Goal: Task Accomplishment & Management: Use online tool/utility

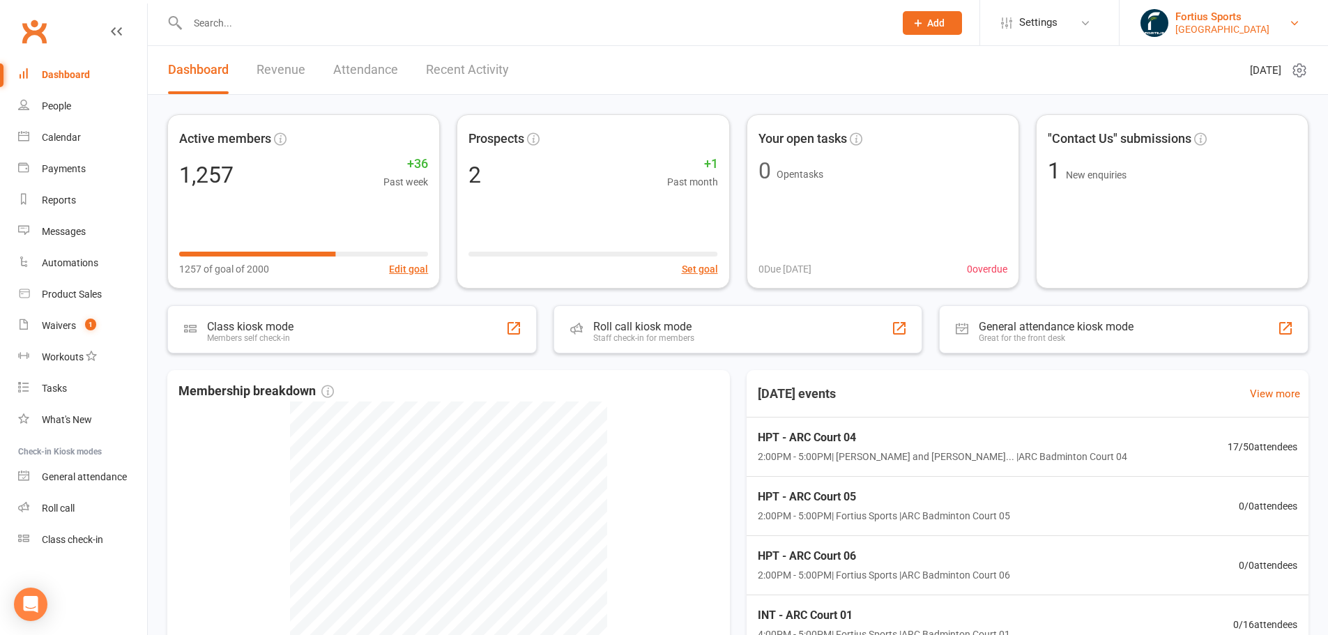
click at [1196, 28] on div "[GEOGRAPHIC_DATA]" at bounding box center [1223, 29] width 94 height 13
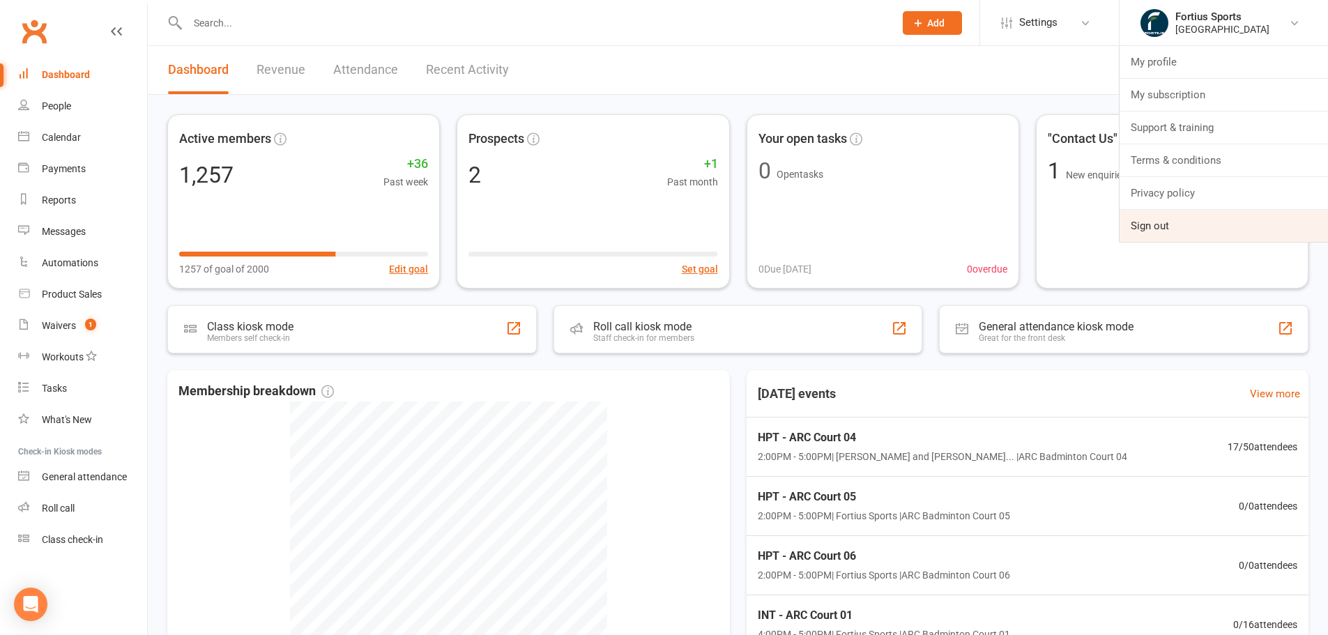
click at [1207, 215] on link "Sign out" at bounding box center [1224, 226] width 208 height 32
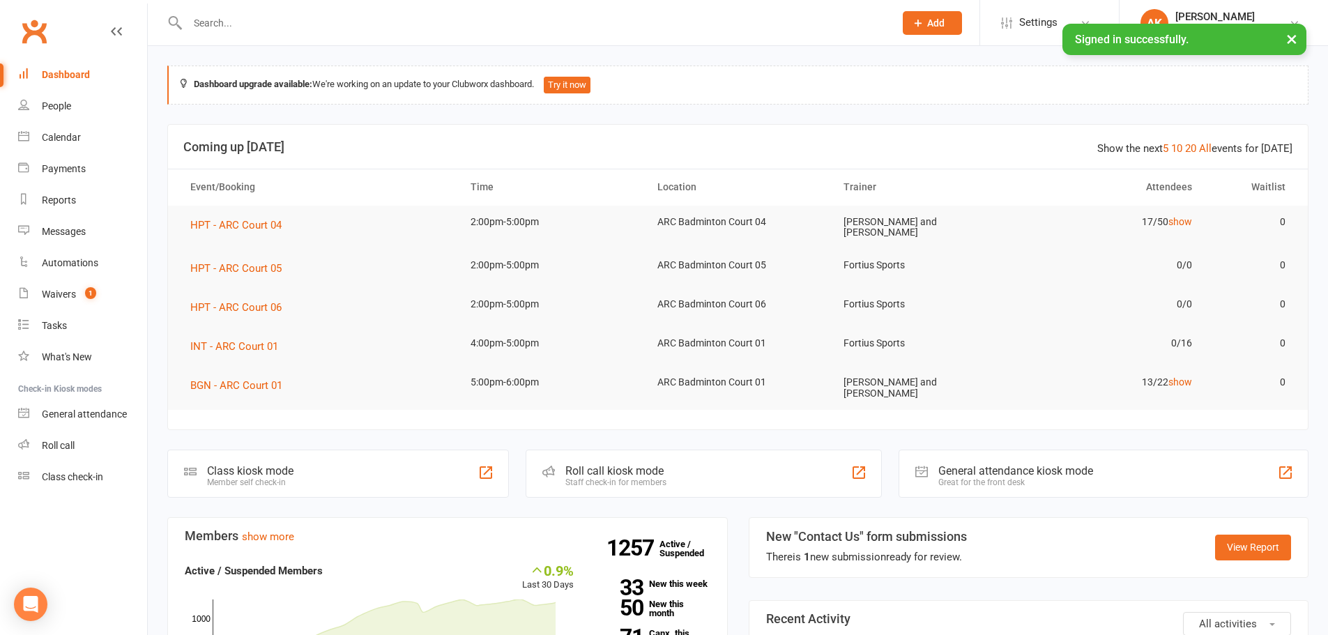
click at [313, 29] on input "text" at bounding box center [533, 23] width 701 height 20
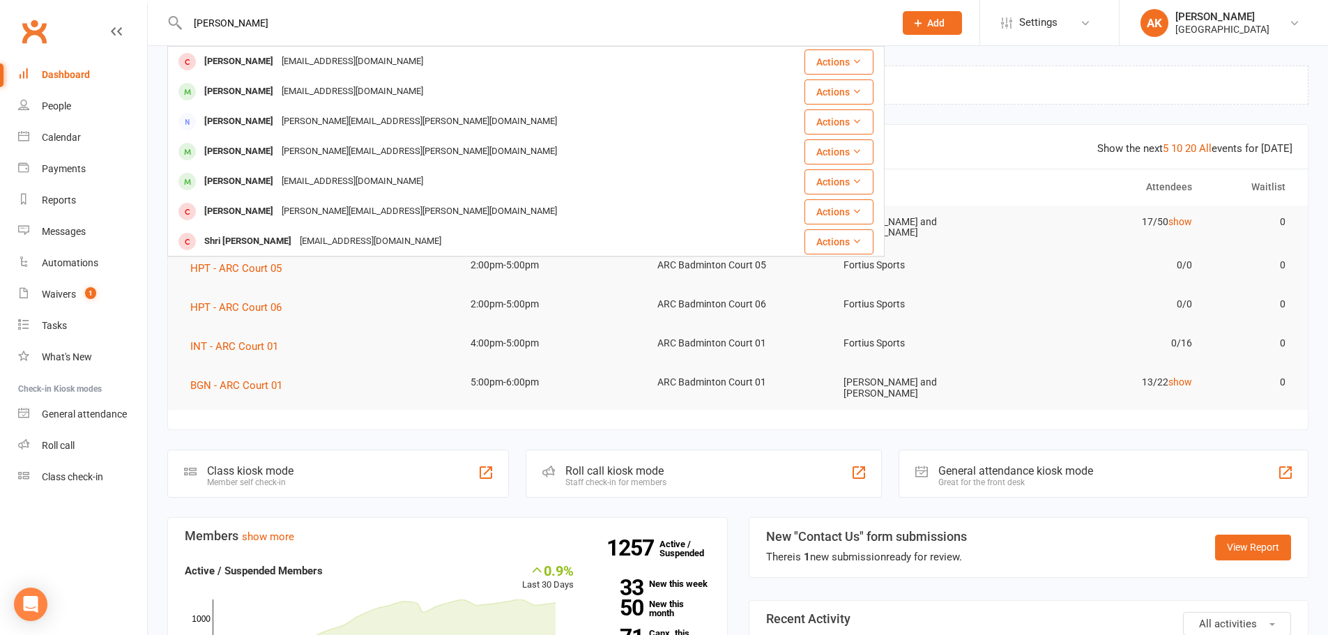
click at [276, 24] on input "shrutika" at bounding box center [533, 23] width 701 height 20
type input "shruthika"
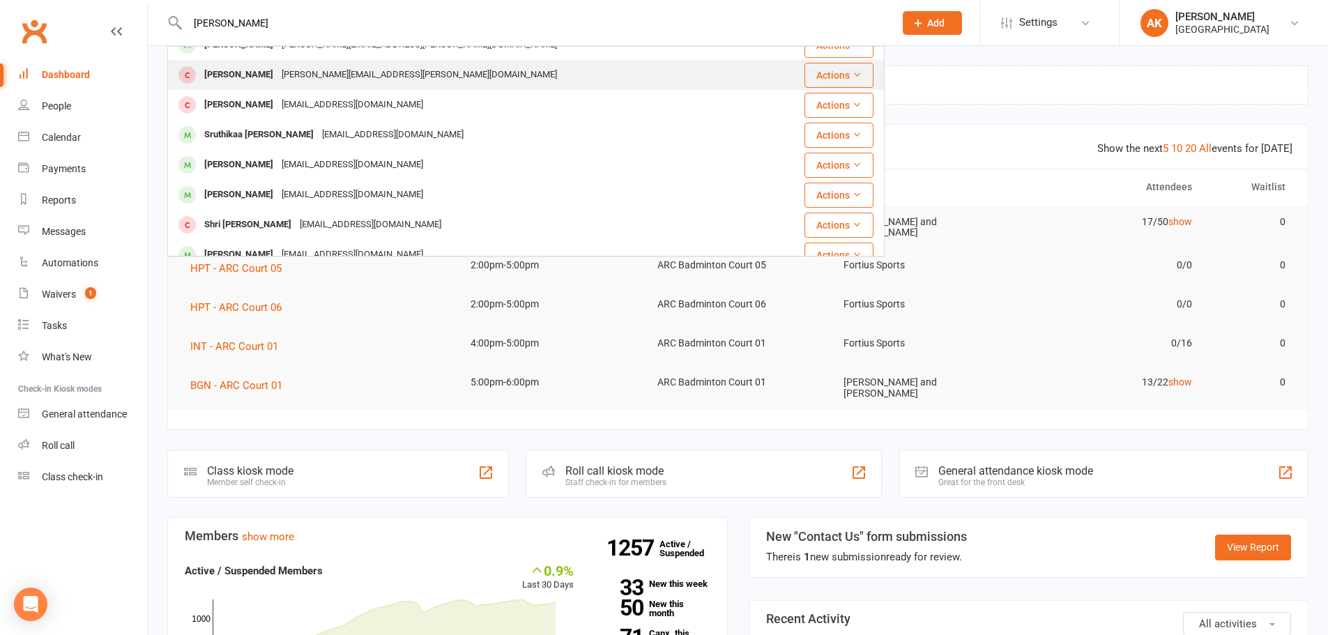
scroll to position [70, 0]
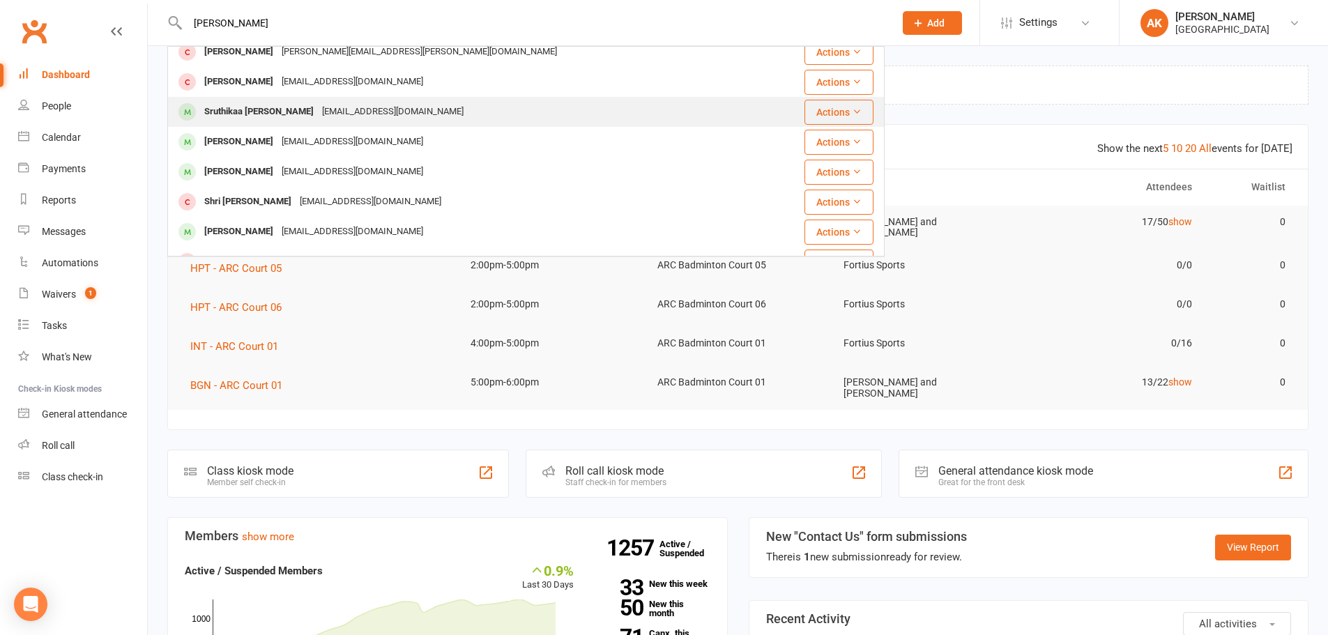
click at [282, 120] on div "Sruthikaa Padmanaban" at bounding box center [259, 112] width 118 height 20
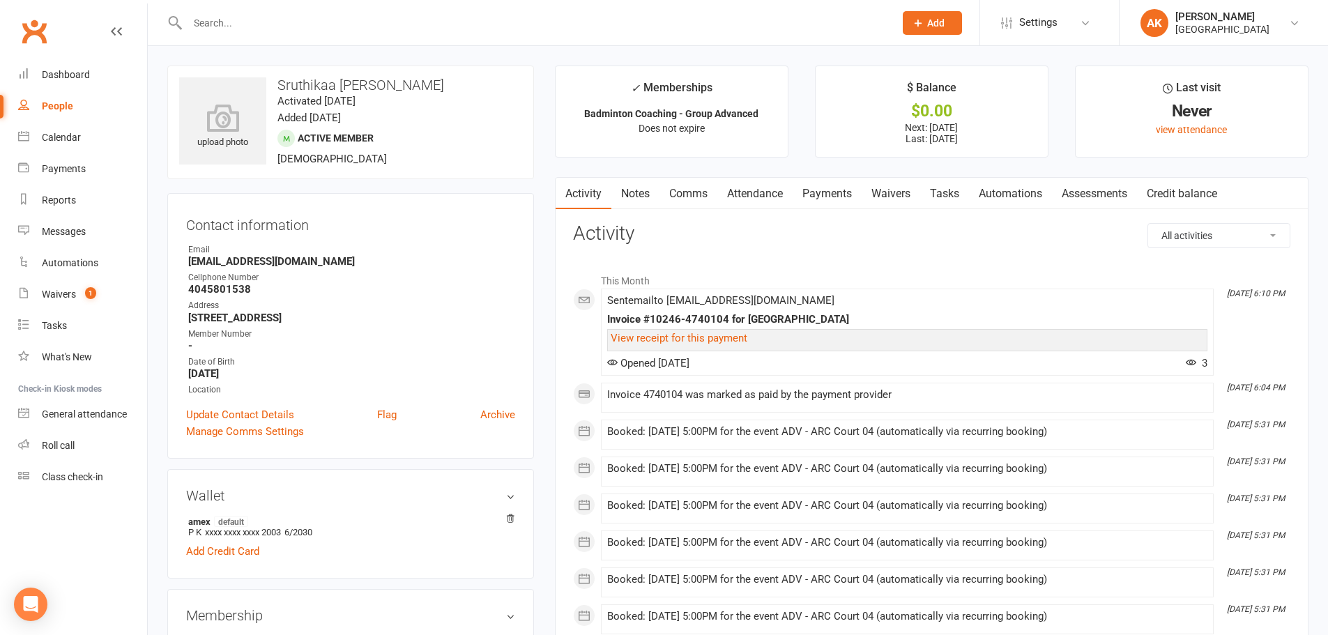
click at [787, 190] on link "Attendance" at bounding box center [755, 194] width 75 height 32
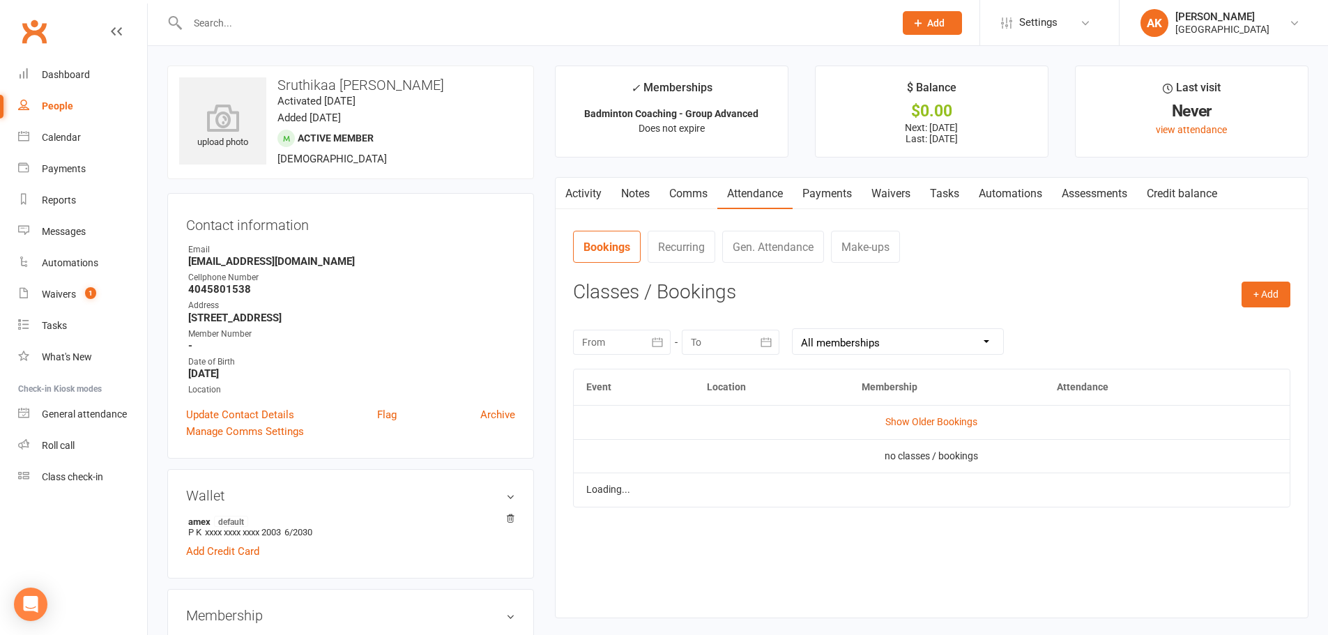
click at [799, 192] on link "Payments" at bounding box center [827, 194] width 69 height 32
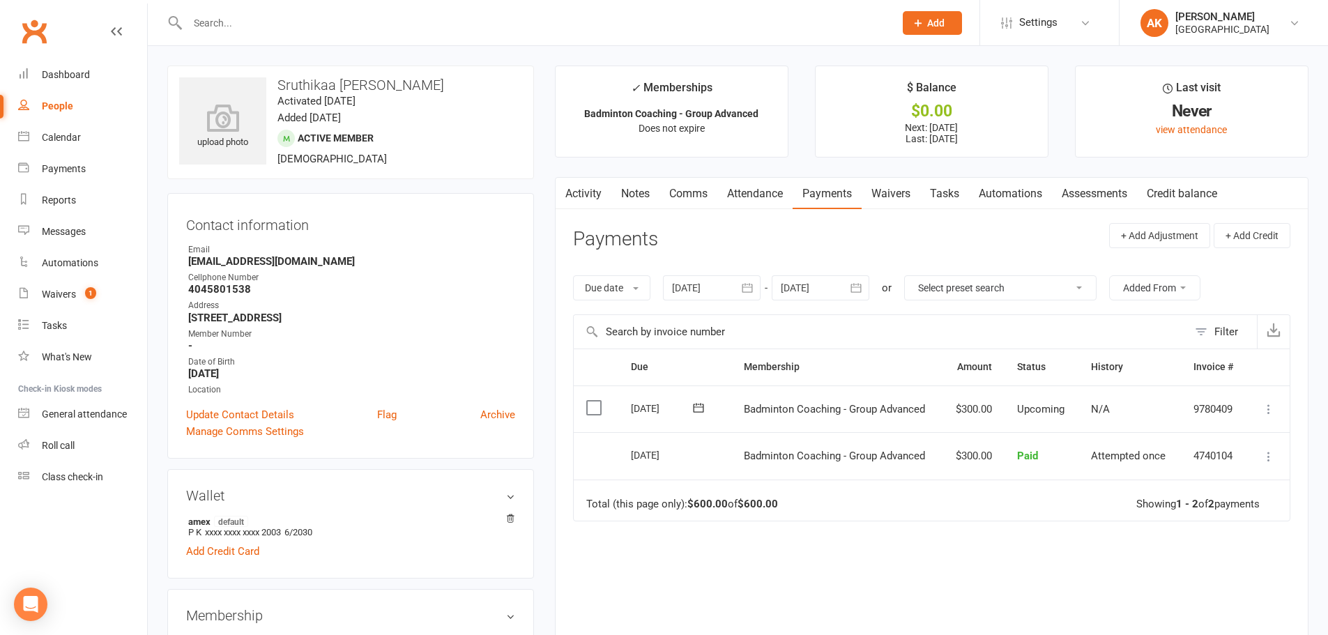
scroll to position [70, 0]
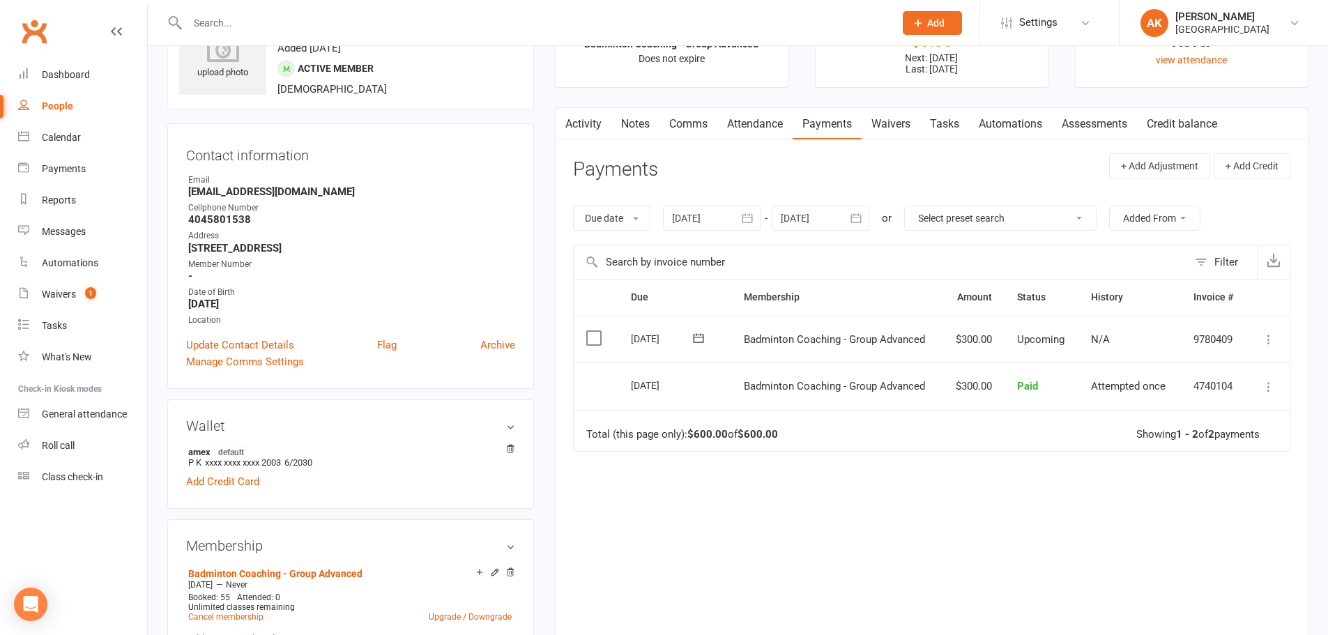
click at [573, 130] on link "Activity" at bounding box center [584, 124] width 56 height 32
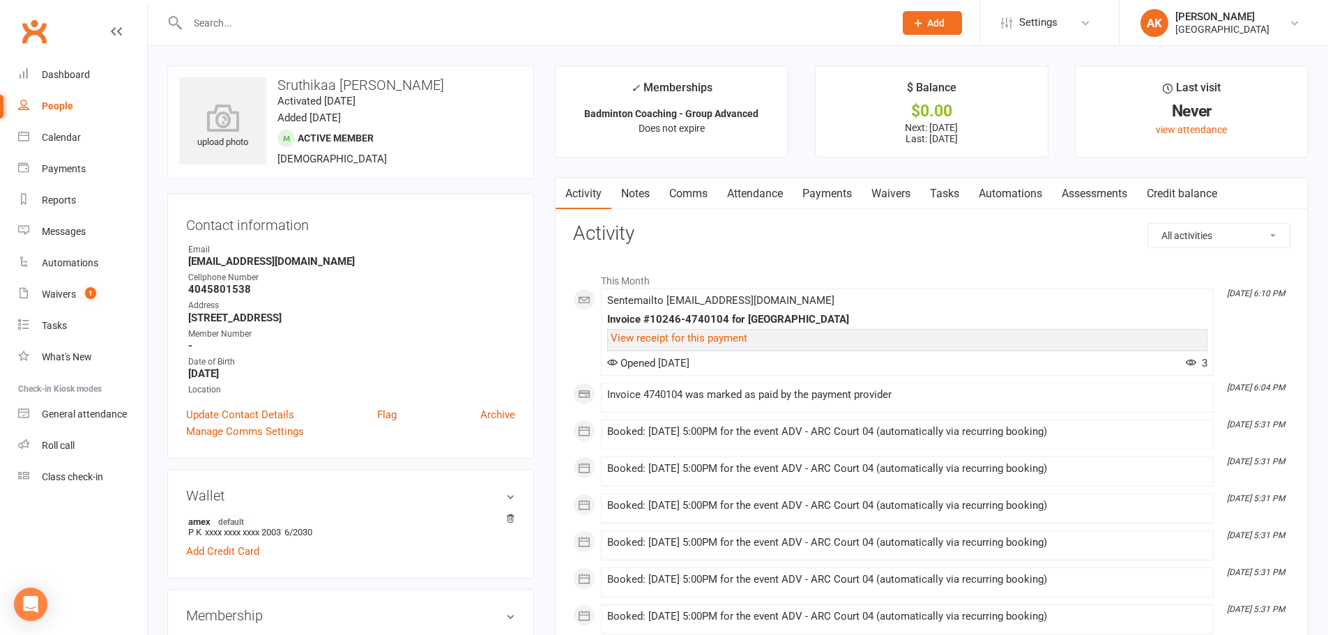
click at [792, 194] on link "Attendance" at bounding box center [755, 194] width 75 height 32
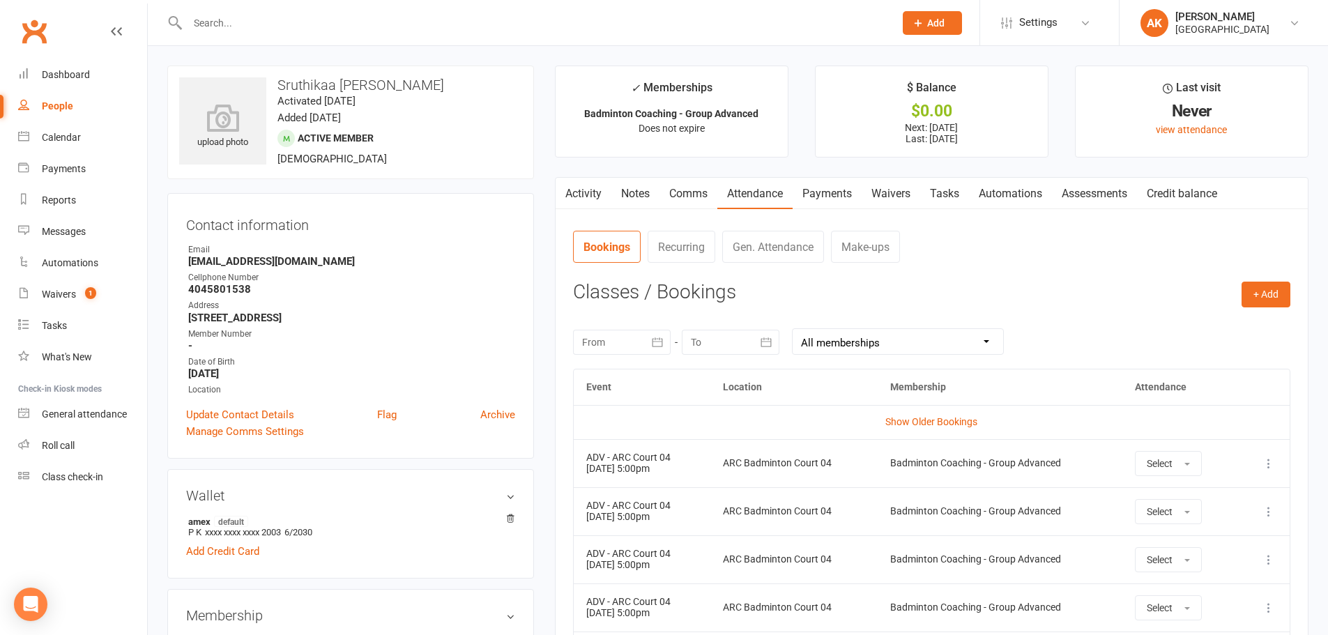
click at [834, 192] on link "Payments" at bounding box center [827, 194] width 69 height 32
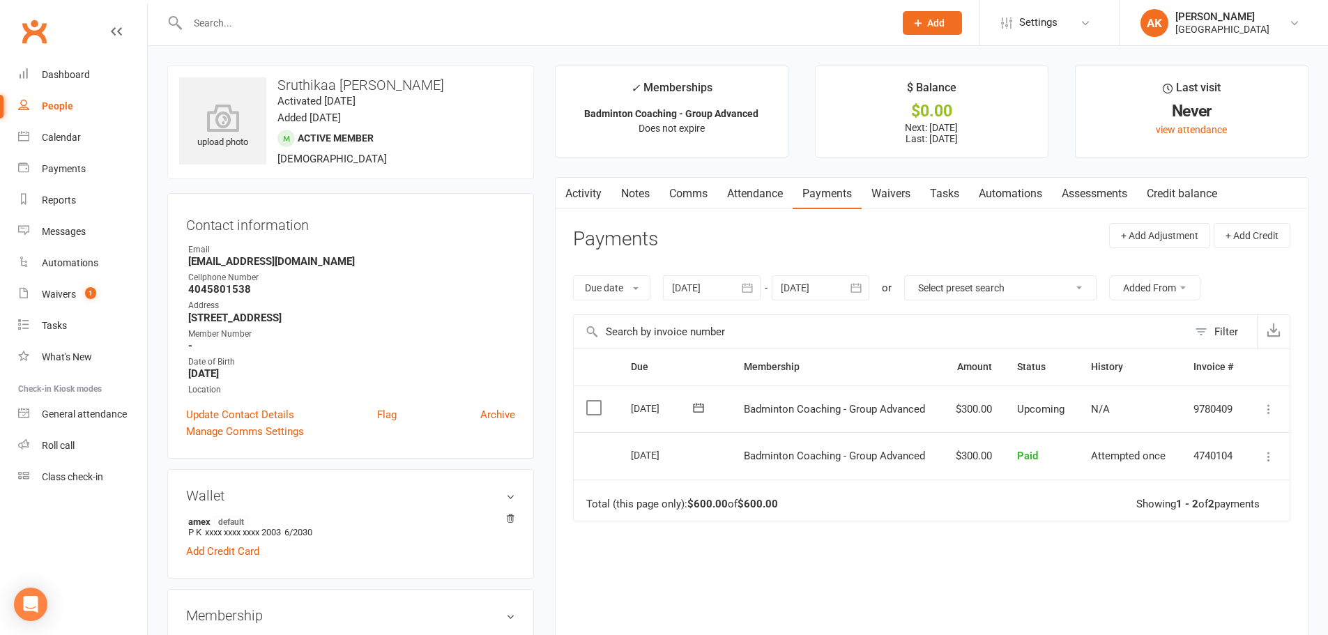
click at [748, 289] on icon "button" at bounding box center [748, 288] width 14 height 14
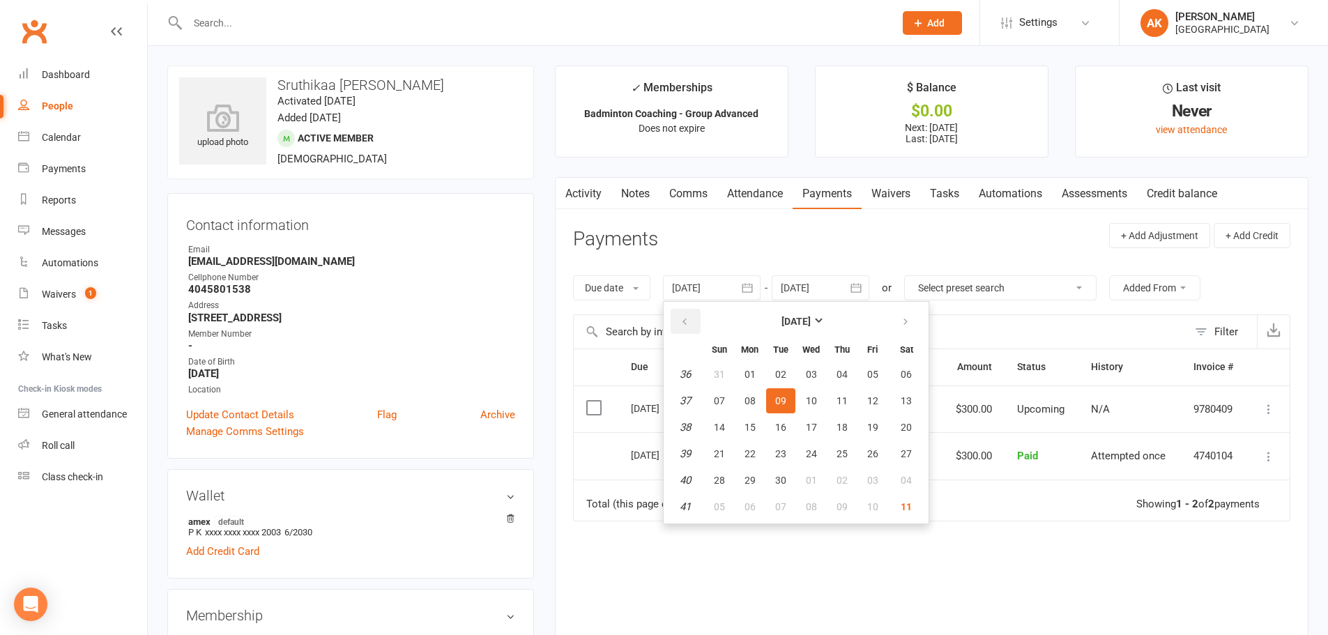
click at [694, 325] on button "button" at bounding box center [686, 321] width 30 height 25
click at [776, 365] on button "01" at bounding box center [780, 374] width 29 height 25
type input "01 Jul 2025"
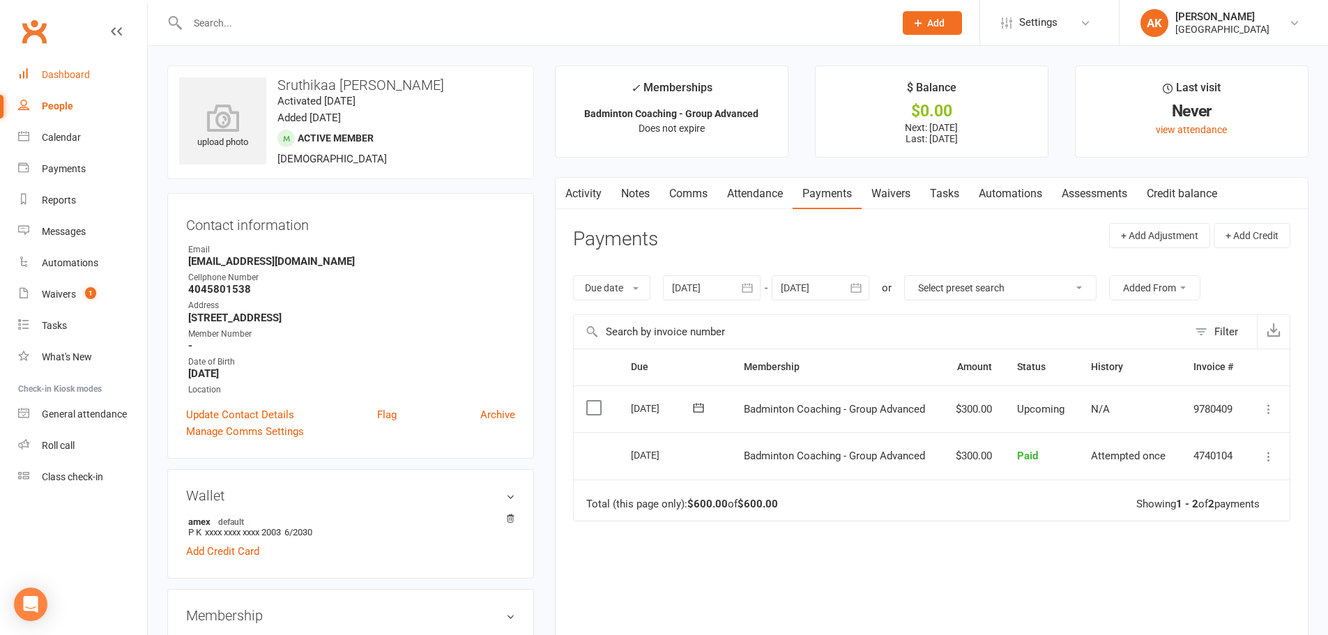
click at [86, 90] on link "Dashboard" at bounding box center [82, 74] width 129 height 31
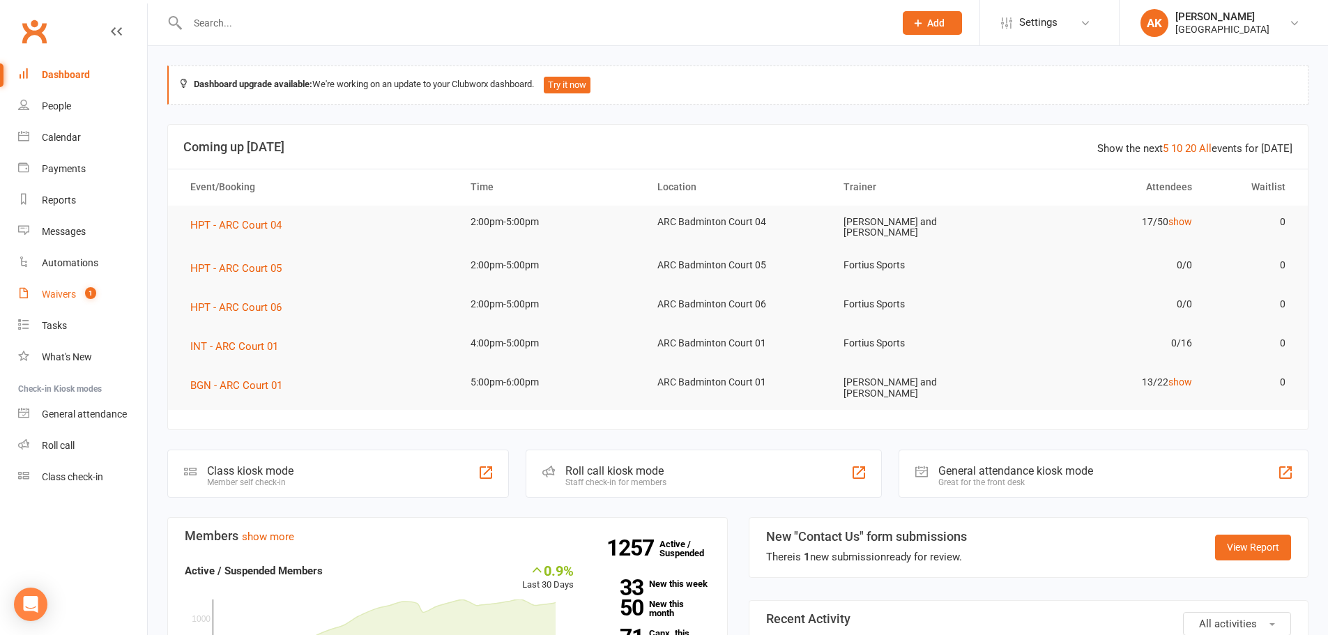
click at [74, 291] on div "Waivers" at bounding box center [59, 294] width 34 height 11
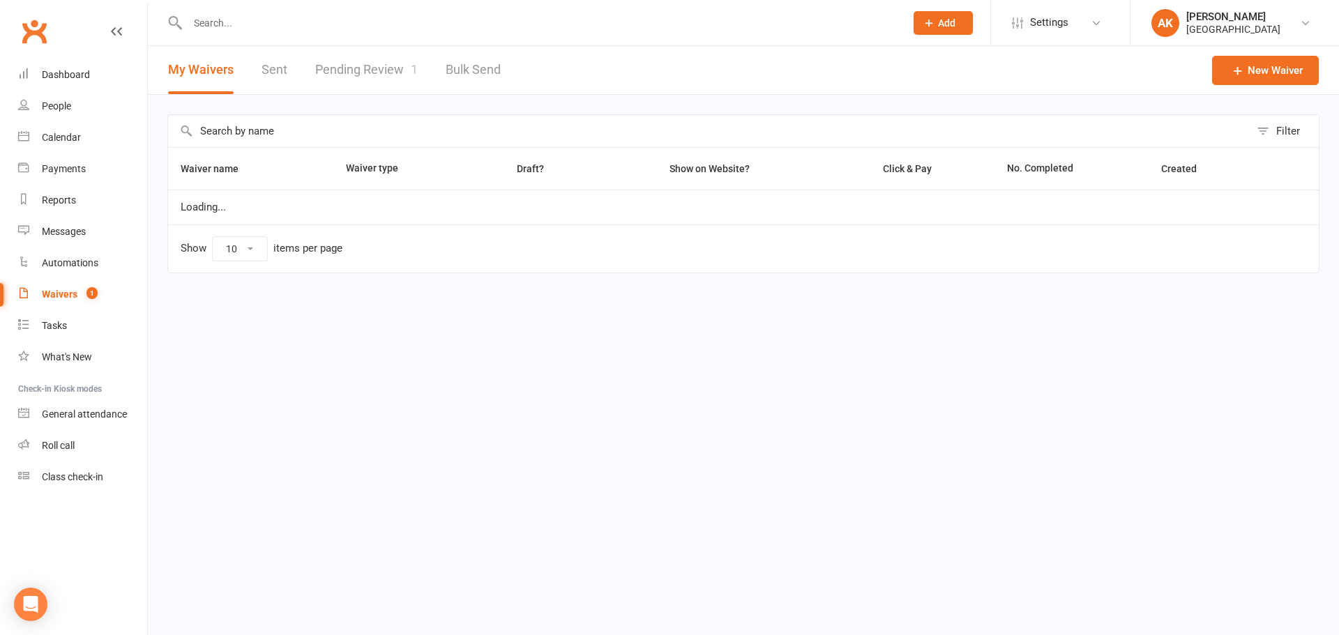
click at [386, 63] on link "Pending Review 1" at bounding box center [366, 70] width 103 height 48
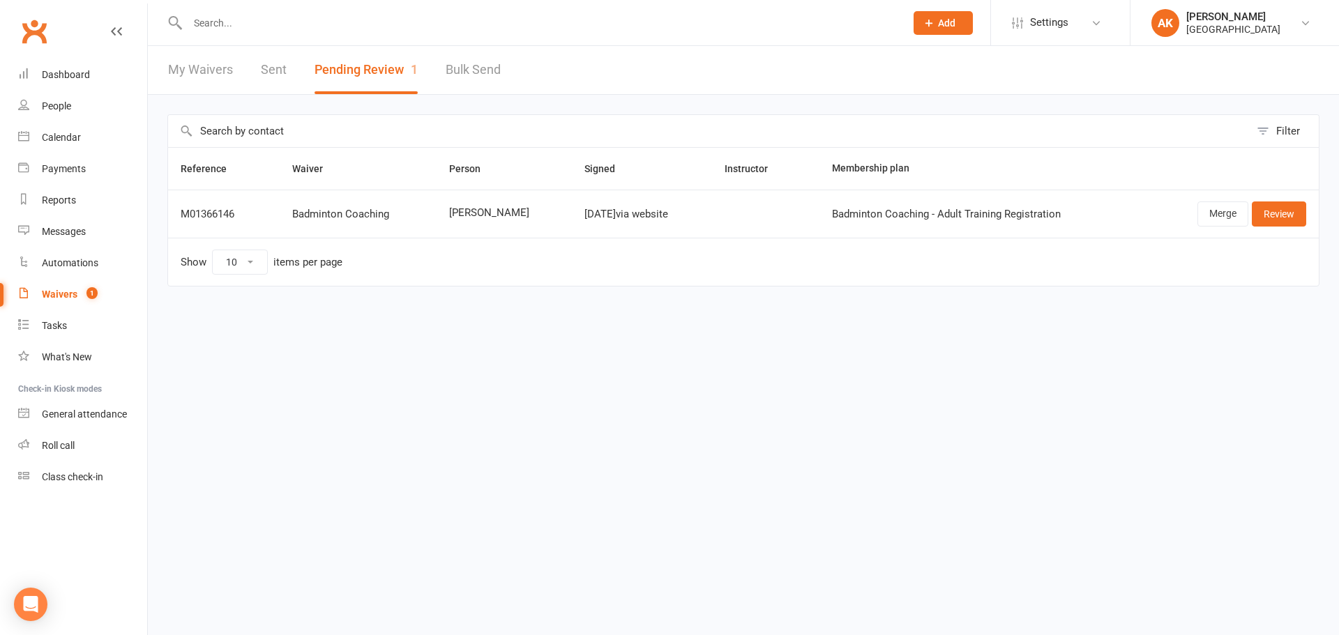
click at [347, 345] on html "Prospect Member Non-attending contact Class / event Appointment Task Bulk messa…" at bounding box center [669, 172] width 1339 height 345
click at [193, 70] on link "My Waivers" at bounding box center [200, 70] width 65 height 48
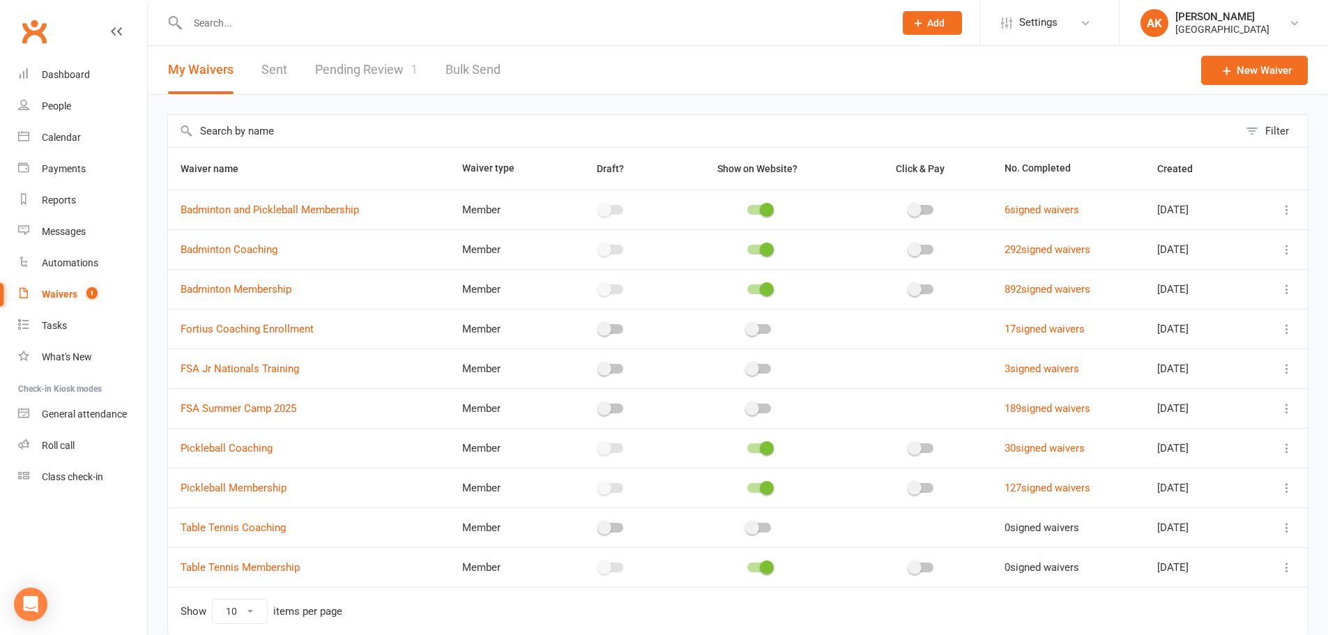
click at [297, 76] on div "My Waivers Sent Pending Review 1 Bulk Send" at bounding box center [334, 70] width 373 height 48
click at [213, 82] on button "My Waivers" at bounding box center [201, 70] width 66 height 48
click at [306, 76] on div "My Waivers Sent Pending Review 1 Bulk Send" at bounding box center [334, 70] width 373 height 48
click at [63, 75] on div "Dashboard" at bounding box center [66, 74] width 48 height 11
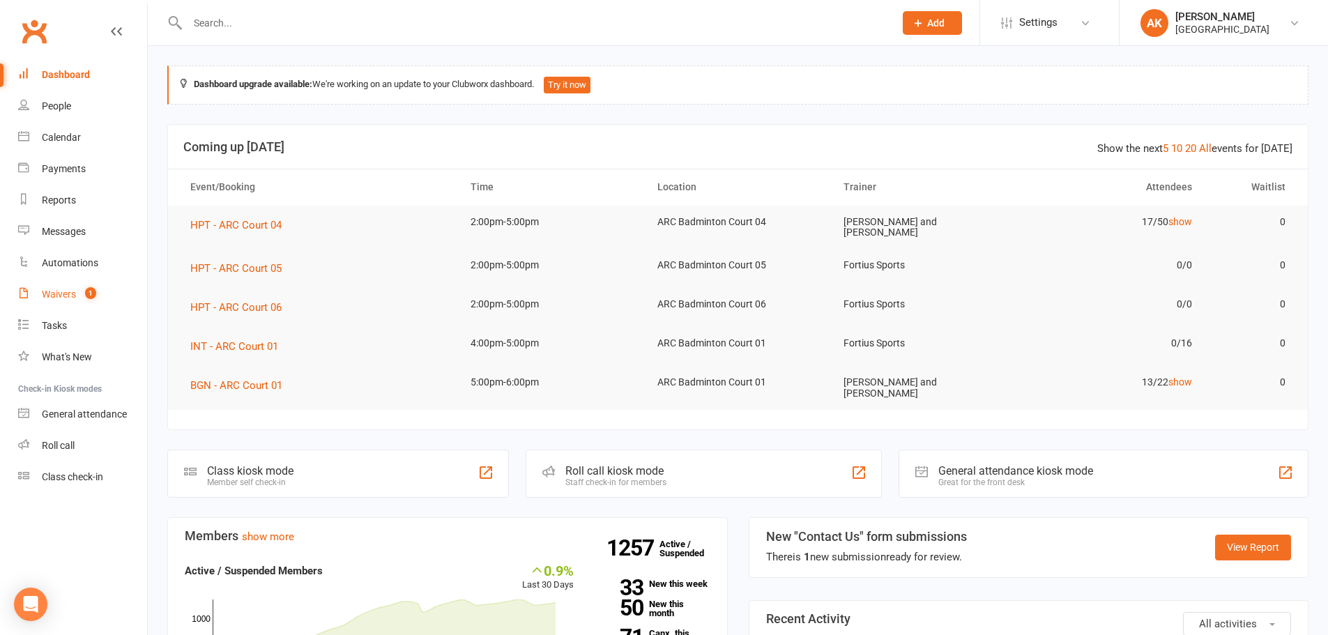
click at [77, 282] on link "Waivers 1" at bounding box center [82, 294] width 129 height 31
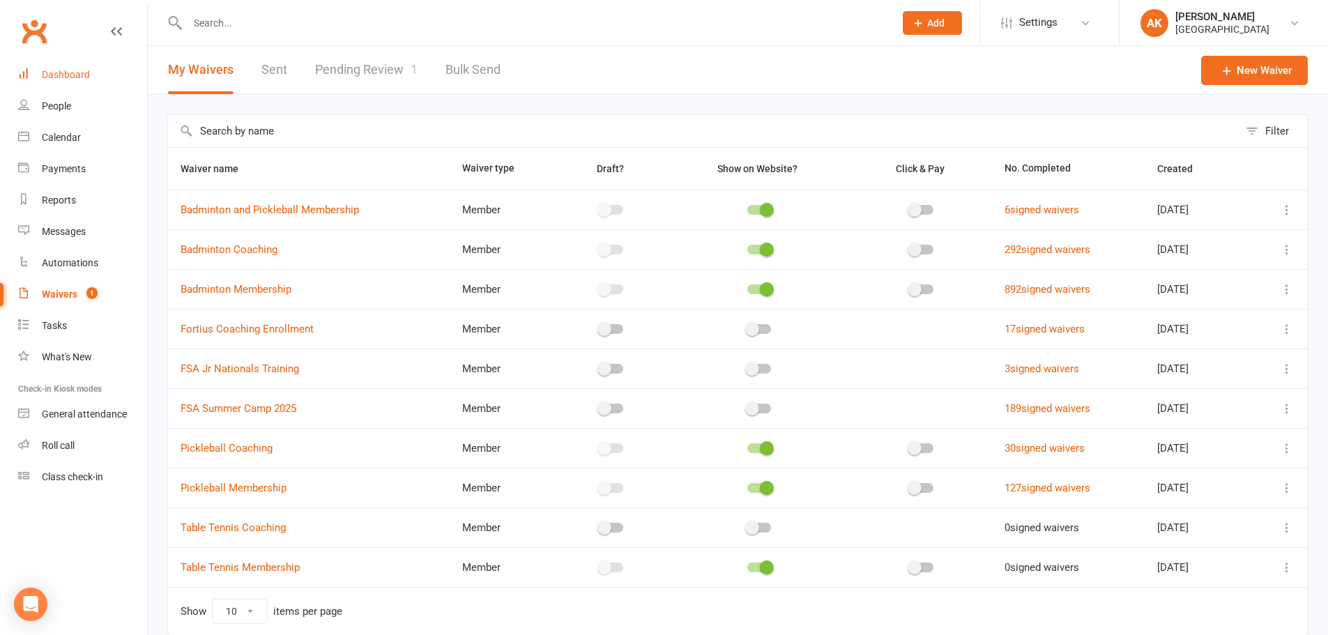
click at [44, 79] on div "Dashboard" at bounding box center [66, 74] width 48 height 11
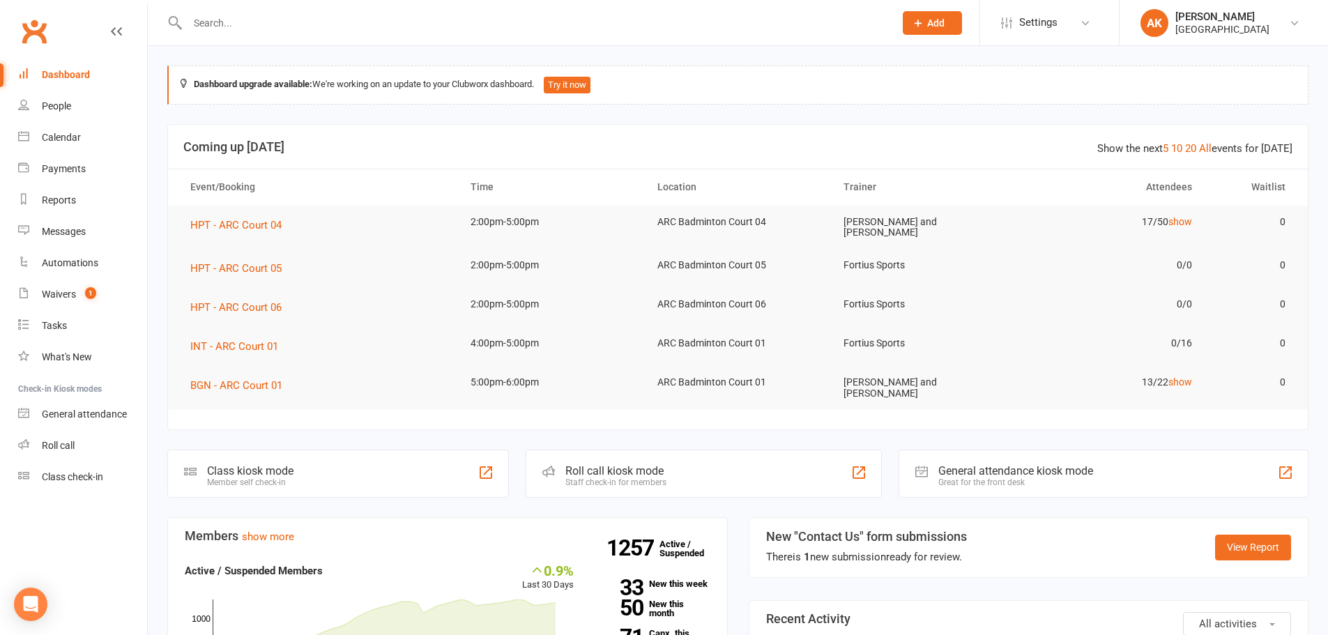
click at [440, 28] on input "text" at bounding box center [533, 23] width 701 height 20
type input "j"
type input "wang"
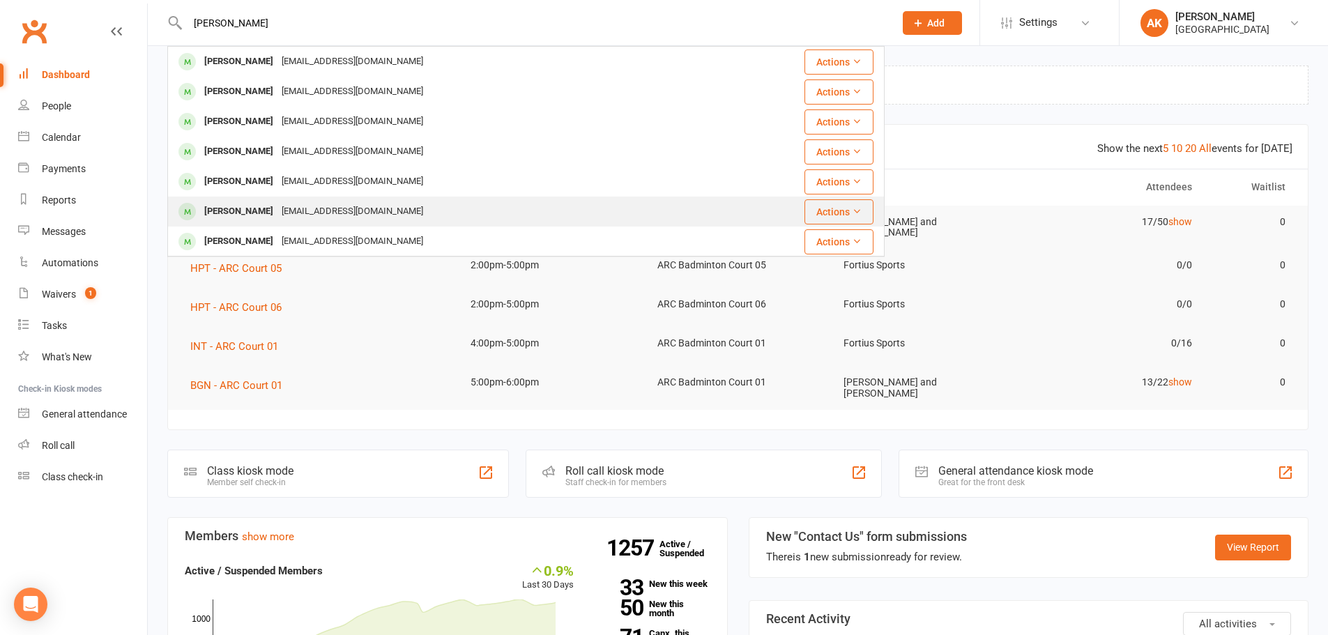
click at [329, 222] on div "[EMAIL_ADDRESS][DOMAIN_NAME]" at bounding box center [353, 212] width 150 height 20
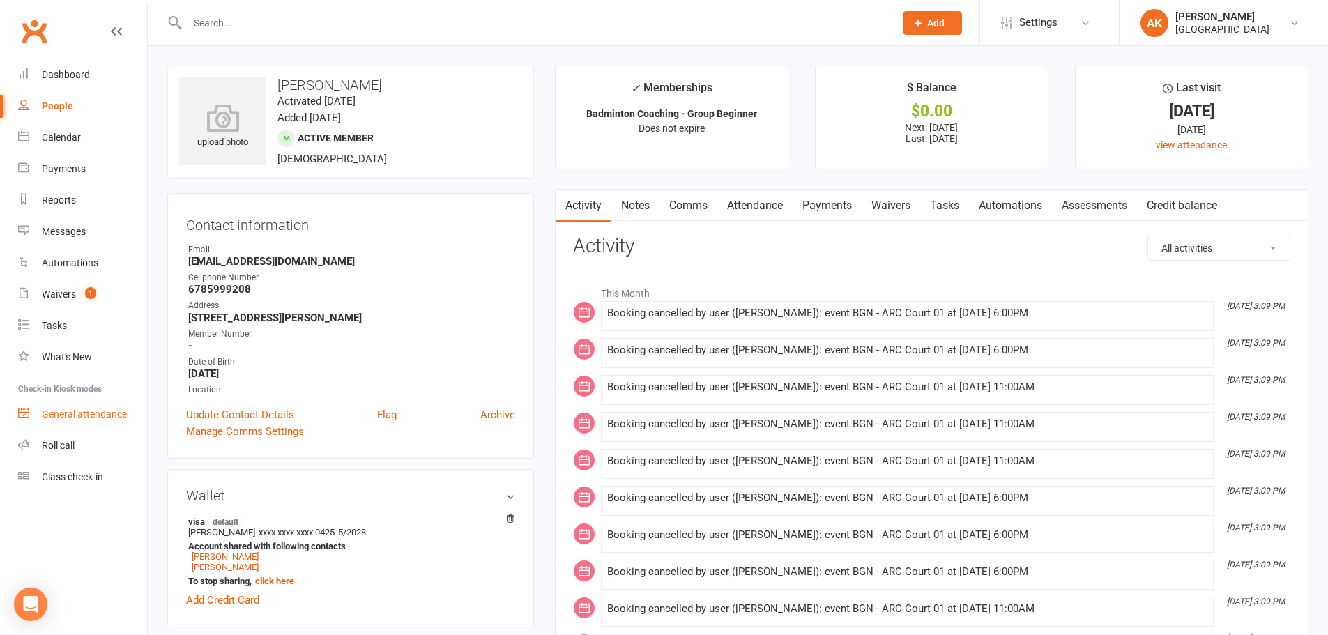
click at [70, 427] on link "General attendance" at bounding box center [82, 414] width 129 height 31
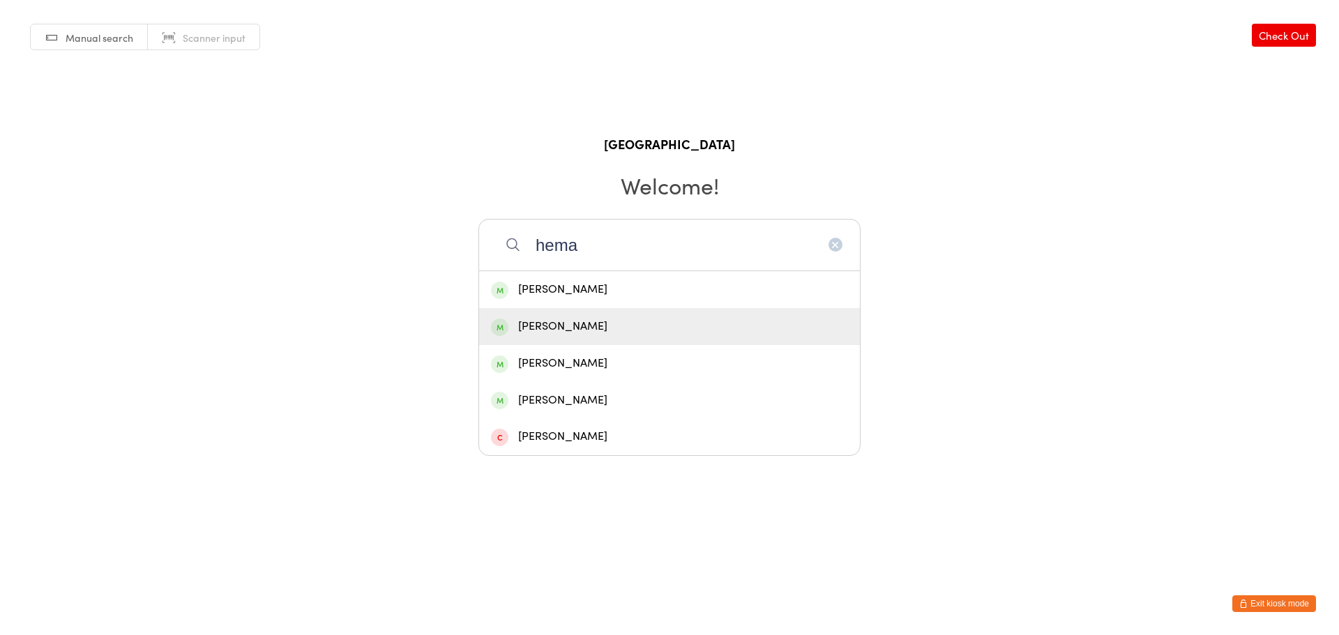
type input "hema"
click at [602, 326] on div "[PERSON_NAME]" at bounding box center [669, 326] width 357 height 19
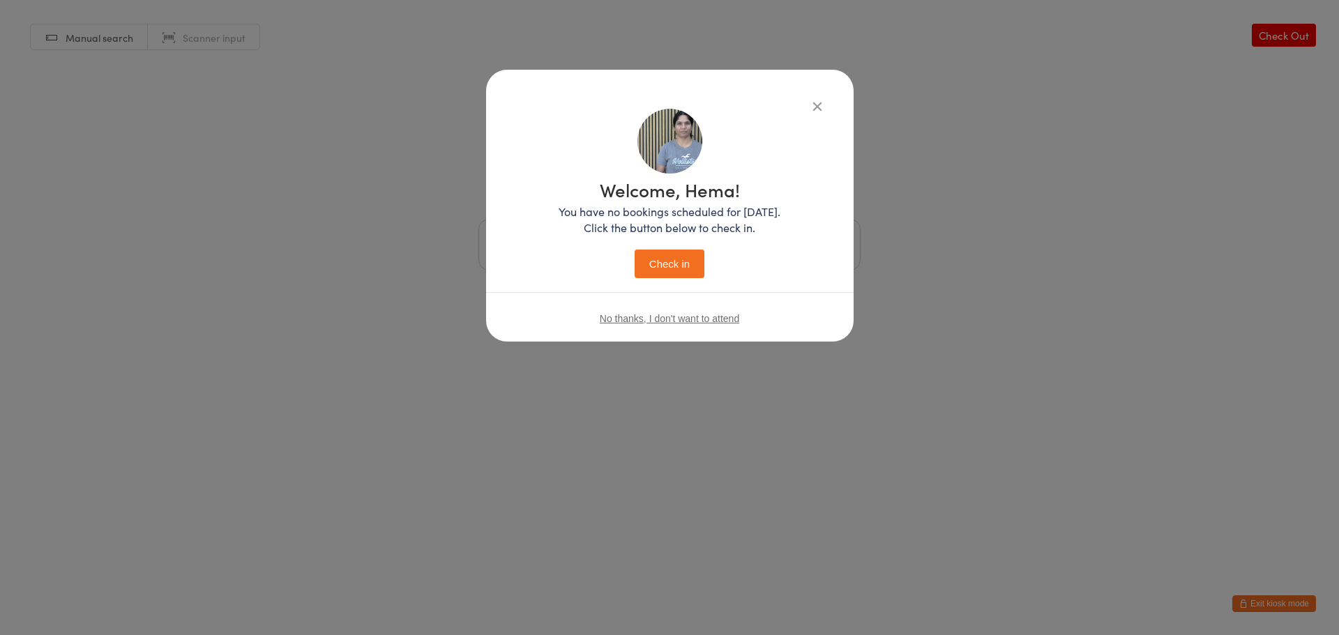
click at [675, 266] on button "Check in" at bounding box center [670, 264] width 70 height 29
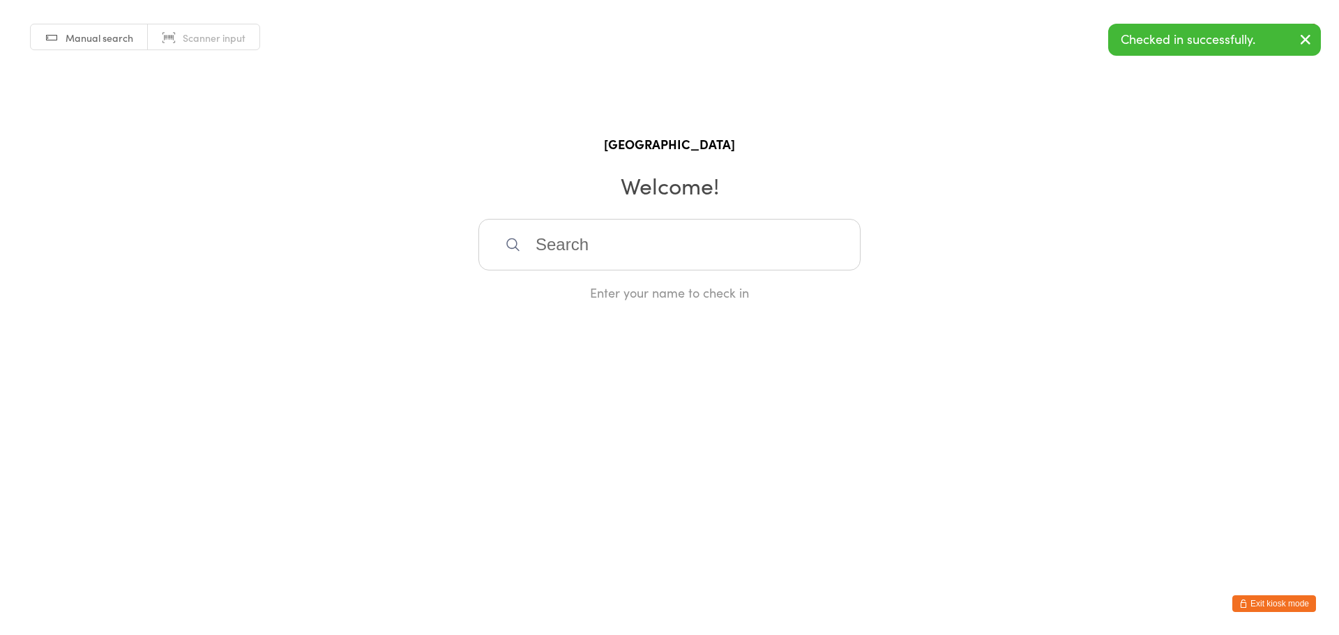
click at [1259, 605] on button "Exit kiosk mode" at bounding box center [1274, 604] width 84 height 17
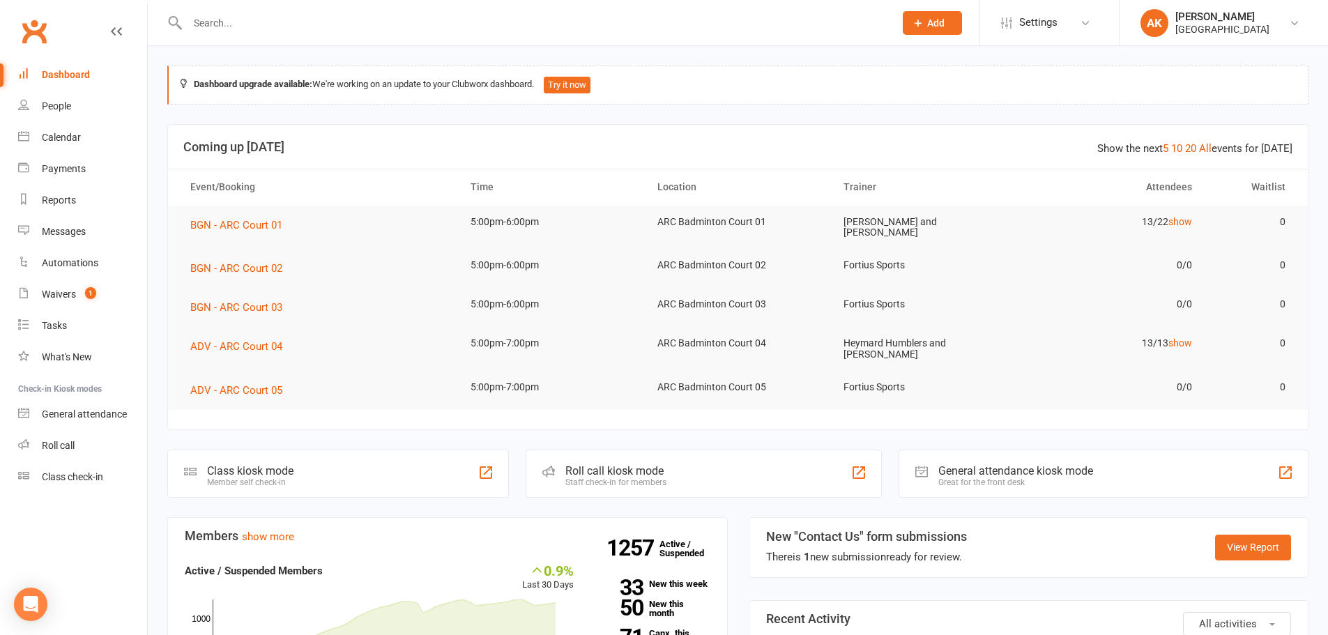
click at [255, 20] on input "text" at bounding box center [533, 23] width 701 height 20
click at [102, 413] on div "General attendance" at bounding box center [84, 414] width 85 height 11
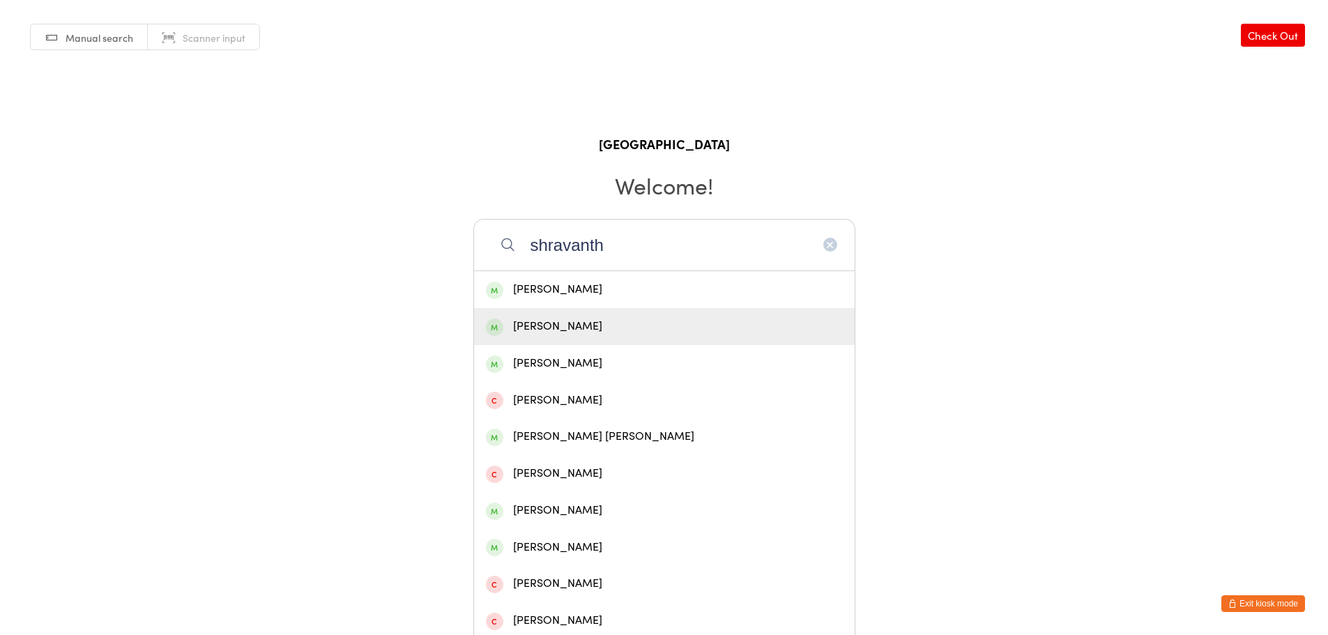
type input "shravanth"
click at [600, 328] on div "[PERSON_NAME]" at bounding box center [664, 326] width 357 height 19
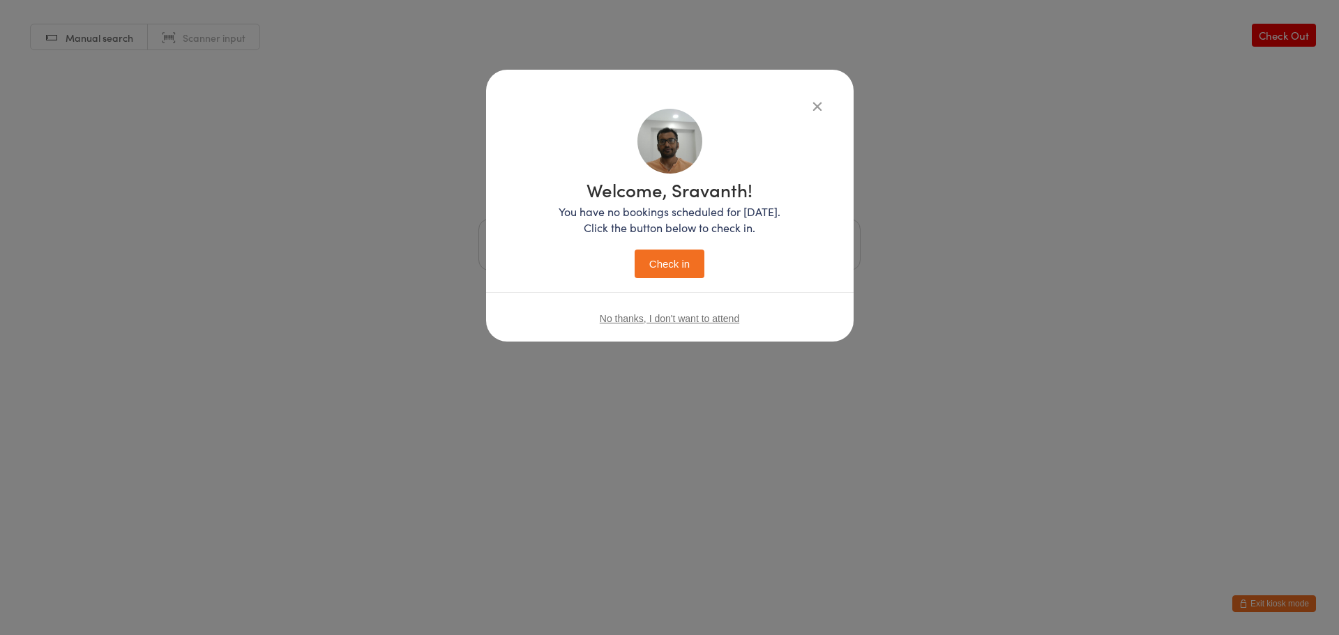
click at [672, 259] on button "Check in" at bounding box center [670, 264] width 70 height 29
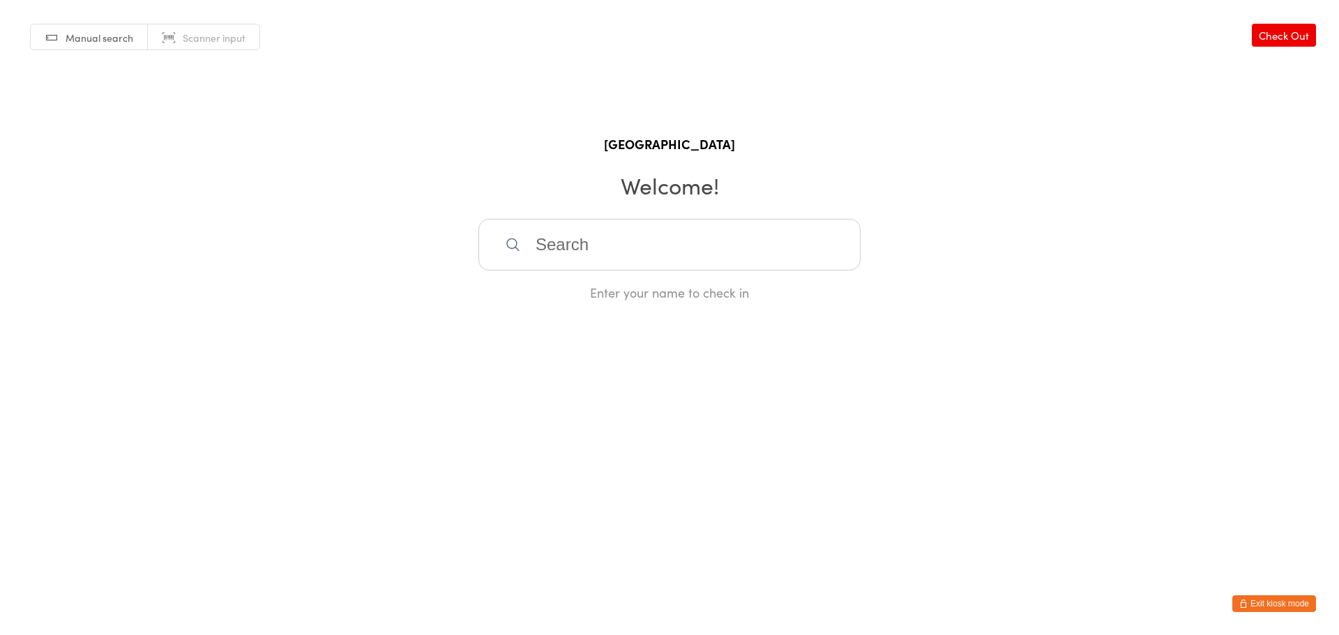
click at [960, 472] on html "You have now entered Kiosk Mode. Members will be able to check themselves in us…" at bounding box center [669, 317] width 1339 height 635
click at [1291, 598] on button "Exit kiosk mode" at bounding box center [1274, 604] width 84 height 17
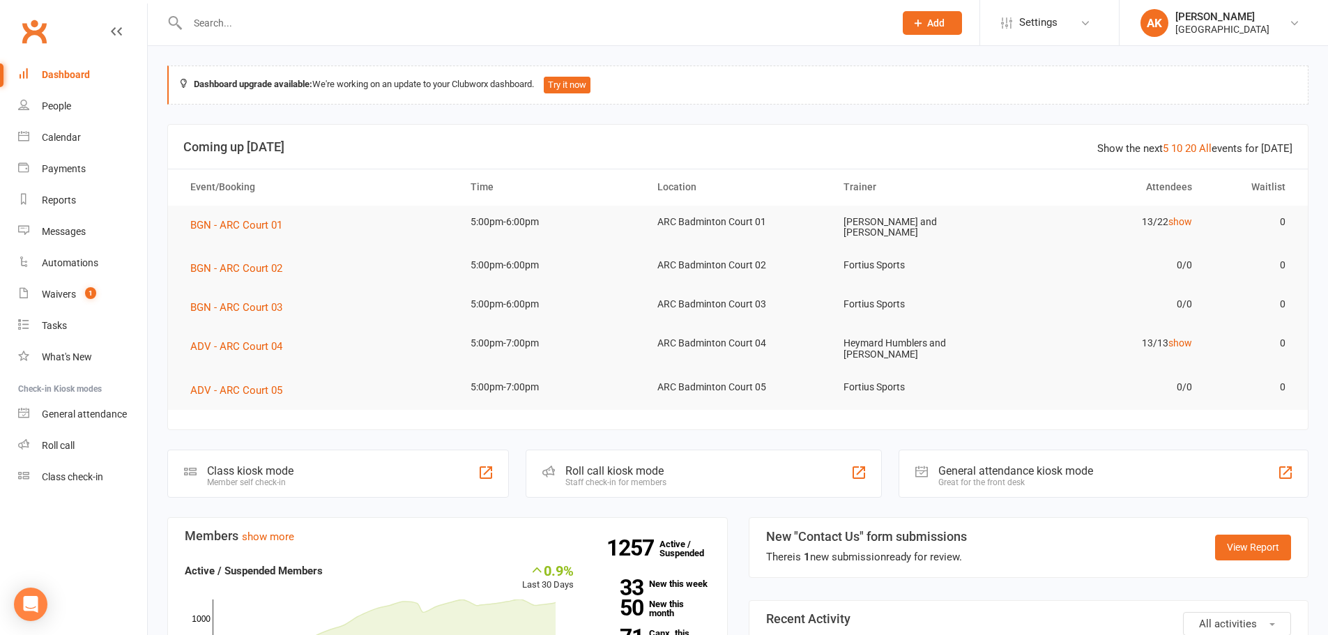
click at [310, 33] on div at bounding box center [526, 22] width 718 height 45
click at [325, 19] on input "text" at bounding box center [533, 23] width 701 height 20
type input "sutirth"
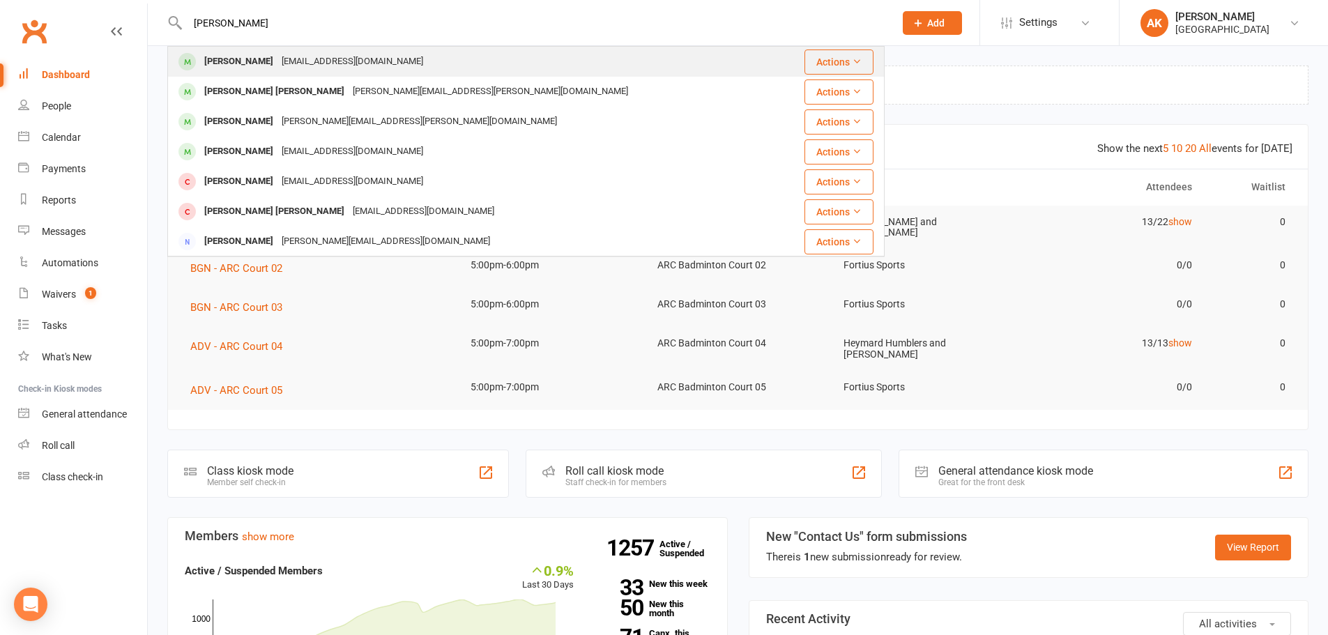
click at [274, 62] on div "Sutirth Mellachervu" at bounding box center [238, 62] width 77 height 20
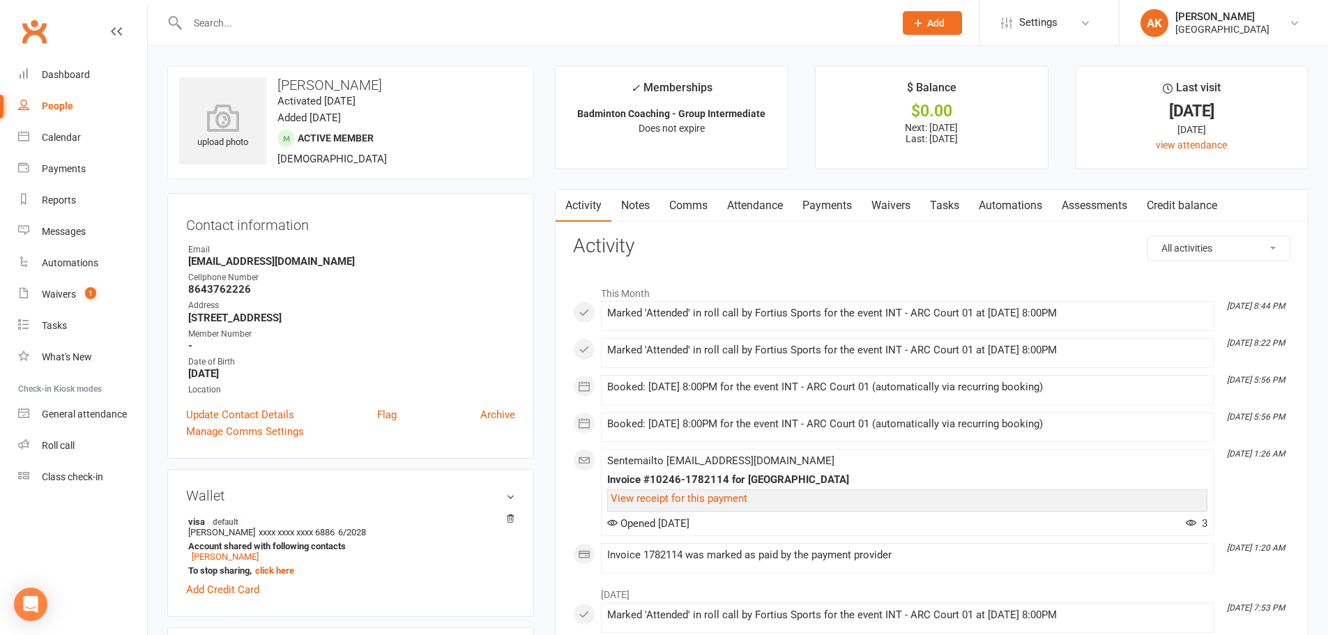
click at [824, 205] on link "Payments" at bounding box center [827, 206] width 69 height 32
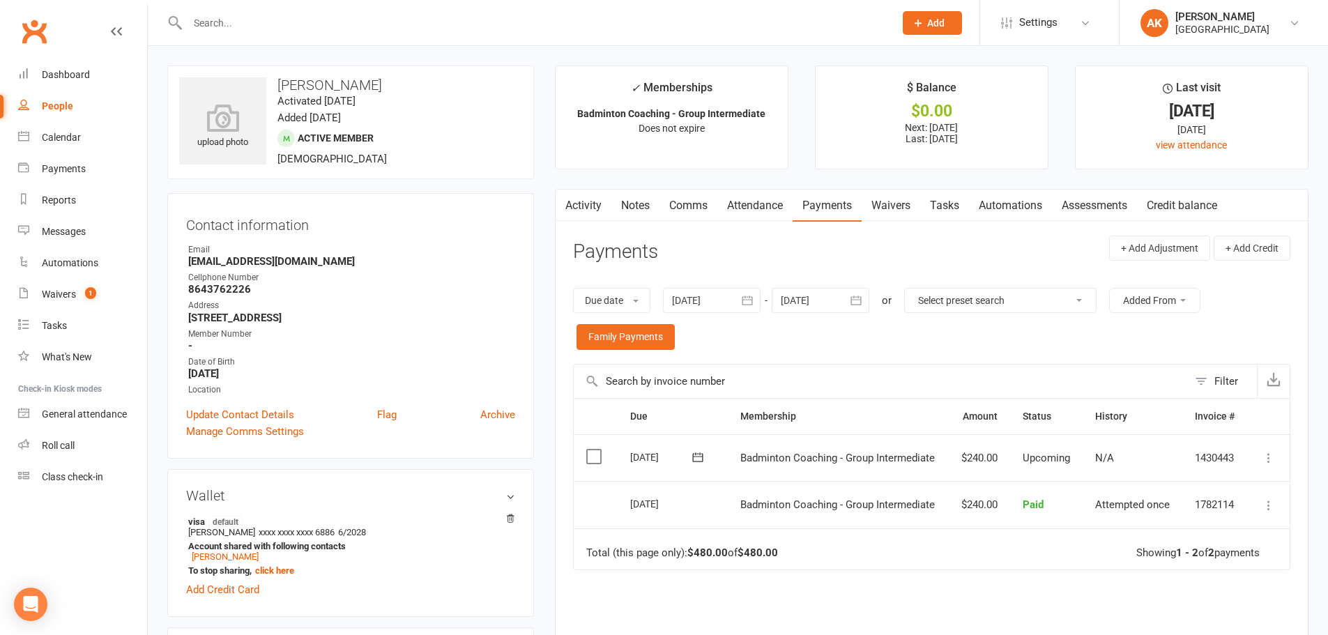
click at [781, 206] on link "Attendance" at bounding box center [755, 206] width 75 height 32
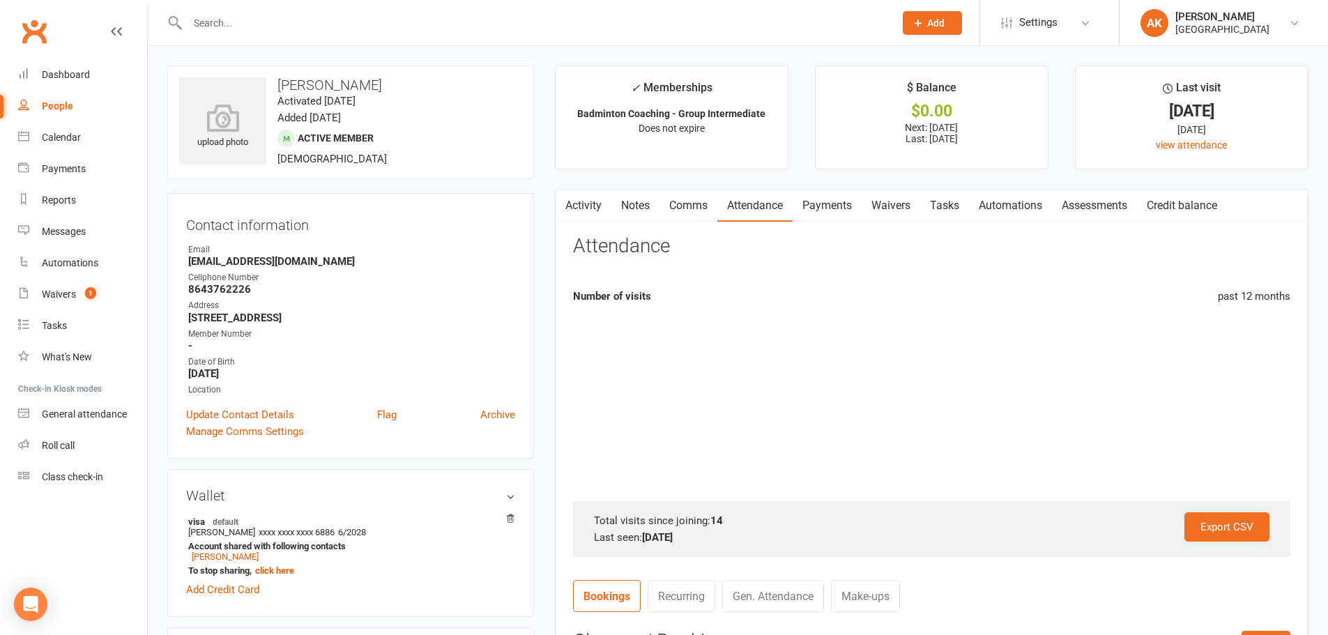
click at [585, 206] on link "Activity" at bounding box center [584, 206] width 56 height 32
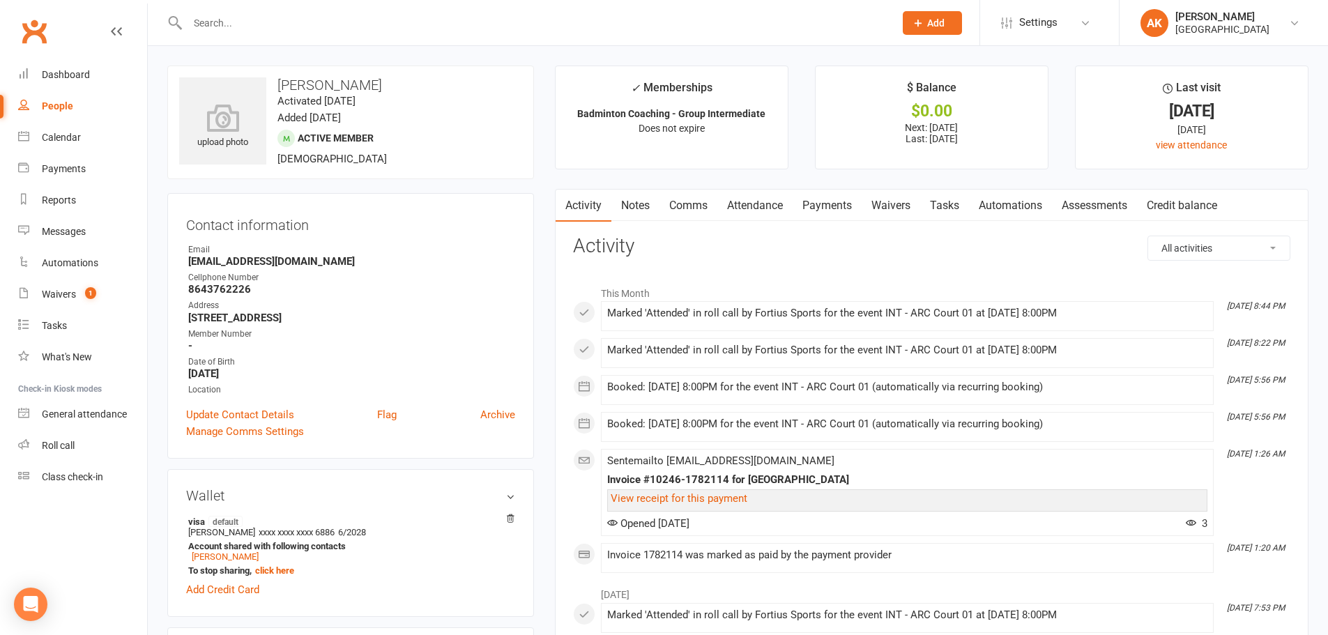
click at [807, 213] on link "Payments" at bounding box center [827, 206] width 69 height 32
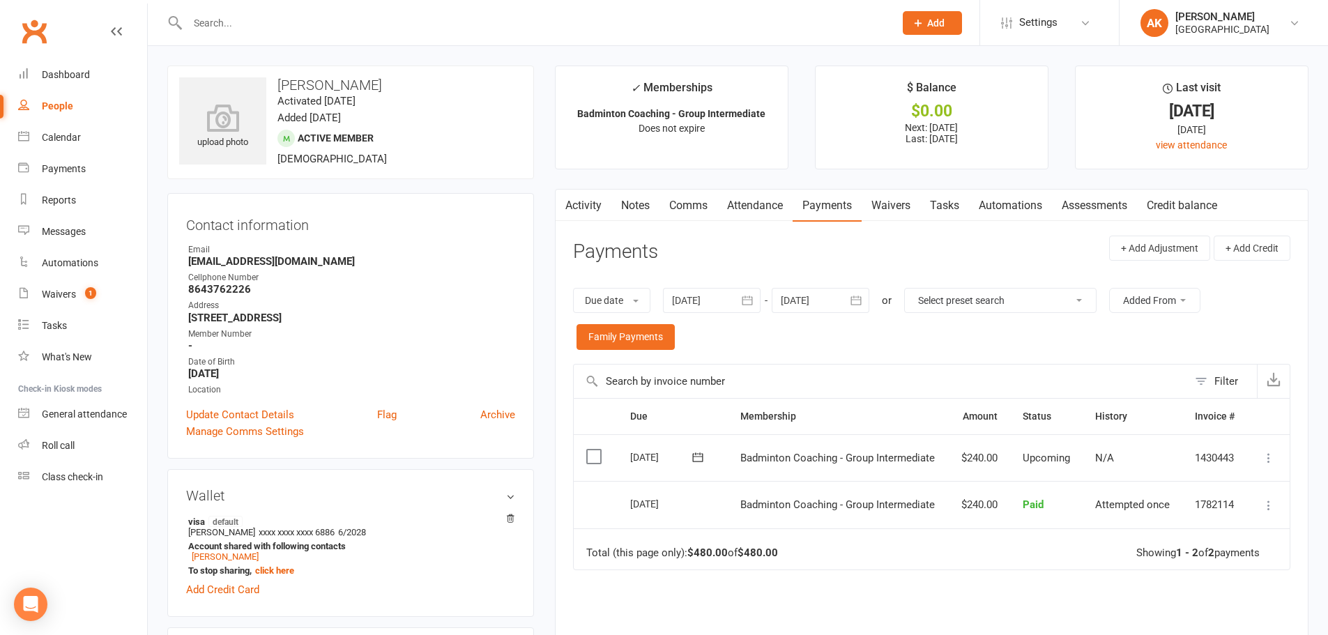
click at [372, 23] on input "text" at bounding box center [533, 23] width 701 height 20
type input "aarush"
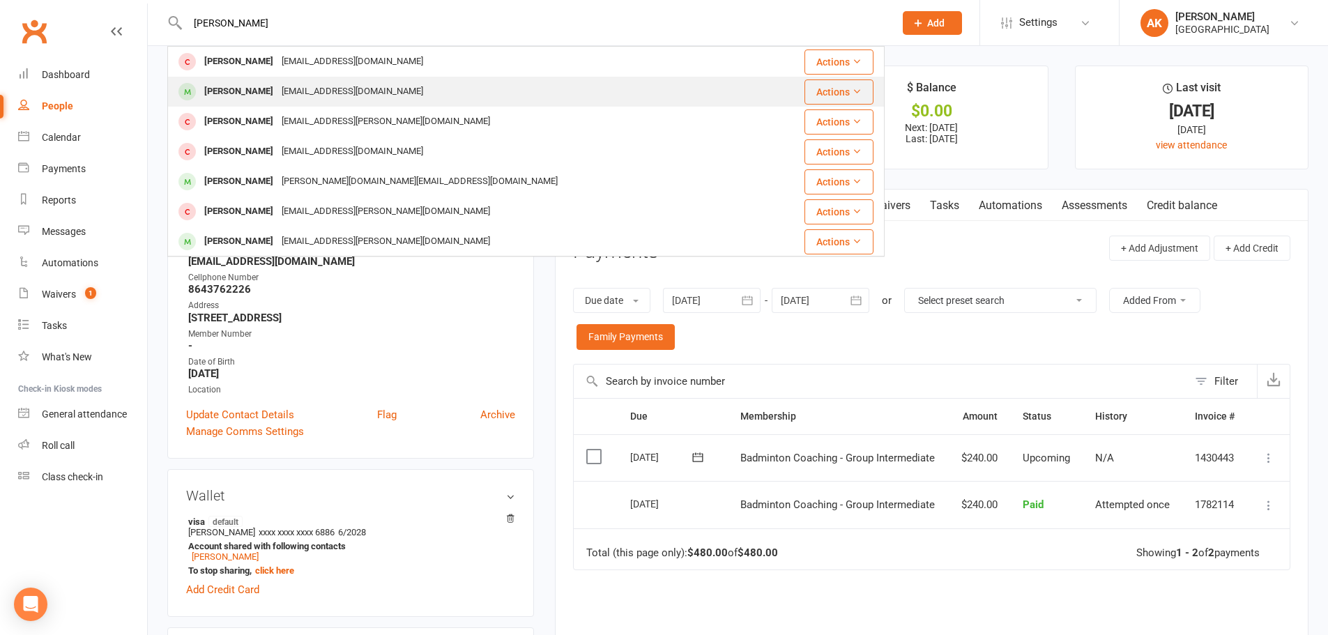
click at [278, 89] on div "Aarush Tadakamalla" at bounding box center [238, 92] width 77 height 20
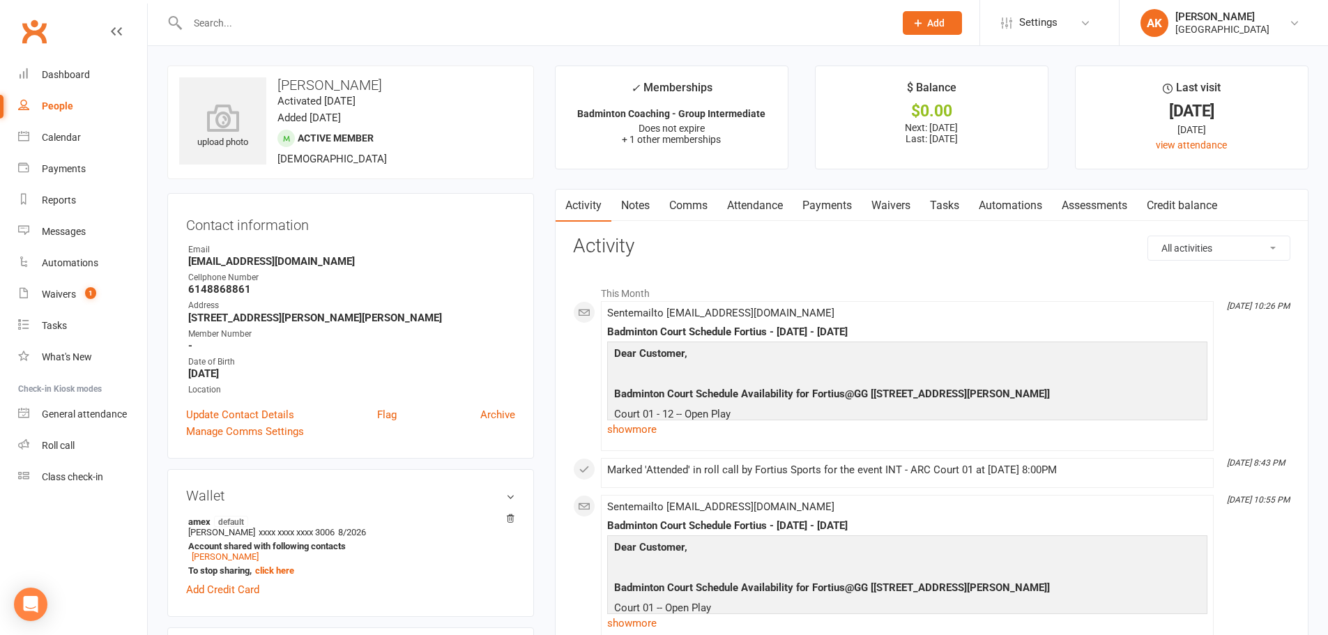
click at [624, 208] on link "Notes" at bounding box center [636, 206] width 48 height 32
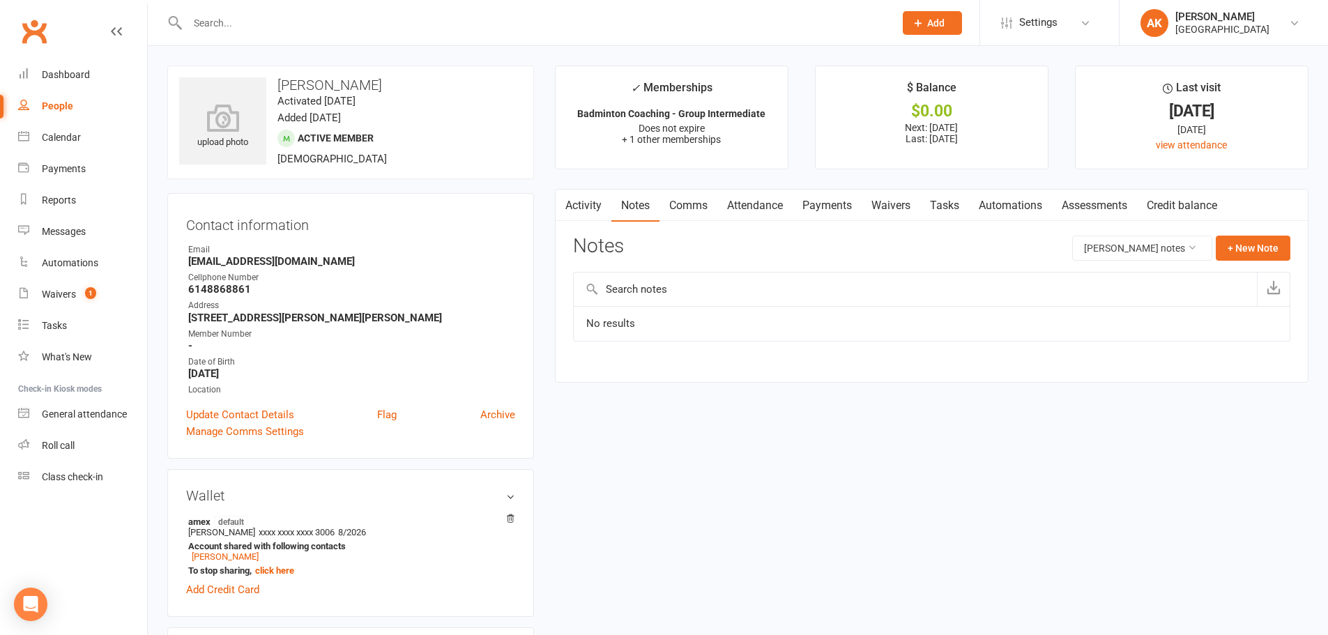
click at [661, 202] on link "Comms" at bounding box center [689, 206] width 58 height 32
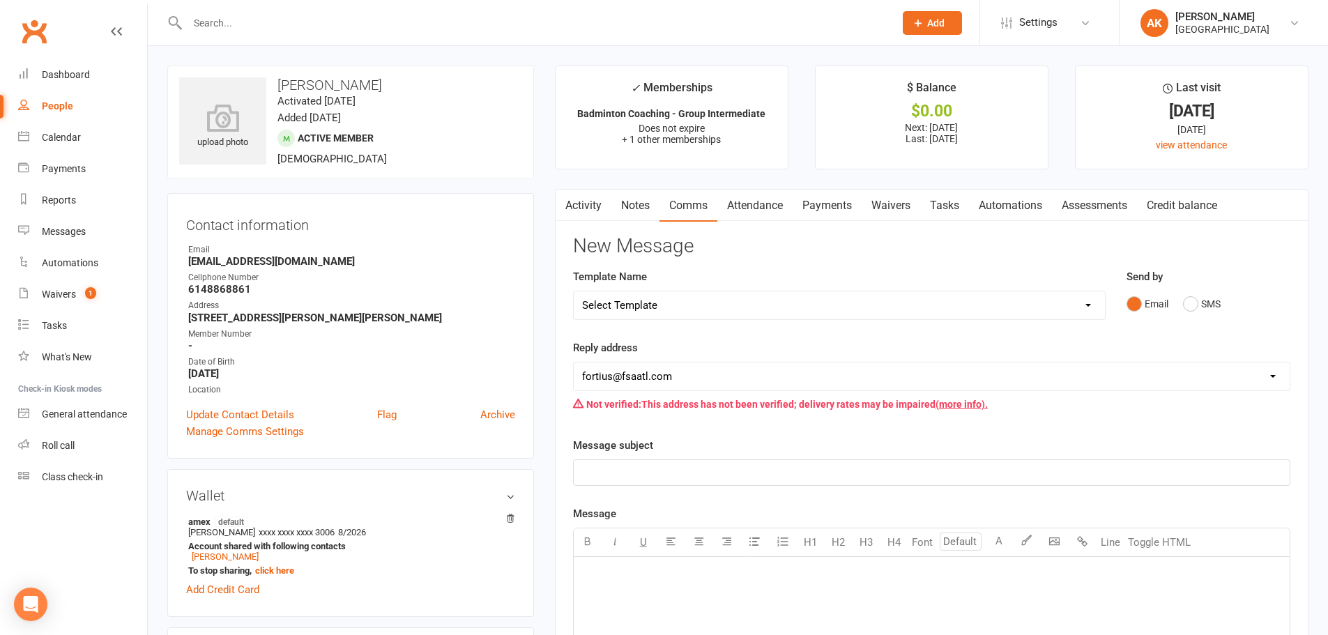
click at [741, 205] on link "Attendance" at bounding box center [755, 206] width 75 height 32
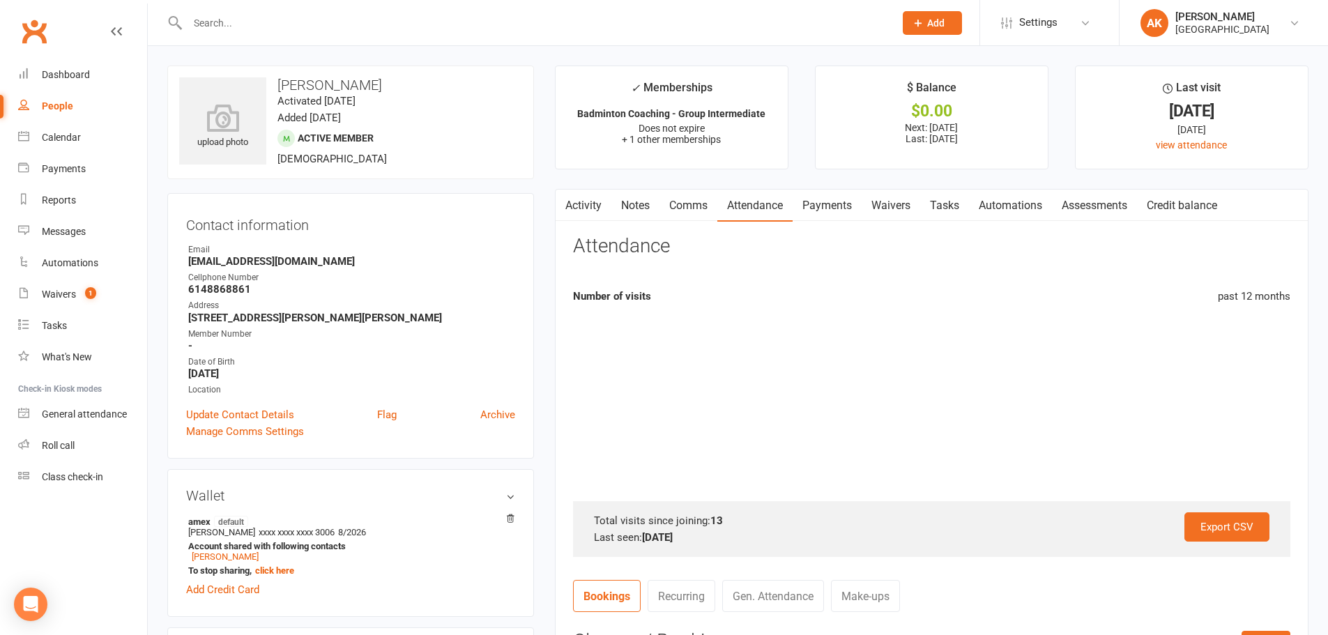
click at [803, 204] on link "Payments" at bounding box center [827, 206] width 69 height 32
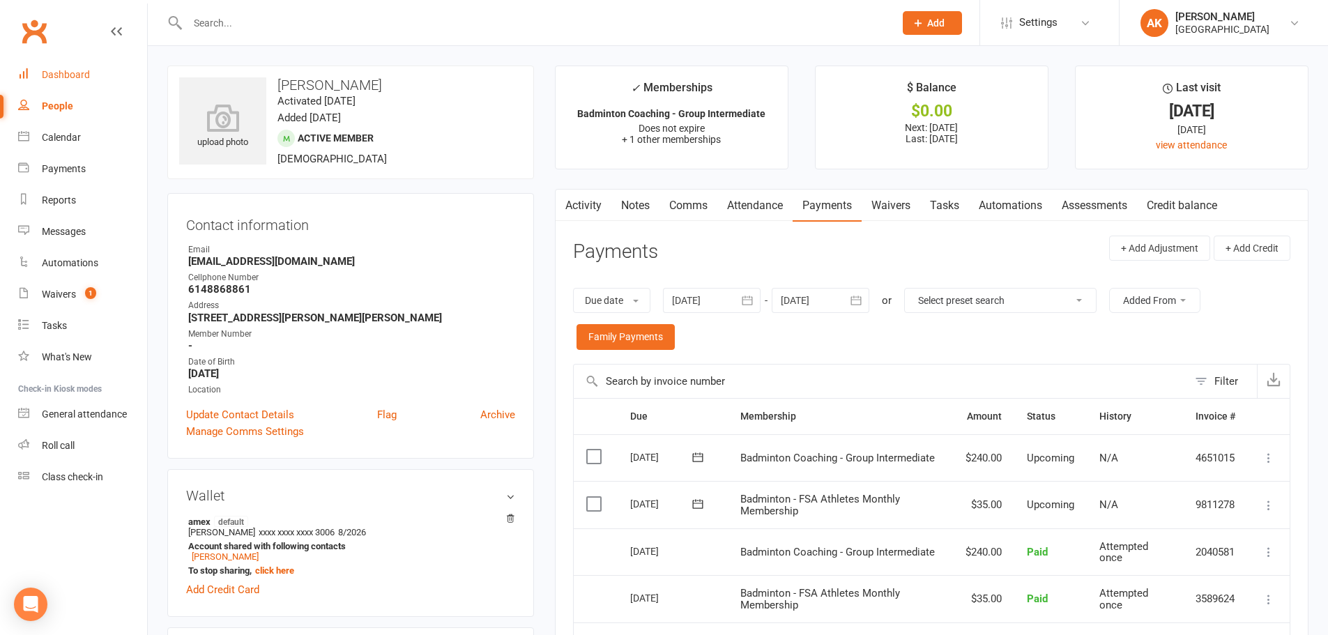
drag, startPoint x: 53, startPoint y: 77, endPoint x: 63, endPoint y: 75, distance: 10.8
click at [53, 77] on div "Dashboard" at bounding box center [66, 74] width 48 height 11
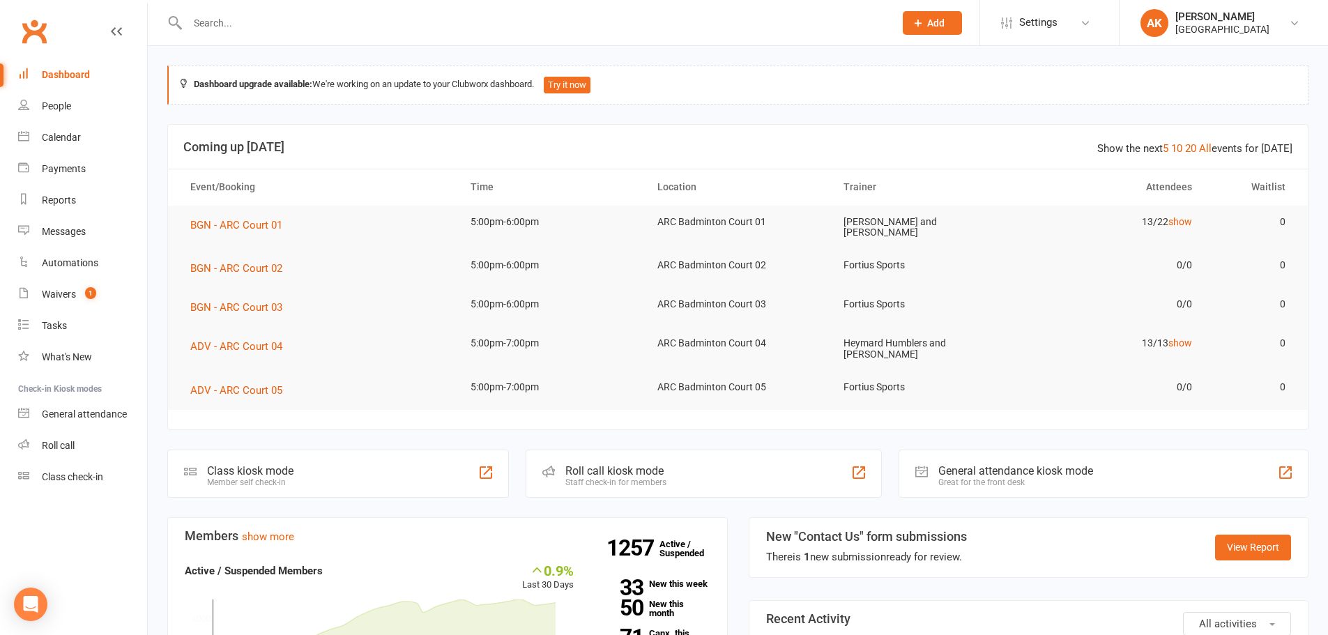
click at [285, 30] on input "text" at bounding box center [533, 23] width 701 height 20
click at [348, 16] on input "text" at bounding box center [533, 23] width 701 height 20
type input "aryan"
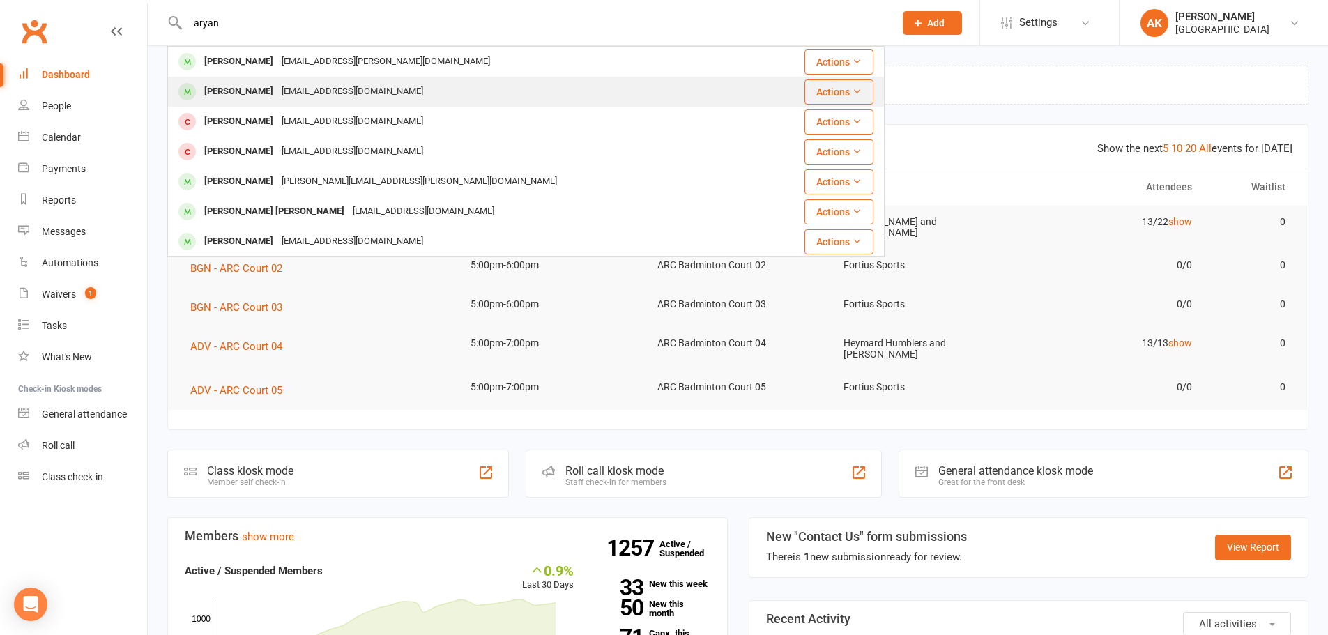
click at [278, 93] on div "Neha.kapoor.chauhan@gmail.com" at bounding box center [353, 92] width 150 height 20
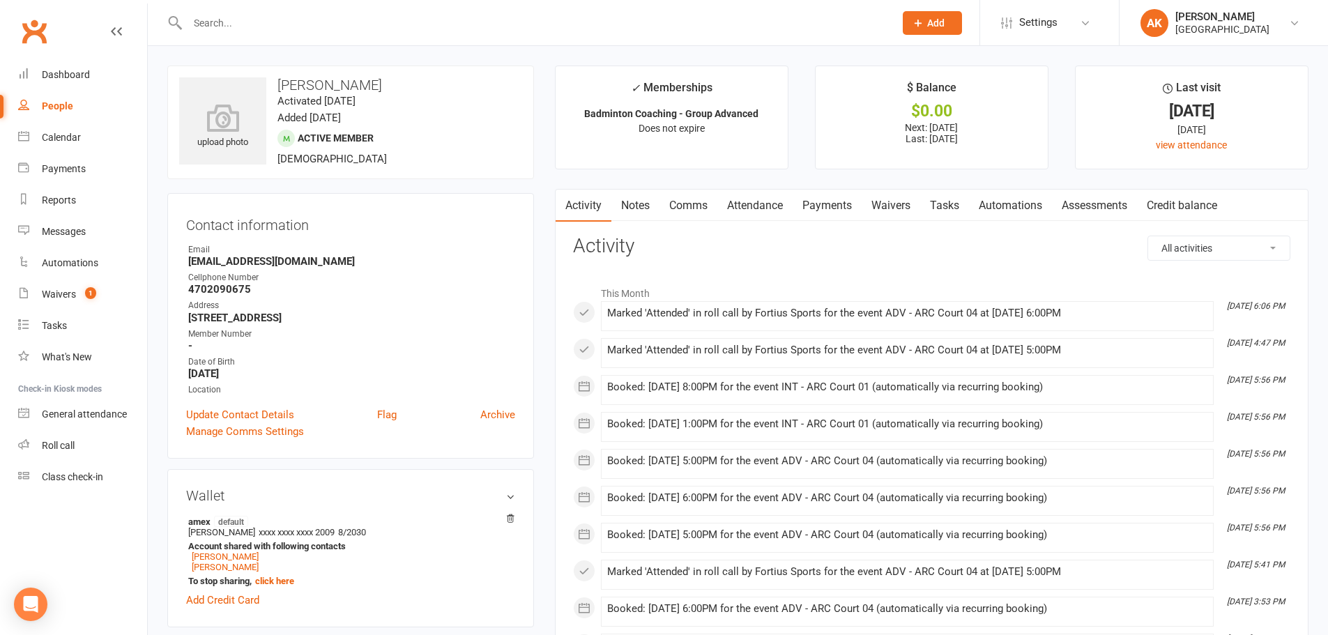
click at [374, 30] on input "text" at bounding box center [533, 23] width 701 height 20
type input "ishaan"
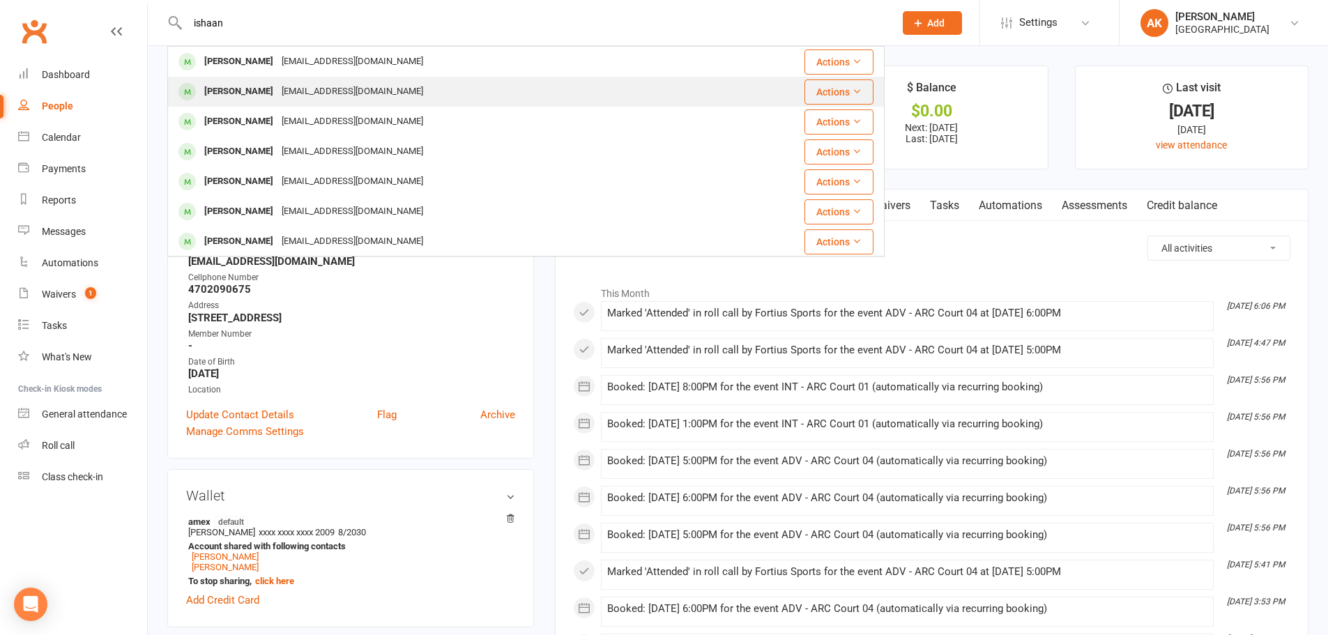
click at [287, 91] on div "Neha.kapoor.chauhan@gmail.com" at bounding box center [353, 92] width 150 height 20
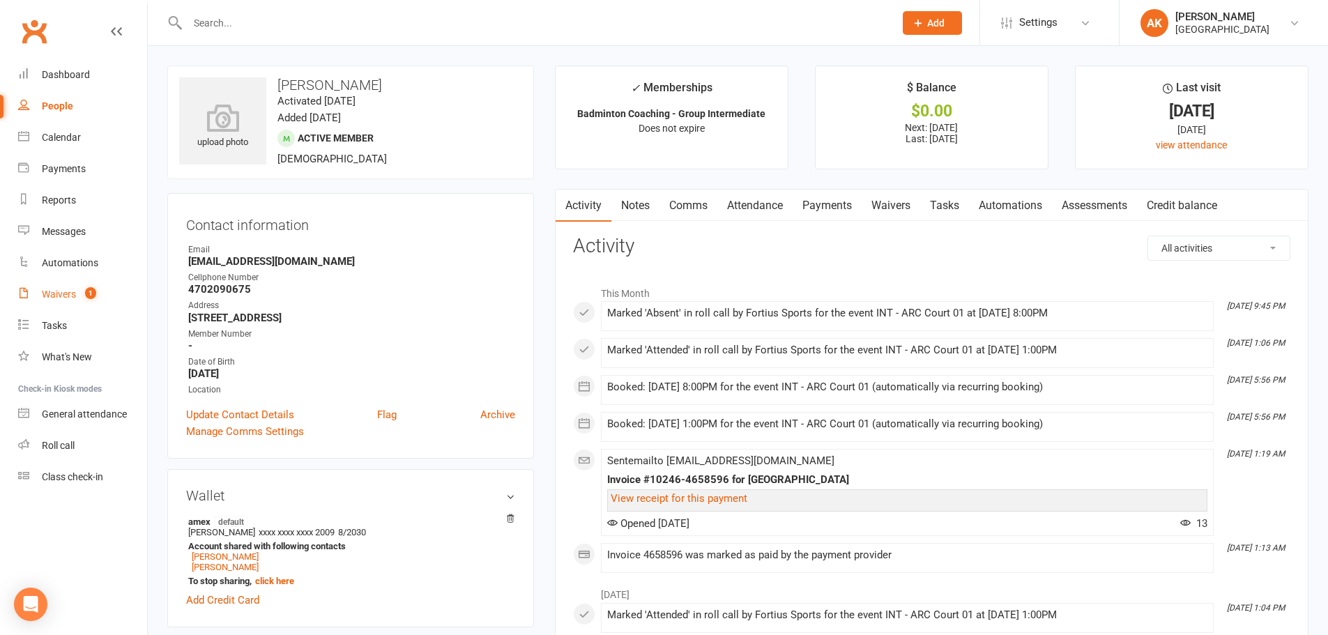
click at [78, 292] on link "Waivers 1" at bounding box center [82, 294] width 129 height 31
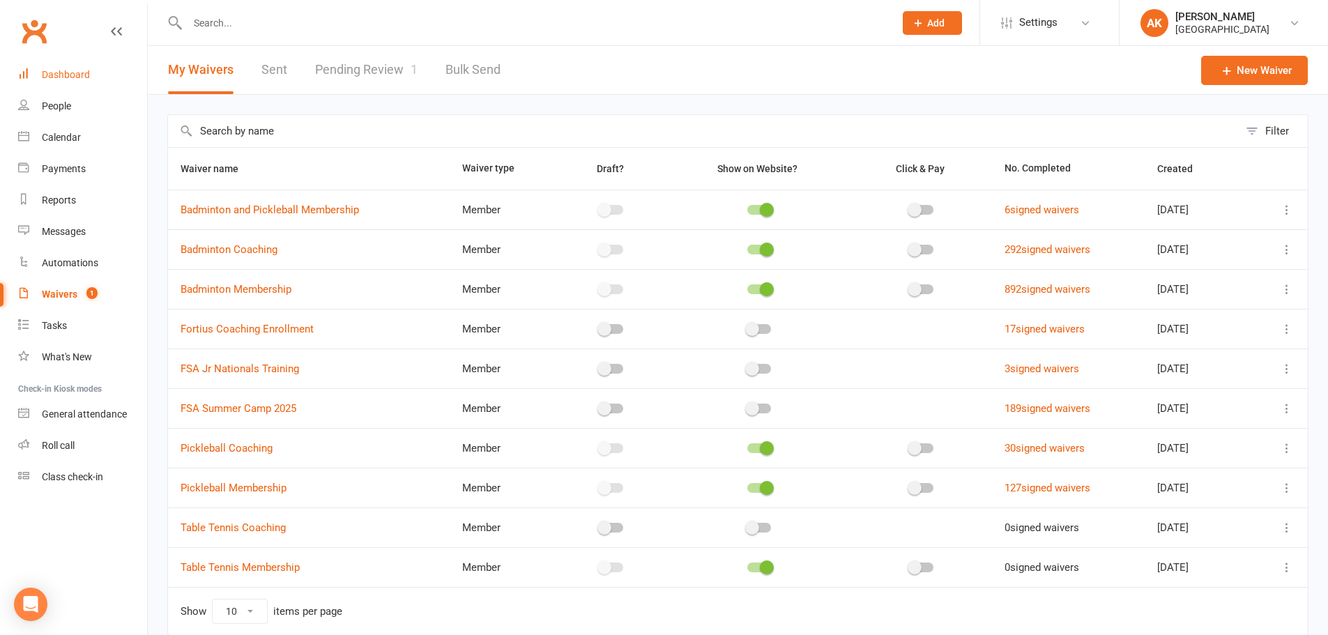
click at [81, 73] on div "Dashboard" at bounding box center [66, 74] width 48 height 11
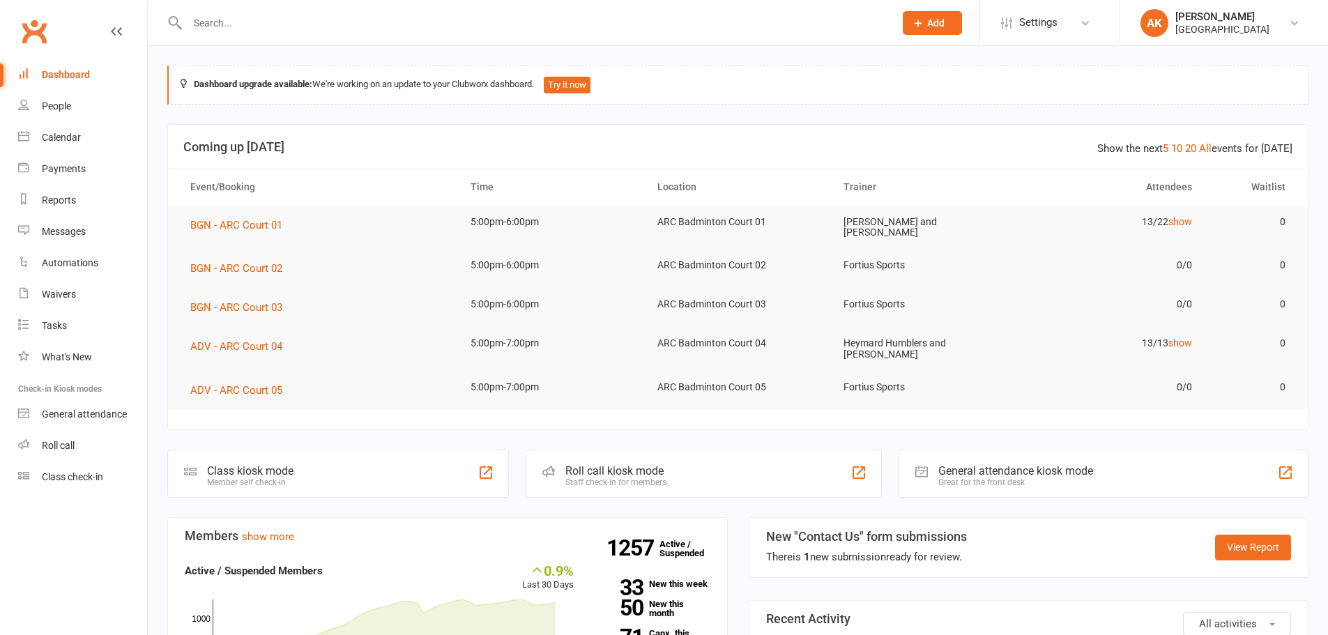
click at [287, 20] on input "text" at bounding box center [533, 23] width 701 height 20
click at [282, 21] on input "text" at bounding box center [533, 23] width 701 height 20
click at [72, 82] on link "Dashboard" at bounding box center [82, 74] width 129 height 31
click at [227, 29] on input "text" at bounding box center [533, 23] width 701 height 20
type input "devansh"
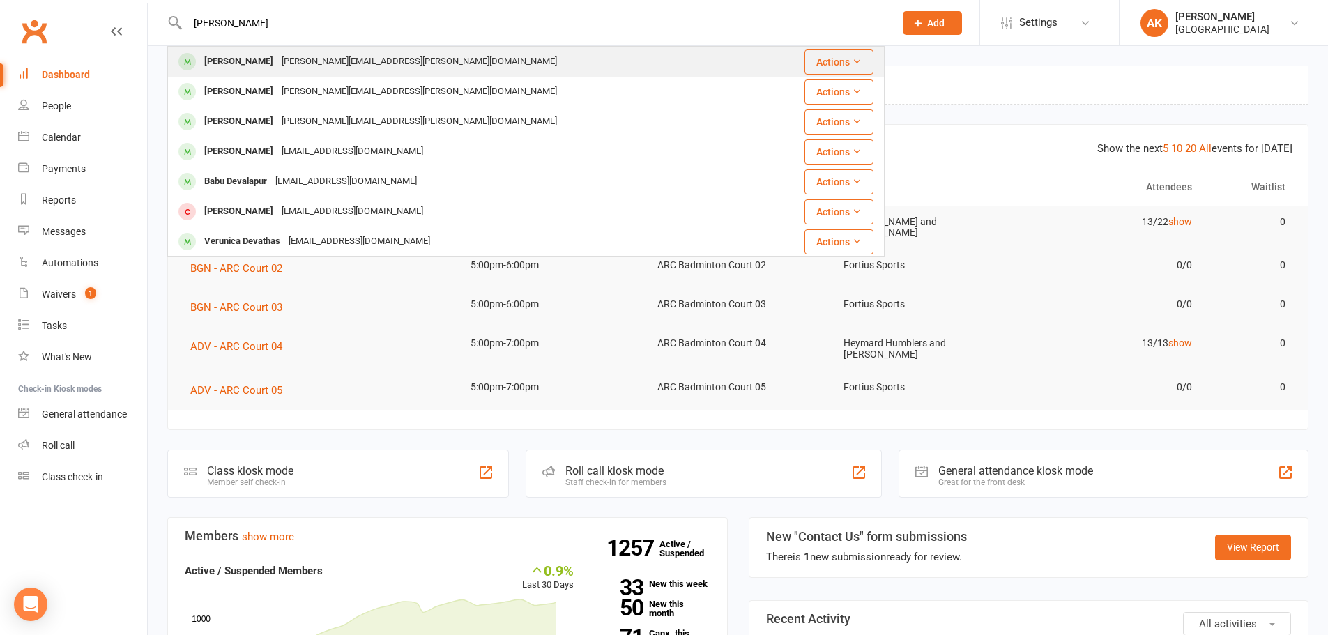
click at [268, 63] on div "Devansh Tadikamalla" at bounding box center [238, 62] width 77 height 20
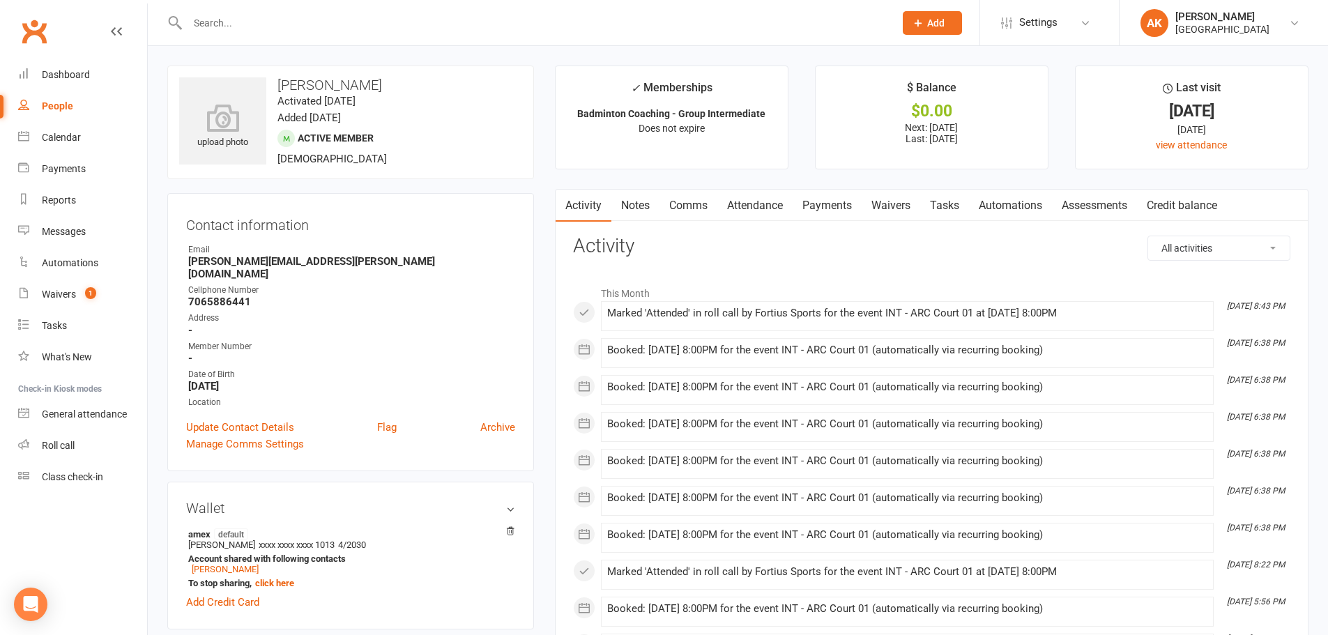
click at [701, 201] on link "Comms" at bounding box center [689, 206] width 58 height 32
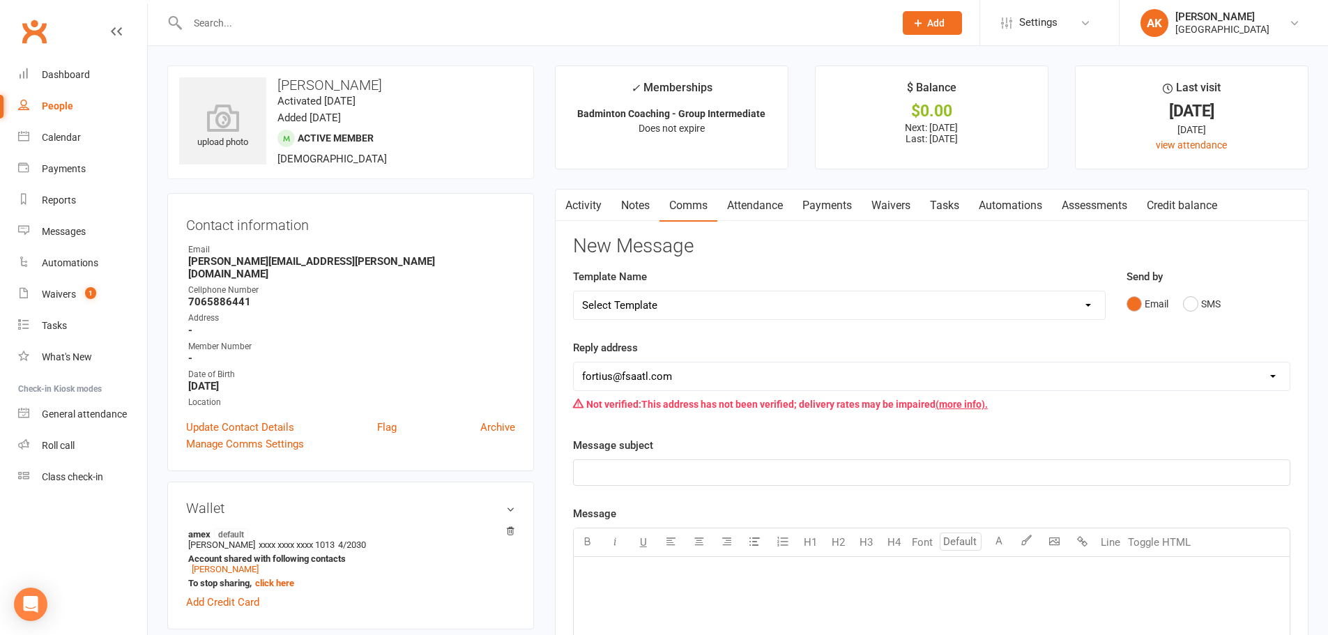
click at [749, 197] on link "Attendance" at bounding box center [755, 206] width 75 height 32
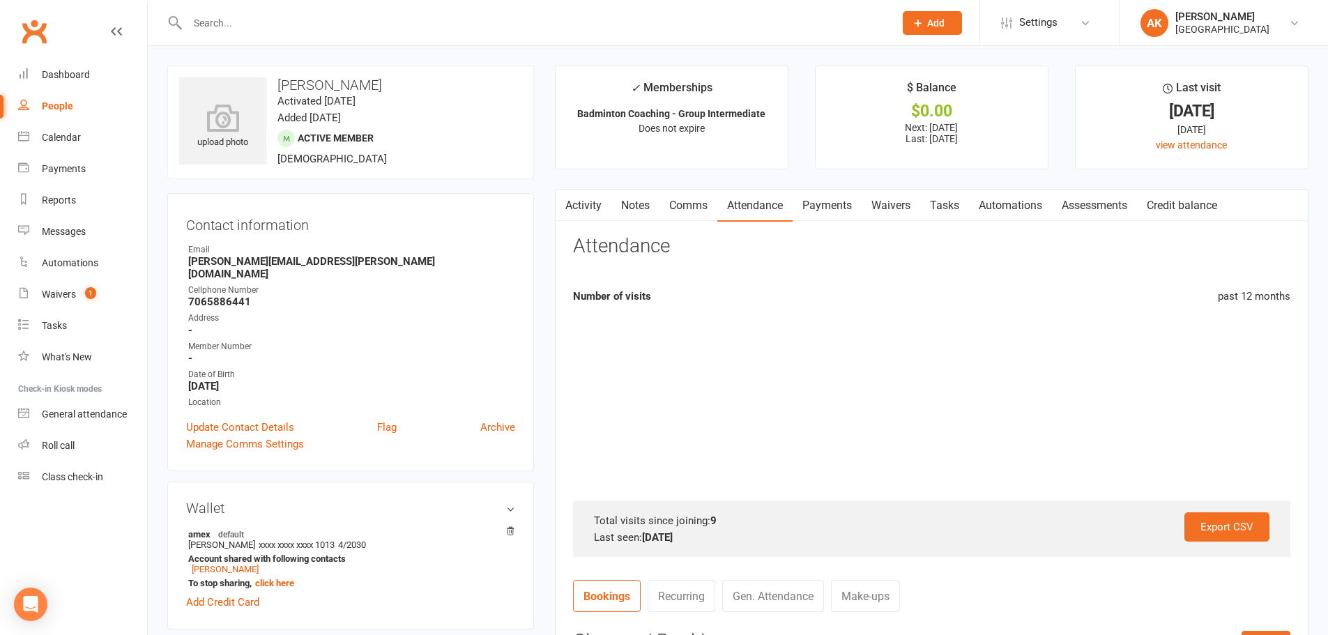
click at [824, 200] on link "Payments" at bounding box center [827, 206] width 69 height 32
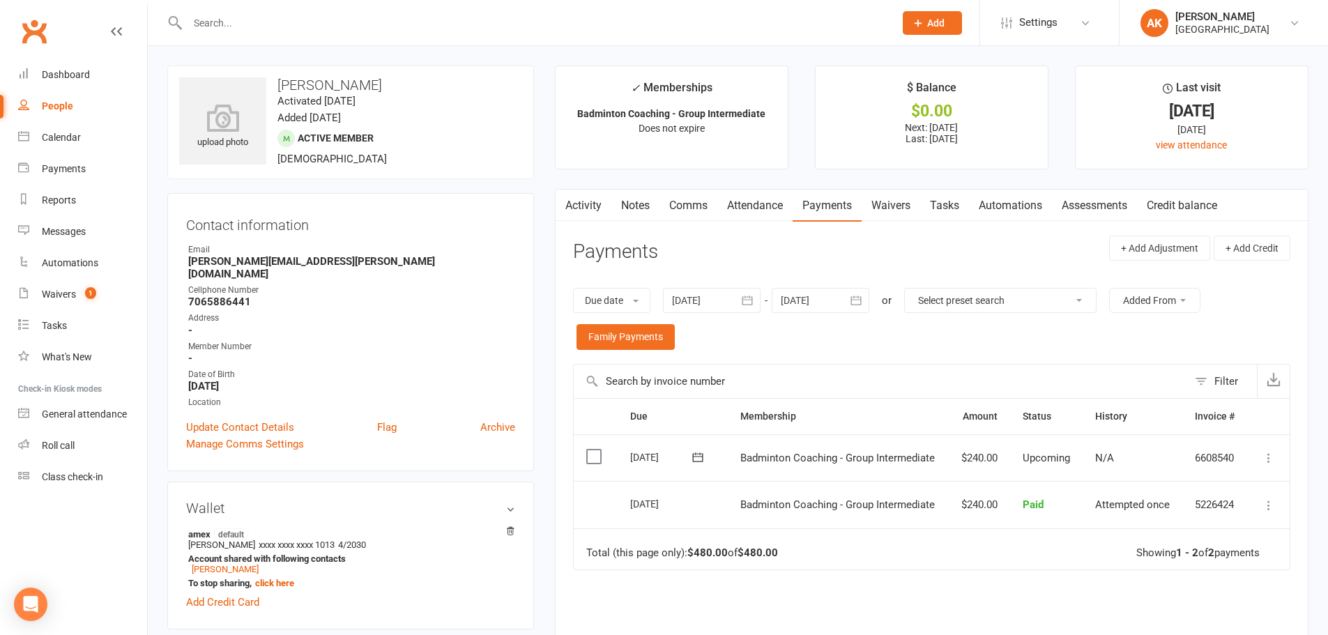
click at [595, 206] on link "Activity" at bounding box center [584, 206] width 56 height 32
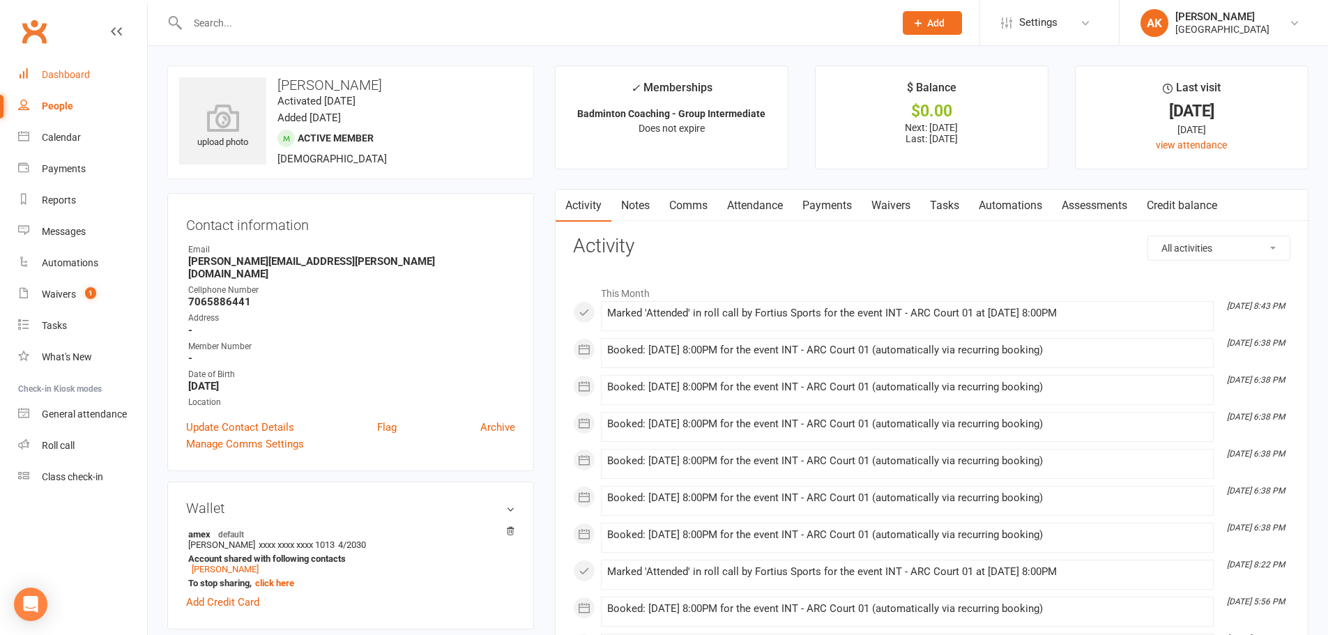
click at [66, 73] on div "Dashboard" at bounding box center [66, 74] width 48 height 11
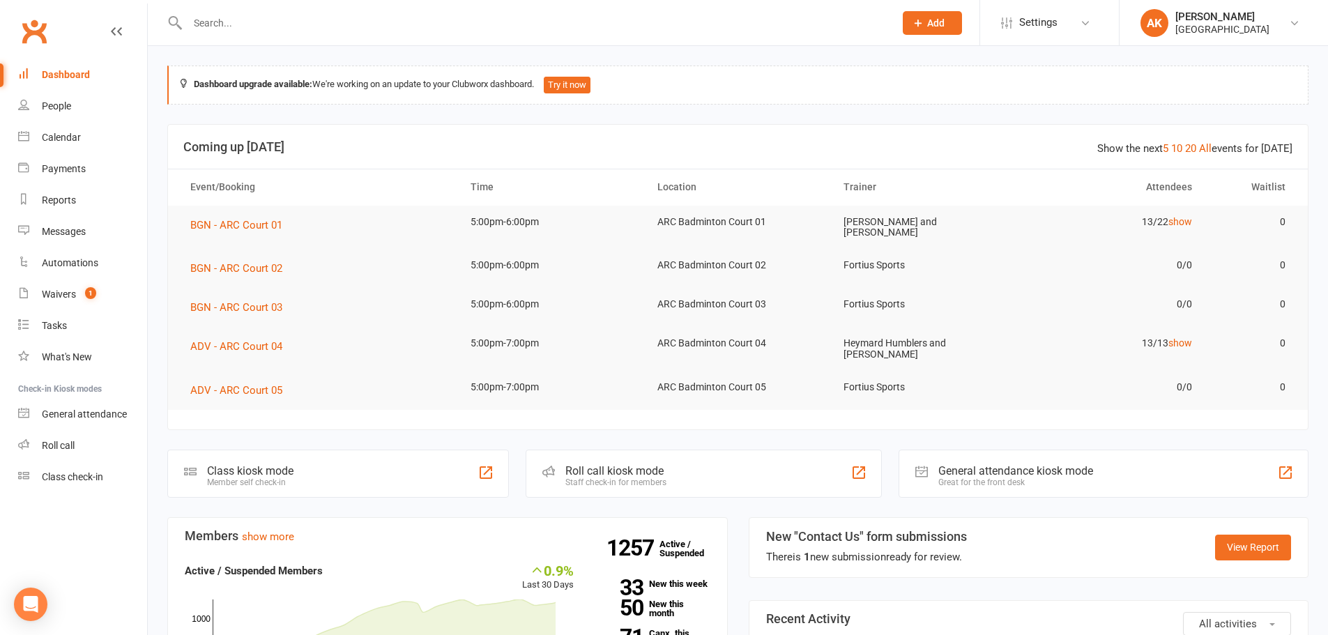
click at [333, 33] on div at bounding box center [526, 22] width 718 height 45
click at [347, 26] on input "text" at bounding box center [533, 23] width 701 height 20
type input "gopi chand"
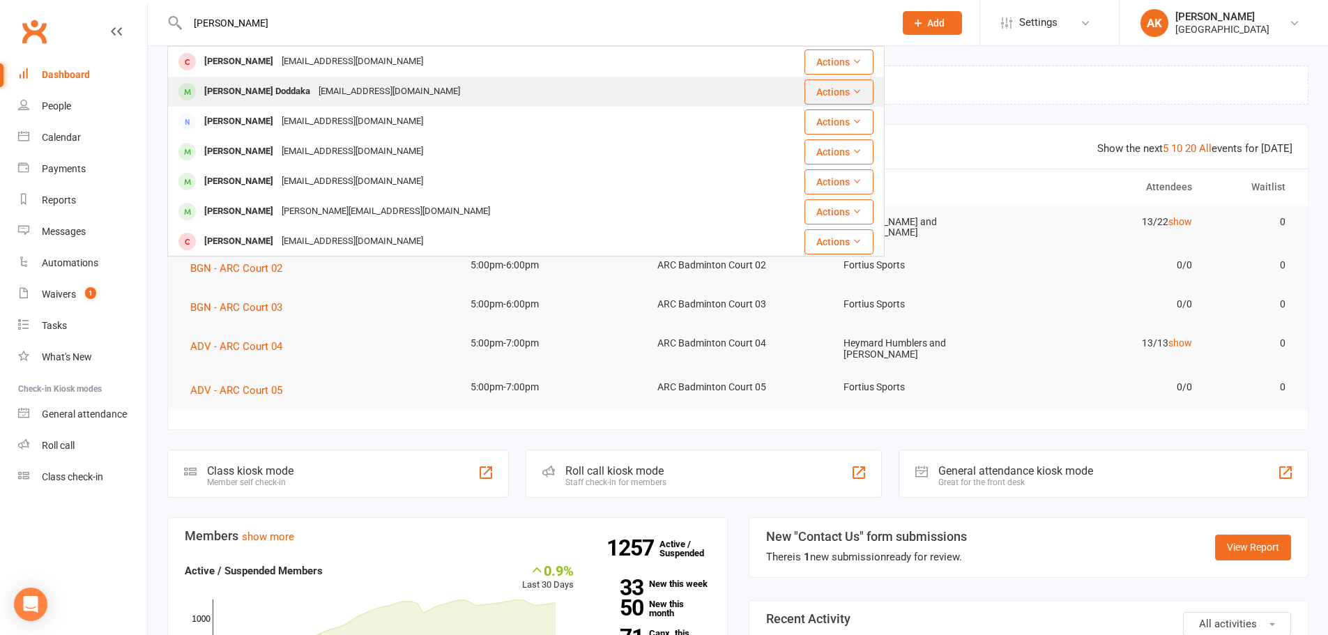
click at [303, 81] on div "Gopi chand Doddaka dgopid24@gmail.com" at bounding box center [466, 91] width 595 height 29
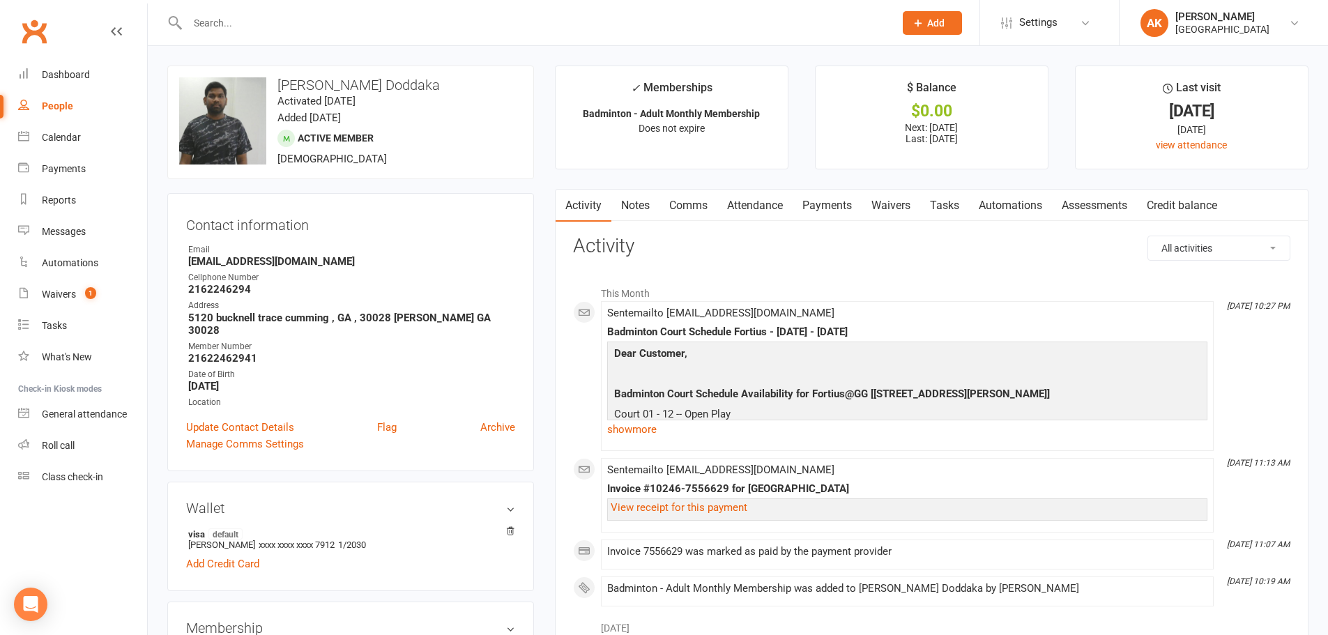
click at [282, 23] on input "text" at bounding box center [533, 23] width 701 height 20
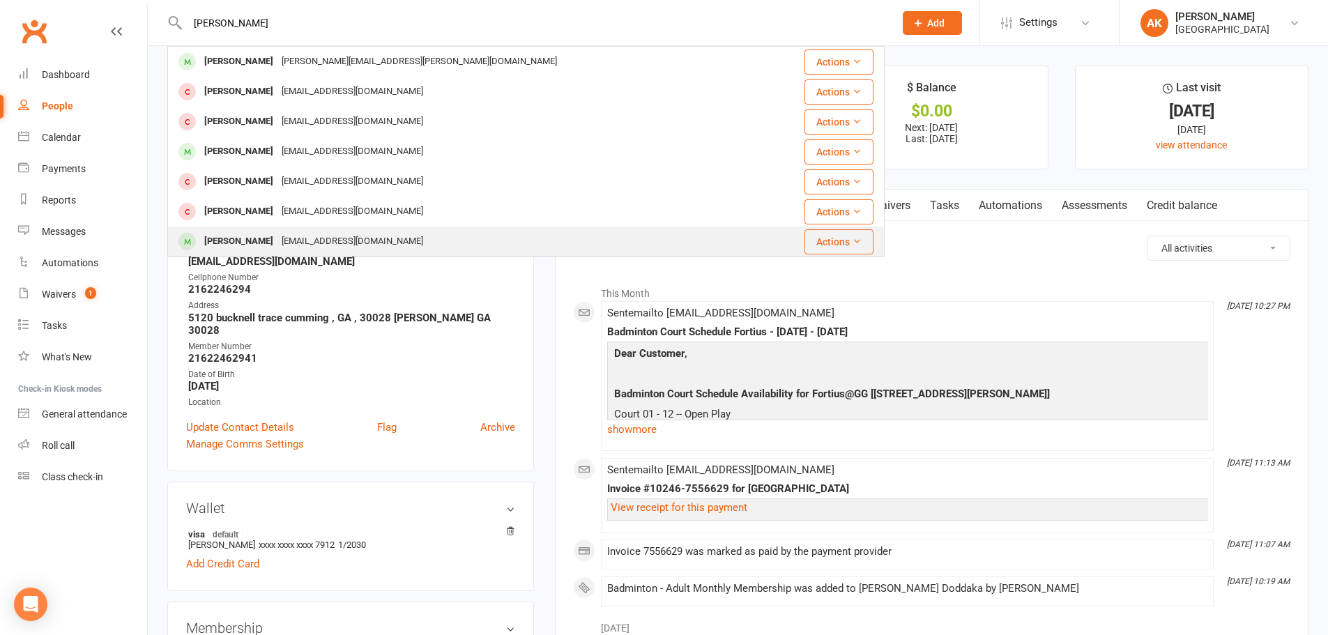
type input "sai chand"
click at [278, 241] on div "Shiva chand Doddaka" at bounding box center [238, 242] width 77 height 20
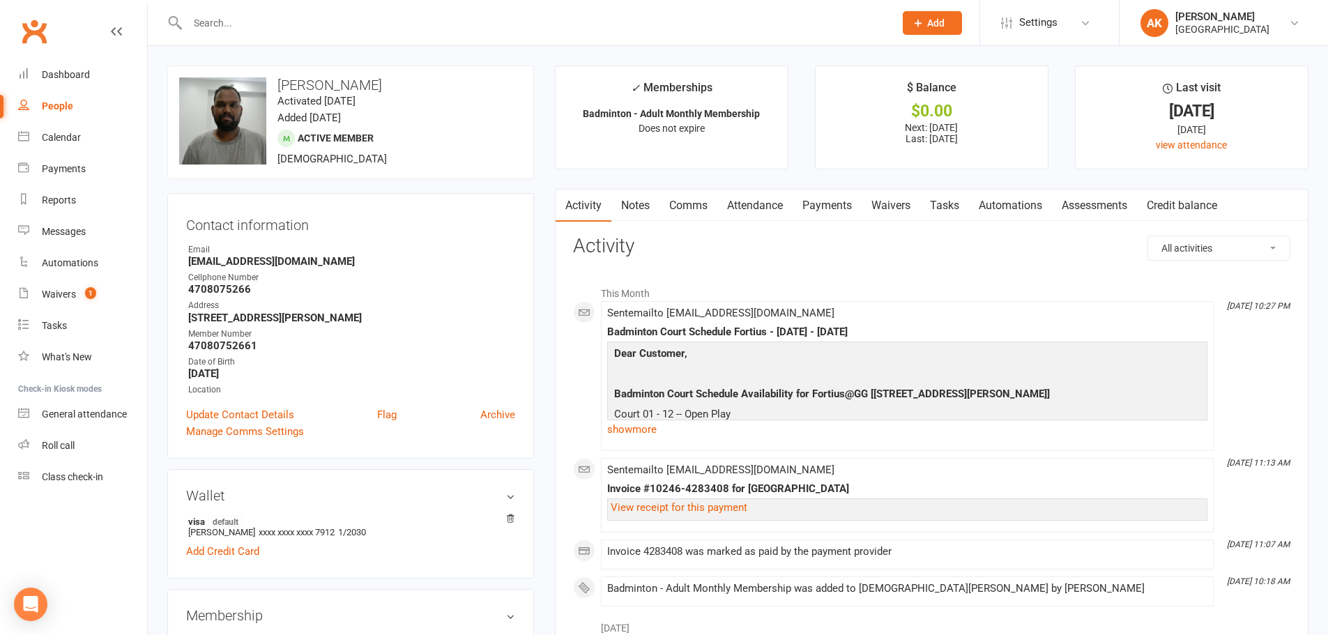
click at [784, 209] on link "Attendance" at bounding box center [755, 206] width 75 height 32
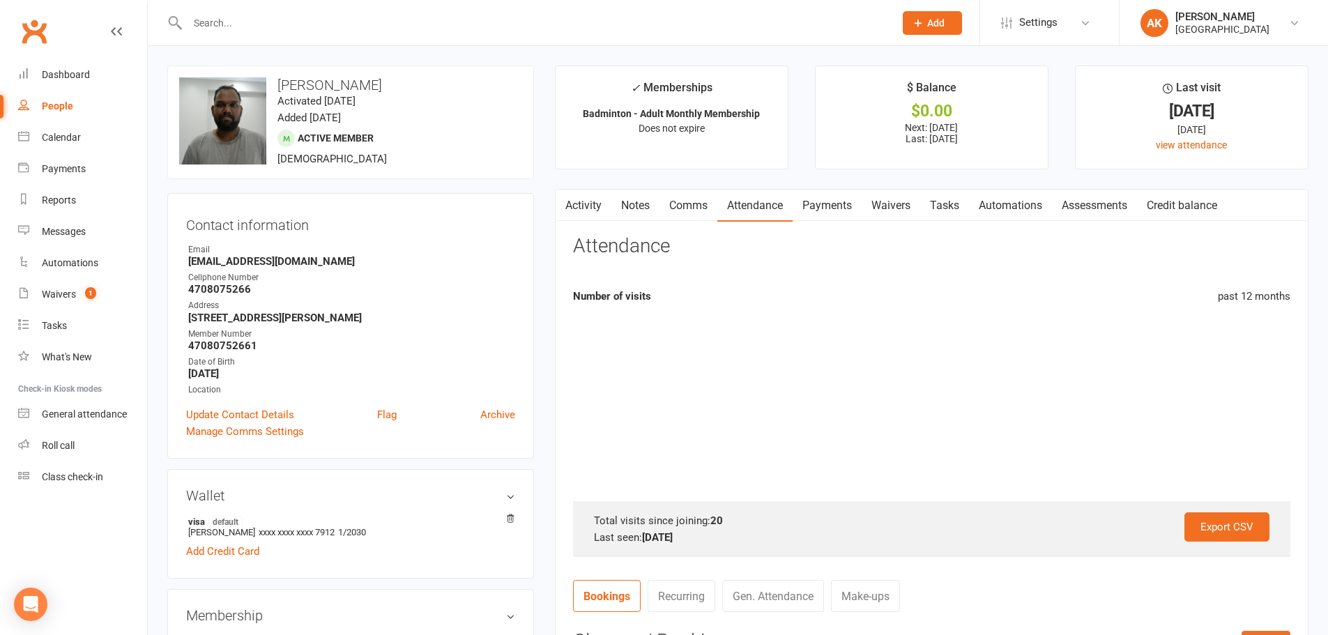
click at [827, 209] on link "Payments" at bounding box center [827, 206] width 69 height 32
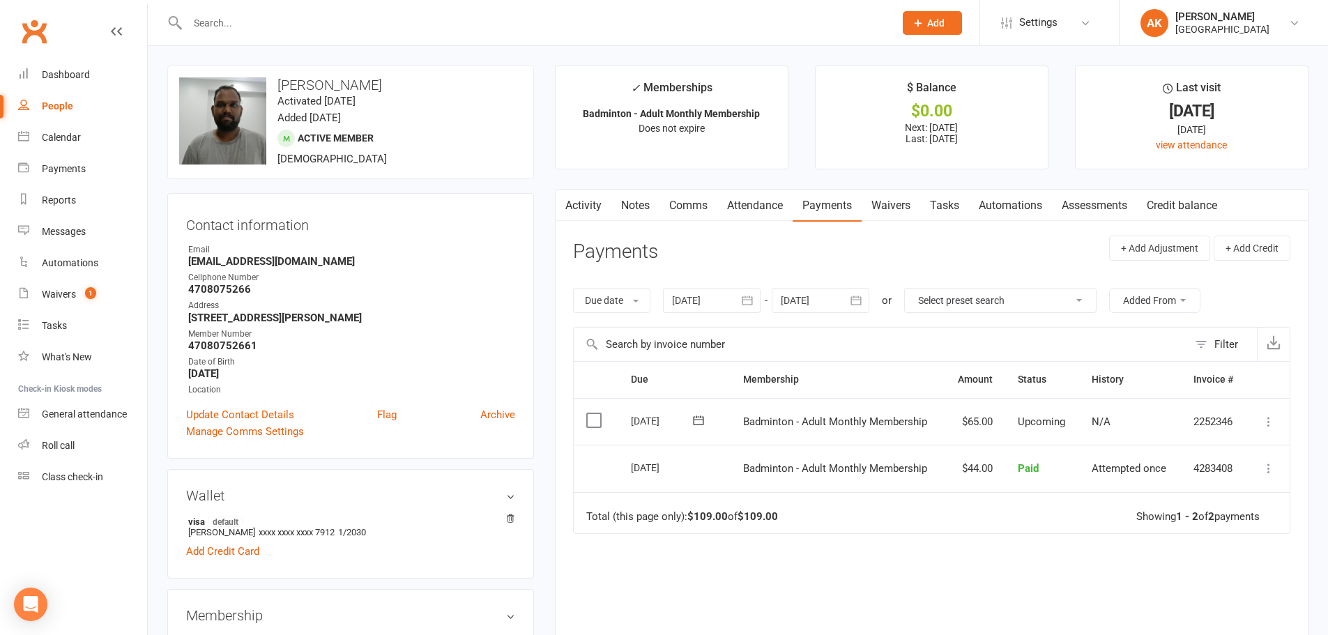
click at [1011, 519] on td "Total (this page only): $109.00 of $109.00 Showing 1 - 2 of 2 payments" at bounding box center [932, 513] width 716 height 42
drag, startPoint x: 1016, startPoint y: 577, endPoint x: 1002, endPoint y: 577, distance: 13.9
click at [1016, 577] on div "Due Contact Membership Amount Status History Invoice # Select this 01 Nov 2025 …" at bounding box center [932, 537] width 718 height 353
click at [932, 552] on div "Due Contact Membership Amount Status History Invoice # Select this 01 Nov 2025 …" at bounding box center [932, 537] width 718 height 353
click at [469, 18] on input "text" at bounding box center [533, 23] width 701 height 20
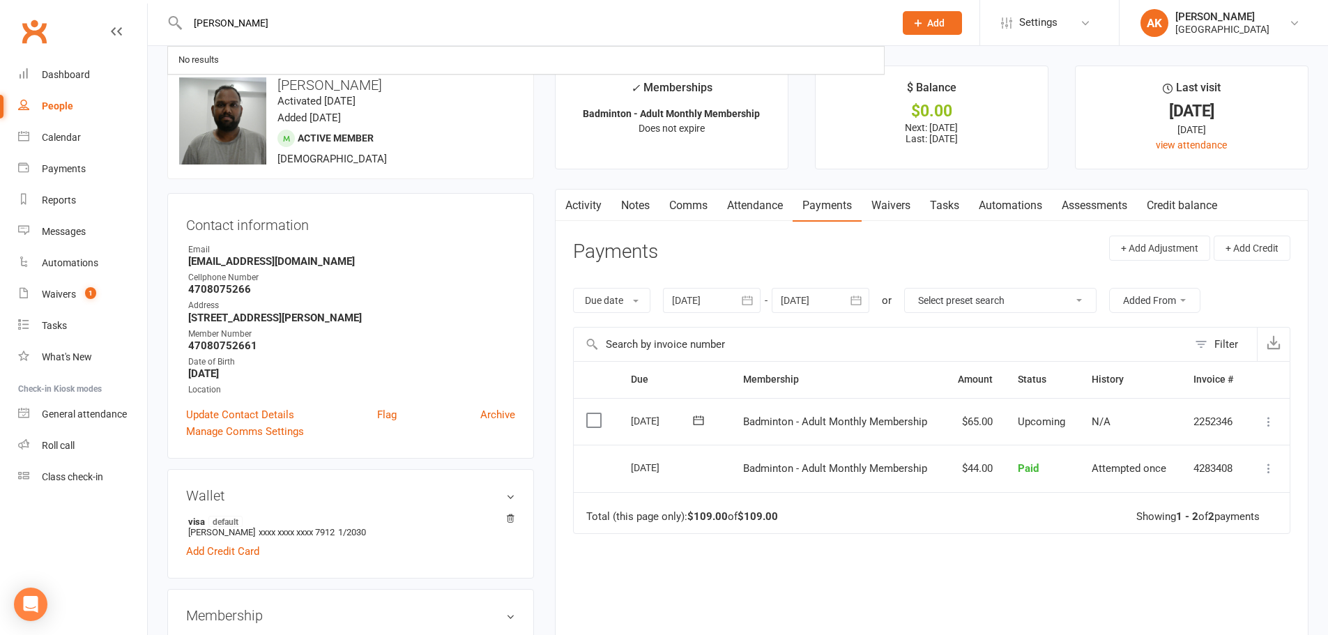
type input "DYLAN"
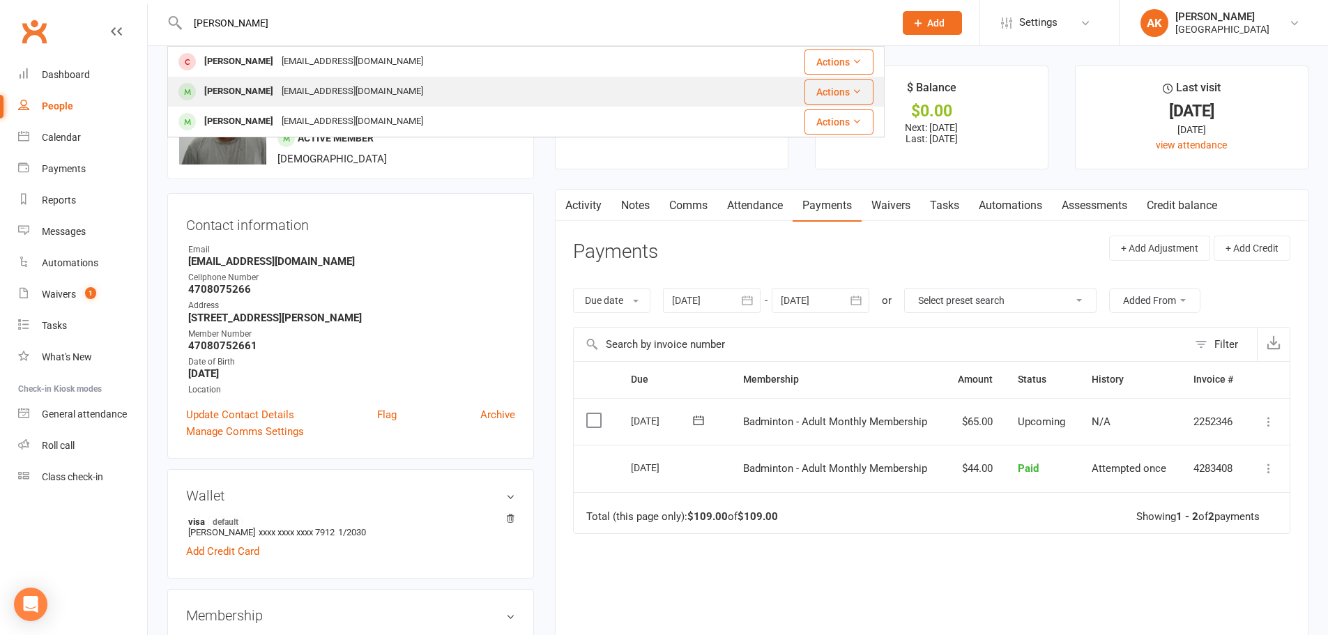
click at [385, 89] on div "Dylan Ng Dsnijn2017@gmail.com" at bounding box center [443, 91] width 549 height 29
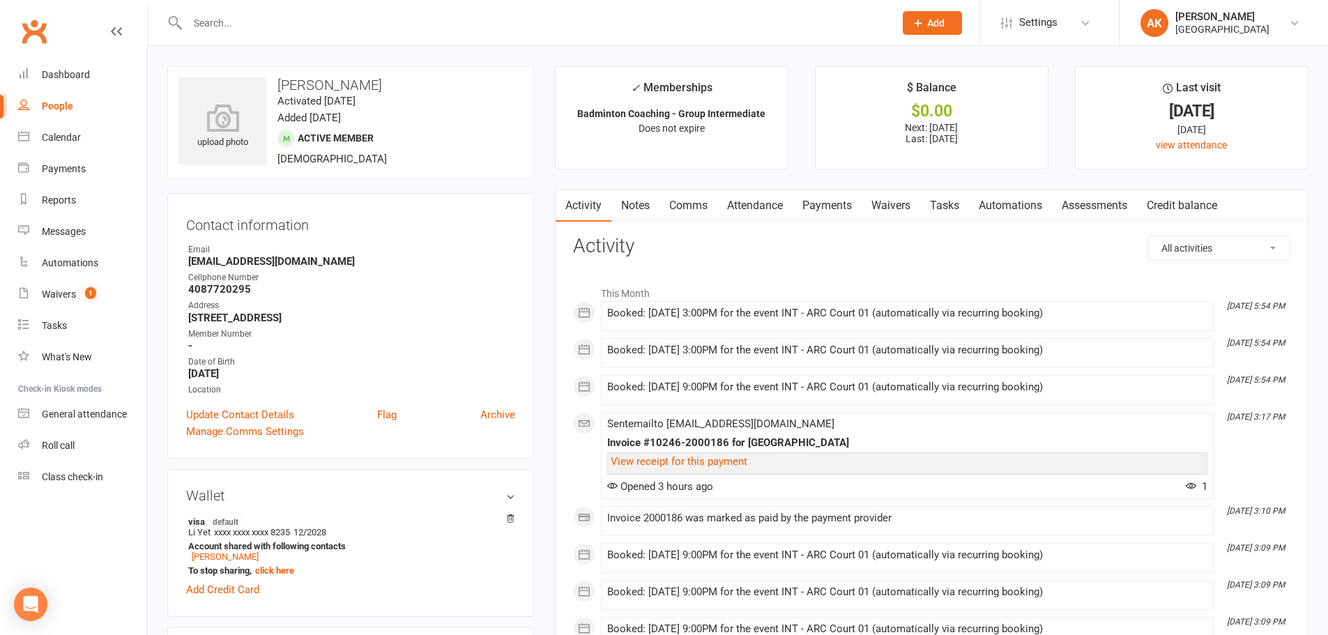
click at [647, 200] on link "Notes" at bounding box center [636, 206] width 48 height 32
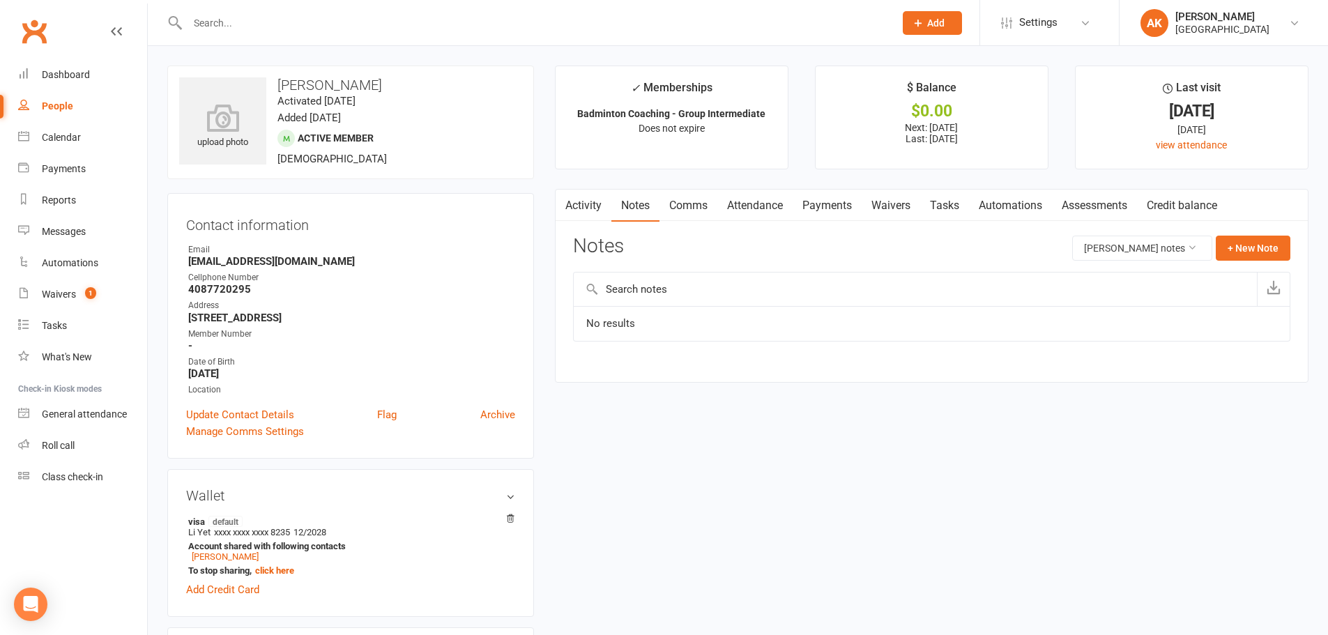
click at [699, 200] on link "Comms" at bounding box center [689, 206] width 58 height 32
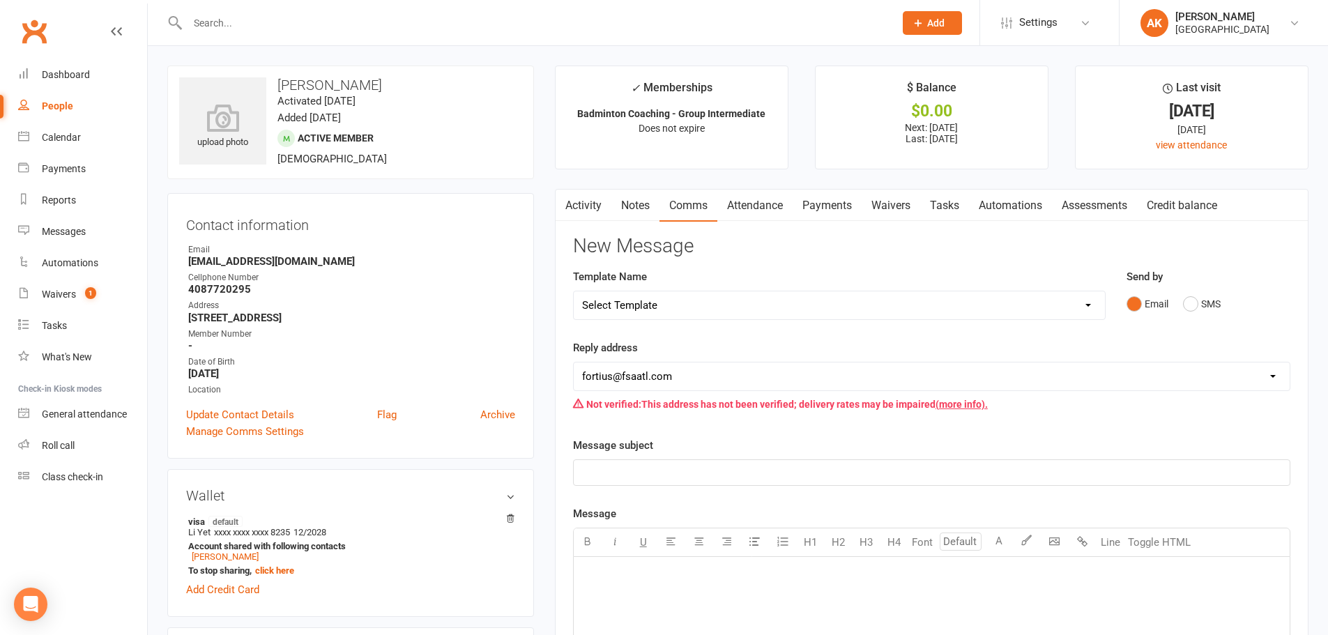
click at [772, 202] on link "Attendance" at bounding box center [755, 206] width 75 height 32
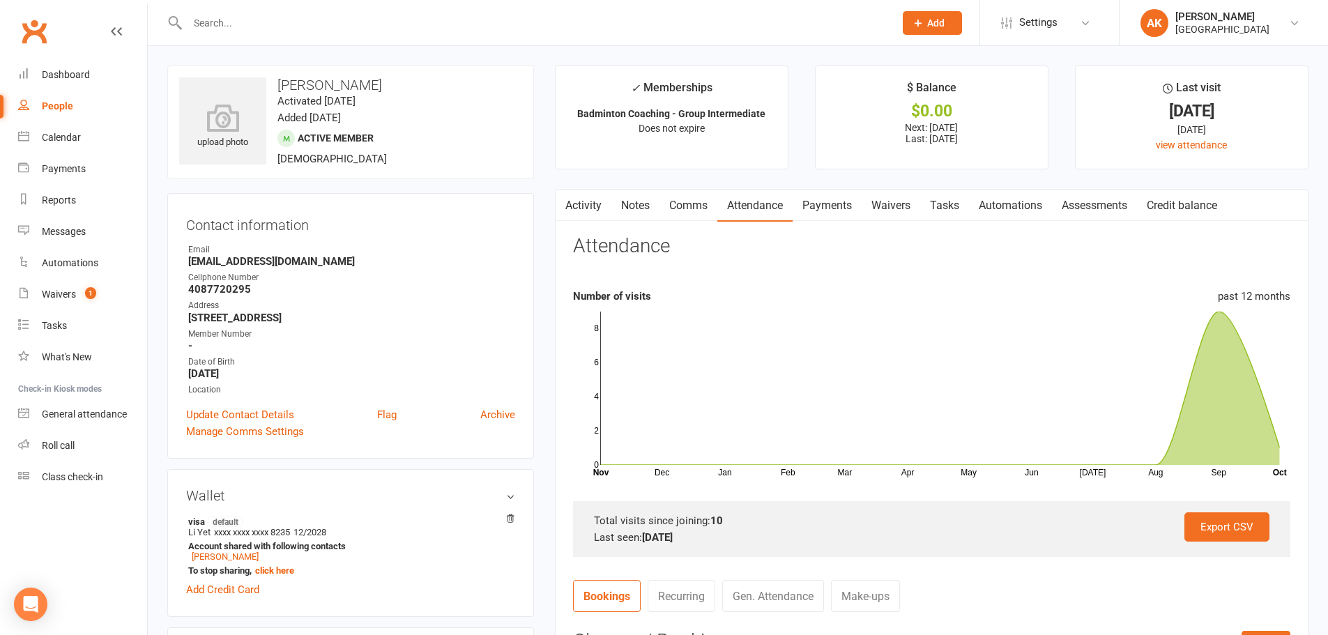
click at [597, 205] on link "Activity" at bounding box center [584, 206] width 56 height 32
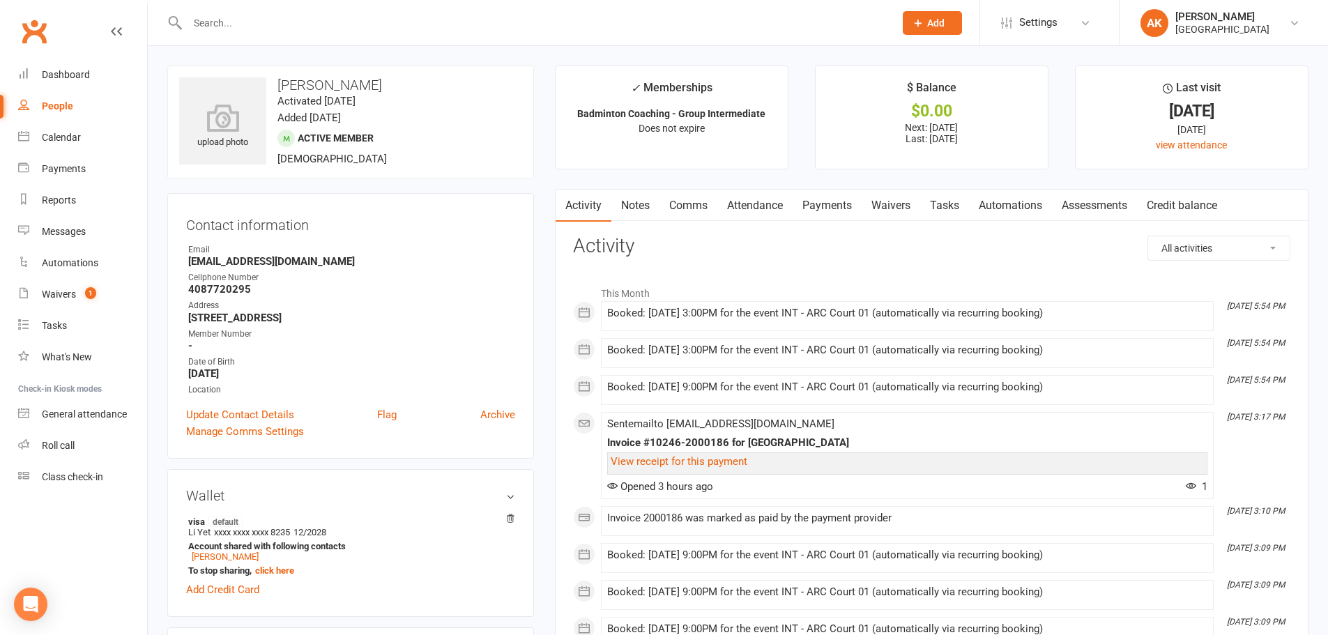
click at [637, 204] on link "Notes" at bounding box center [636, 206] width 48 height 32
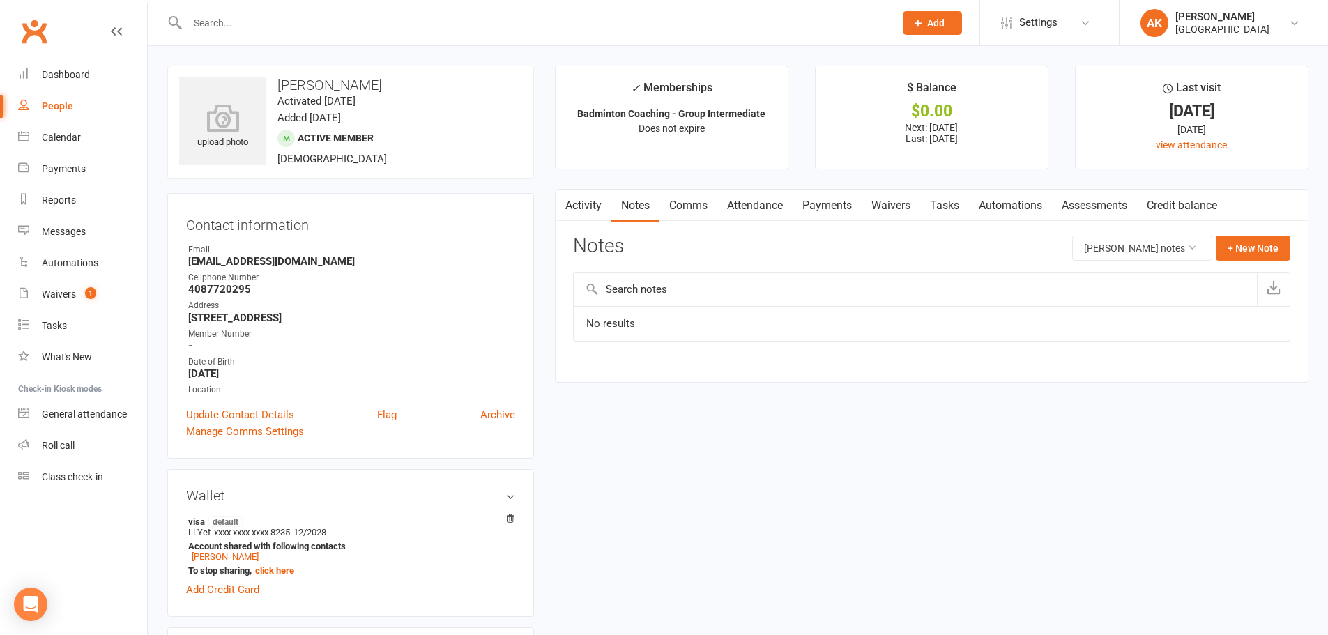
click at [682, 204] on link "Comms" at bounding box center [689, 206] width 58 height 32
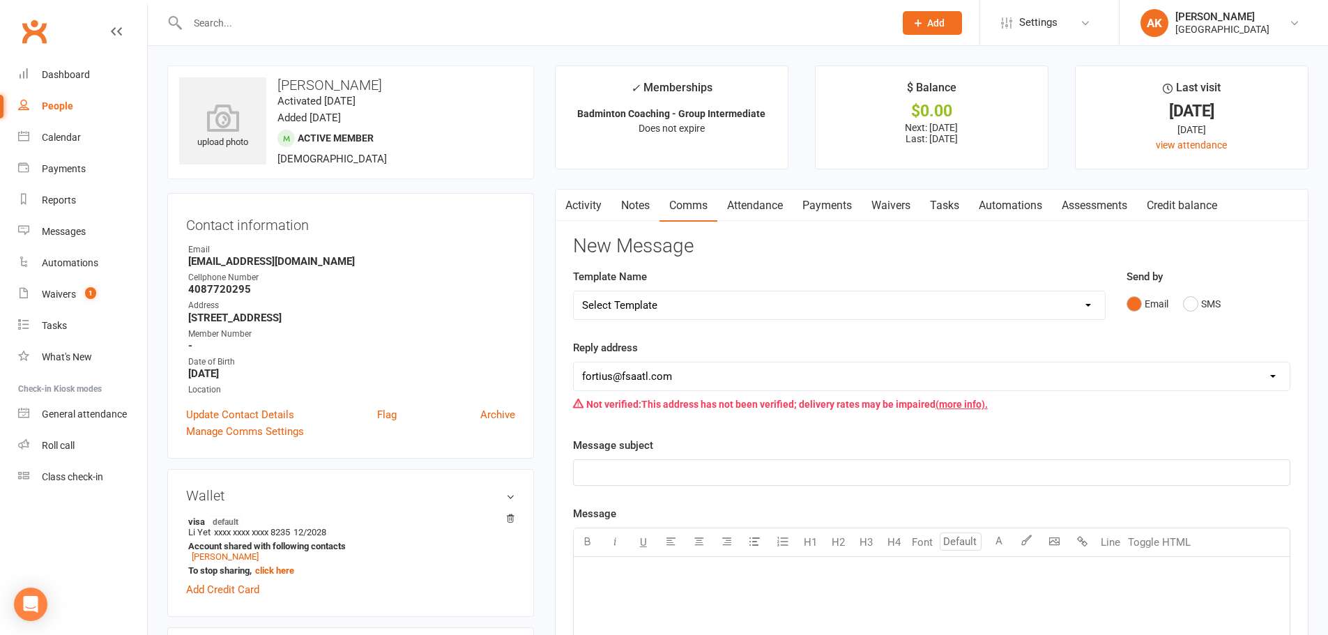
click at [601, 206] on link "Activity" at bounding box center [584, 206] width 56 height 32
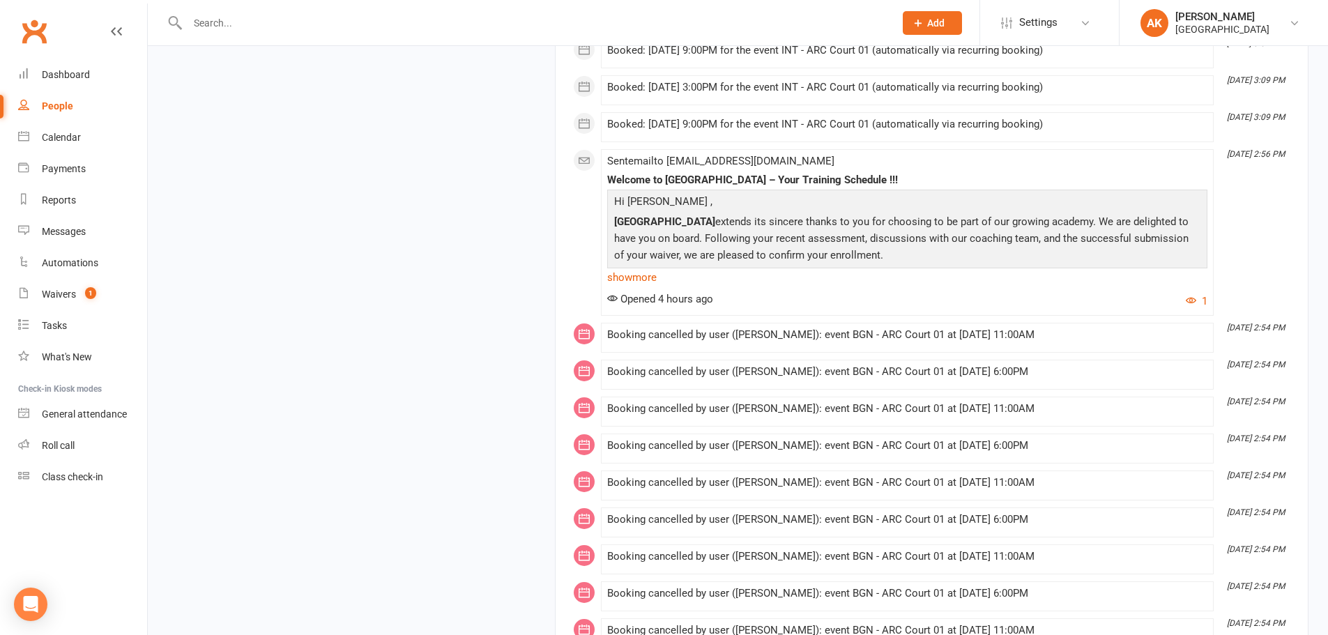
scroll to position [4044, 0]
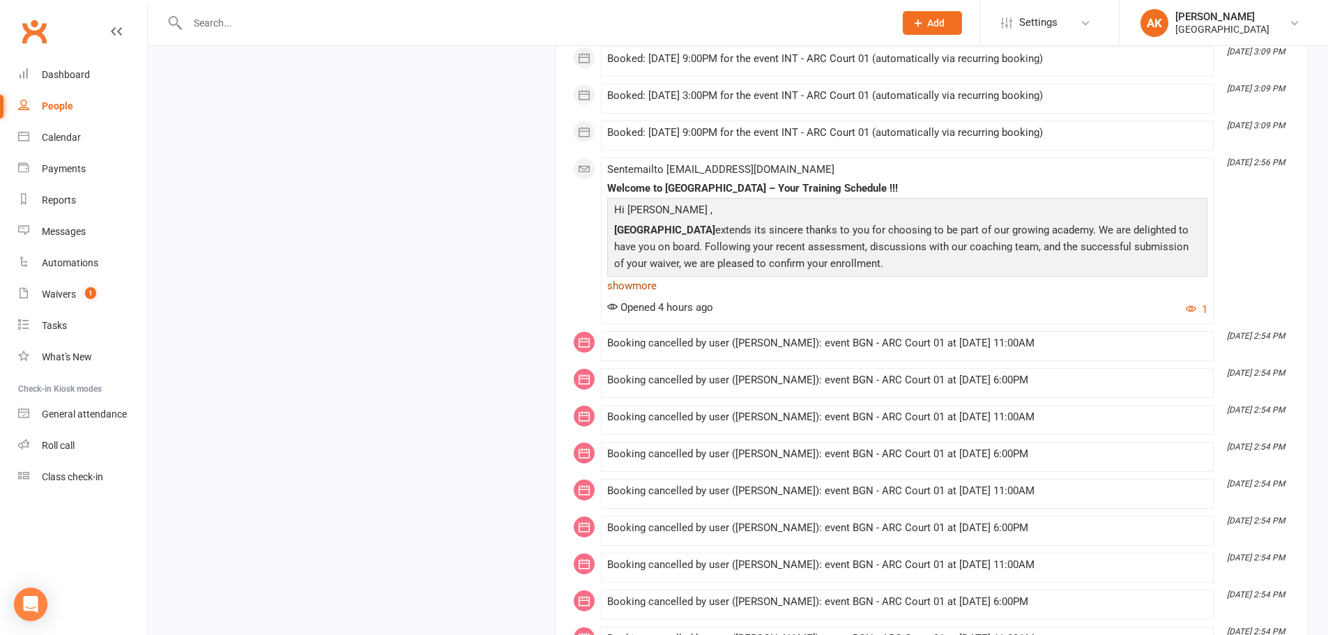
click at [651, 294] on link "show more" at bounding box center [907, 286] width 600 height 20
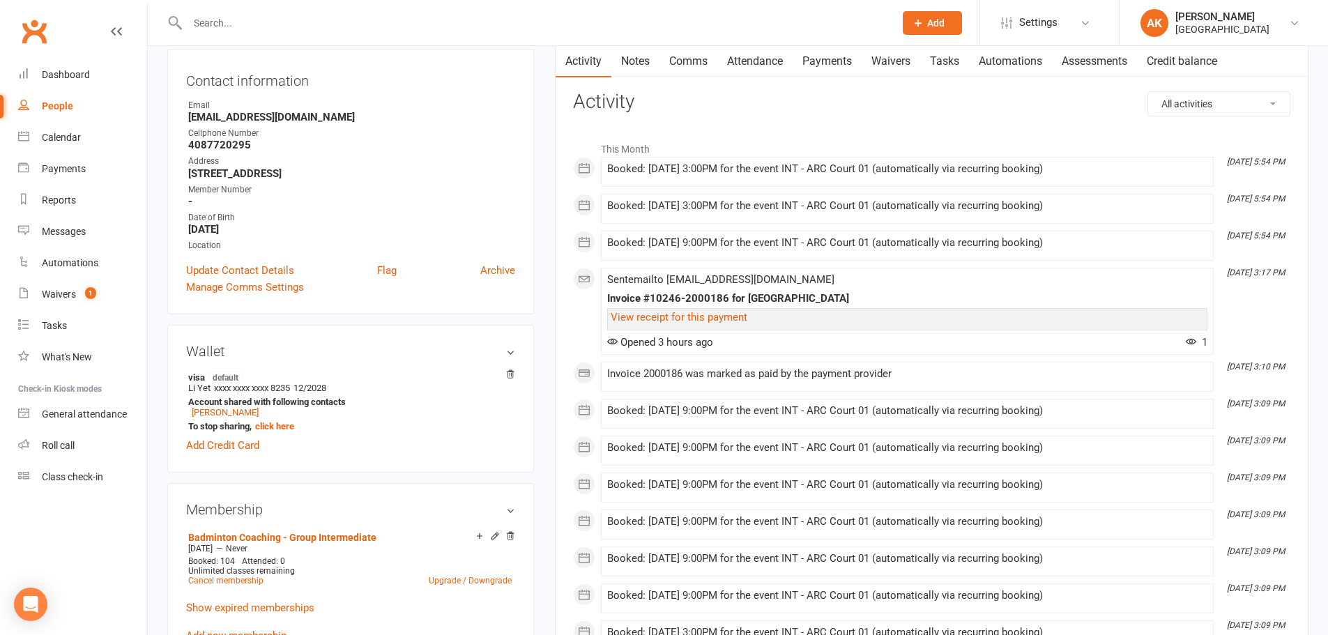
scroll to position [0, 0]
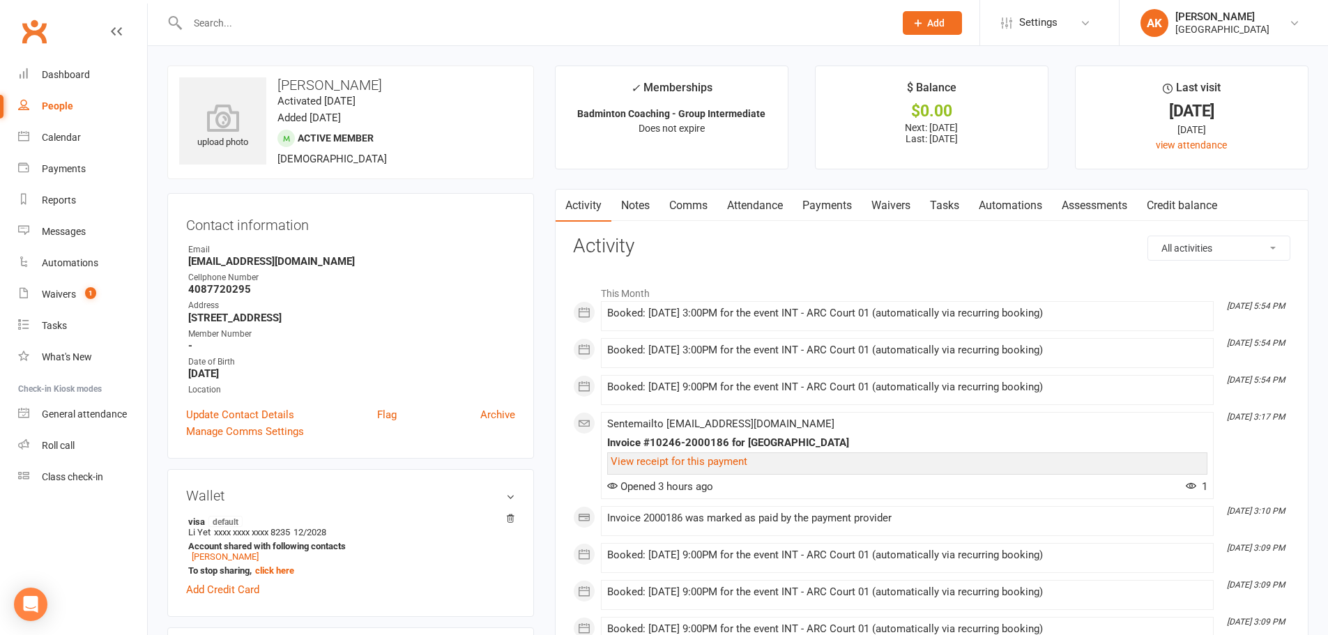
click at [403, 22] on input "text" at bounding box center [533, 23] width 701 height 20
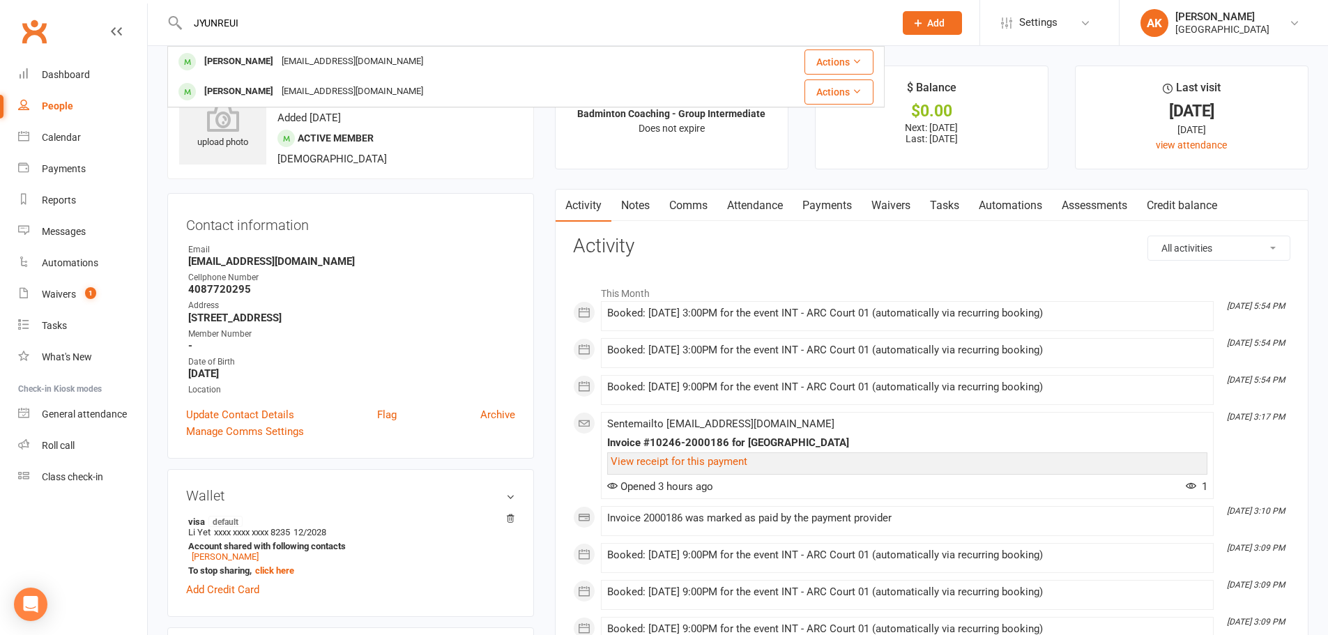
type input "JYUNREUI"
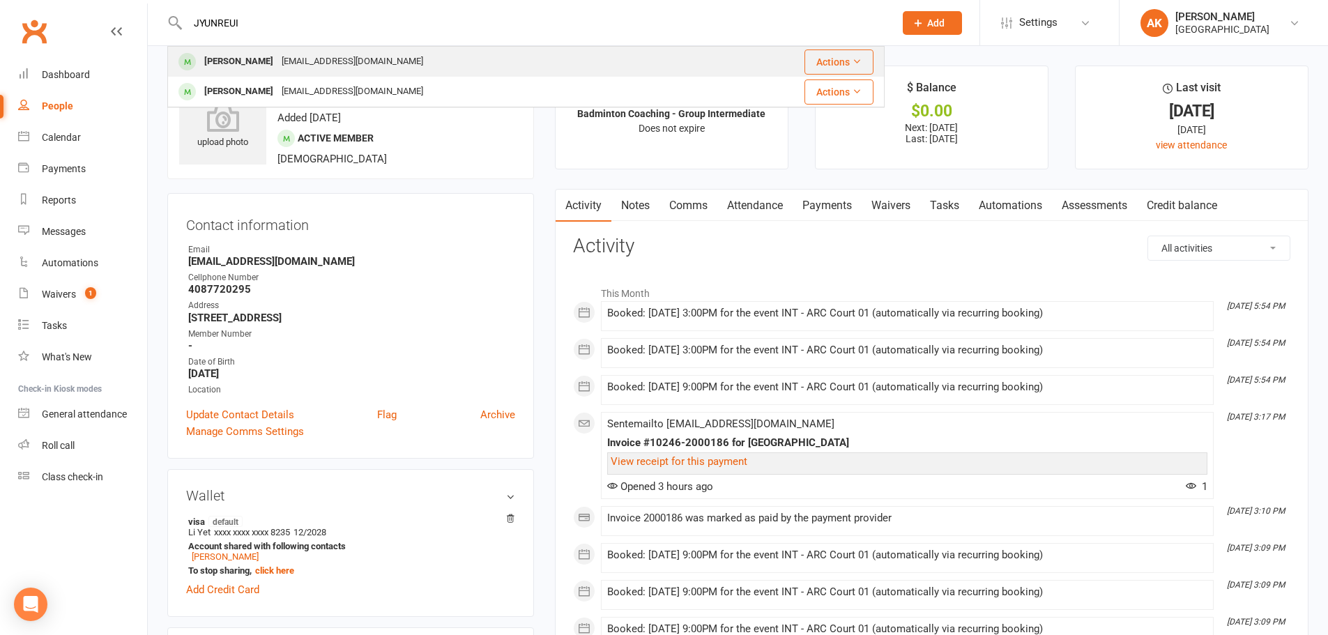
click at [344, 63] on div "ajwenlin@gmail.com" at bounding box center [353, 62] width 150 height 20
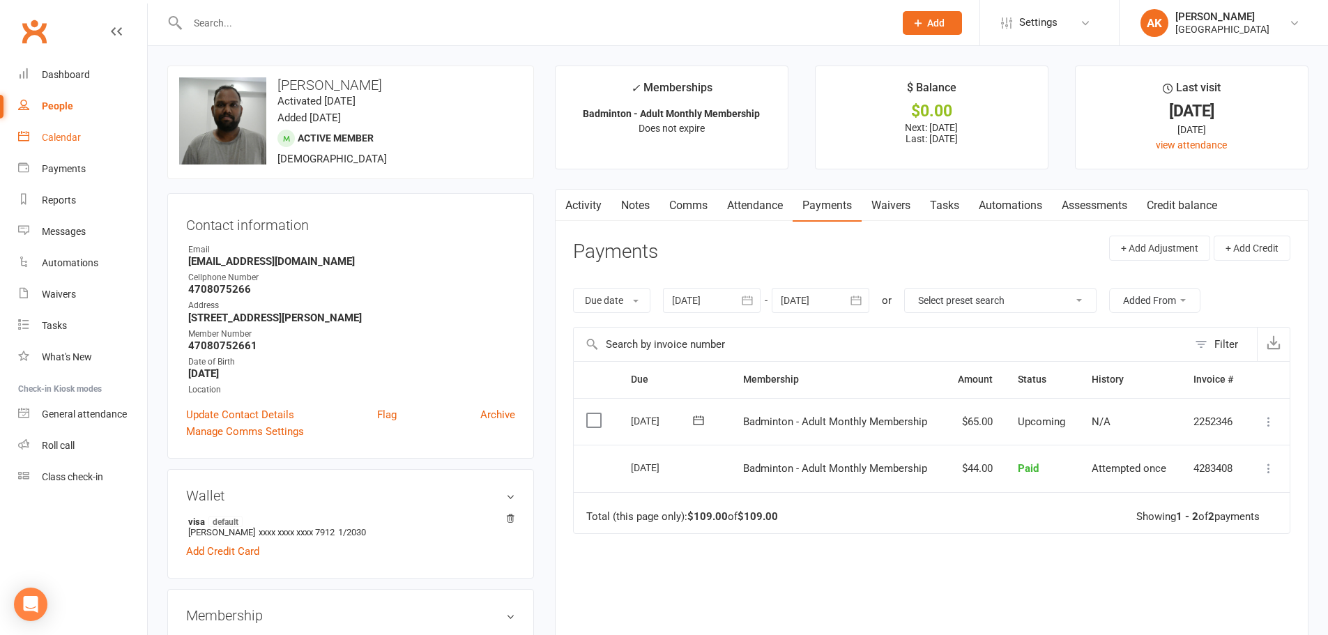
click at [61, 139] on div "Calendar" at bounding box center [61, 137] width 39 height 11
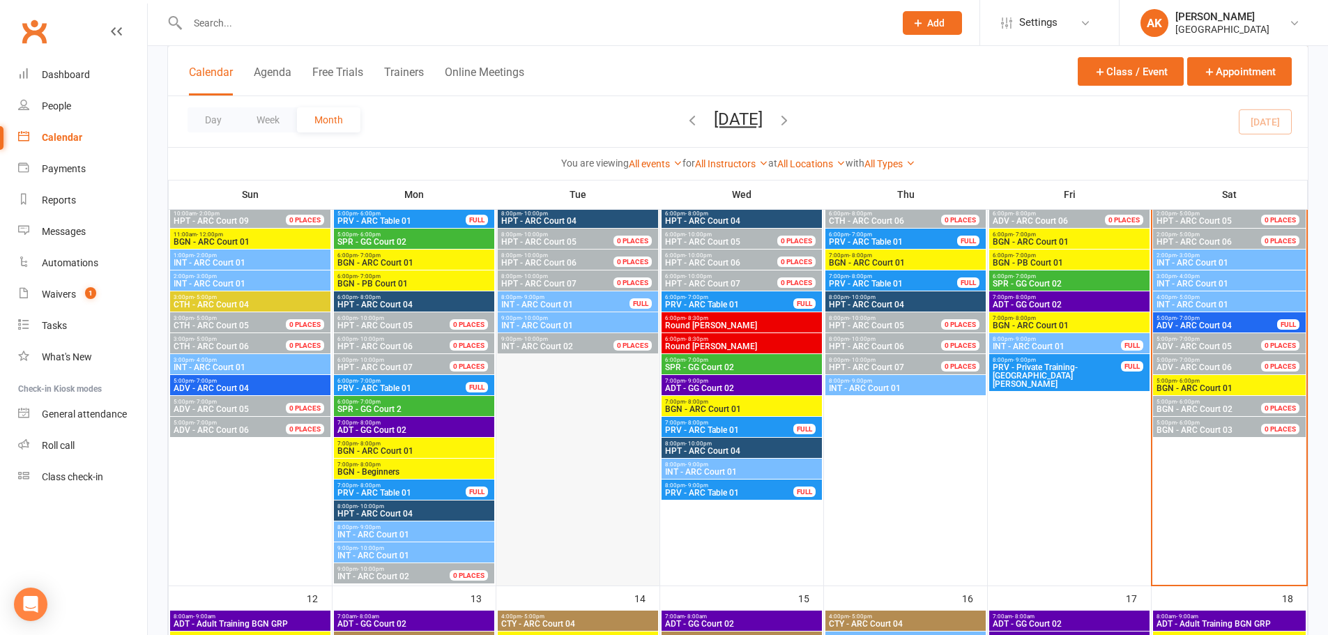
scroll to position [1046, 0]
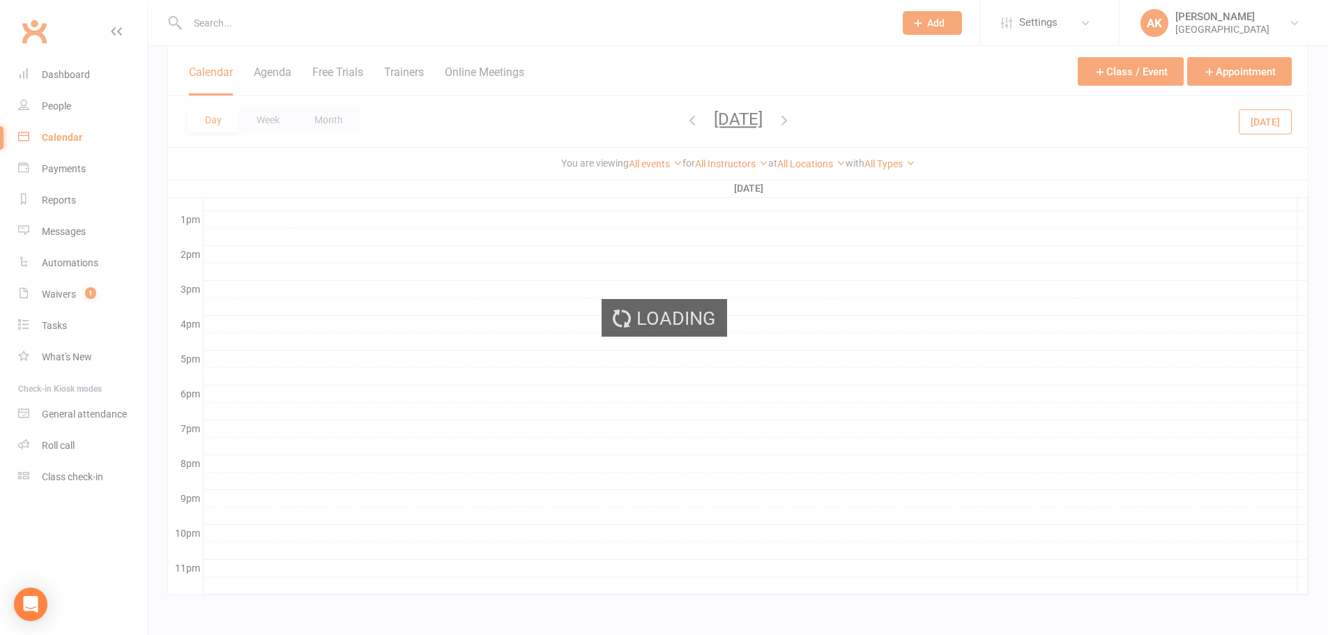
scroll to position [0, 0]
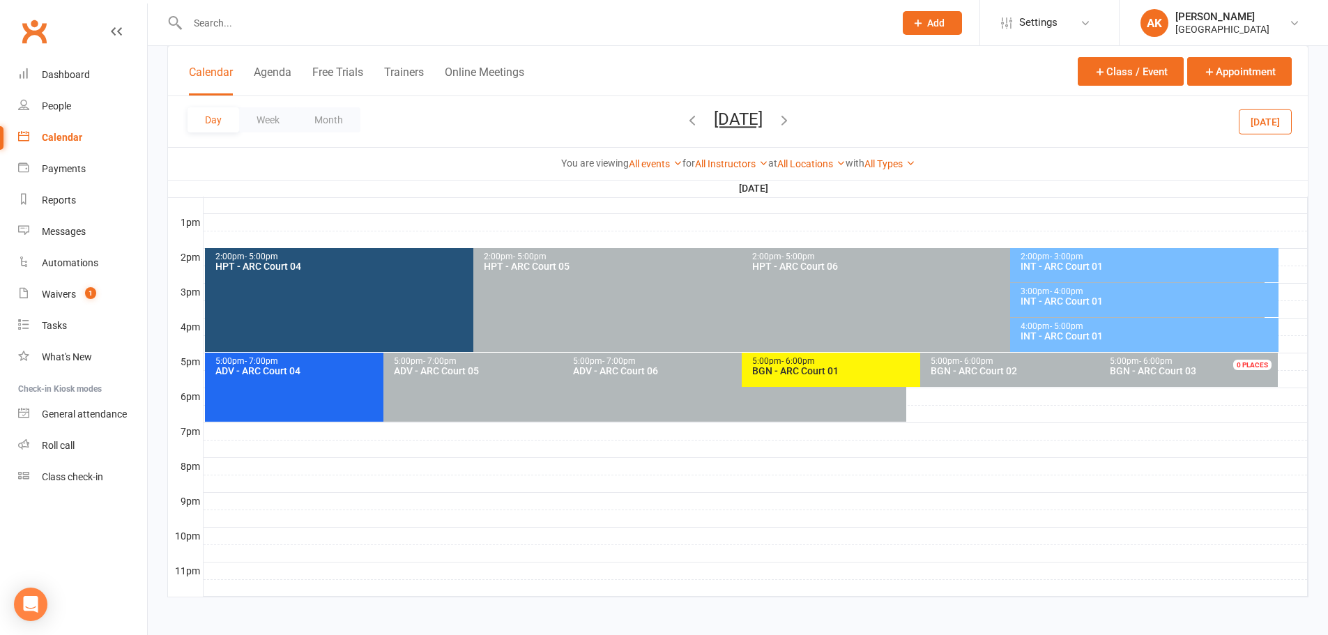
click at [810, 373] on div "BGN - ARC Court 01" at bounding box center [917, 371] width 331 height 10
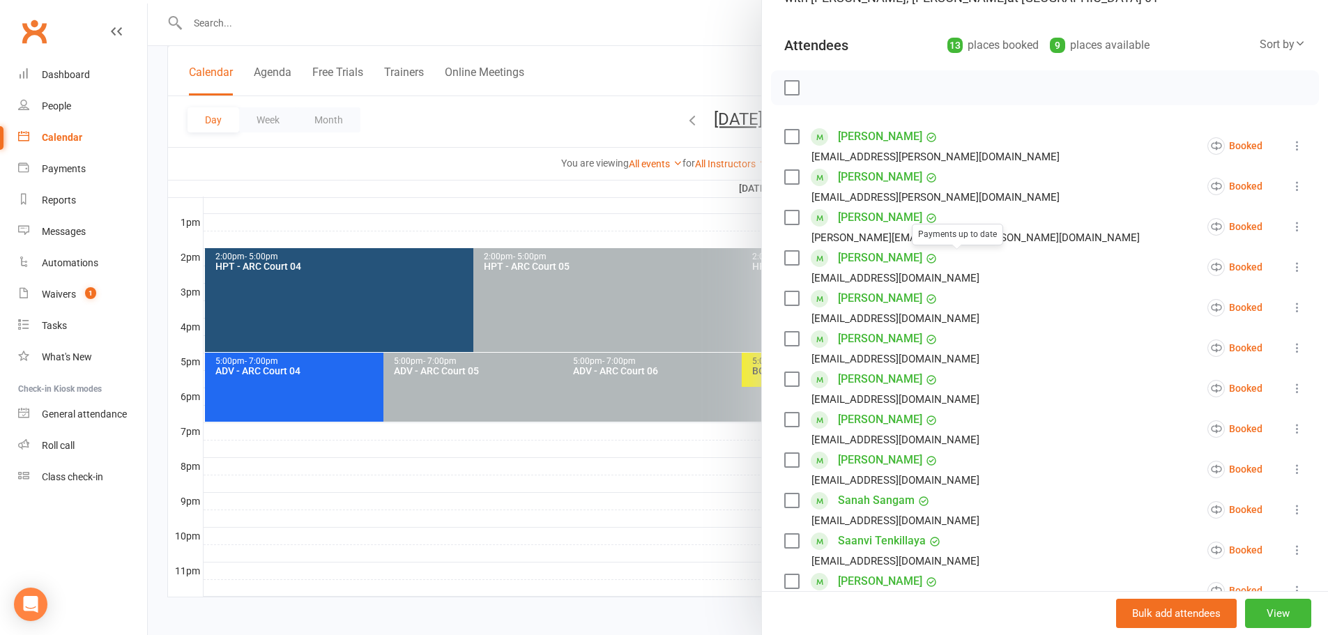
scroll to position [139, 0]
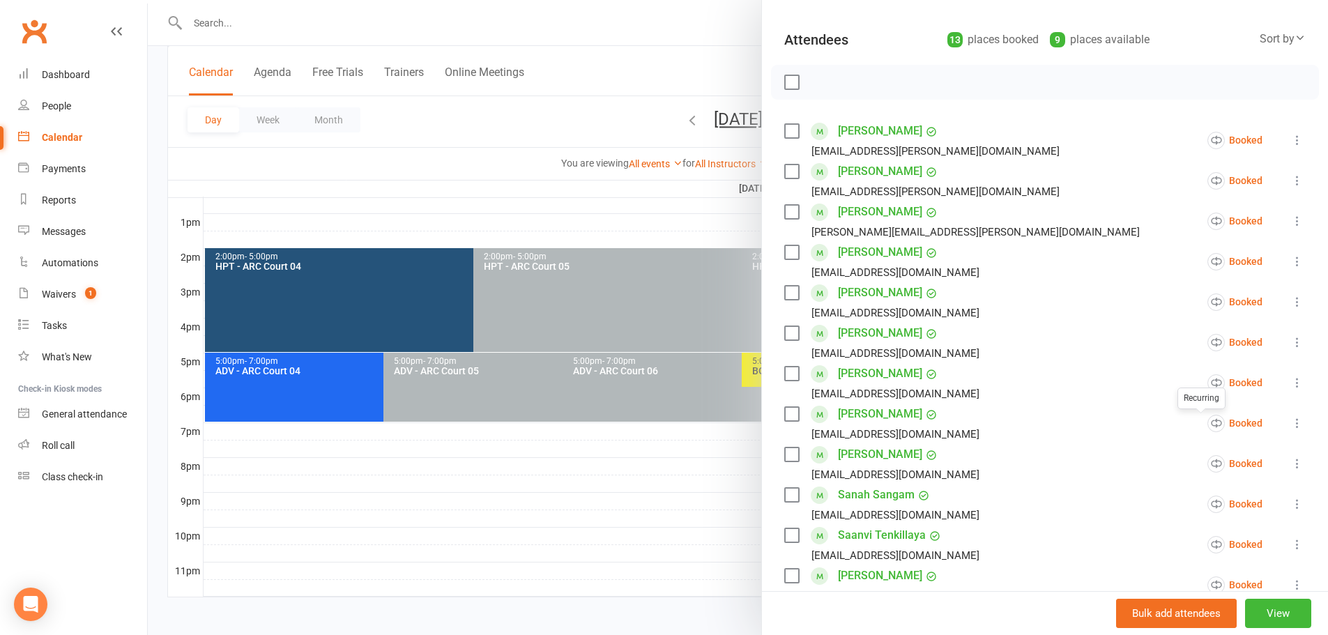
click at [1289, 425] on button at bounding box center [1297, 423] width 17 height 17
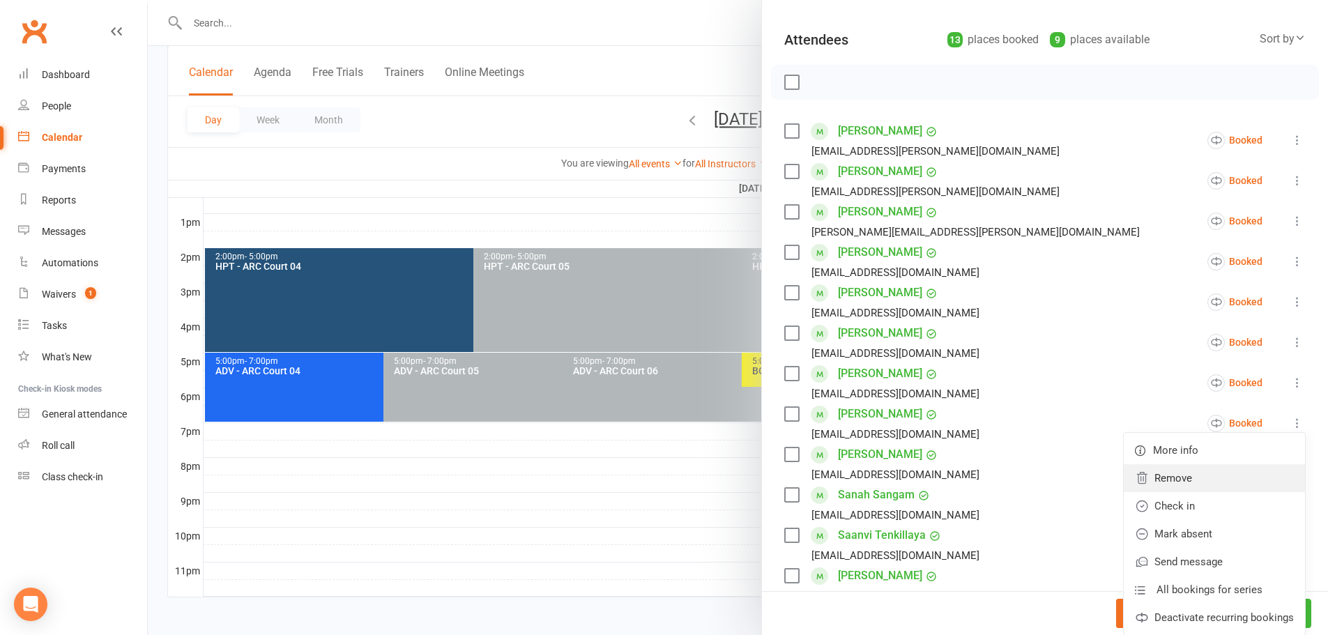
click at [1198, 472] on link "Remove" at bounding box center [1214, 478] width 181 height 28
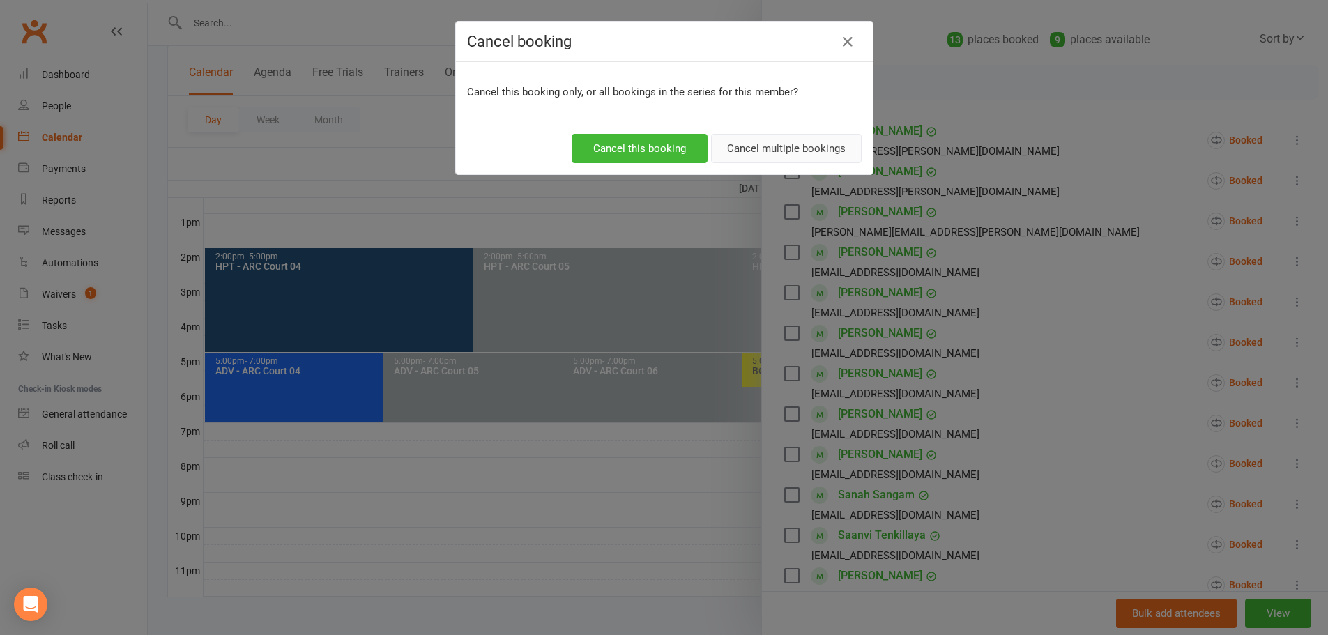
click at [814, 148] on button "Cancel multiple bookings" at bounding box center [786, 148] width 151 height 29
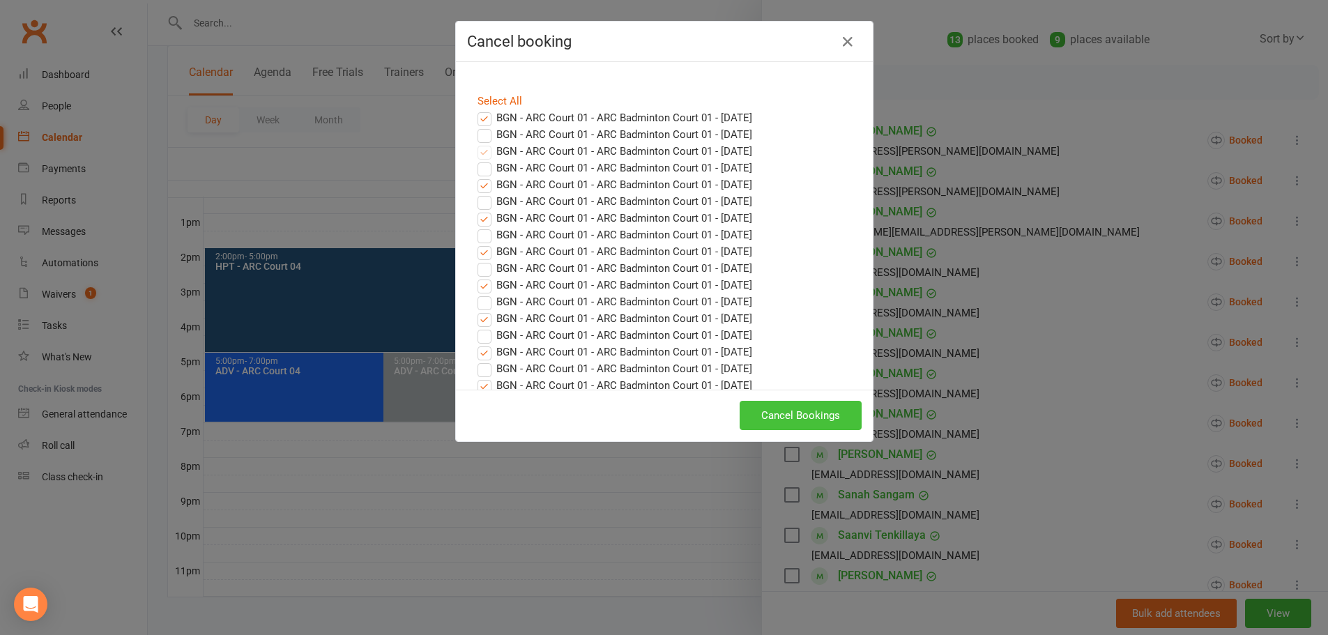
click at [823, 416] on button "Cancel Bookings" at bounding box center [801, 415] width 122 height 29
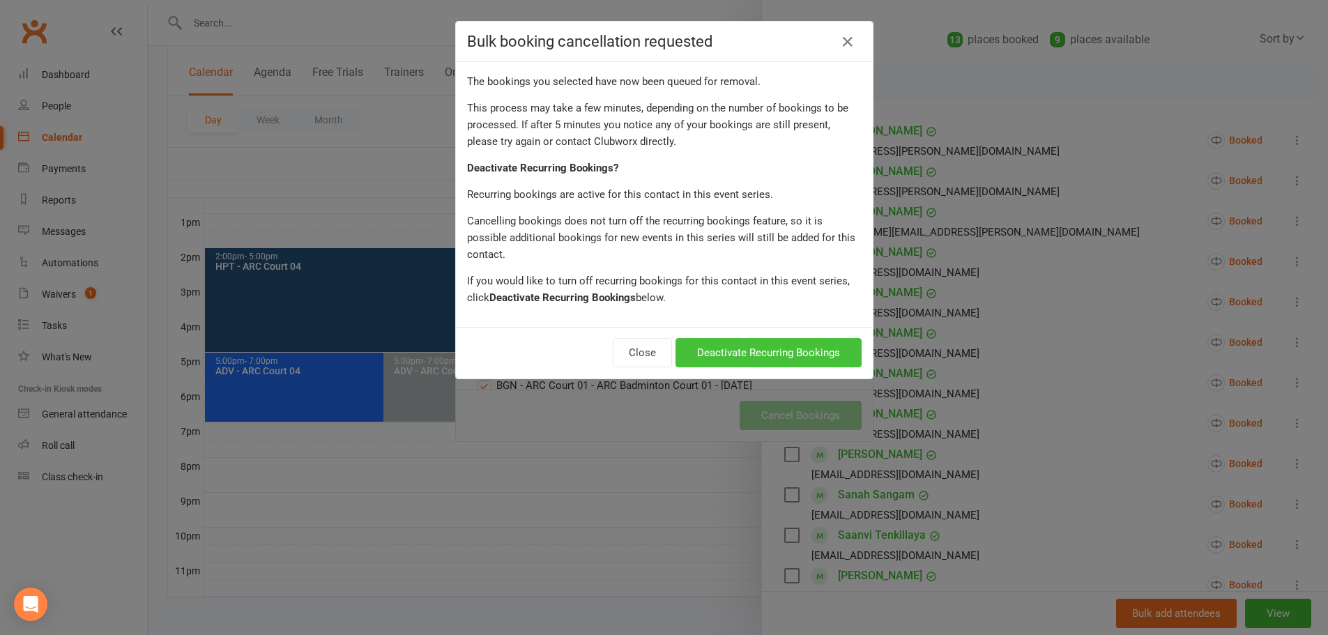
click at [782, 340] on button "Deactivate Recurring Bookings" at bounding box center [769, 352] width 186 height 29
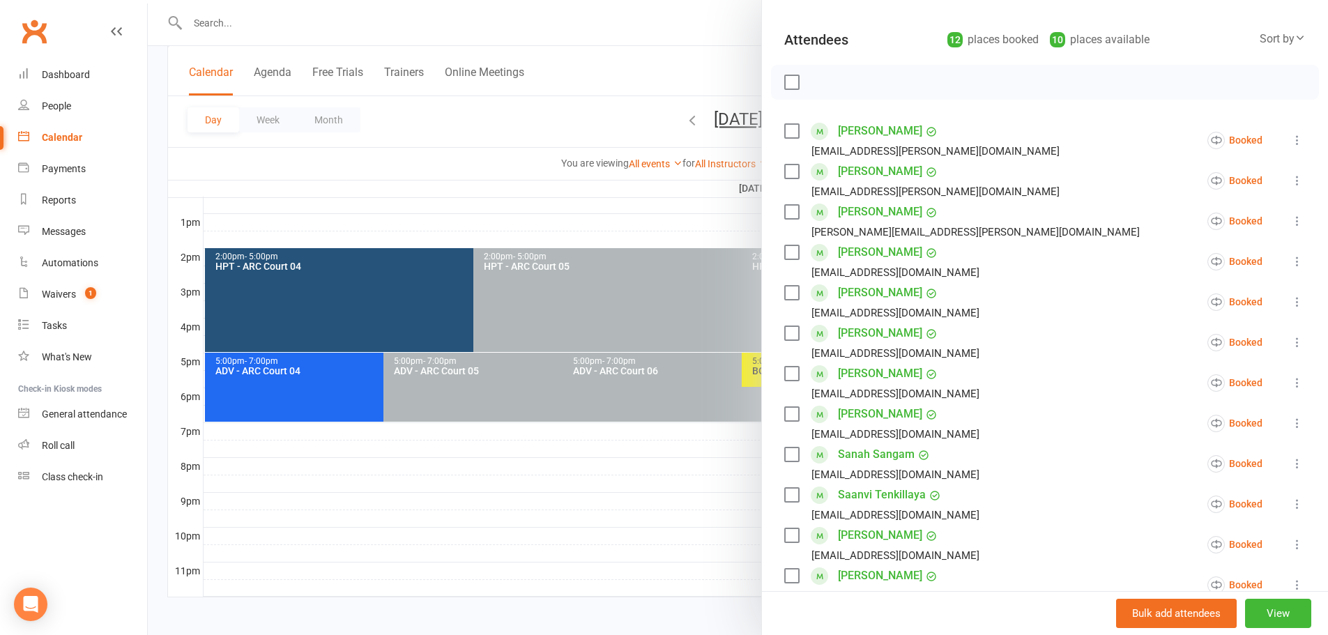
click at [649, 54] on div at bounding box center [738, 317] width 1181 height 635
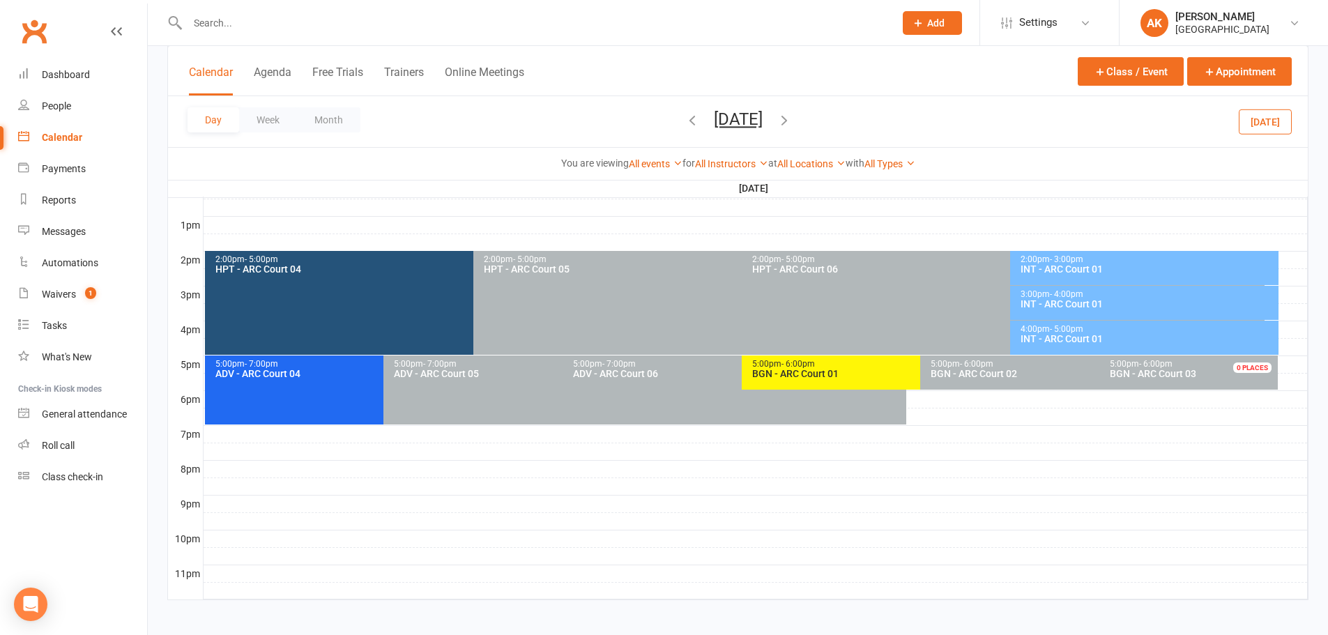
click at [847, 367] on div "5:00pm - 6:00pm" at bounding box center [917, 364] width 331 height 9
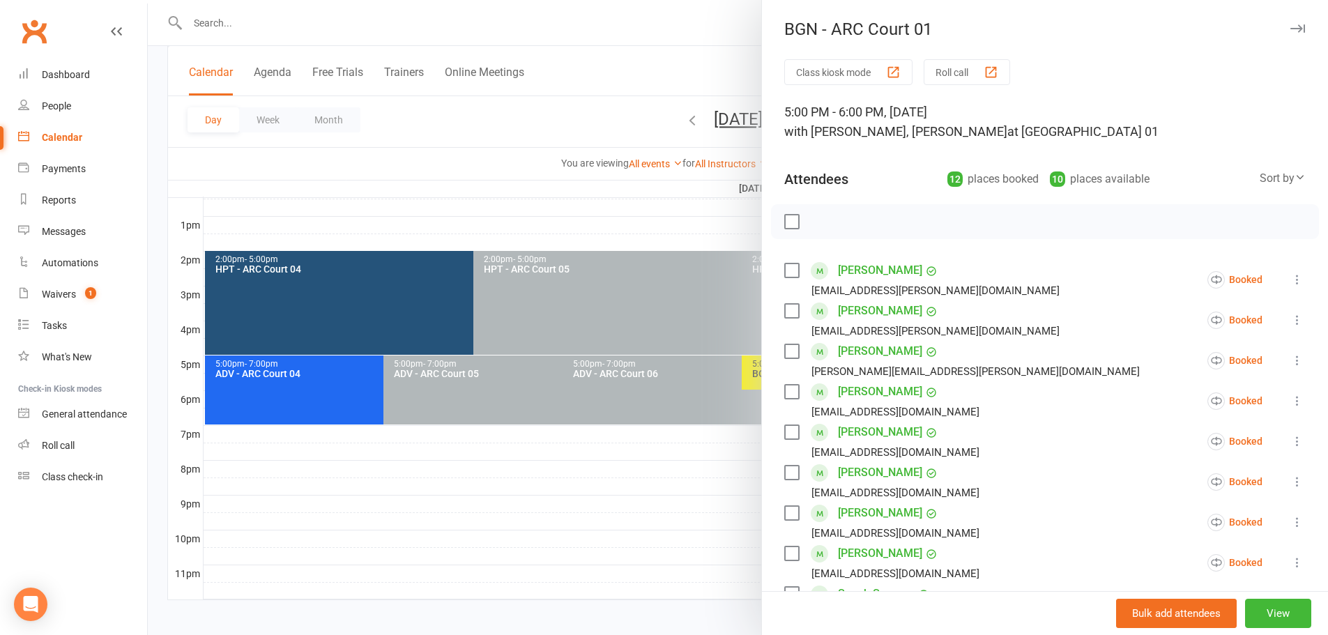
click at [655, 39] on div at bounding box center [738, 317] width 1181 height 635
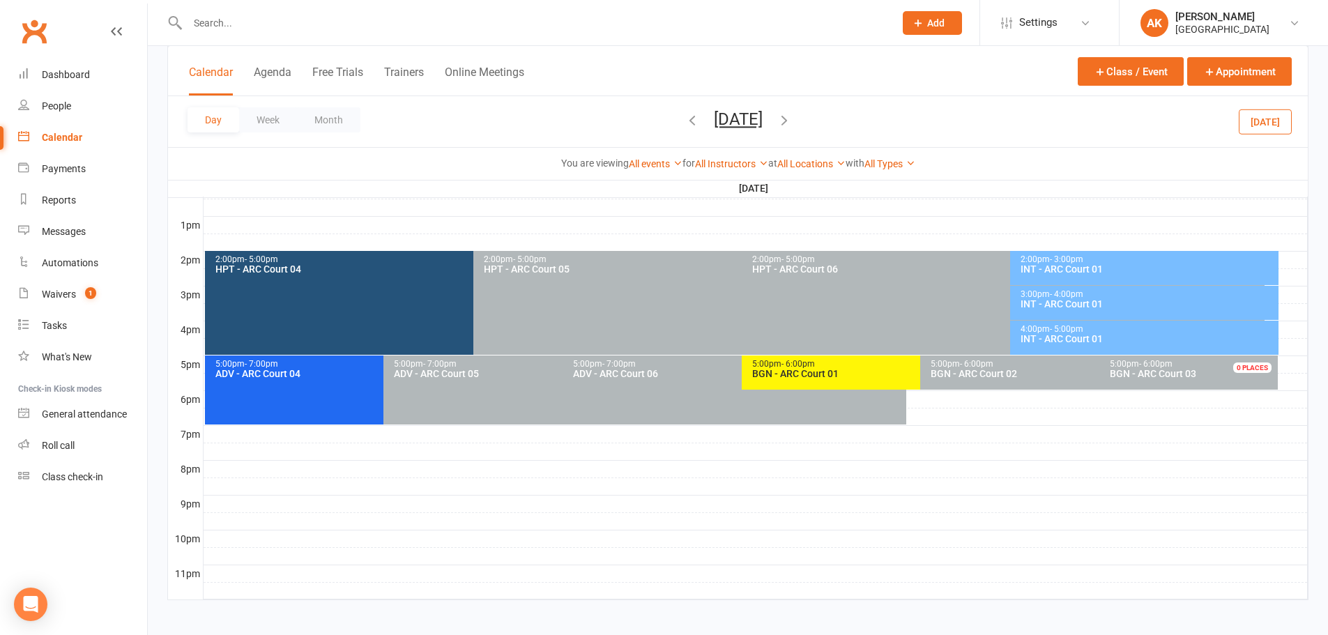
click at [741, 113] on button "Saturday, Oct 18, 2025" at bounding box center [738, 119] width 49 height 20
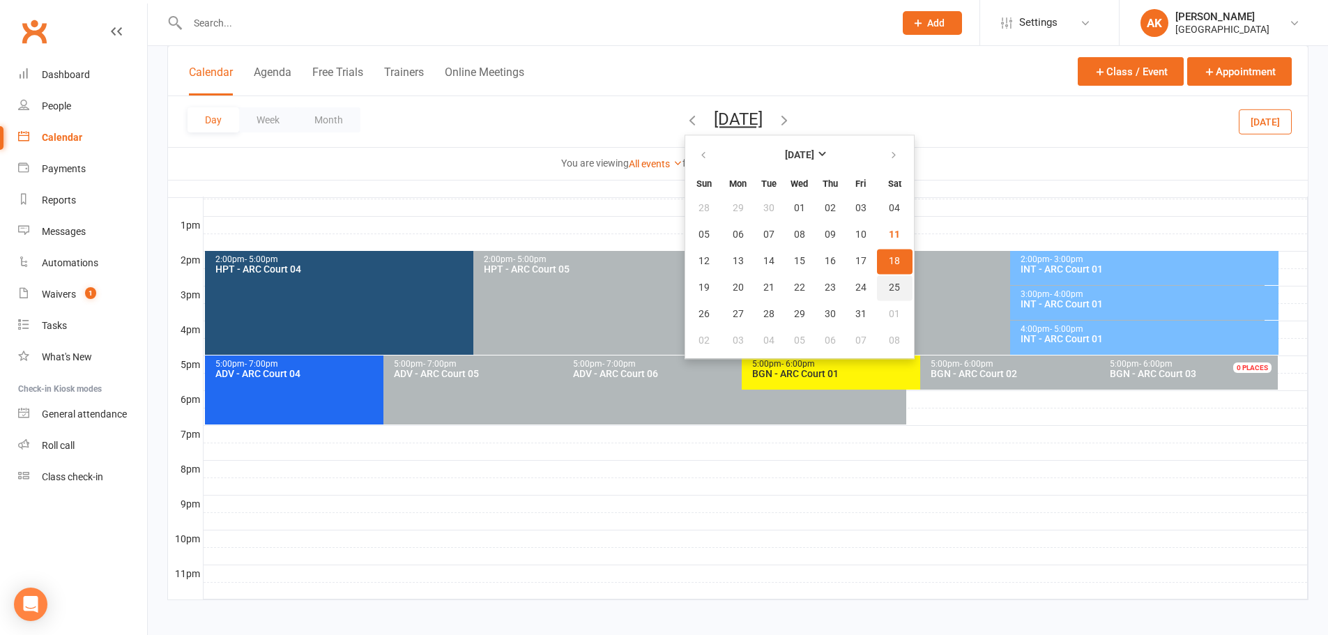
click at [889, 287] on span "25" at bounding box center [894, 287] width 11 height 11
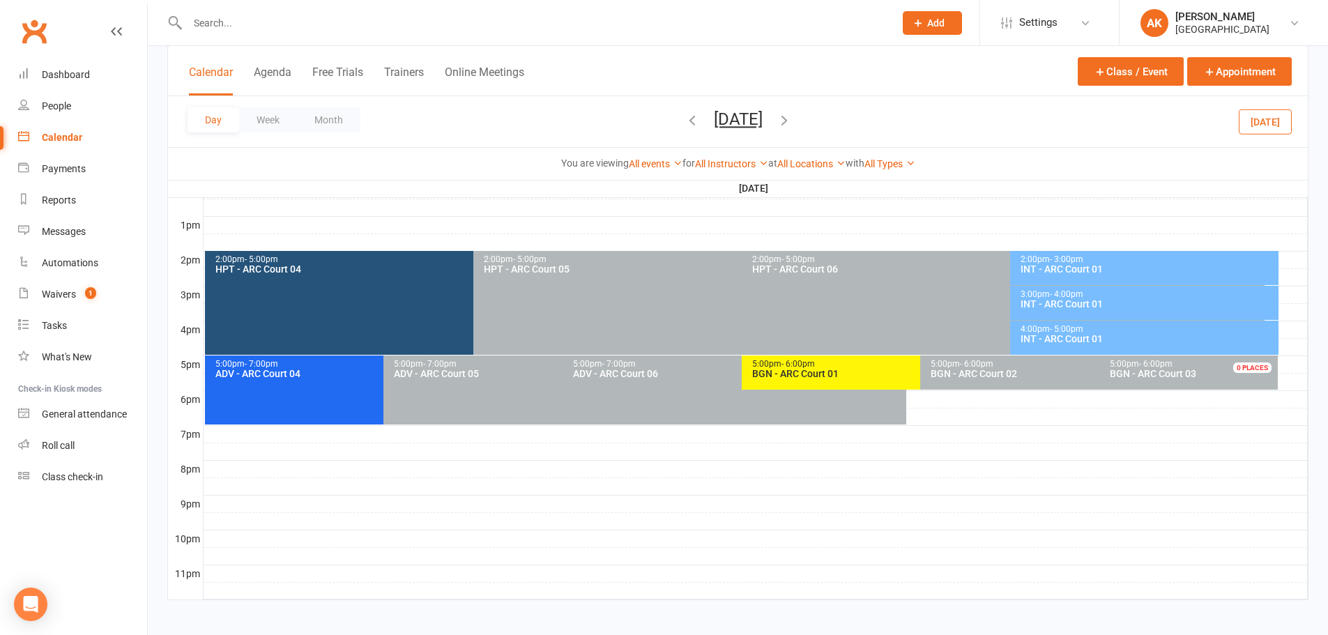
click at [824, 364] on div "5:00pm - 6:00pm" at bounding box center [917, 364] width 331 height 9
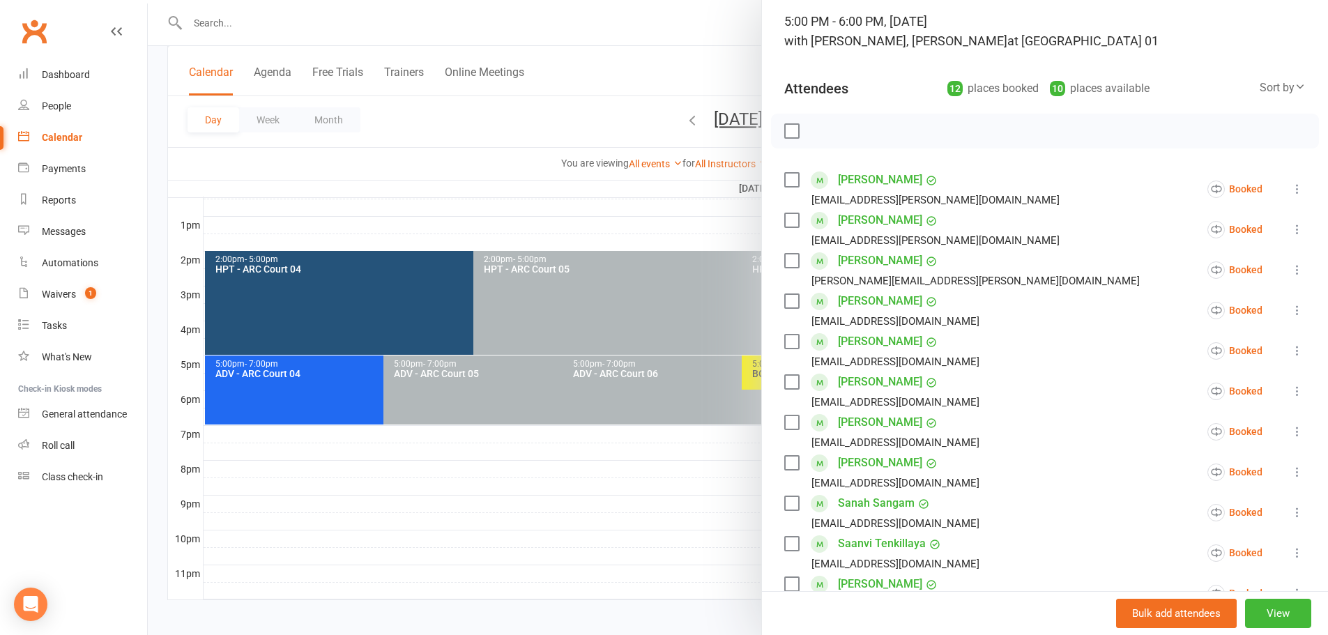
scroll to position [70, 0]
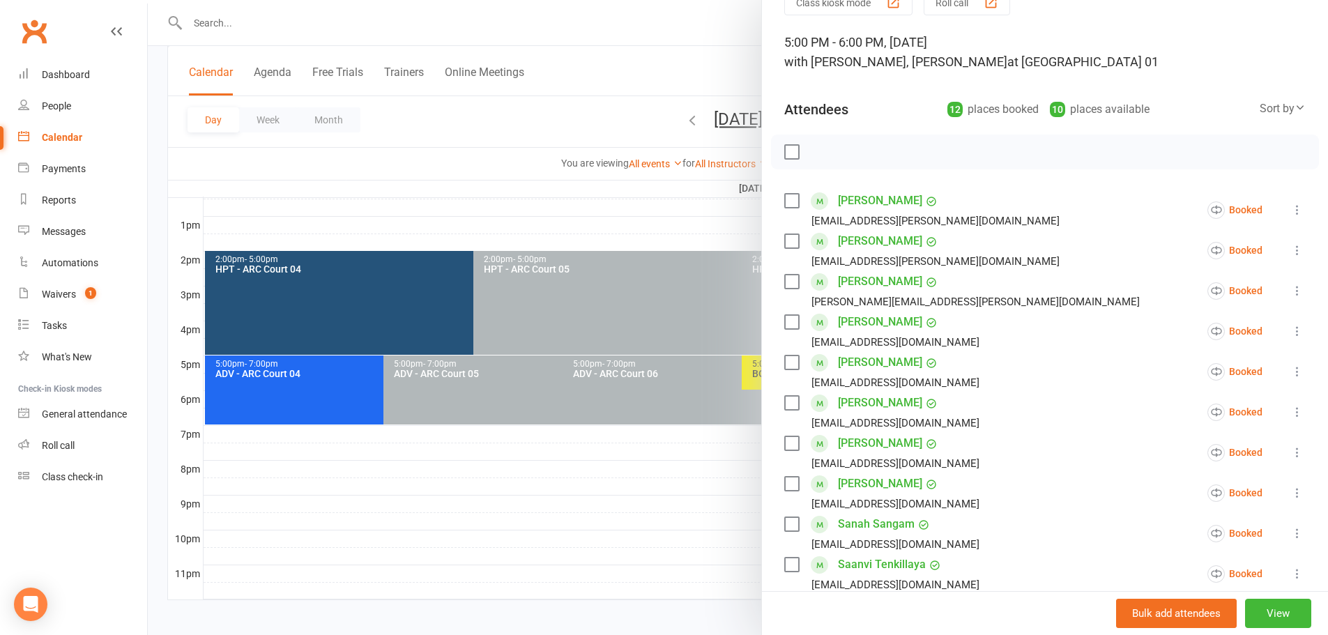
click at [686, 61] on div at bounding box center [738, 317] width 1181 height 635
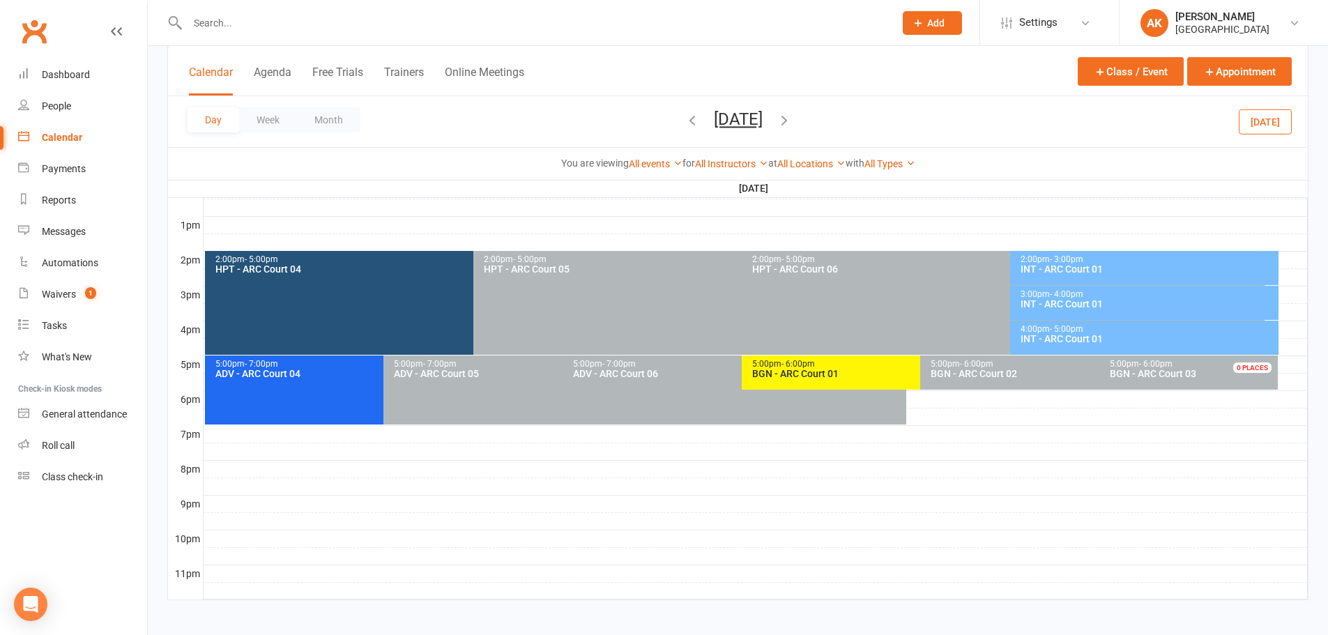
click at [723, 121] on button "Saturday, Oct 25, 2025" at bounding box center [738, 119] width 49 height 20
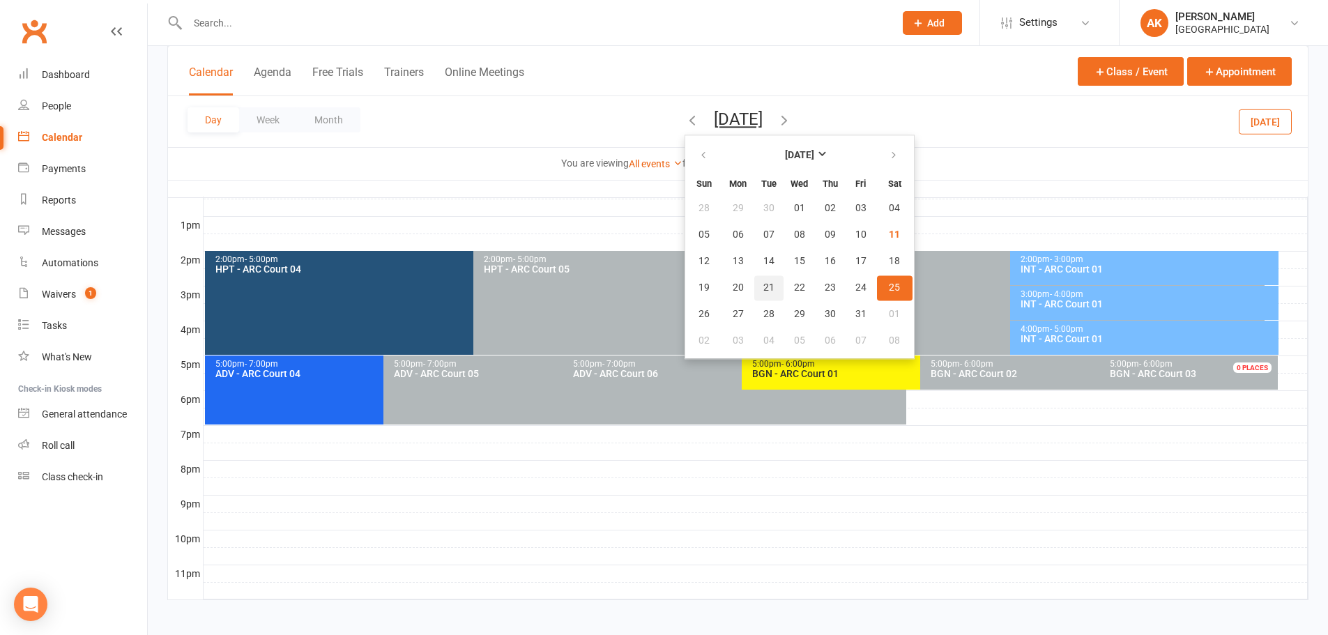
click at [764, 287] on span "21" at bounding box center [769, 287] width 11 height 11
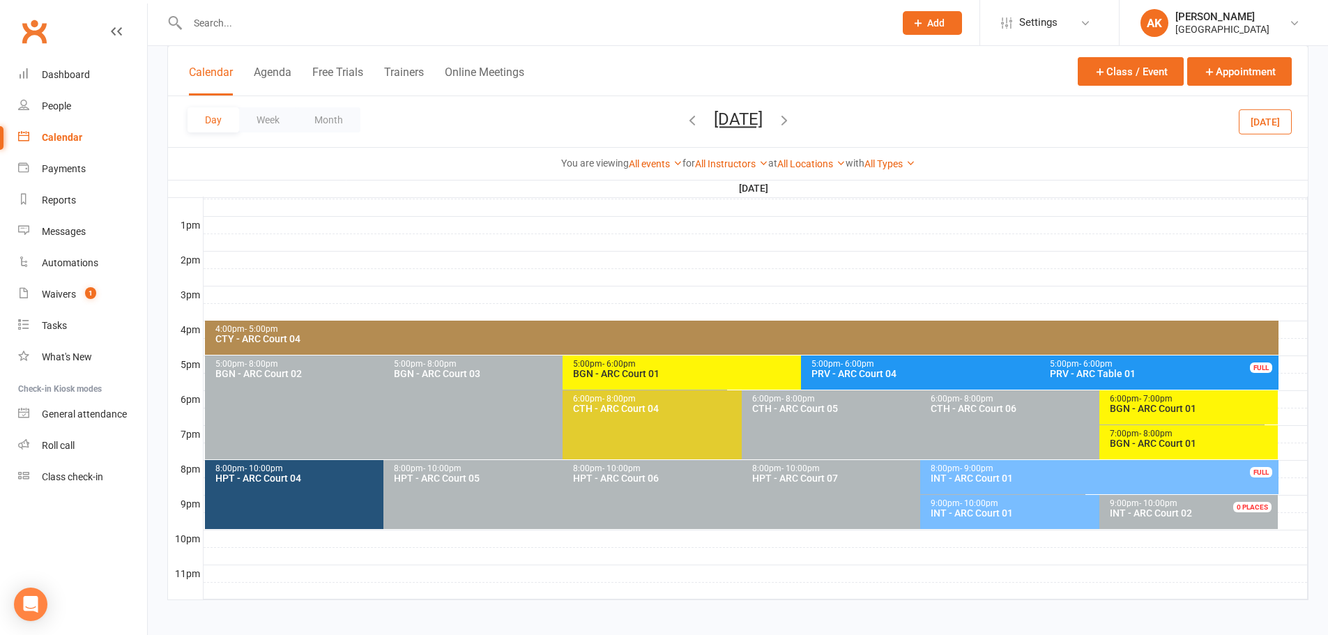
scroll to position [525, 0]
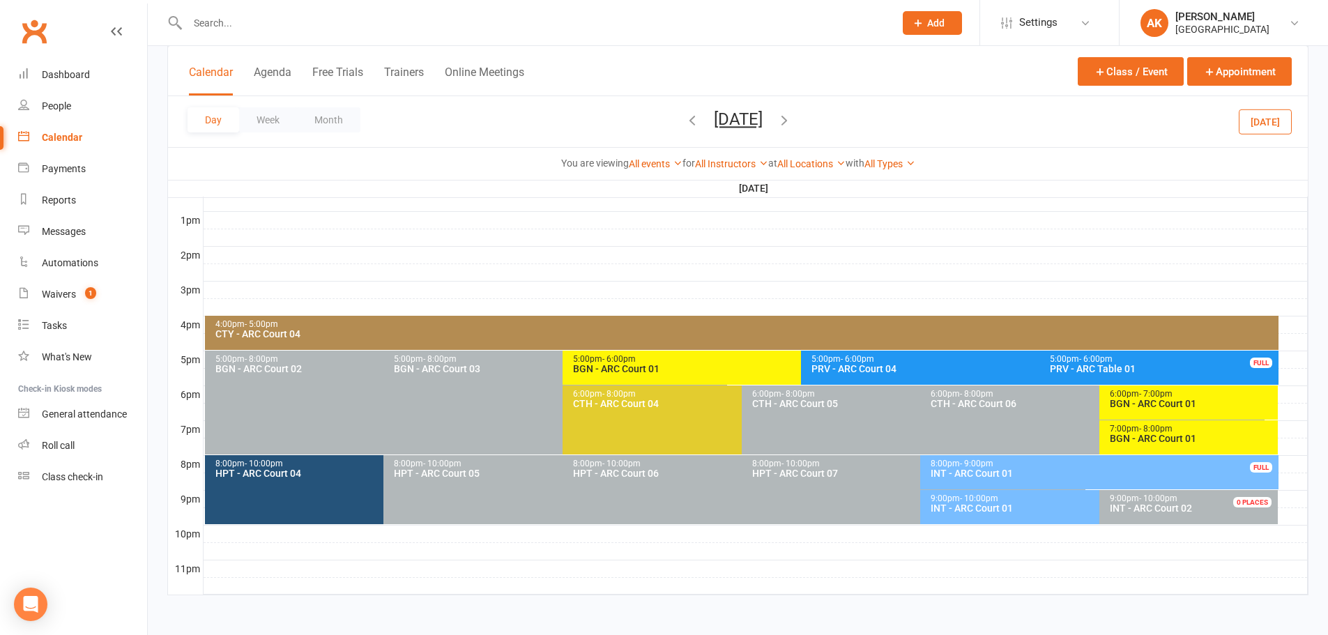
click at [1144, 429] on span "- 8:00pm" at bounding box center [1155, 429] width 33 height 10
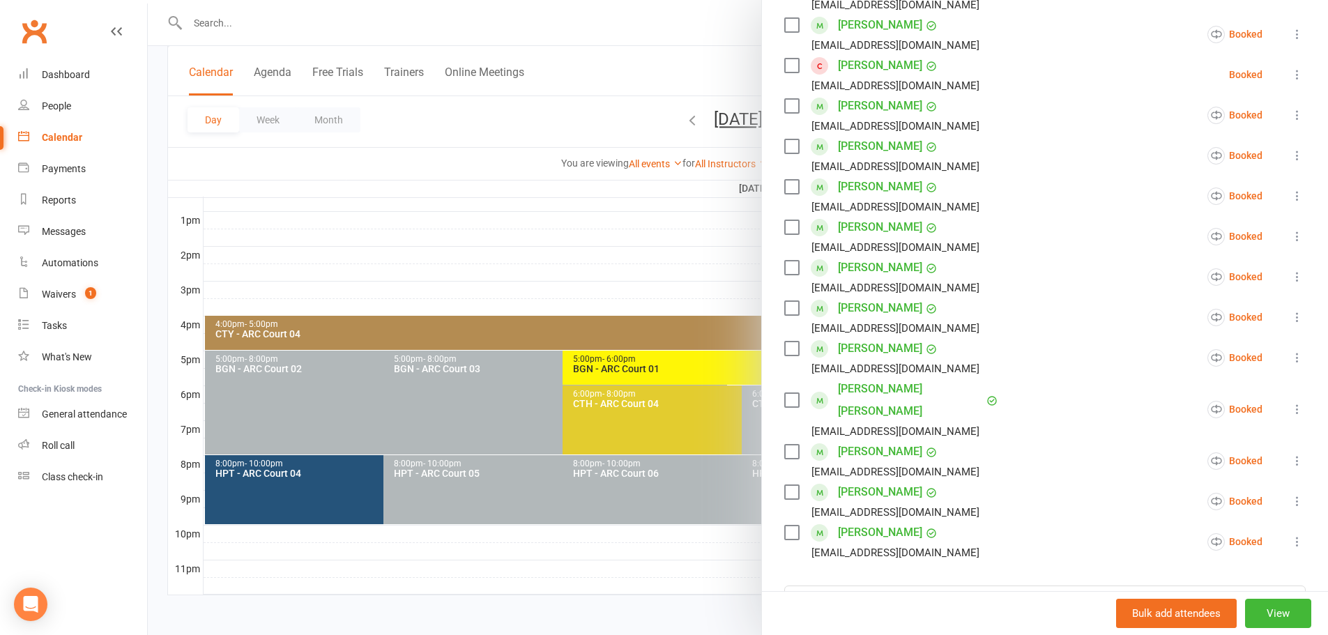
scroll to position [418, 0]
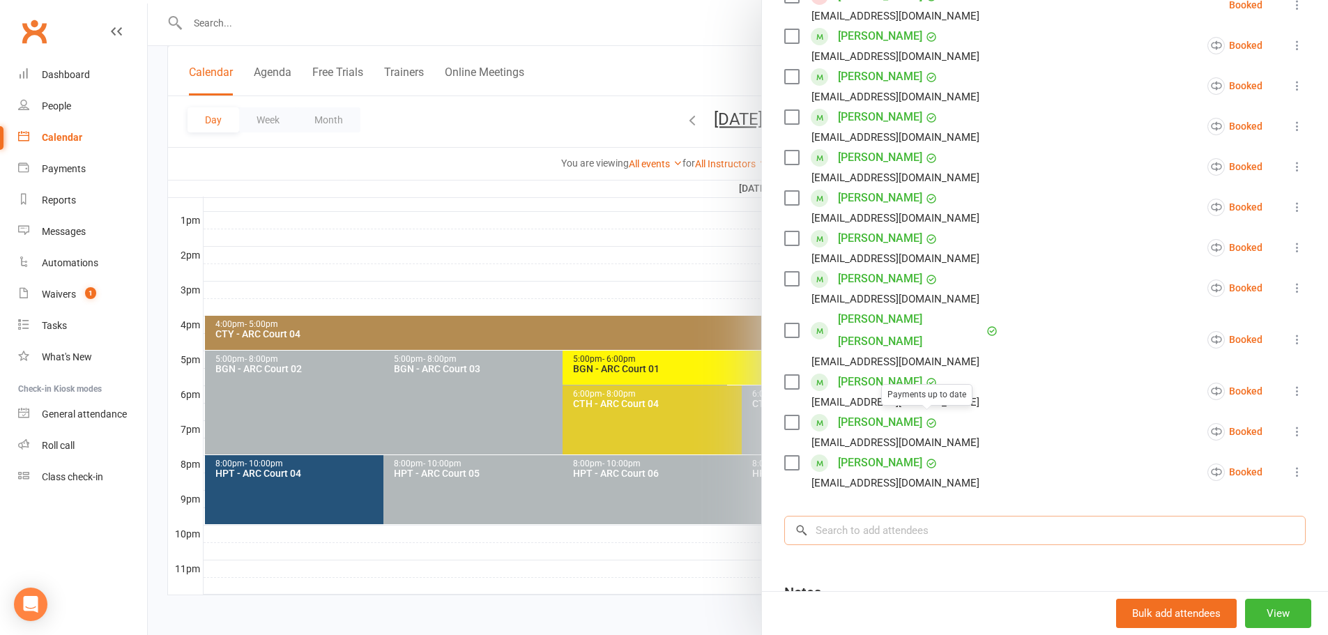
click at [918, 516] on input "search" at bounding box center [1045, 530] width 522 height 29
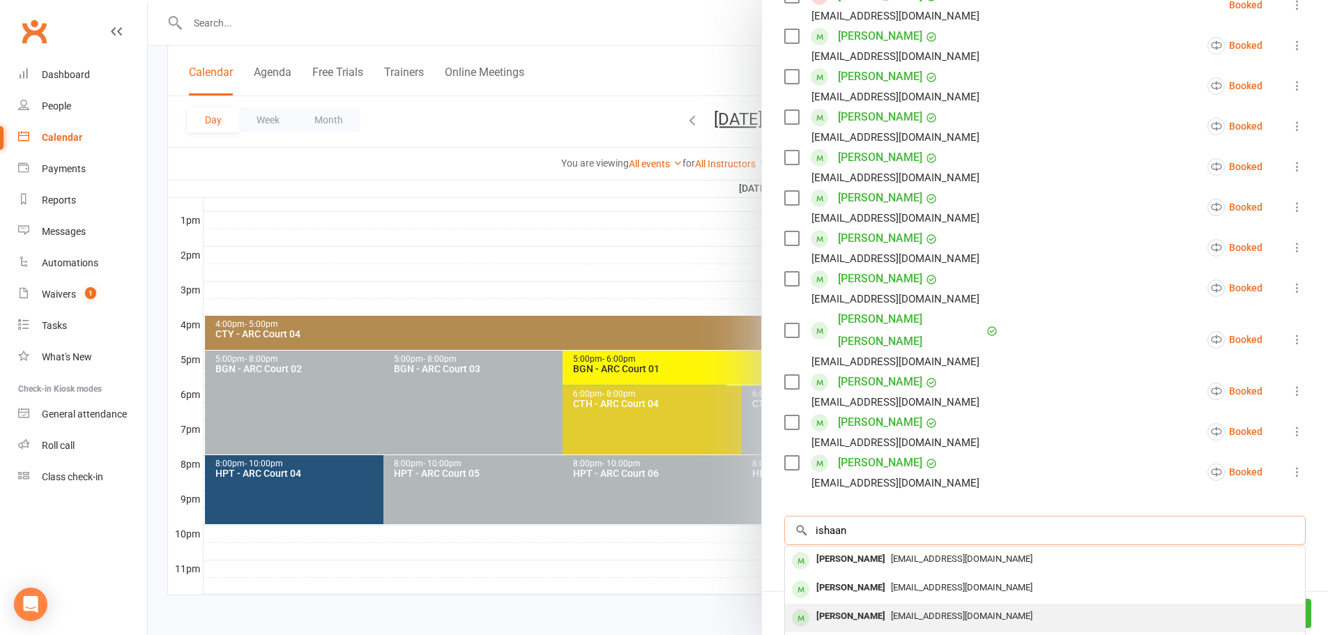
type input "ishaan"
click at [887, 607] on div "Ishaan Nuthalapati" at bounding box center [851, 617] width 80 height 20
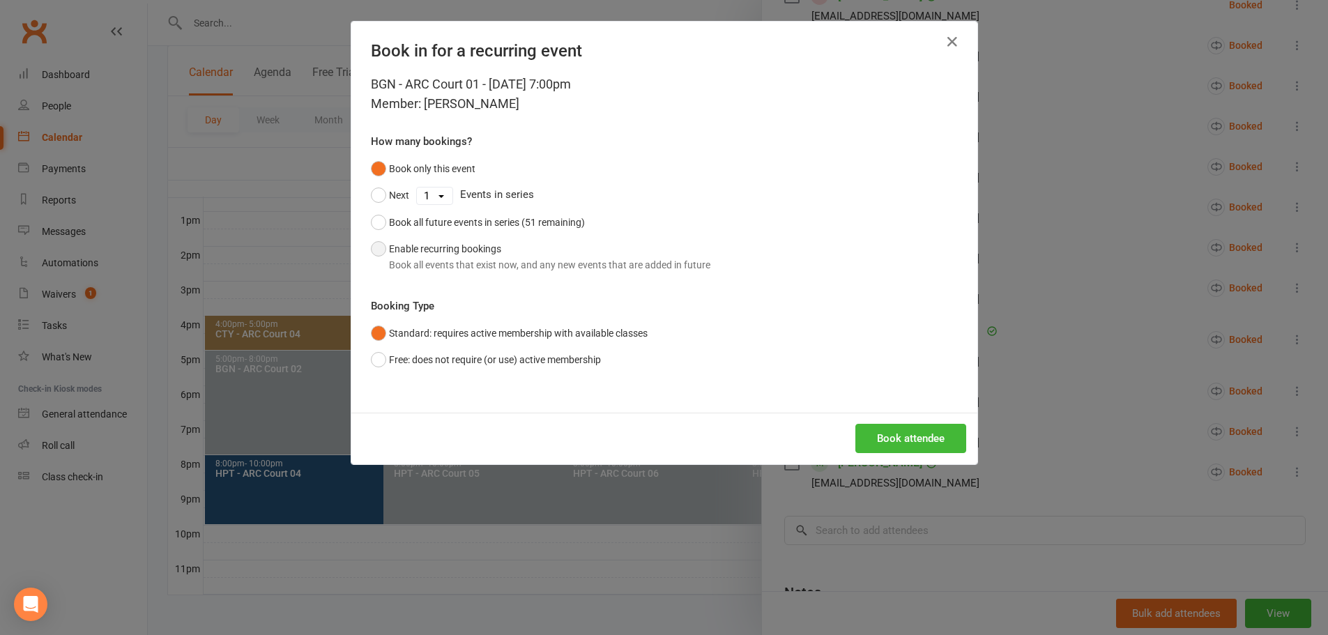
click at [424, 256] on button "Enable recurring bookings Book all events that exist now, and any new events th…" at bounding box center [541, 257] width 340 height 43
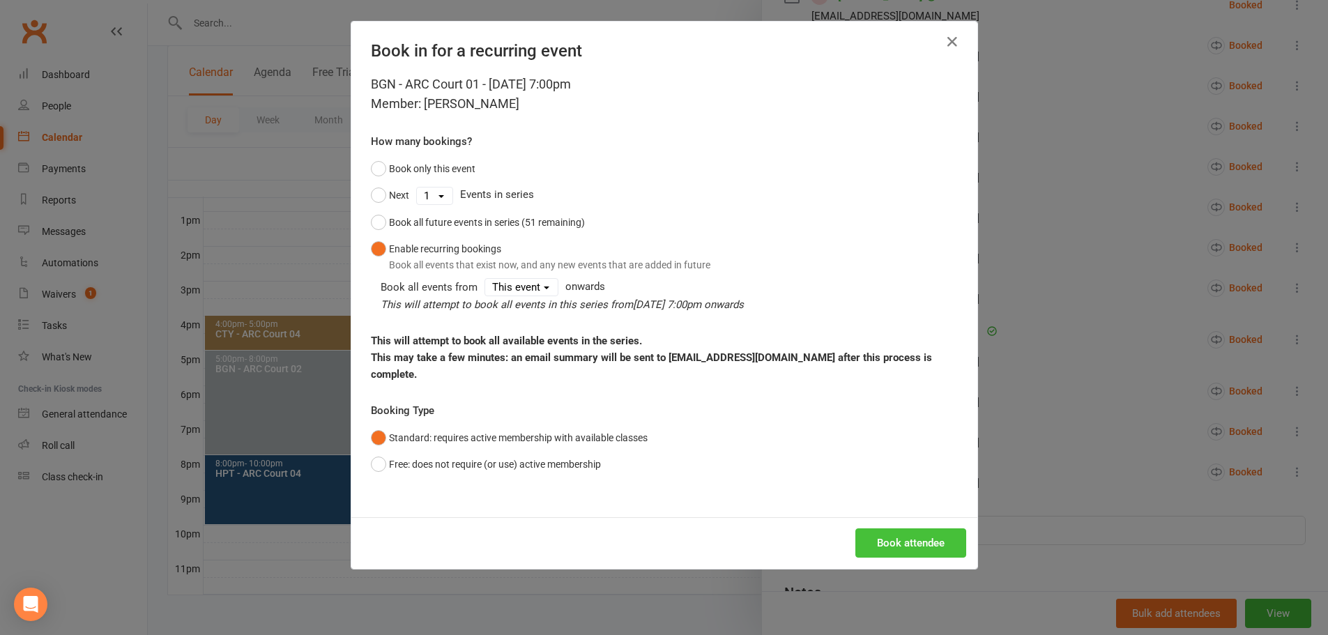
click at [909, 529] on button "Book attendee" at bounding box center [911, 543] width 111 height 29
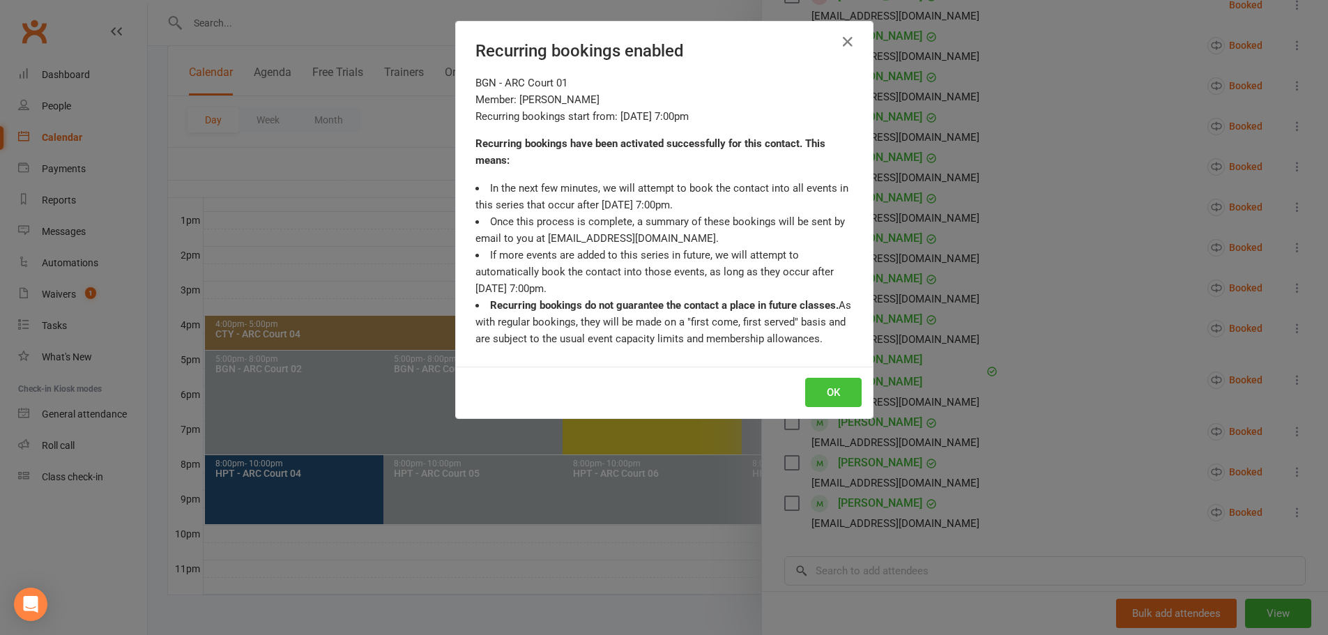
click at [828, 397] on button "OK" at bounding box center [833, 392] width 56 height 29
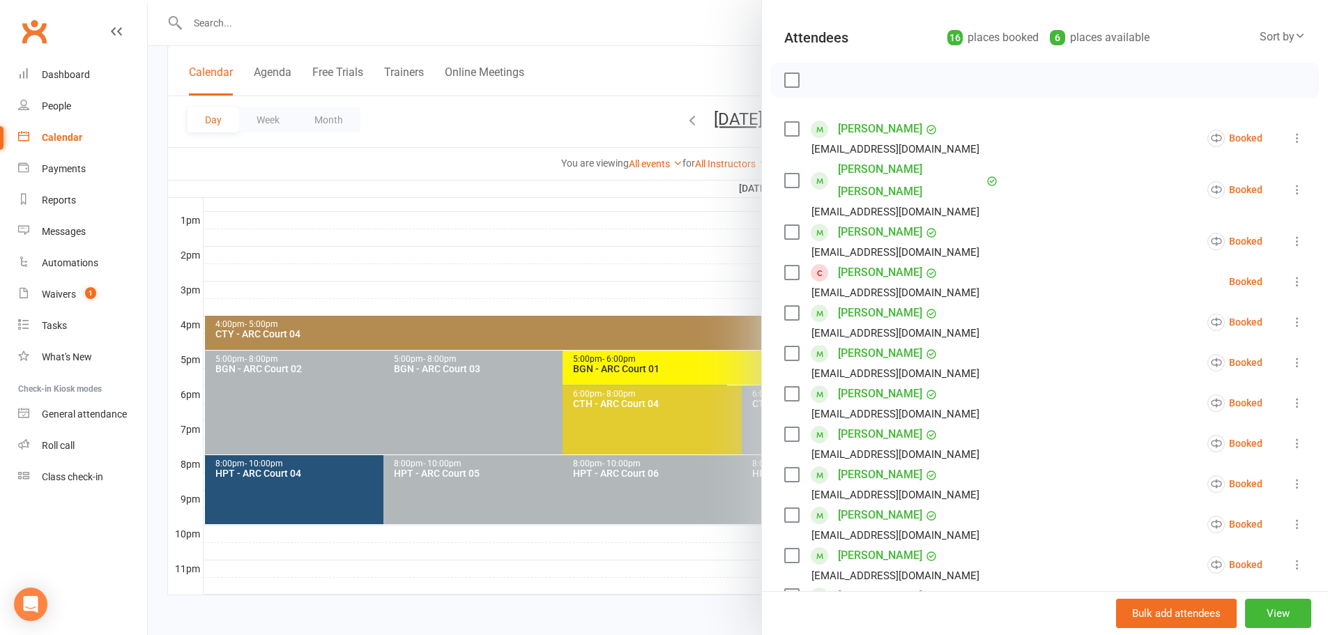
scroll to position [139, 0]
click at [649, 50] on div at bounding box center [738, 317] width 1181 height 635
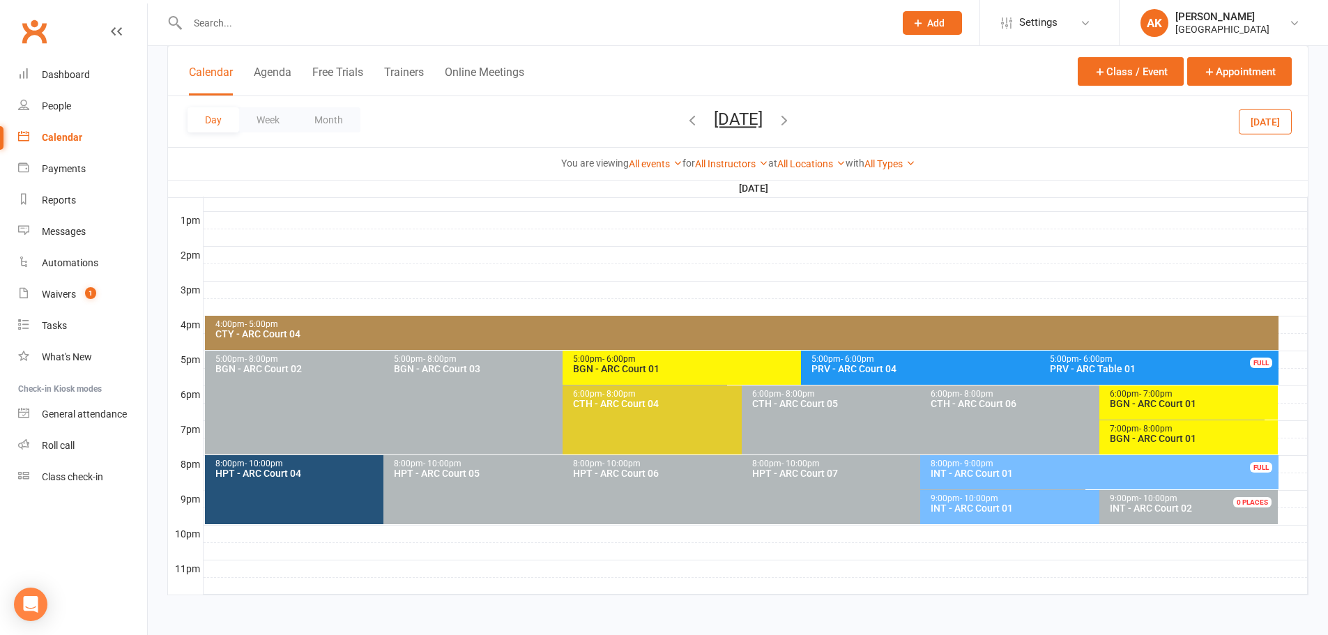
click at [1128, 399] on div "BGN - ARC Court 01" at bounding box center [1192, 404] width 167 height 10
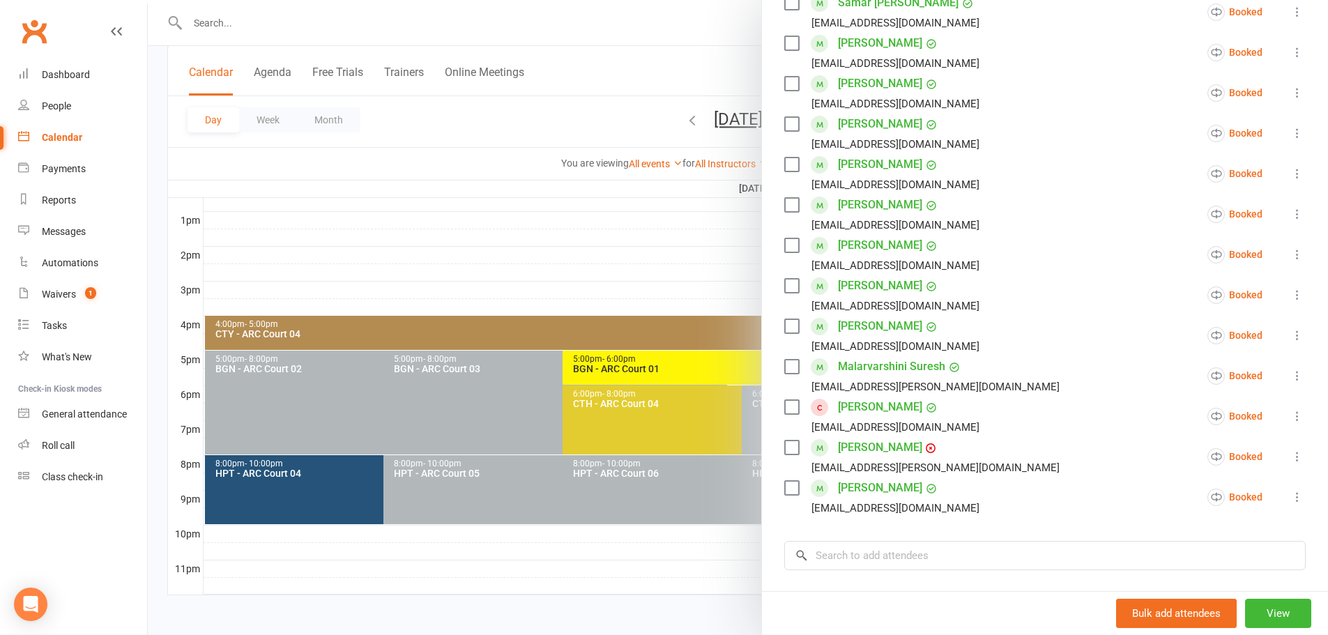
scroll to position [0, 0]
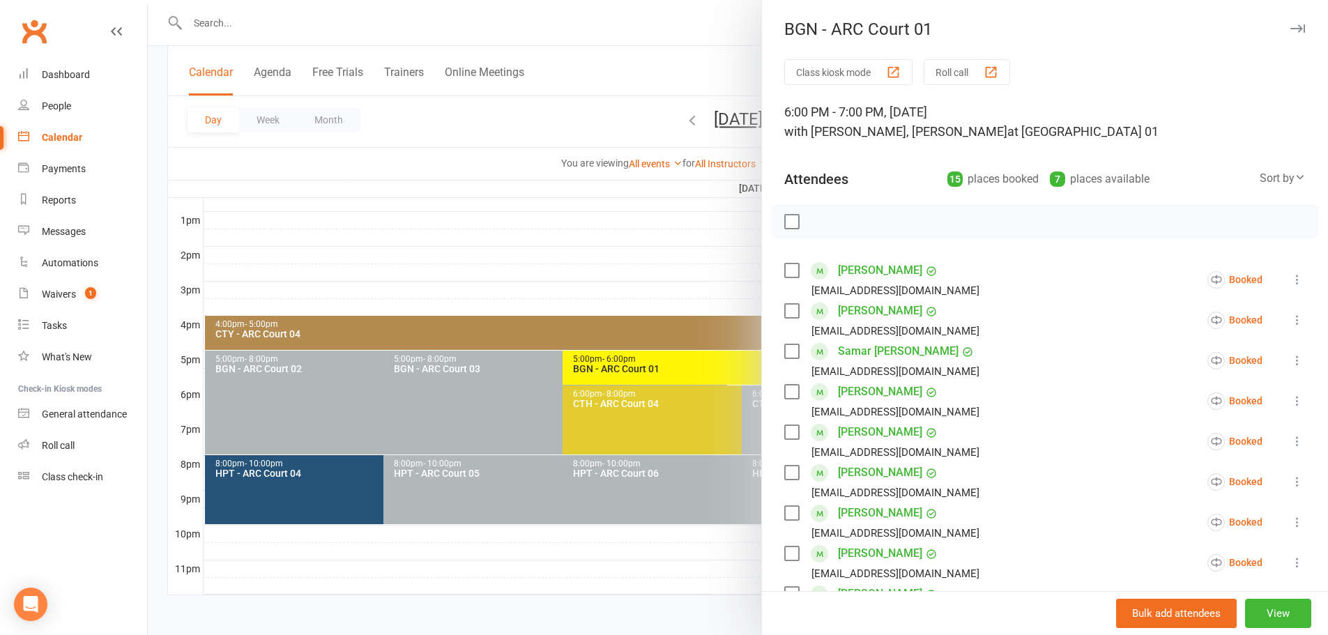
click at [680, 40] on div at bounding box center [738, 317] width 1181 height 635
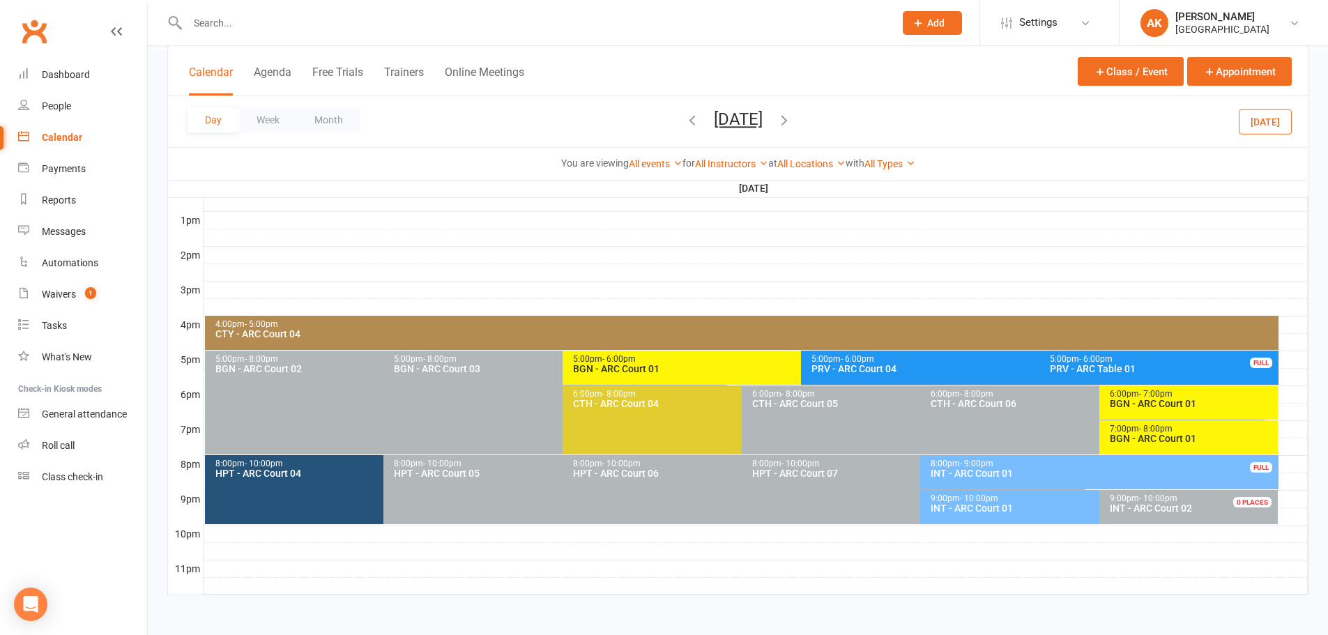
click at [763, 123] on button "Tuesday, Oct 21, 2025" at bounding box center [738, 119] width 49 height 20
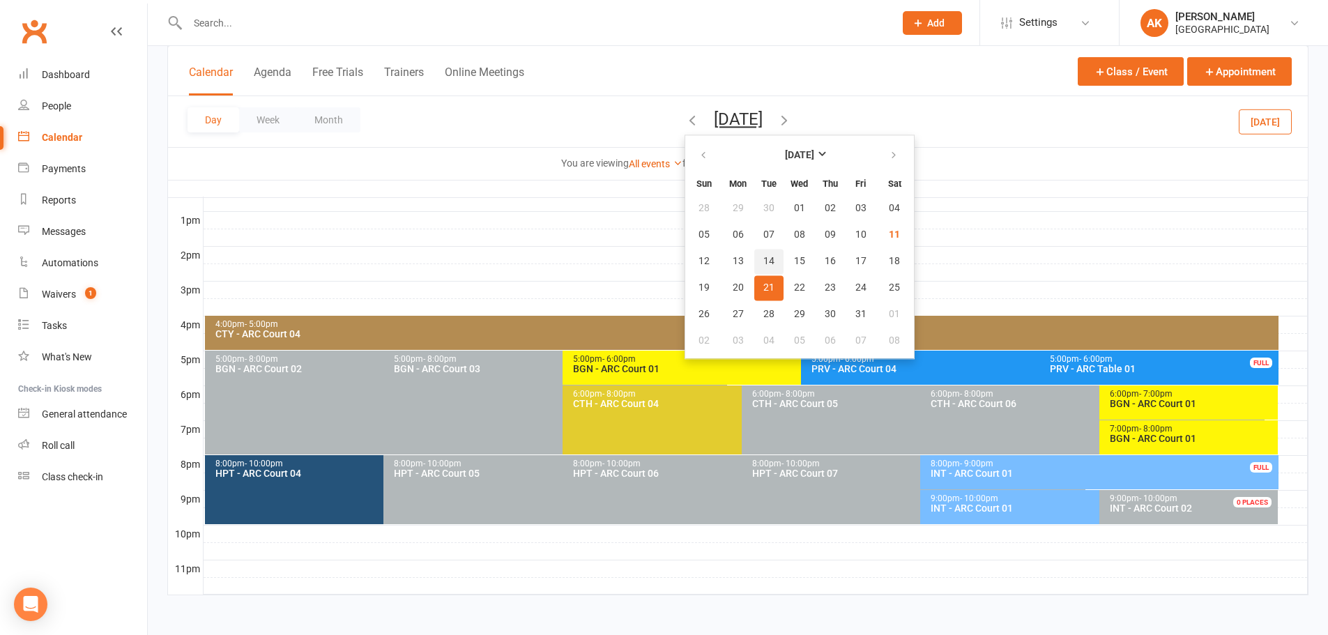
click at [764, 261] on span "14" at bounding box center [769, 261] width 11 height 11
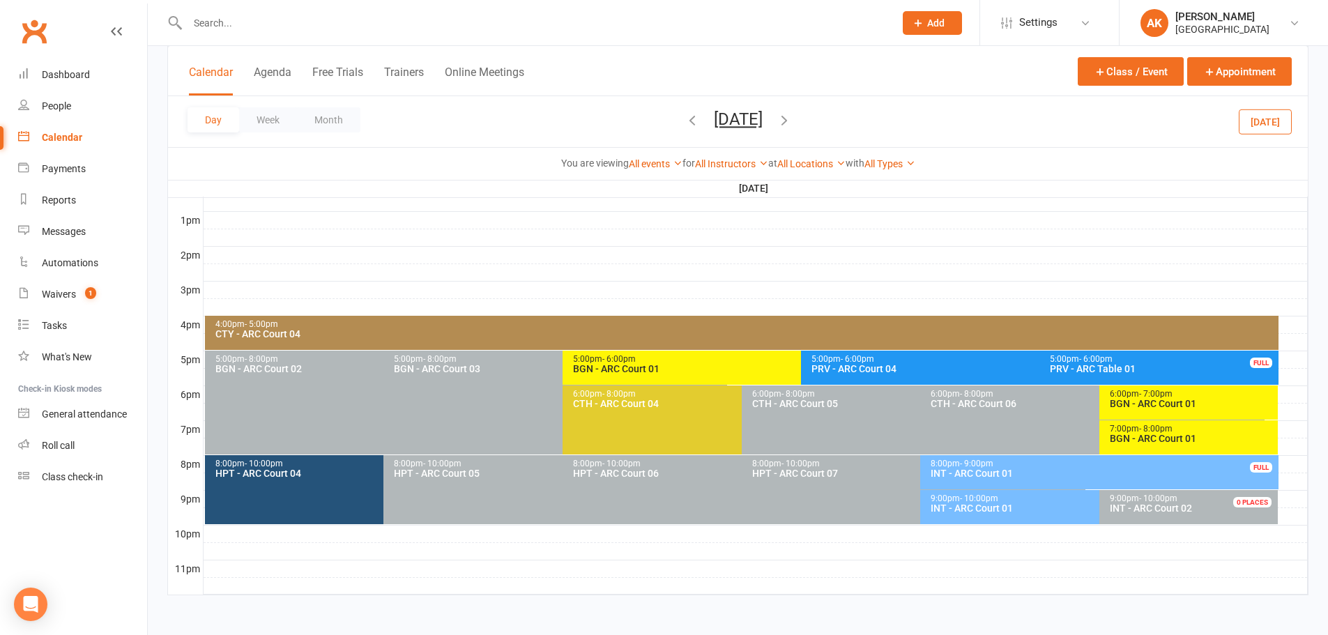
click at [1130, 405] on div "BGN - ARC Court 01" at bounding box center [1192, 404] width 167 height 10
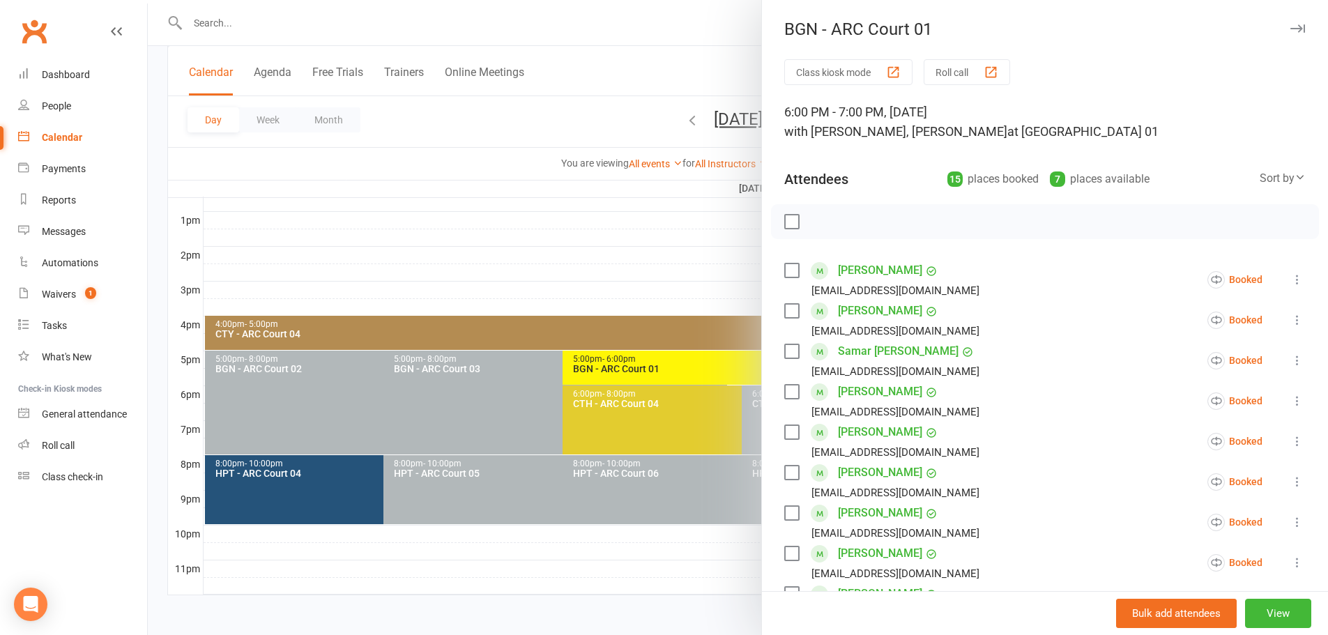
click at [649, 58] on div at bounding box center [738, 317] width 1181 height 635
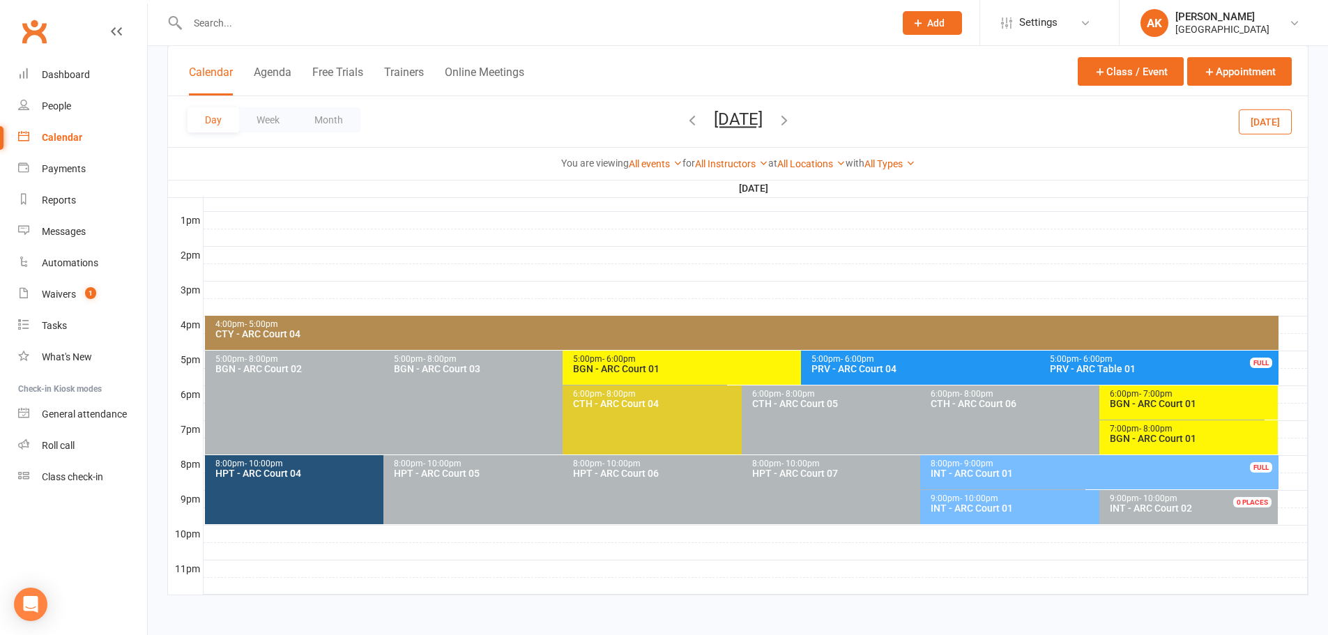
click at [722, 121] on button "Tuesday, Oct 14, 2025" at bounding box center [738, 119] width 49 height 20
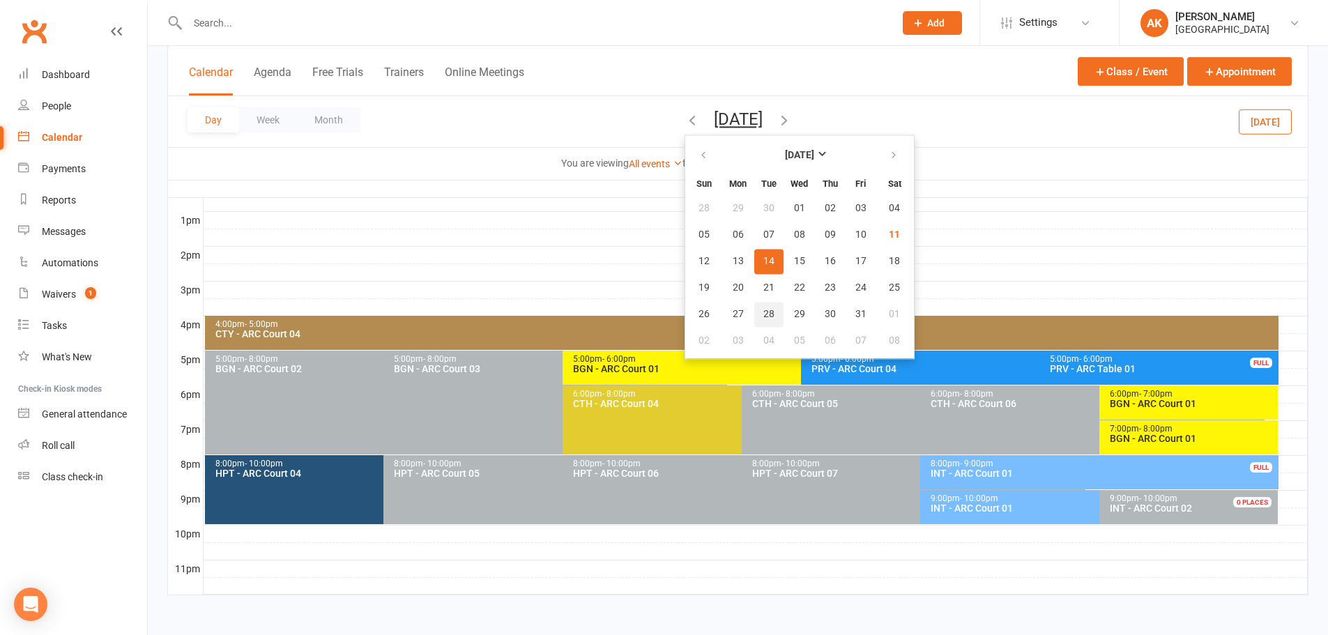
click at [754, 304] on button "28" at bounding box center [768, 314] width 29 height 25
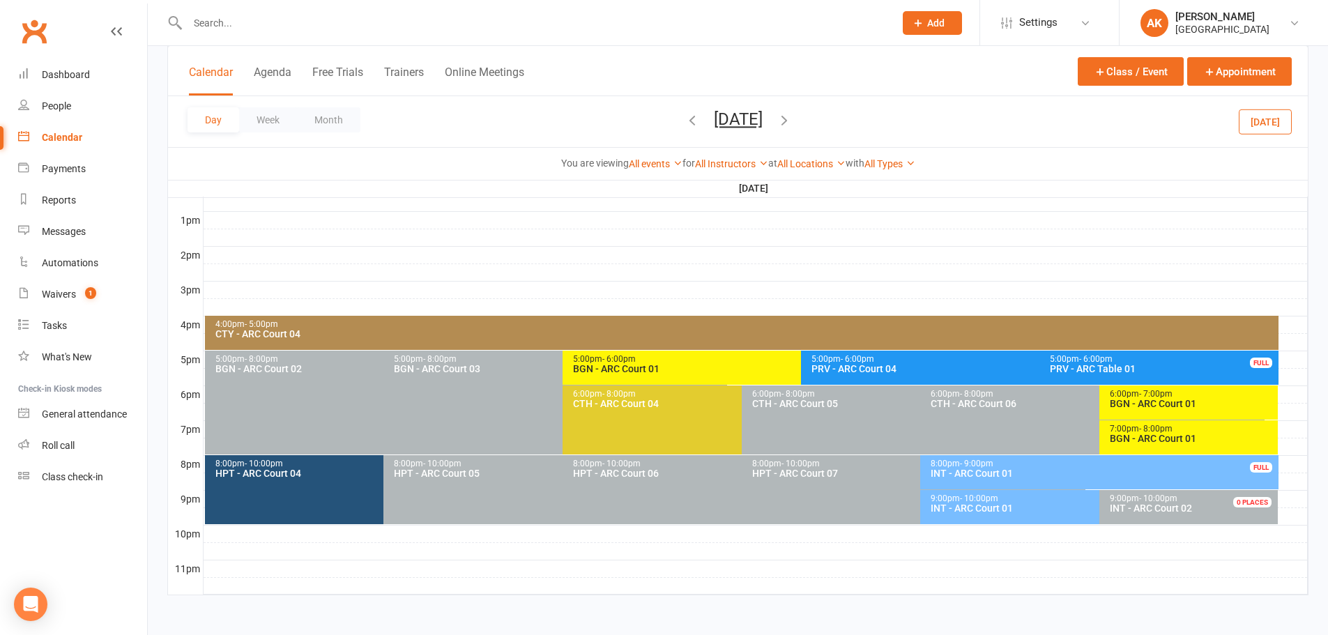
click at [1142, 395] on span "- 7:00pm" at bounding box center [1155, 394] width 33 height 10
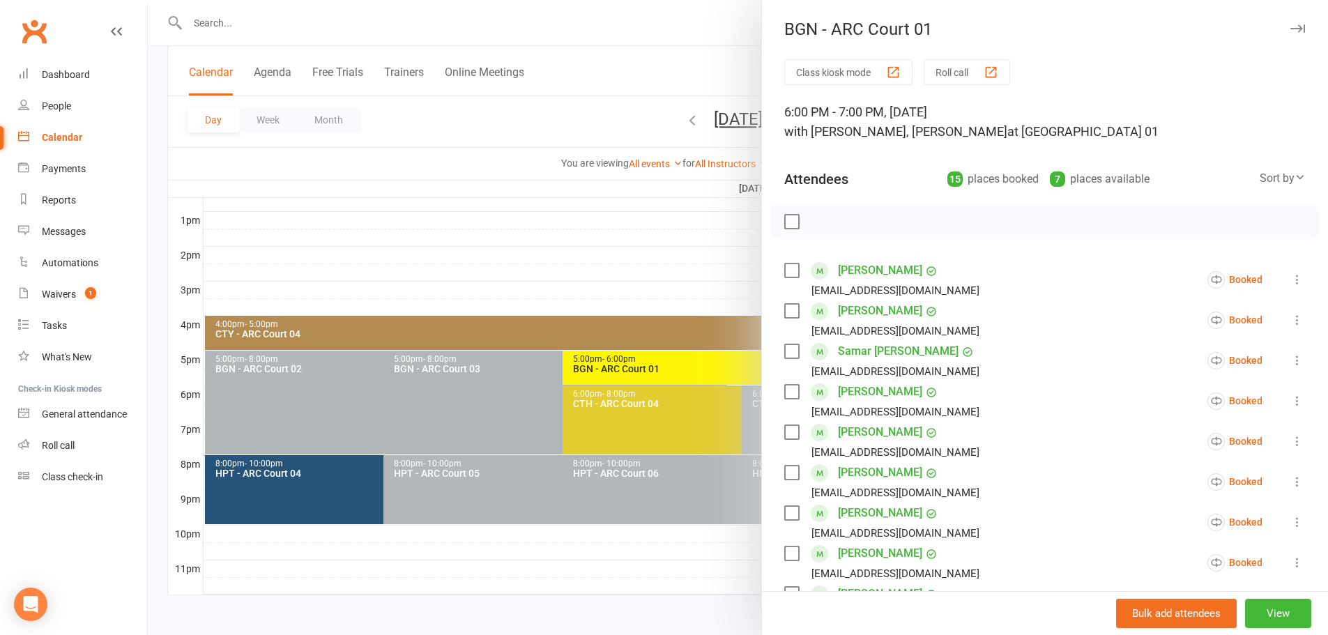
click at [720, 67] on div at bounding box center [738, 317] width 1181 height 635
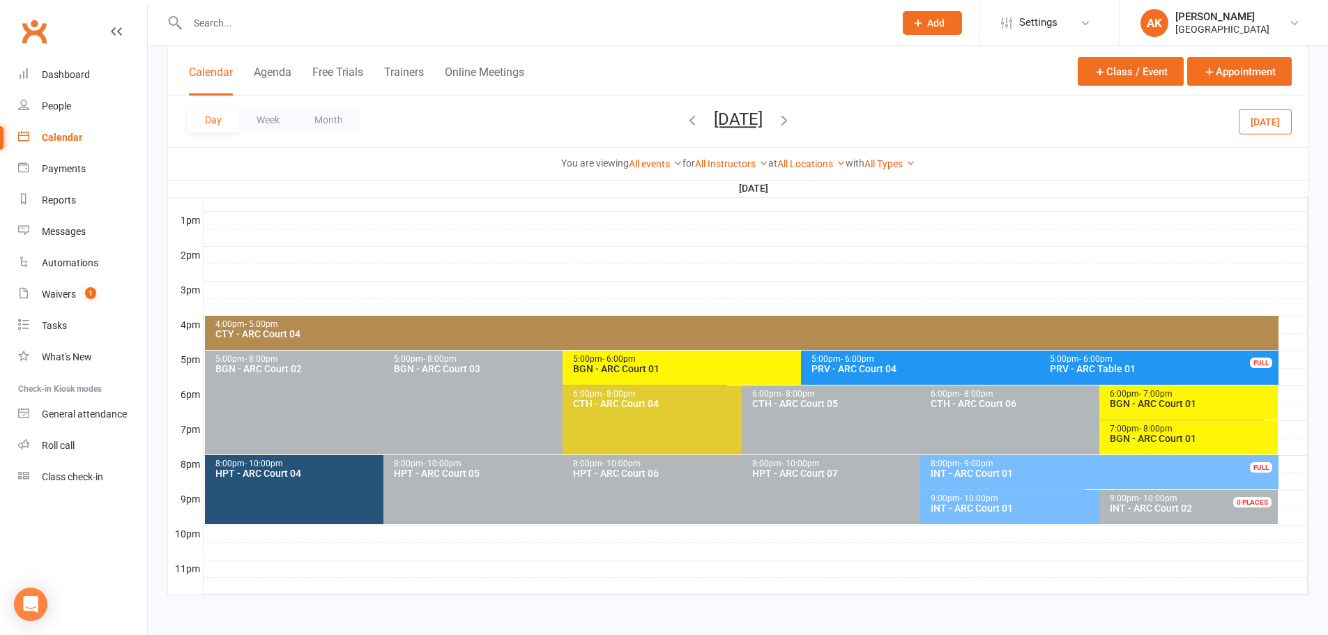
click at [724, 115] on button "Tuesday, Oct 28, 2025" at bounding box center [738, 119] width 49 height 20
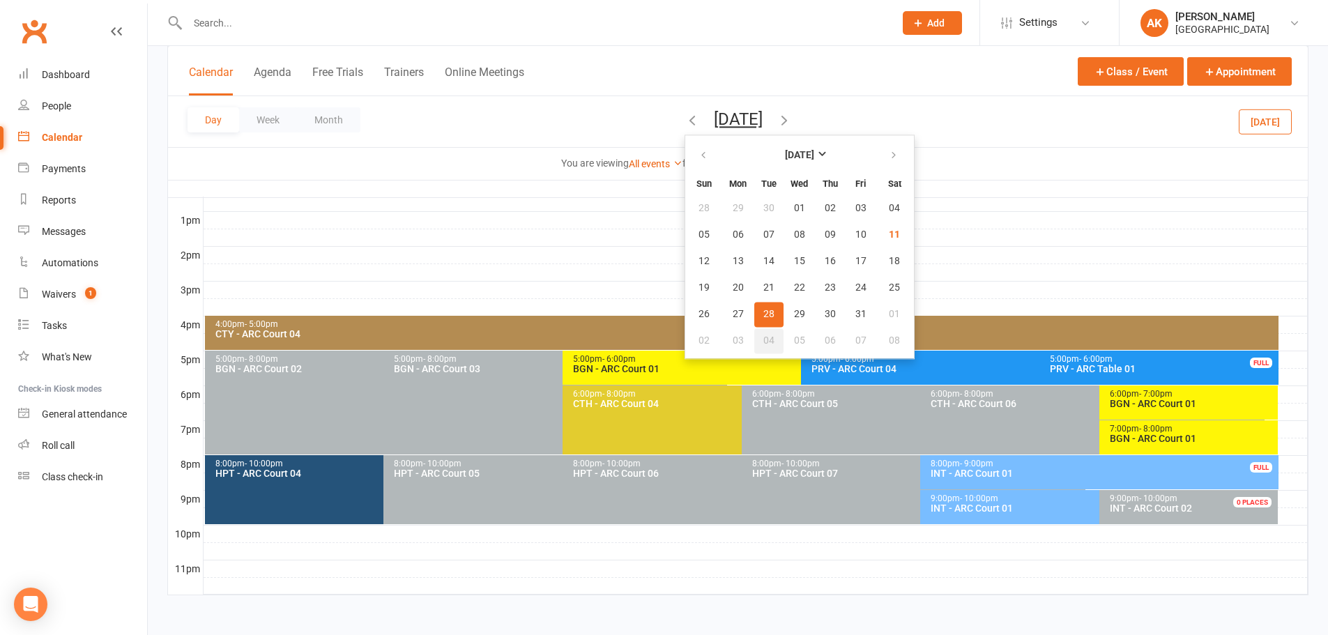
click at [764, 339] on span "04" at bounding box center [769, 340] width 11 height 11
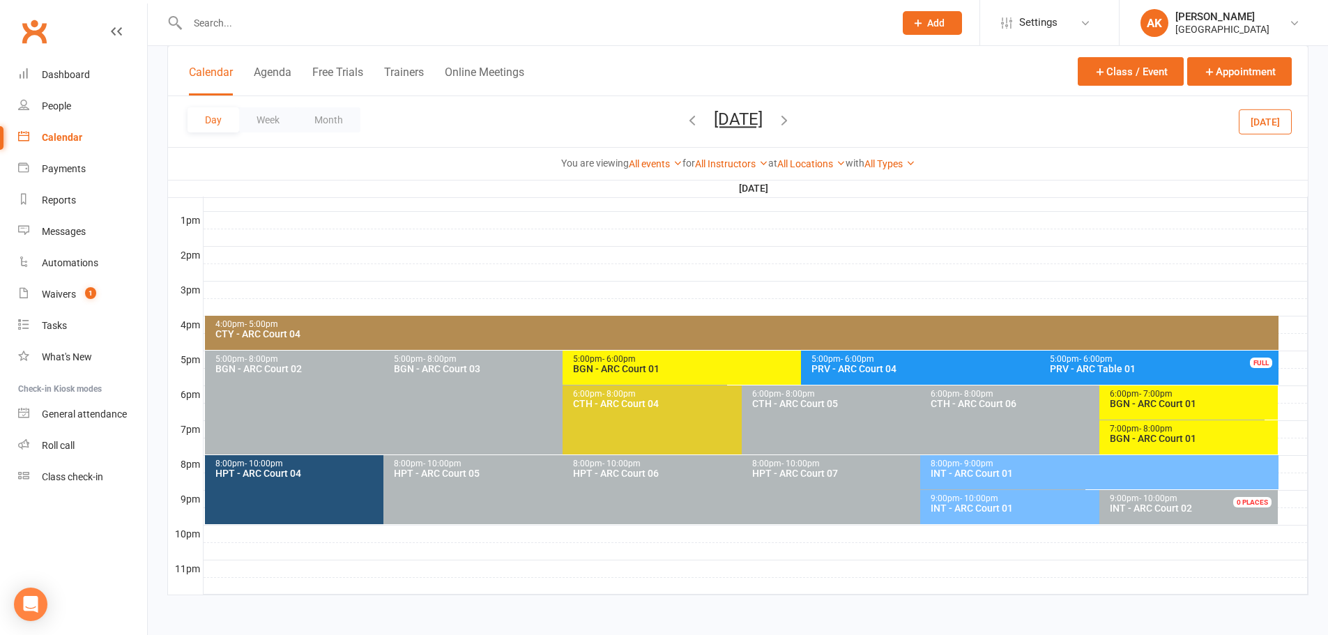
click at [1160, 404] on div "BGN - ARC Court 01" at bounding box center [1192, 404] width 167 height 10
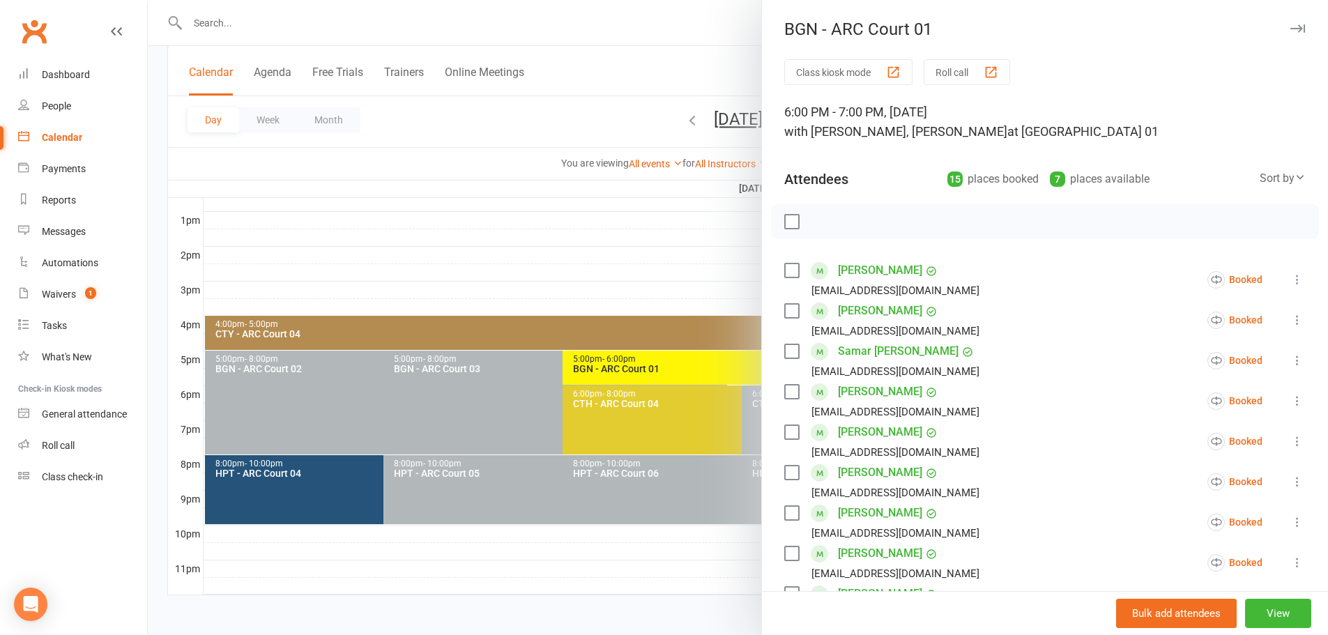
click at [684, 24] on div at bounding box center [738, 317] width 1181 height 635
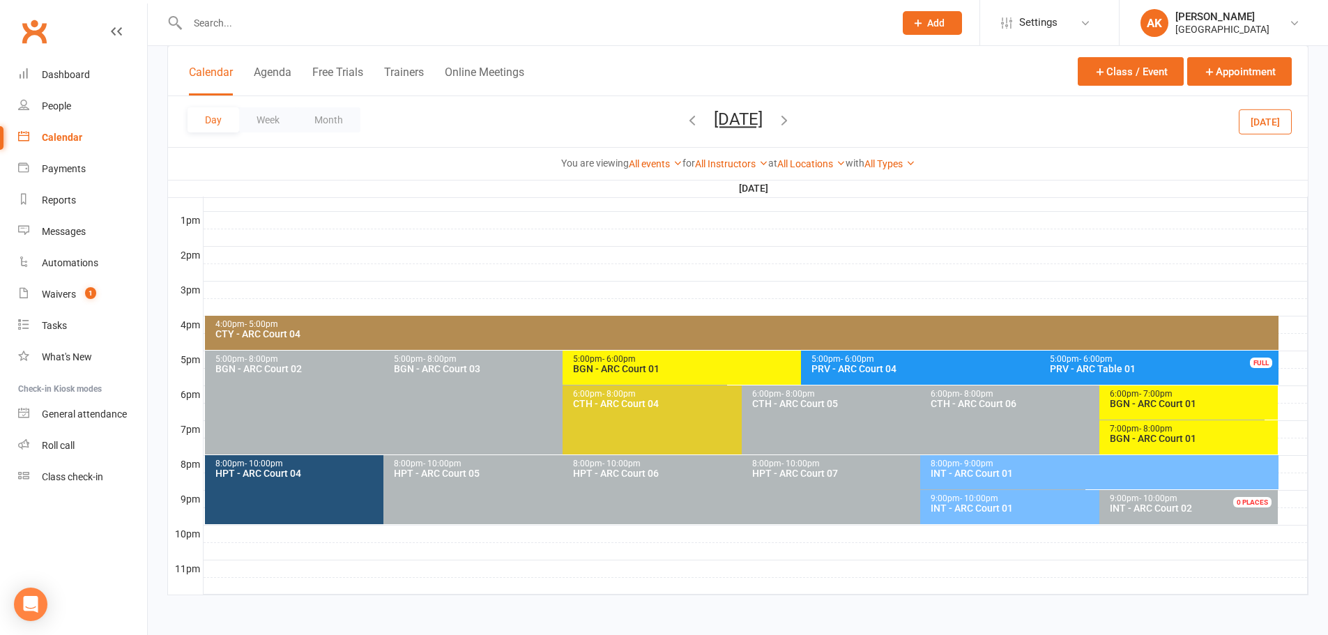
click at [714, 127] on button "Tuesday, Nov 4, 2025" at bounding box center [738, 119] width 49 height 20
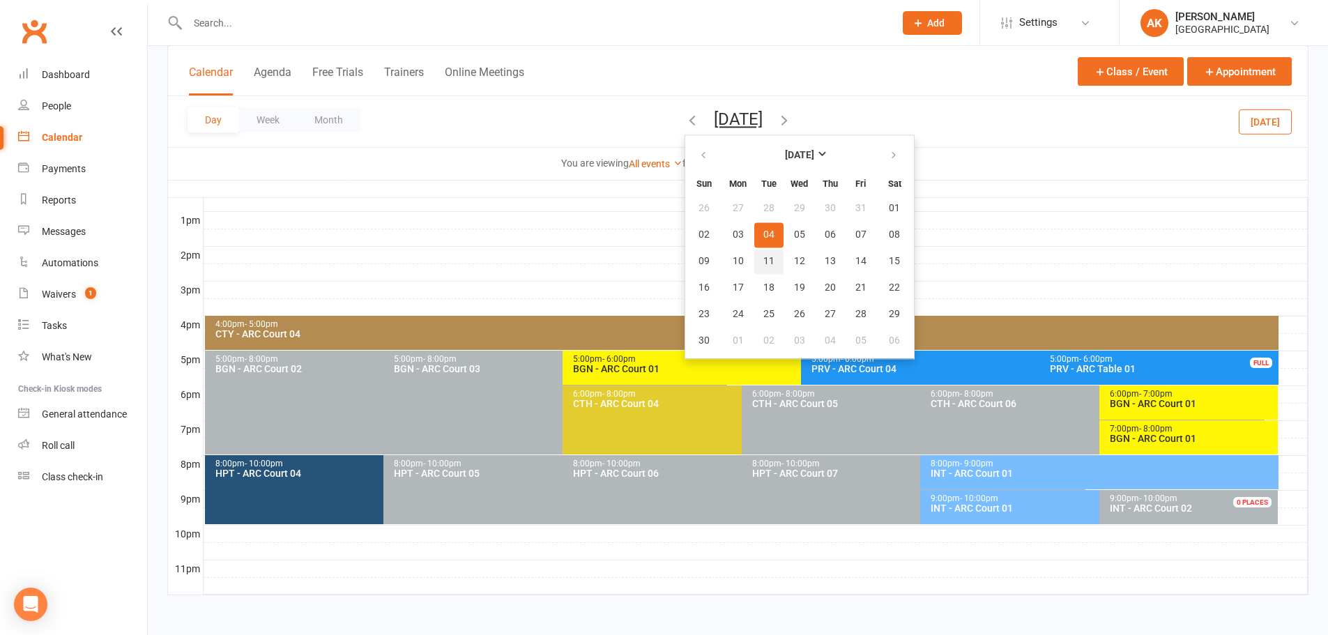
click at [754, 251] on button "11" at bounding box center [768, 261] width 29 height 25
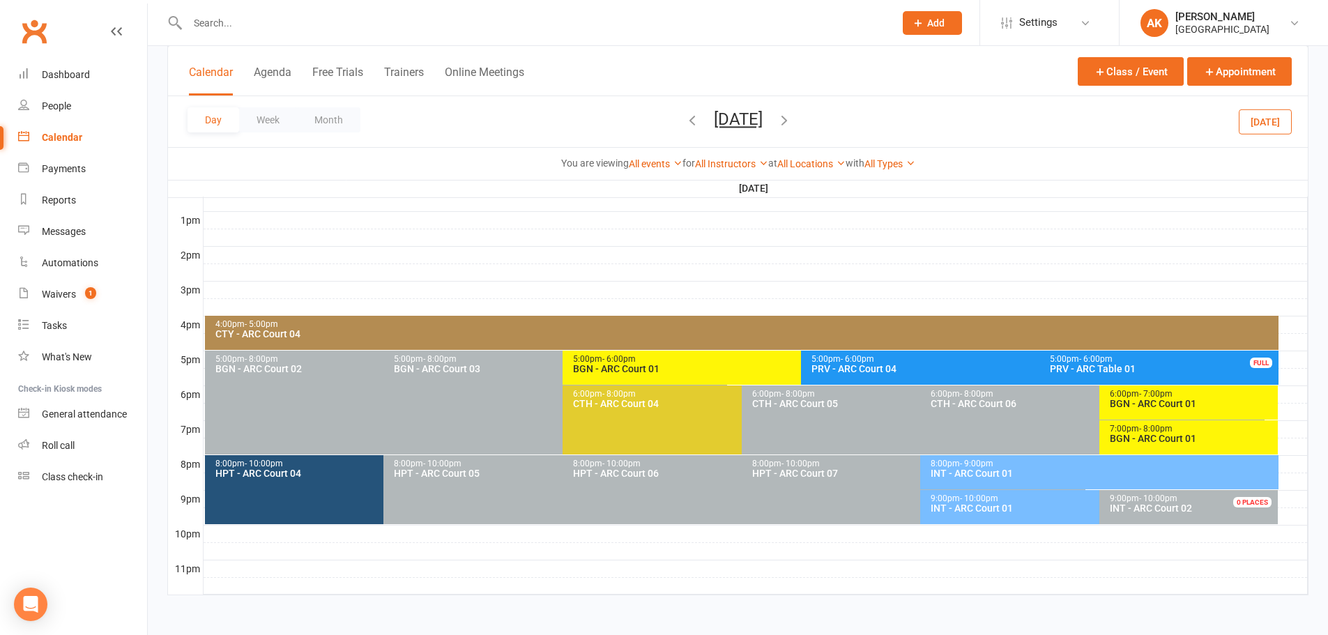
click at [748, 119] on button "Tuesday, Nov 11, 2025" at bounding box center [738, 119] width 49 height 20
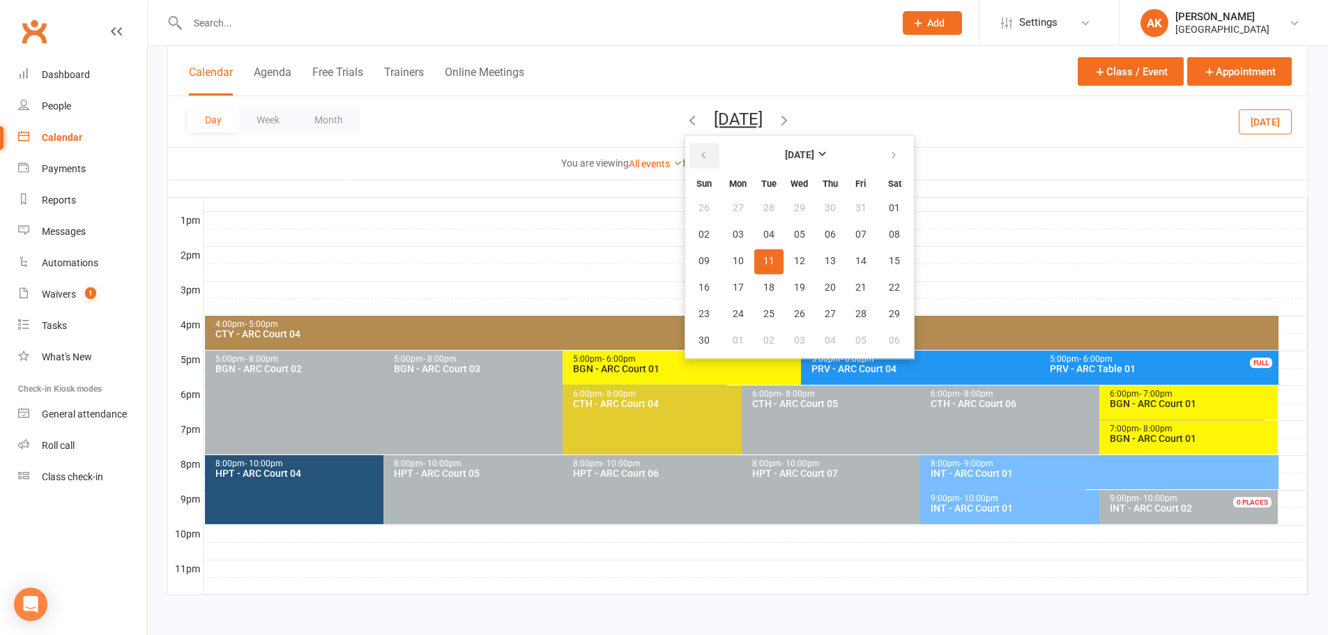
click at [699, 156] on icon "button" at bounding box center [704, 155] width 10 height 11
click at [889, 237] on span "11" at bounding box center [894, 234] width 11 height 11
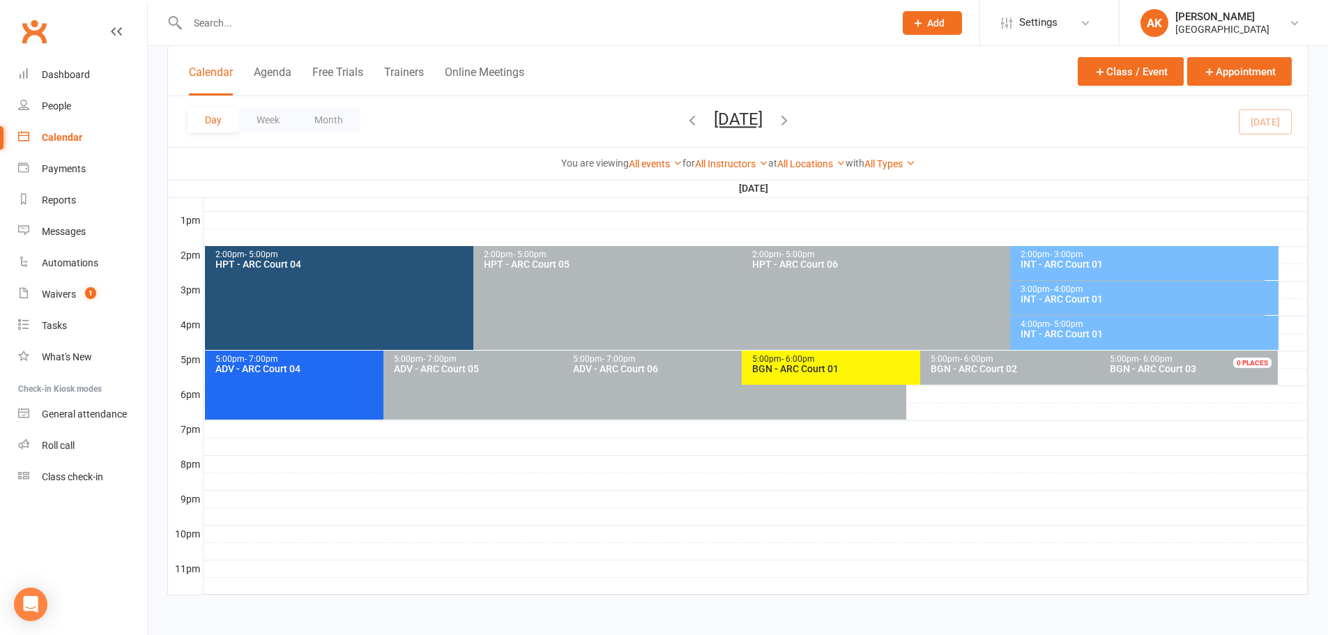
click at [763, 123] on button "Saturday, Oct 11, 2025" at bounding box center [738, 119] width 49 height 20
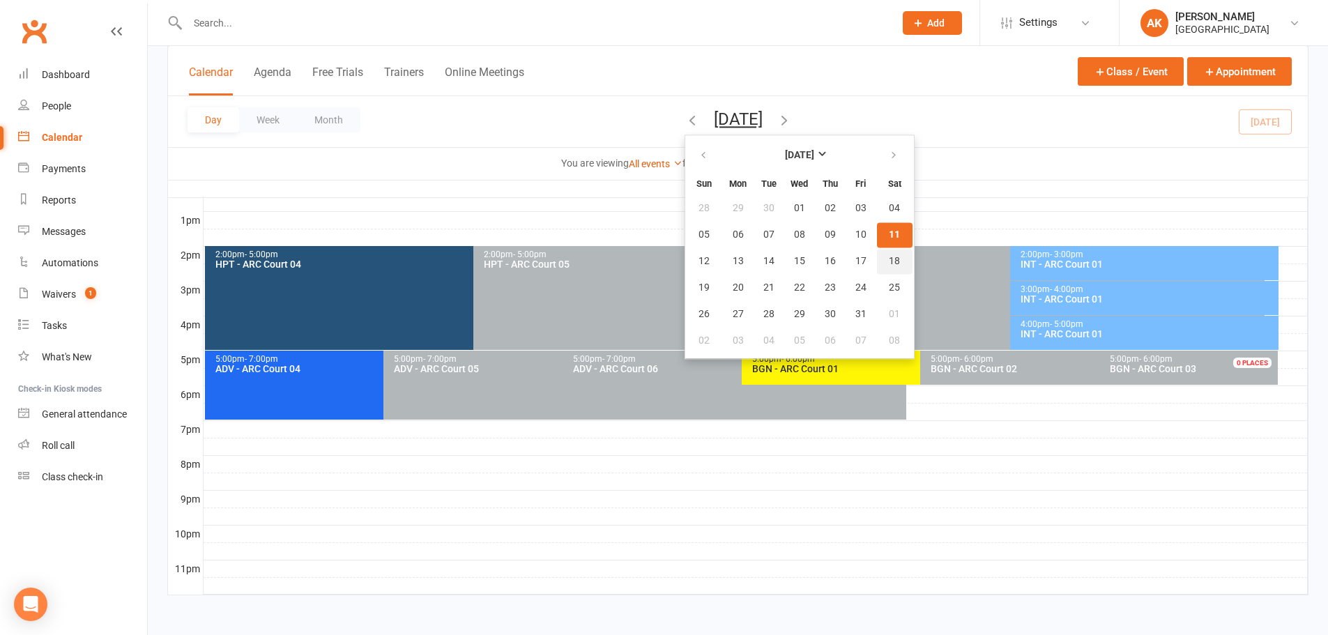
click at [877, 256] on button "18" at bounding box center [895, 261] width 36 height 25
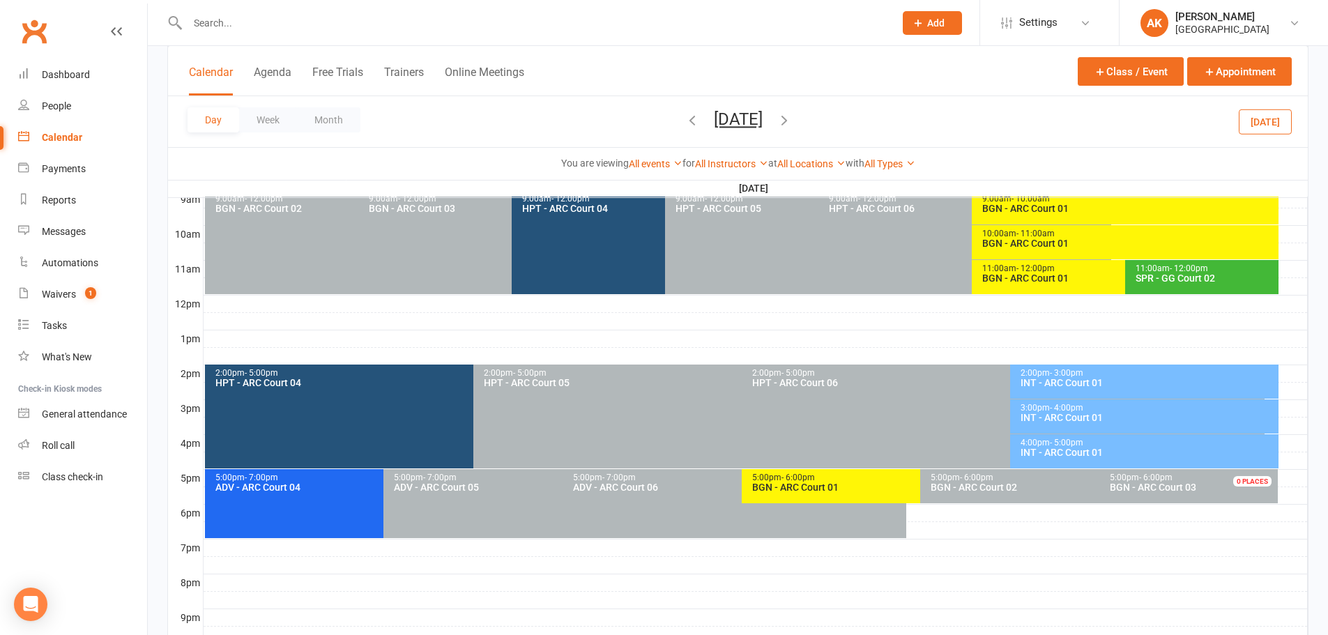
scroll to position [386, 0]
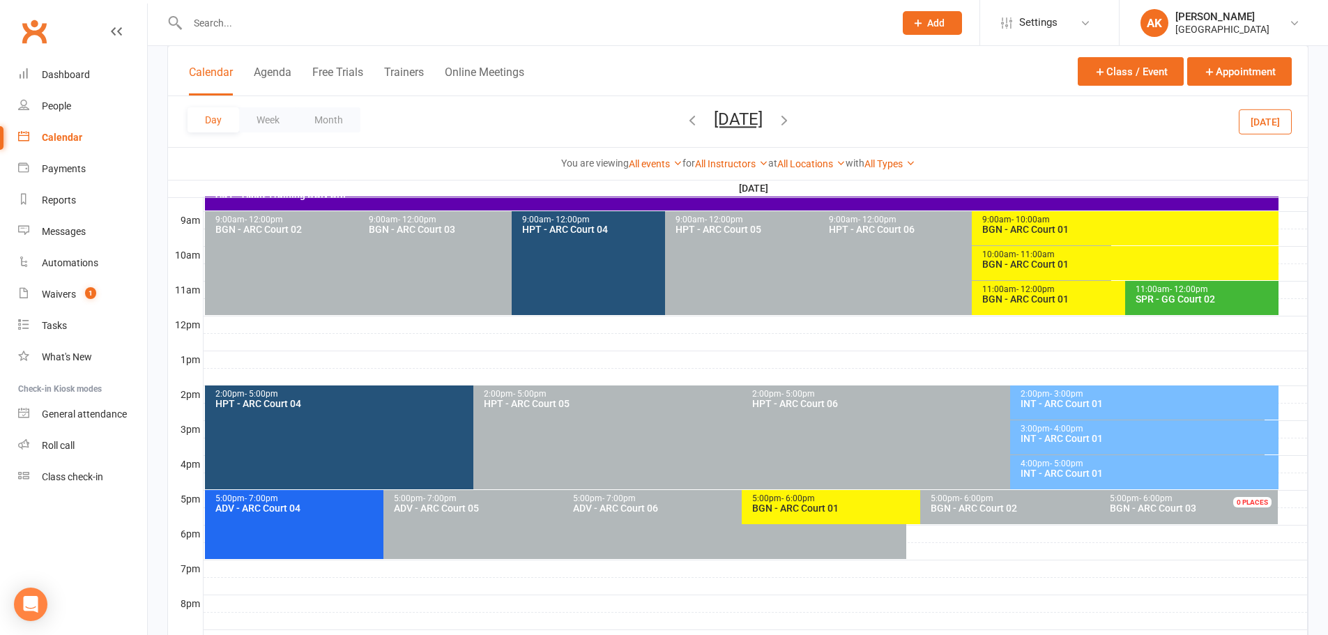
click at [1025, 294] on div "BGN - ARC Court 01" at bounding box center [1122, 299] width 280 height 10
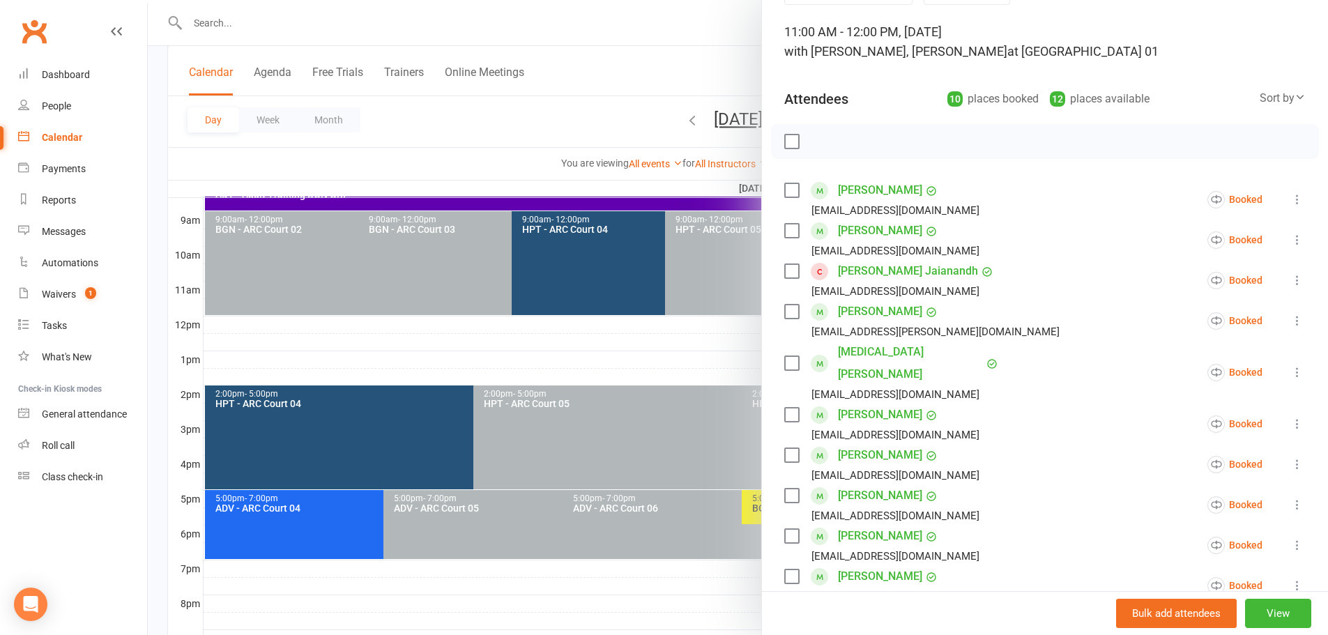
scroll to position [70, 0]
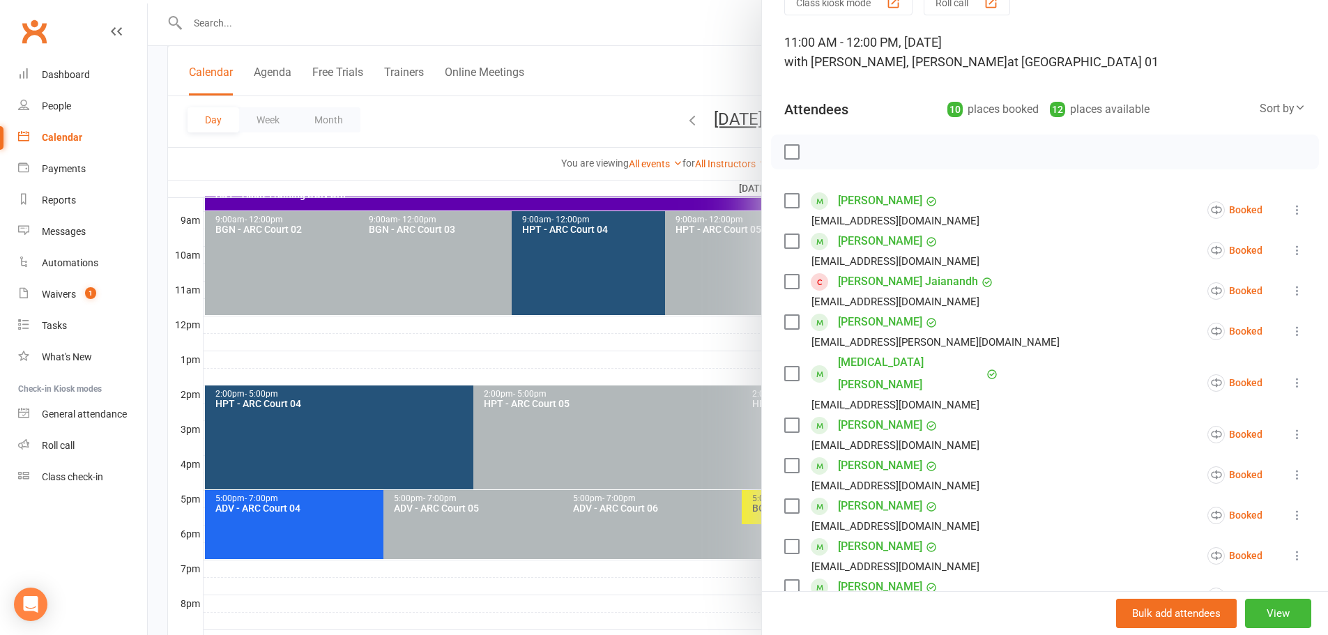
click at [704, 39] on div at bounding box center [738, 317] width 1181 height 635
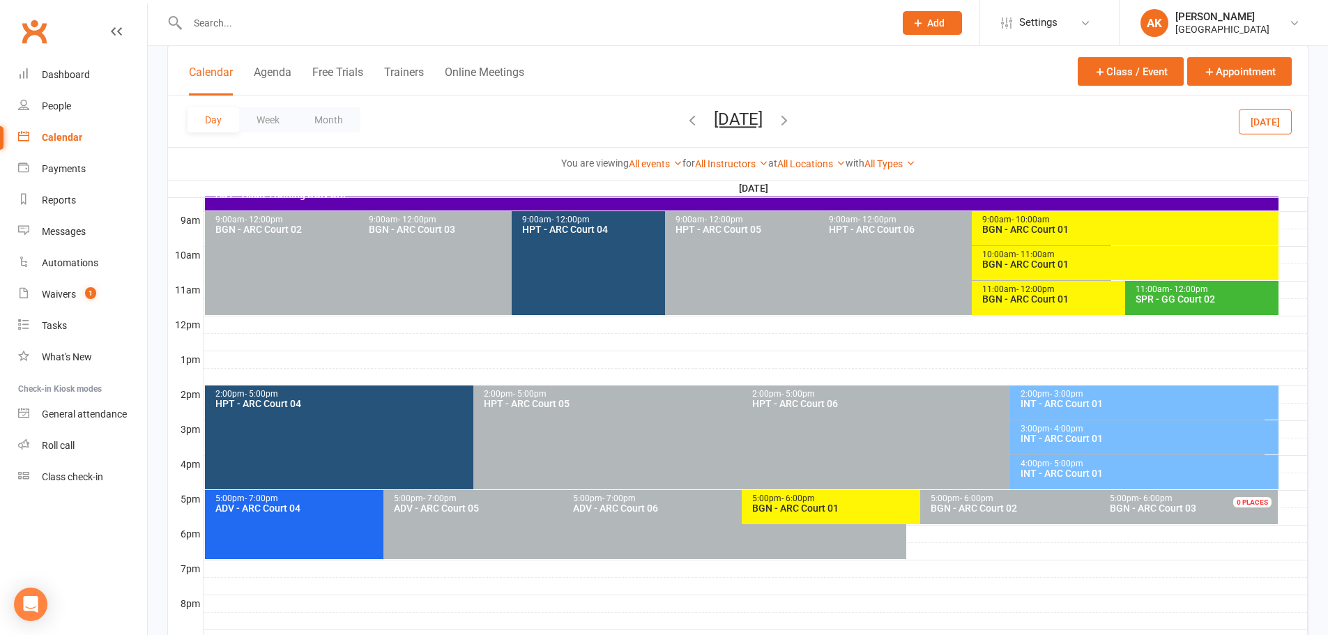
click at [746, 121] on button "Saturday, Oct 18, 2025" at bounding box center [738, 119] width 49 height 20
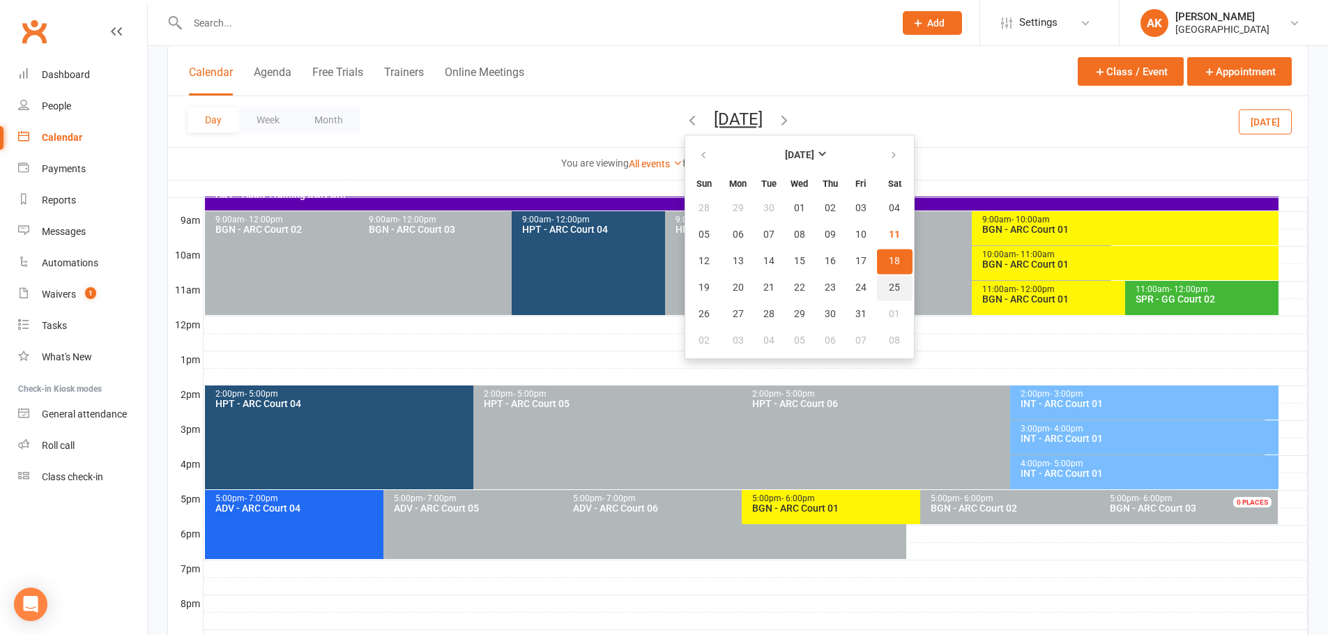
click at [889, 284] on span "25" at bounding box center [894, 287] width 11 height 11
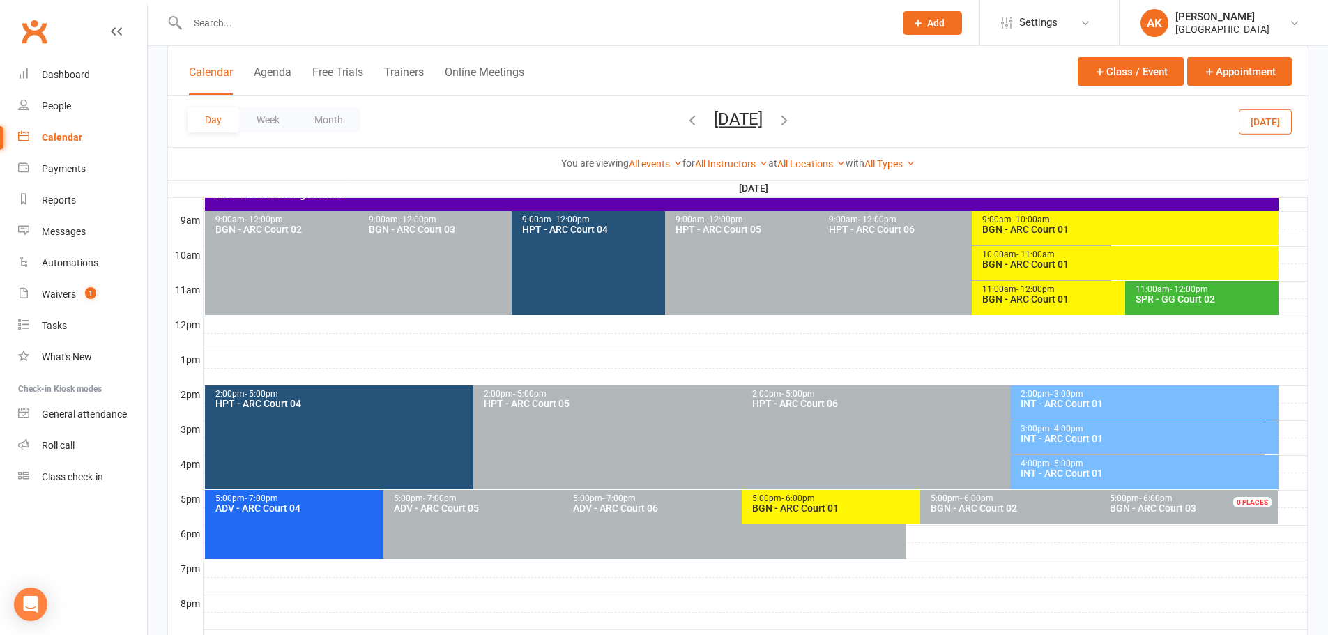
click at [1013, 293] on div "11:00am - 12:00pm BGN - ARC Court 01" at bounding box center [1118, 298] width 293 height 34
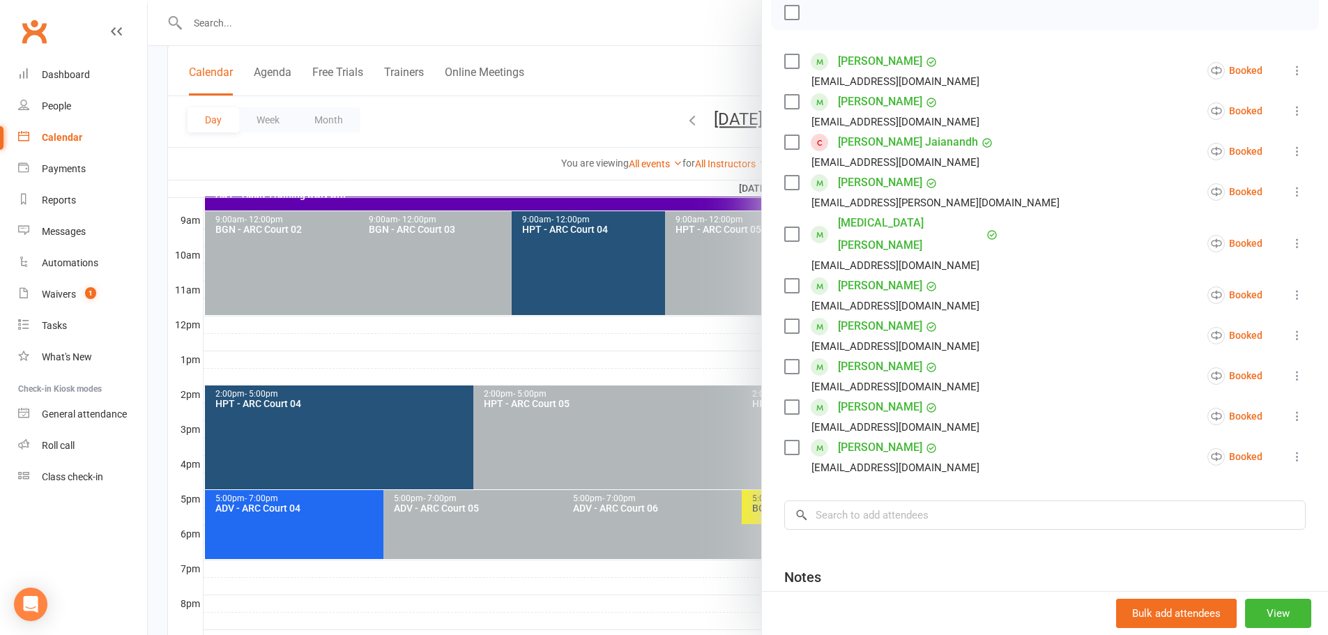
scroll to position [0, 0]
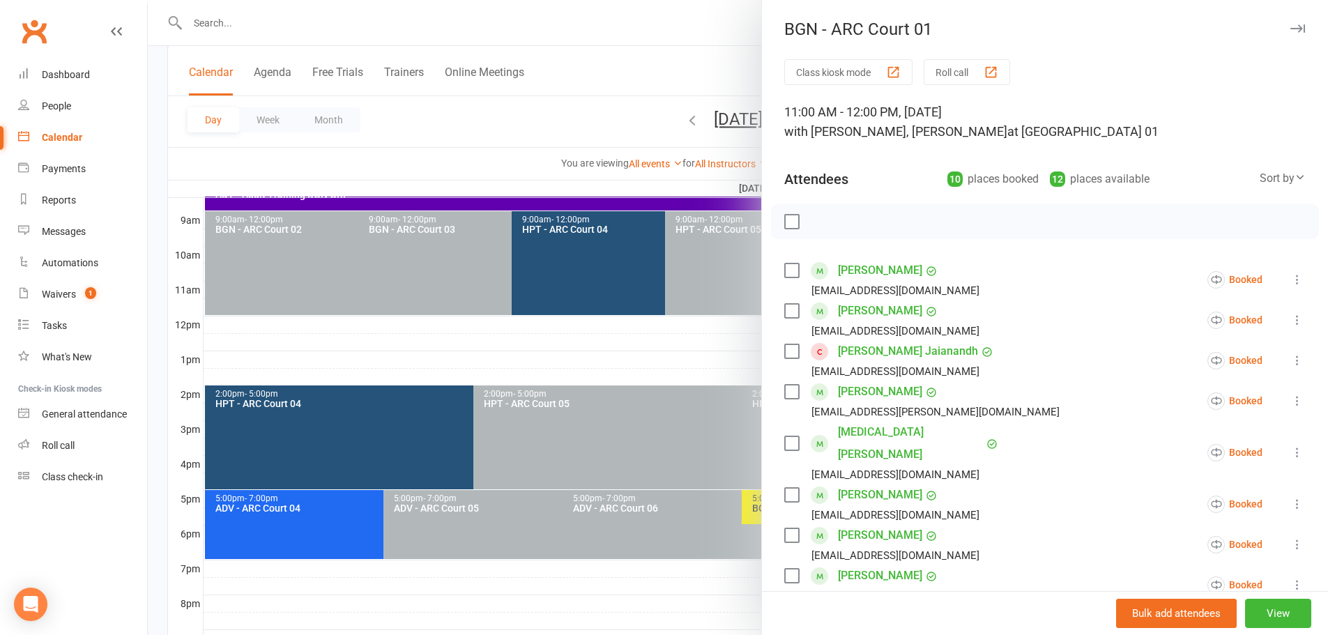
click at [681, 36] on div at bounding box center [738, 317] width 1181 height 635
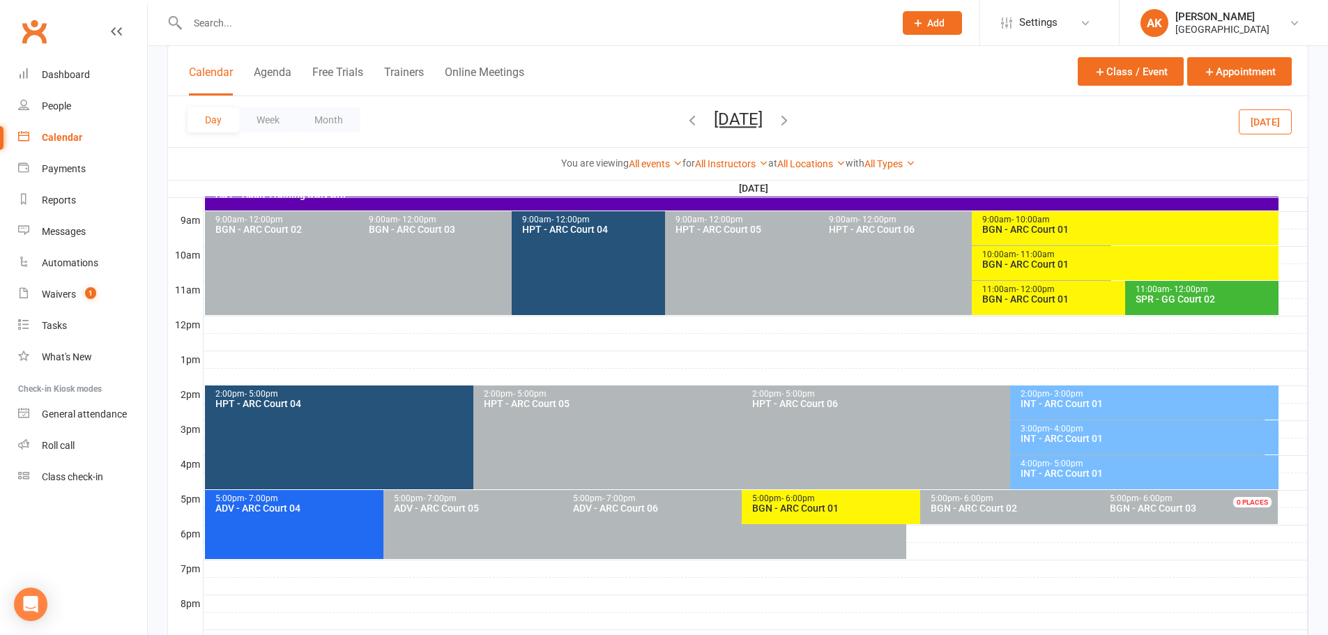
click at [731, 116] on button "Saturday, Oct 25, 2025" at bounding box center [738, 119] width 49 height 20
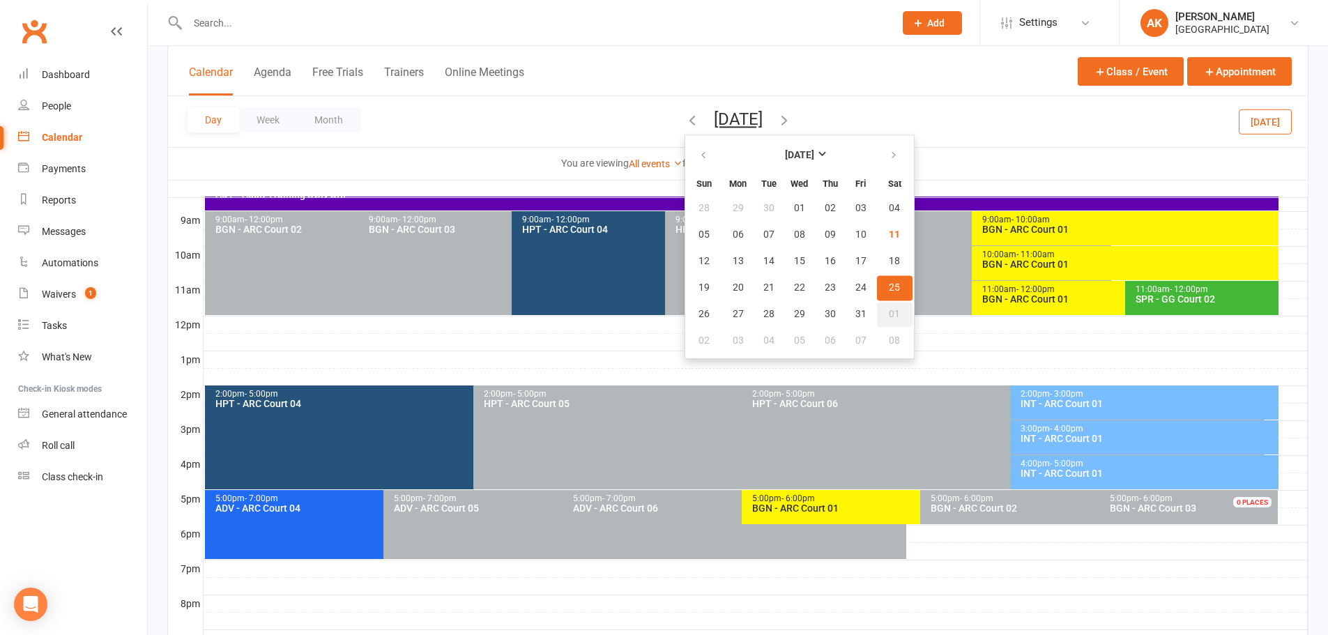
click at [877, 305] on button "01" at bounding box center [895, 314] width 36 height 25
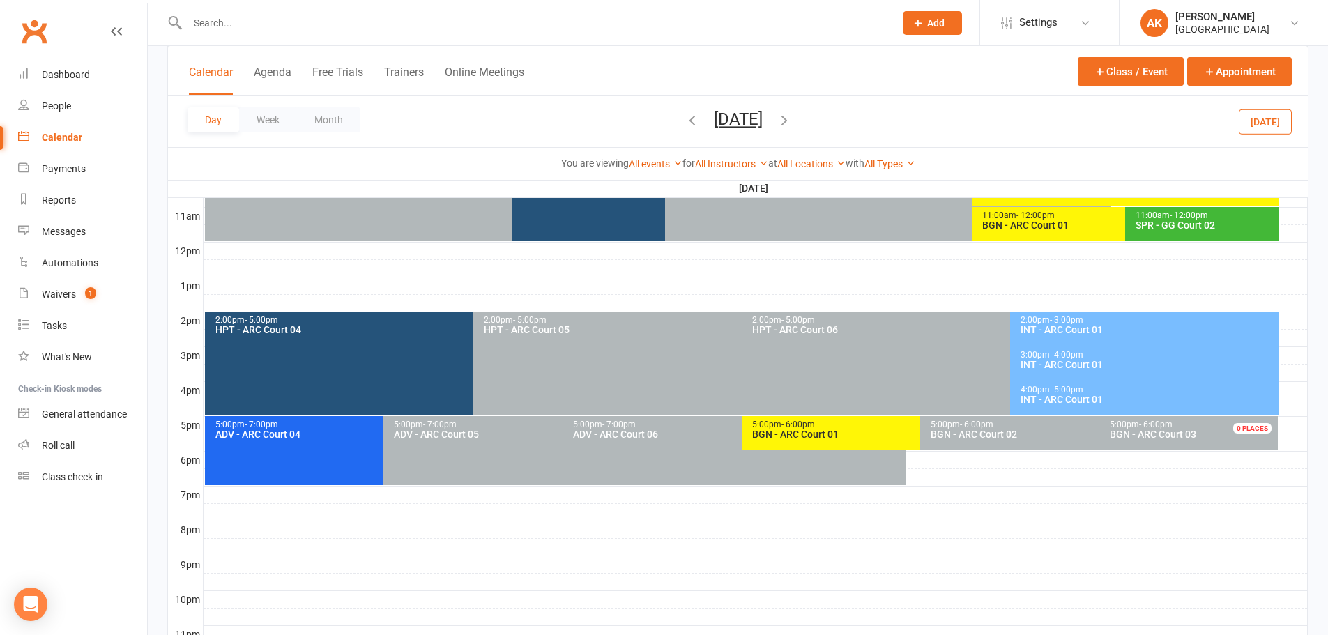
scroll to position [386, 0]
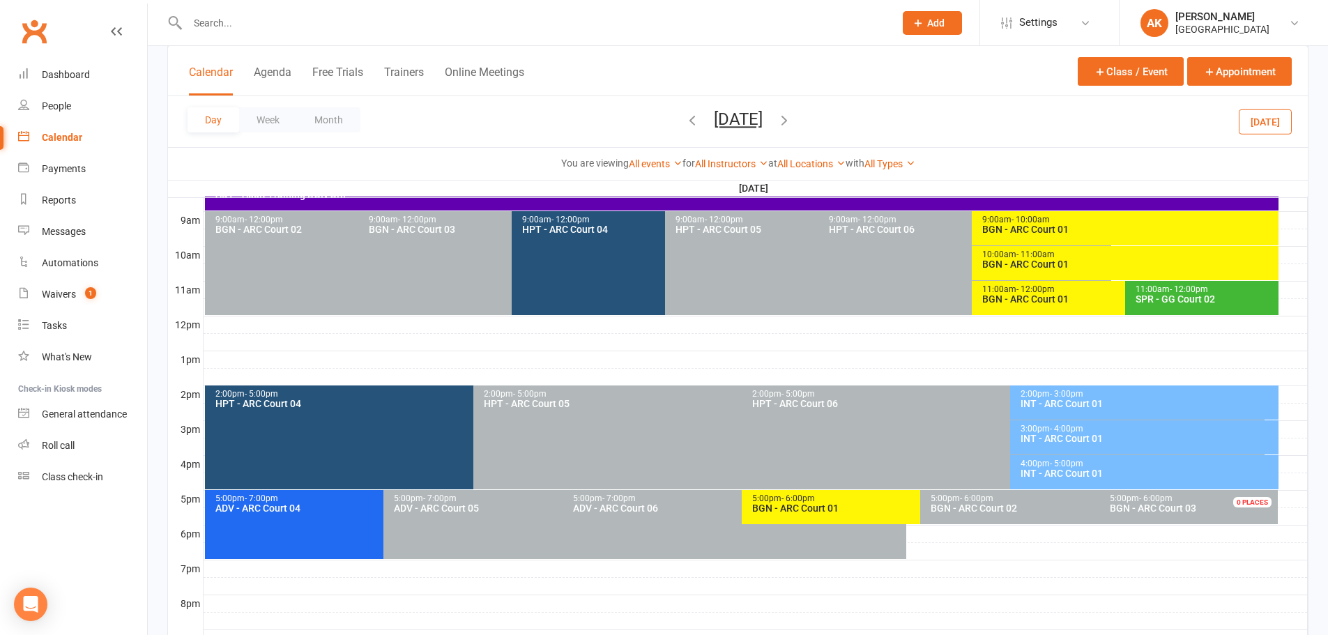
click at [1006, 294] on div "BGN - ARC Court 01" at bounding box center [1122, 299] width 280 height 10
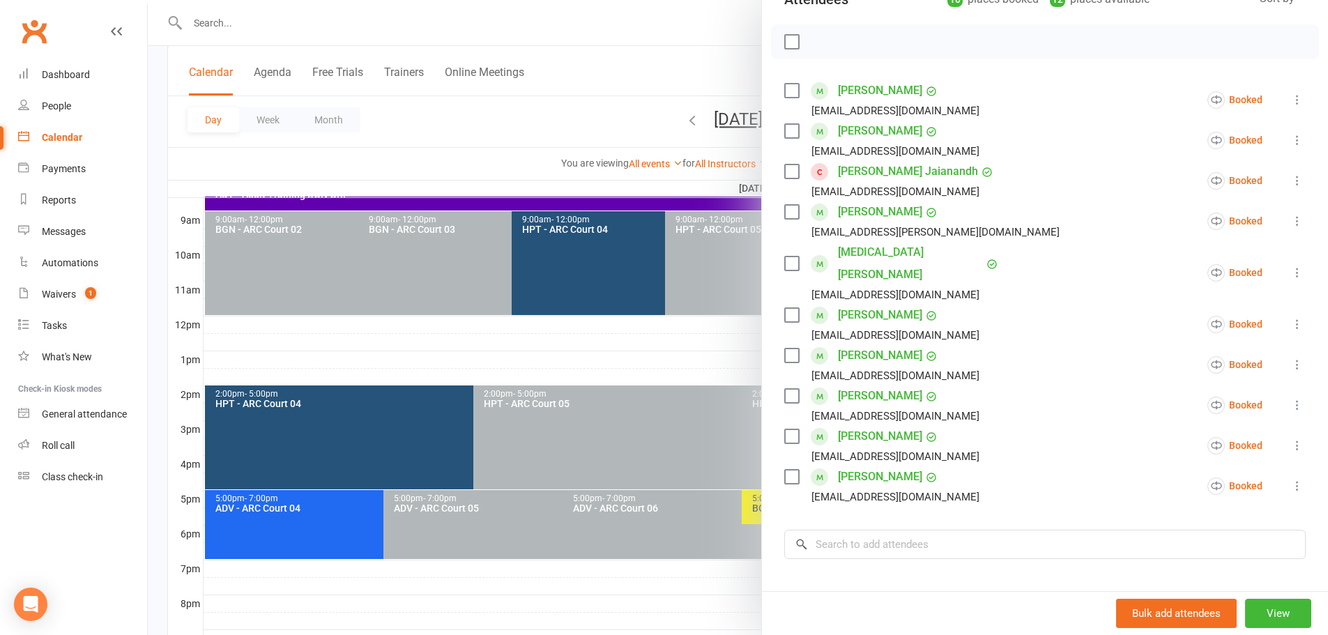
scroll to position [0, 0]
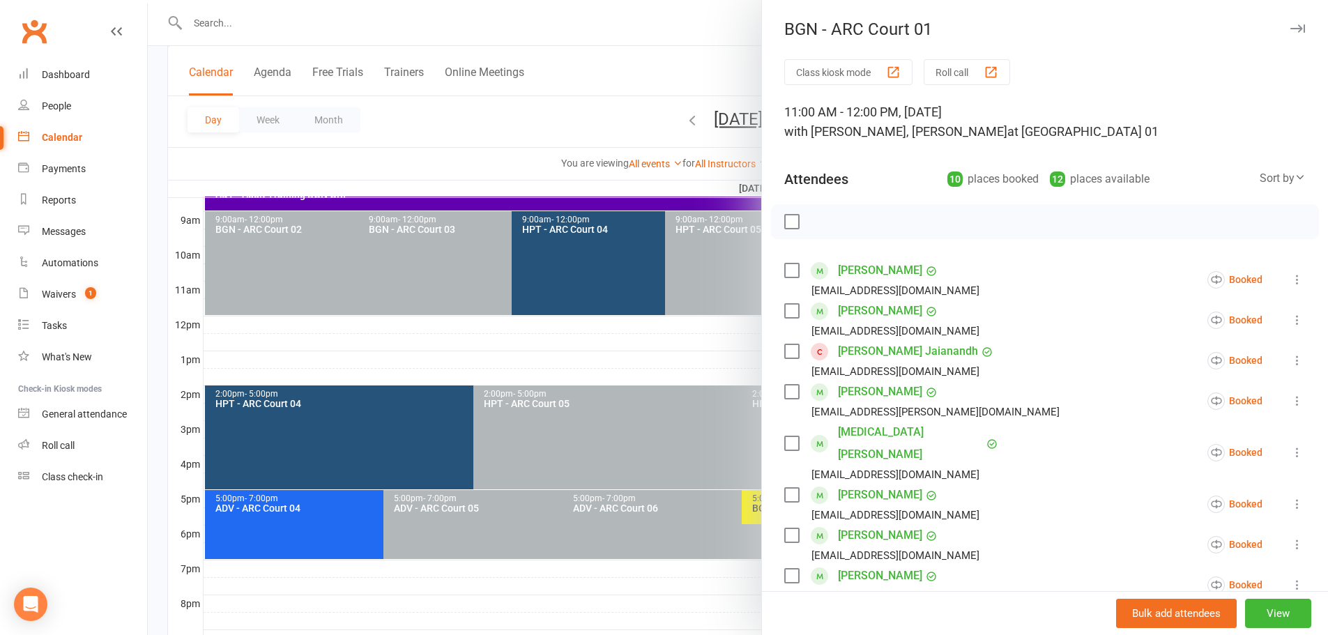
click at [674, 63] on div at bounding box center [738, 317] width 1181 height 635
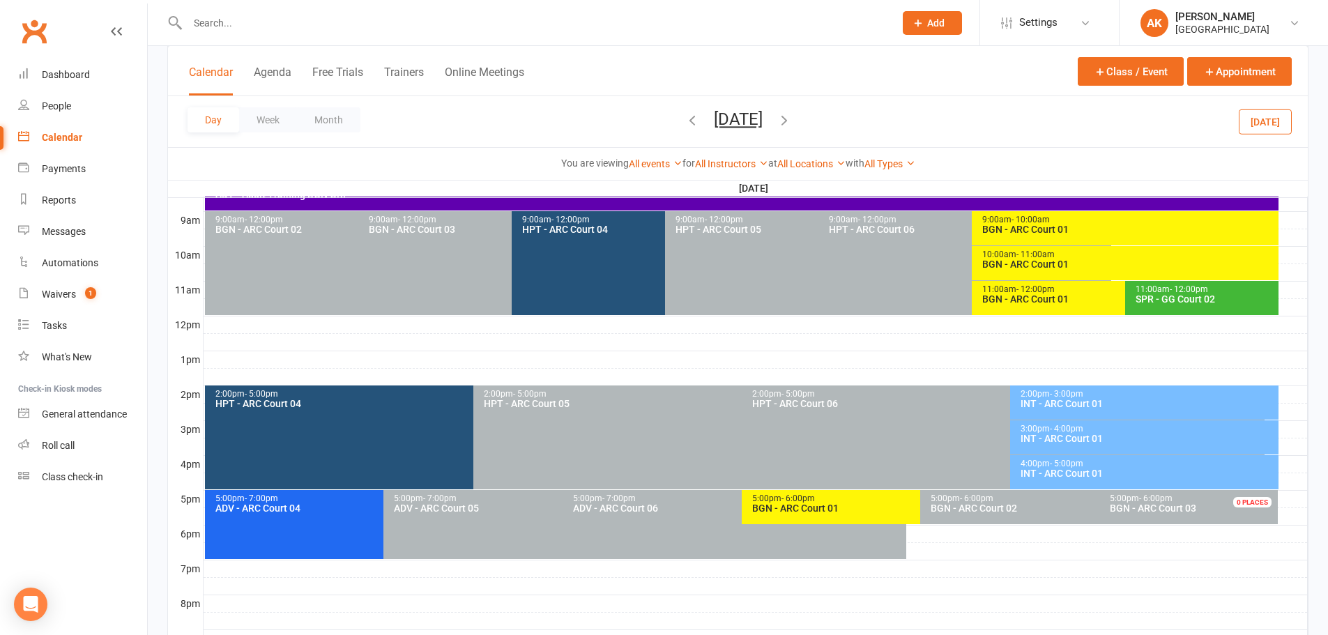
click at [714, 116] on button "Saturday, Nov 1, 2025" at bounding box center [738, 119] width 49 height 20
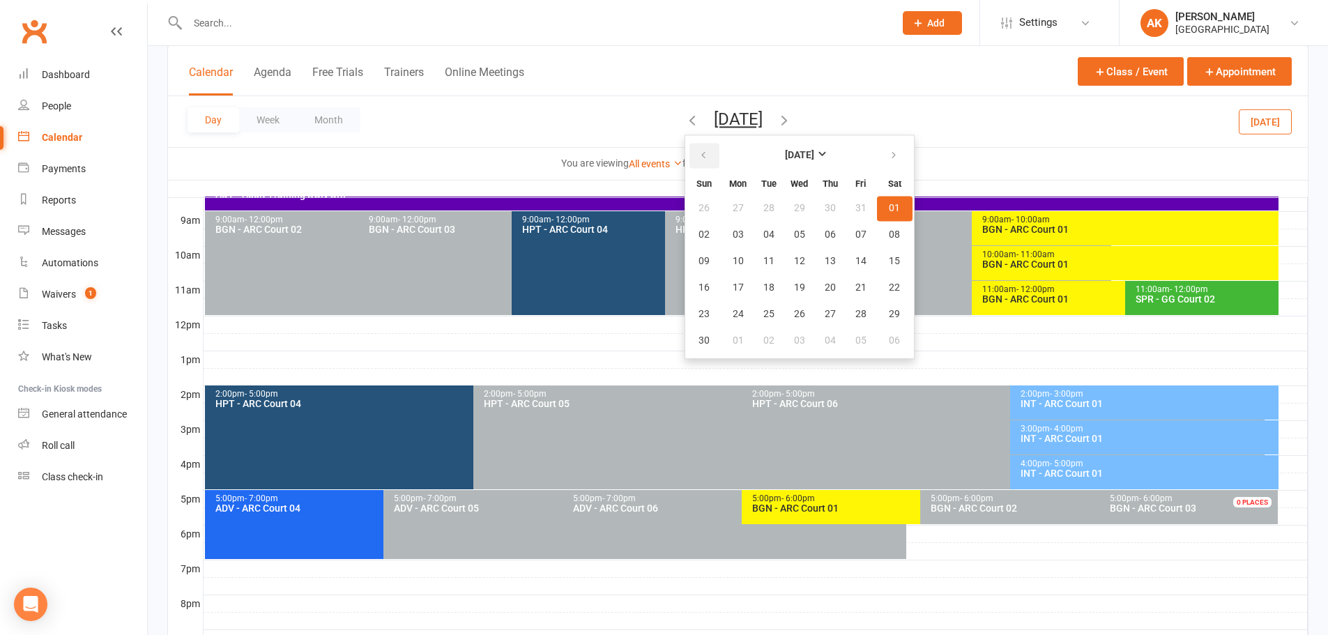
click at [699, 160] on icon "button" at bounding box center [704, 155] width 10 height 11
click at [764, 260] on span "14" at bounding box center [769, 261] width 11 height 11
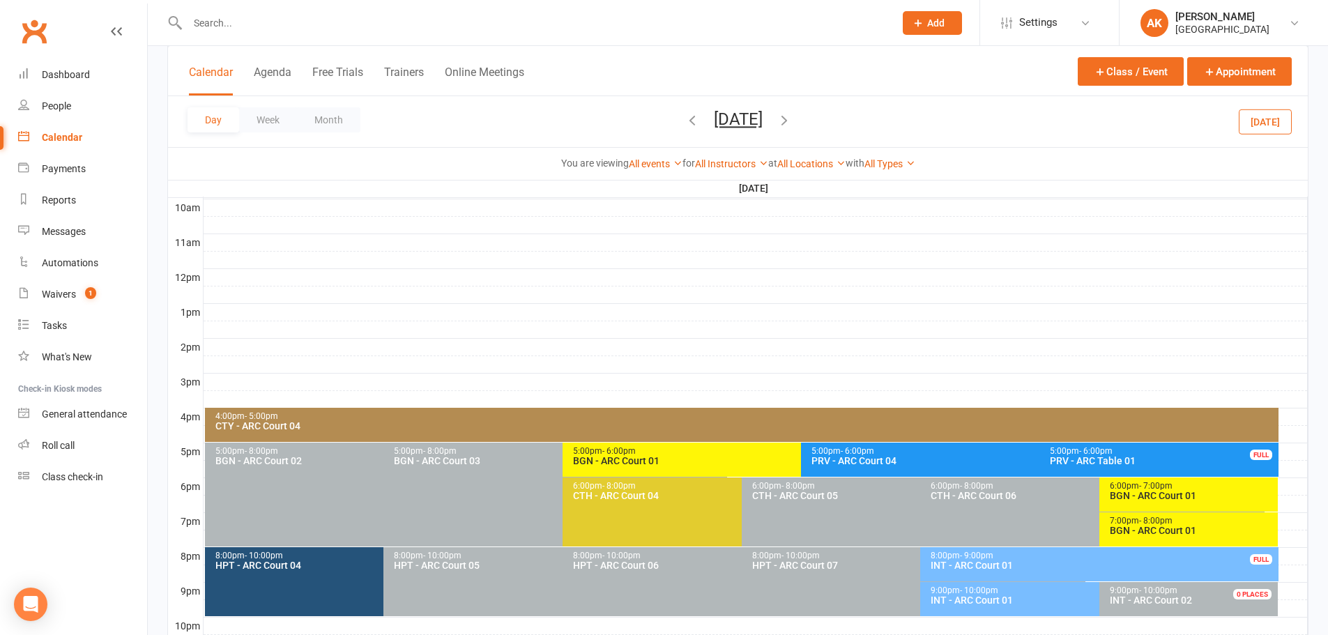
scroll to position [455, 0]
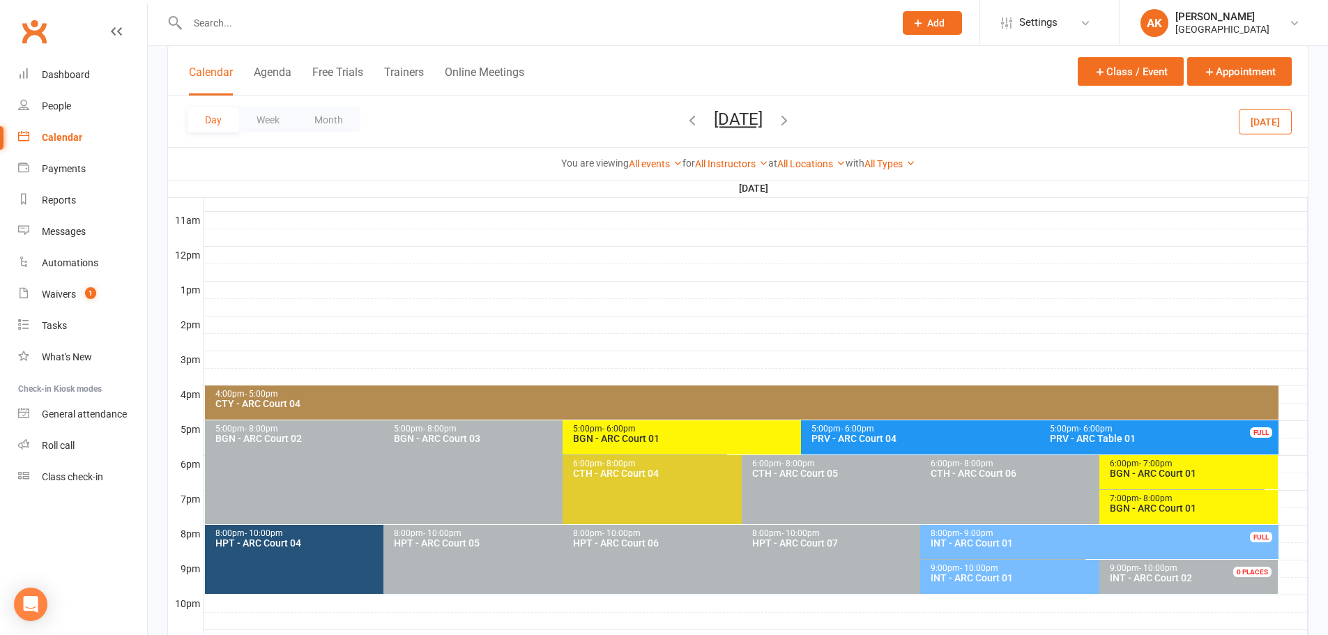
click at [753, 115] on button "Tuesday, Oct 14, 2025" at bounding box center [738, 119] width 49 height 20
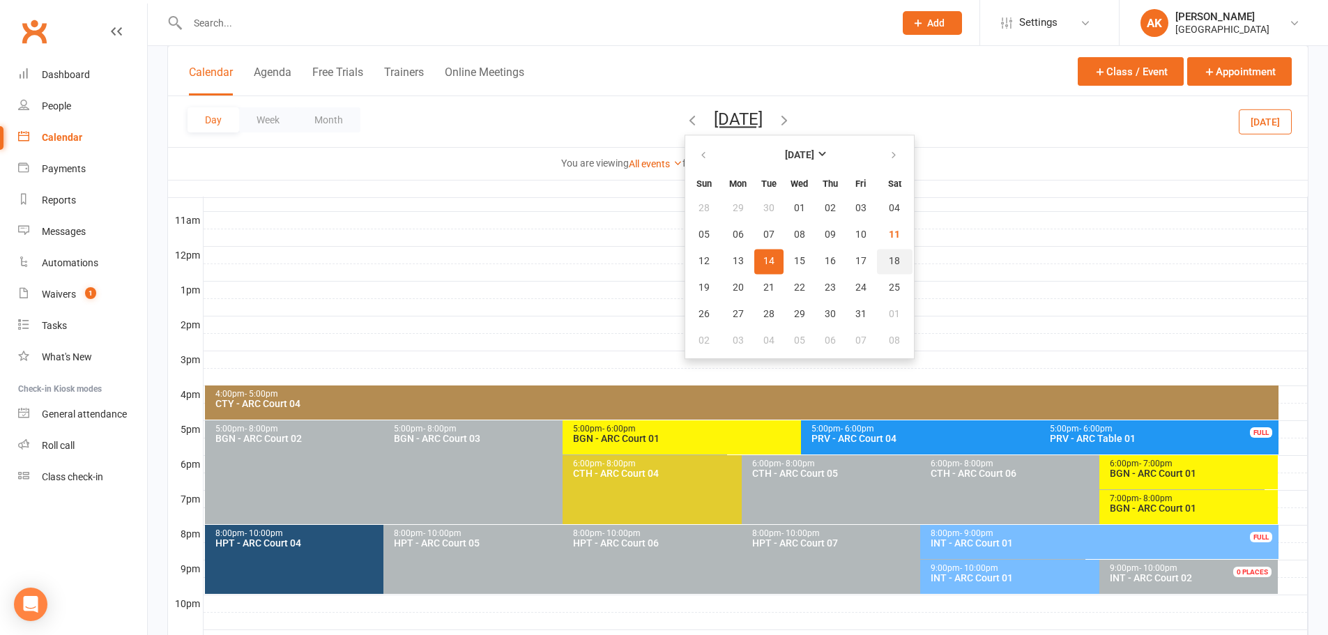
click at [889, 259] on span "18" at bounding box center [894, 261] width 11 height 11
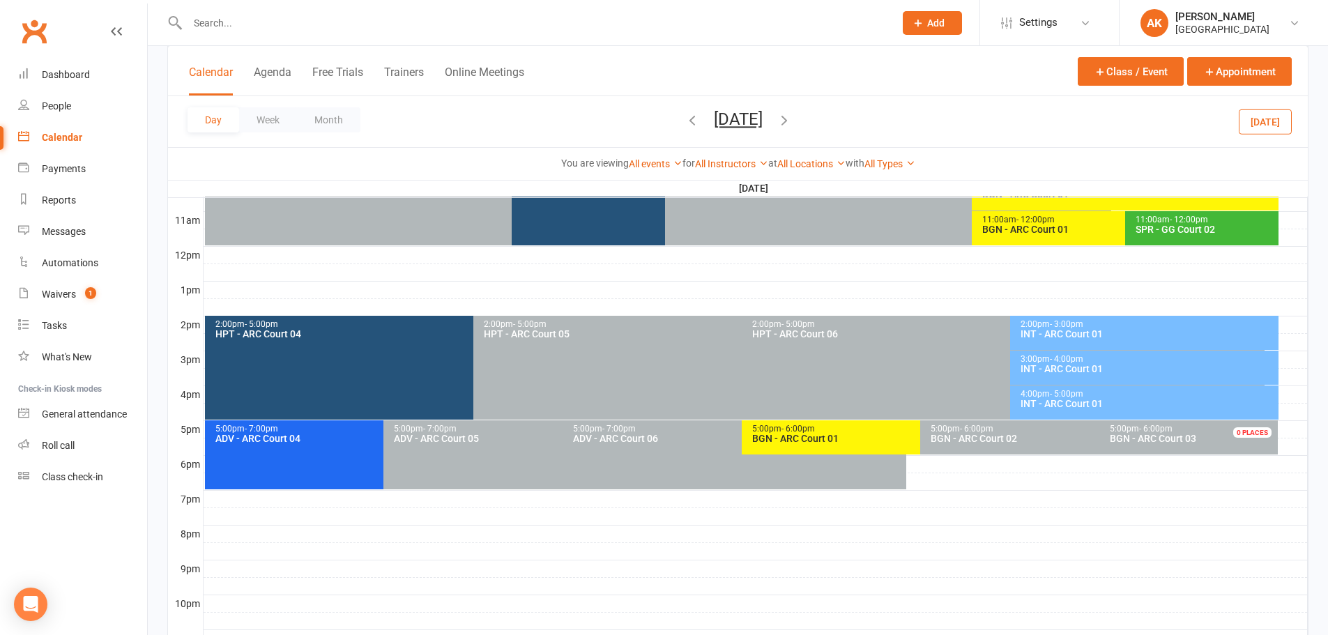
click at [1053, 361] on span "- 4:00pm" at bounding box center [1066, 359] width 33 height 10
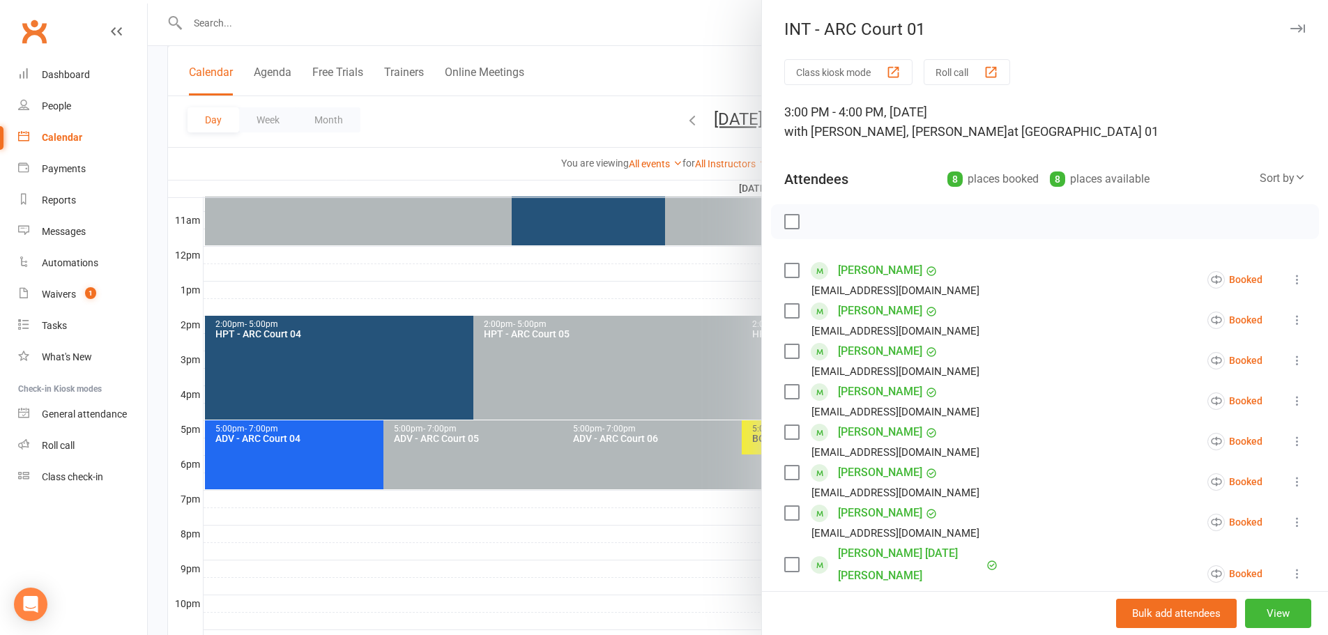
scroll to position [139, 0]
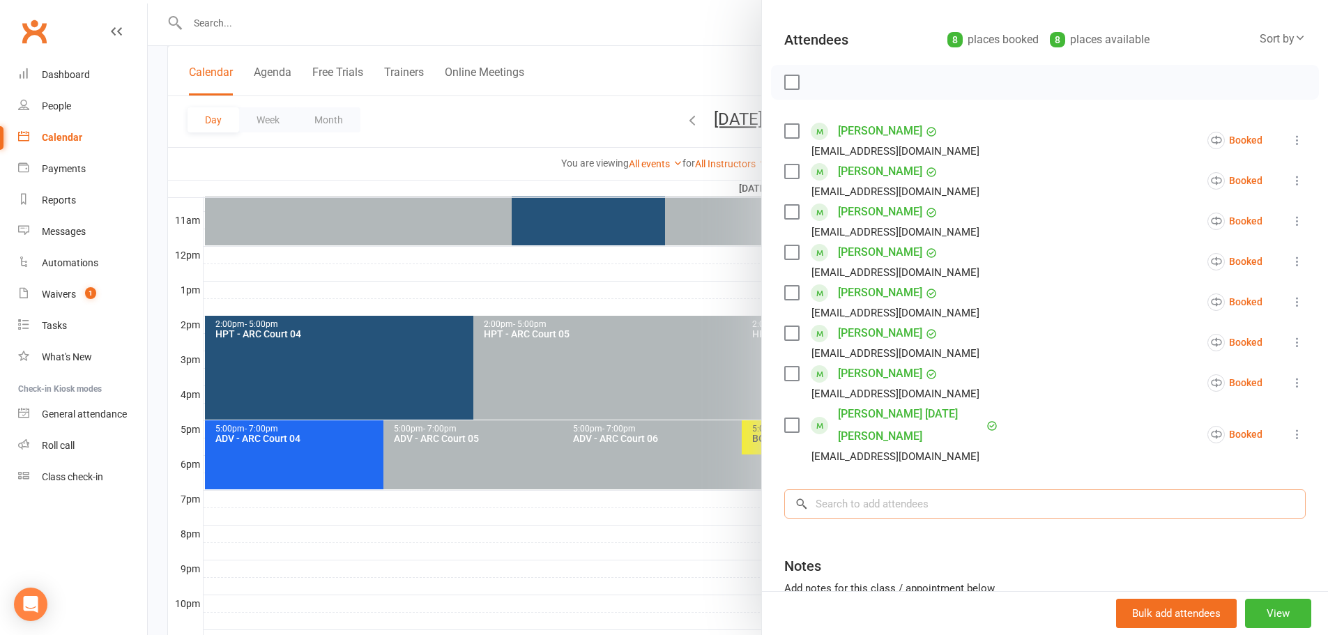
click at [883, 490] on input "search" at bounding box center [1045, 504] width 522 height 29
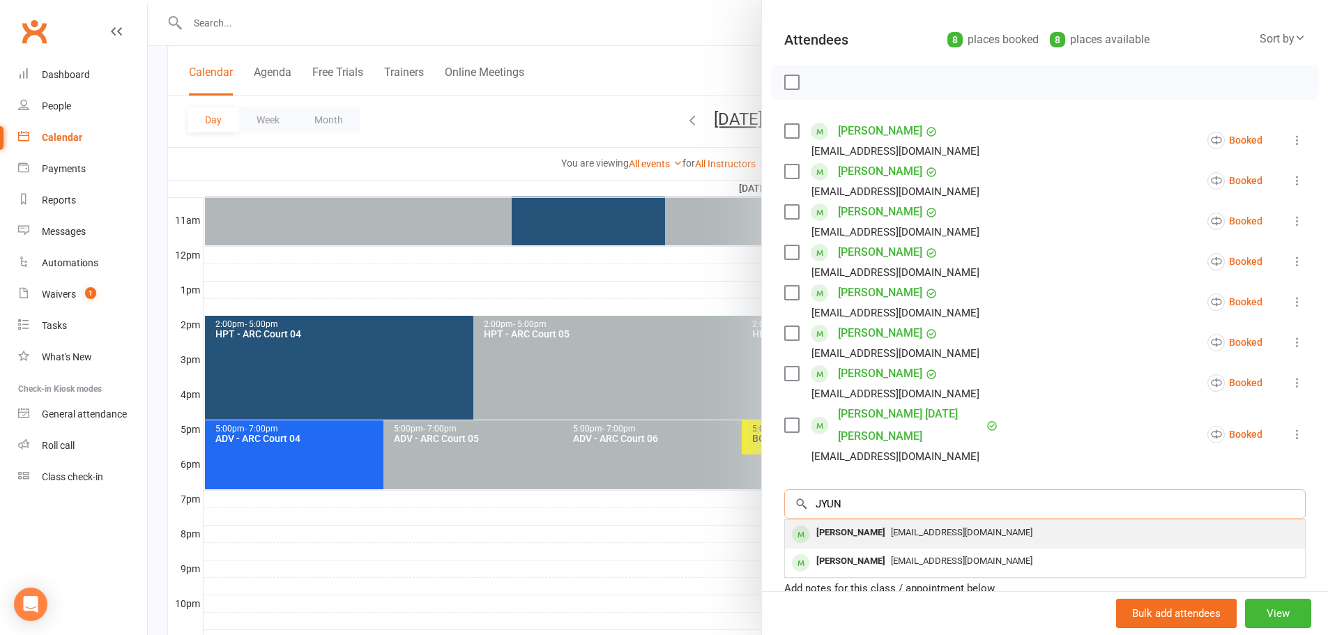
type input "JYUN"
click at [891, 527] on span "ajwenlin@gmail.com" at bounding box center [962, 532] width 142 height 10
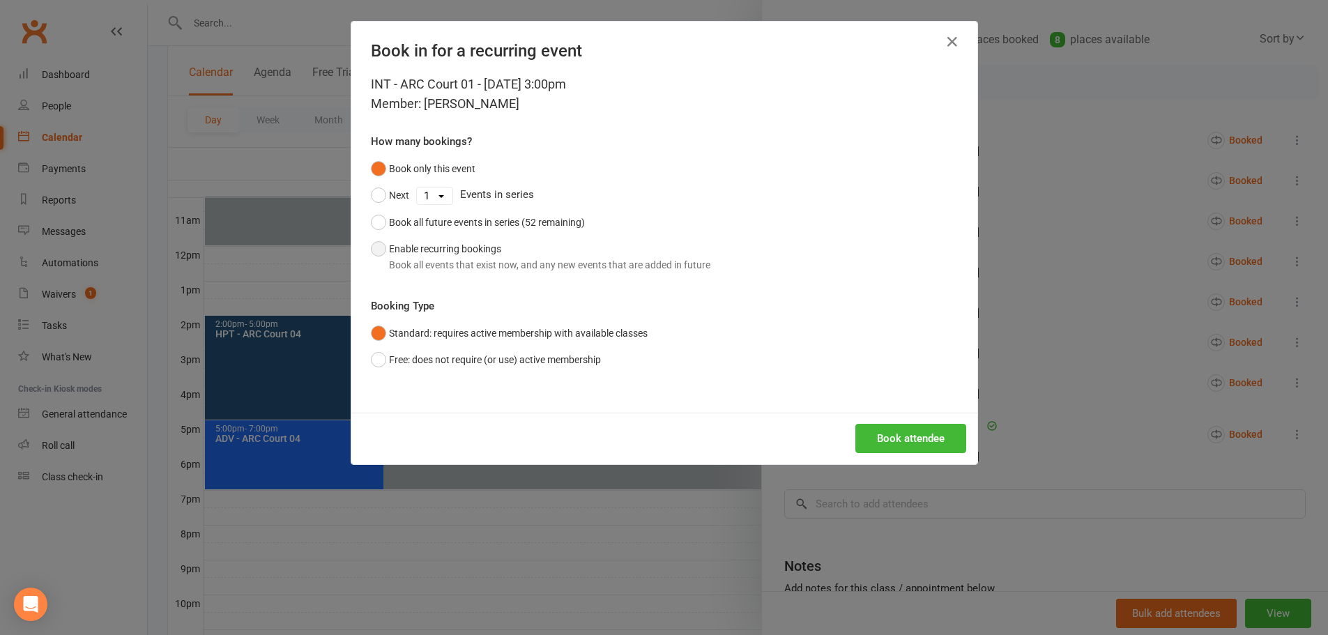
click at [503, 255] on button "Enable recurring bookings Book all events that exist now, and any new events th…" at bounding box center [541, 257] width 340 height 43
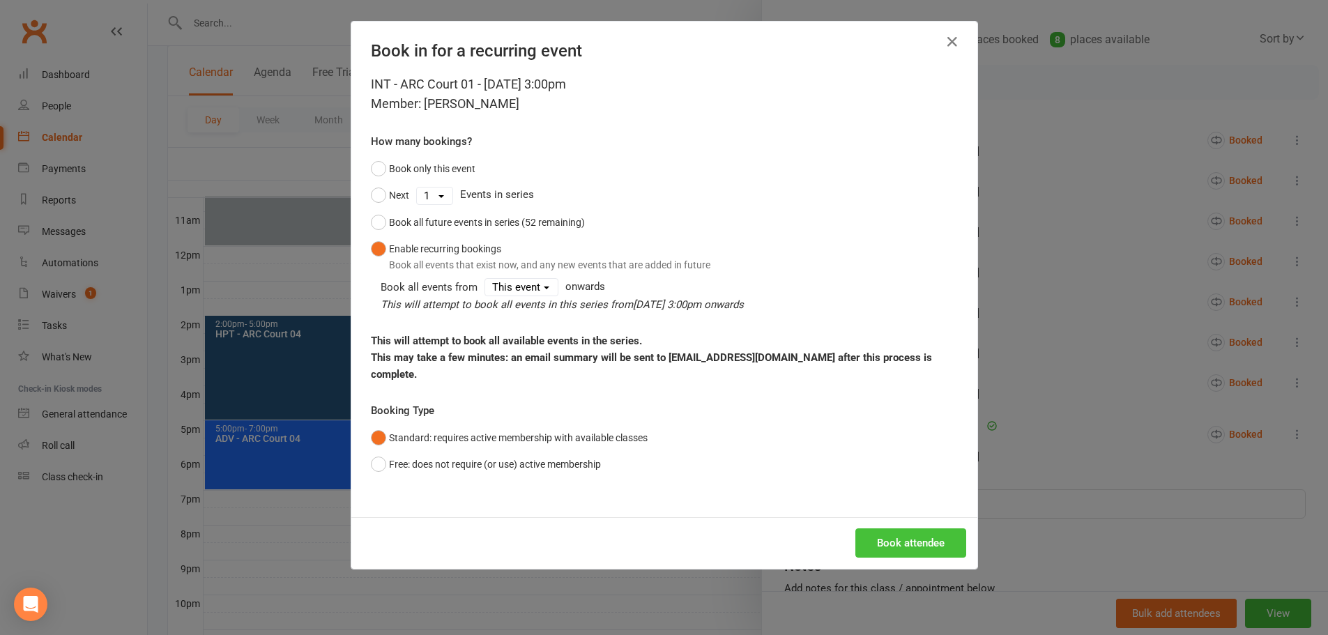
click at [925, 536] on button "Book attendee" at bounding box center [911, 543] width 111 height 29
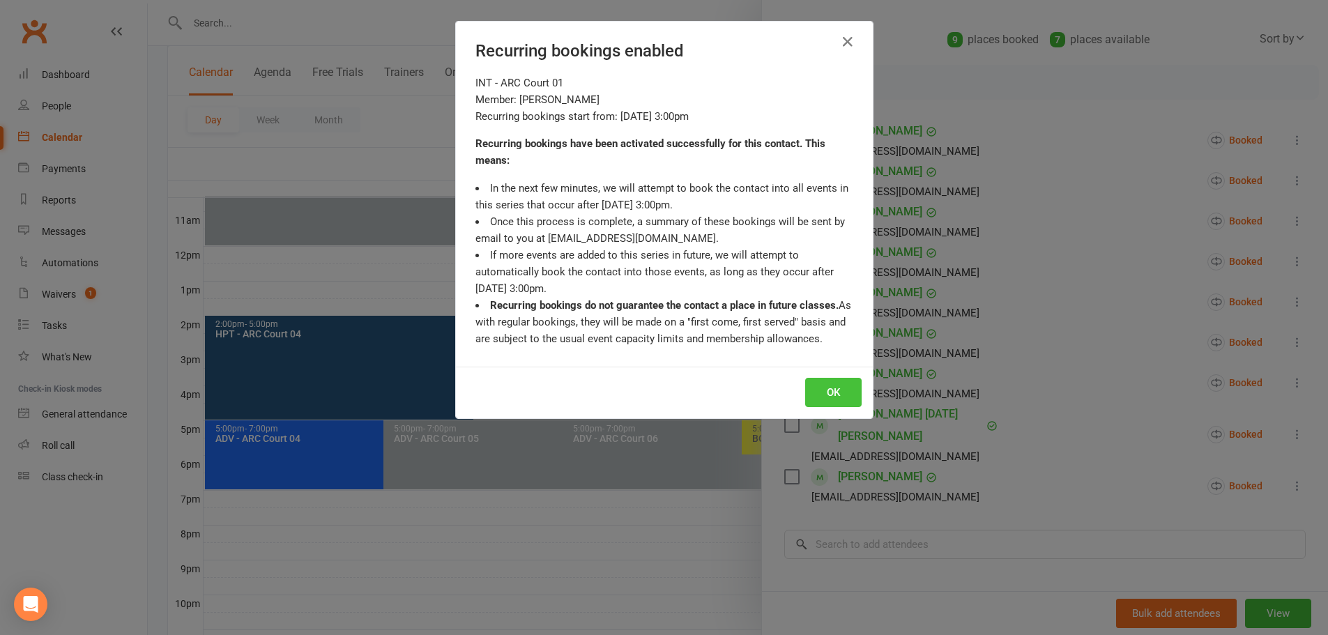
click at [835, 399] on button "OK" at bounding box center [833, 392] width 56 height 29
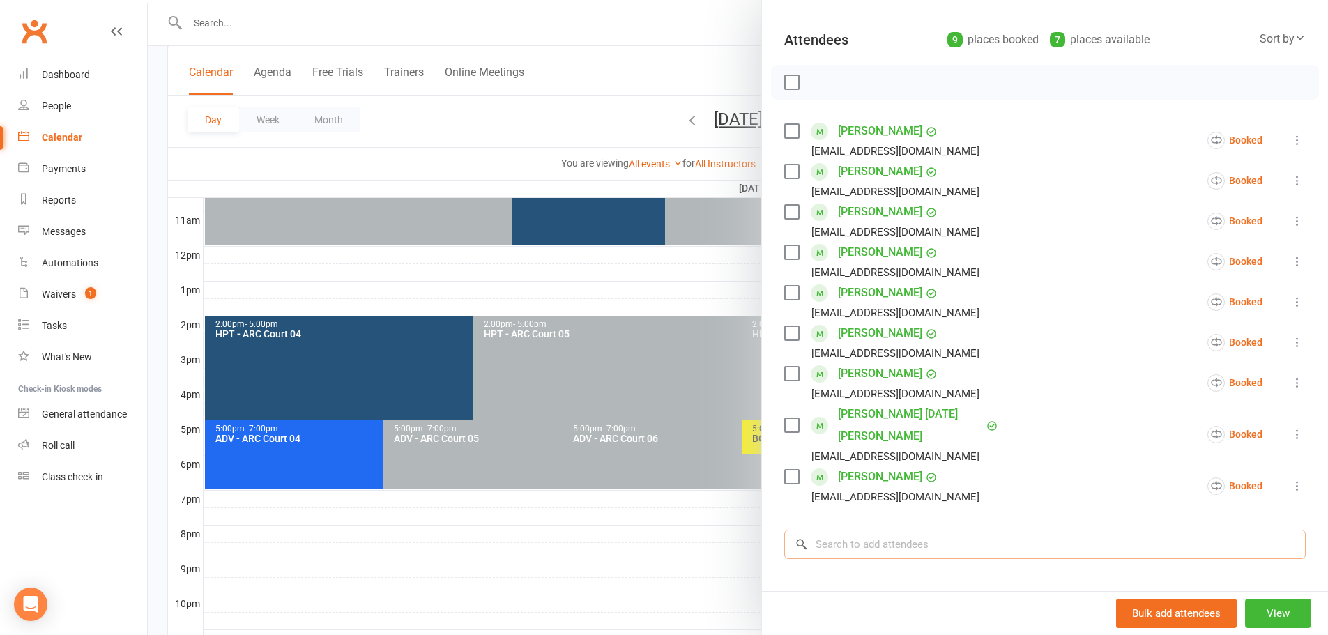
click at [863, 530] on input "search" at bounding box center [1045, 544] width 522 height 29
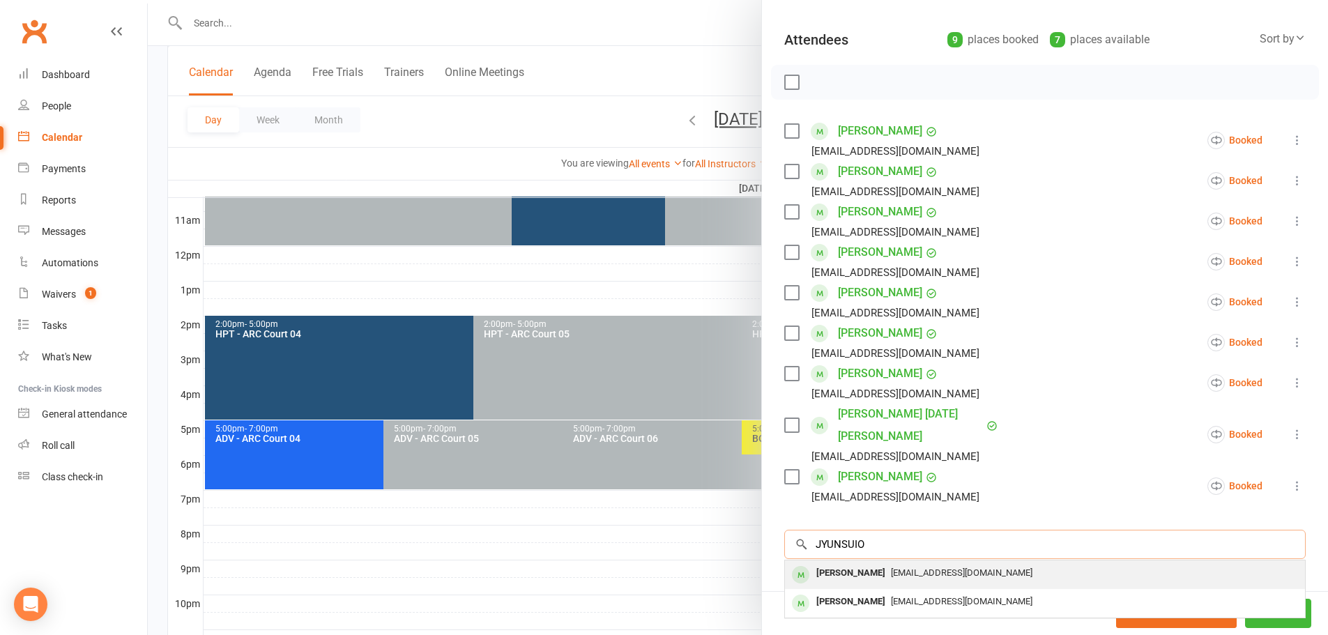
type input "JYUNSUIO"
click at [888, 563] on div "ajwenlin@gmail.com" at bounding box center [1045, 573] width 509 height 20
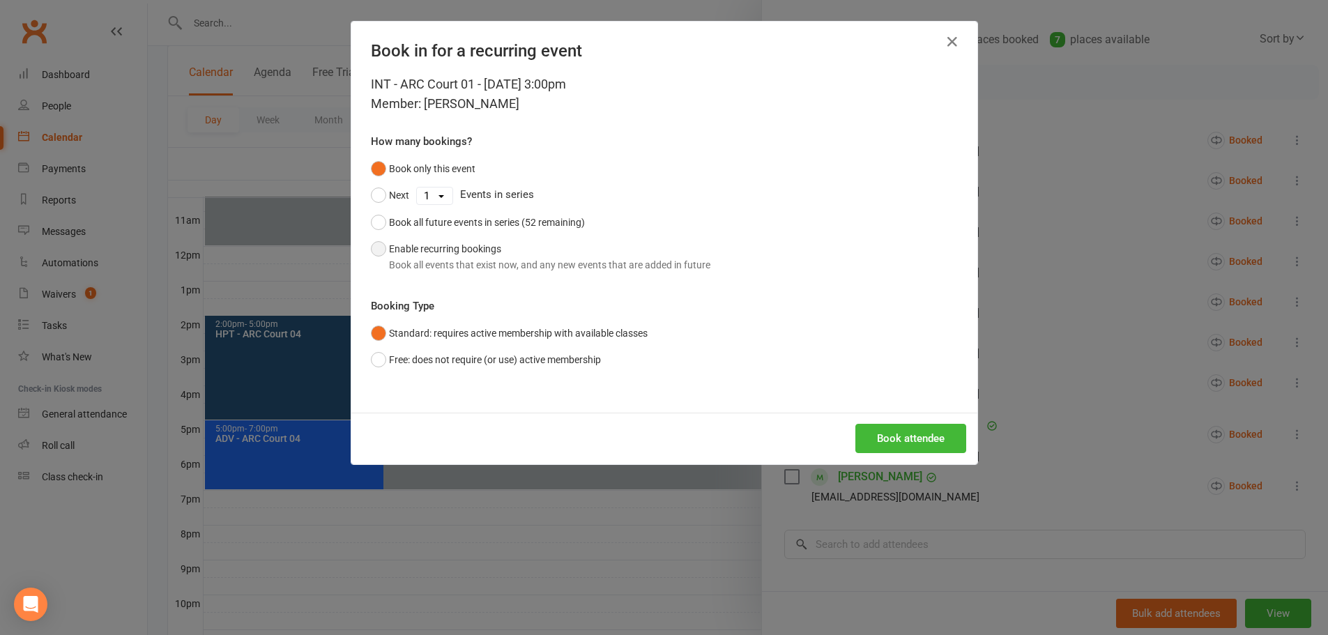
click at [446, 258] on div "Book all events that exist now, and any new events that are added in future" at bounding box center [549, 264] width 321 height 15
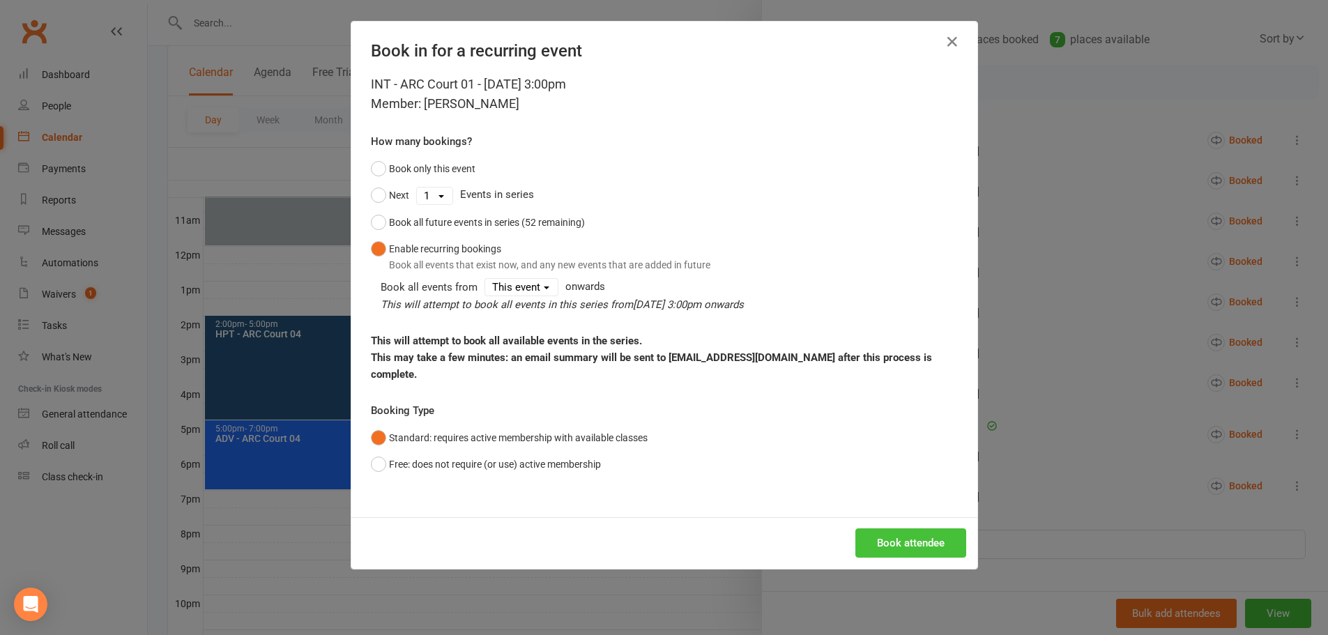
click at [881, 529] on button "Book attendee" at bounding box center [911, 543] width 111 height 29
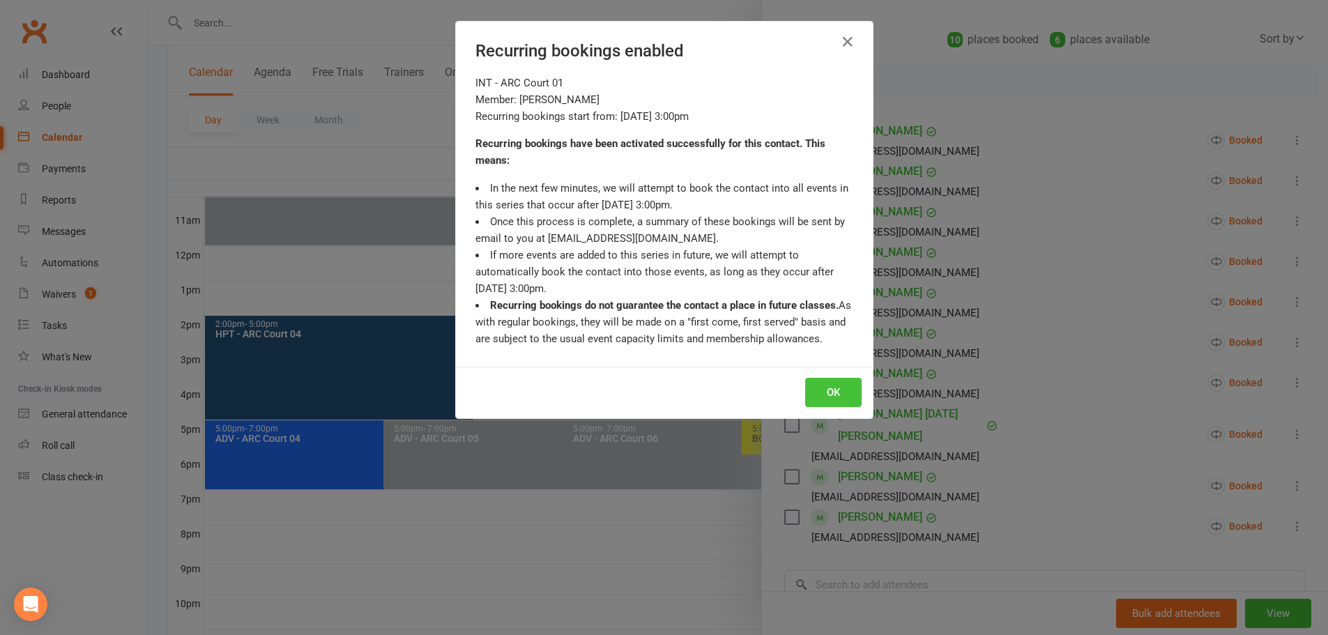
click at [837, 404] on button "OK" at bounding box center [833, 392] width 56 height 29
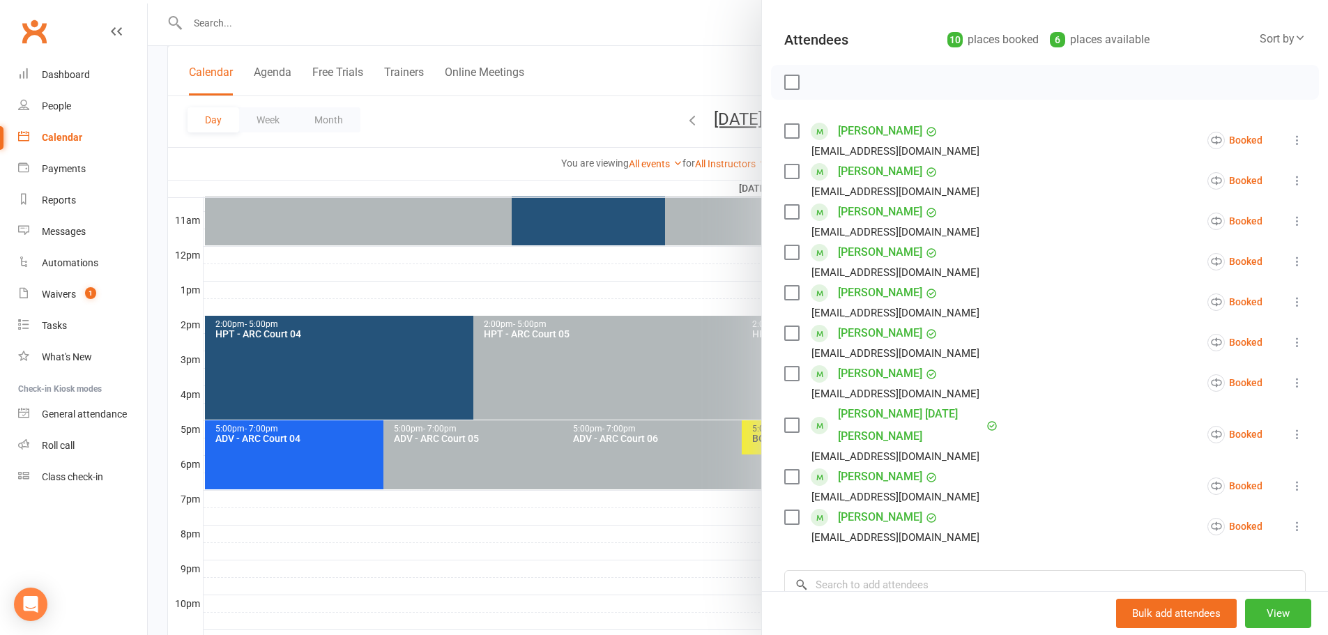
click at [679, 58] on div at bounding box center [738, 317] width 1181 height 635
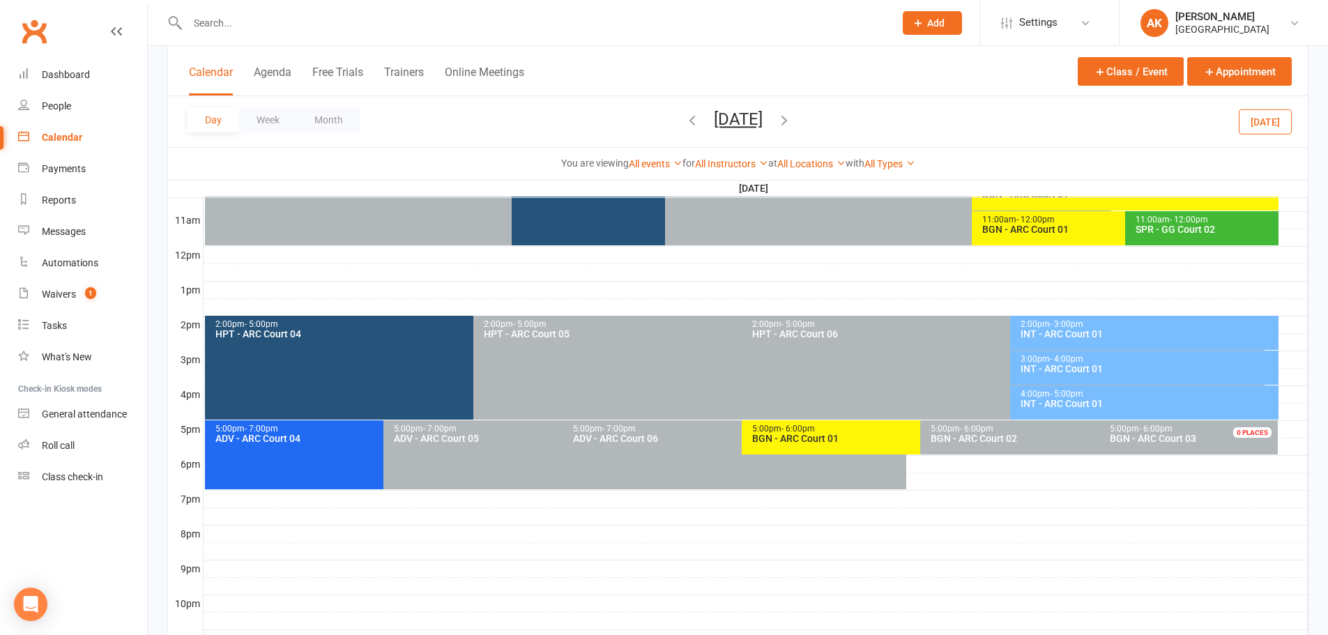
click at [792, 120] on icon "button" at bounding box center [784, 119] width 15 height 15
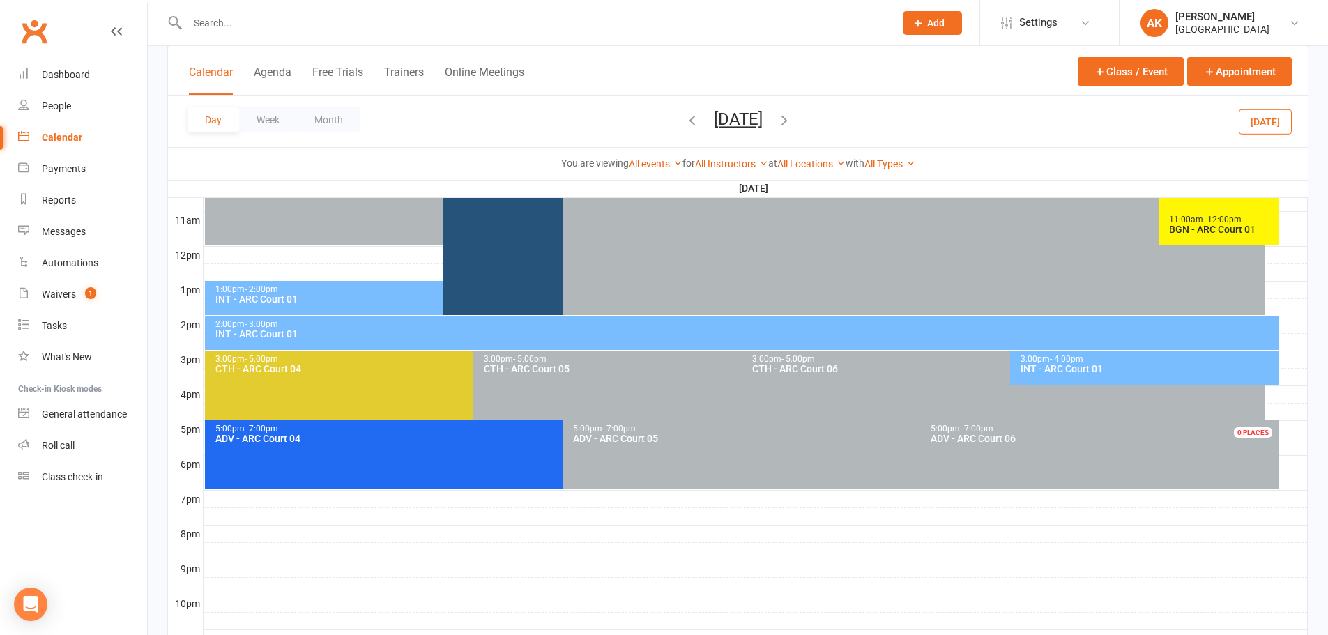
click at [1061, 364] on div "INT - ARC Court 01" at bounding box center [1148, 369] width 256 height 10
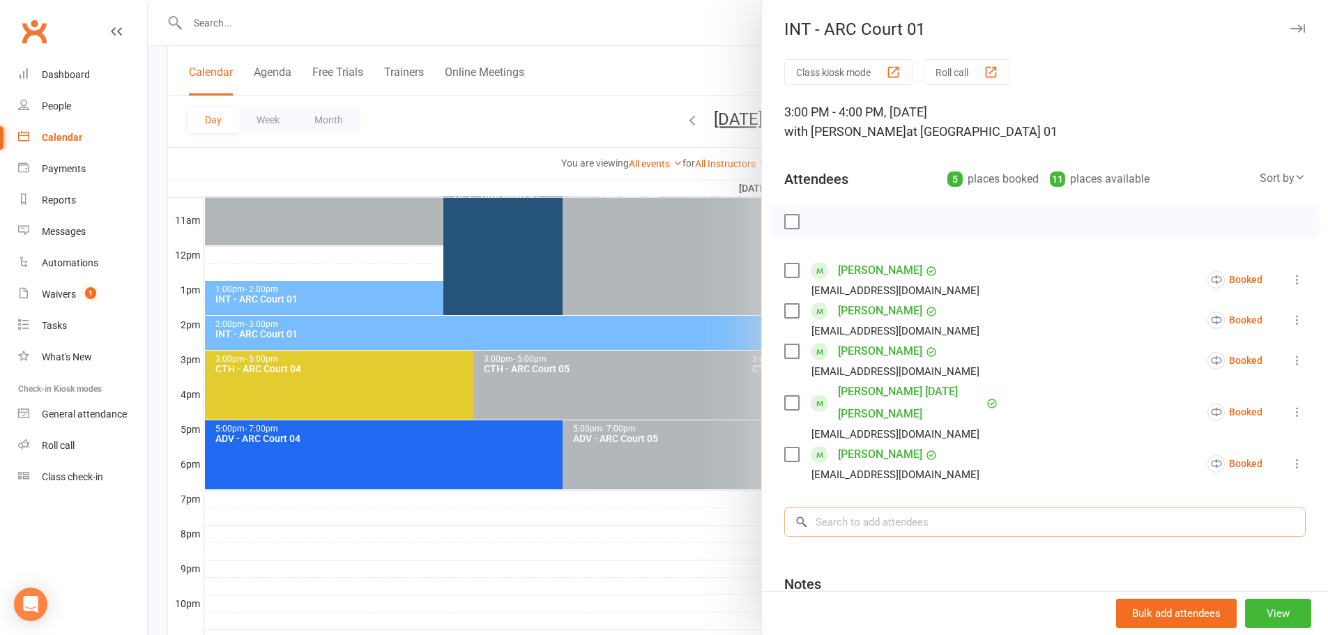
click at [898, 508] on input "search" at bounding box center [1045, 522] width 522 height 29
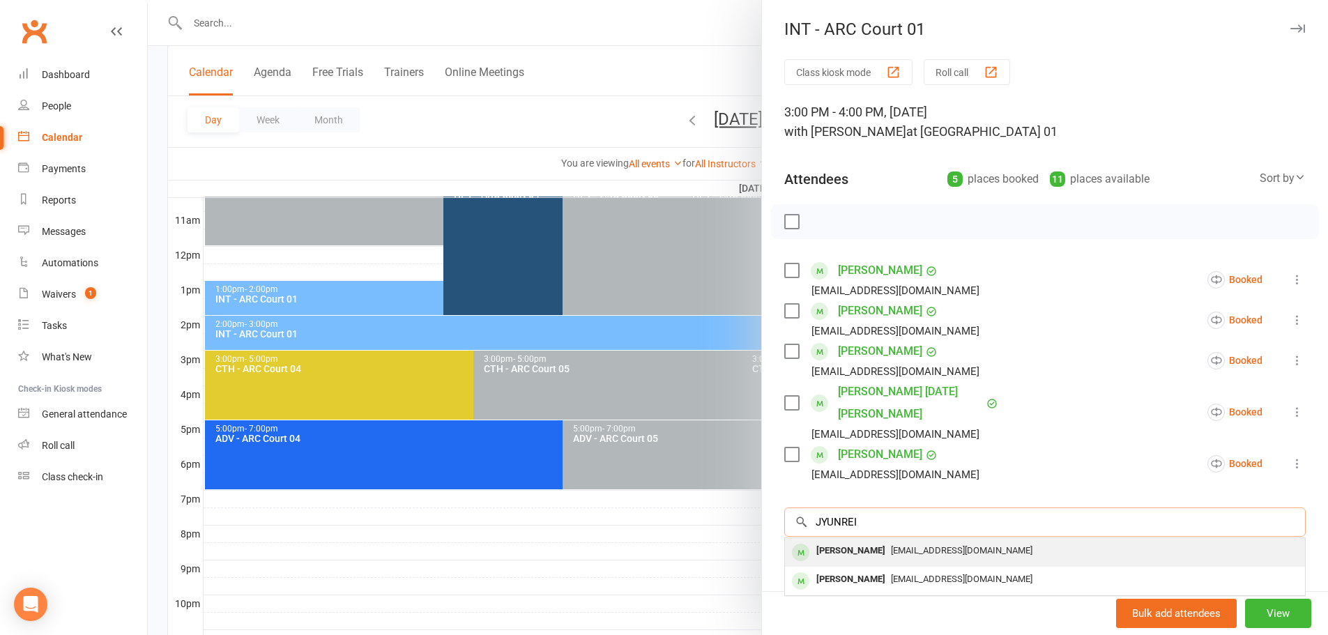
type input "JYUNREI"
click at [902, 545] on span "ajwenlin@gmail.com" at bounding box center [962, 550] width 142 height 10
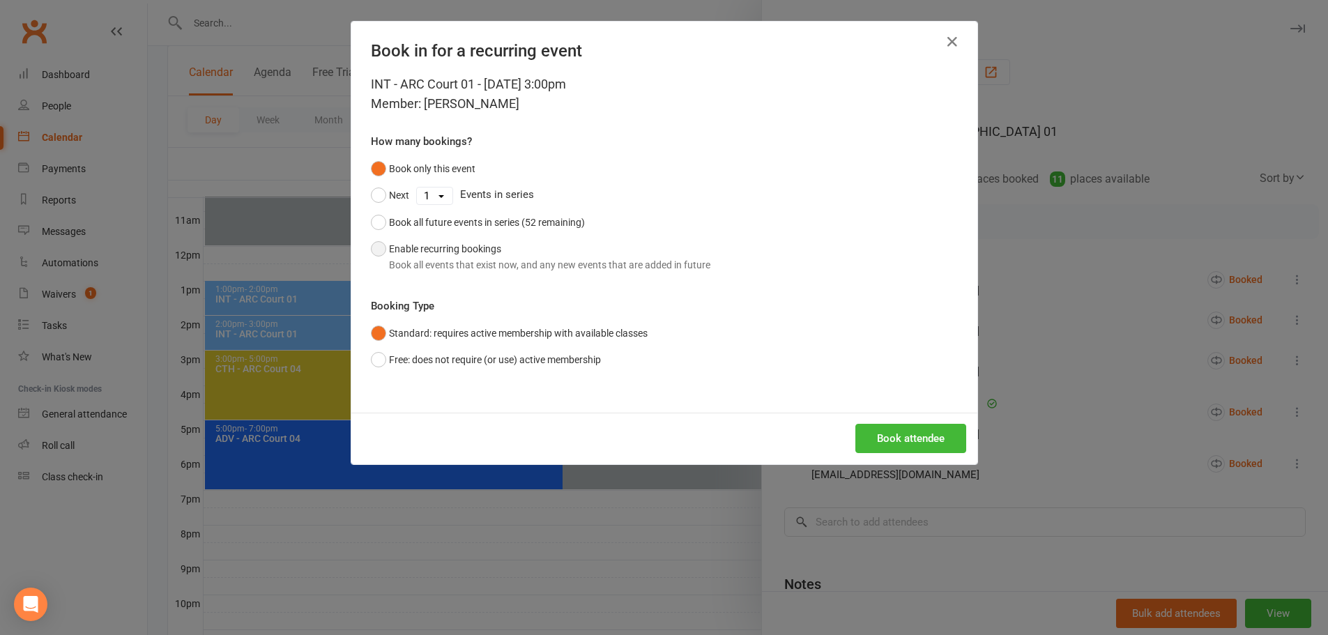
click at [446, 248] on button "Enable recurring bookings Book all events that exist now, and any new events th…" at bounding box center [541, 257] width 340 height 43
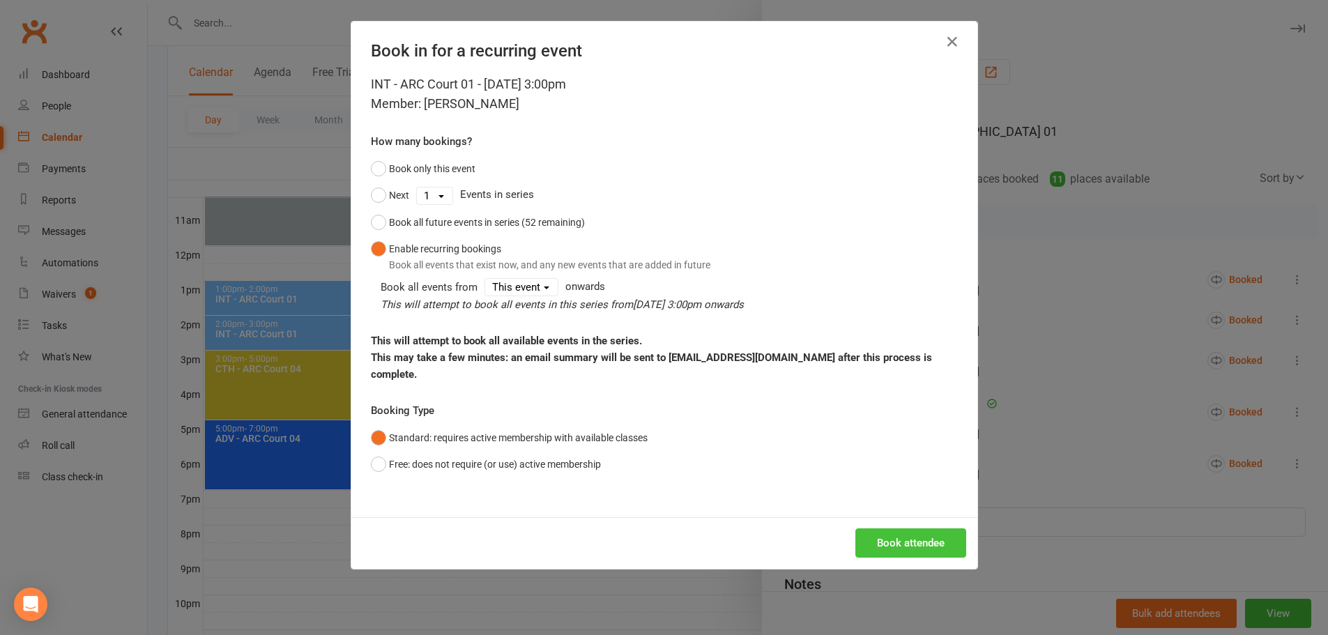
click at [904, 529] on button "Book attendee" at bounding box center [911, 543] width 111 height 29
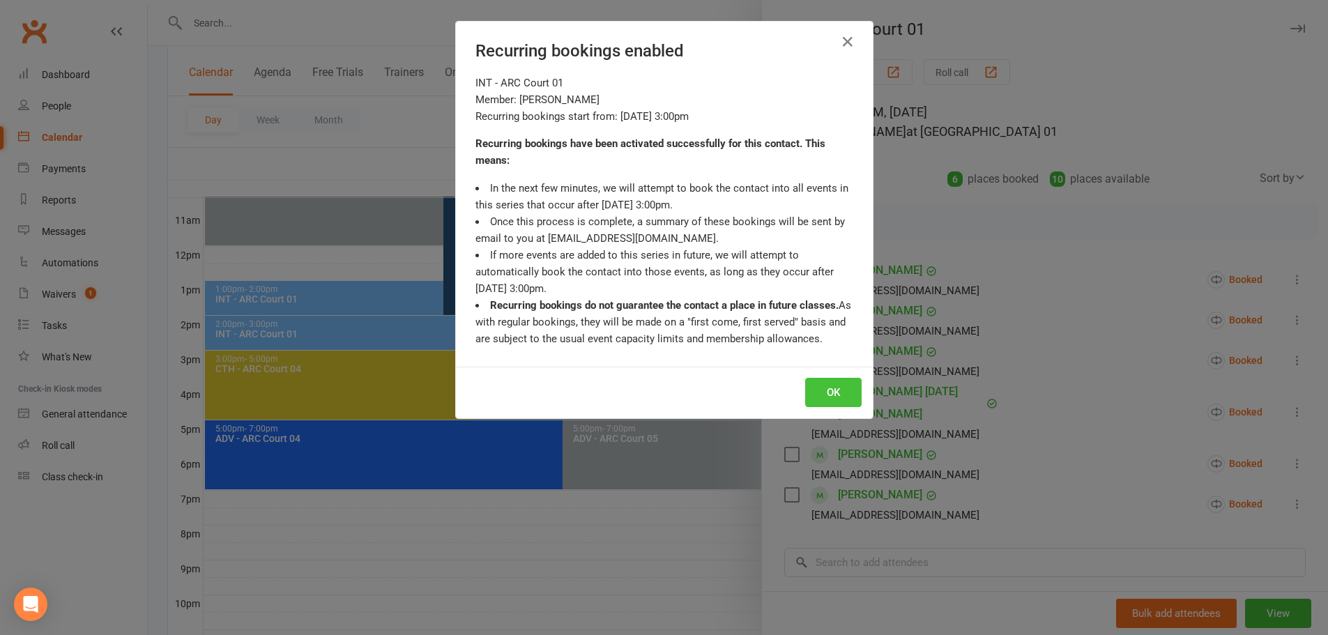
click at [842, 399] on button "OK" at bounding box center [833, 392] width 56 height 29
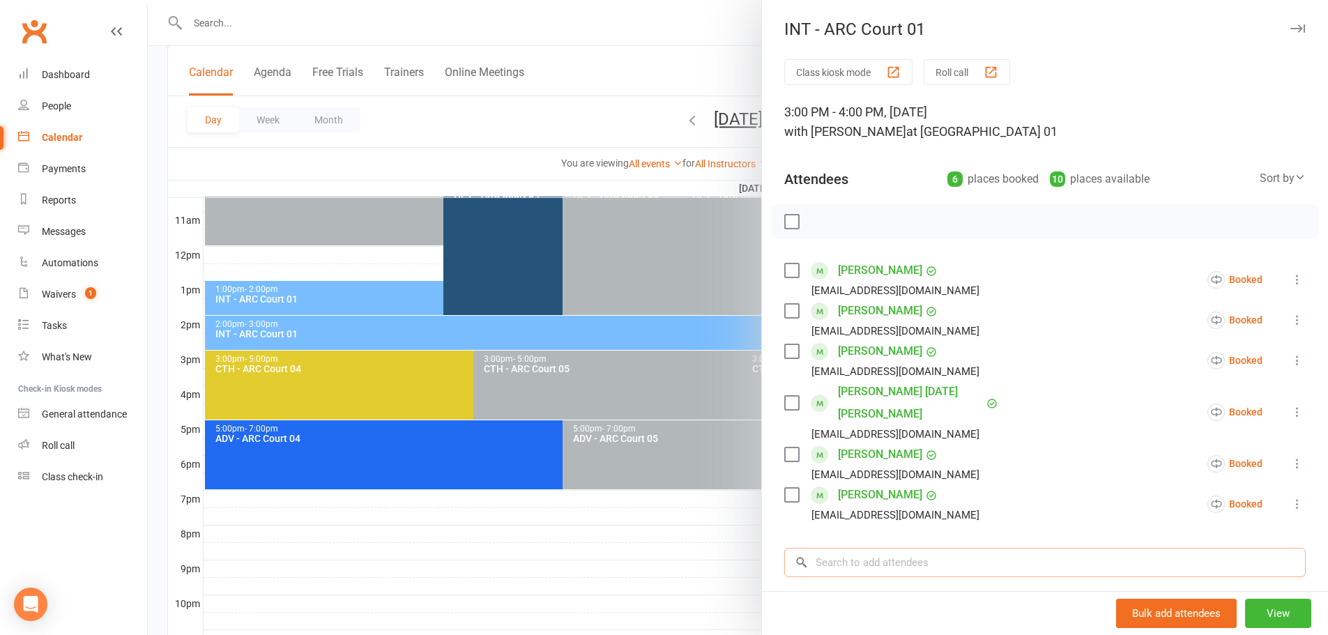
click at [873, 548] on input "search" at bounding box center [1045, 562] width 522 height 29
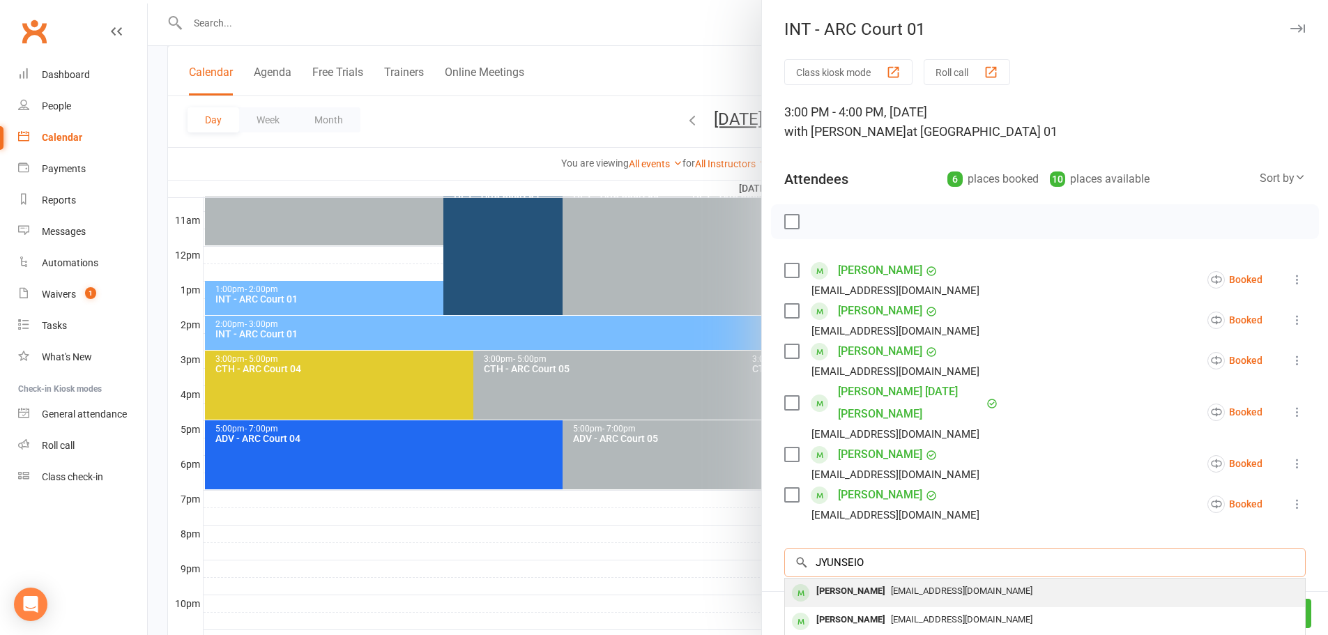
type input "JYUNSEIO"
click at [873, 582] on div "[PERSON_NAME]" at bounding box center [851, 592] width 80 height 20
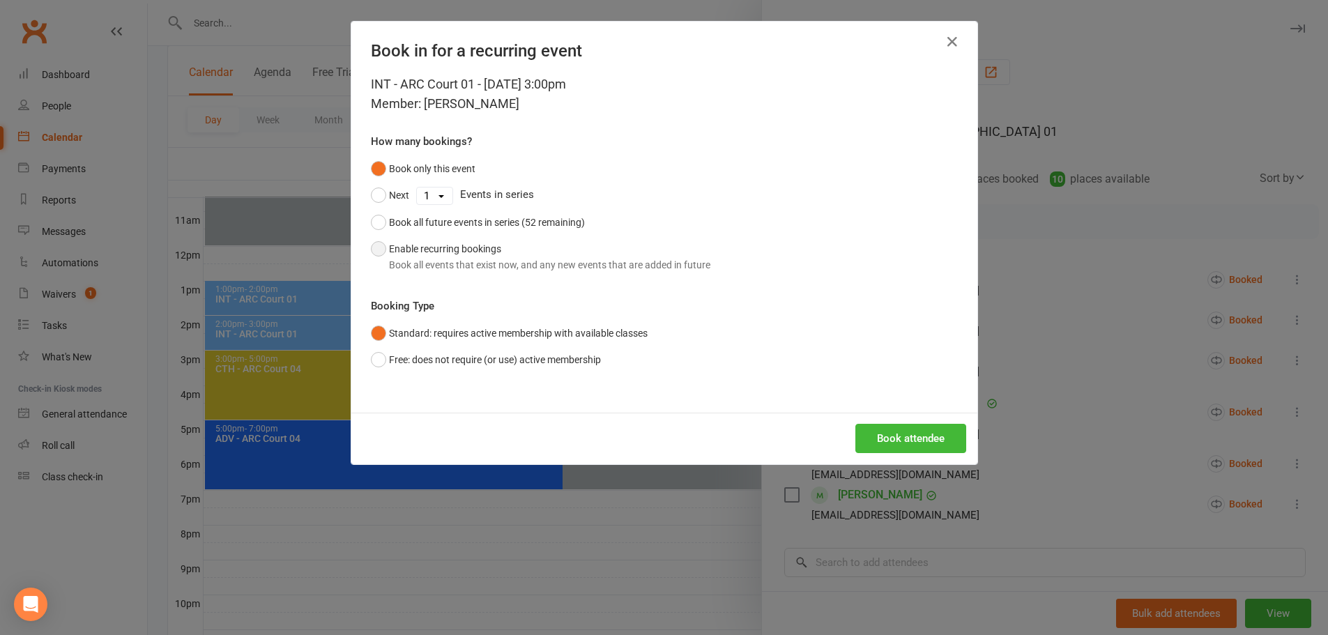
click at [450, 252] on button "Enable recurring bookings Book all events that exist now, and any new events th…" at bounding box center [541, 257] width 340 height 43
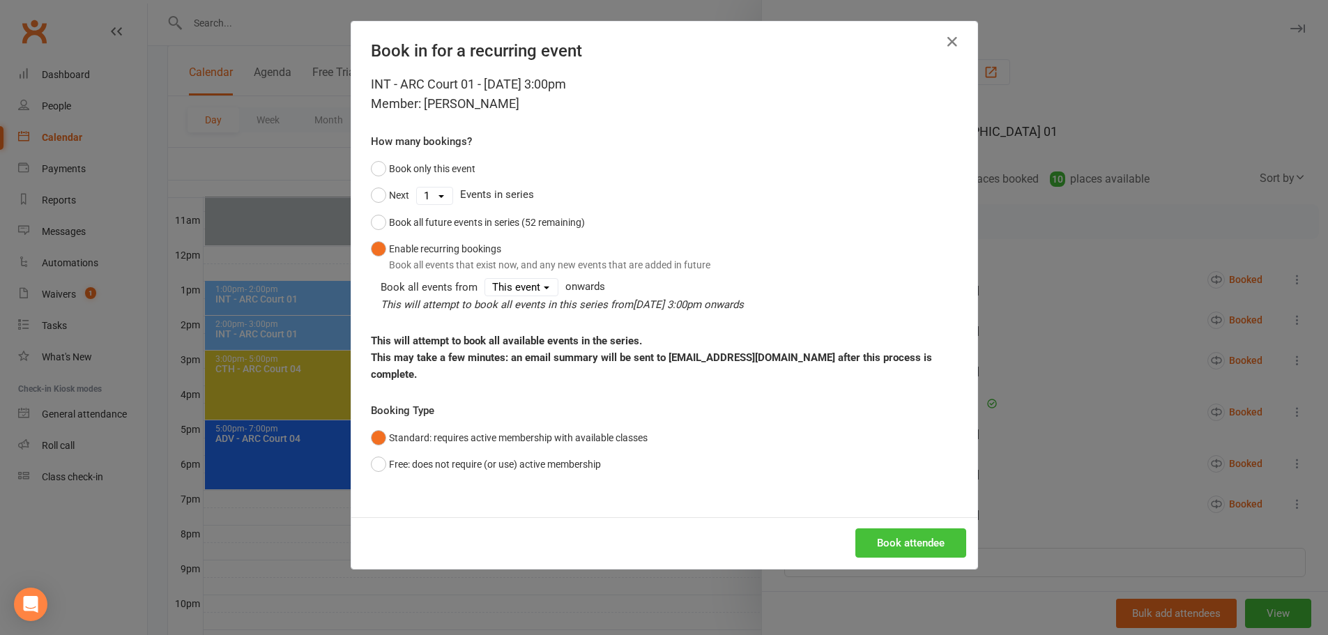
click at [870, 536] on button "Book attendee" at bounding box center [911, 543] width 111 height 29
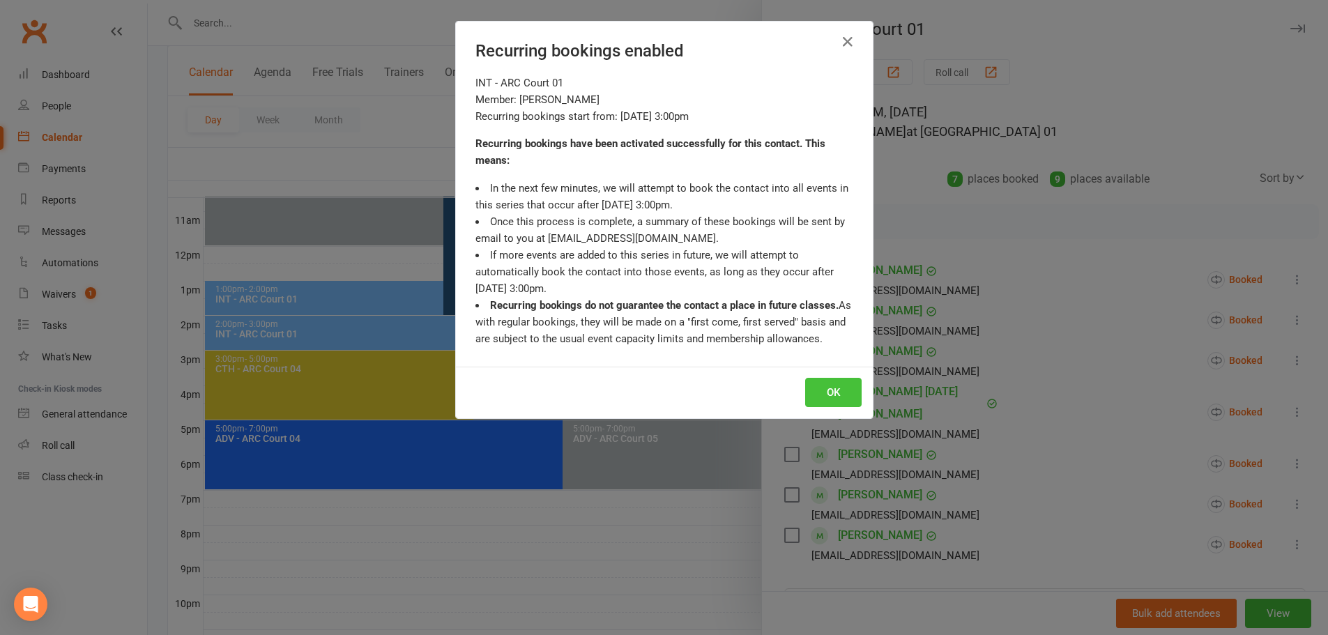
click at [832, 392] on button "OK" at bounding box center [833, 392] width 56 height 29
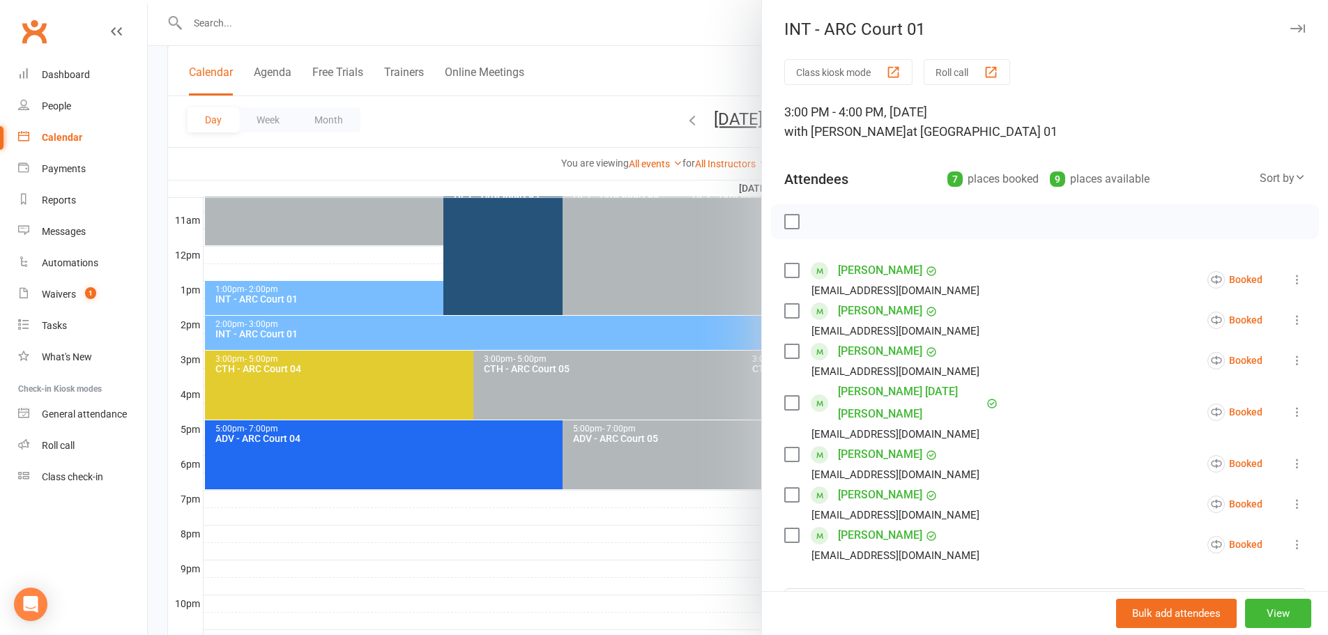
click at [648, 52] on div at bounding box center [738, 317] width 1181 height 635
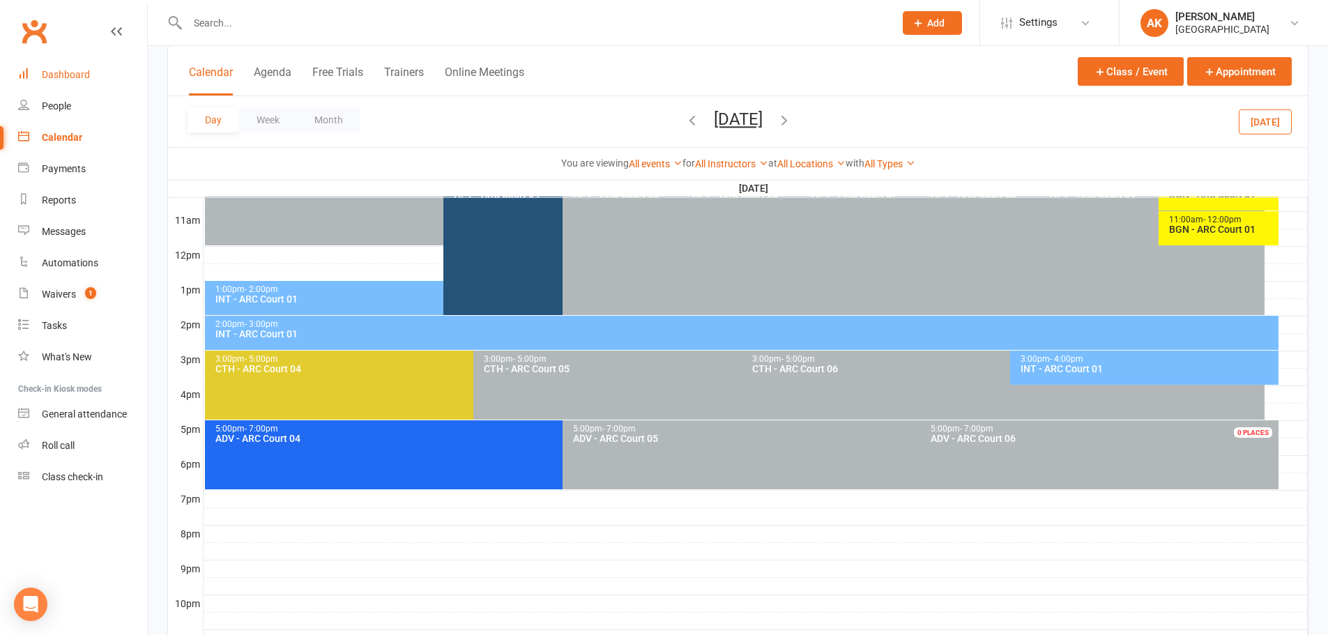
click at [79, 69] on div "Dashboard" at bounding box center [66, 74] width 48 height 11
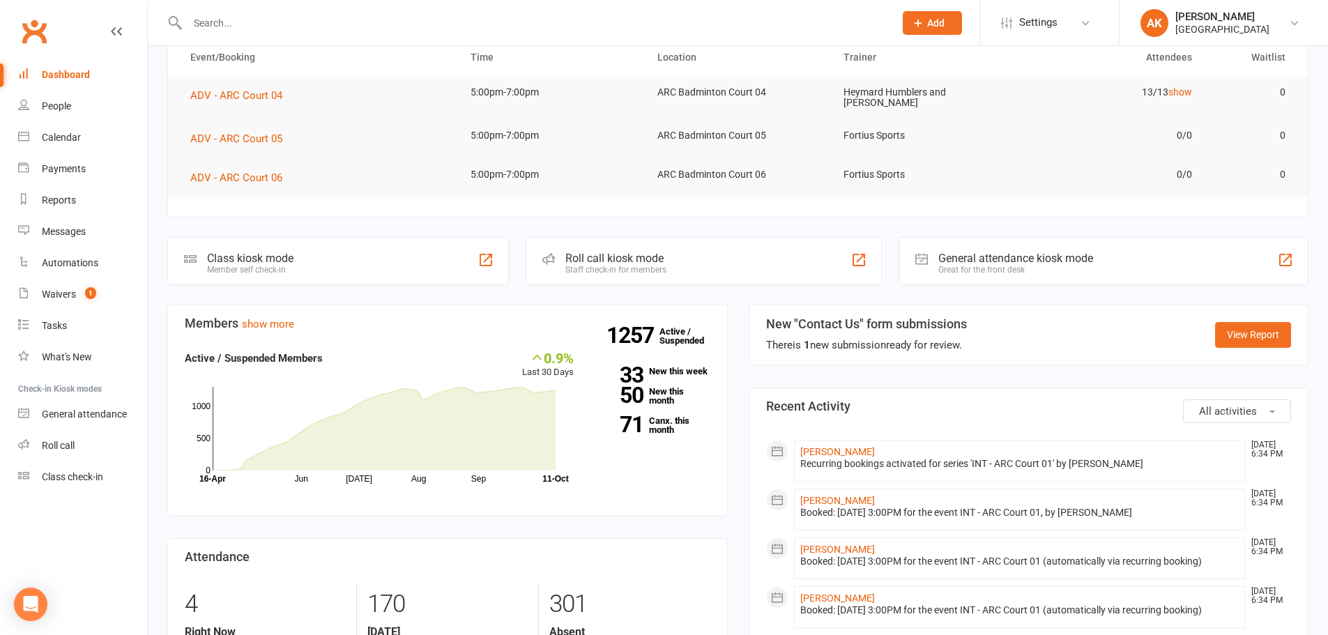
scroll to position [139, 0]
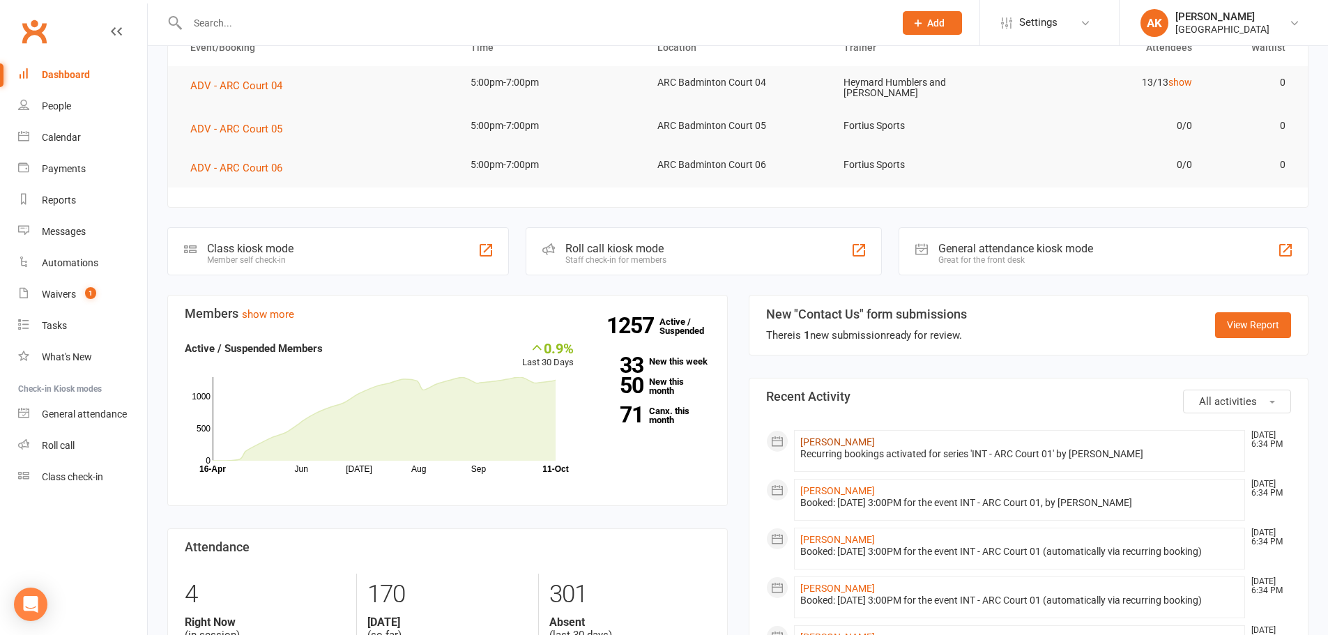
click at [841, 443] on link "[PERSON_NAME]" at bounding box center [838, 442] width 75 height 11
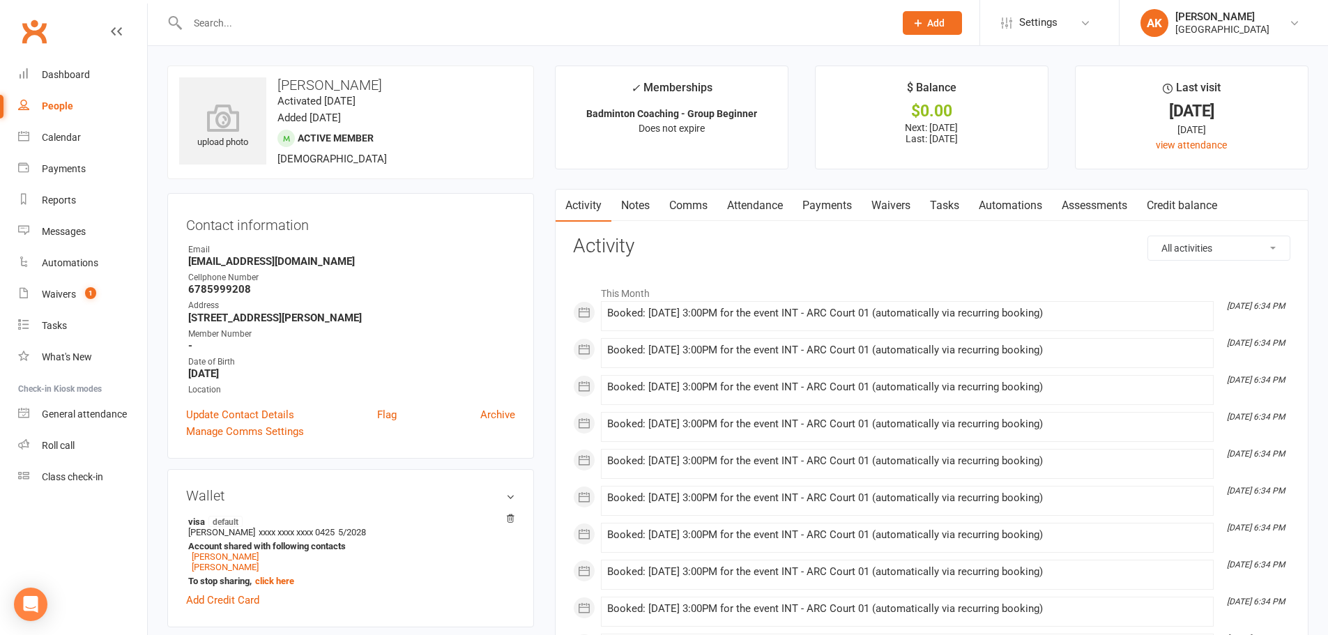
click at [682, 204] on link "Comms" at bounding box center [689, 206] width 58 height 32
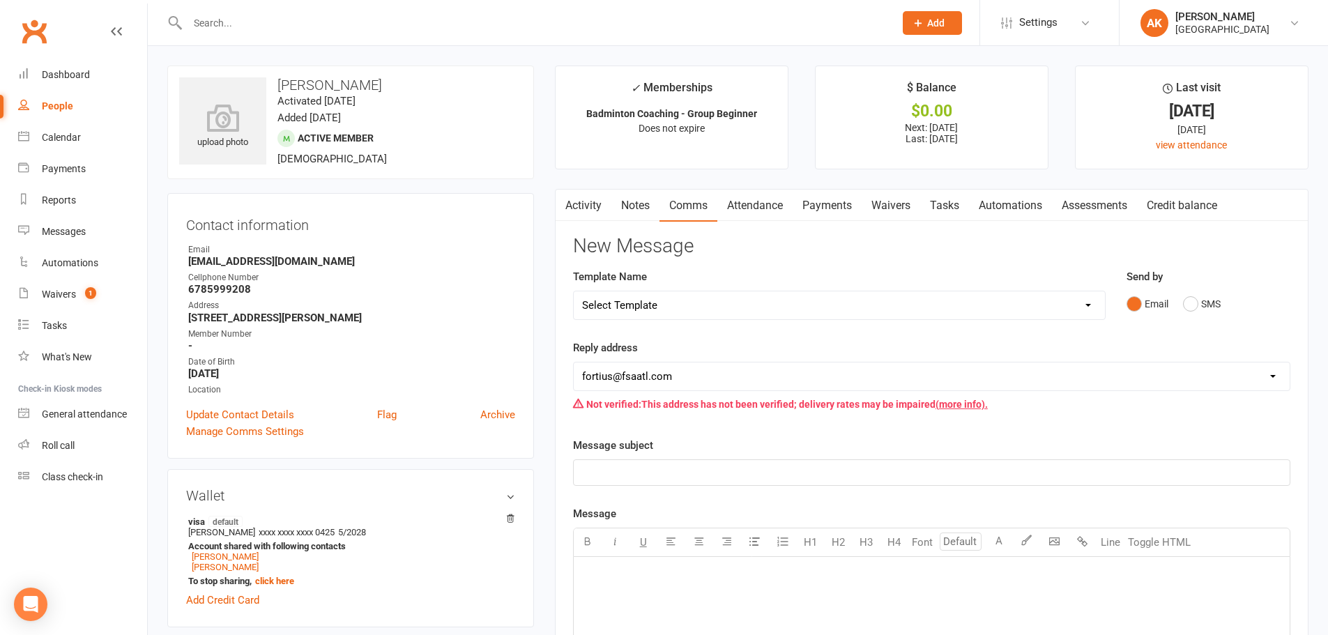
click at [727, 317] on select "Select Template [Email] Badminton Court Schedule [SMS] [Default template - revi…" at bounding box center [839, 305] width 531 height 28
select select "21"
click at [574, 291] on select "Select Template [Email] Badminton Court Schedule [SMS] [Default template - revi…" at bounding box center [839, 305] width 531 height 28
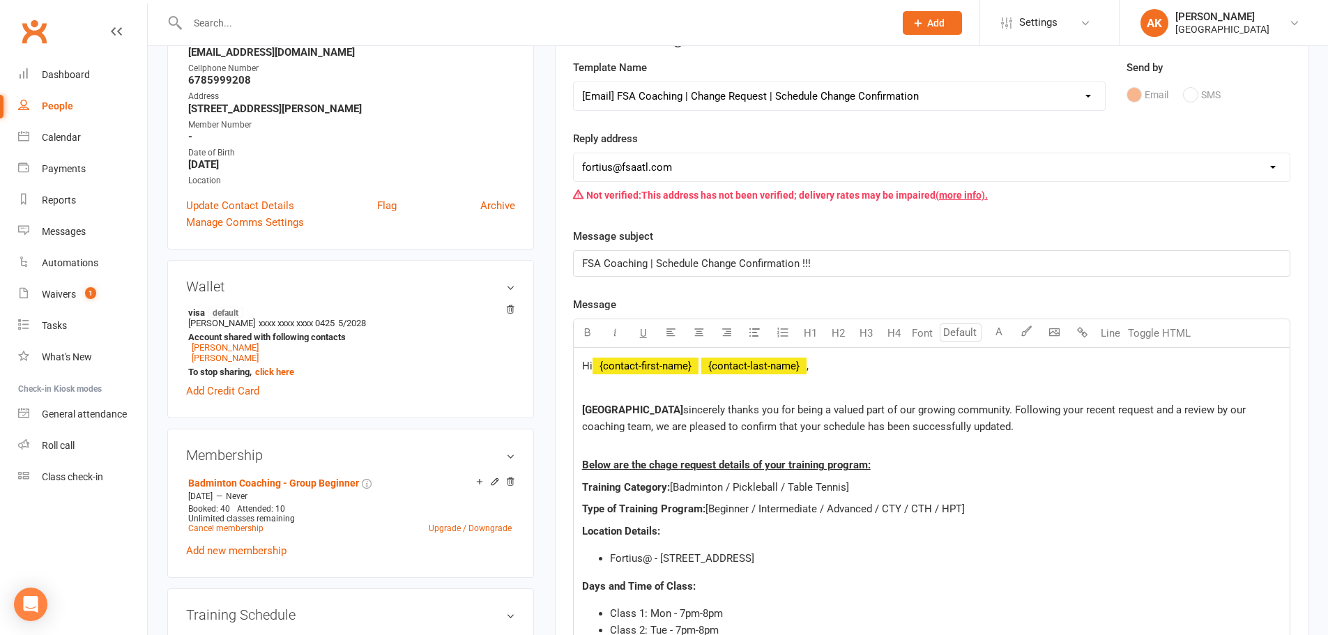
scroll to position [279, 0]
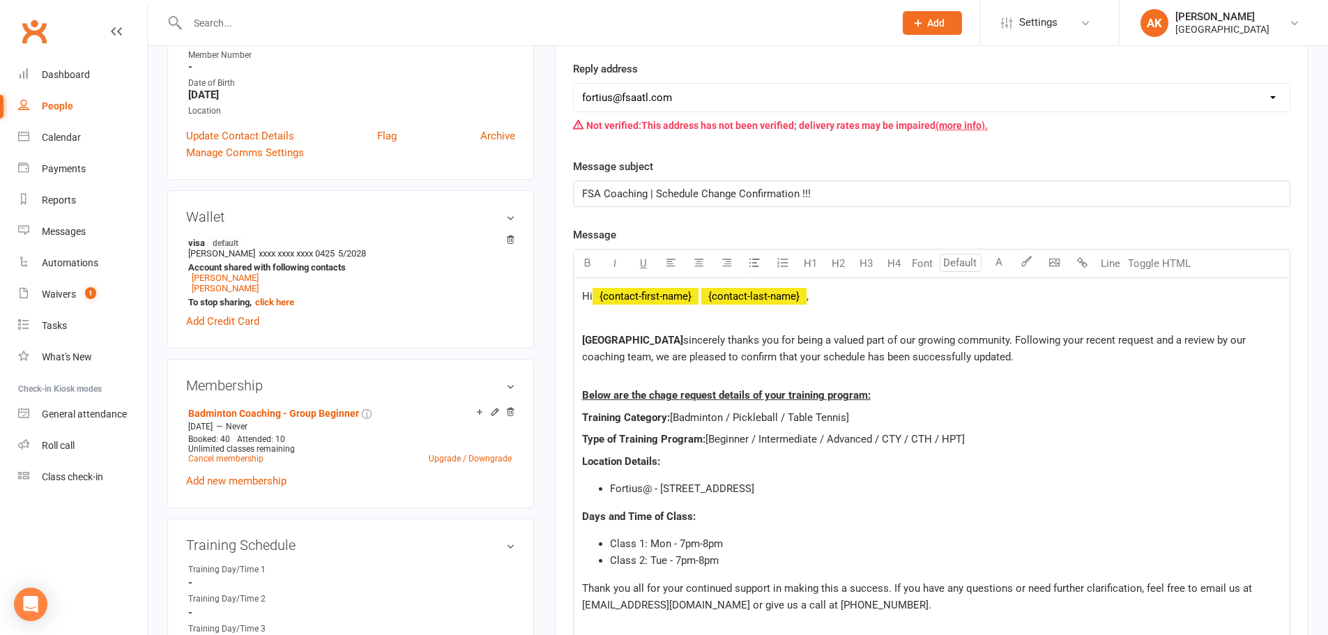
drag, startPoint x: 725, startPoint y: 416, endPoint x: 864, endPoint y: 414, distance: 138.8
click at [864, 414] on p "Training Category: [Badminton / Pickleball / Table Tennis]" at bounding box center [931, 417] width 699 height 17
drag, startPoint x: 759, startPoint y: 435, endPoint x: 712, endPoint y: 437, distance: 46.7
click at [712, 437] on span "[Beginner / Intermediate / Advanced / CTY / CTH / HPT]" at bounding box center [835, 439] width 259 height 13
drag, startPoint x: 773, startPoint y: 439, endPoint x: 941, endPoint y: 438, distance: 168.1
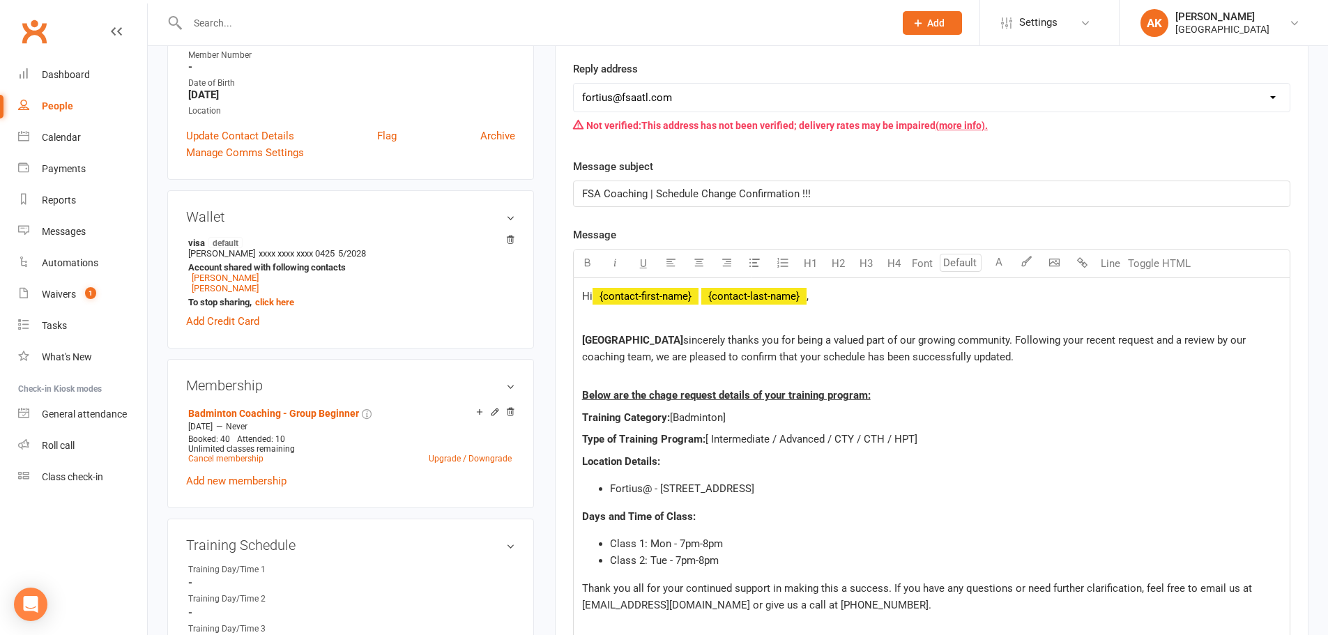
click at [941, 438] on p "Type of Training Program: [ Intermediate / Advanced / CTY / CTH / HPT]" at bounding box center [931, 439] width 699 height 17
click at [669, 540] on span "Class 1: Mon - 7pm-8pm" at bounding box center [666, 544] width 113 height 13
click at [676, 540] on span "Class 1: Sat - 7pm-8pm" at bounding box center [663, 544] width 107 height 13
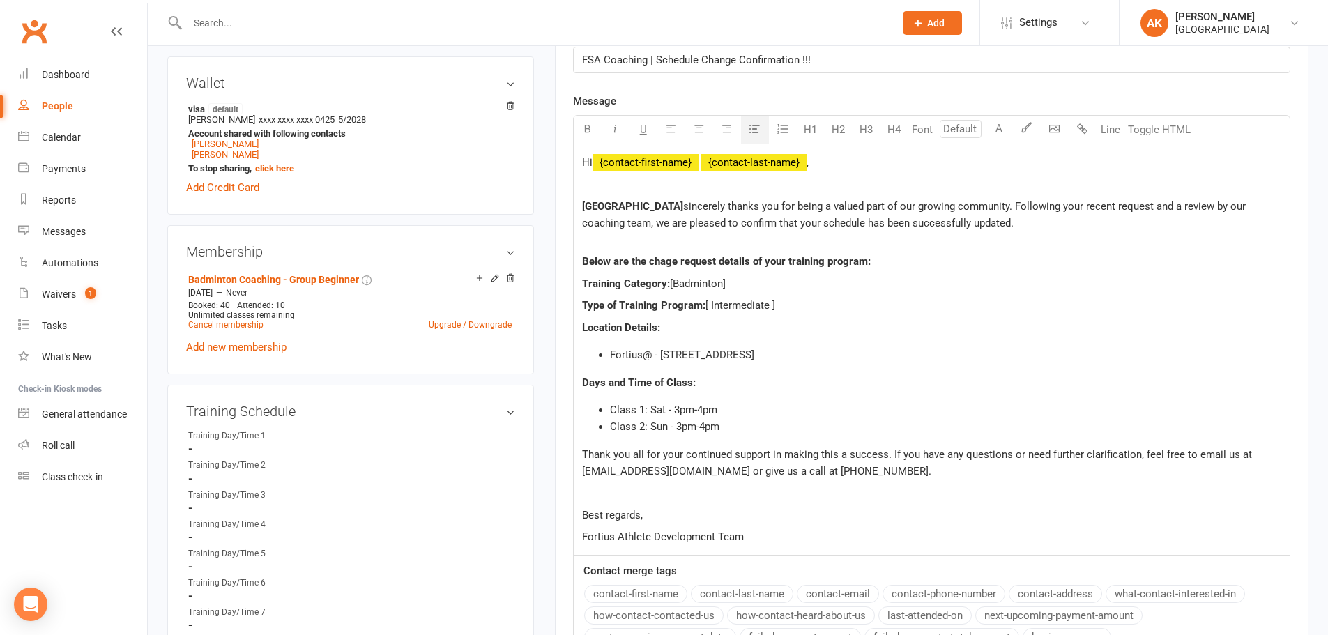
scroll to position [418, 0]
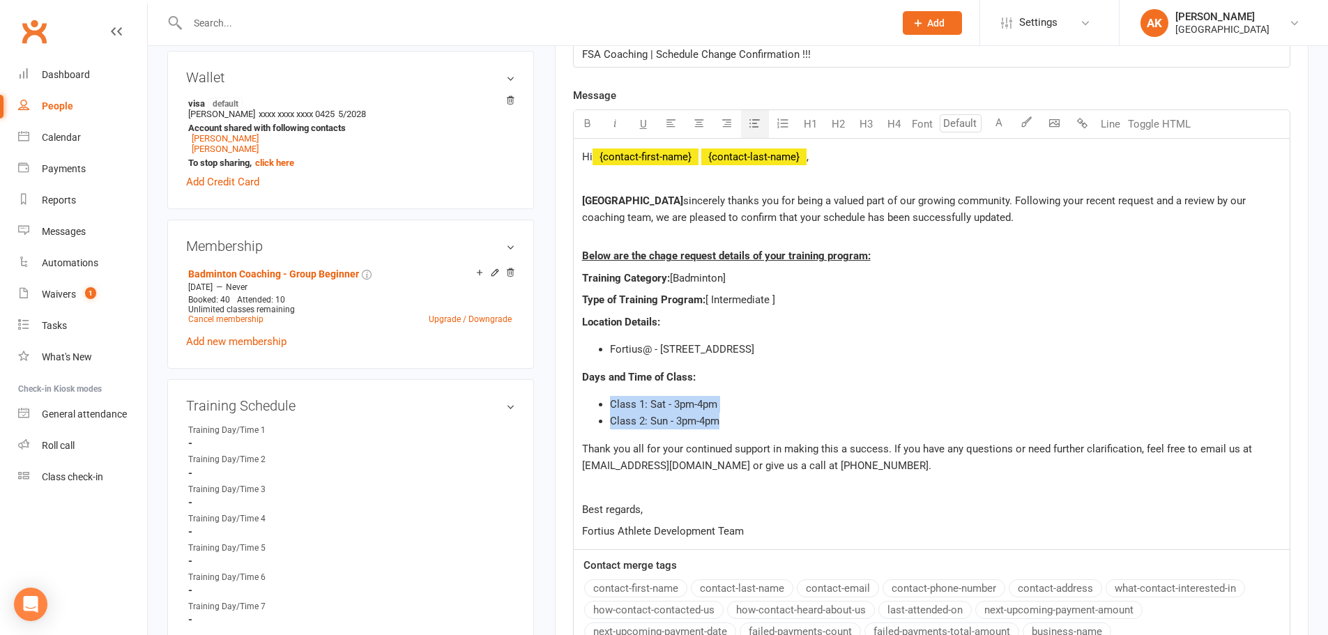
drag, startPoint x: 733, startPoint y: 418, endPoint x: 612, endPoint y: 401, distance: 122.6
click at [612, 401] on ul "Class 1: Sat - 3pm-4pm Class 2: Sun - 3pm-4pm" at bounding box center [931, 412] width 699 height 33
copy ul "Class 1: Sat - 3pm-4pm Class 2: Sun - 3pm-4pm"
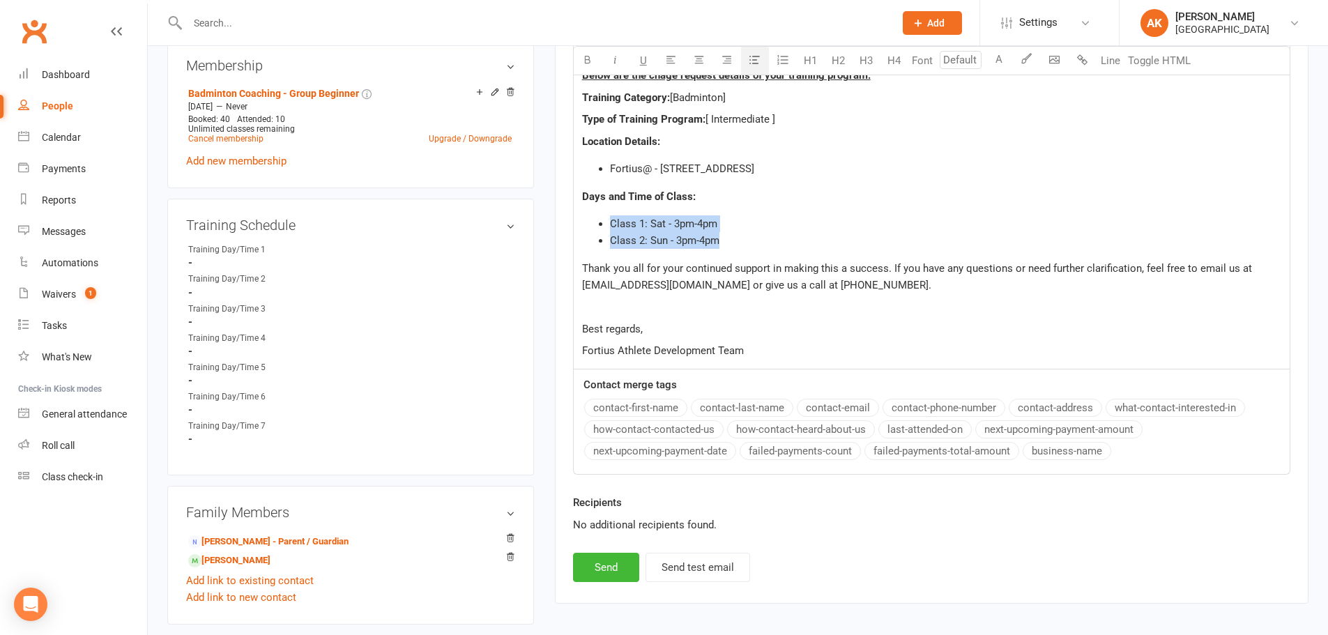
scroll to position [767, 0]
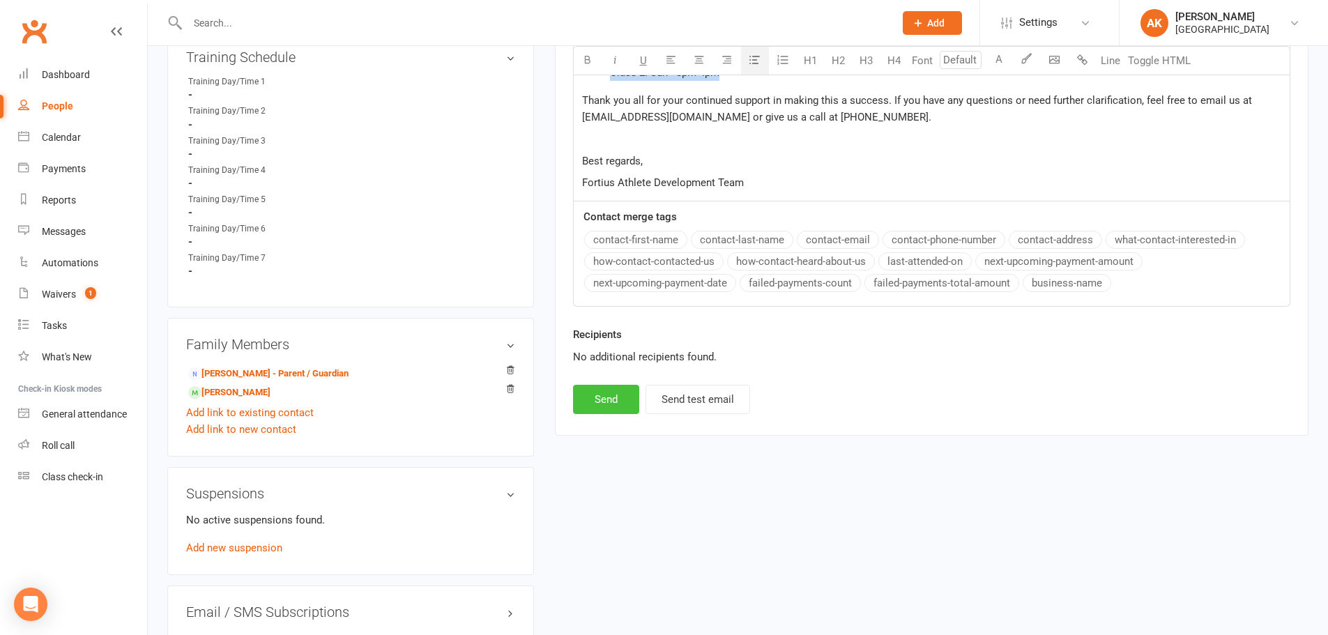
click at [618, 409] on button "Send" at bounding box center [606, 399] width 66 height 29
select select
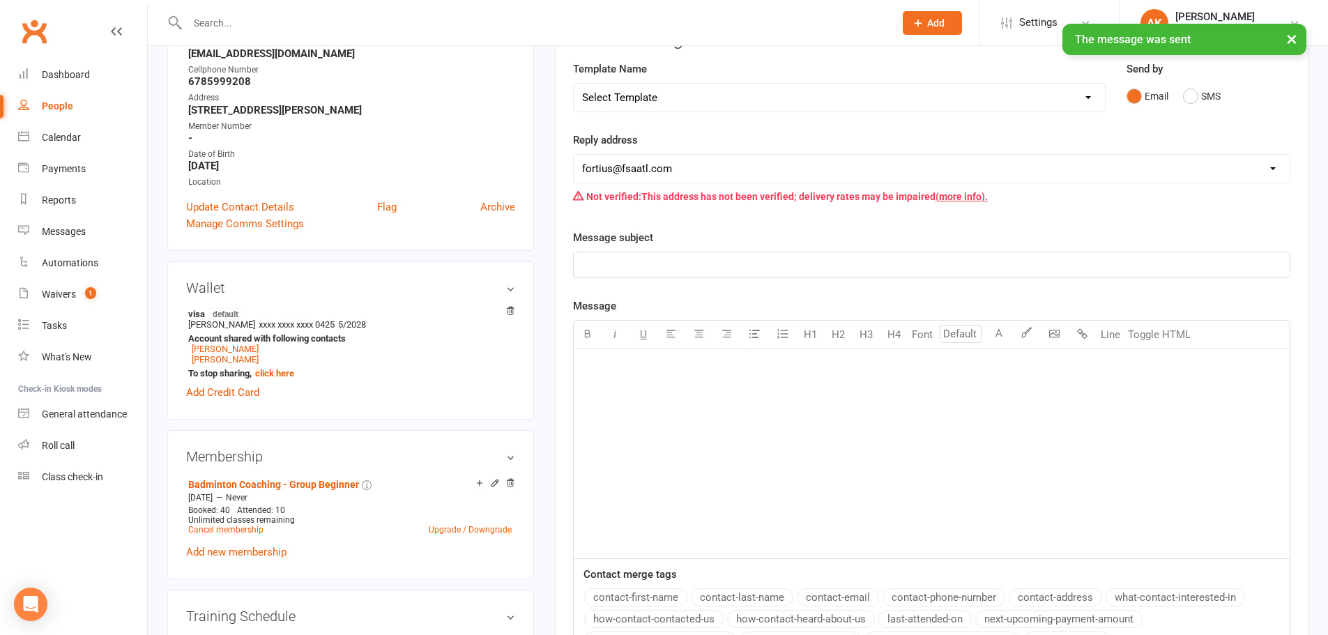
scroll to position [0, 0]
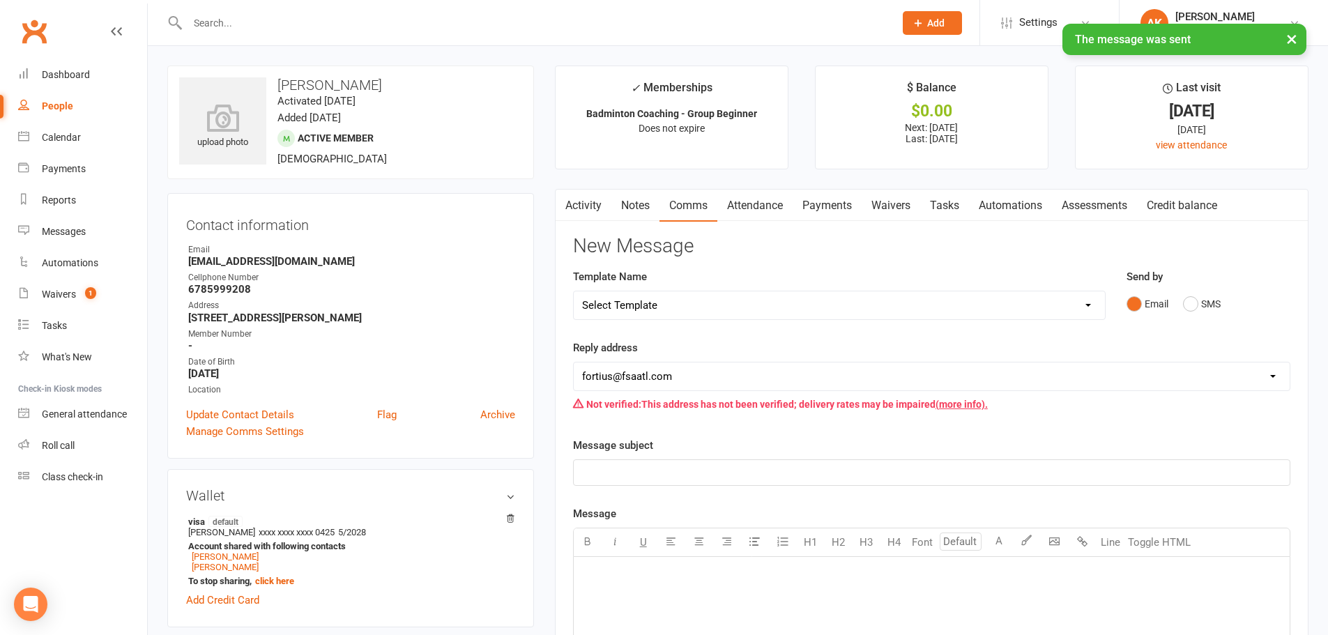
click at [582, 205] on link "Activity" at bounding box center [584, 206] width 56 height 32
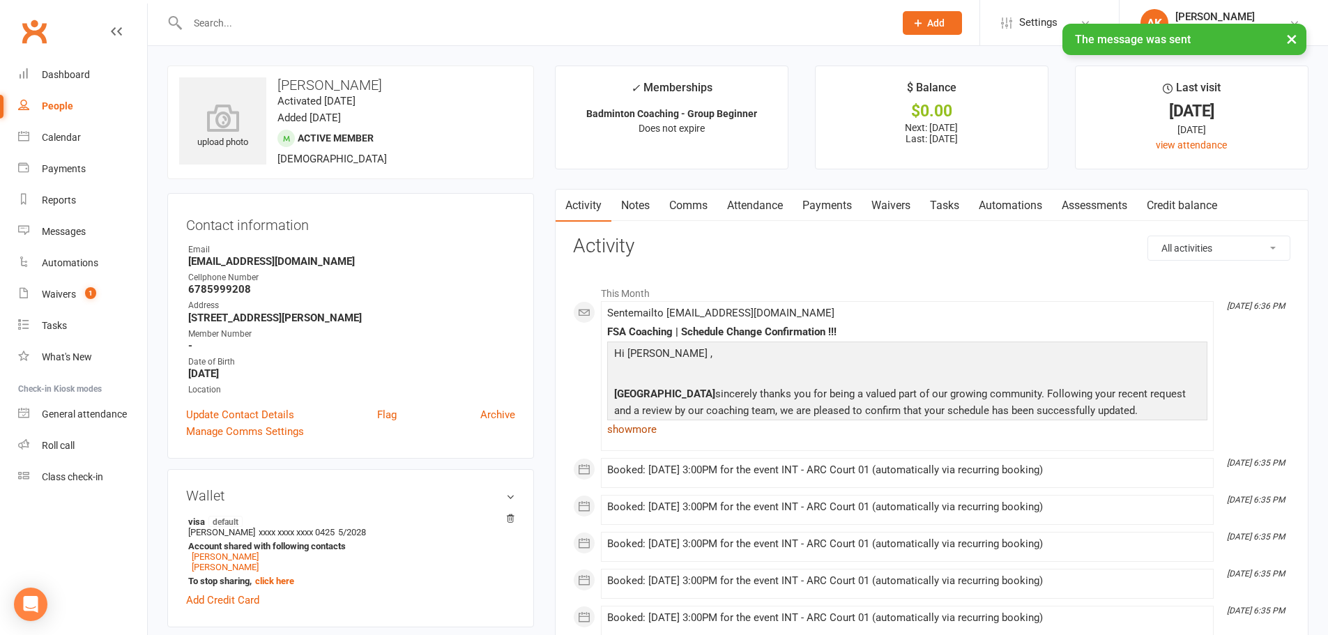
click at [623, 425] on link "show more" at bounding box center [907, 430] width 600 height 20
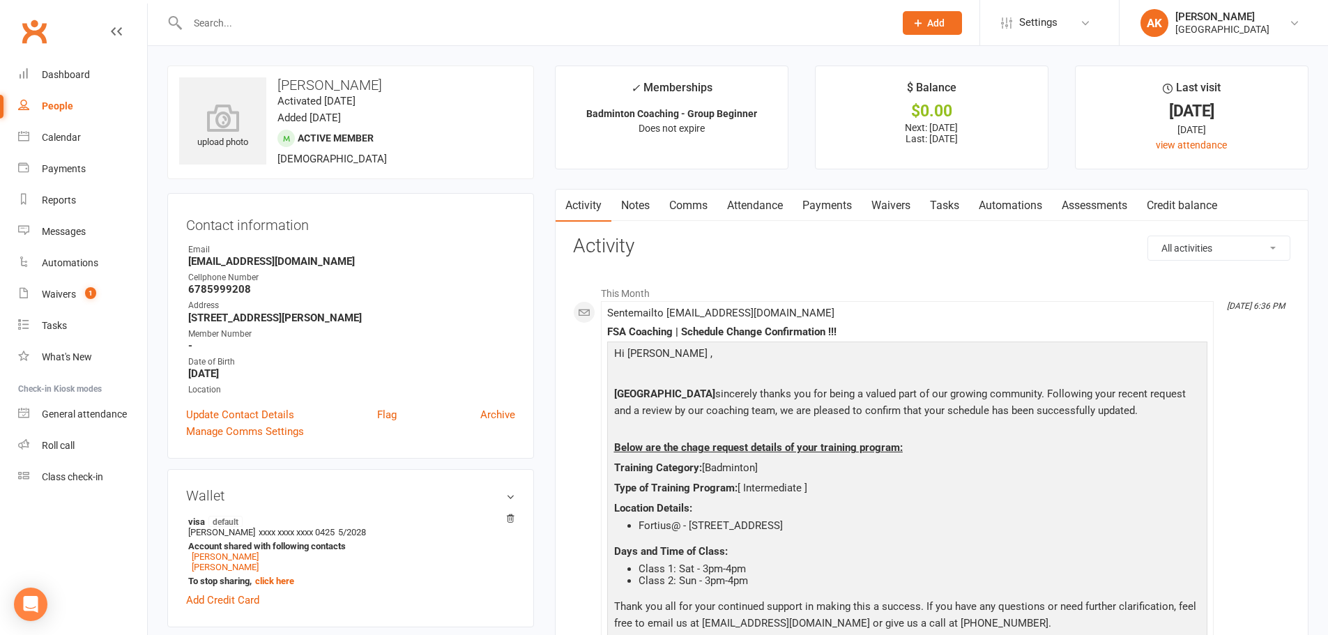
scroll to position [279, 0]
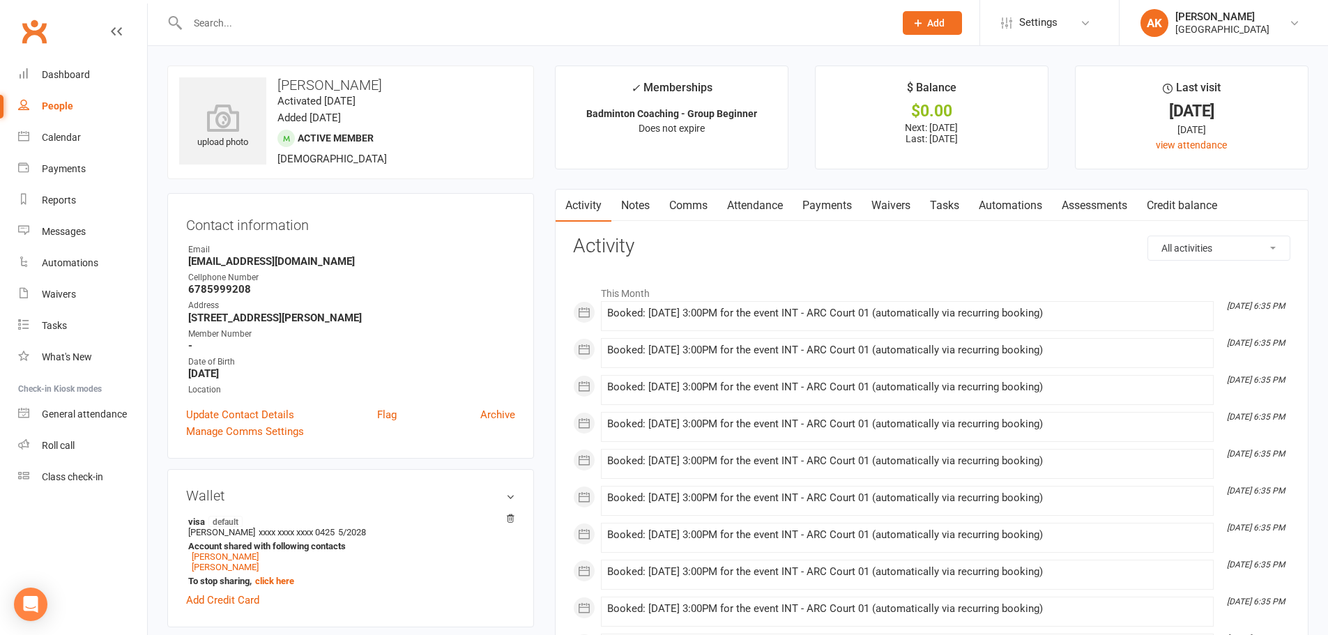
click at [724, 204] on link "Attendance" at bounding box center [755, 206] width 75 height 32
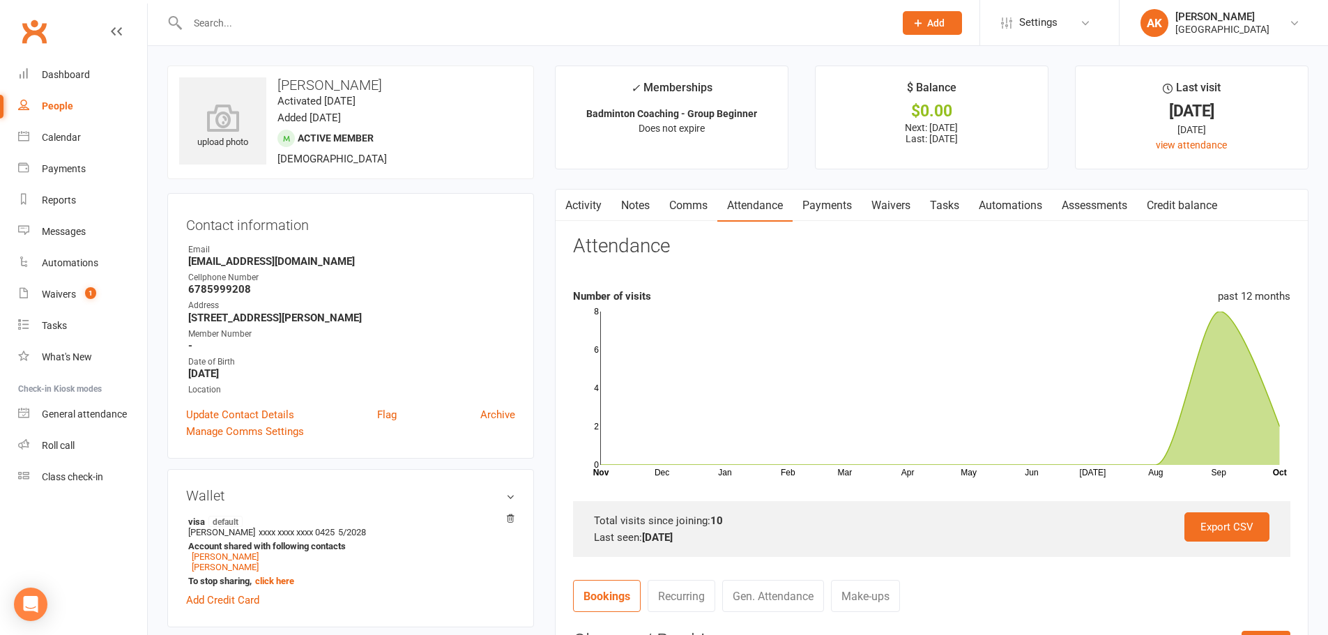
click at [713, 208] on link "Comms" at bounding box center [689, 206] width 58 height 32
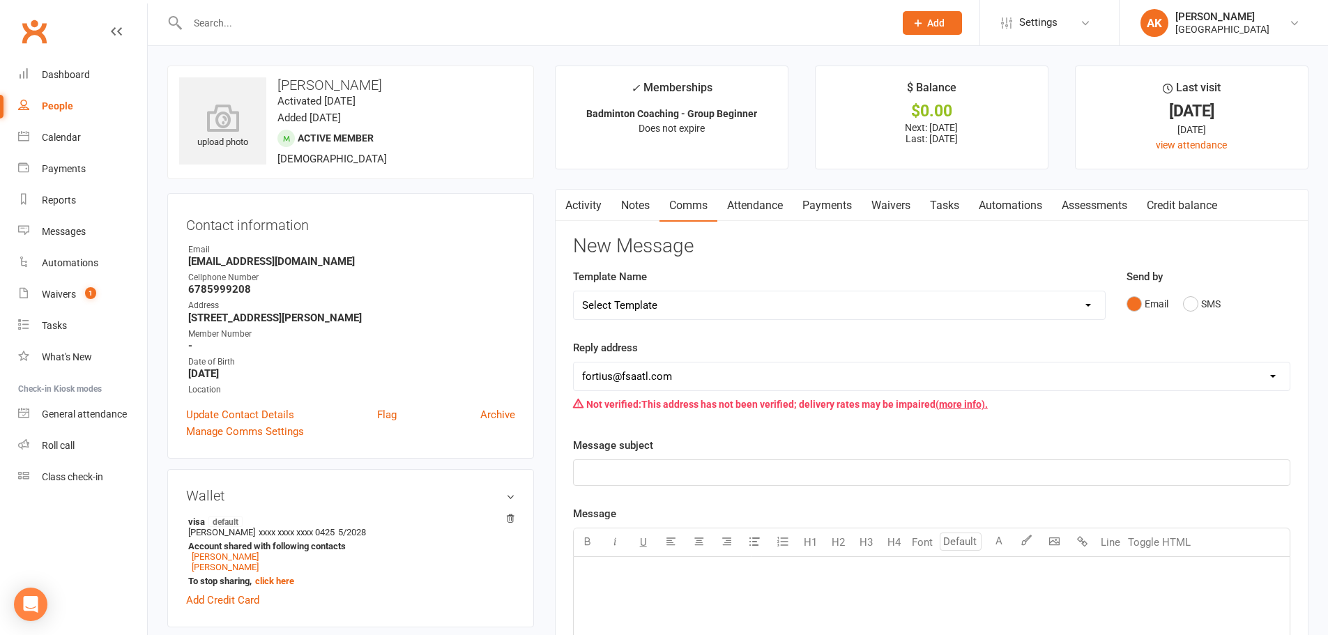
click at [687, 299] on select "Select Template [Email] Badminton Court Schedule [SMS] [Default template - revi…" at bounding box center [839, 305] width 531 height 28
select select "21"
click at [574, 291] on select "Select Template [Email] Badminton Court Schedule [SMS] [Default template - revi…" at bounding box center [839, 305] width 531 height 28
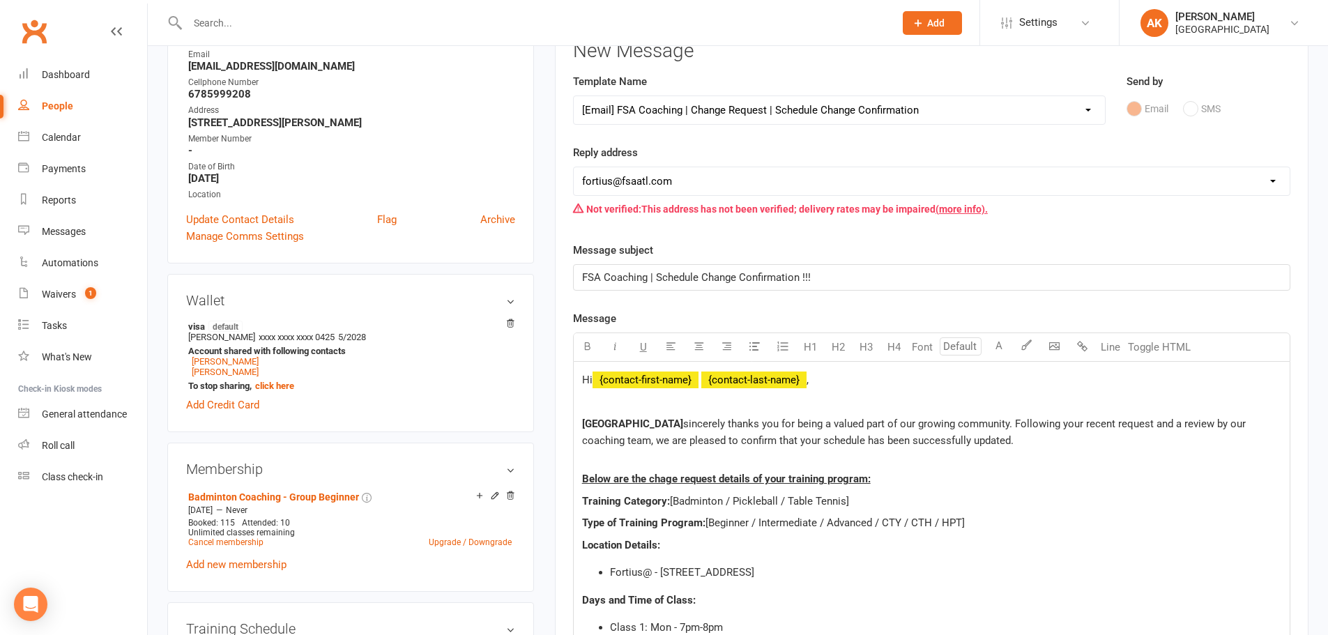
scroll to position [209, 0]
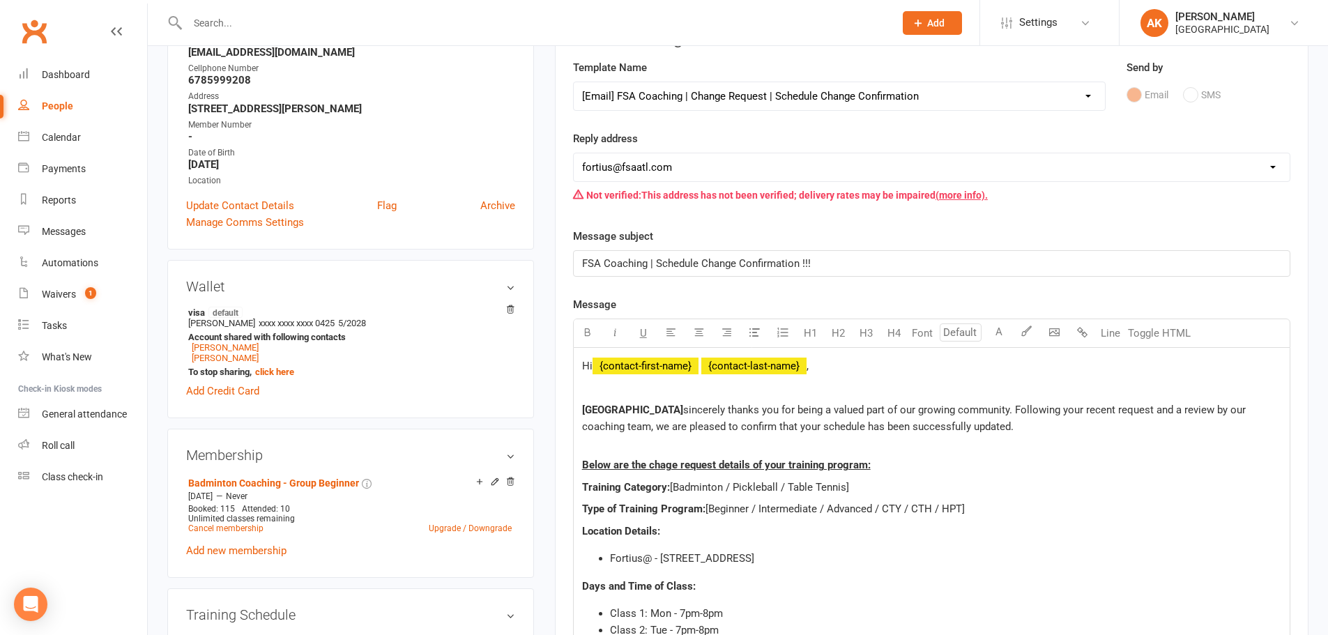
drag, startPoint x: 727, startPoint y: 484, endPoint x: 856, endPoint y: 483, distance: 129.0
click at [856, 483] on p "Training Category: [Badminton / Pickleball / Table Tennis]" at bounding box center [931, 487] width 699 height 17
drag, startPoint x: 708, startPoint y: 508, endPoint x: 759, endPoint y: 505, distance: 51.0
click at [759, 505] on span "[Beginner / Intermediate / Advanced / CTY / CTH / HPT]" at bounding box center [835, 509] width 259 height 13
drag, startPoint x: 772, startPoint y: 508, endPoint x: 979, endPoint y: 506, distance: 207.1
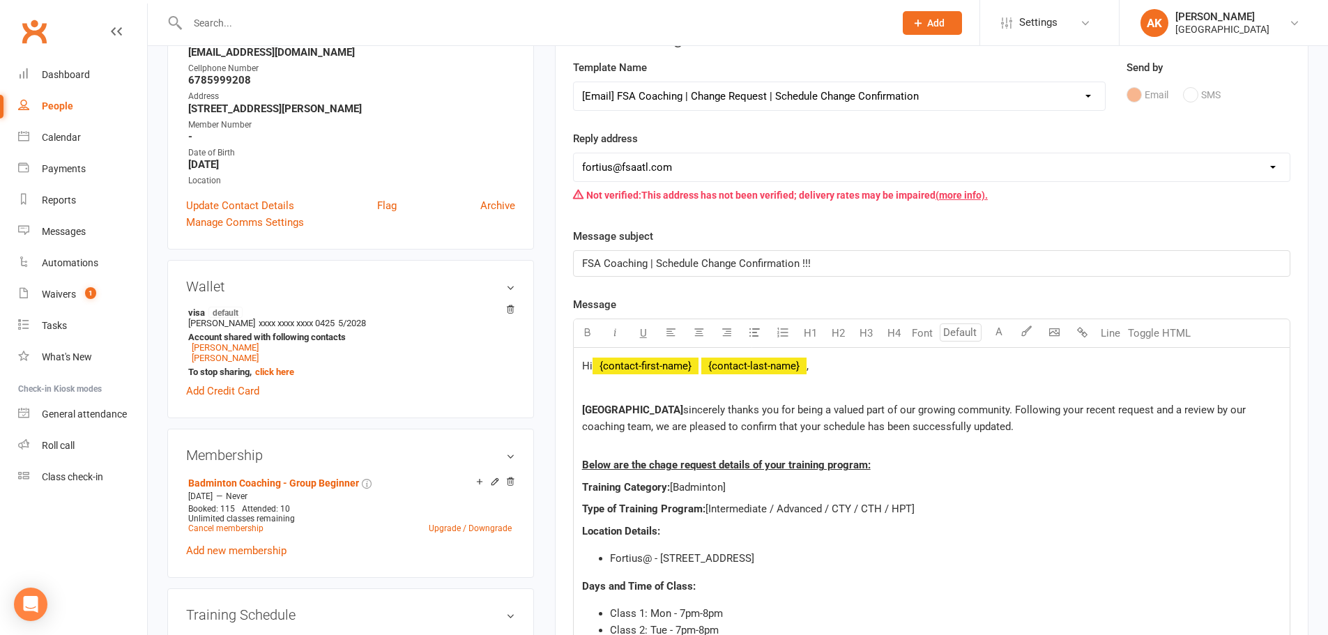
click at [979, 506] on p "Type of Training Program: [Intermediate / Advanced / CTY / CTH / HPT]" at bounding box center [931, 509] width 699 height 17
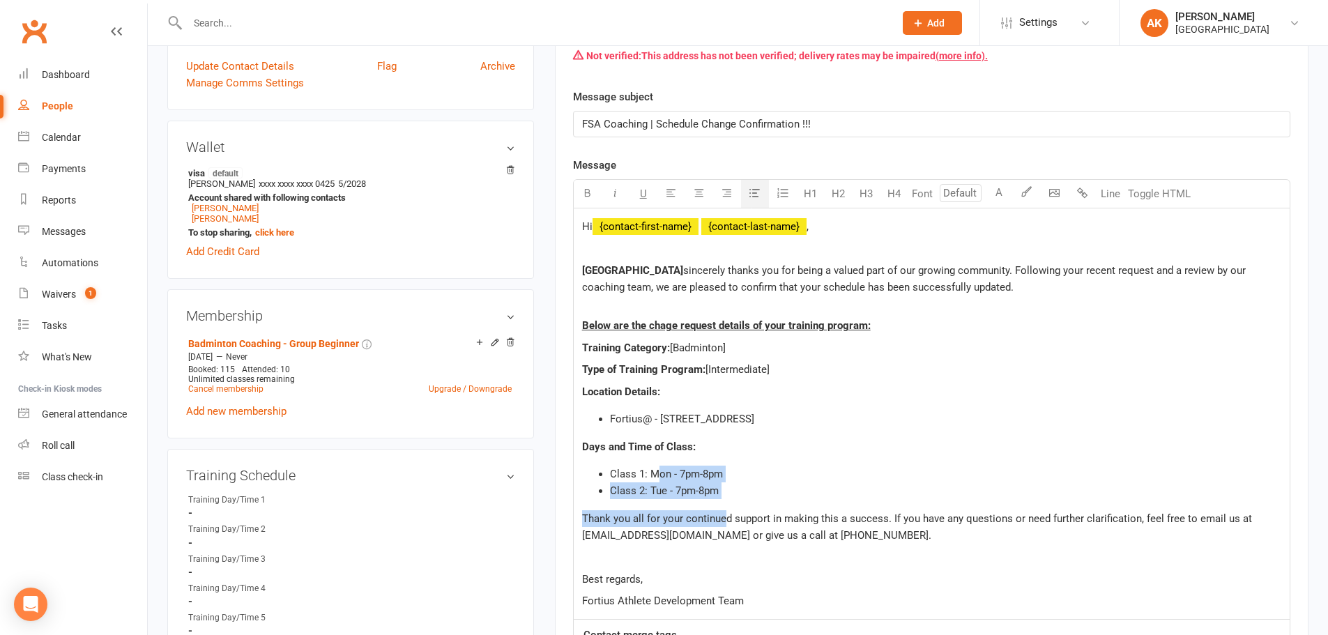
drag, startPoint x: 724, startPoint y: 499, endPoint x: 656, endPoint y: 478, distance: 71.0
click at [656, 478] on div "Hi ﻿ {contact-first-name} ﻿ {contact-last-name} , Fortius Sports Academy sincer…" at bounding box center [932, 413] width 716 height 411
click at [669, 479] on span "Class 1: Mon - 7pm-8pm" at bounding box center [666, 474] width 113 height 13
drag, startPoint x: 644, startPoint y: 470, endPoint x: 734, endPoint y: 486, distance: 92.1
click at [734, 486] on ul "Class 1: Mon - 7pm-8pm Class 2: Tue - 7pm-8pm" at bounding box center [931, 482] width 699 height 33
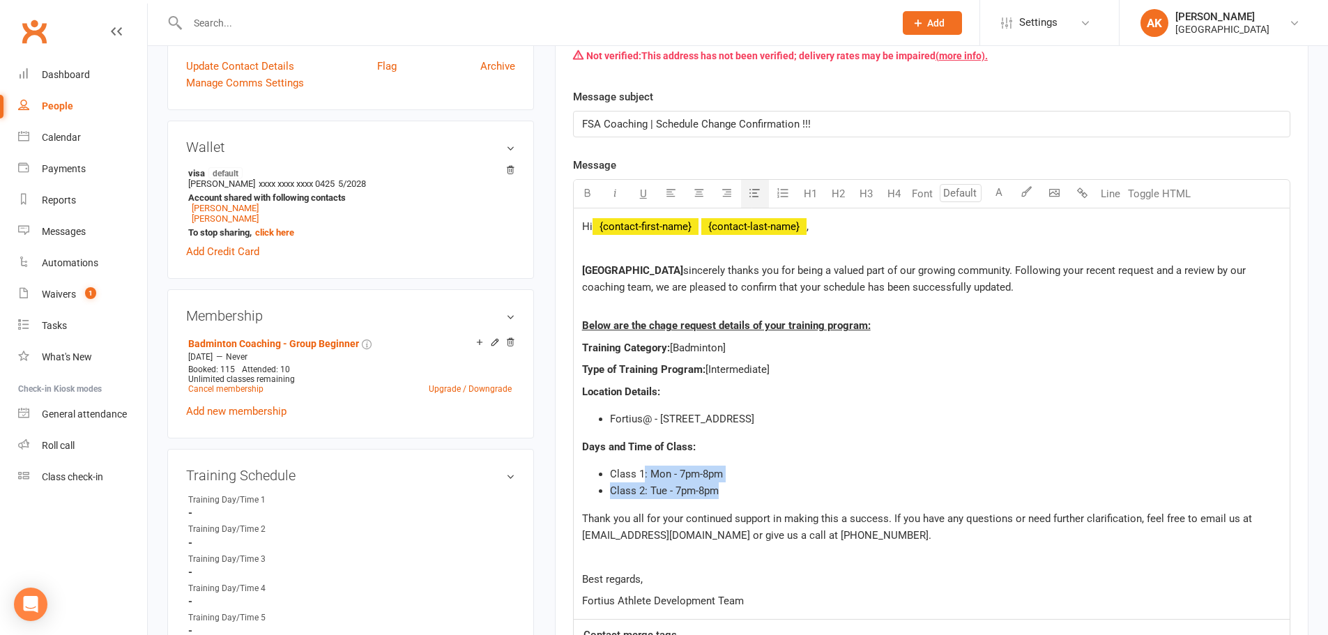
click at [734, 486] on li "Class 2: Tue - 7pm-8pm" at bounding box center [946, 491] width 672 height 17
drag, startPoint x: 730, startPoint y: 489, endPoint x: 612, endPoint y: 466, distance: 120.1
click at [612, 466] on ul "Class 1: Mon - 7pm-8pm Class 2: Tue - 7pm-8pm" at bounding box center [931, 482] width 699 height 33
click at [628, 463] on div "Hi ﻿ {contact-first-name} ﻿ {contact-last-name} , Fortius Sports Academy sincer…" at bounding box center [932, 413] width 716 height 411
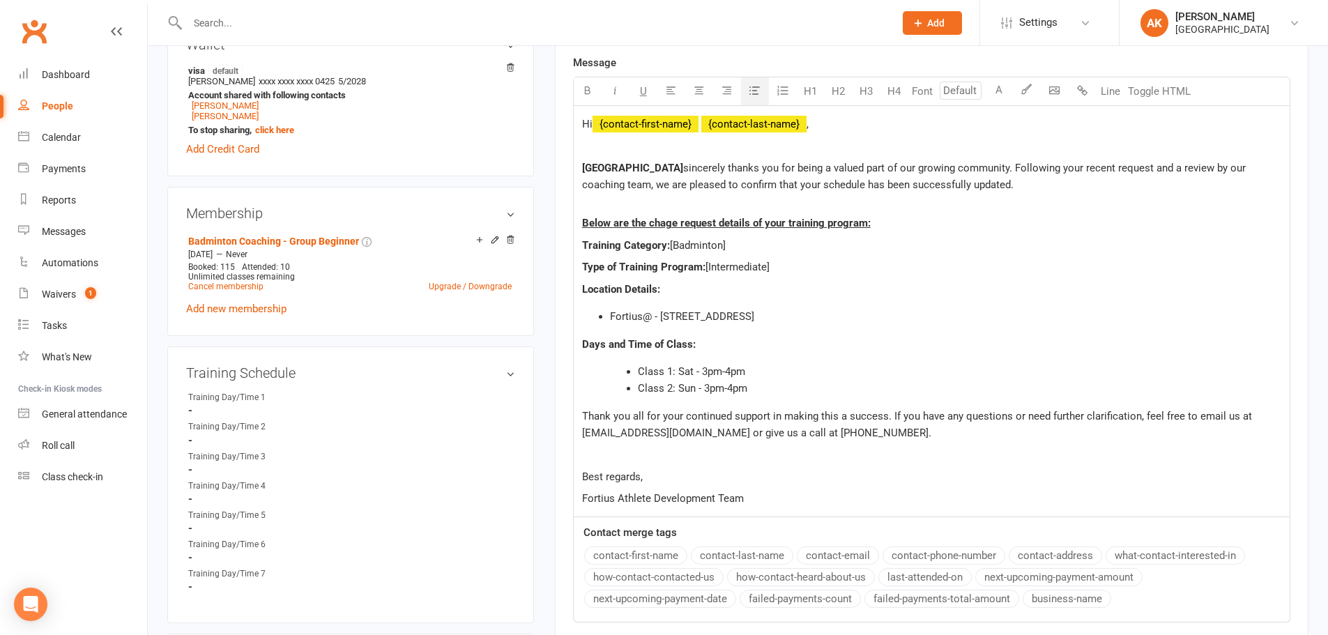
scroll to position [558, 0]
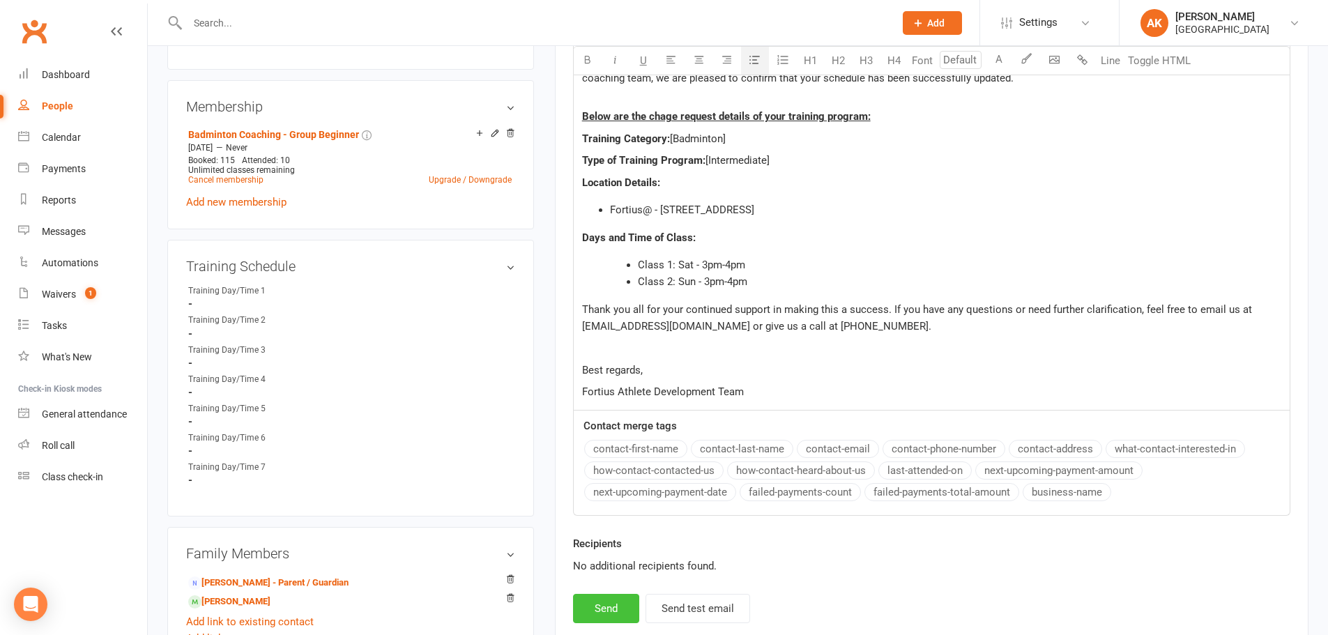
click at [601, 600] on button "Send" at bounding box center [606, 608] width 66 height 29
select select
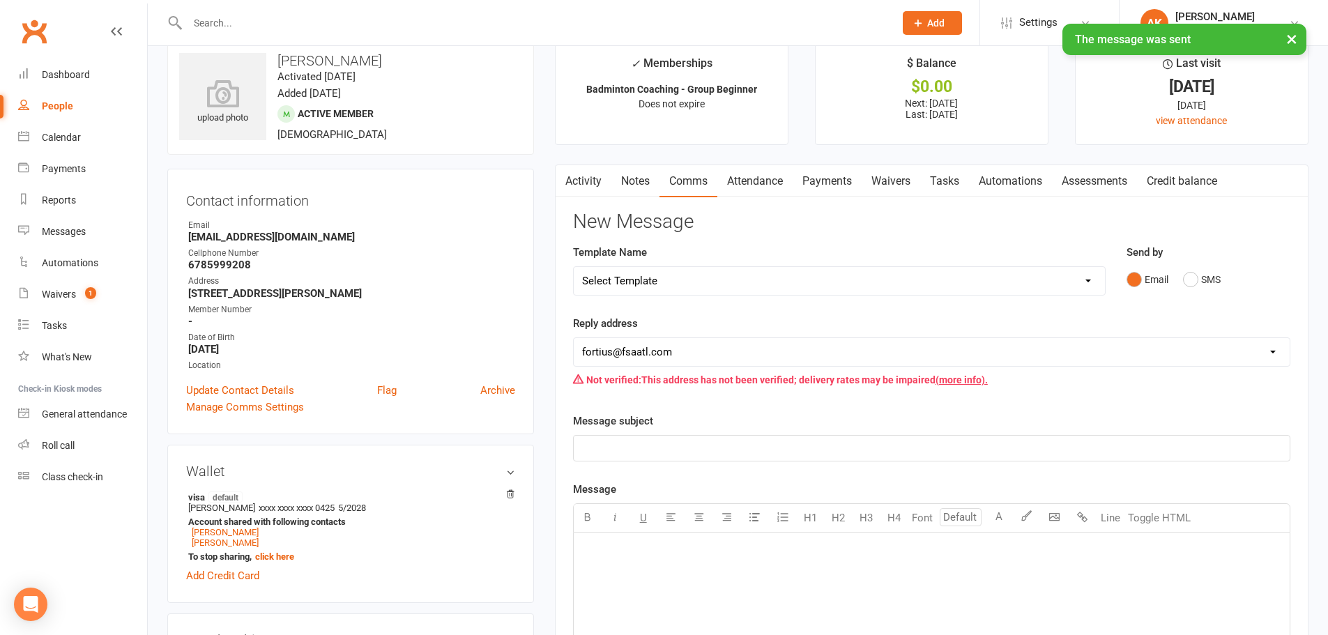
scroll to position [0, 0]
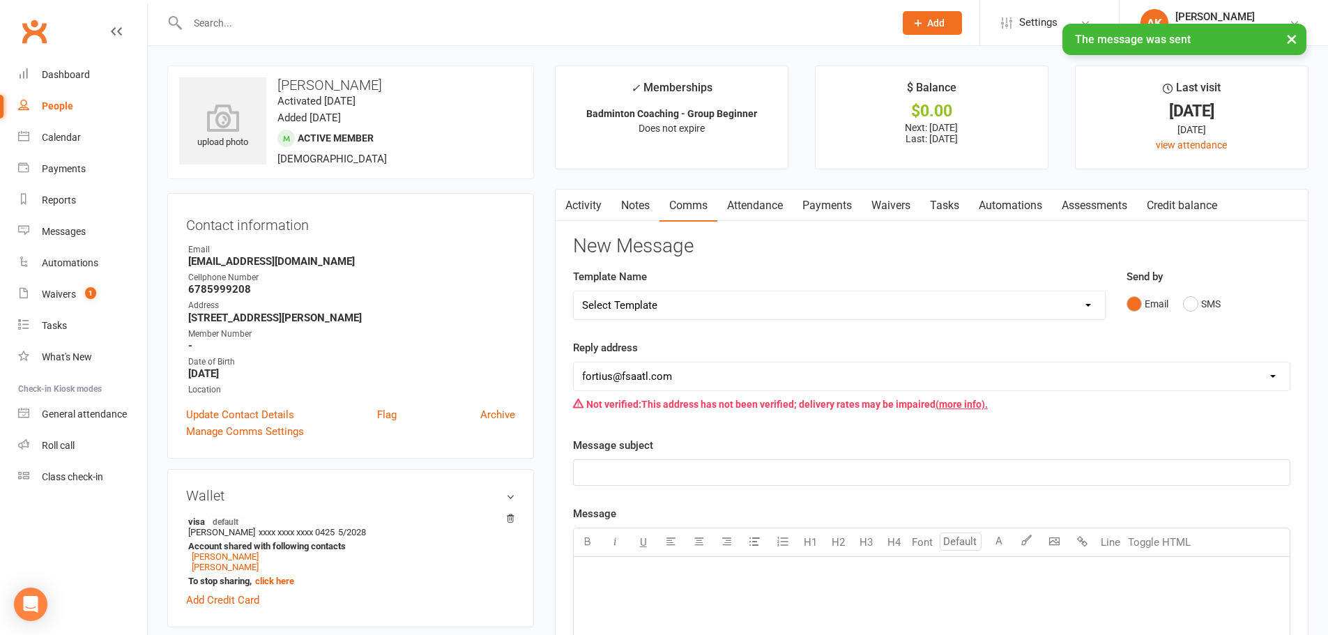
click at [586, 207] on link "Activity" at bounding box center [584, 206] width 56 height 32
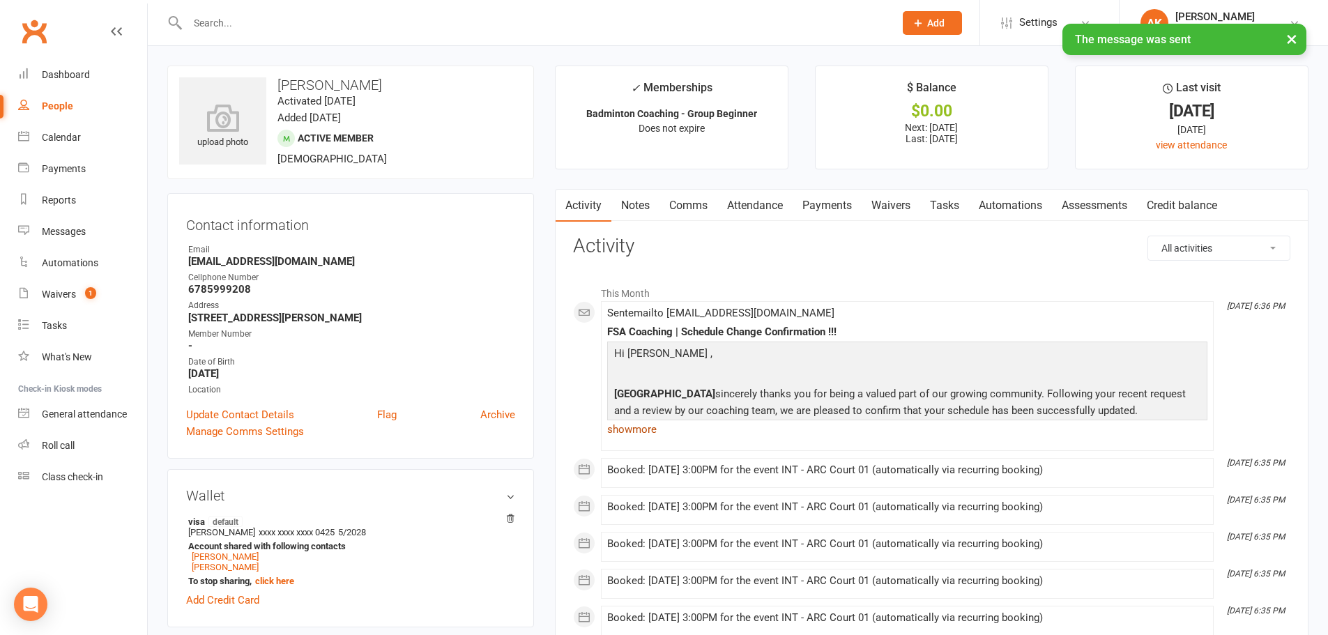
click at [639, 432] on link "show more" at bounding box center [907, 430] width 600 height 20
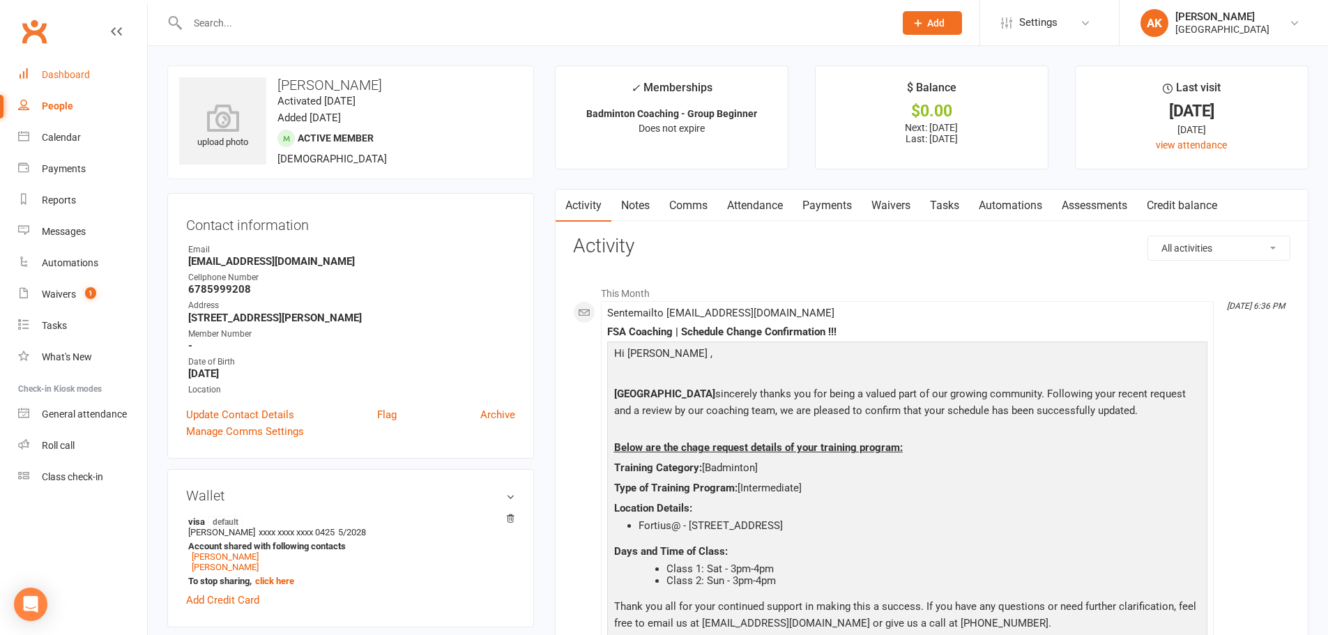
click at [89, 76] on link "Dashboard" at bounding box center [82, 74] width 129 height 31
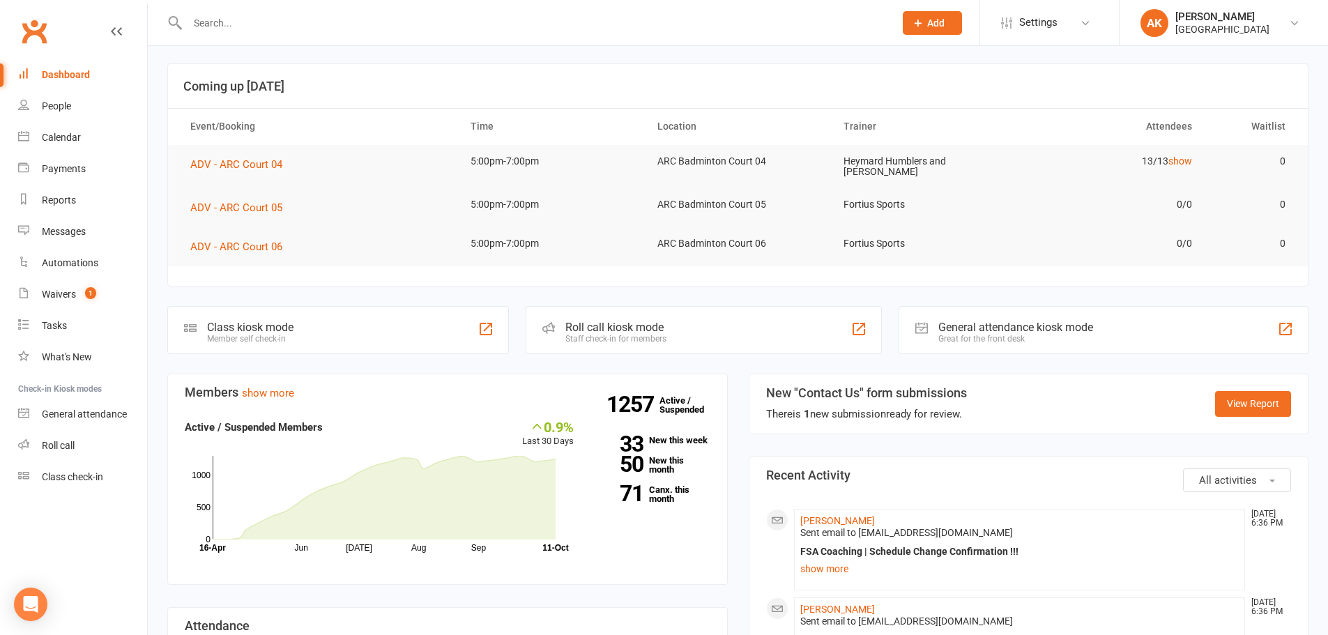
scroll to position [139, 0]
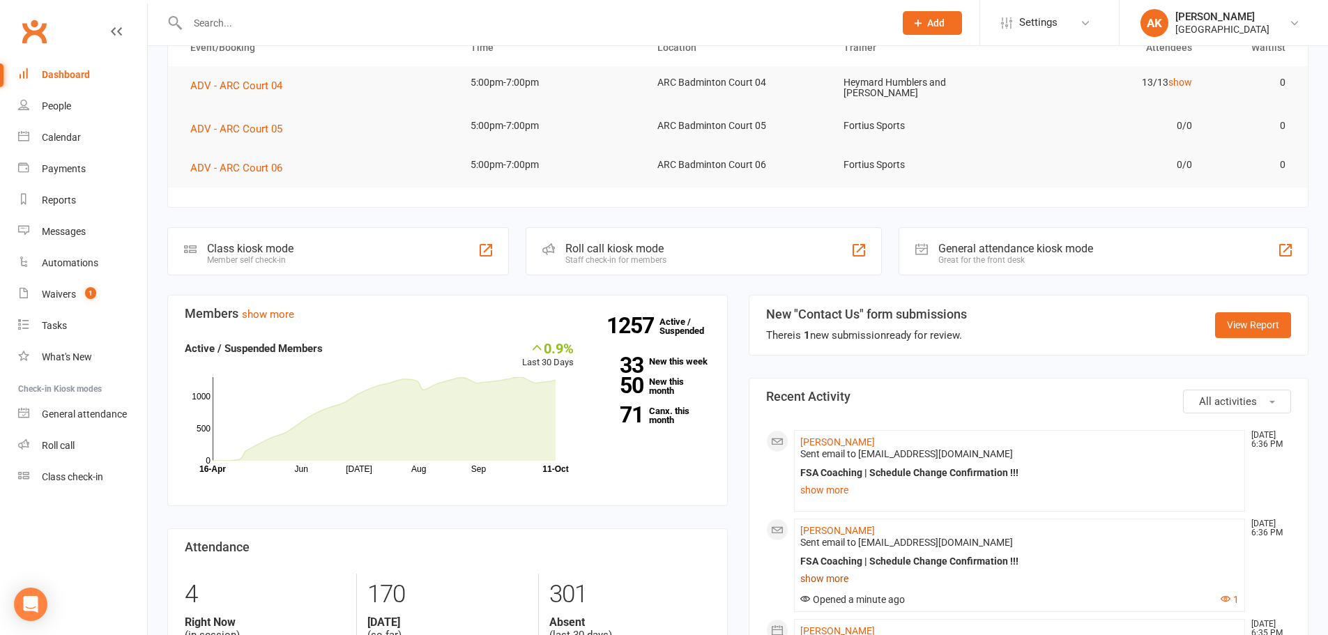
click at [826, 577] on link "show more" at bounding box center [1020, 579] width 439 height 20
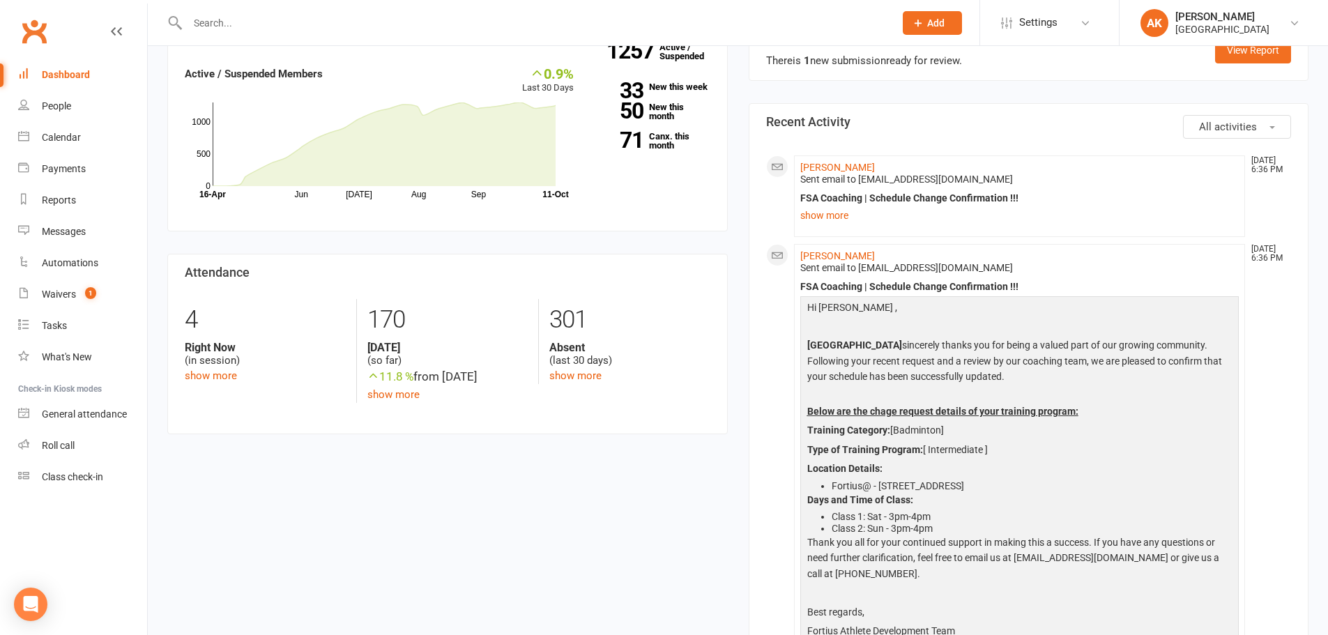
scroll to position [488, 0]
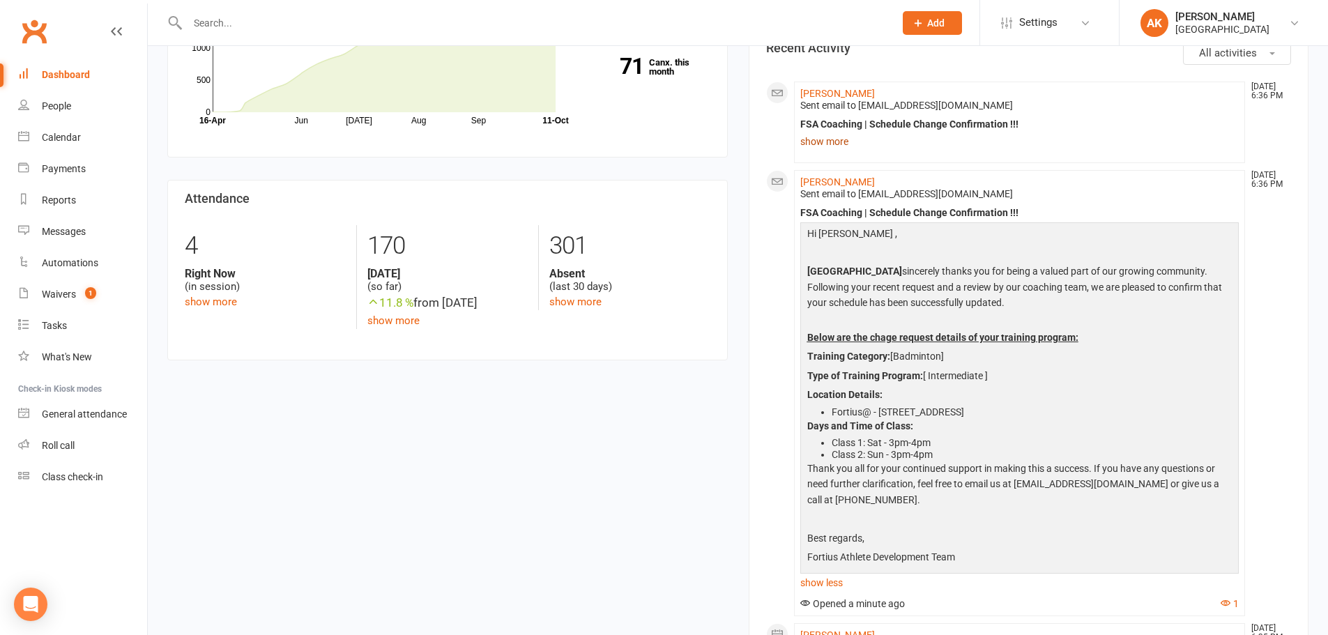
click at [829, 144] on link "show more" at bounding box center [1020, 142] width 439 height 20
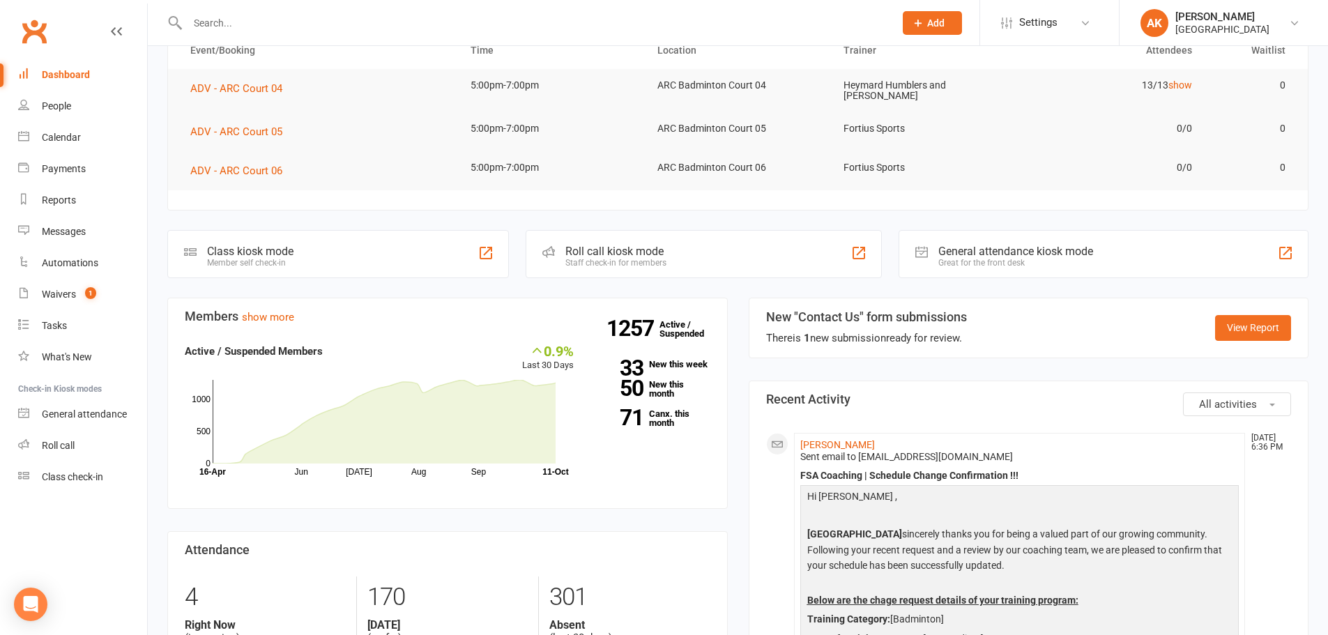
scroll to position [0, 0]
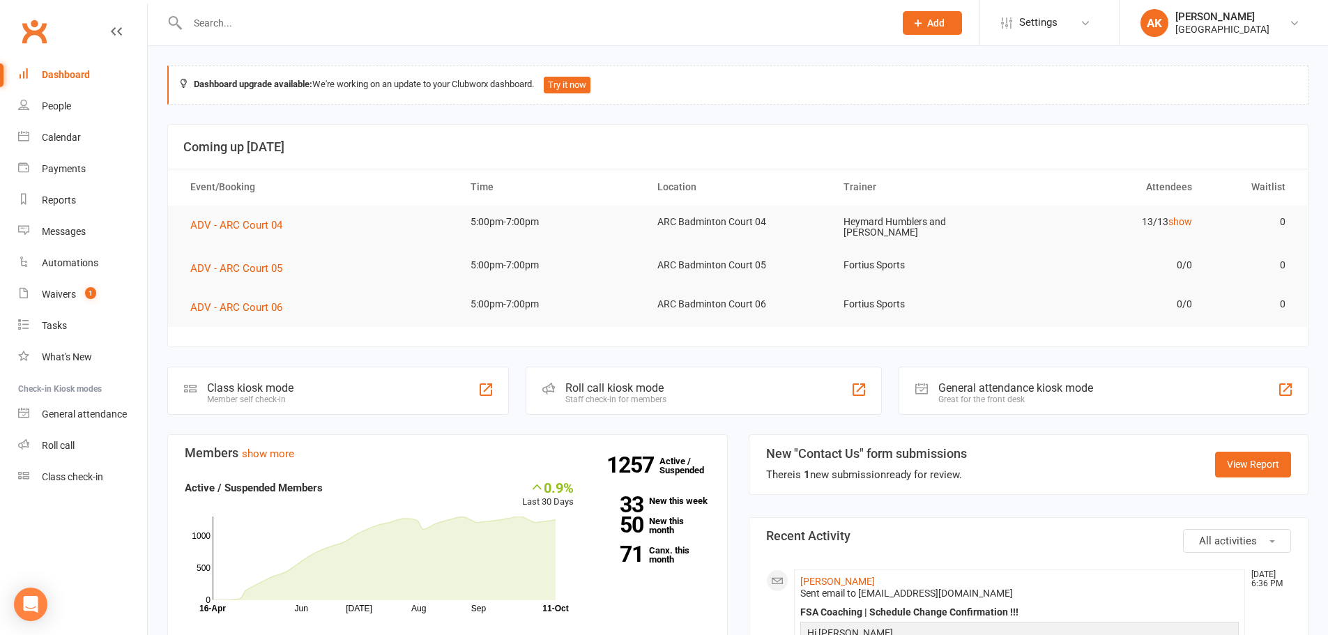
click at [82, 69] on div "Dashboard" at bounding box center [66, 74] width 48 height 11
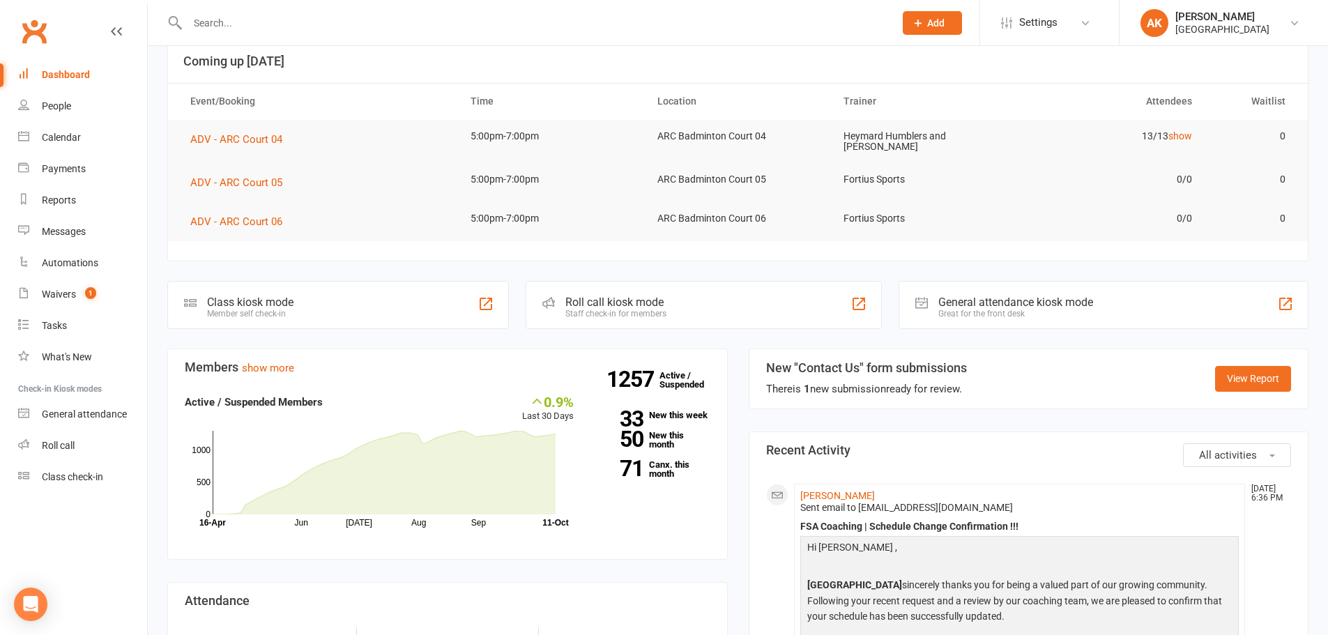
scroll to position [279, 0]
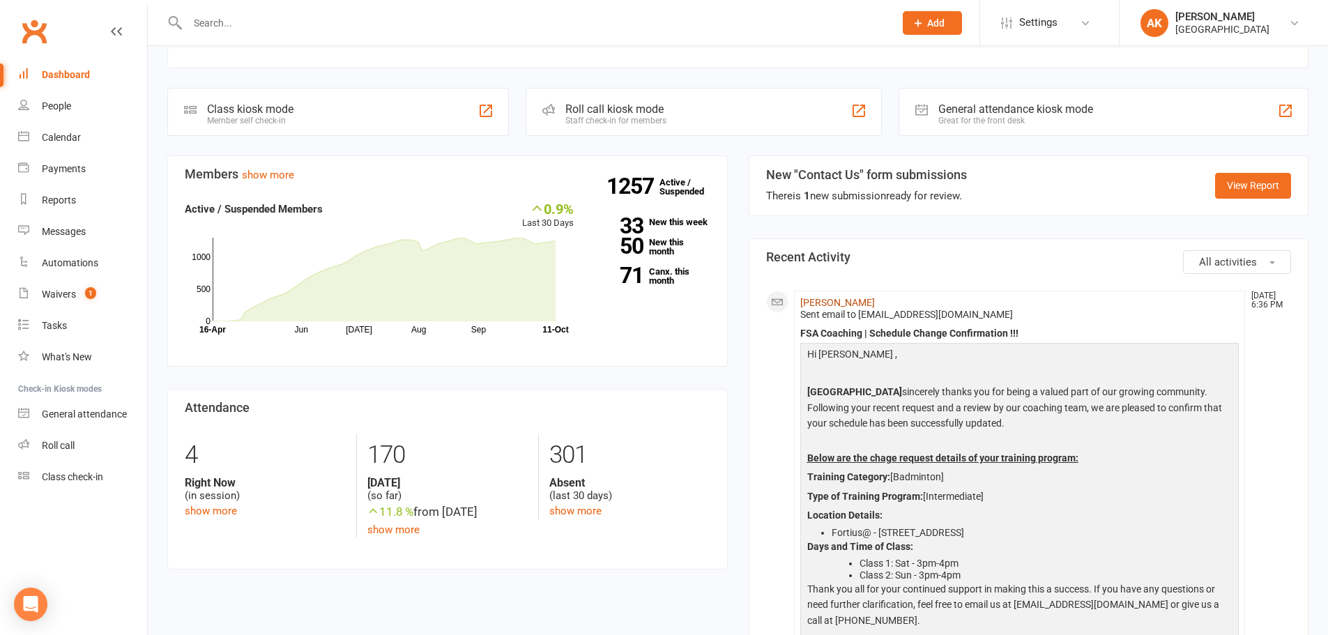
click at [854, 301] on link "[PERSON_NAME]" at bounding box center [838, 302] width 75 height 11
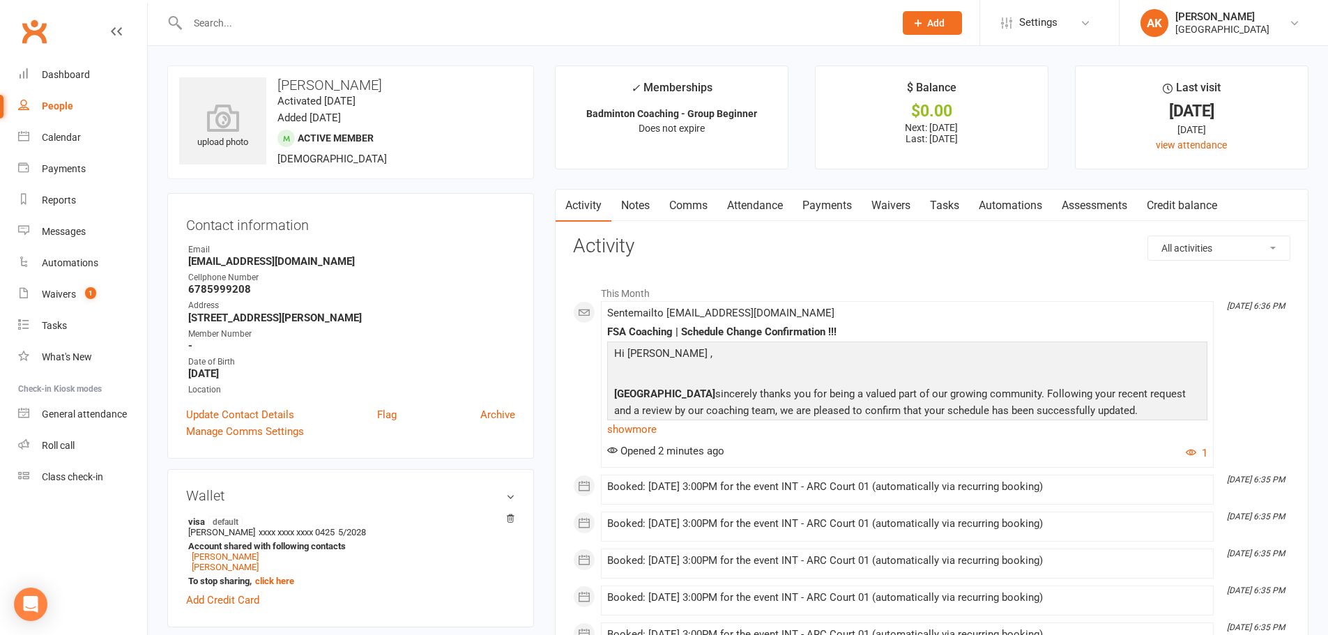
click at [674, 202] on link "Comms" at bounding box center [689, 206] width 58 height 32
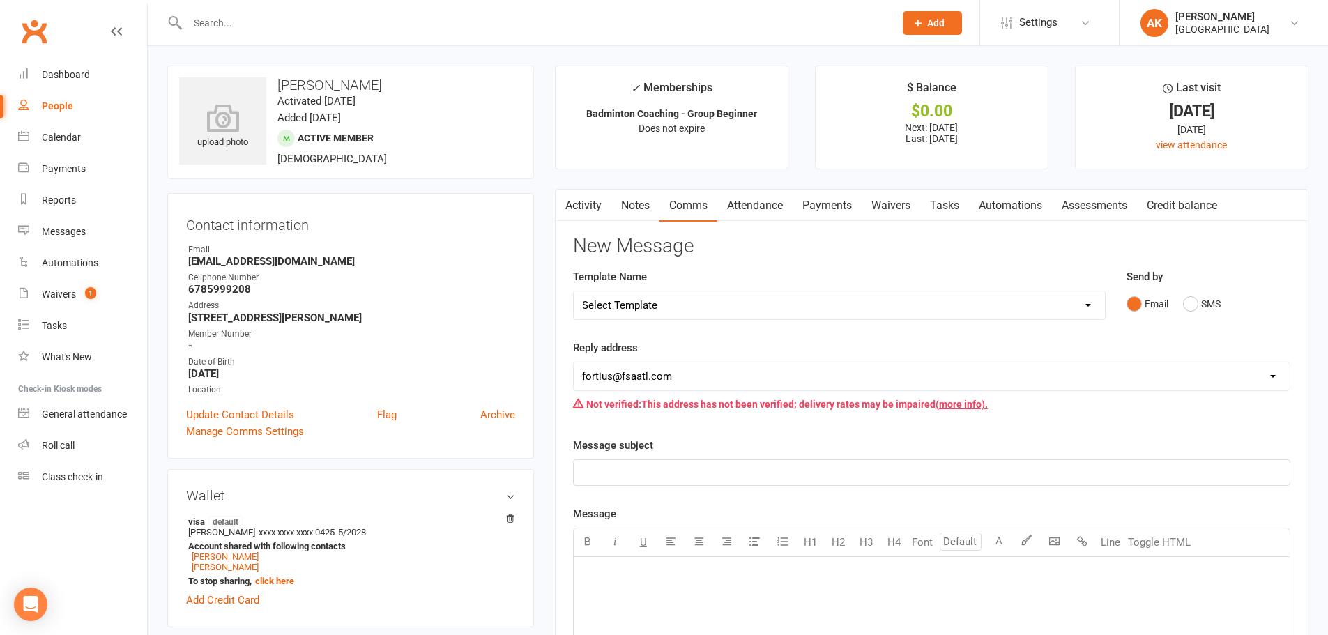
click at [761, 201] on link "Attendance" at bounding box center [755, 206] width 75 height 32
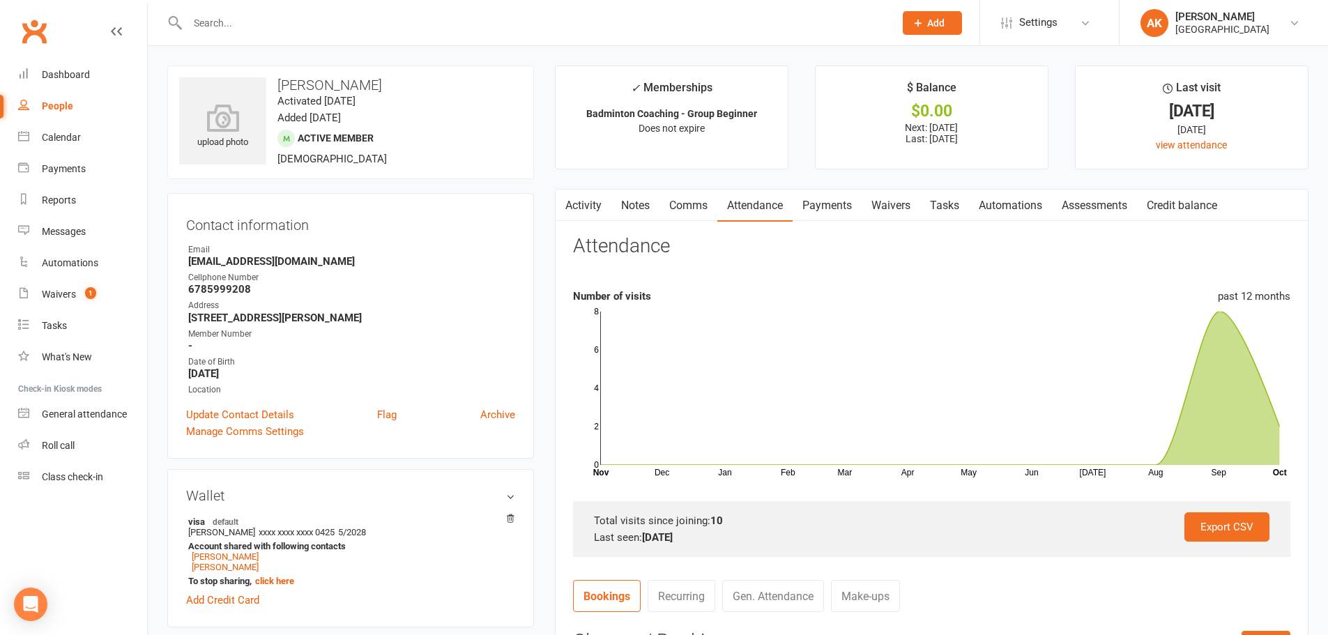
click at [828, 205] on link "Payments" at bounding box center [827, 206] width 69 height 32
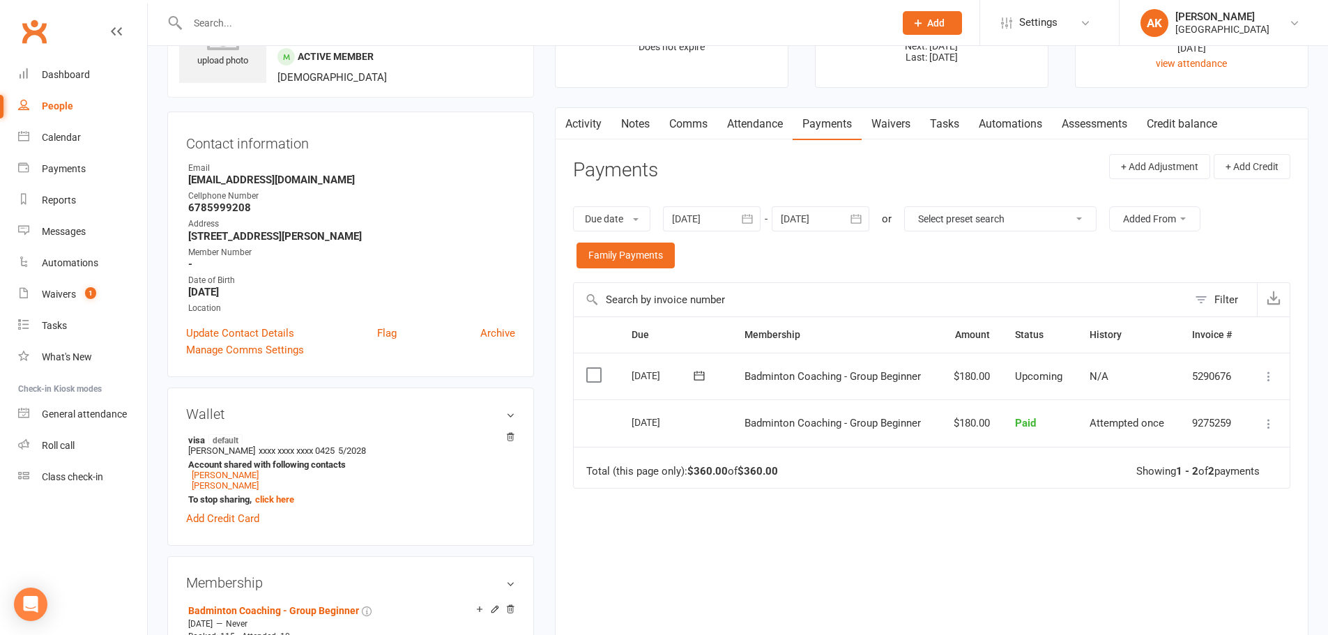
scroll to position [209, 0]
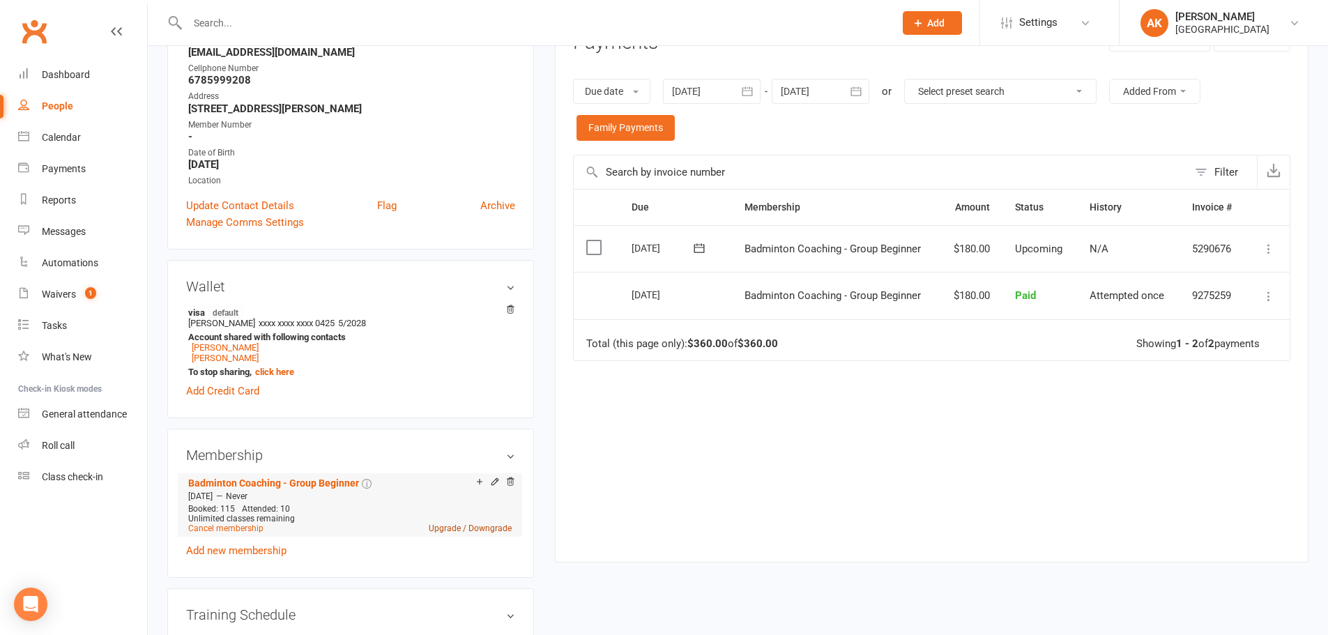
click at [448, 529] on link "Upgrade / Downgrade" at bounding box center [470, 529] width 83 height 10
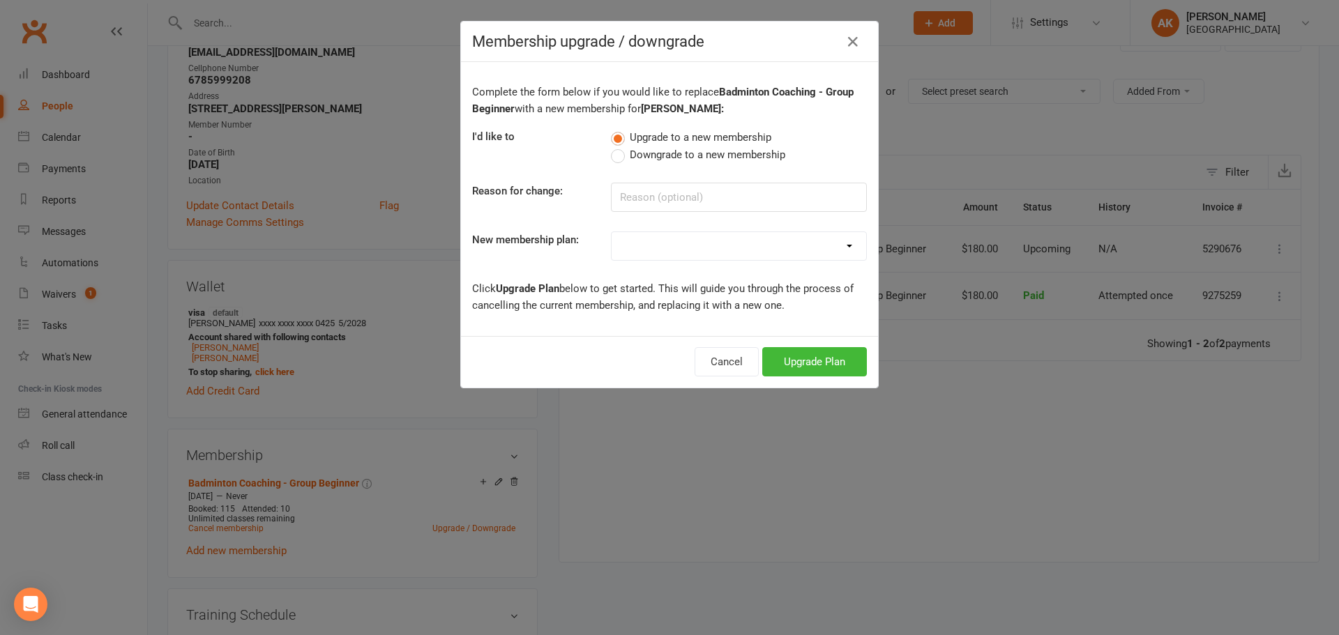
click at [699, 241] on select "Badminton - Adult Annual Membership Badminton - Adult Monthly Membership Badmin…" at bounding box center [739, 246] width 255 height 28
select select "16"
click at [612, 232] on select "Badminton - Adult Annual Membership Badminton - Adult Monthly Membership Badmin…" at bounding box center [739, 246] width 255 height 28
click at [794, 365] on button "Upgrade Plan" at bounding box center [814, 361] width 105 height 29
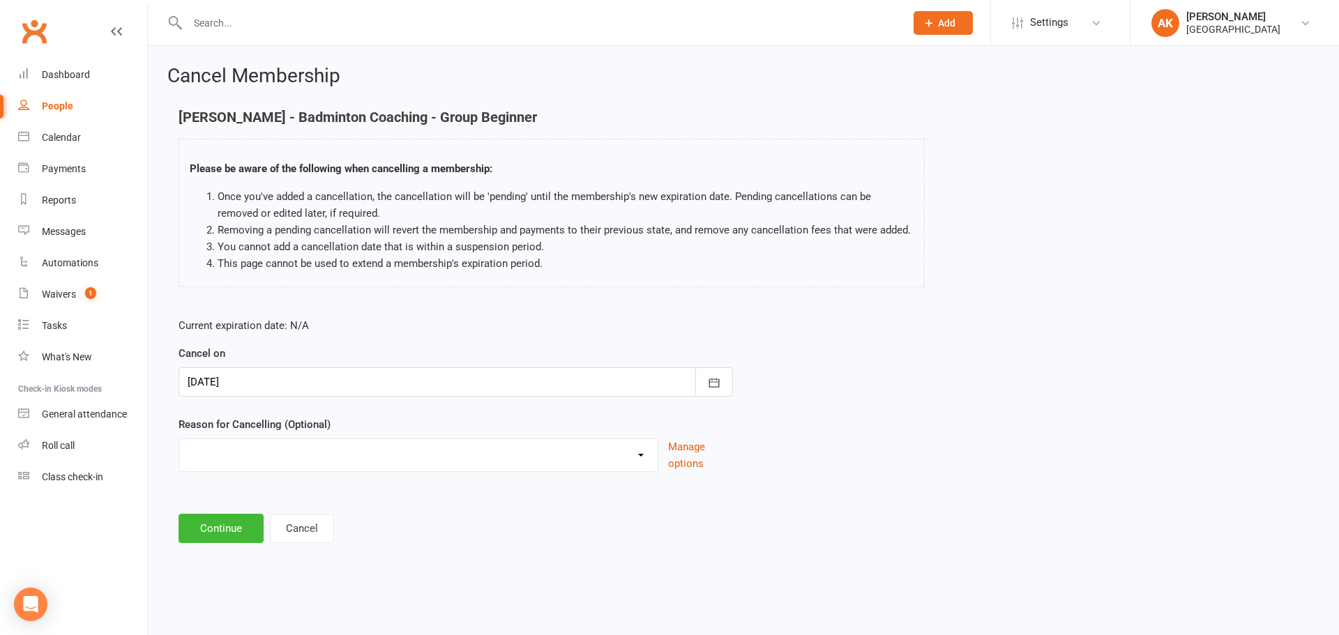
click at [302, 457] on select "Coaches Request Coaching is Complete Coach Request Customer requested via email…" at bounding box center [418, 453] width 478 height 28
select select "2"
click at [179, 439] on select "Coaches Request Coaching is Complete Coach Request Customer requested via email…" at bounding box center [418, 453] width 478 height 28
click at [211, 518] on button "Continue" at bounding box center [221, 528] width 85 height 29
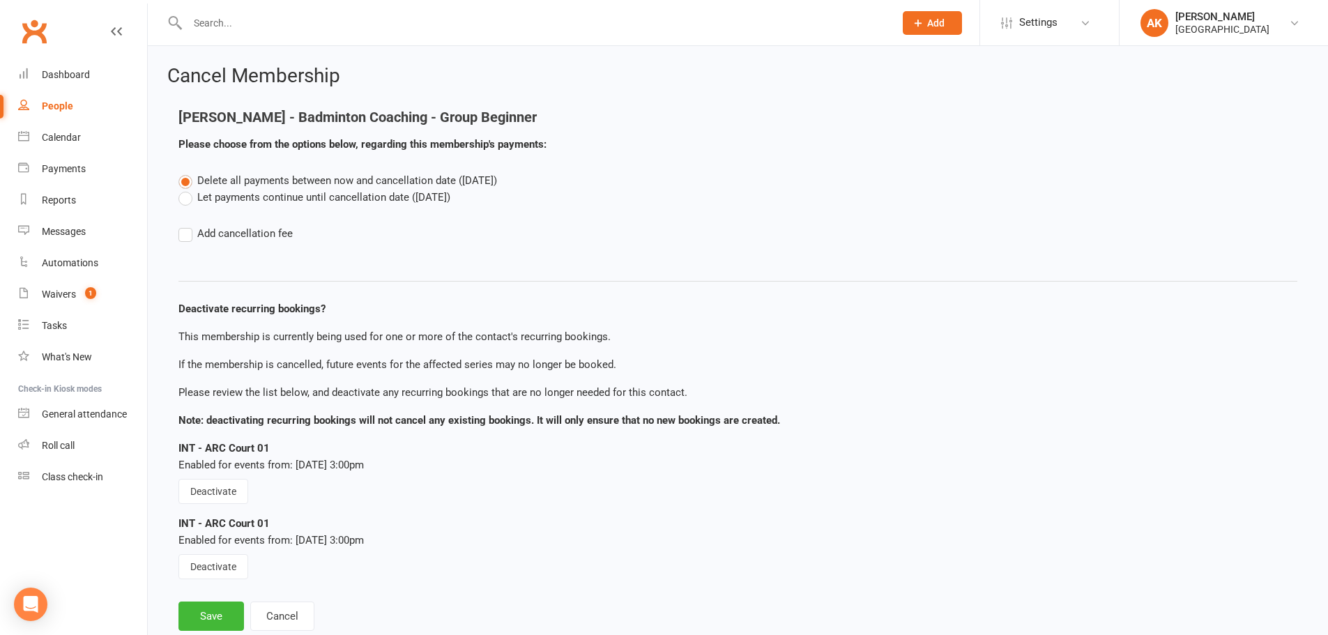
click at [251, 195] on label "Let payments continue until cancellation date (Oct 11, 2025)" at bounding box center [315, 197] width 272 height 17
click at [188, 189] on input "Let payments continue until cancellation date (Oct 11, 2025)" at bounding box center [183, 189] width 9 height 0
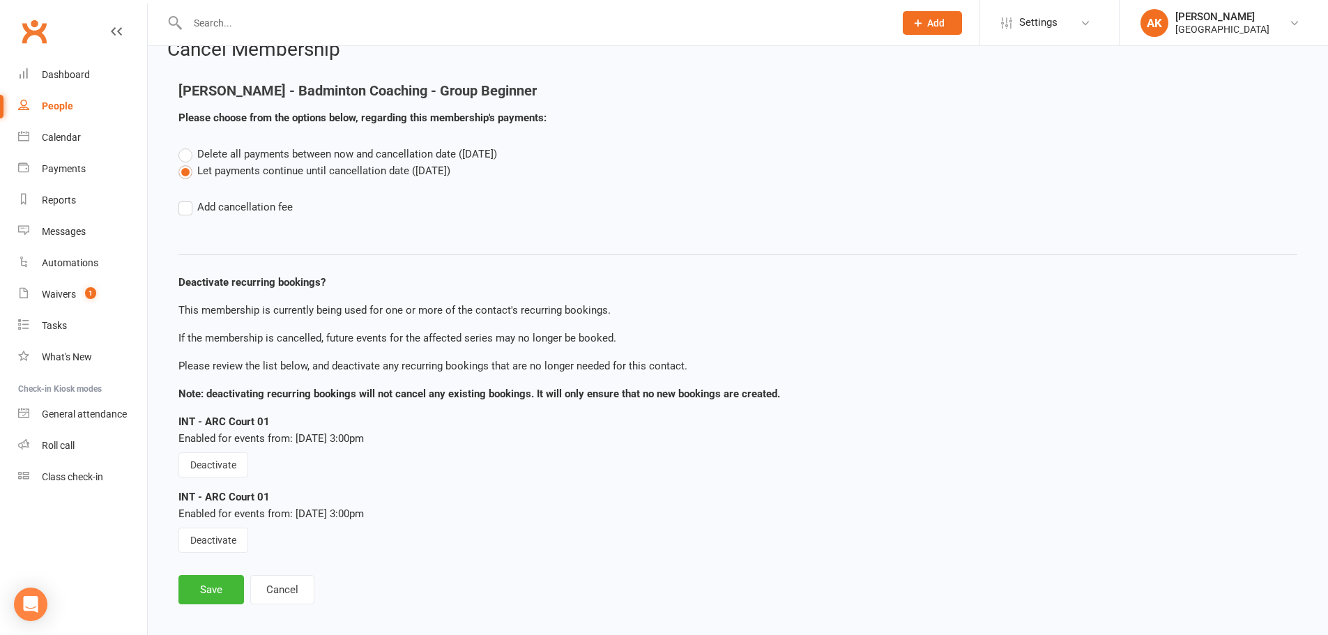
scroll to position [38, 0]
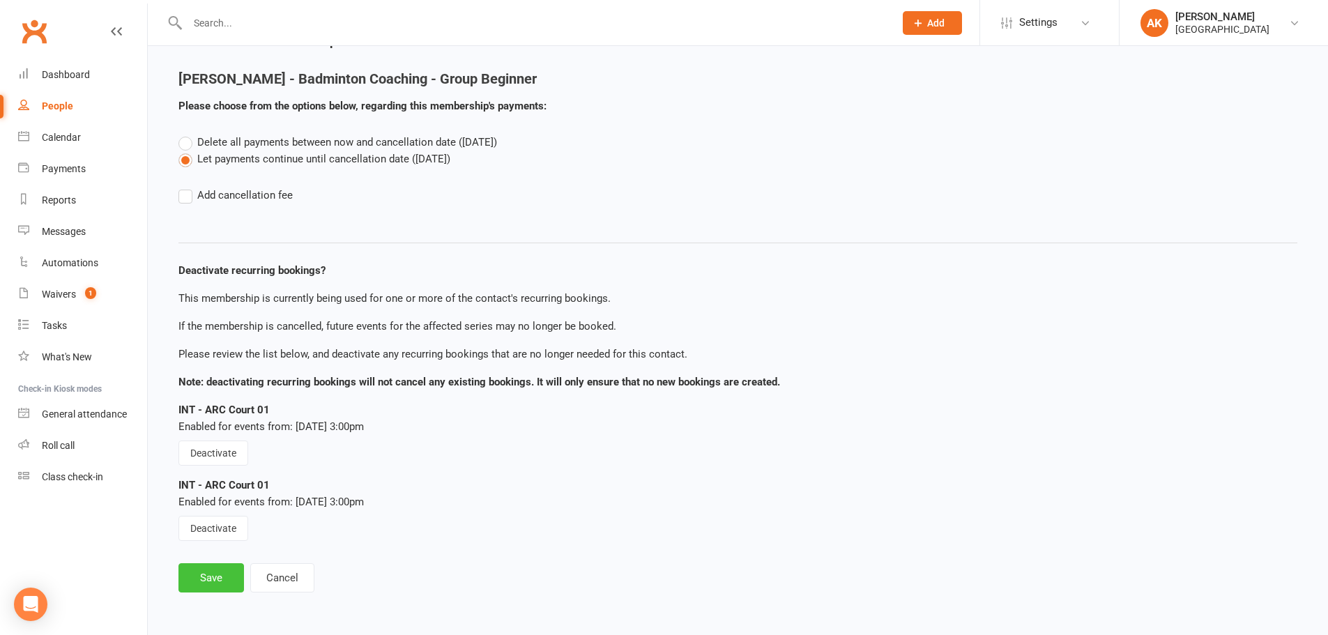
click at [193, 568] on button "Save" at bounding box center [212, 577] width 66 height 29
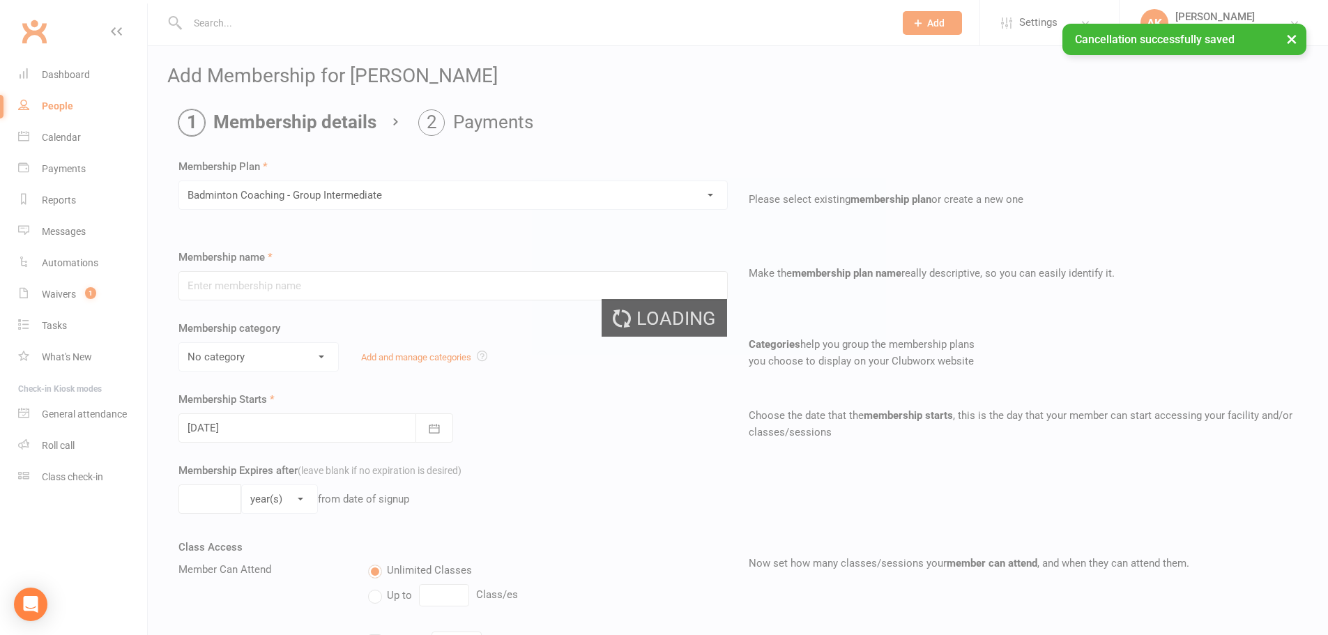
type input "Badminton Coaching - Group Intermediate"
select select "2"
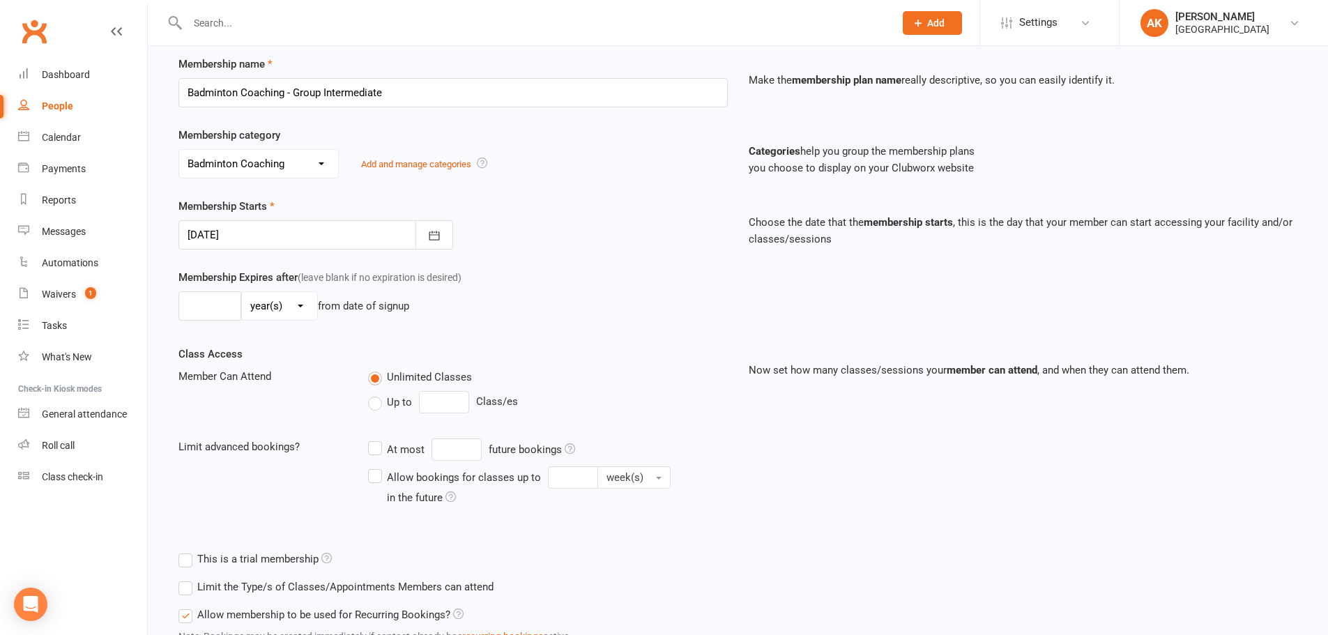
scroll to position [305, 0]
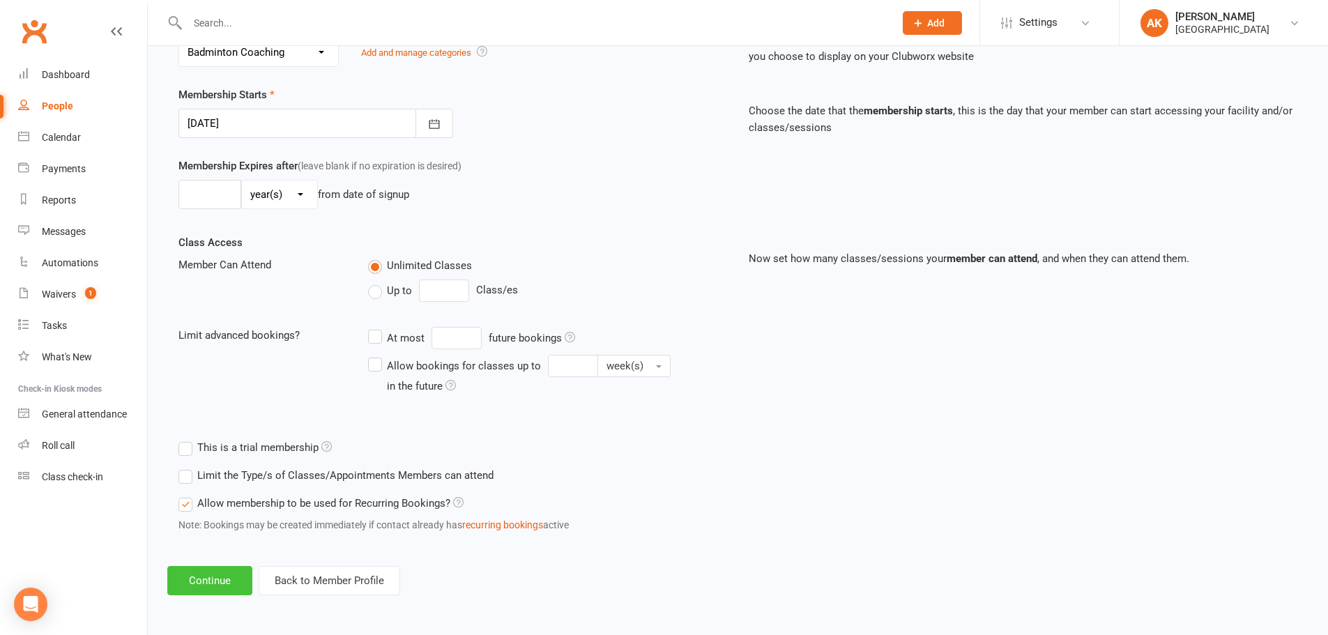
click at [199, 585] on button "Continue" at bounding box center [209, 580] width 85 height 29
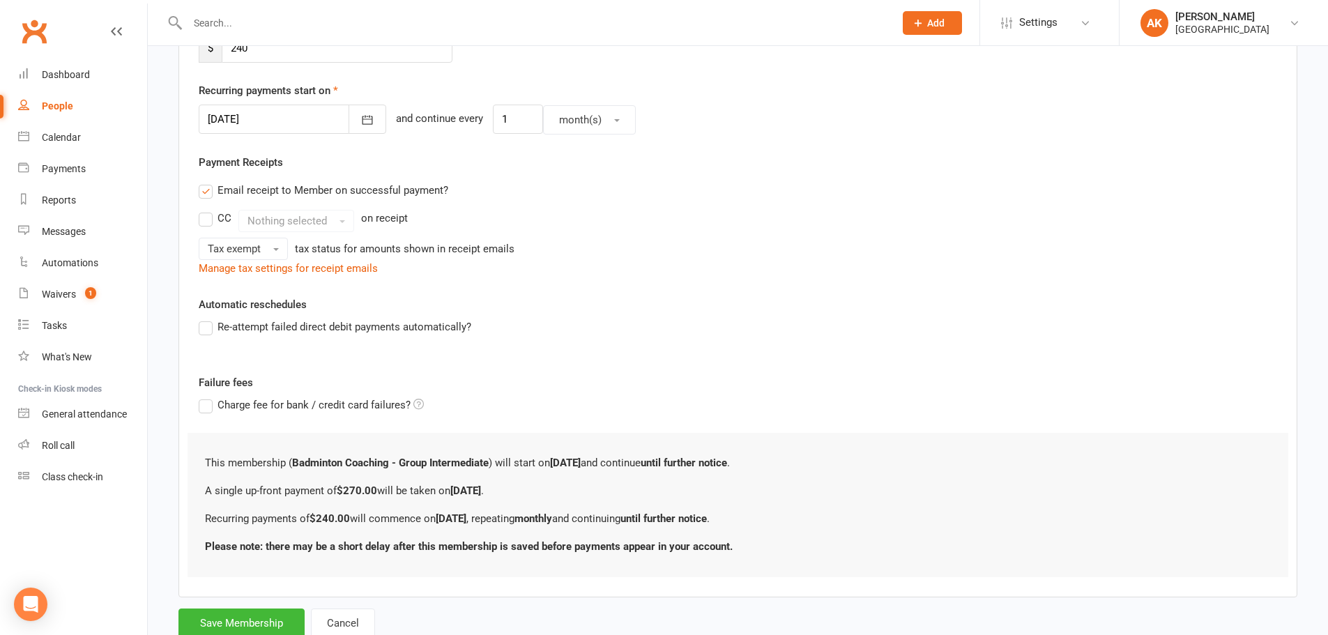
scroll to position [0, 0]
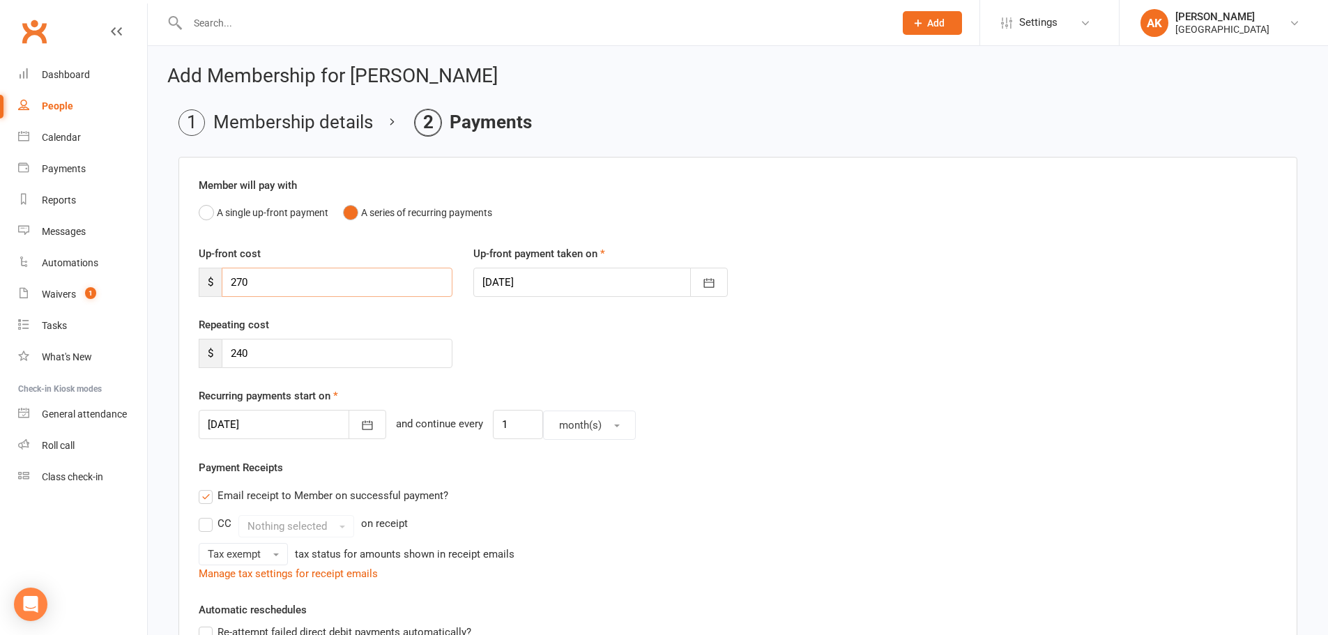
click at [289, 284] on input "270" at bounding box center [337, 282] width 231 height 29
type input "1"
type input "115.2"
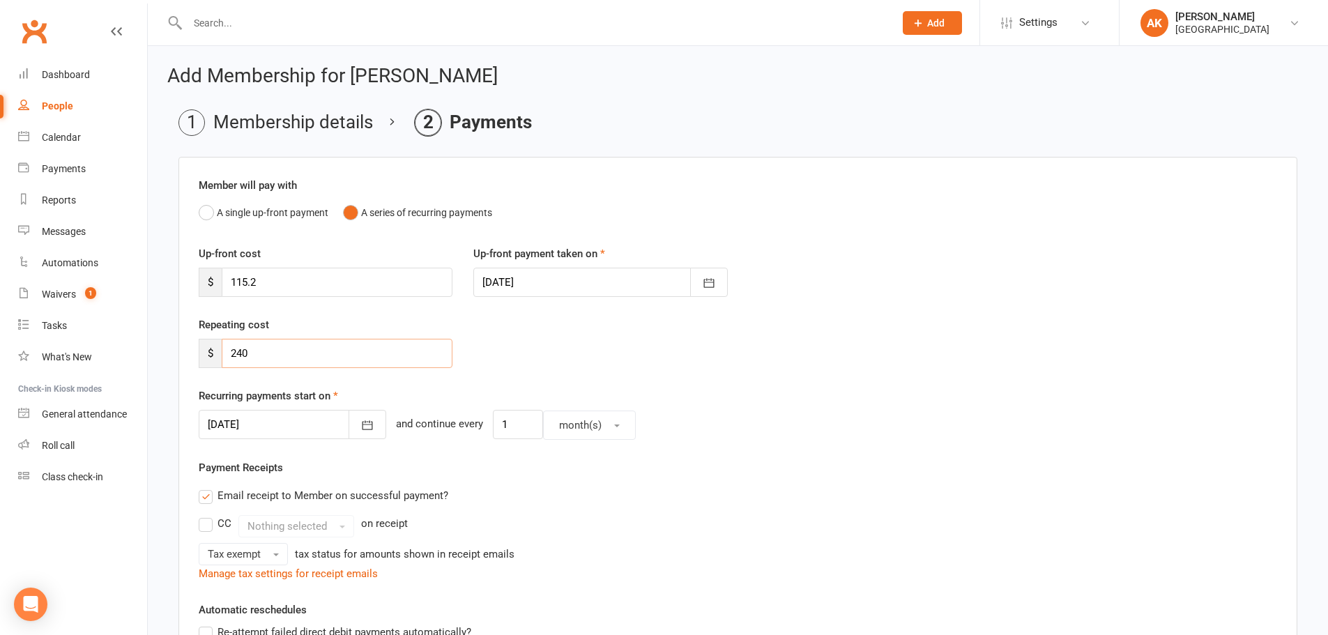
click at [285, 361] on input "240" at bounding box center [337, 353] width 231 height 29
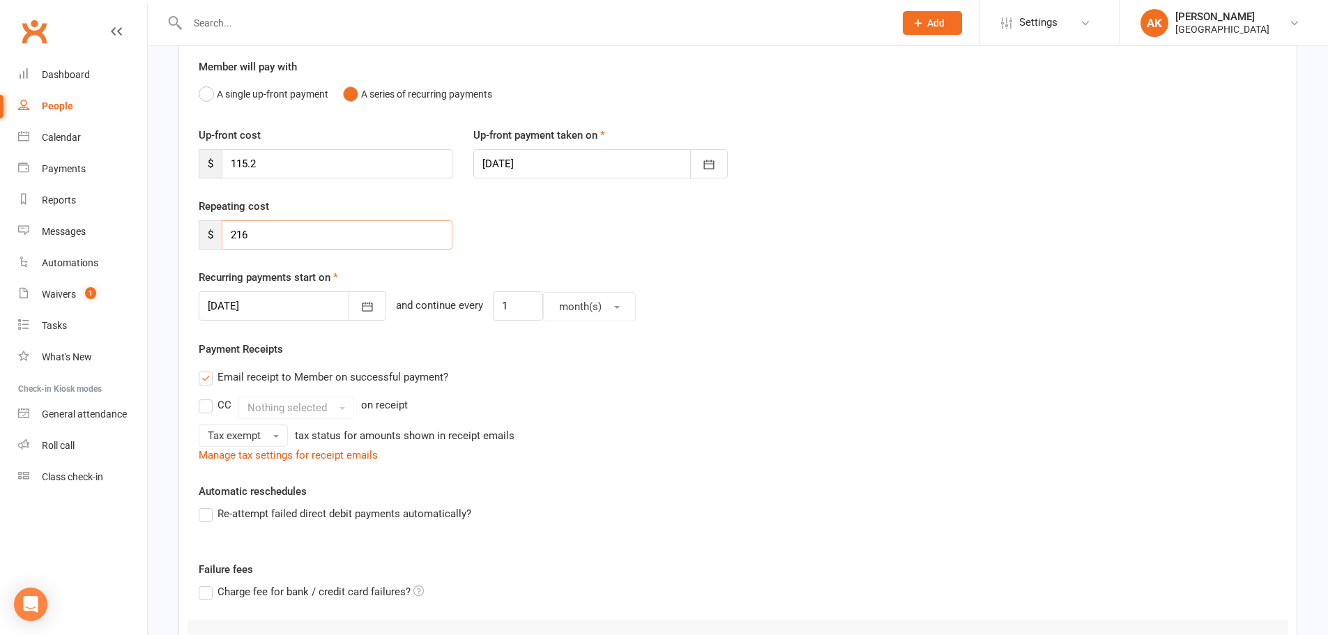
scroll to position [139, 0]
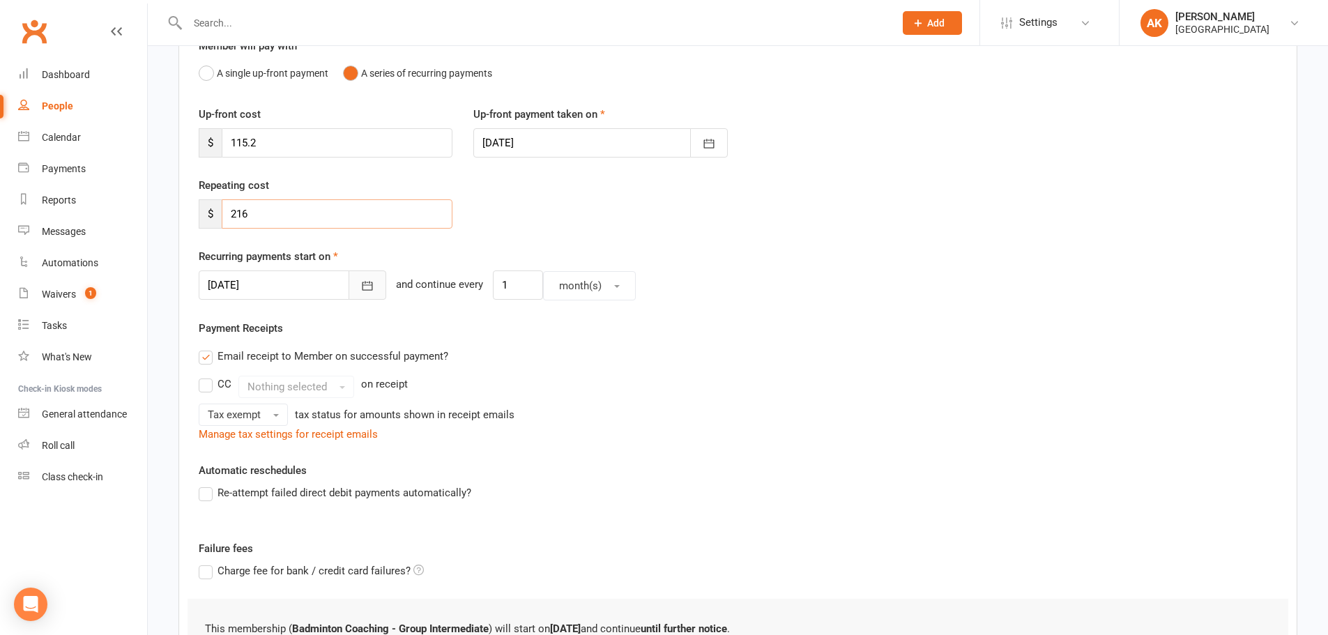
type input "216"
click at [363, 290] on icon "button" at bounding box center [368, 286] width 10 height 9
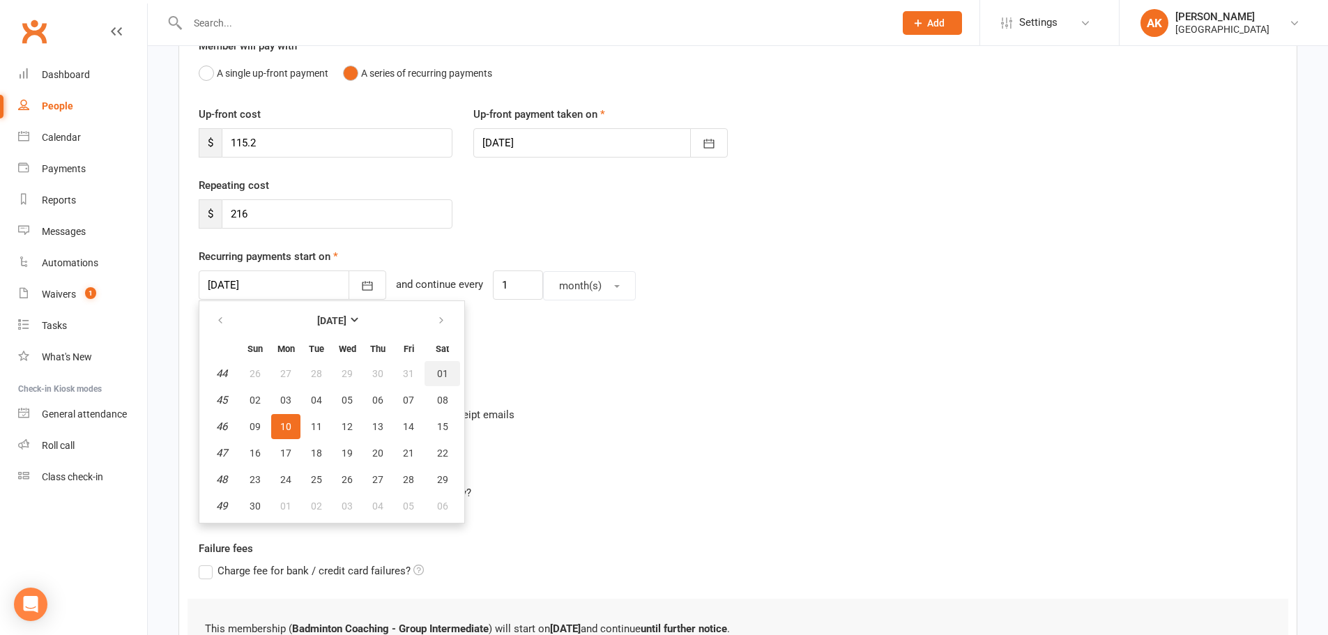
click at [438, 370] on span "01" at bounding box center [442, 373] width 11 height 11
type input "01 Nov 2025"
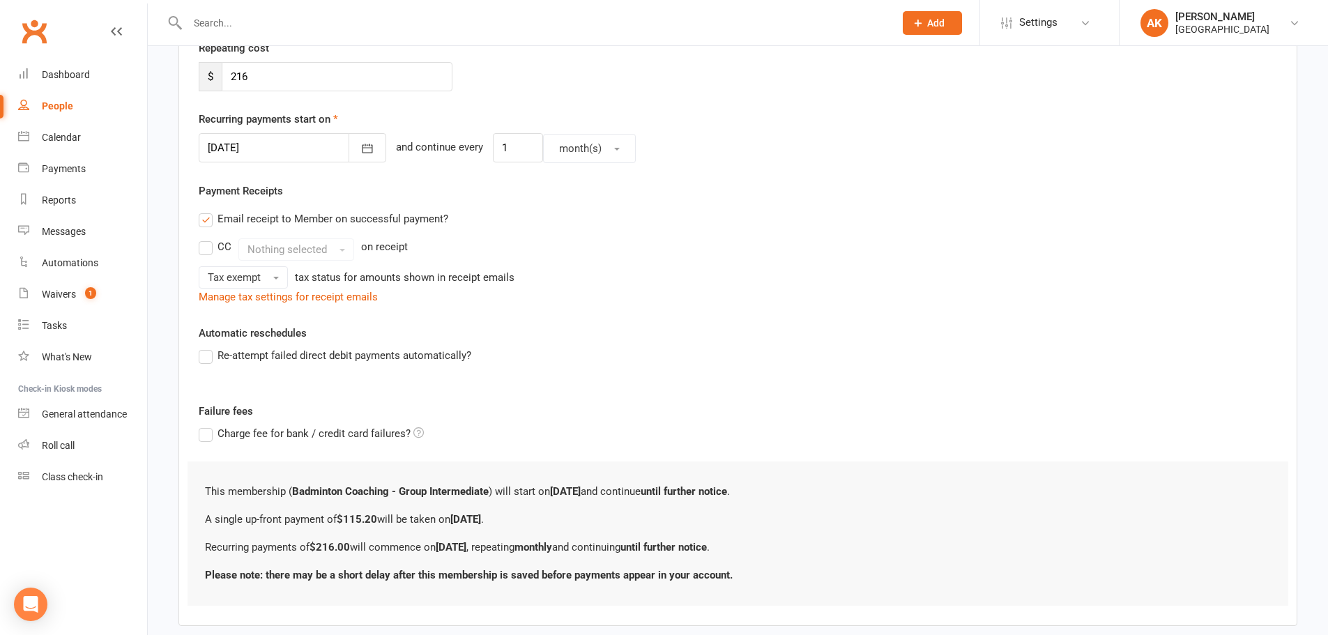
scroll to position [351, 0]
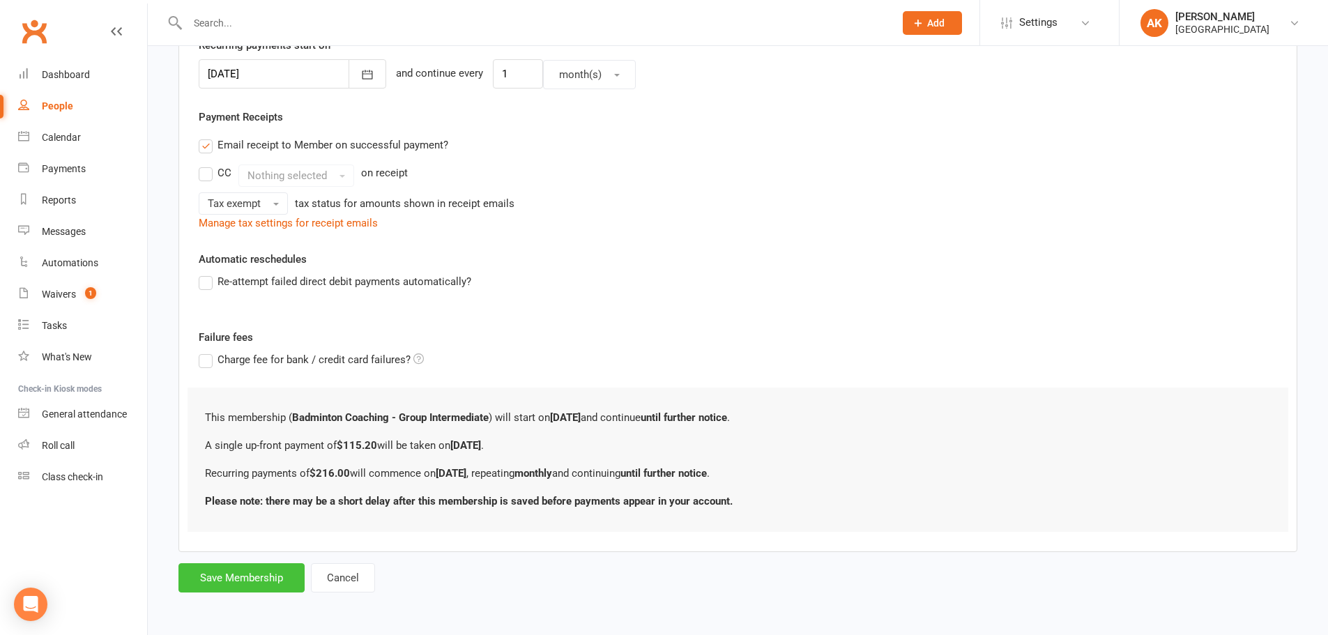
click at [247, 577] on button "Save Membership" at bounding box center [242, 577] width 126 height 29
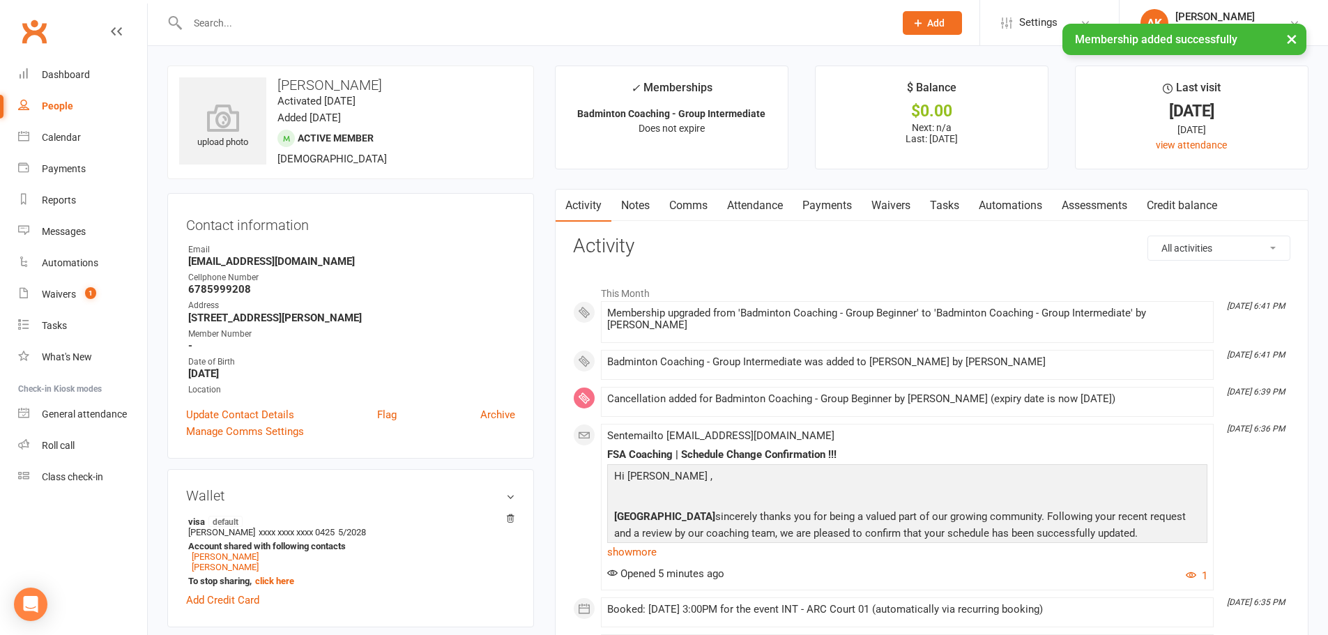
click at [624, 206] on link "Notes" at bounding box center [636, 206] width 48 height 32
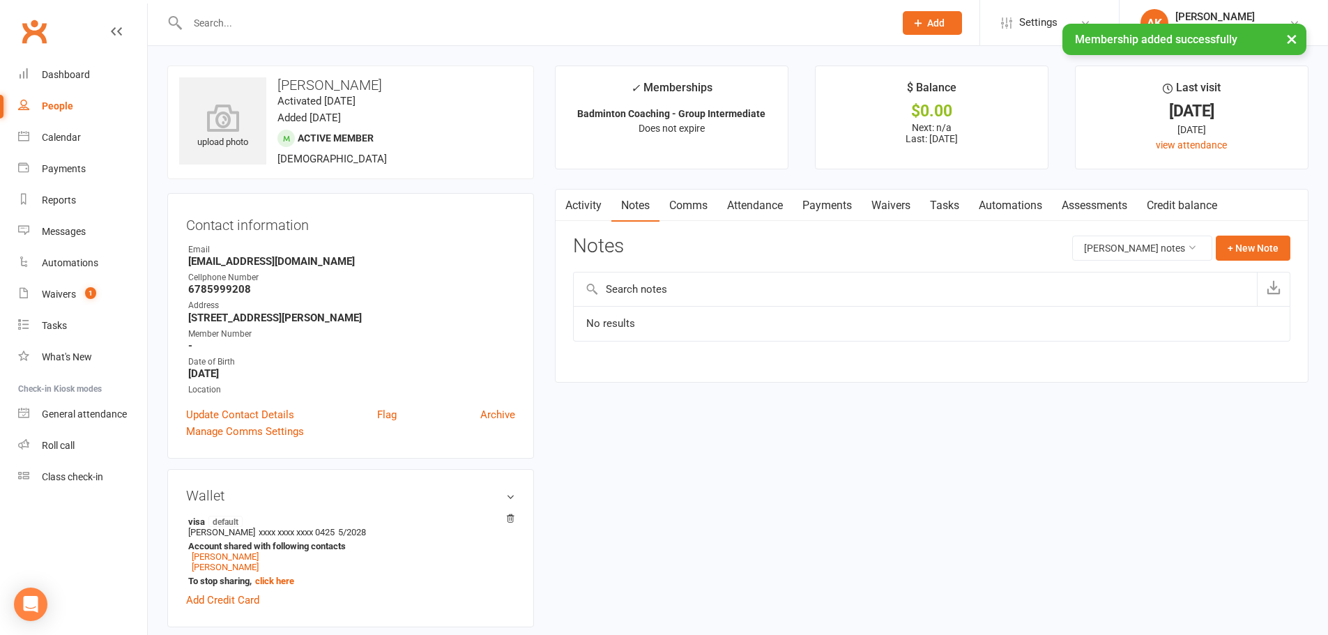
click at [694, 204] on link "Comms" at bounding box center [689, 206] width 58 height 32
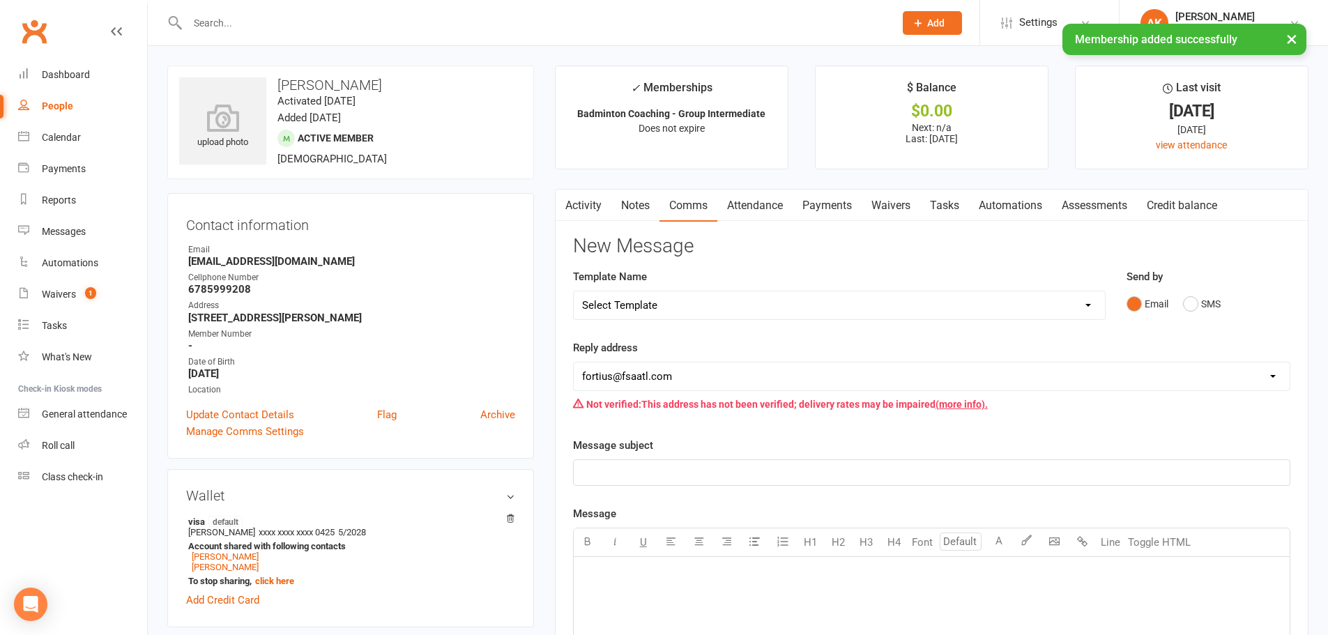
click at [748, 203] on link "Attendance" at bounding box center [755, 206] width 75 height 32
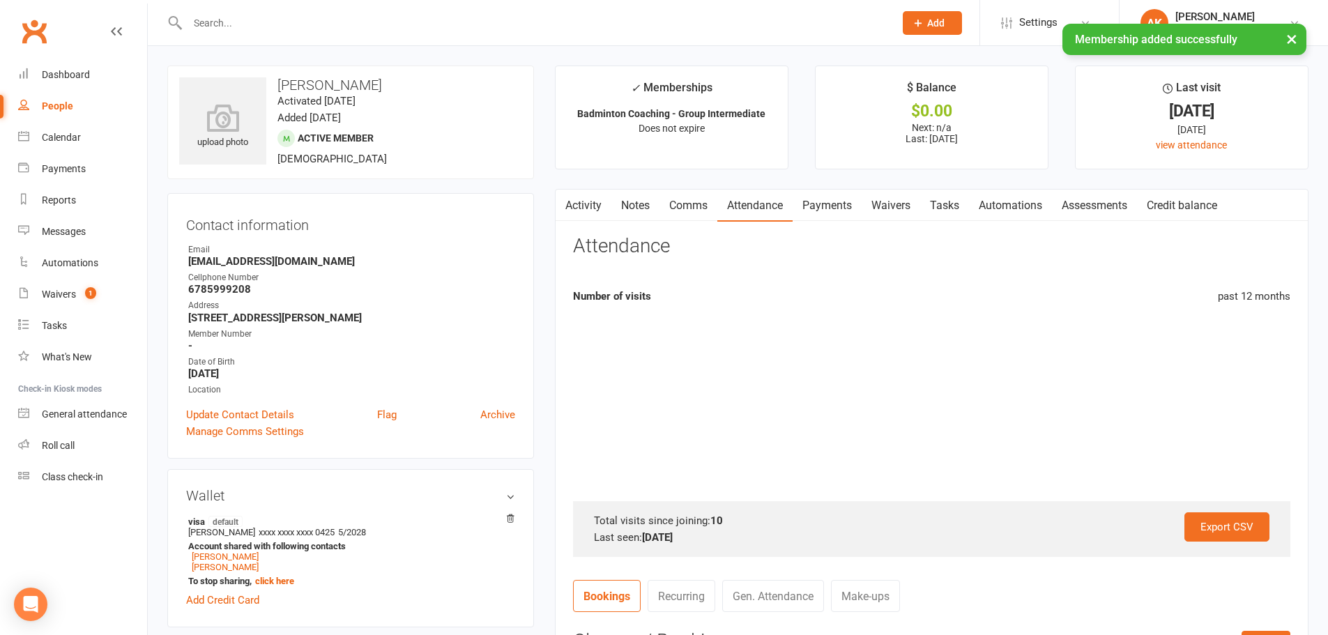
click at [813, 203] on link "Payments" at bounding box center [827, 206] width 69 height 32
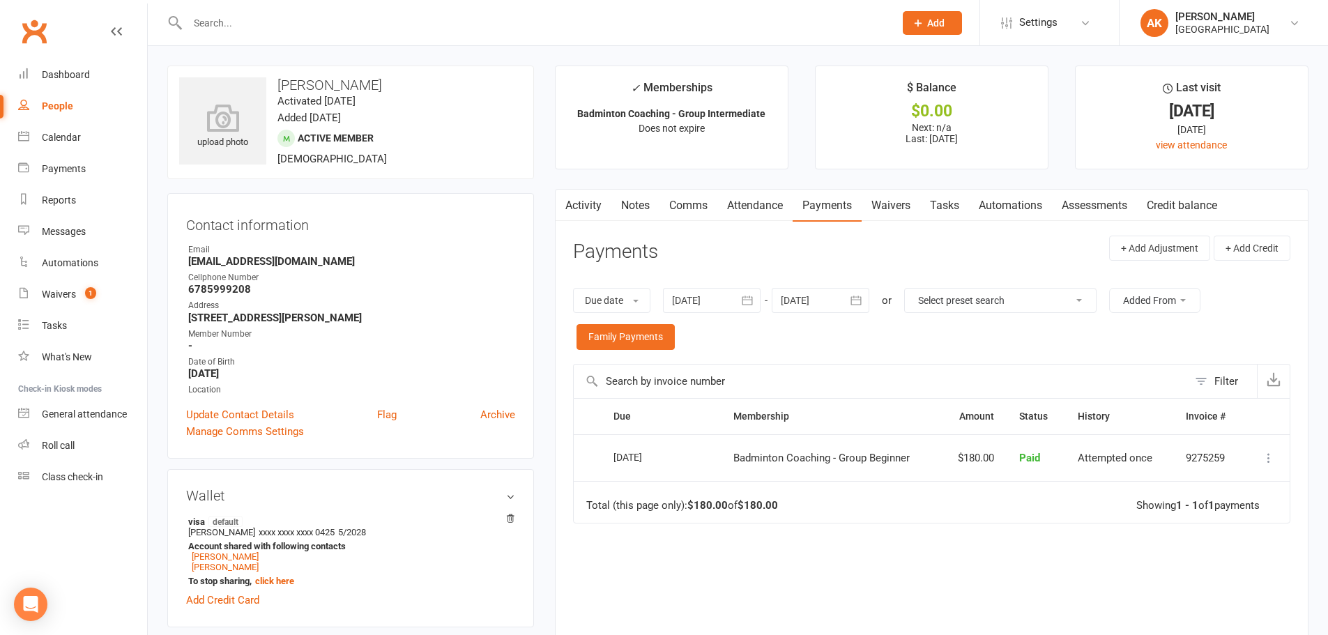
click at [582, 204] on link "Activity" at bounding box center [584, 206] width 56 height 32
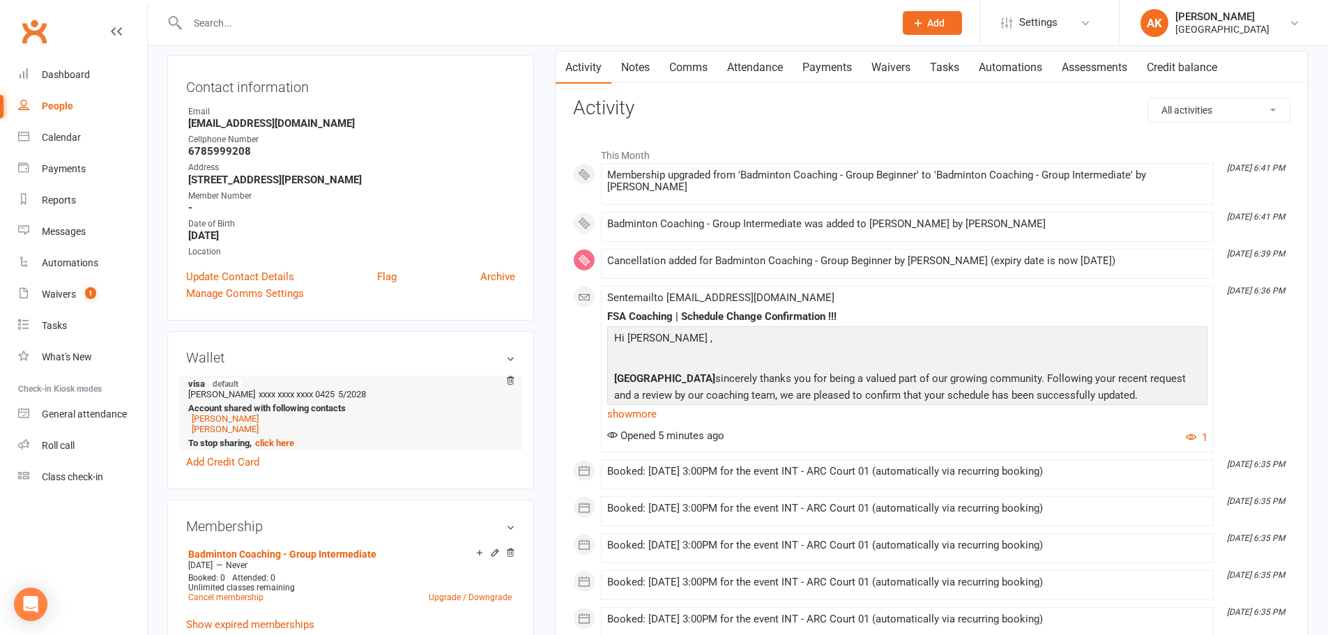
scroll to position [139, 0]
drag, startPoint x: 222, startPoint y: 428, endPoint x: 257, endPoint y: 436, distance: 35.7
click at [257, 436] on li "visa default Ya wen xxxx xxxx xxxx 0425 5/2028 Account shared with following co…" at bounding box center [350, 411] width 329 height 75
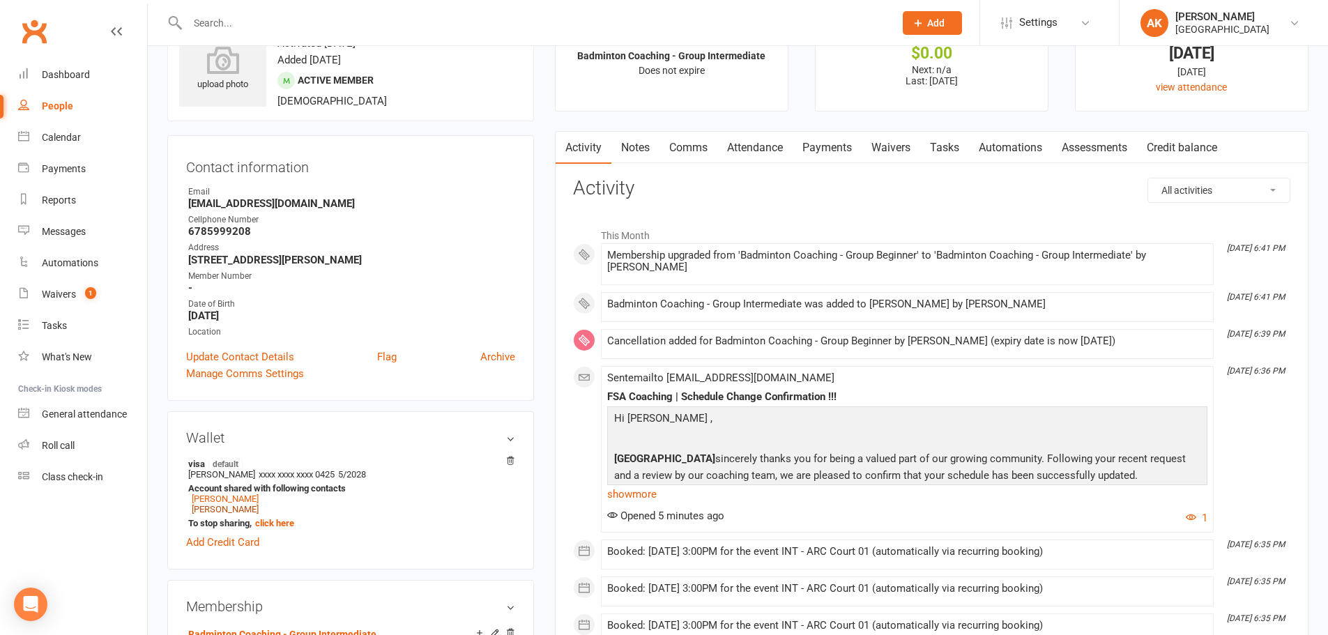
scroll to position [0, 0]
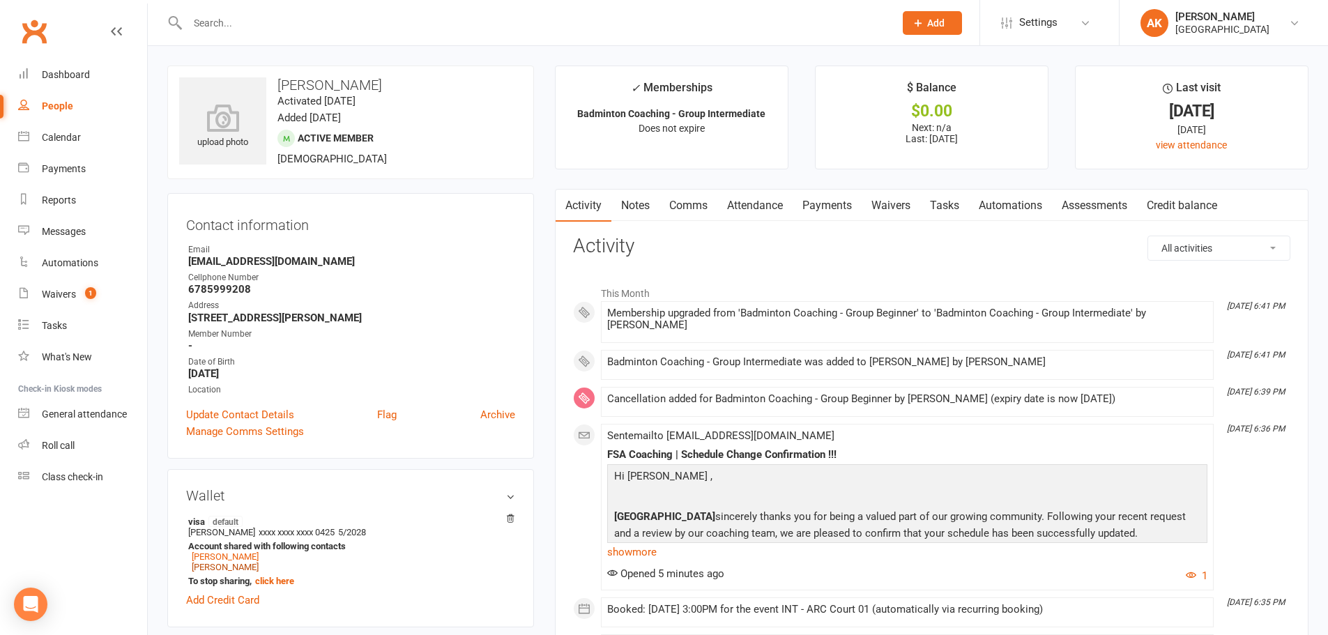
click at [704, 200] on link "Comms" at bounding box center [689, 206] width 58 height 32
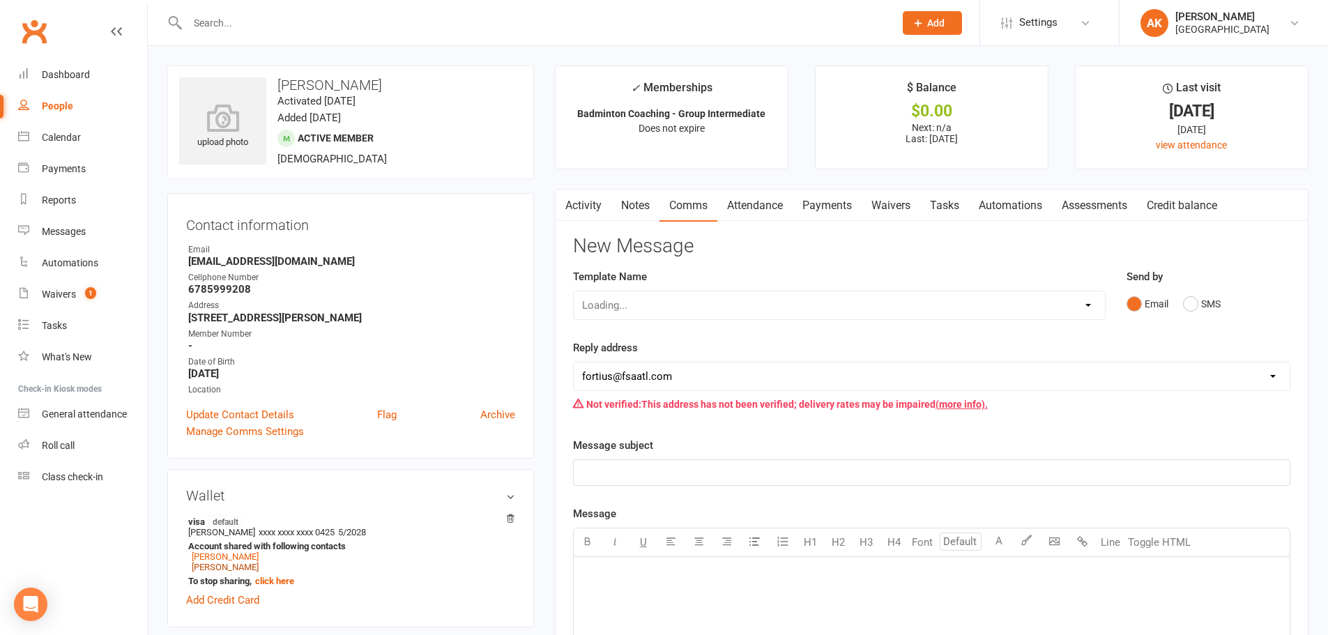
click at [759, 203] on link "Attendance" at bounding box center [755, 206] width 75 height 32
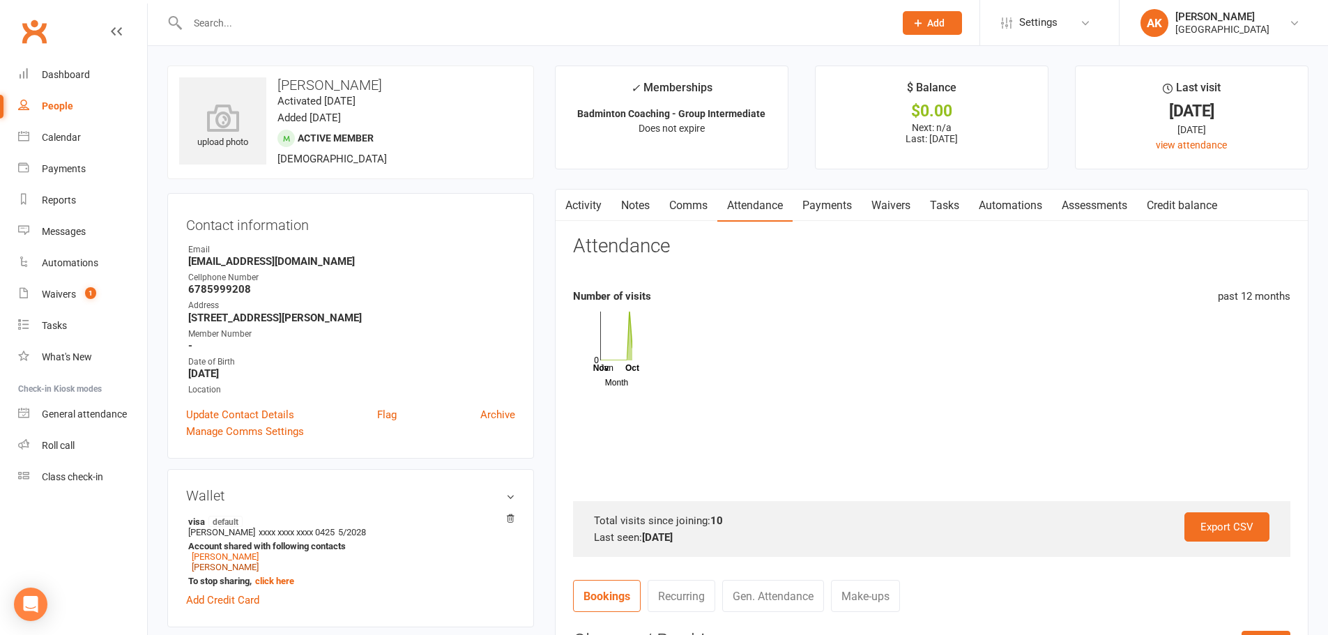
click at [803, 200] on link "Payments" at bounding box center [827, 206] width 69 height 32
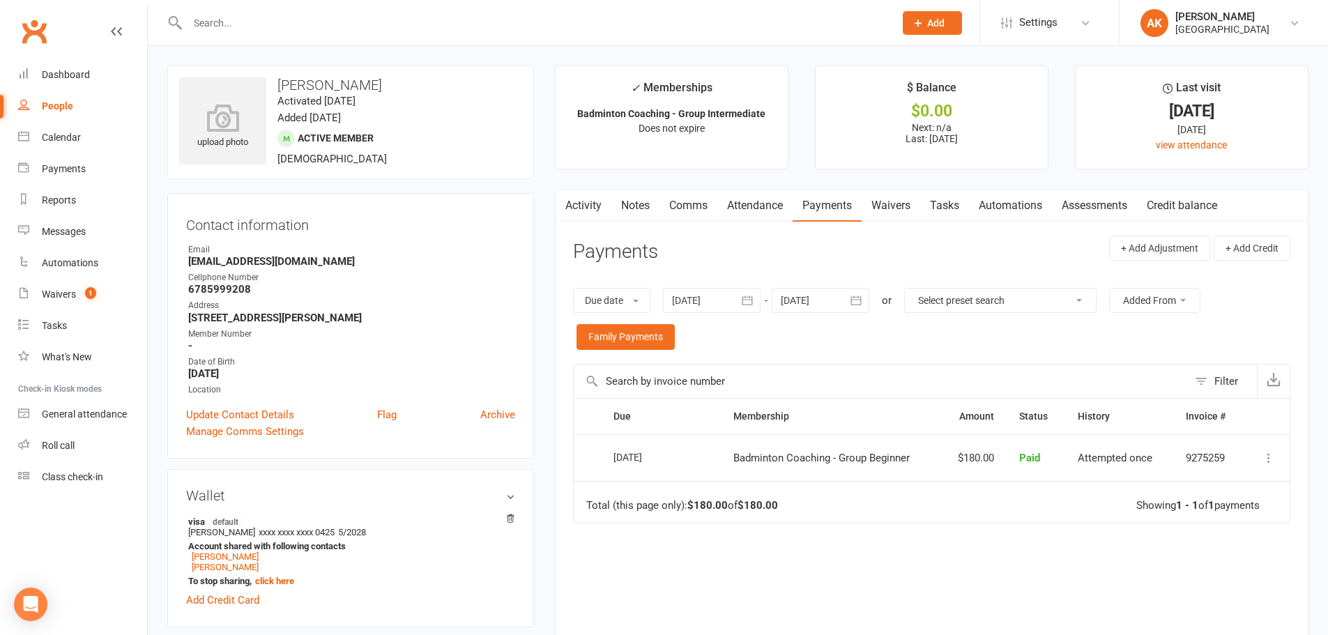
click at [752, 298] on icon "button" at bounding box center [748, 300] width 10 height 9
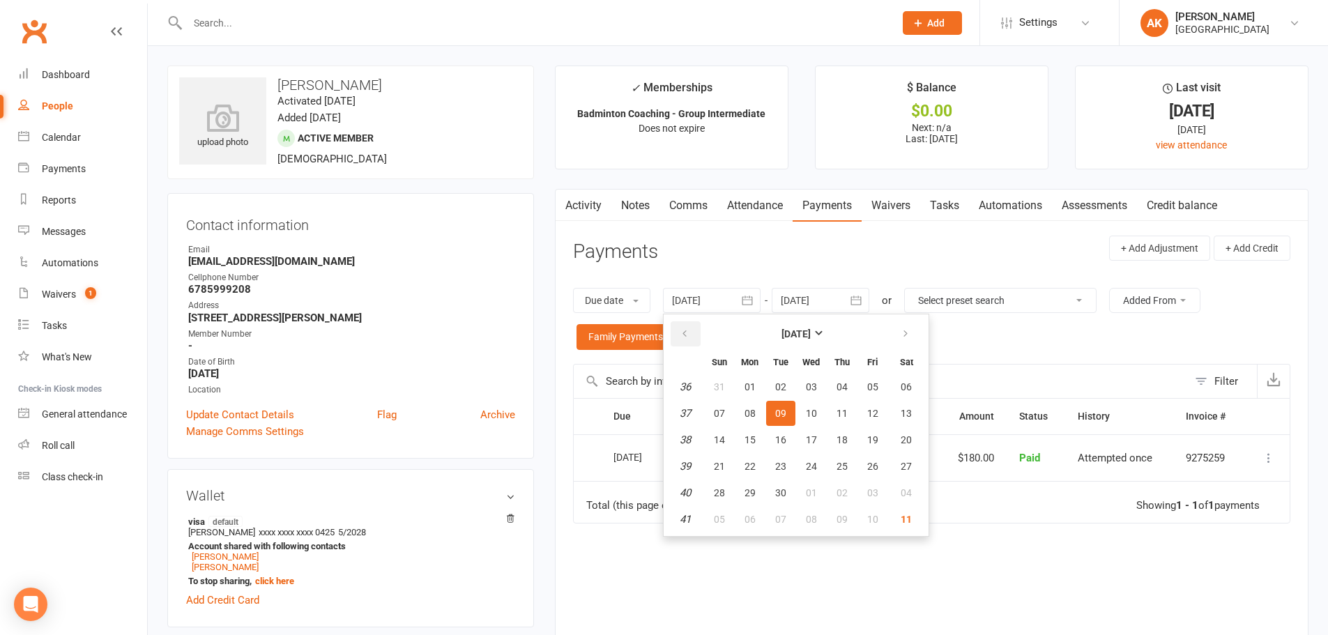
click at [692, 340] on button "button" at bounding box center [686, 333] width 30 height 25
click at [782, 388] on span "01" at bounding box center [780, 386] width 11 height 11
type input "01 Jul 2025"
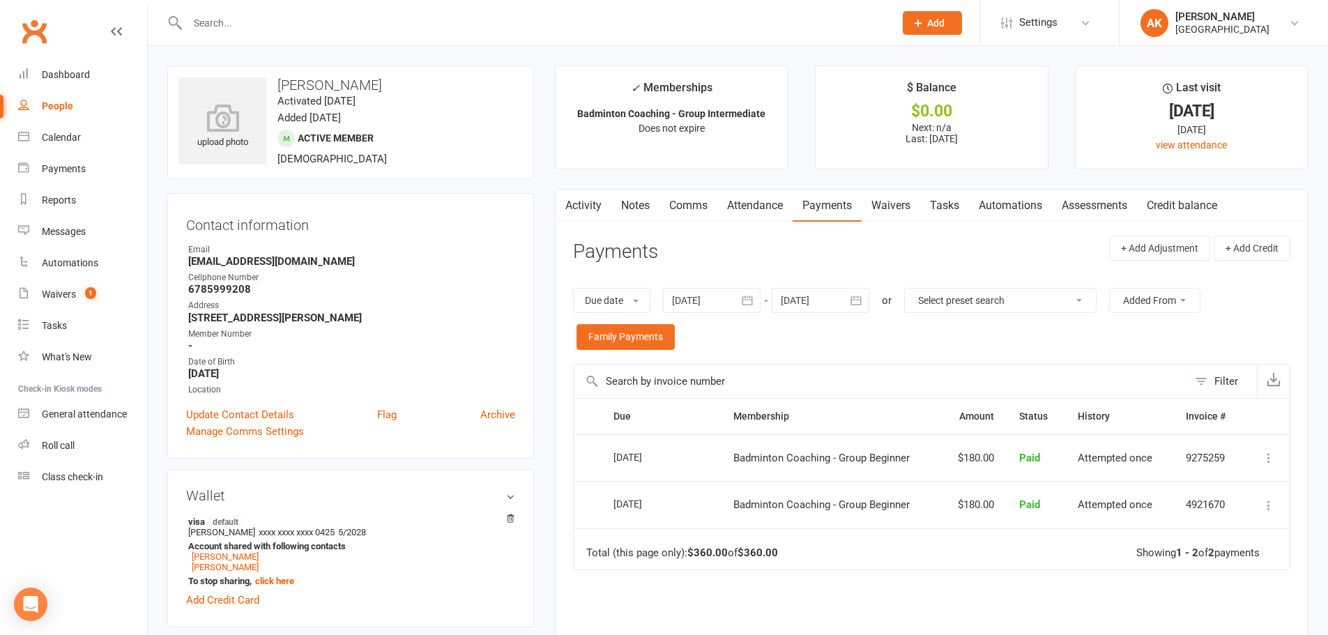
click at [862, 301] on icon "button" at bounding box center [856, 300] width 10 height 9
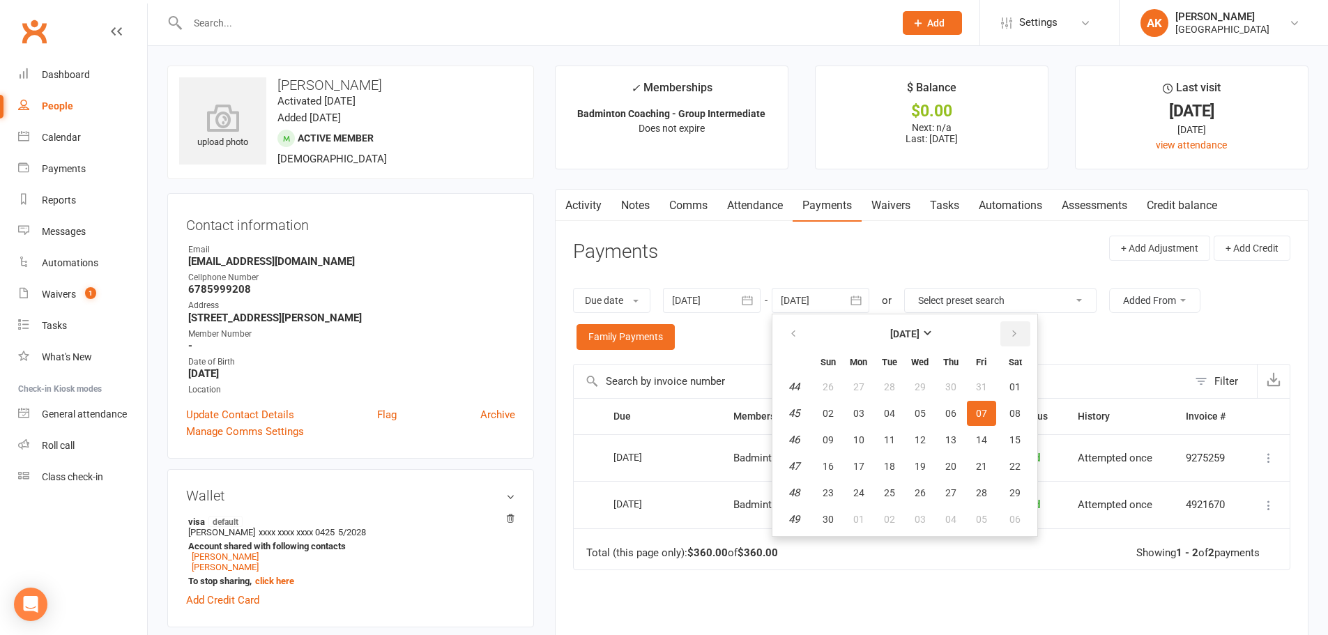
click at [1018, 338] on icon "button" at bounding box center [1015, 333] width 10 height 11
click at [959, 388] on button "01" at bounding box center [950, 386] width 29 height 25
type input "01 Jan 2026"
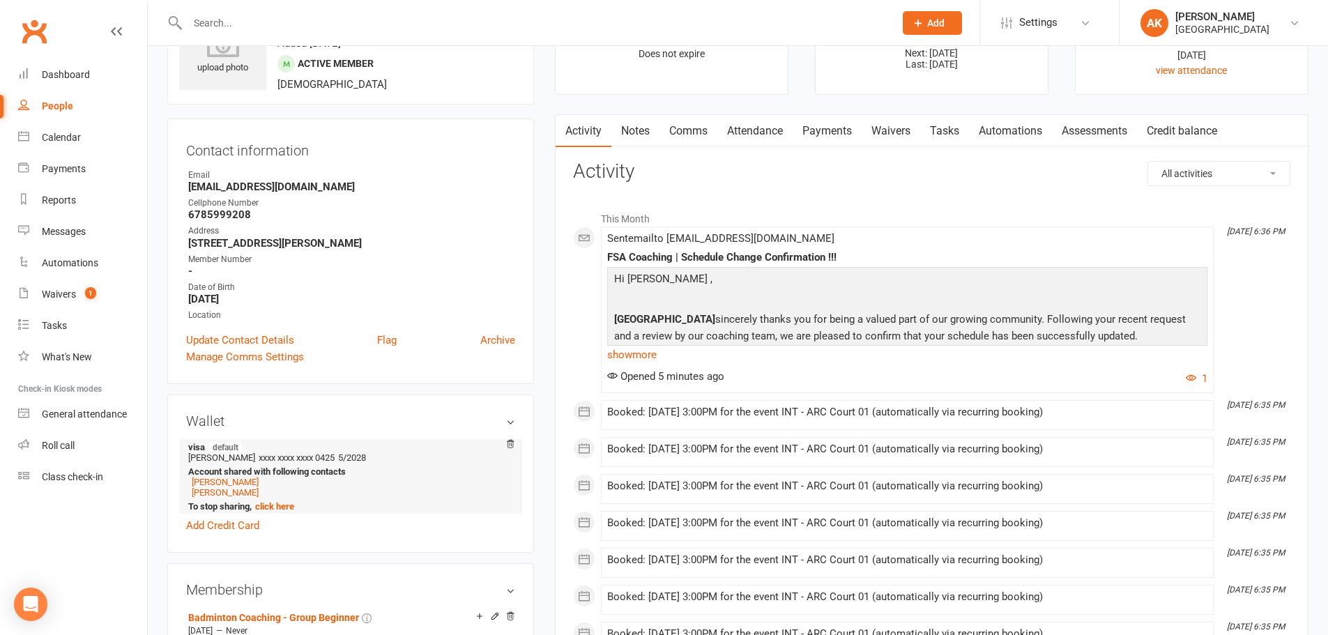
scroll to position [209, 0]
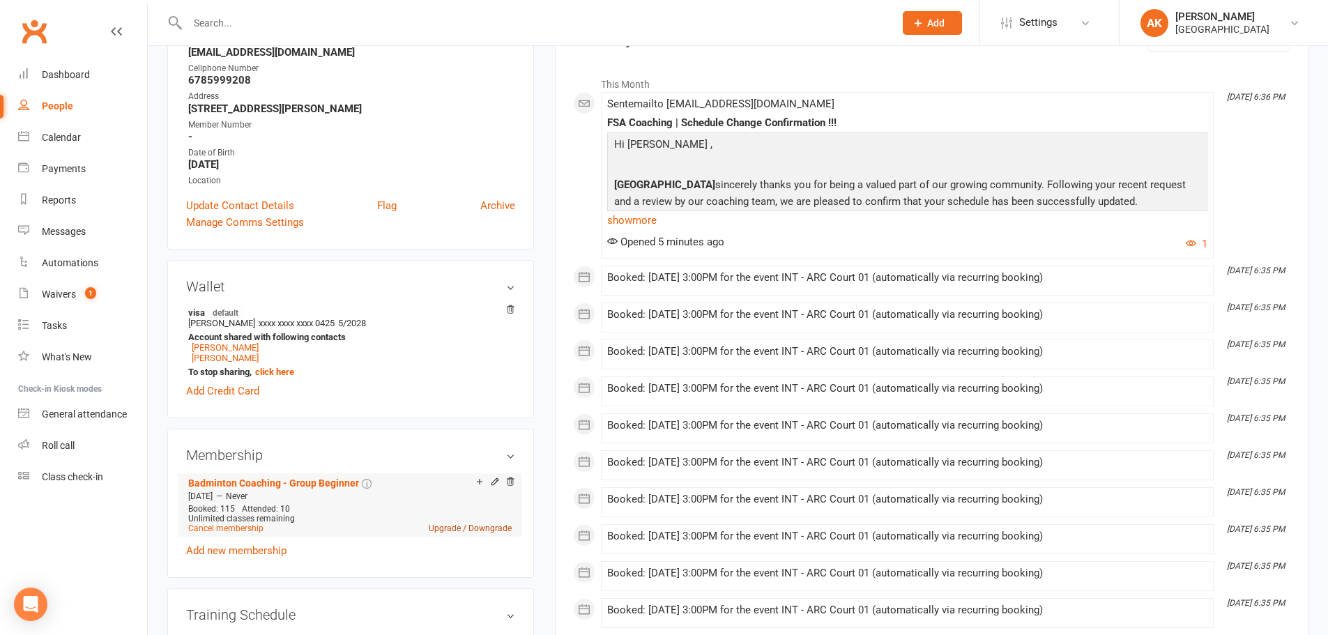
click at [448, 529] on link "Upgrade / Downgrade" at bounding box center [470, 529] width 83 height 10
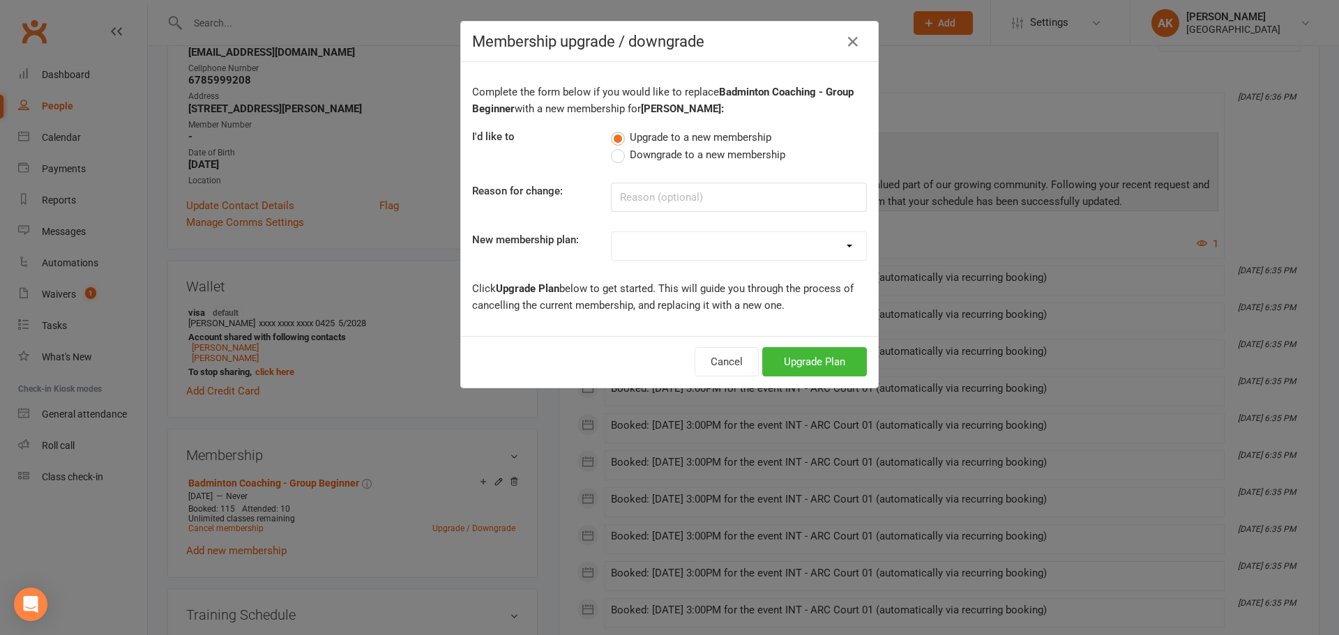
click at [706, 245] on select "Badminton - Adult Annual Membership Badminton - Adult Monthly Membership Badmin…" at bounding box center [739, 246] width 255 height 28
select select "16"
click at [612, 232] on select "Badminton - Adult Annual Membership Badminton - Adult Monthly Membership Badmin…" at bounding box center [739, 246] width 255 height 28
click at [807, 361] on button "Upgrade Plan" at bounding box center [814, 361] width 105 height 29
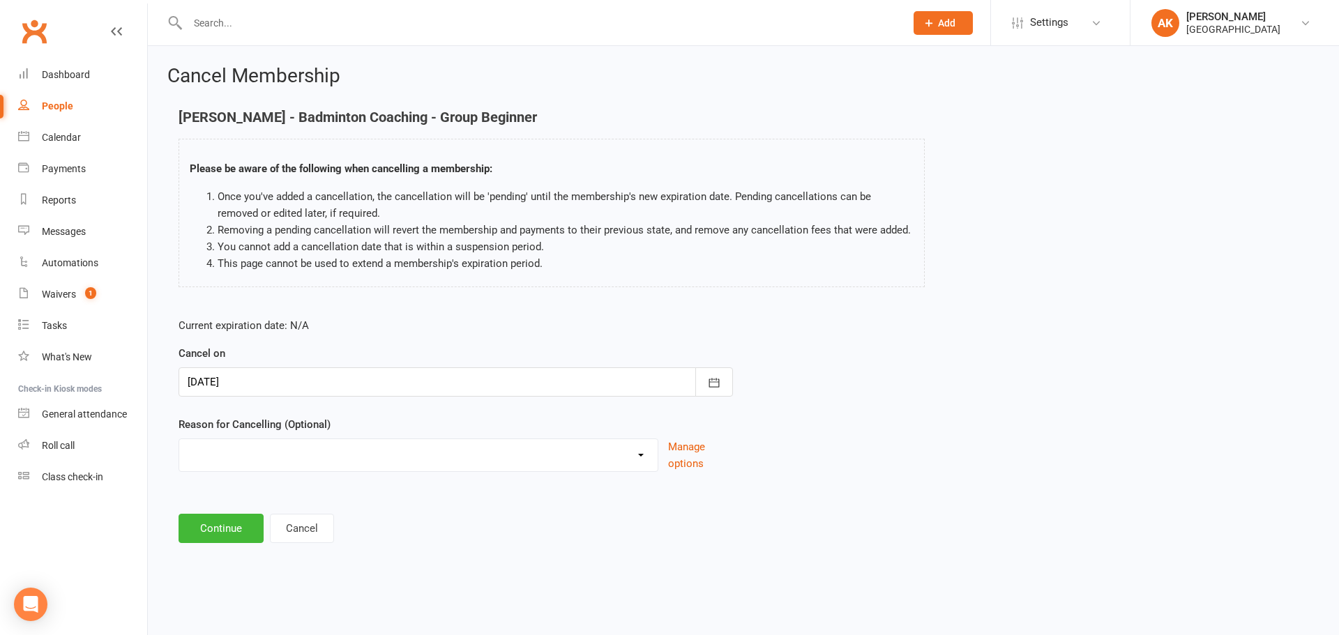
click at [287, 445] on select "Coaches Request Coaching is Complete Coach Request Customer requested via email…" at bounding box center [418, 453] width 478 height 28
select select "2"
click at [179, 439] on select "Coaches Request Coaching is Complete Coach Request Customer requested via email…" at bounding box center [418, 453] width 478 height 28
click at [211, 533] on button "Continue" at bounding box center [221, 528] width 85 height 29
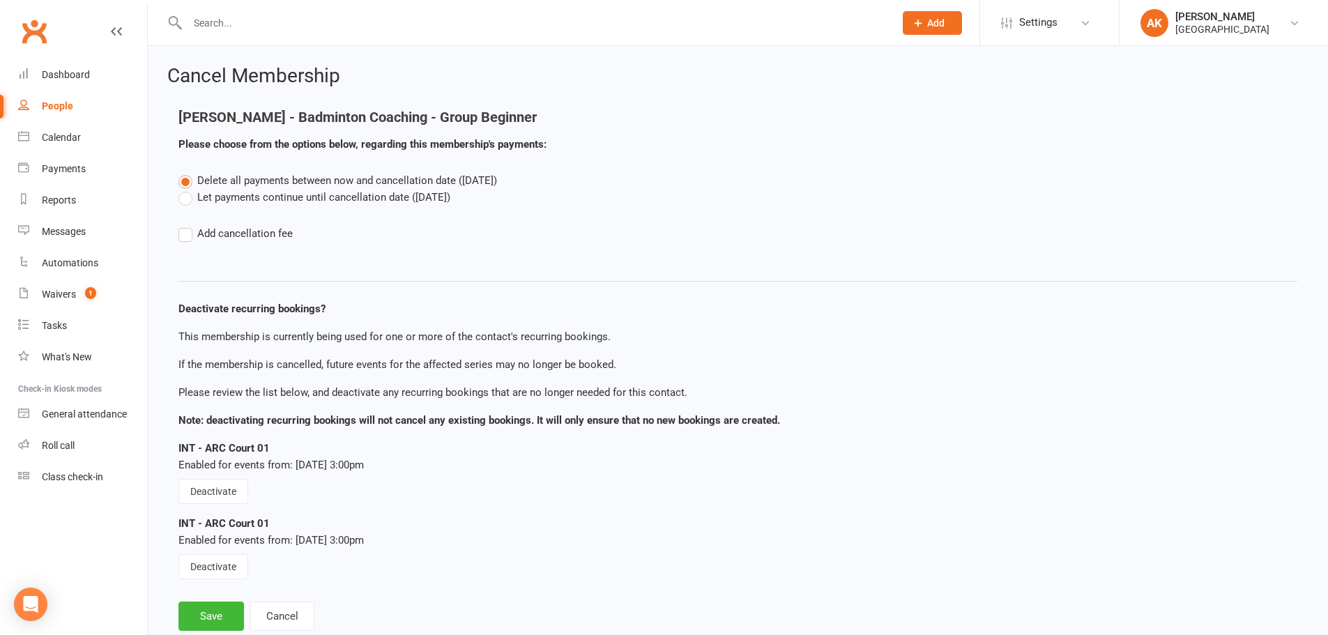
click at [264, 200] on label "Let payments continue until cancellation date ([DATE])" at bounding box center [315, 197] width 272 height 17
click at [188, 189] on input "Let payments continue until cancellation date ([DATE])" at bounding box center [183, 189] width 9 height 0
click at [217, 615] on button "Save" at bounding box center [212, 616] width 66 height 29
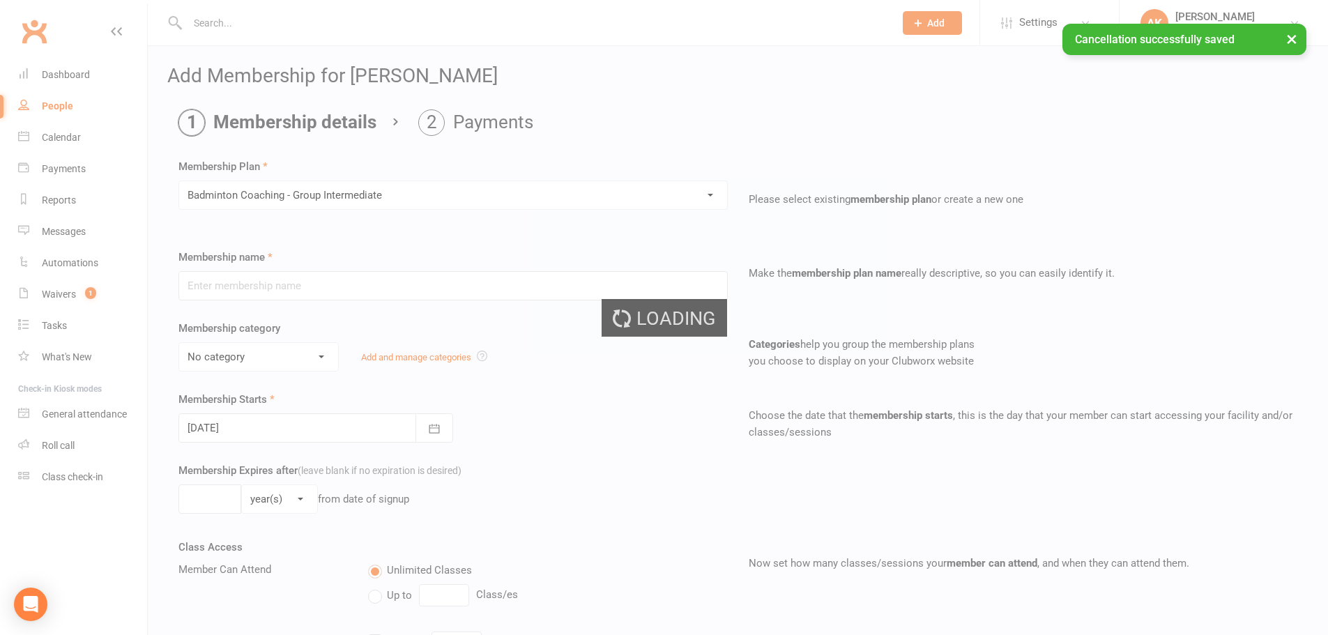
type input "Badminton Coaching - Group Intermediate"
select select "2"
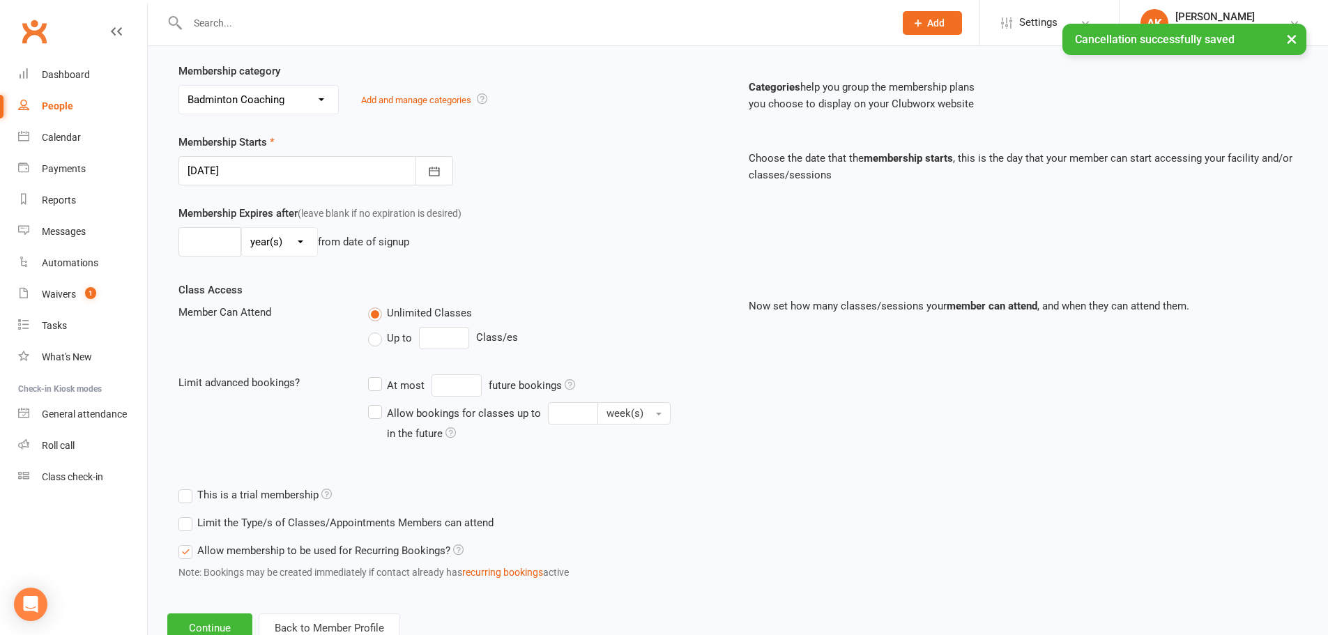
scroll to position [305, 0]
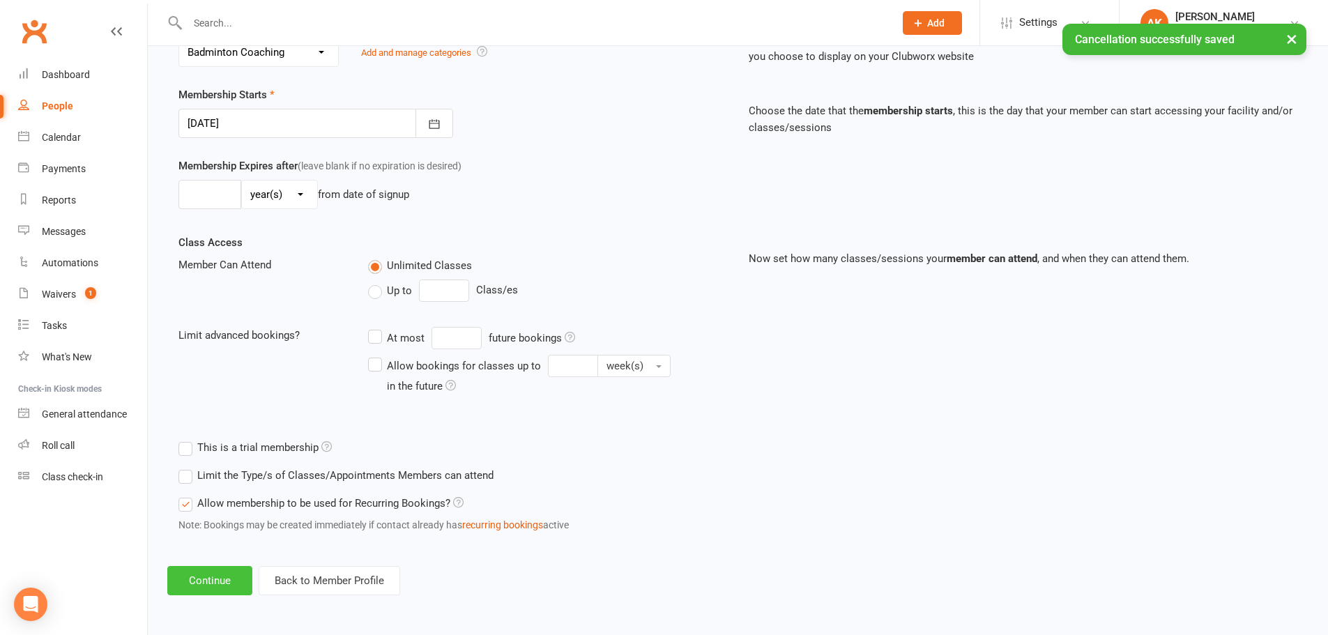
click at [223, 572] on button "Continue" at bounding box center [209, 580] width 85 height 29
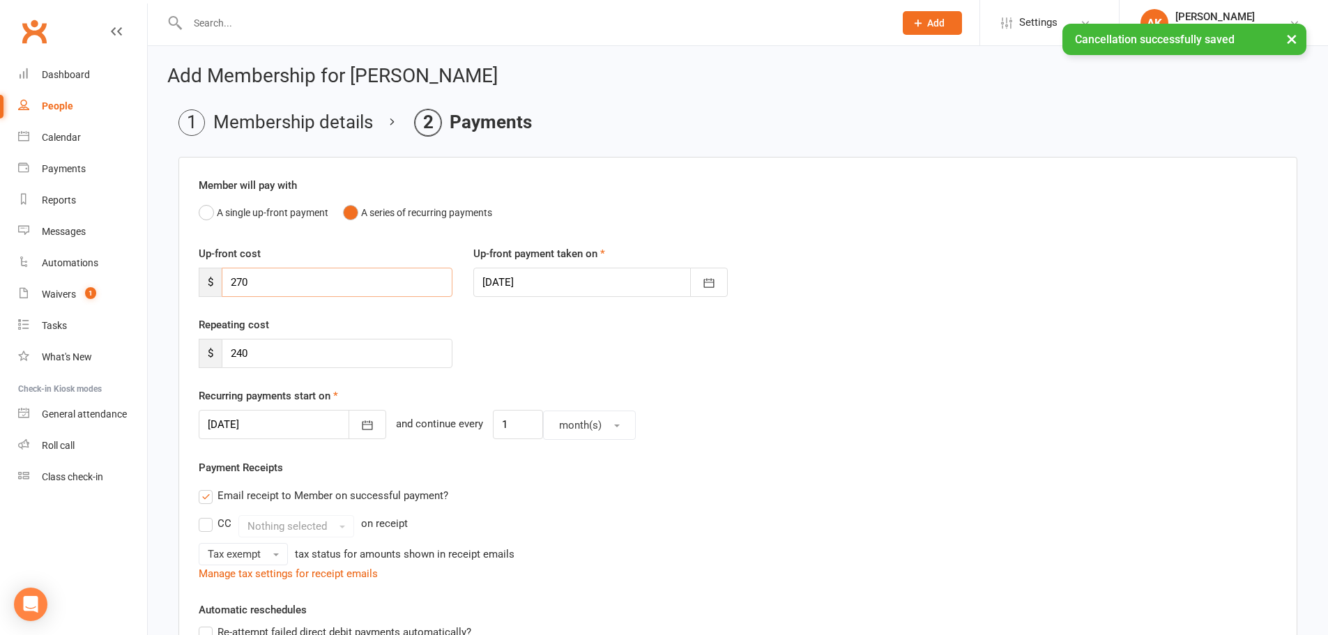
click at [300, 285] on input "270" at bounding box center [337, 282] width 231 height 29
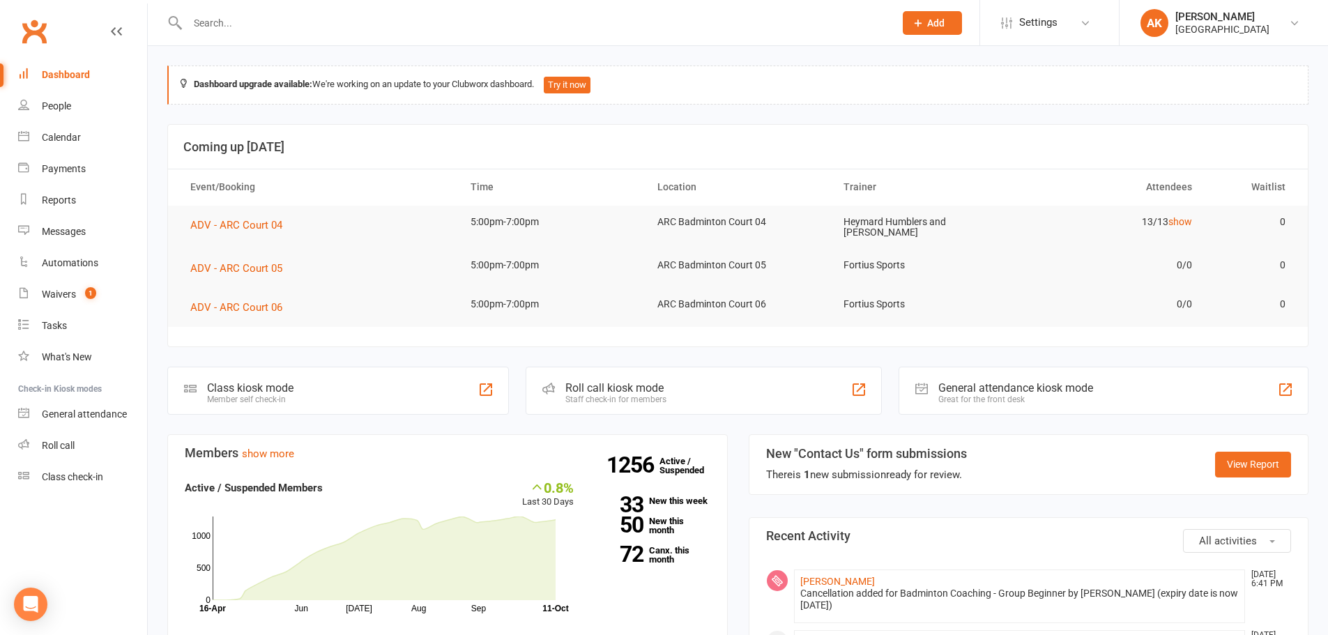
click at [311, 22] on input "text" at bounding box center [533, 23] width 701 height 20
click at [835, 578] on link "[PERSON_NAME]" at bounding box center [838, 581] width 75 height 11
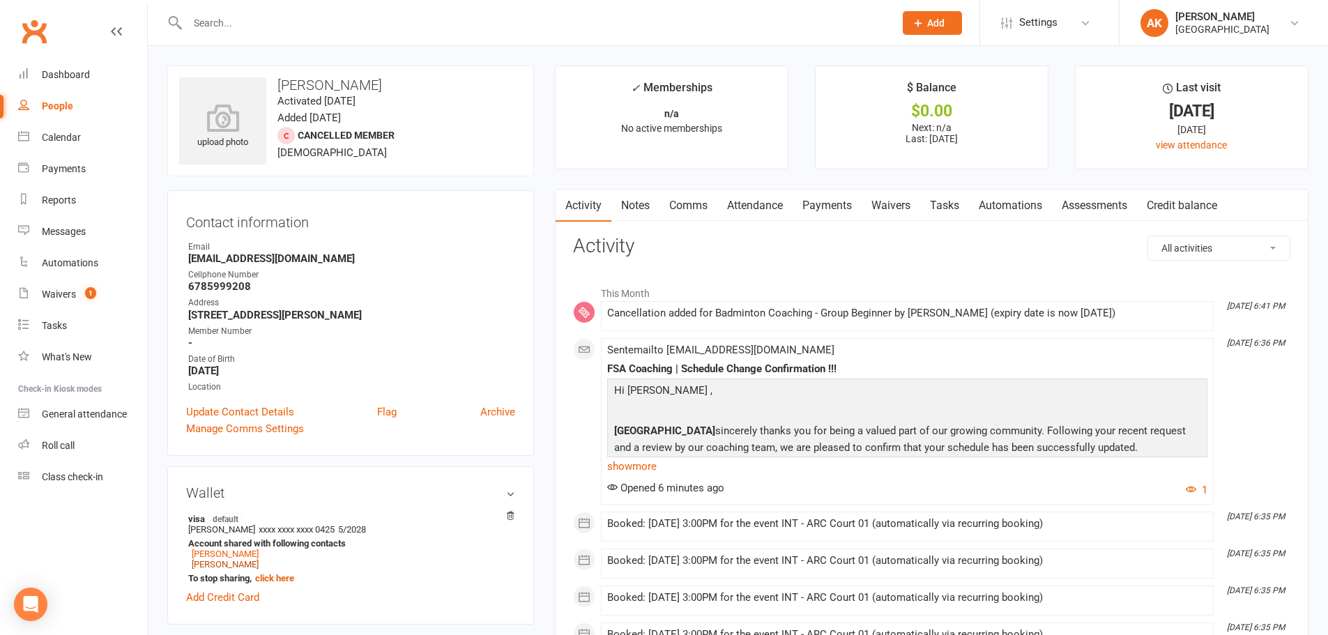
click at [757, 198] on link "Attendance" at bounding box center [755, 206] width 75 height 32
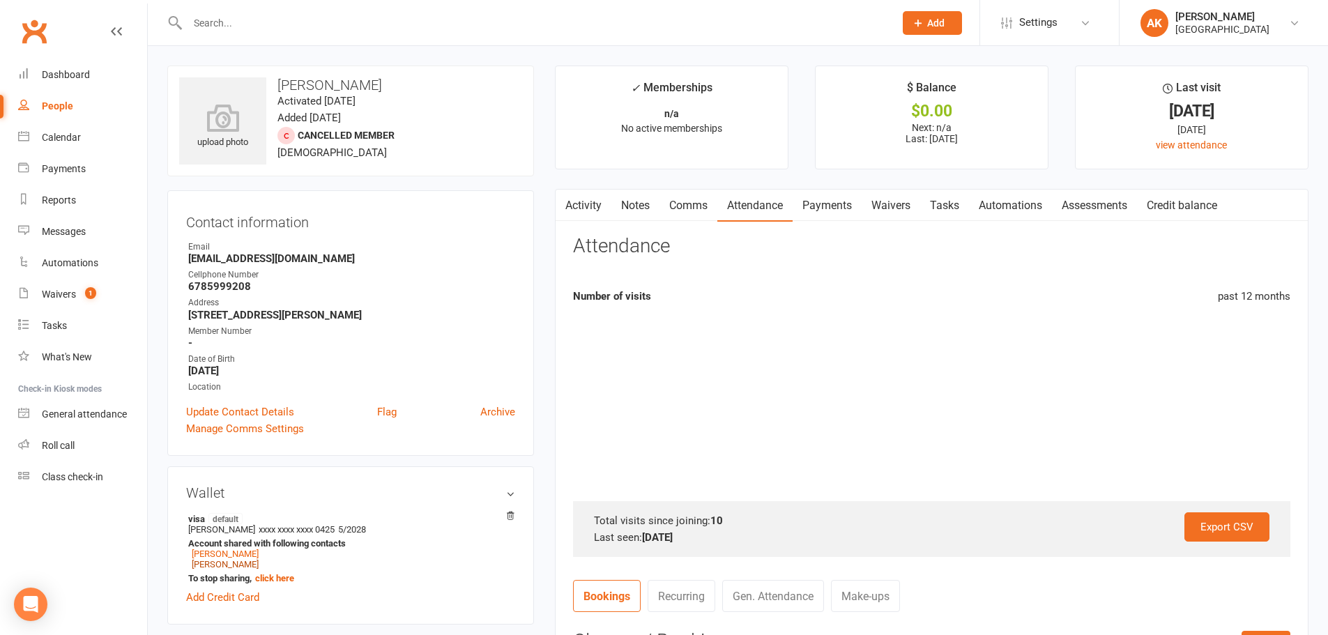
click at [824, 201] on link "Payments" at bounding box center [827, 206] width 69 height 32
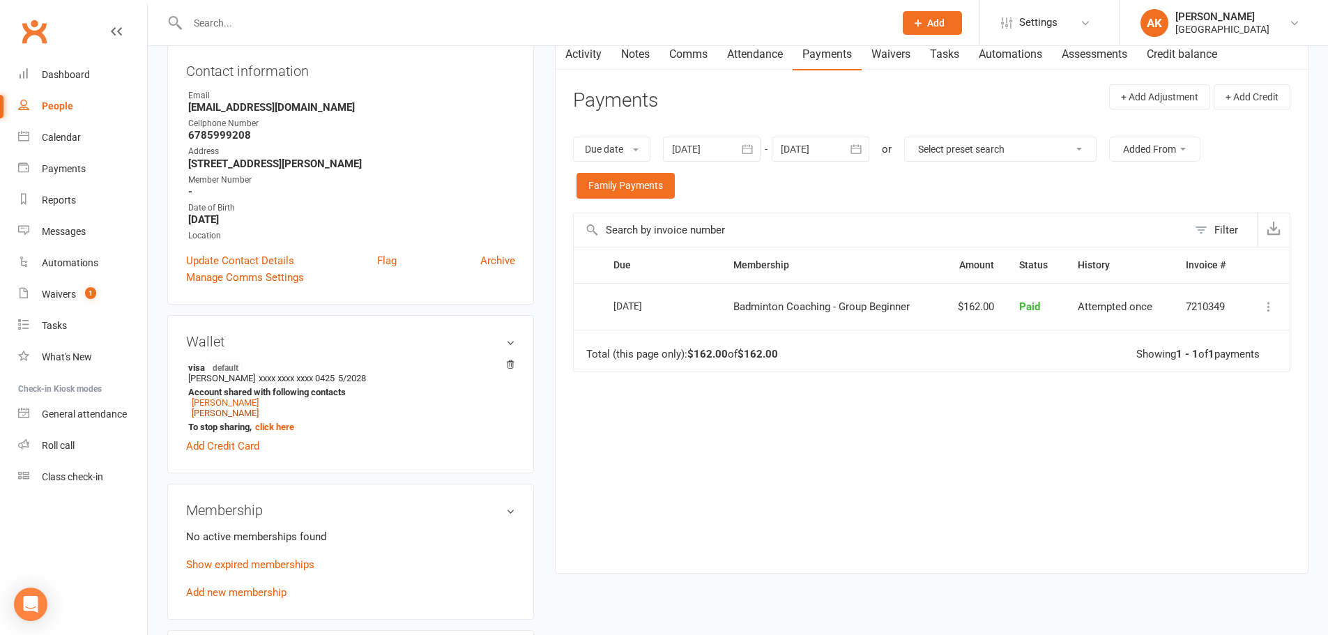
scroll to position [279, 0]
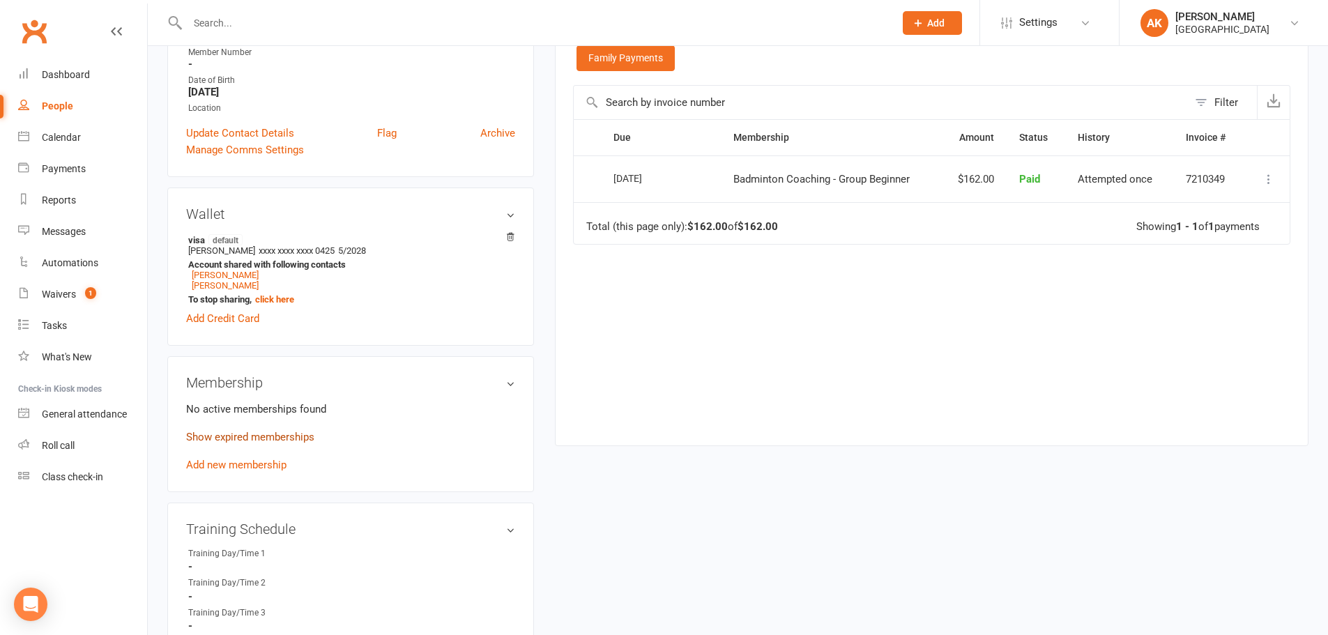
click at [267, 440] on link "Show expired memberships" at bounding box center [250, 437] width 128 height 13
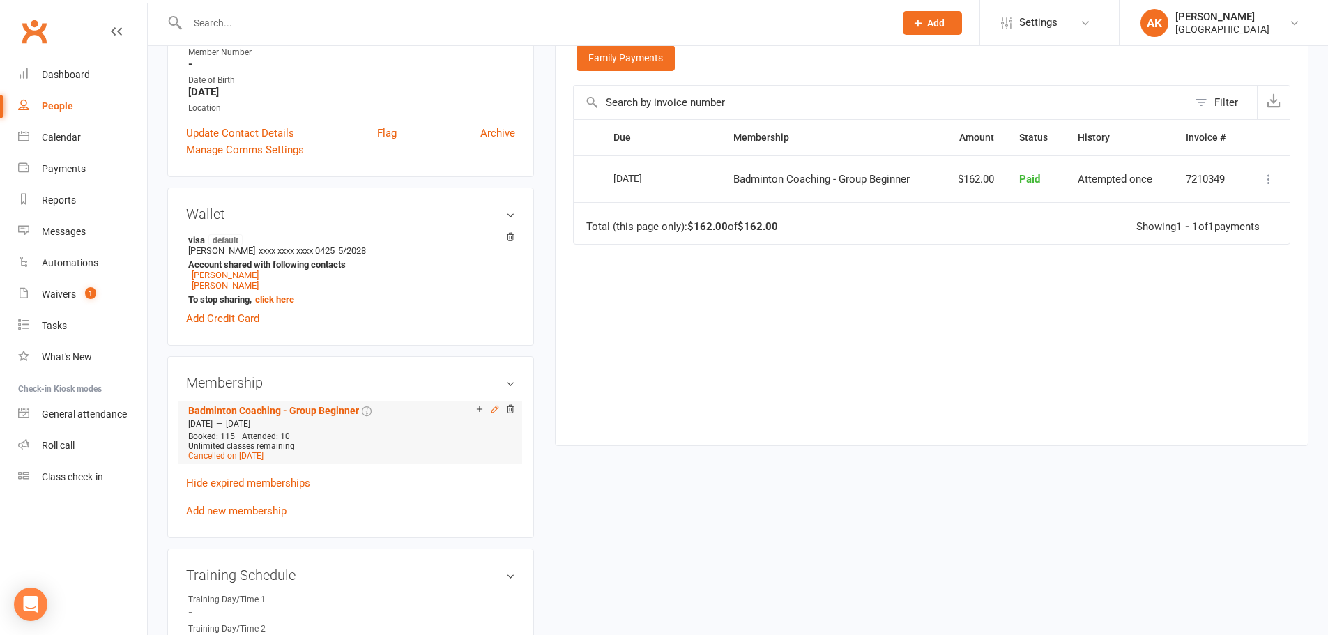
click at [496, 409] on icon at bounding box center [495, 409] width 10 height 10
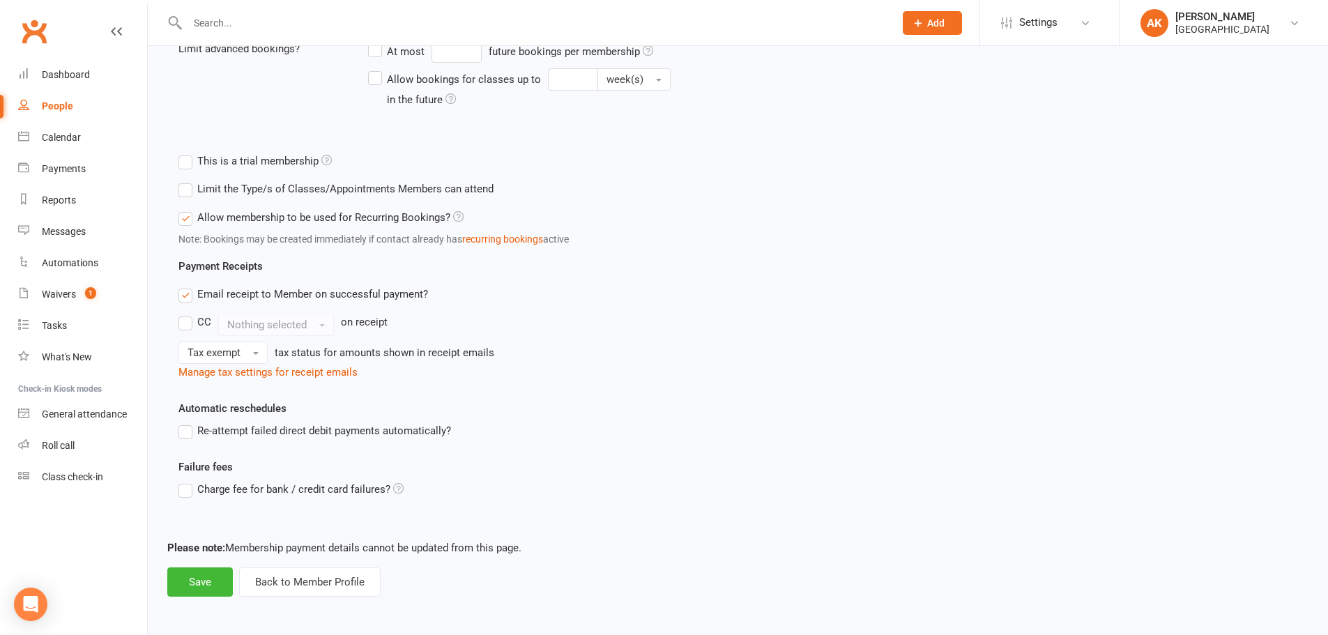
scroll to position [423, 0]
click at [216, 590] on button "Save" at bounding box center [200, 580] width 66 height 29
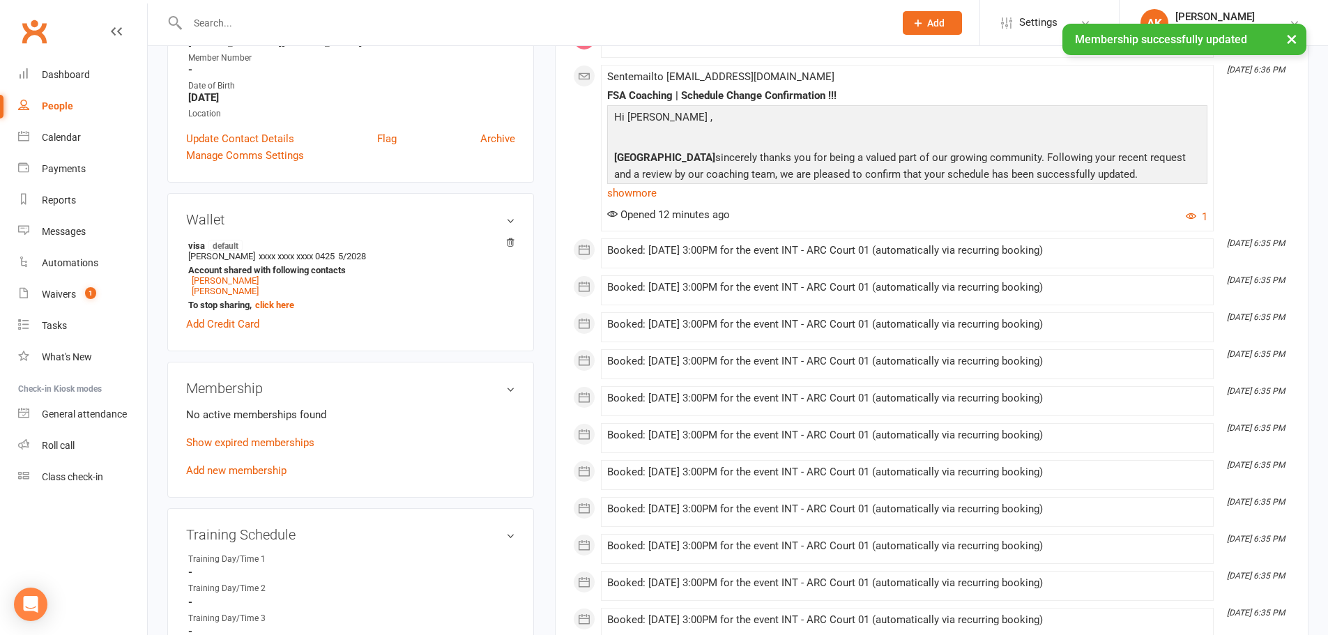
scroll to position [279, 0]
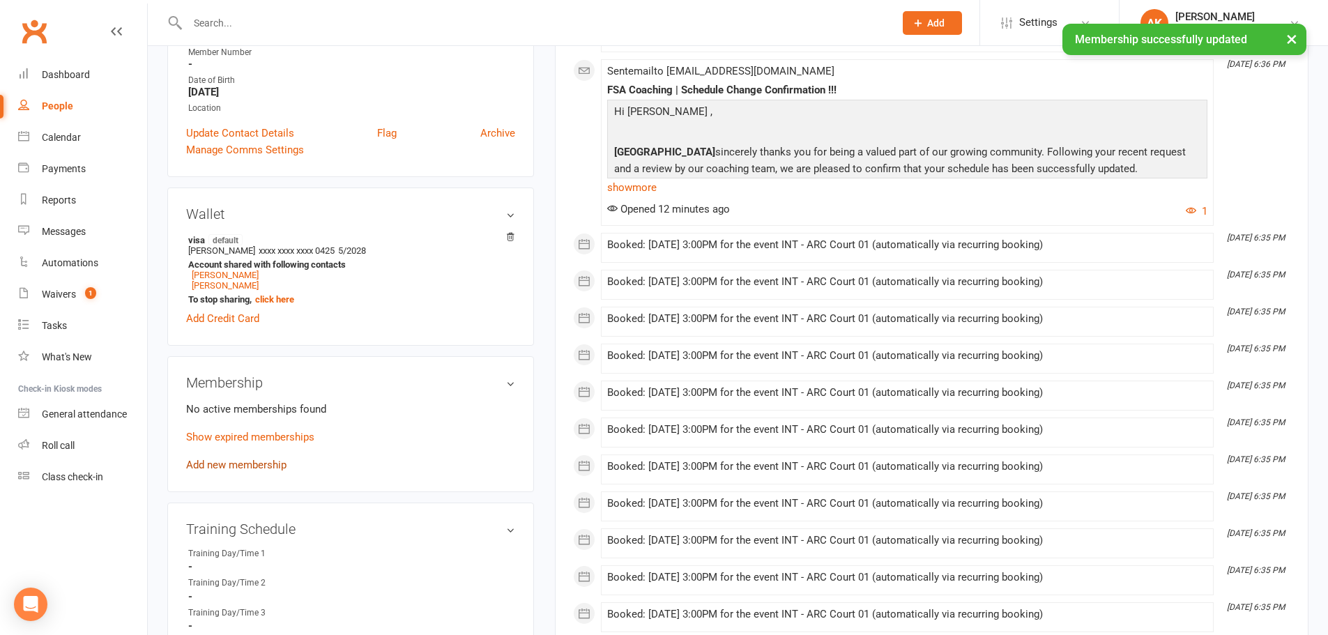
click at [249, 463] on link "Add new membership" at bounding box center [236, 465] width 100 height 13
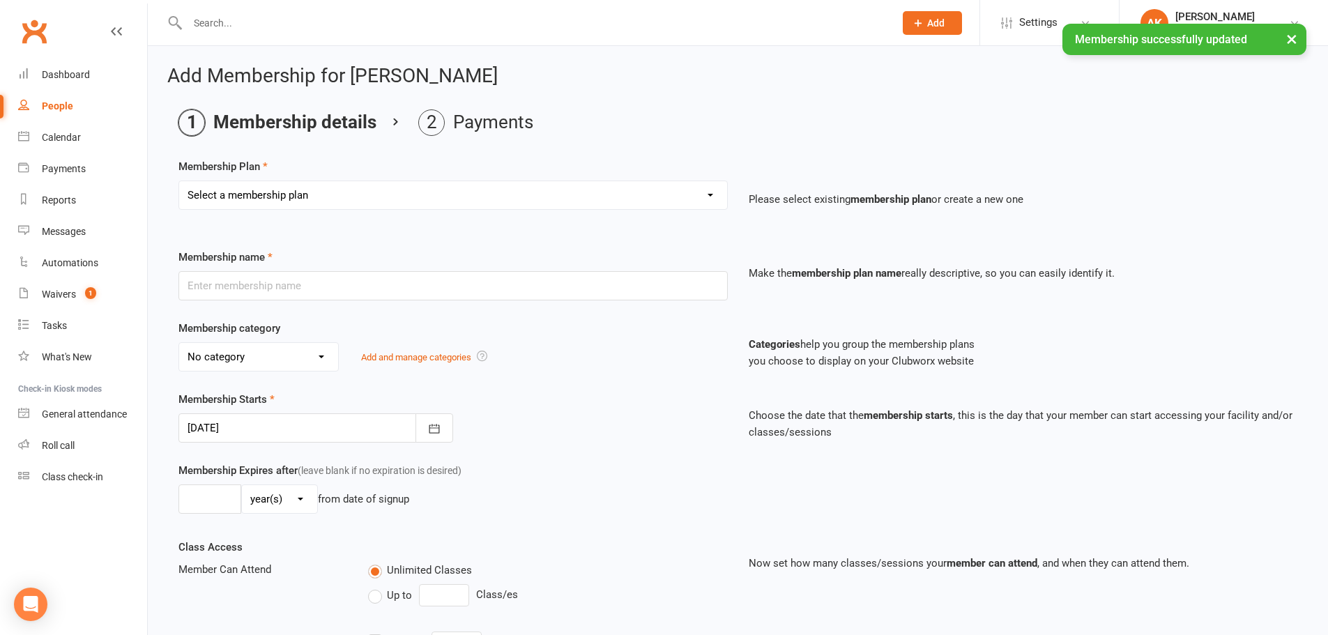
click at [343, 202] on select "Select a membership plan Badminton - Adult Annual Membership Badminton - Adult …" at bounding box center [453, 195] width 548 height 28
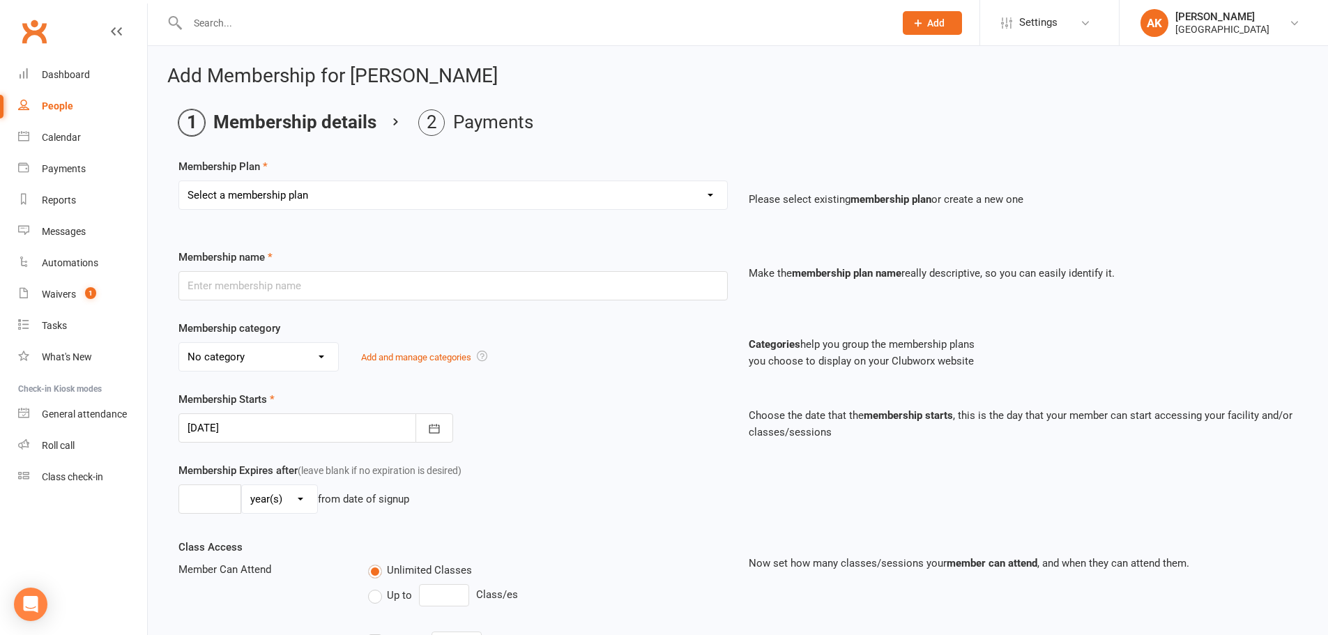
select select "16"
click at [179, 181] on select "Select a membership plan Badminton - Adult Annual Membership Badminton - Adult …" at bounding box center [453, 195] width 548 height 28
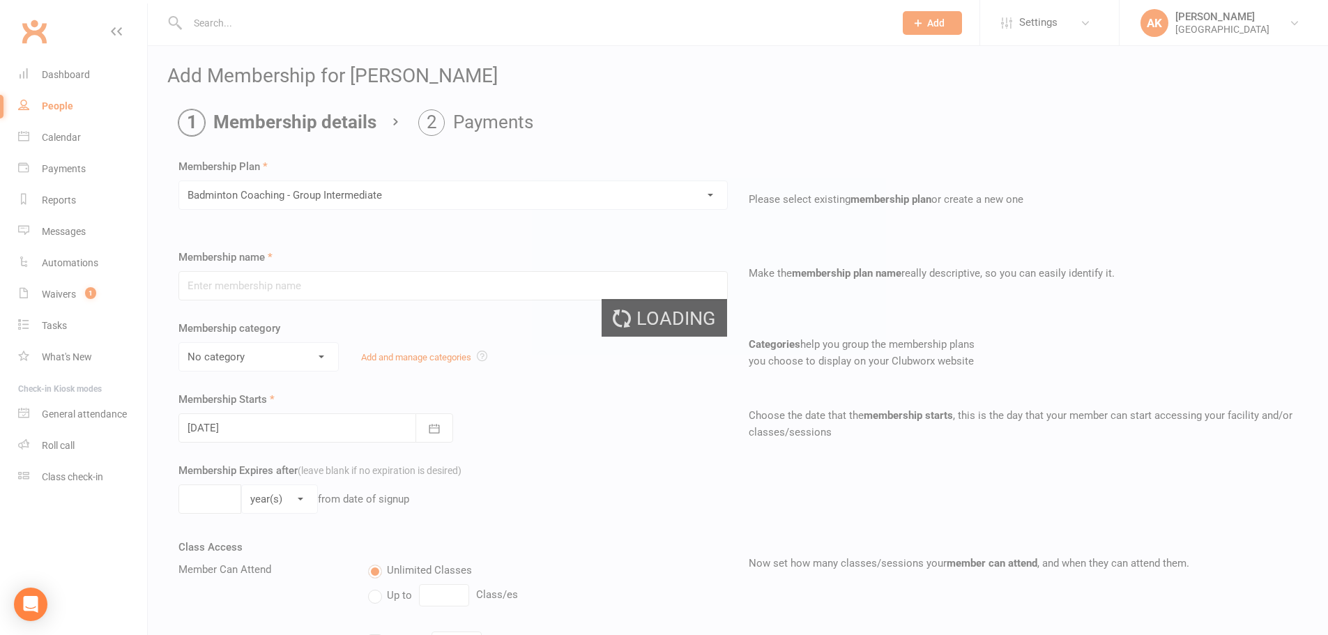
type input "Badminton Coaching - Group Intermediate"
select select "2"
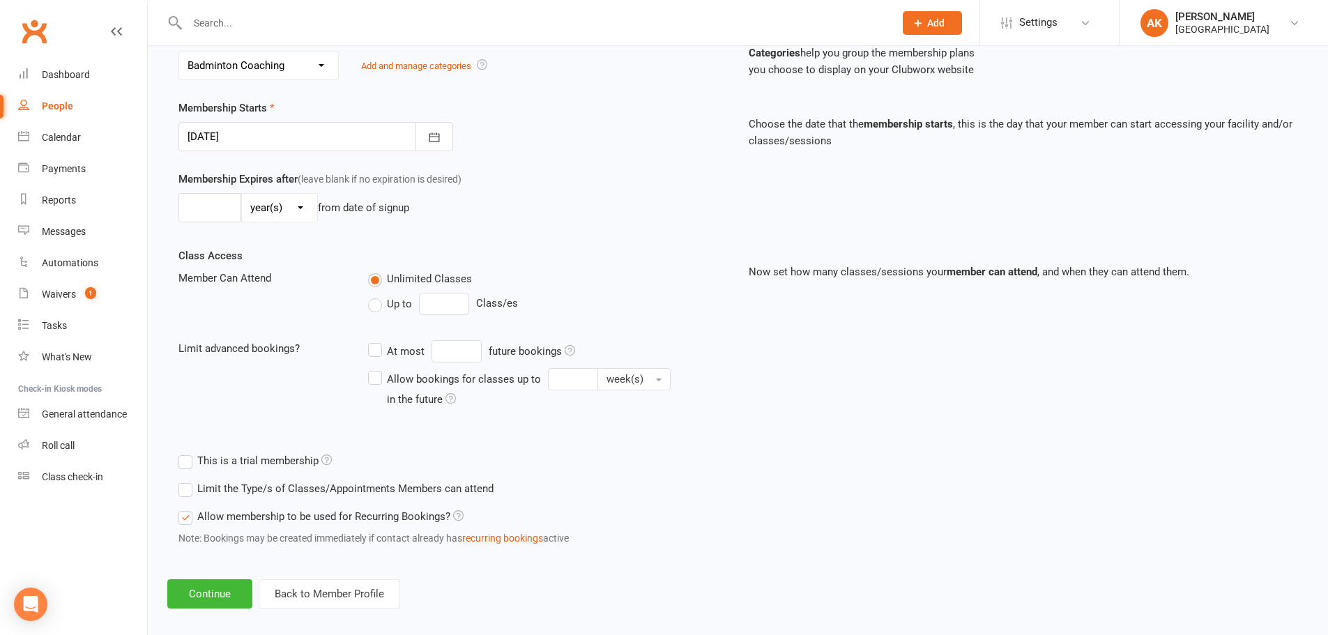
scroll to position [305, 0]
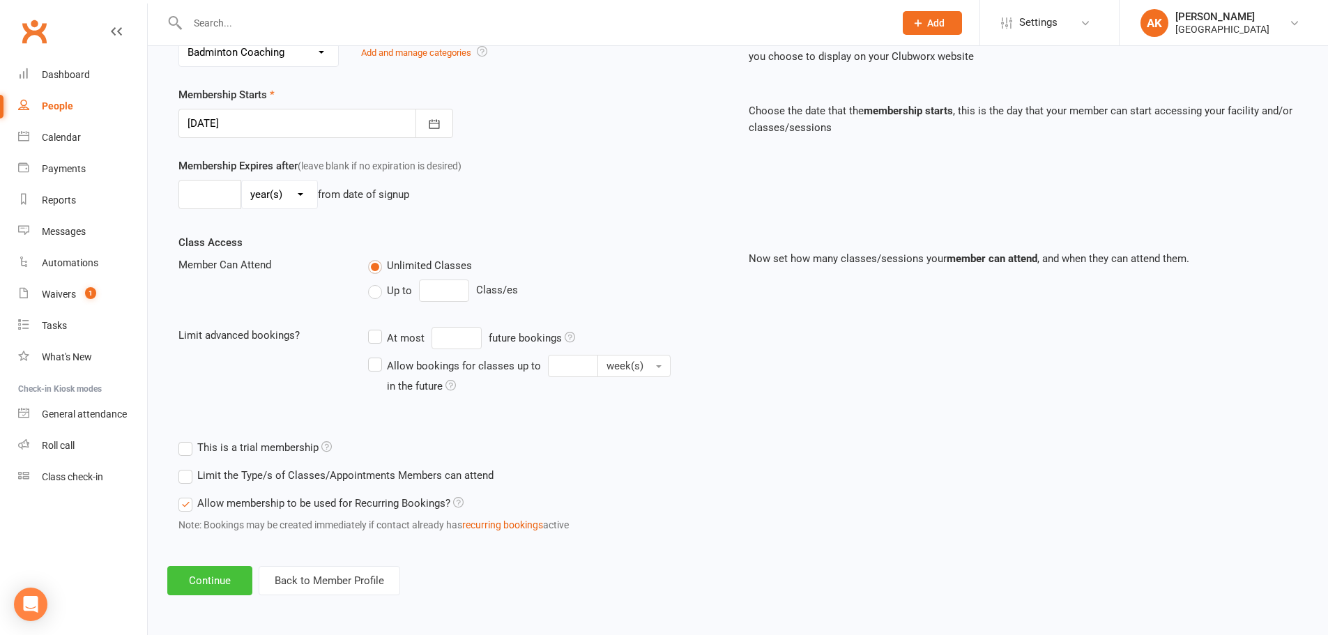
click at [218, 584] on button "Continue" at bounding box center [209, 580] width 85 height 29
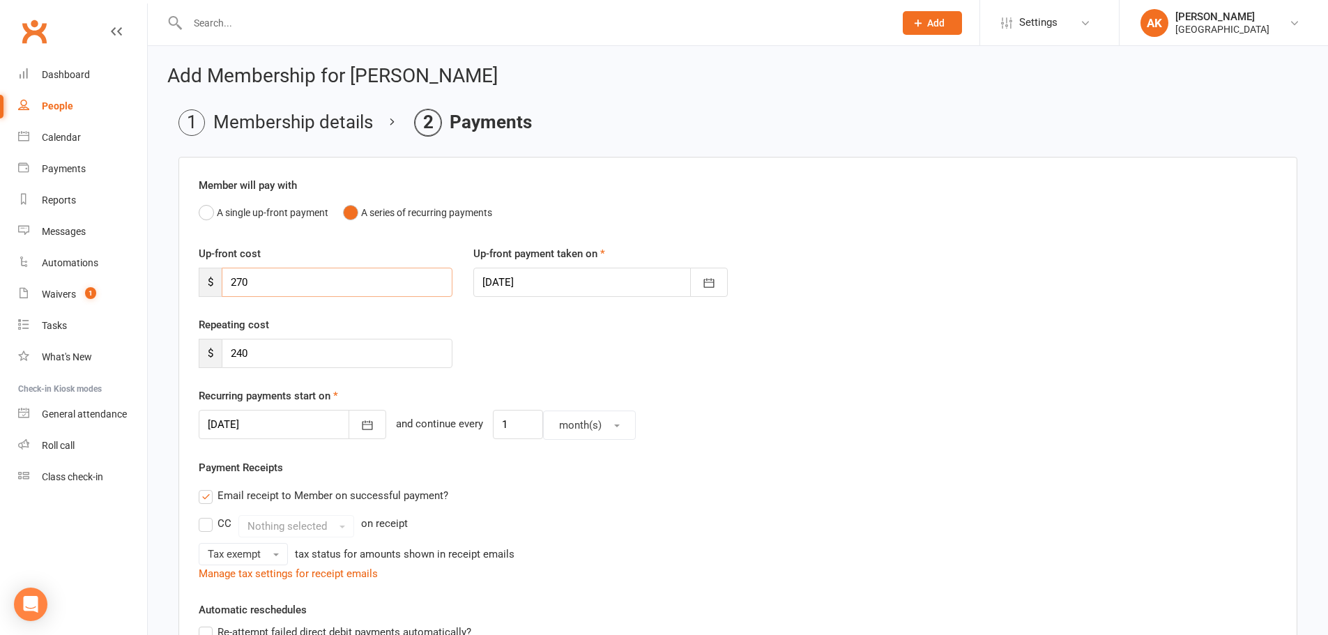
click at [293, 277] on input "270" at bounding box center [337, 282] width 231 height 29
type input "130.95"
click at [327, 354] on input "240" at bounding box center [337, 353] width 231 height 29
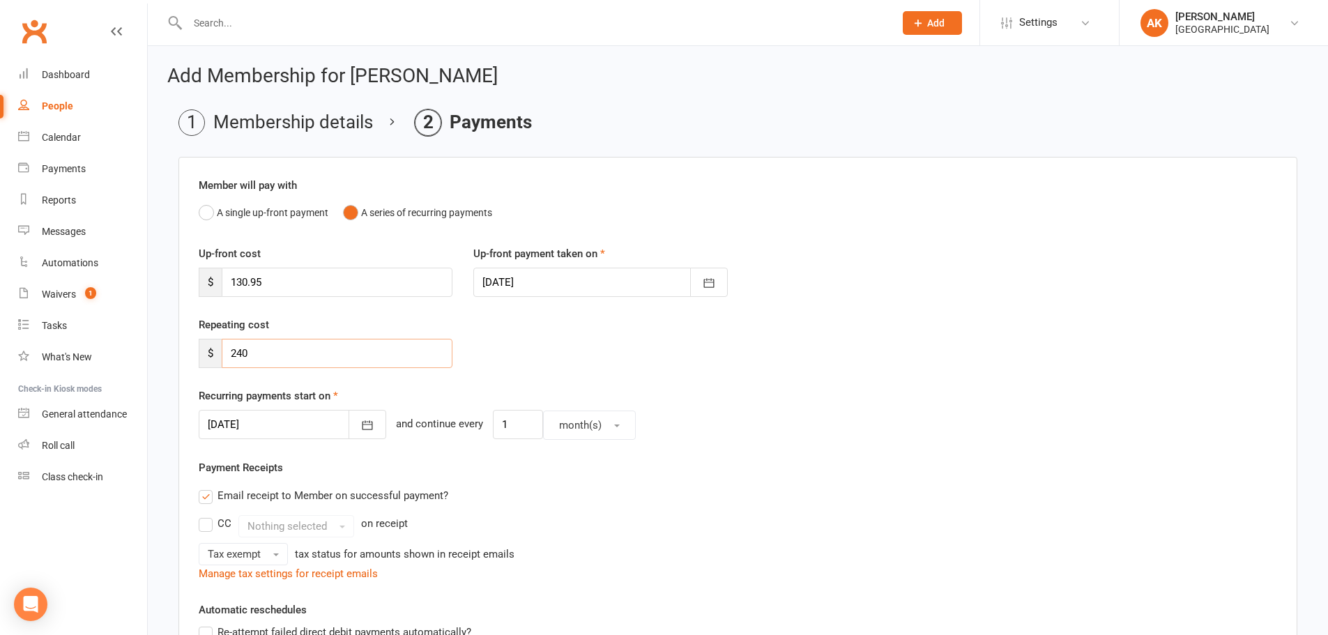
click at [327, 354] on input "240" at bounding box center [337, 353] width 231 height 29
type input "216"
click at [361, 425] on button "button" at bounding box center [368, 424] width 38 height 29
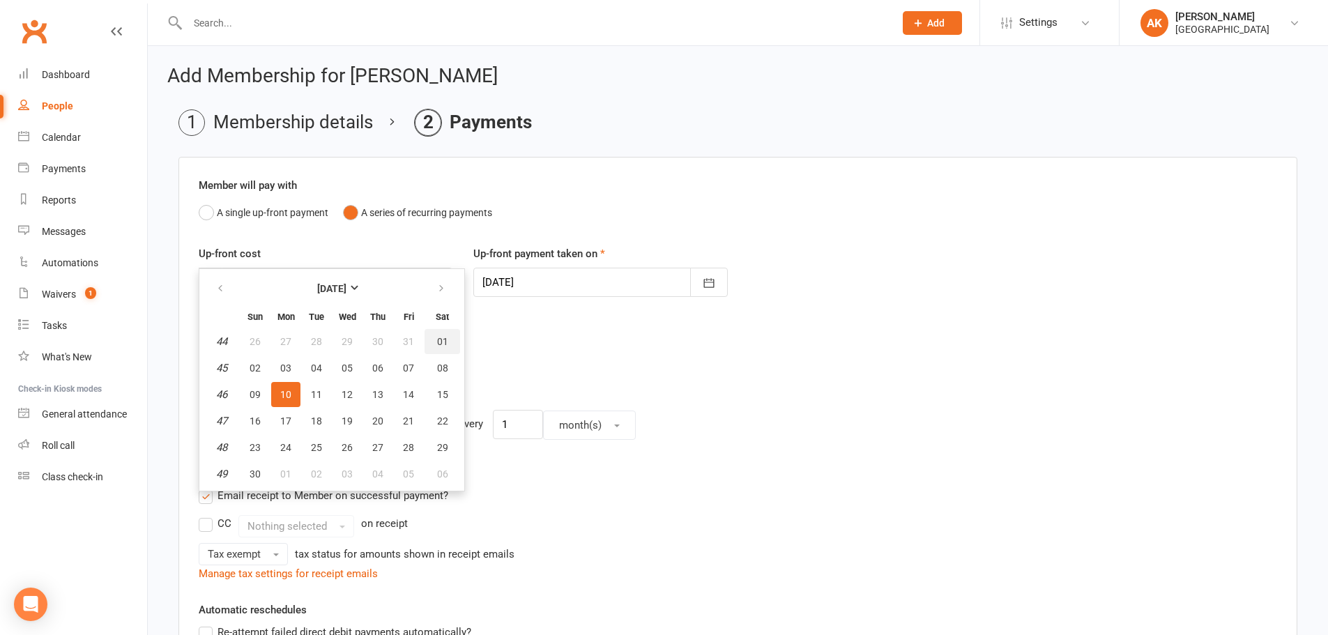
click at [452, 343] on button "01" at bounding box center [443, 341] width 36 height 25
type input "[DATE]"
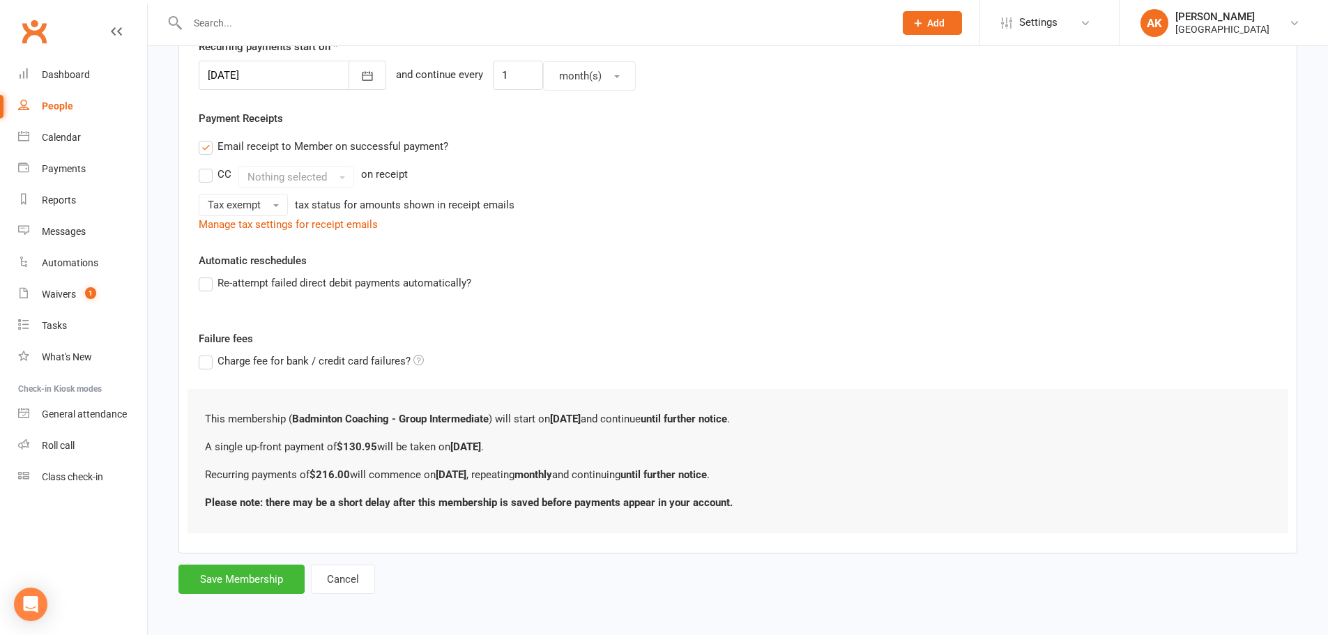
scroll to position [351, 0]
click at [252, 572] on button "Save Membership" at bounding box center [242, 577] width 126 height 29
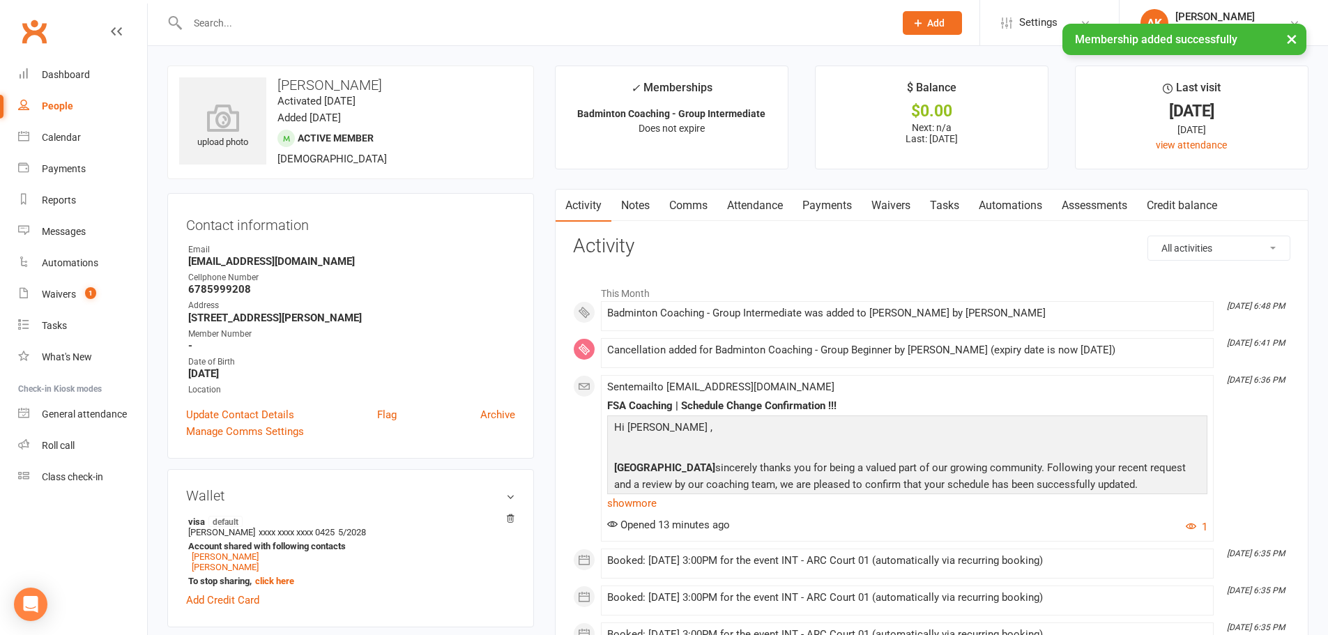
click at [660, 208] on link "Notes" at bounding box center [636, 206] width 48 height 32
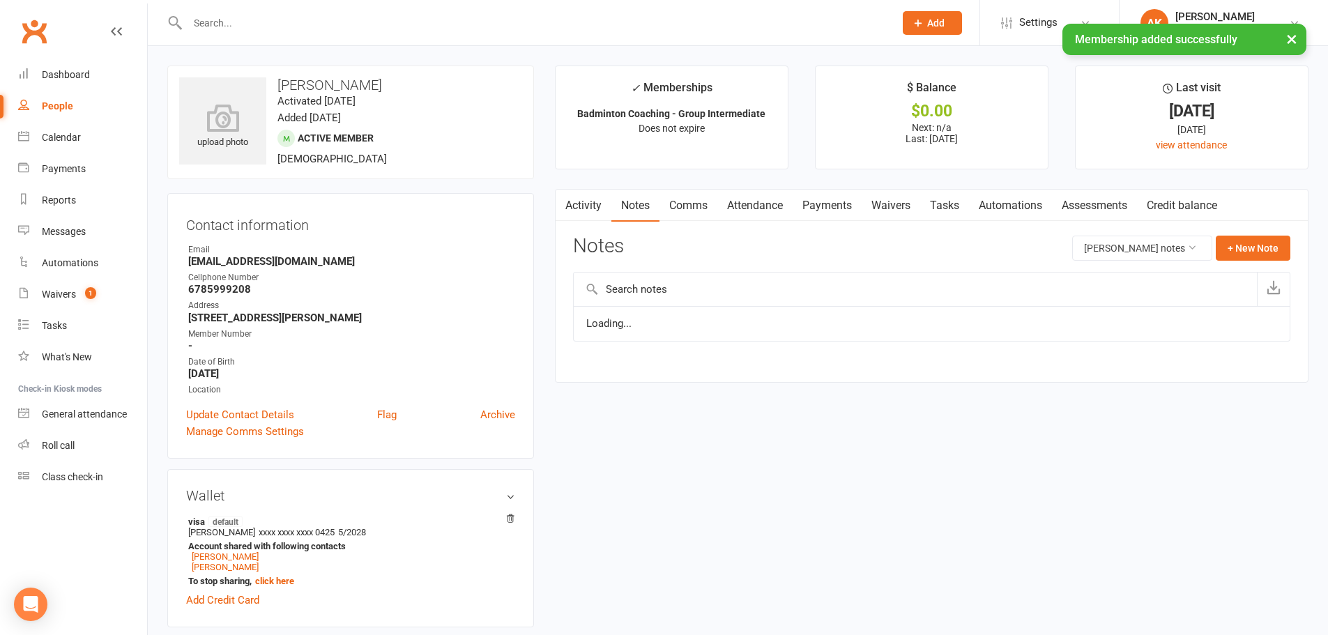
click at [697, 209] on link "Comms" at bounding box center [689, 206] width 58 height 32
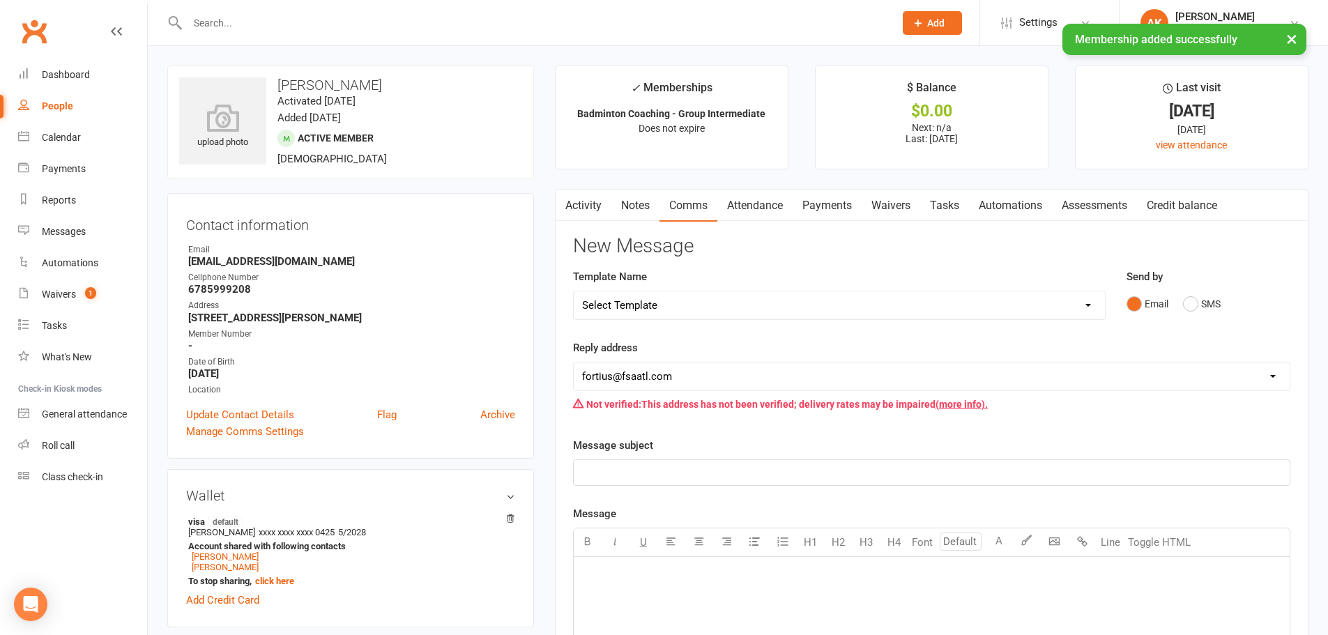
click at [747, 204] on link "Attendance" at bounding box center [755, 206] width 75 height 32
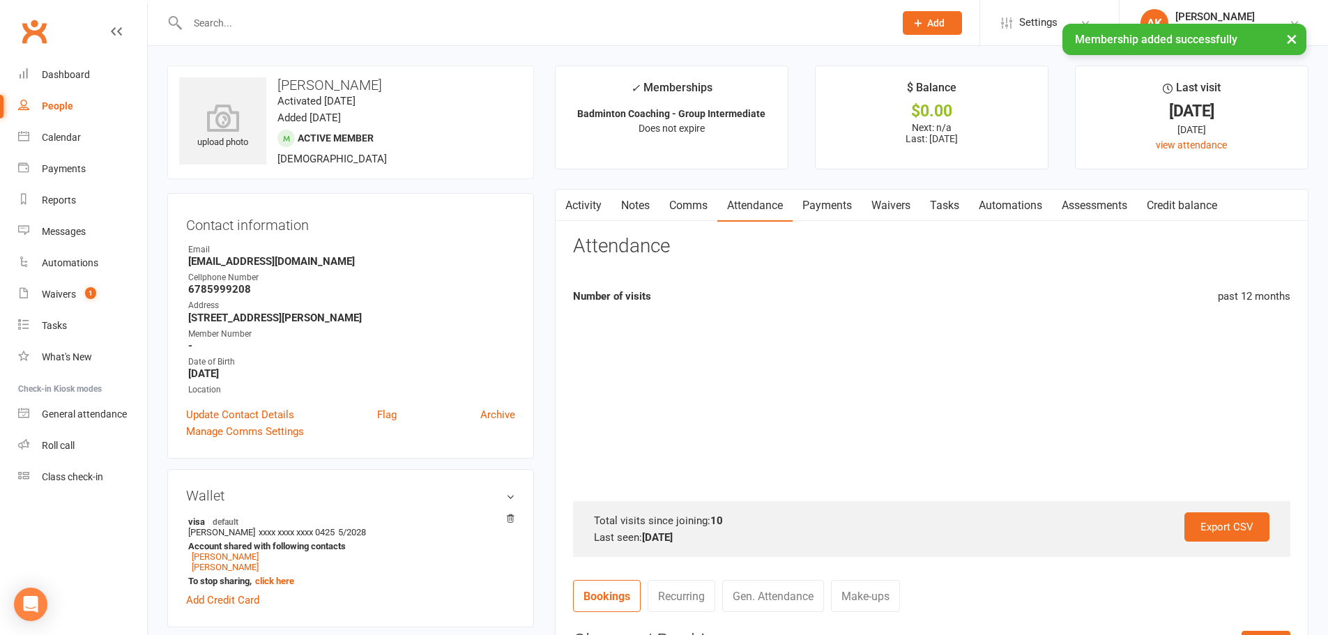
click at [823, 200] on link "Payments" at bounding box center [827, 206] width 69 height 32
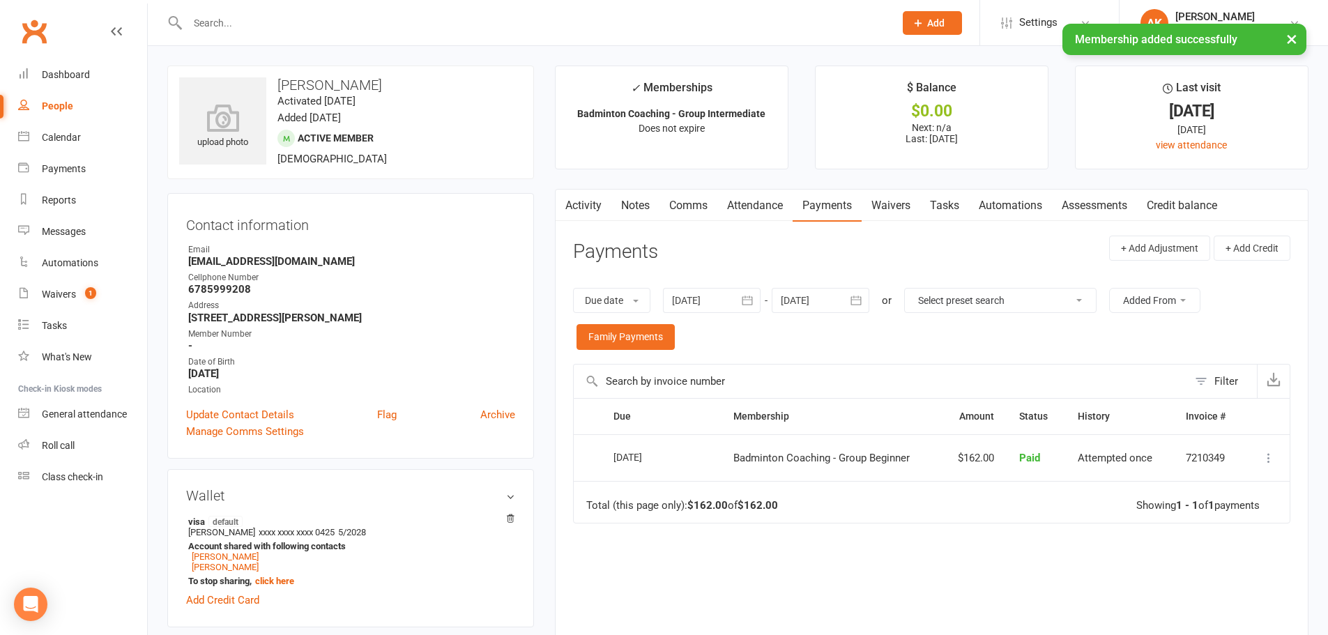
click at [605, 206] on link "Activity" at bounding box center [584, 206] width 56 height 32
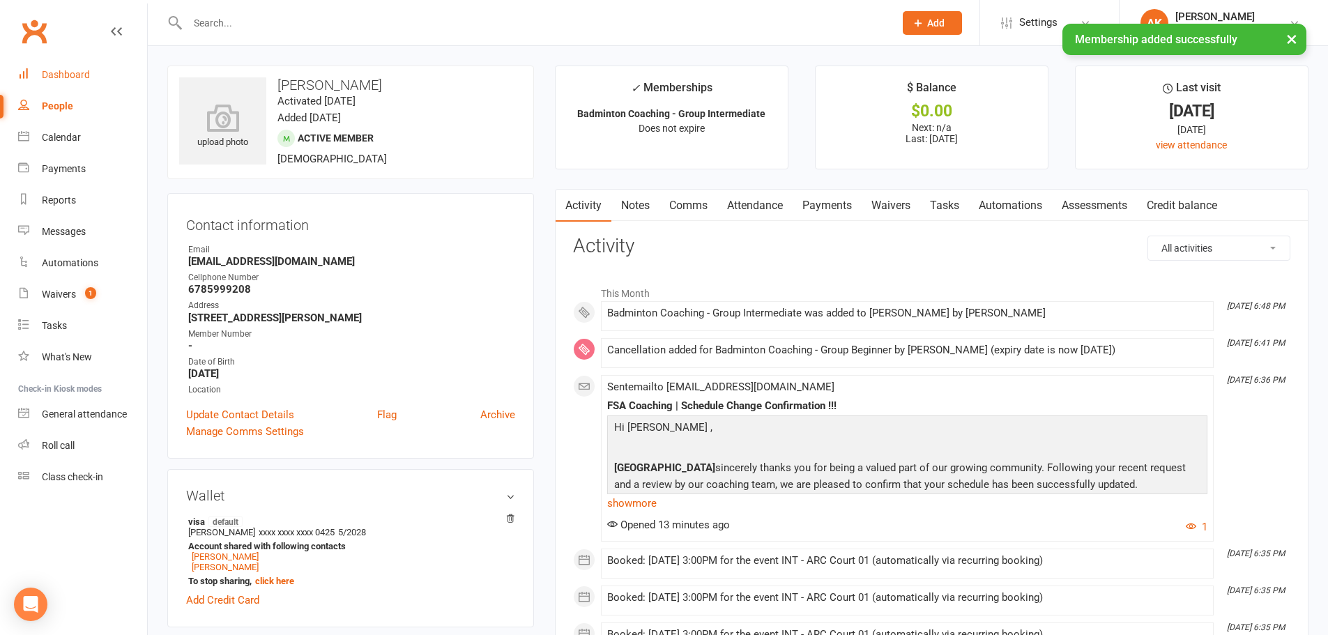
click at [80, 73] on div "Dashboard" at bounding box center [66, 74] width 48 height 11
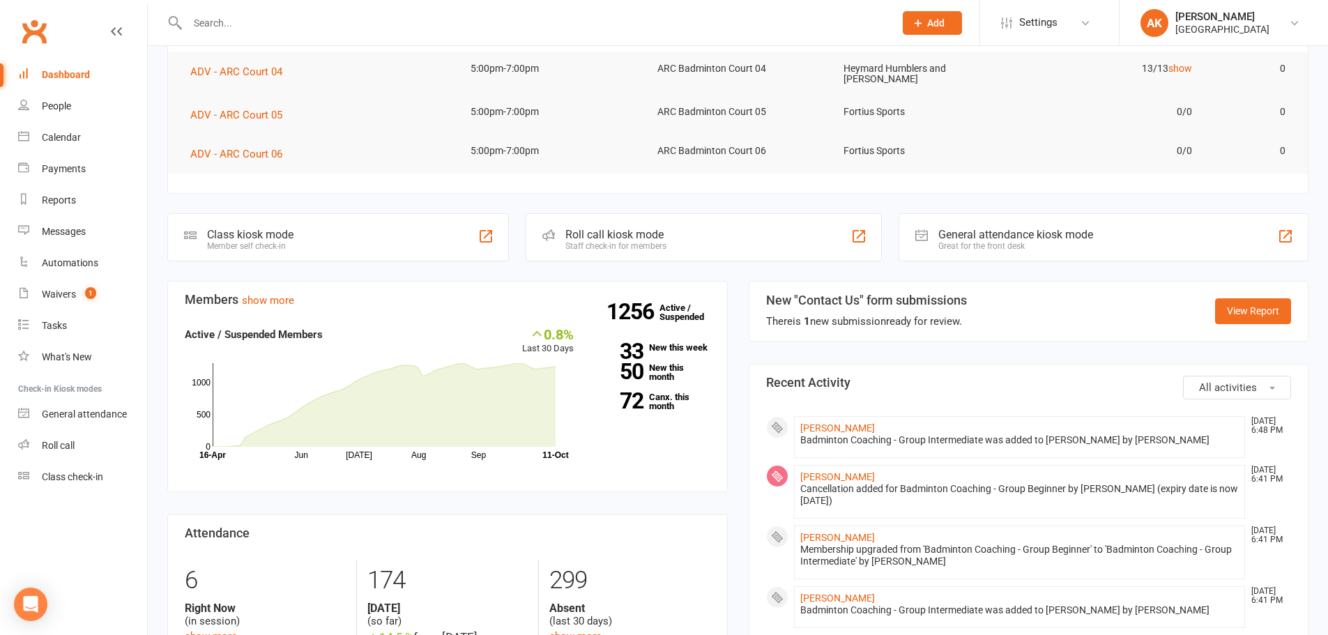
scroll to position [70, 0]
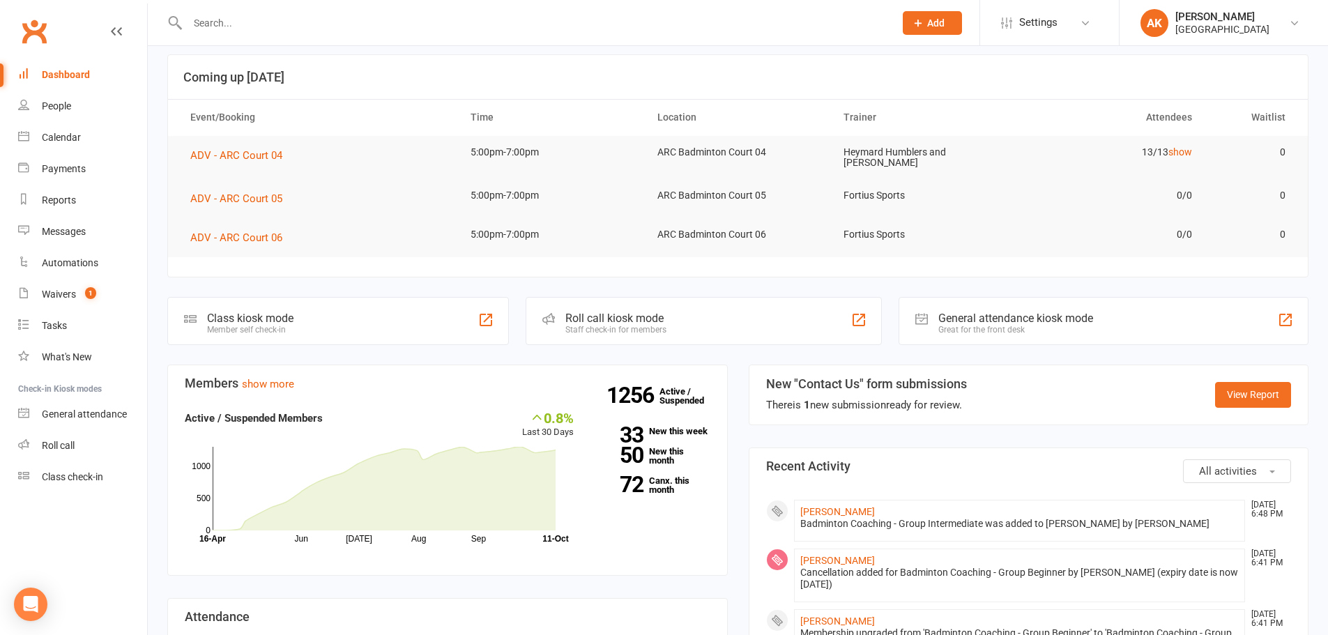
click at [329, 18] on input "text" at bounding box center [533, 23] width 701 height 20
type input "[PERSON_NAME]"
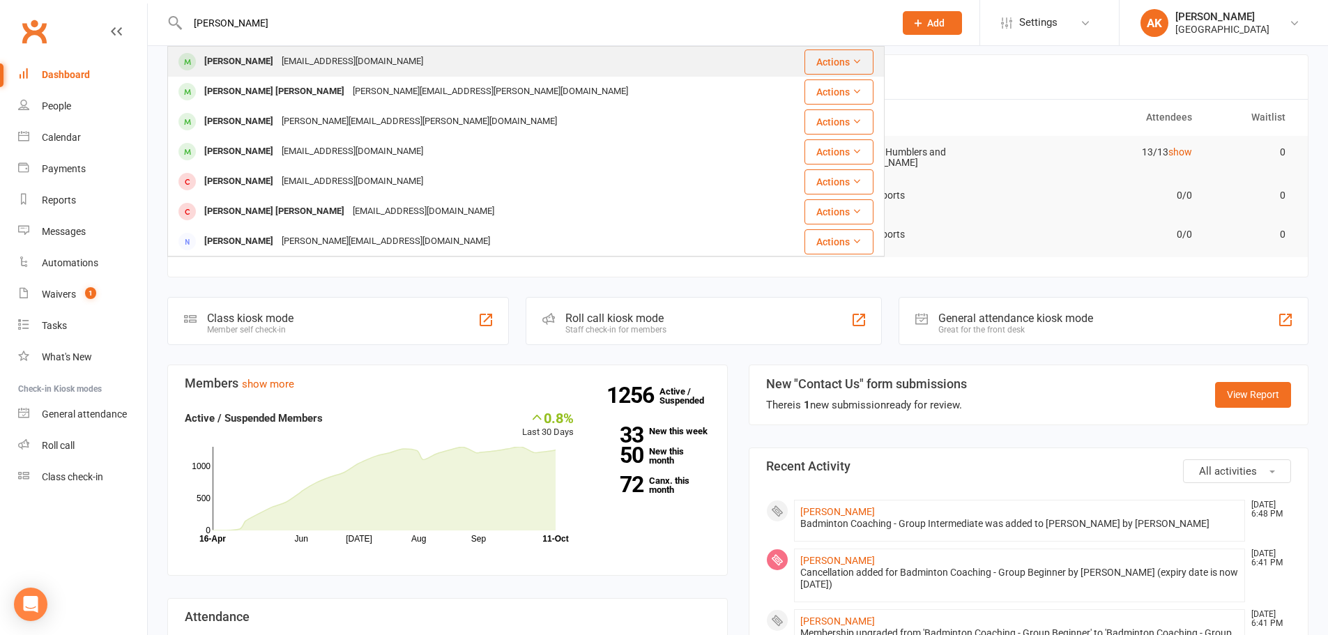
click at [431, 55] on div "[PERSON_NAME] [EMAIL_ADDRESS][DOMAIN_NAME]" at bounding box center [474, 61] width 611 height 29
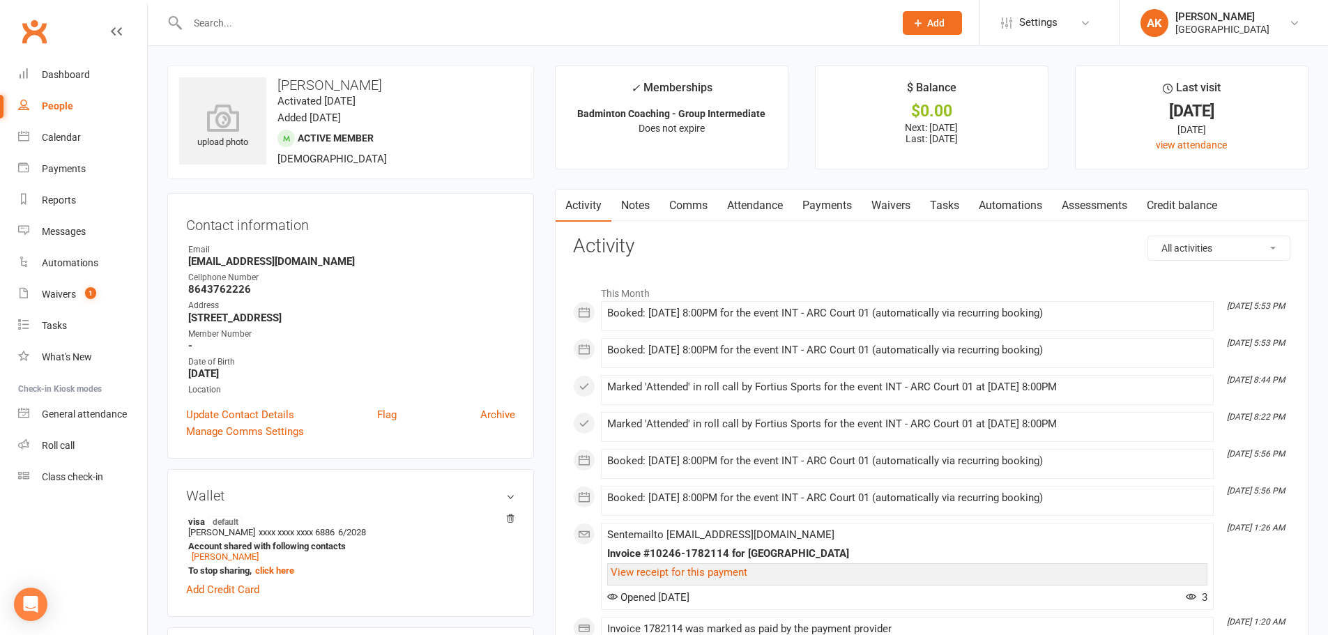
click at [335, 20] on input "text" at bounding box center [533, 23] width 701 height 20
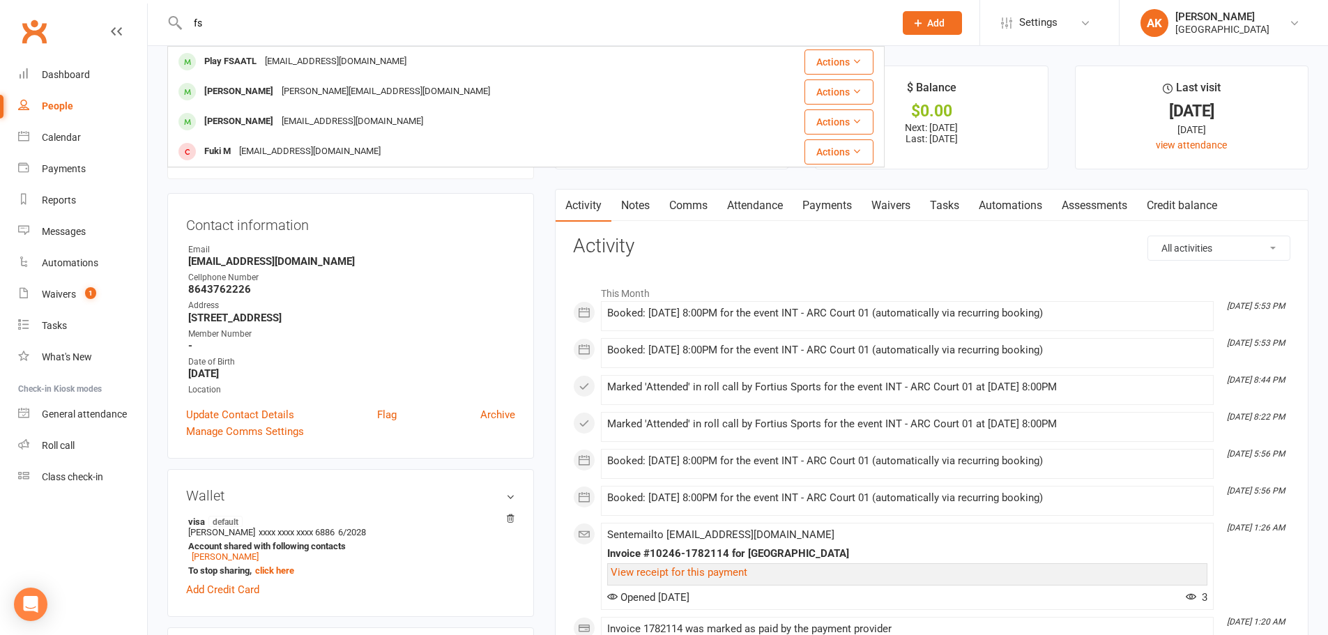
type input "f"
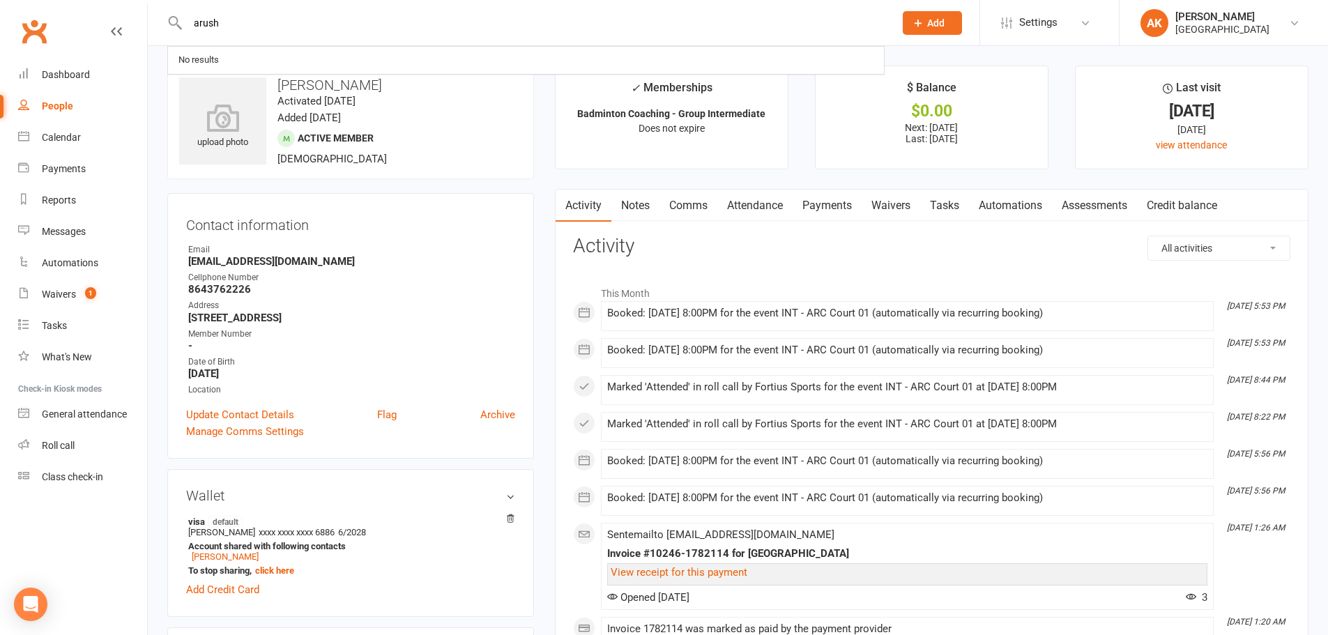
type input "arush"
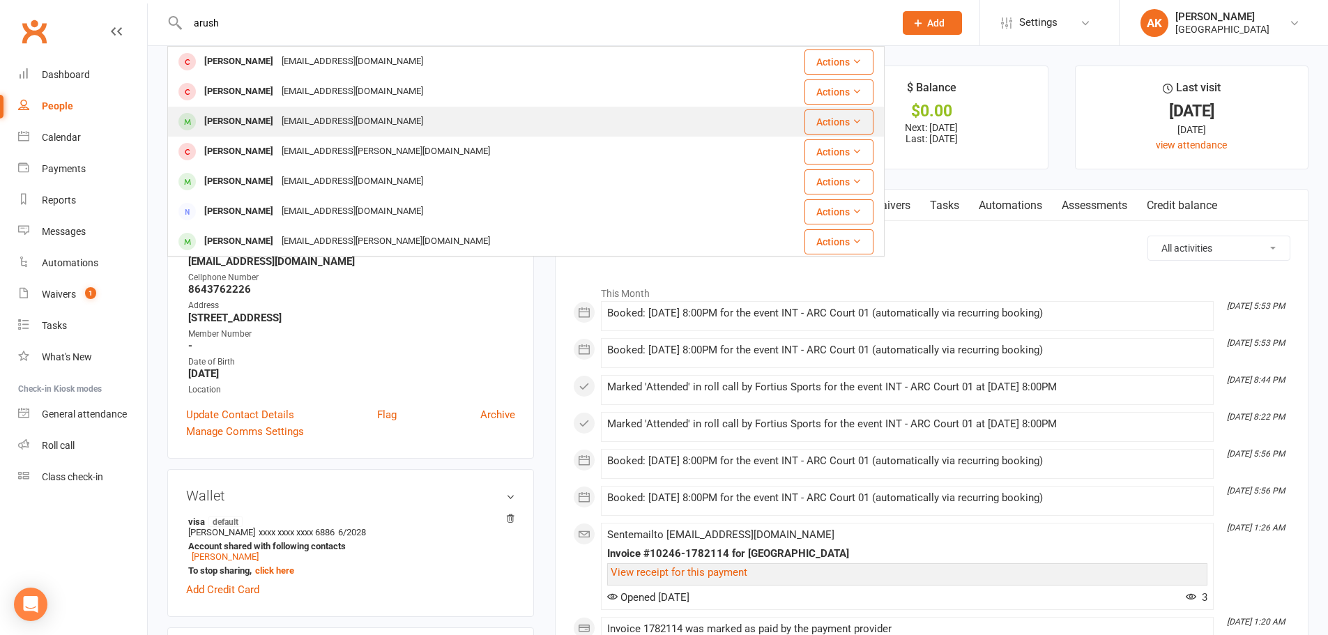
click at [347, 118] on div "[EMAIL_ADDRESS][DOMAIN_NAME]" at bounding box center [353, 122] width 150 height 20
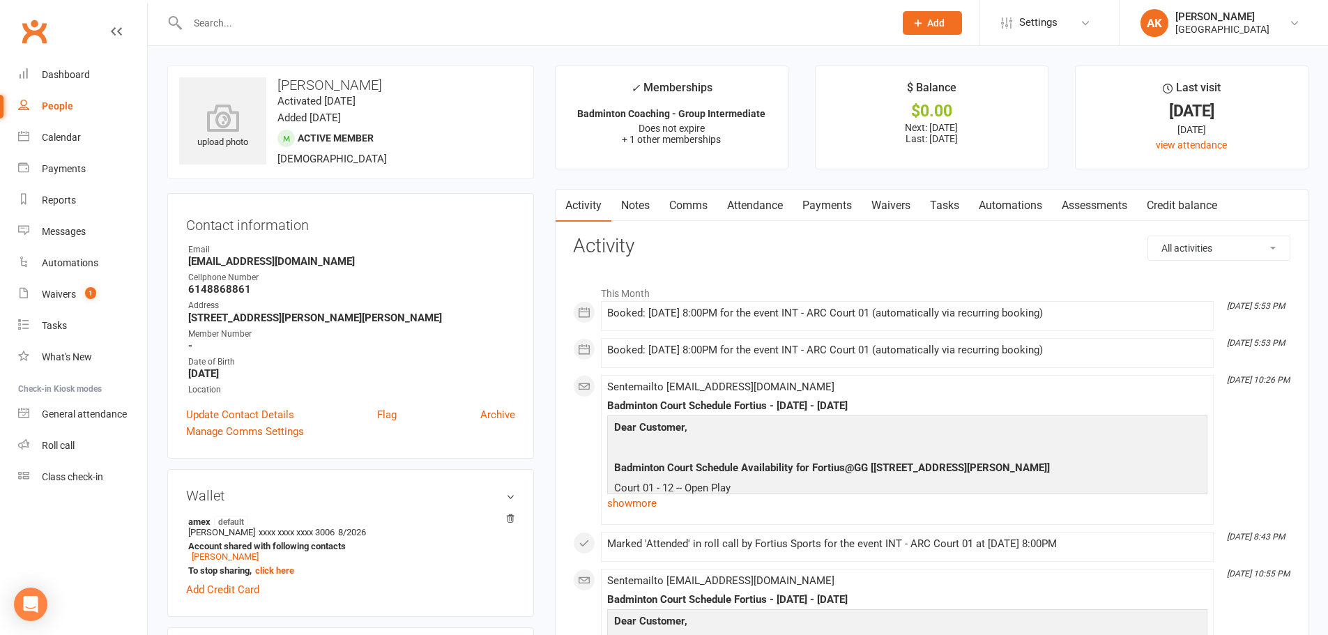
click at [691, 205] on link "Comms" at bounding box center [689, 206] width 58 height 32
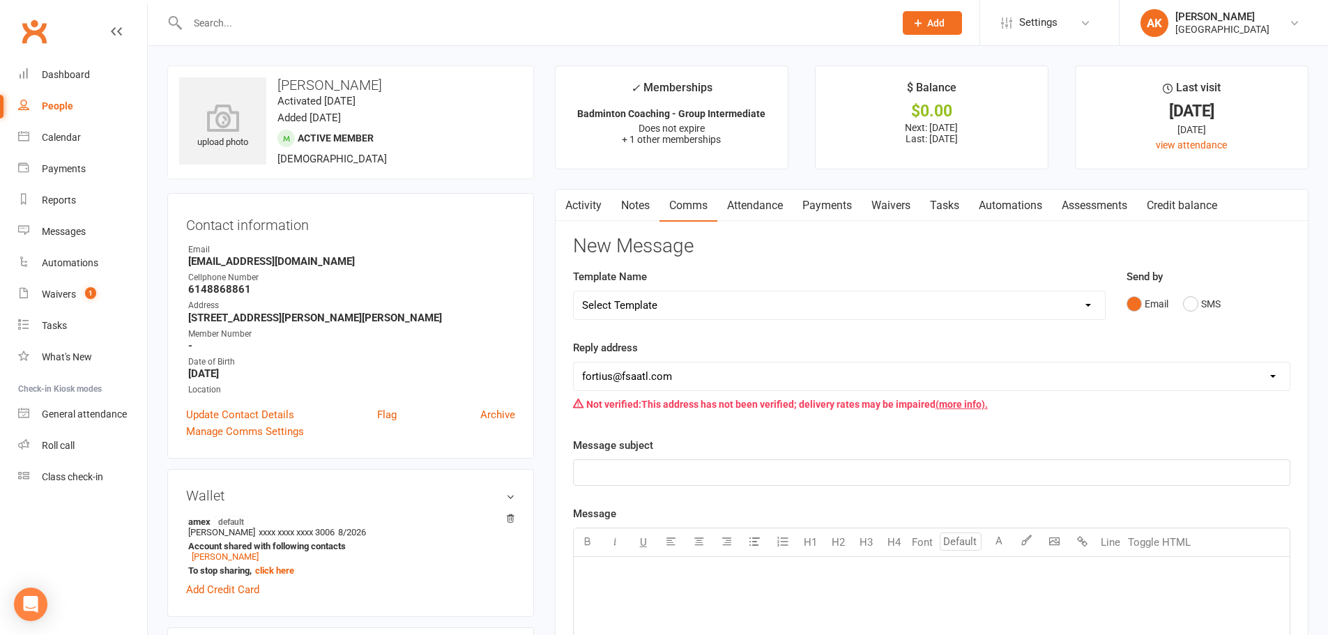
click at [731, 206] on link "Attendance" at bounding box center [755, 206] width 75 height 32
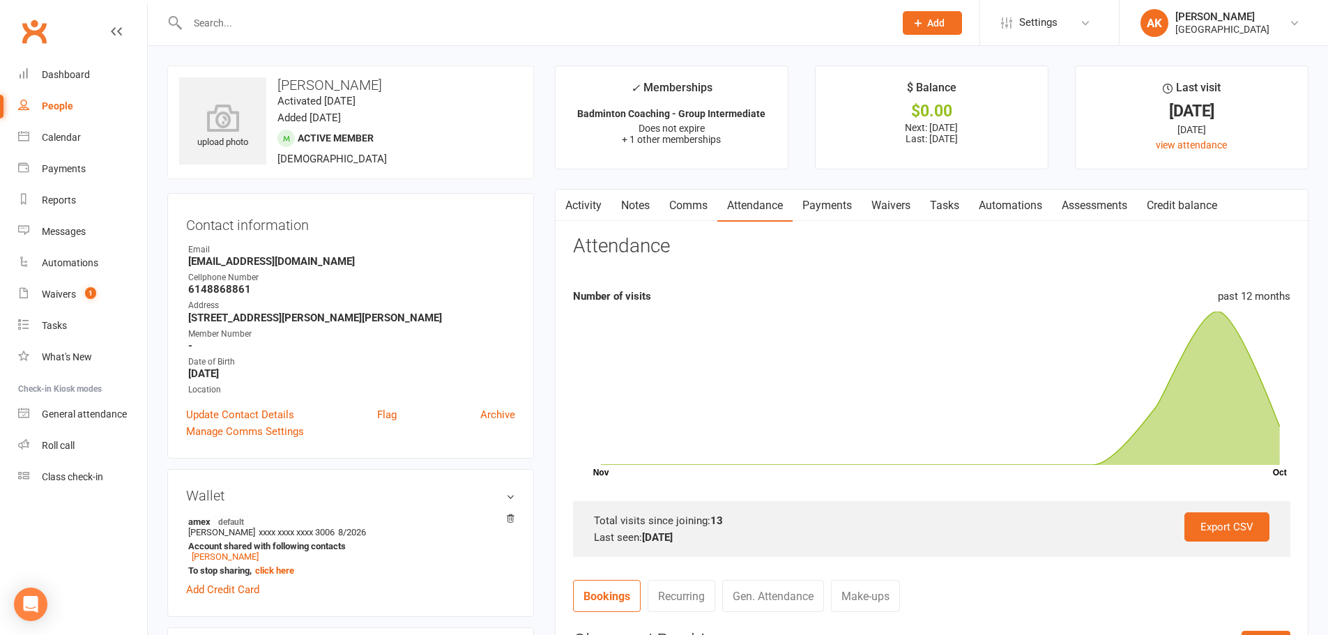
click at [804, 206] on link "Payments" at bounding box center [827, 206] width 69 height 32
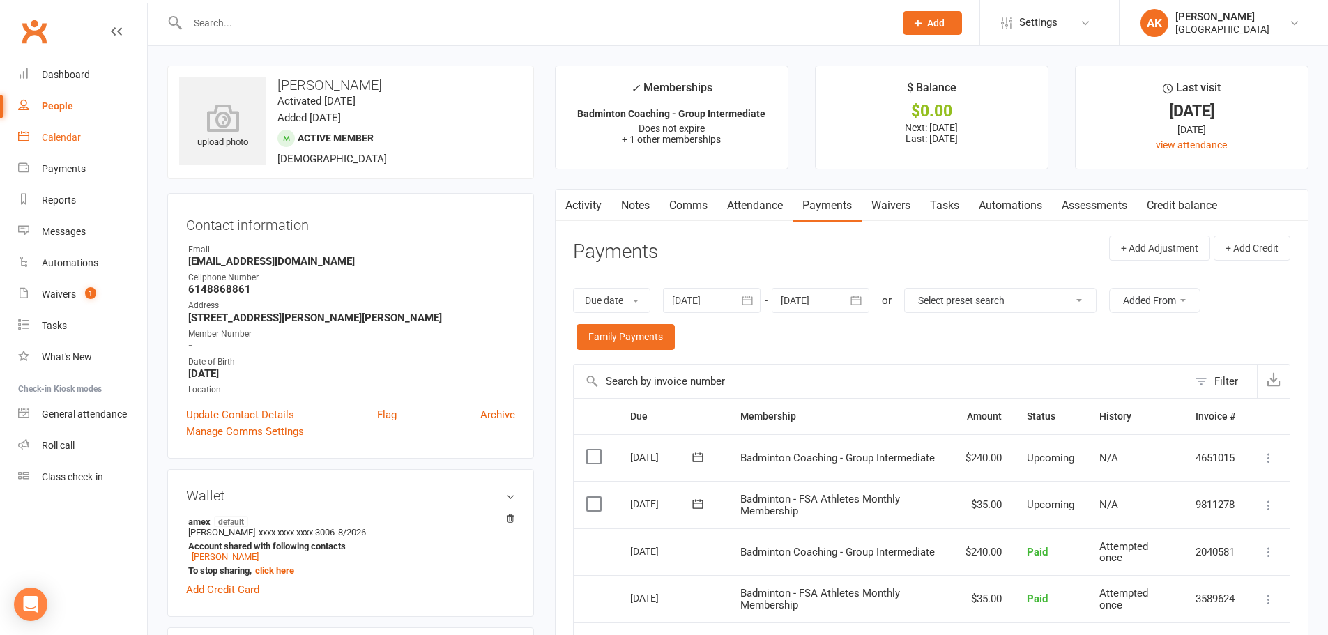
click at [59, 132] on div "Calendar" at bounding box center [61, 137] width 39 height 11
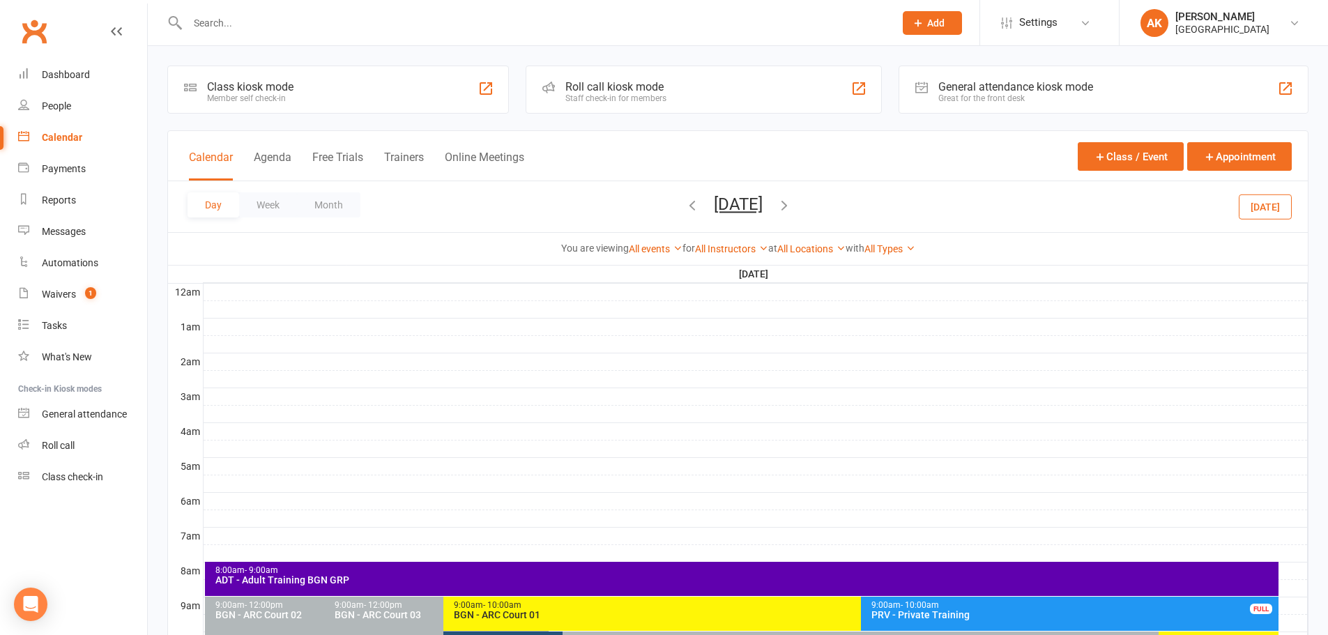
click at [763, 209] on button "[DATE]" at bounding box center [738, 205] width 49 height 20
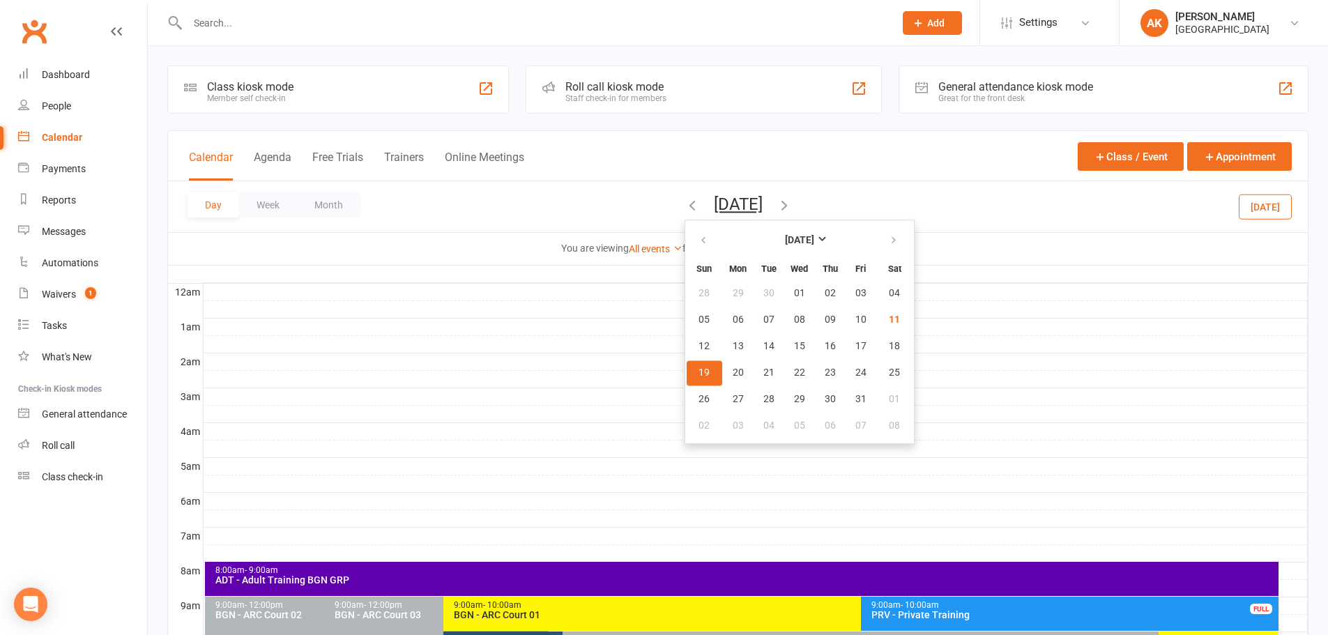
click at [685, 204] on icon "button" at bounding box center [692, 204] width 15 height 15
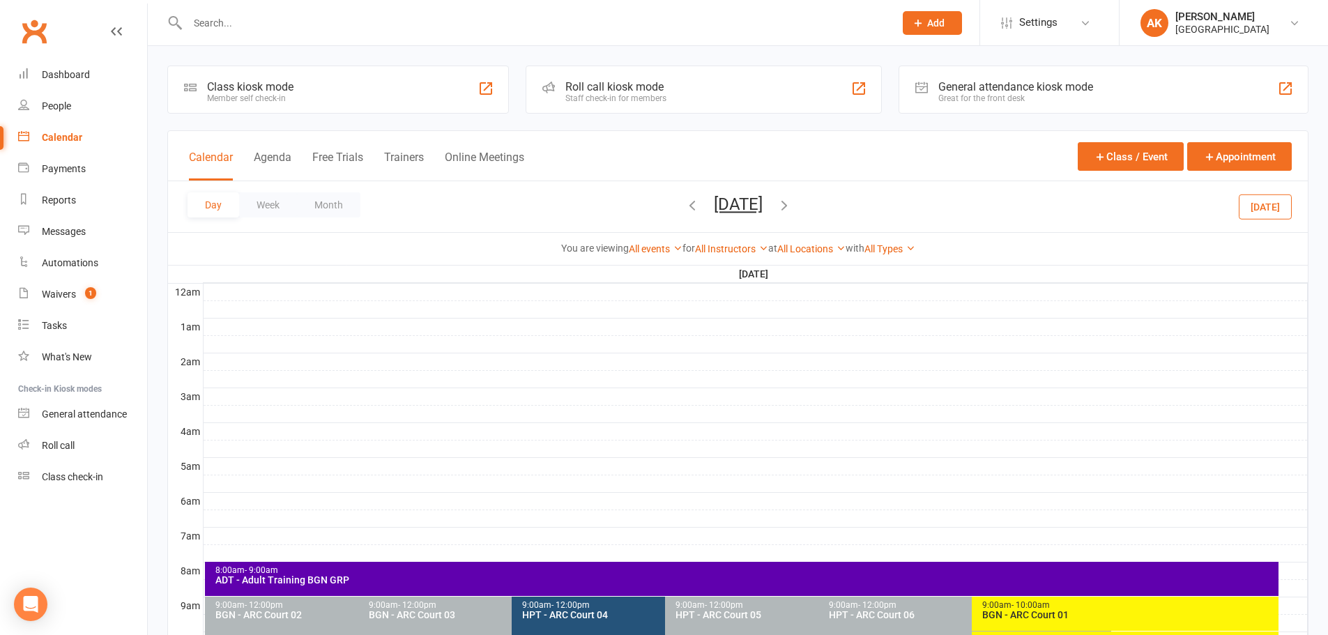
click at [714, 207] on button "[DATE]" at bounding box center [738, 205] width 49 height 20
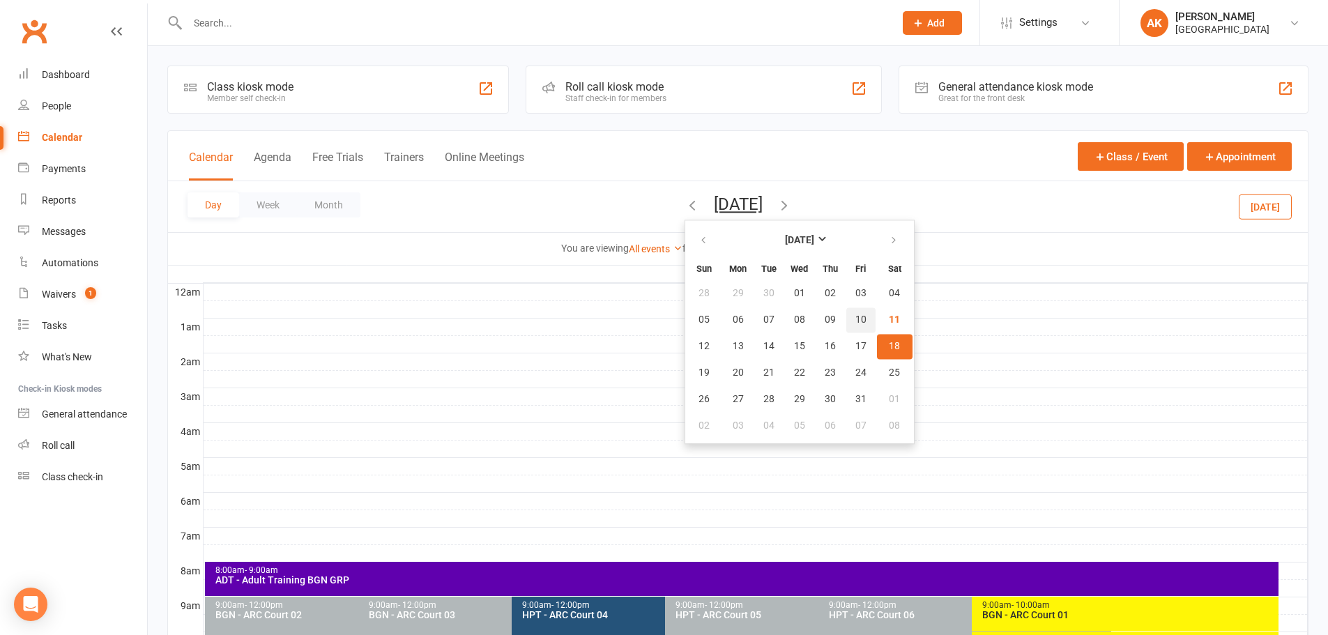
click at [847, 327] on button "10" at bounding box center [861, 320] width 29 height 25
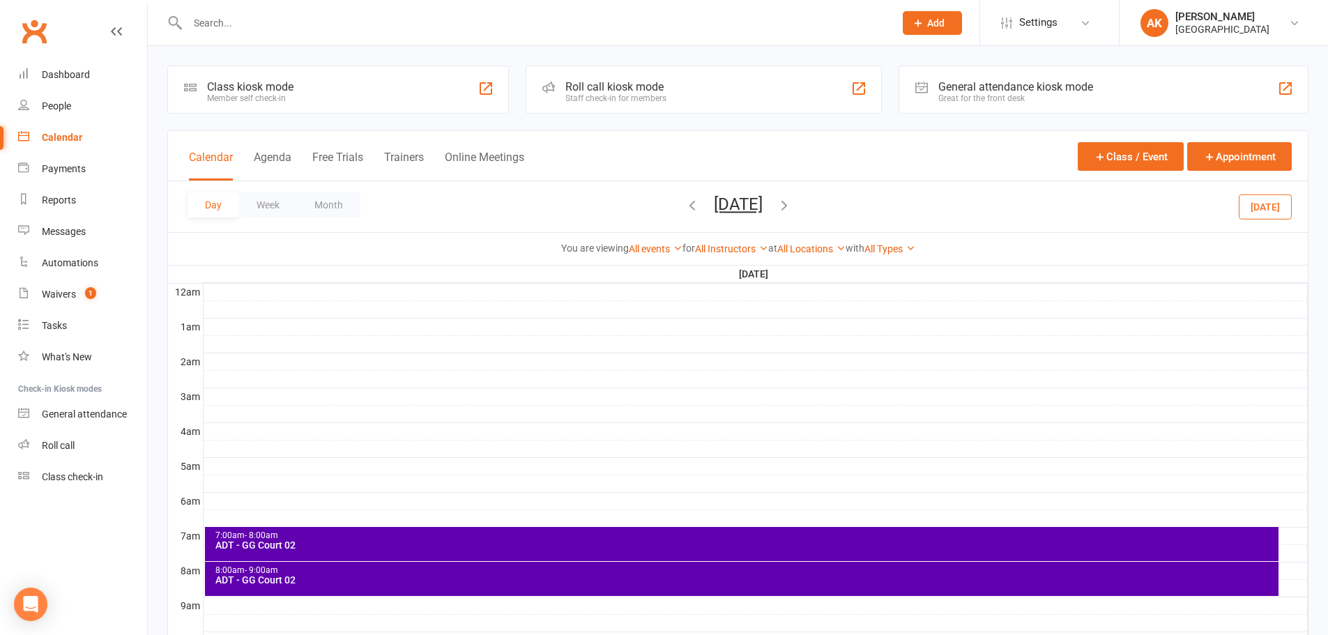
click at [792, 209] on icon "button" at bounding box center [784, 204] width 15 height 15
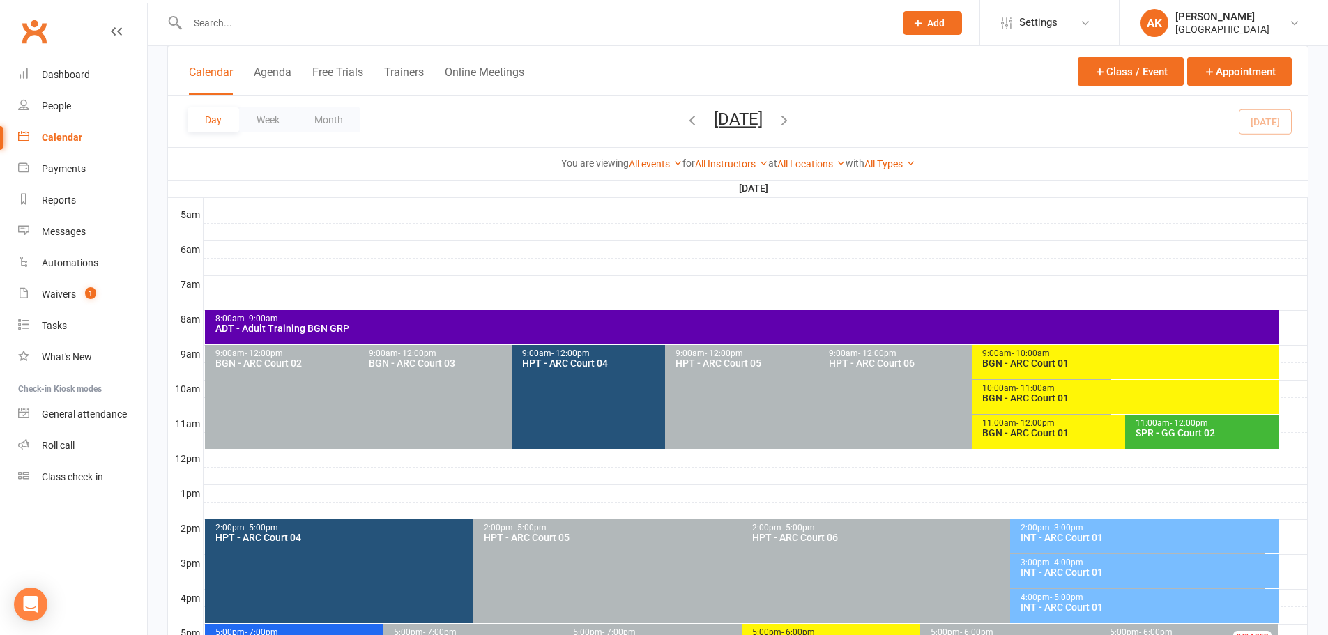
scroll to position [279, 0]
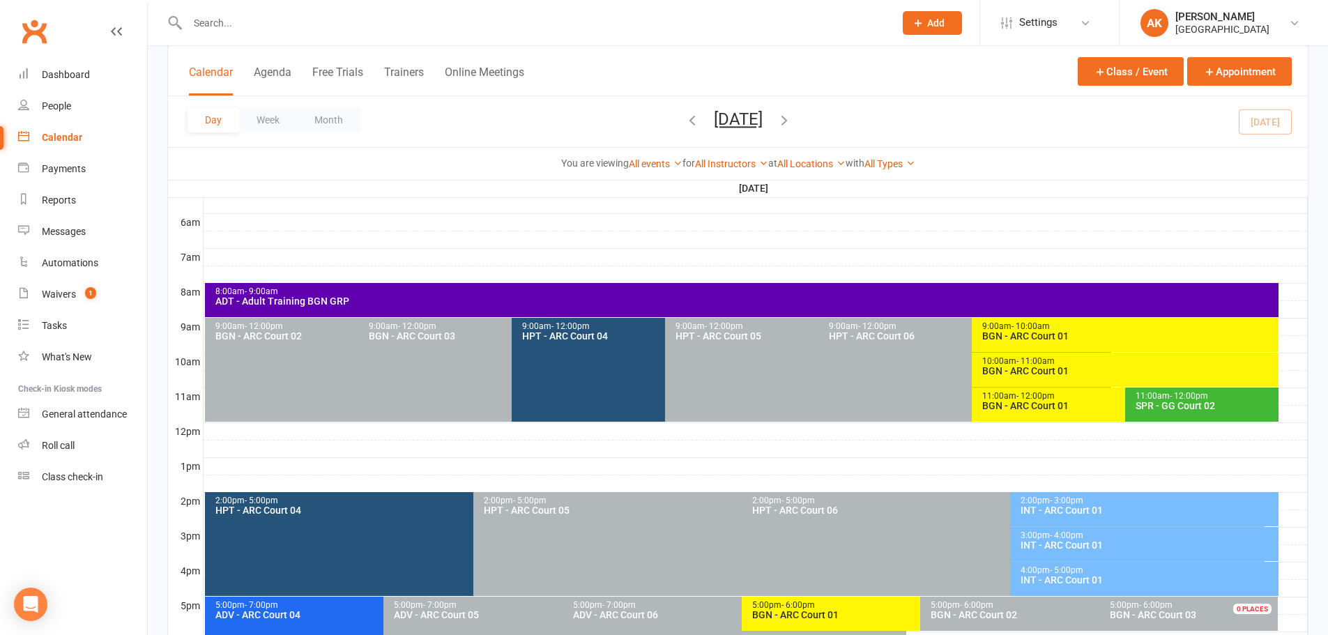
click at [763, 126] on button "[DATE]" at bounding box center [738, 119] width 49 height 20
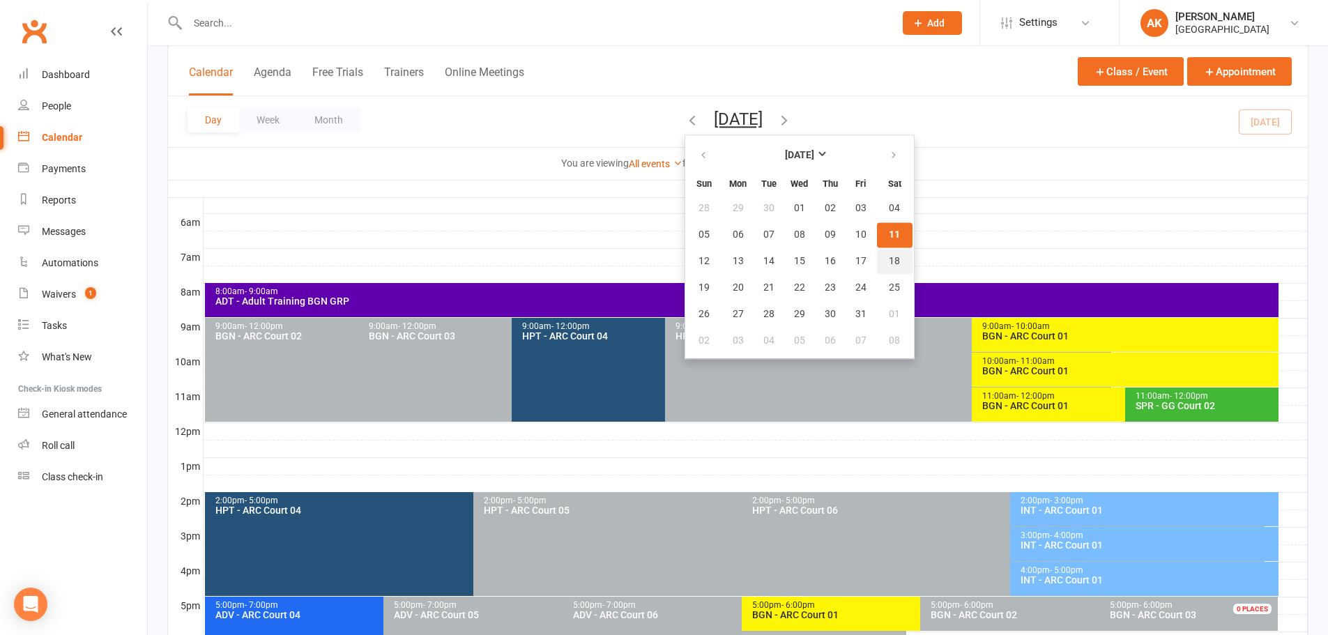
click at [889, 256] on span "18" at bounding box center [894, 261] width 11 height 11
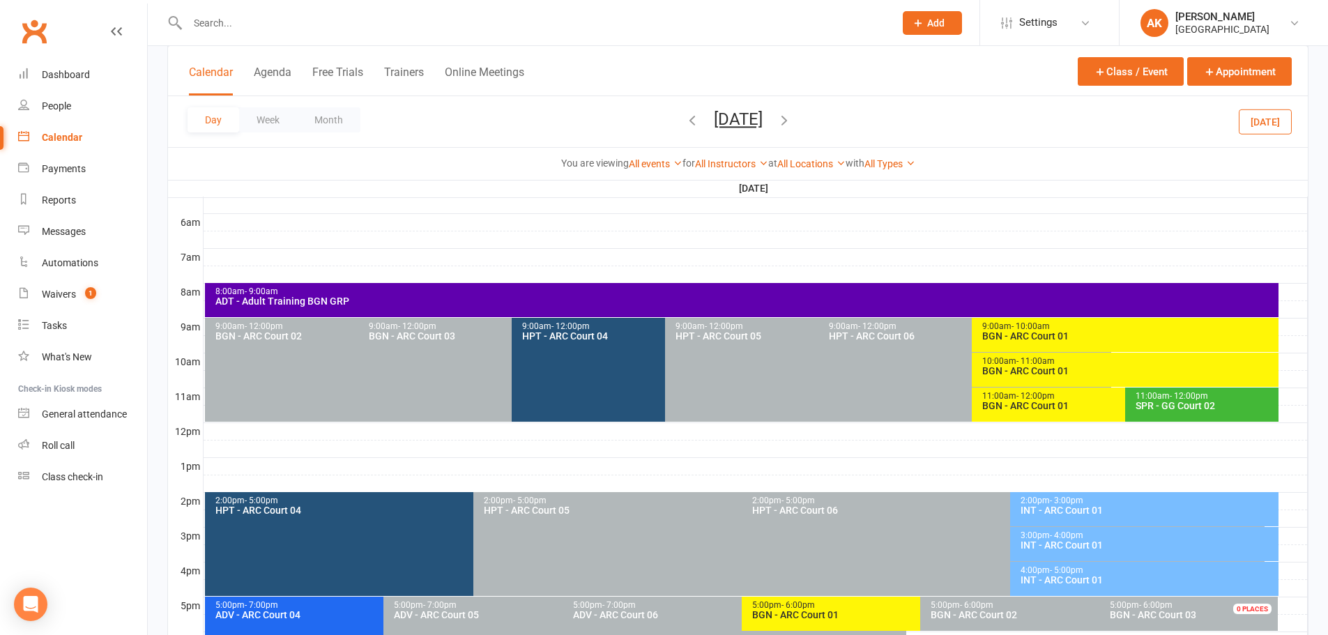
click at [1043, 510] on div "INT - ARC Court 01" at bounding box center [1148, 511] width 256 height 10
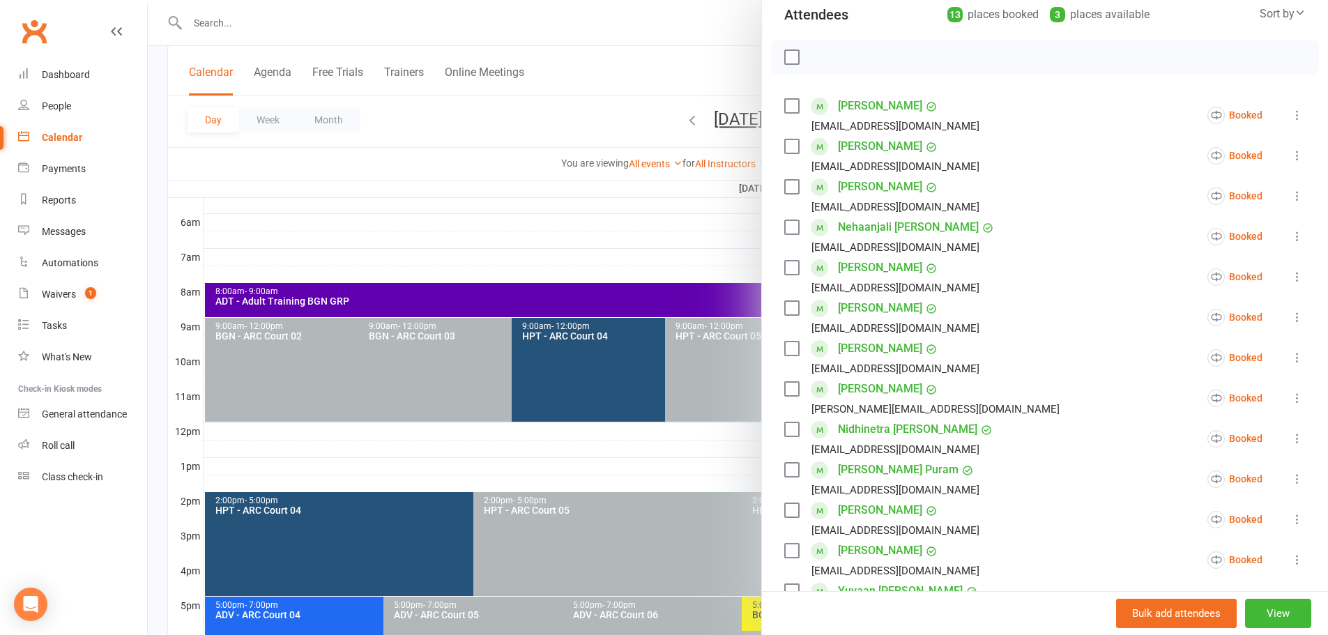
scroll to position [139, 0]
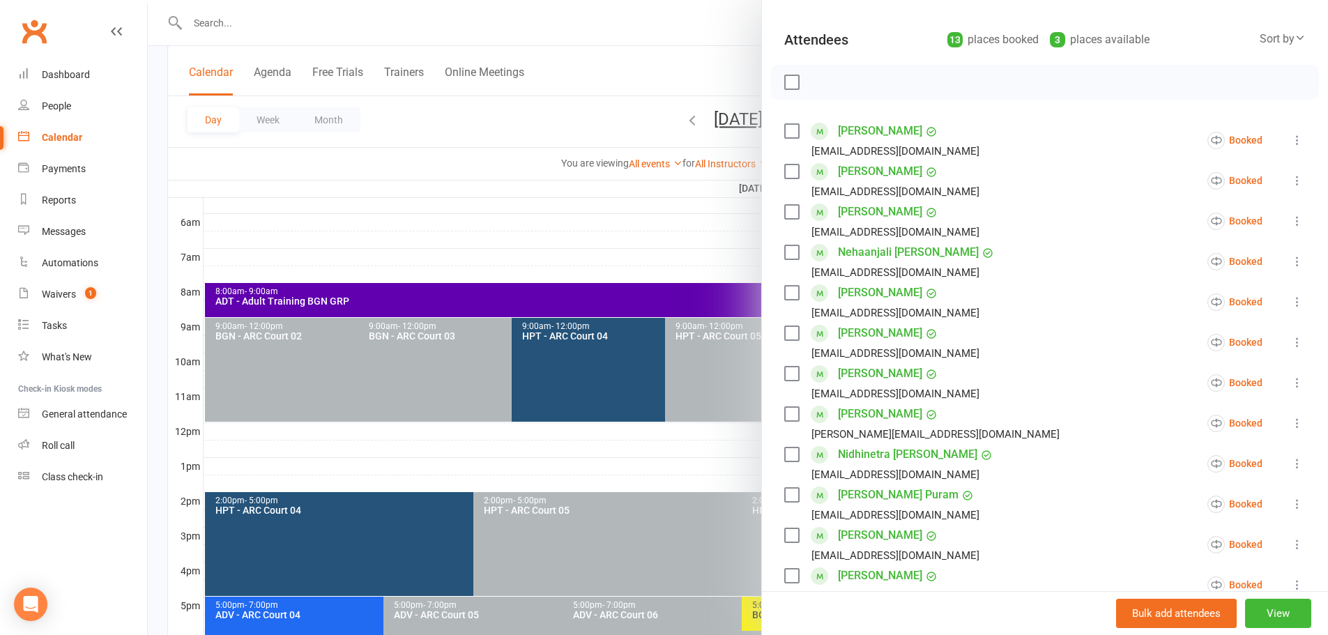
click at [705, 62] on div at bounding box center [738, 317] width 1181 height 635
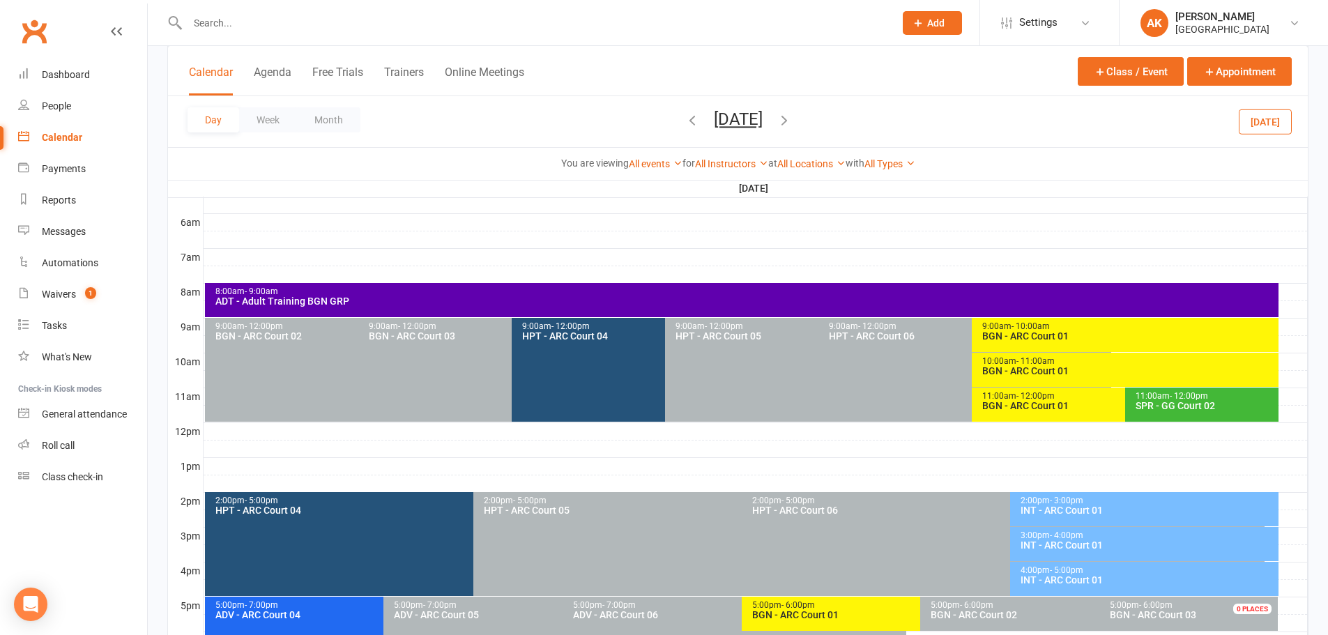
click at [714, 119] on button "[DATE]" at bounding box center [738, 119] width 49 height 20
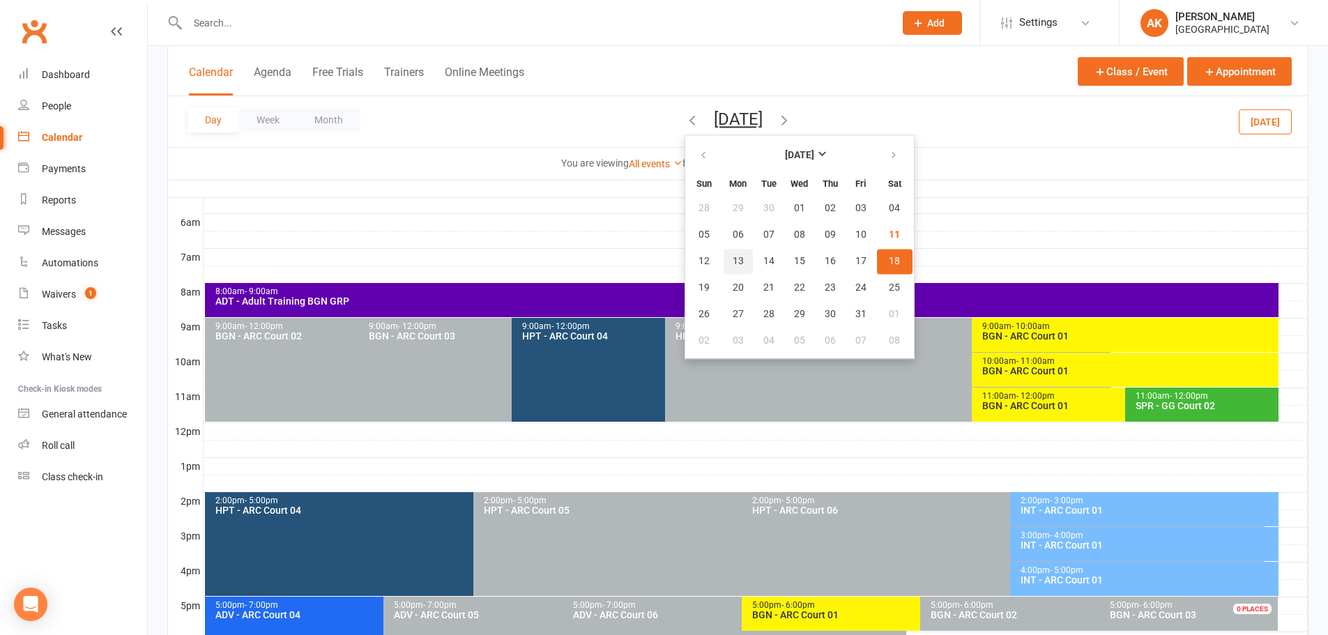
click at [733, 266] on span "13" at bounding box center [738, 261] width 11 height 11
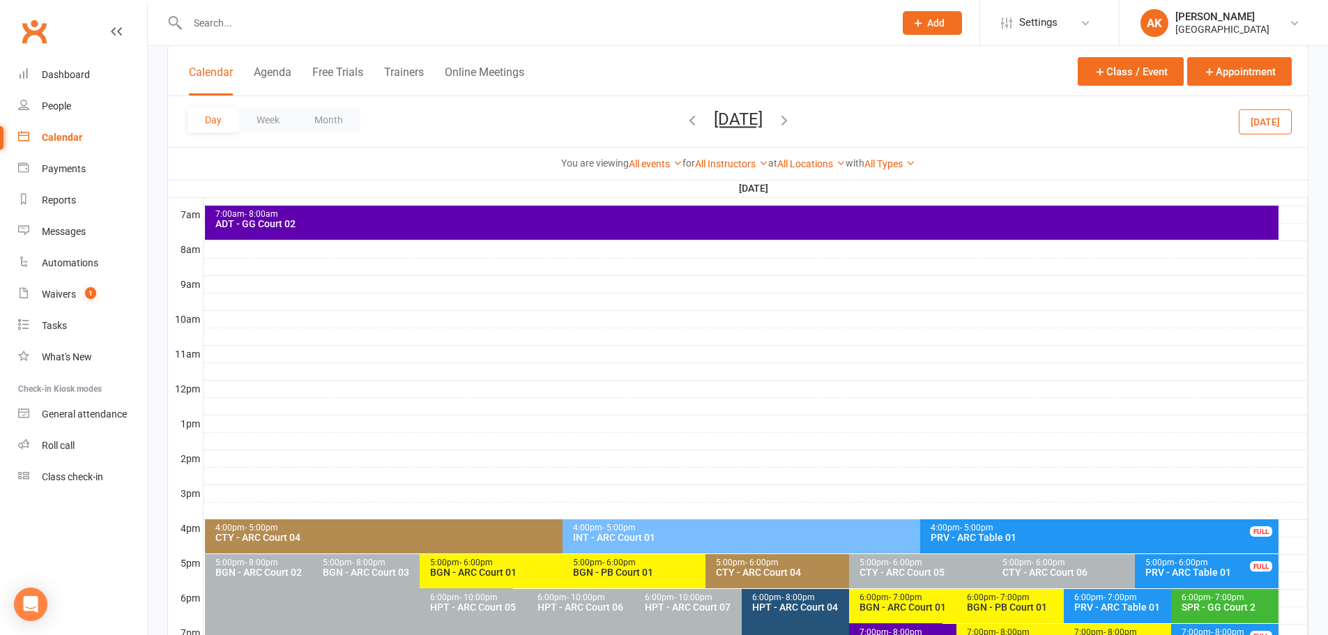
scroll to position [418, 0]
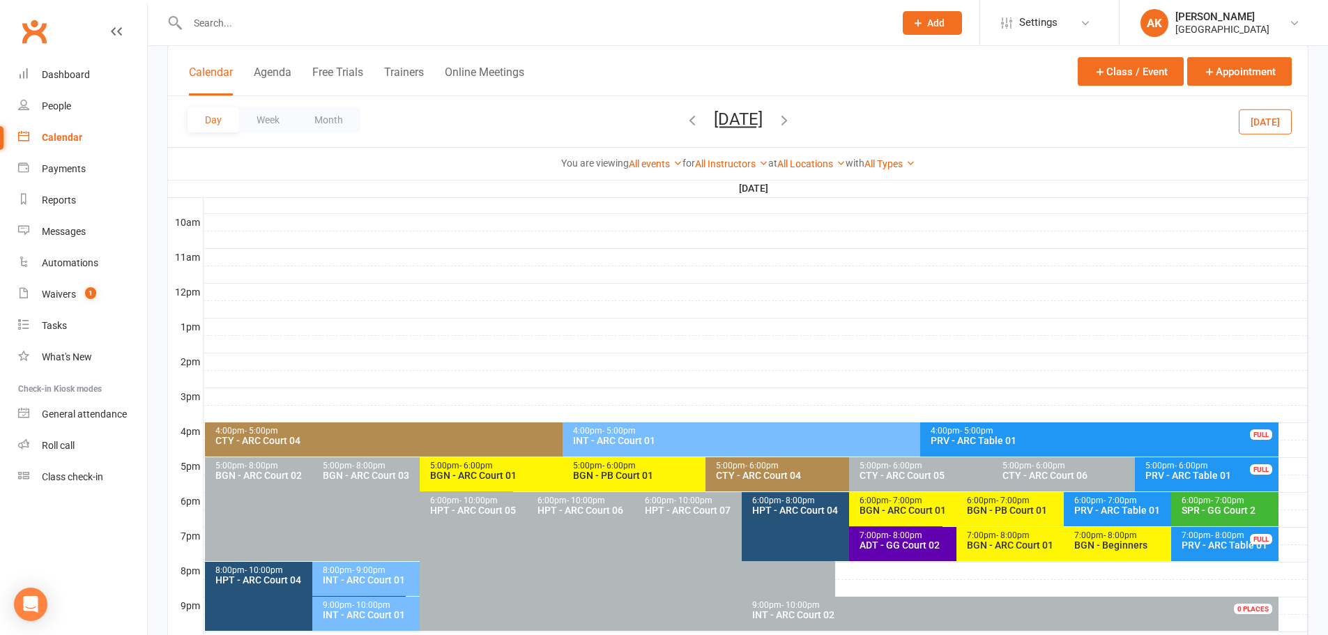
click at [604, 438] on div "INT - ARC Court 01" at bounding box center [917, 441] width 690 height 10
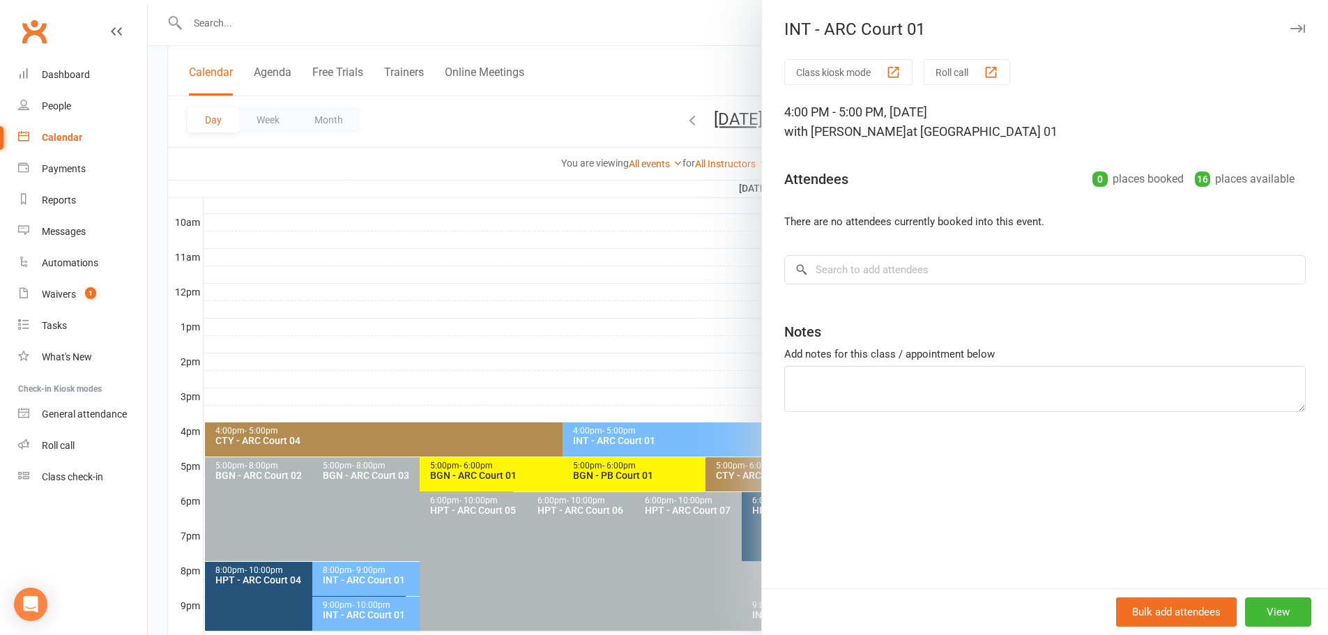
click at [677, 55] on div at bounding box center [738, 317] width 1181 height 635
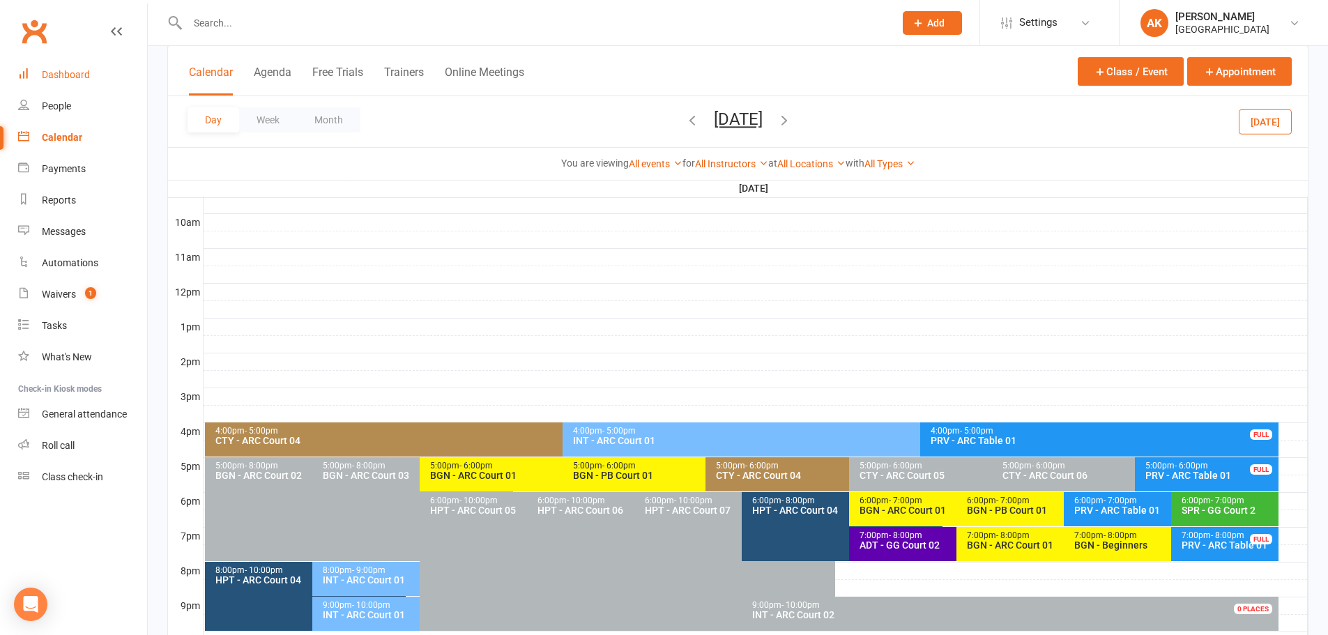
click at [79, 76] on div "Dashboard" at bounding box center [66, 74] width 48 height 11
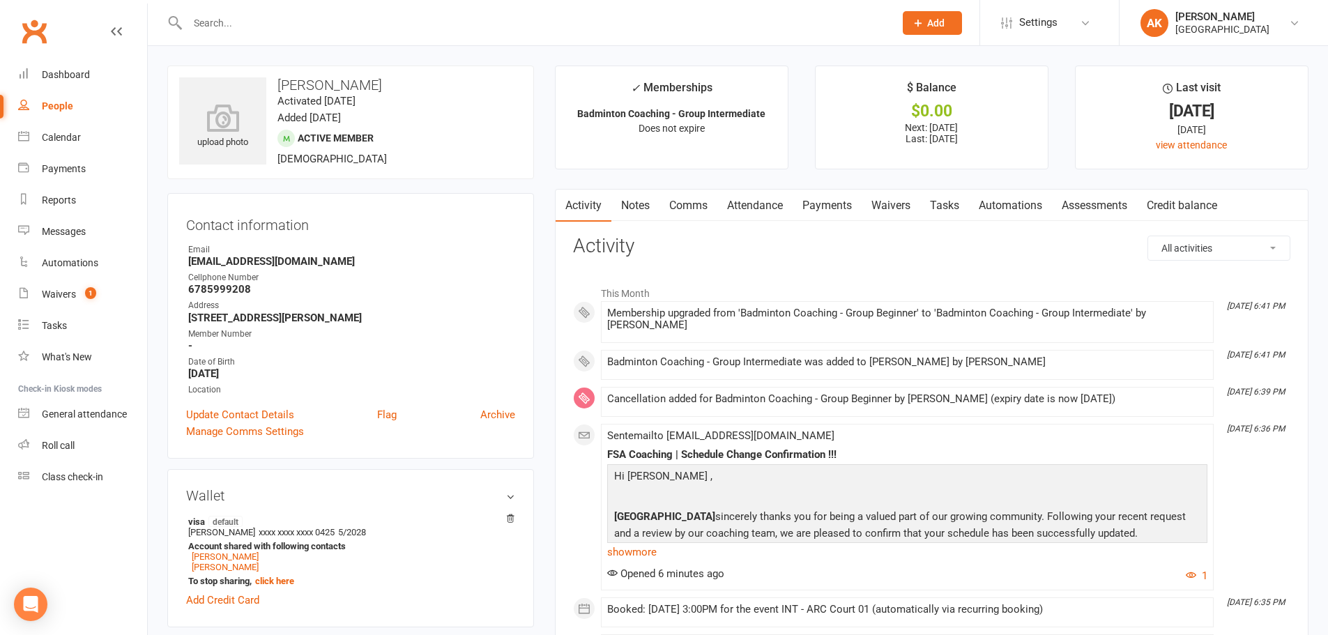
click at [759, 208] on link "Attendance" at bounding box center [755, 206] width 75 height 32
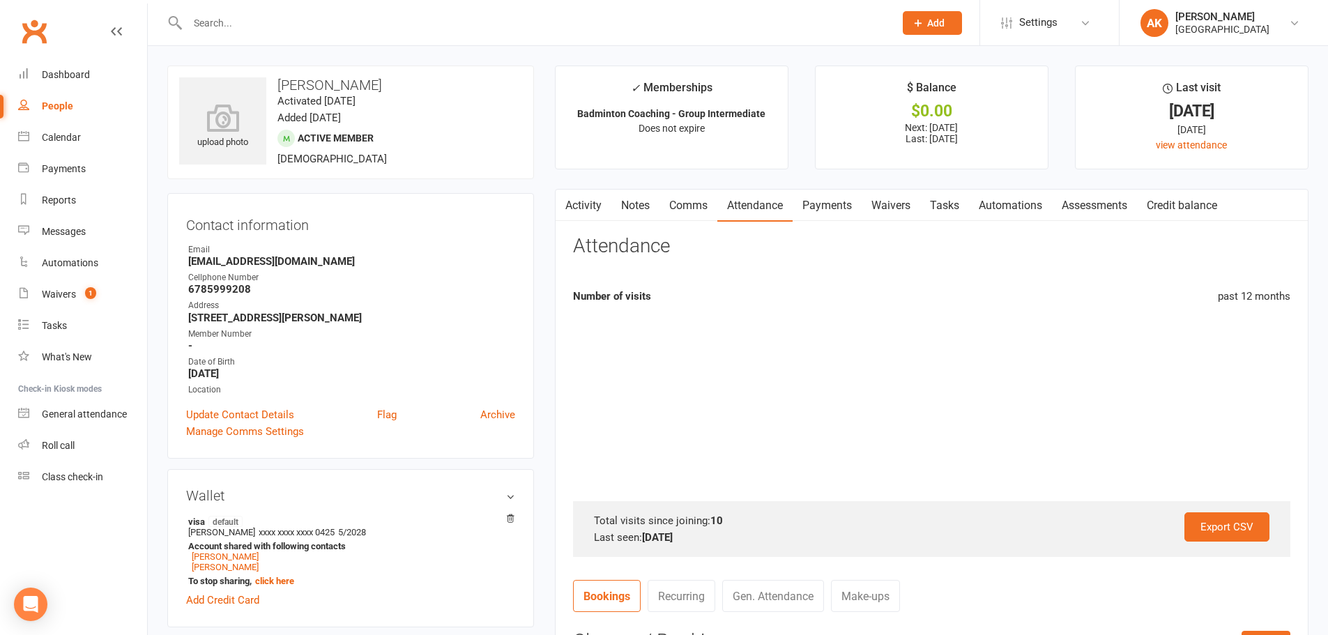
click at [824, 200] on link "Payments" at bounding box center [827, 206] width 69 height 32
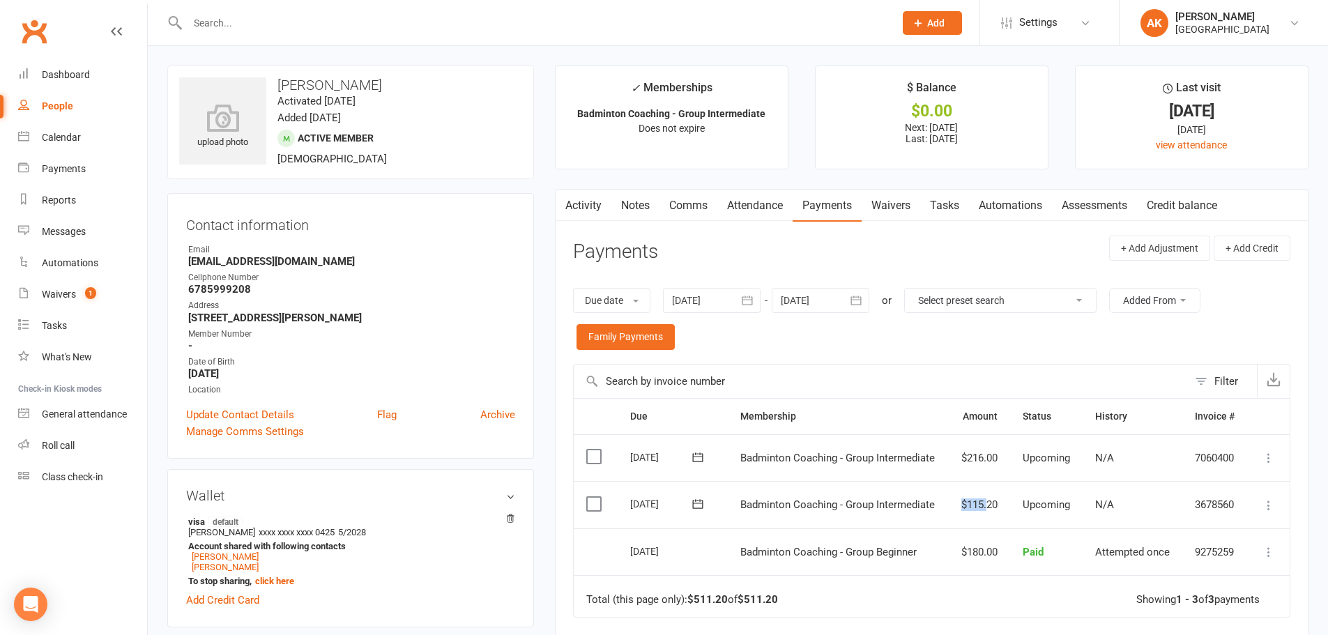
drag, startPoint x: 957, startPoint y: 501, endPoint x: 986, endPoint y: 499, distance: 29.3
click at [986, 499] on td "$115.20" at bounding box center [978, 504] width 61 height 47
click at [957, 508] on td "$115.20" at bounding box center [978, 504] width 61 height 47
drag, startPoint x: 950, startPoint y: 506, endPoint x: 1040, endPoint y: 503, distance: 89.3
click at [1040, 503] on tr "Select this [DATE] JyunRuei [PERSON_NAME] Badminton Coaching - Group Intermedia…" at bounding box center [932, 504] width 716 height 47
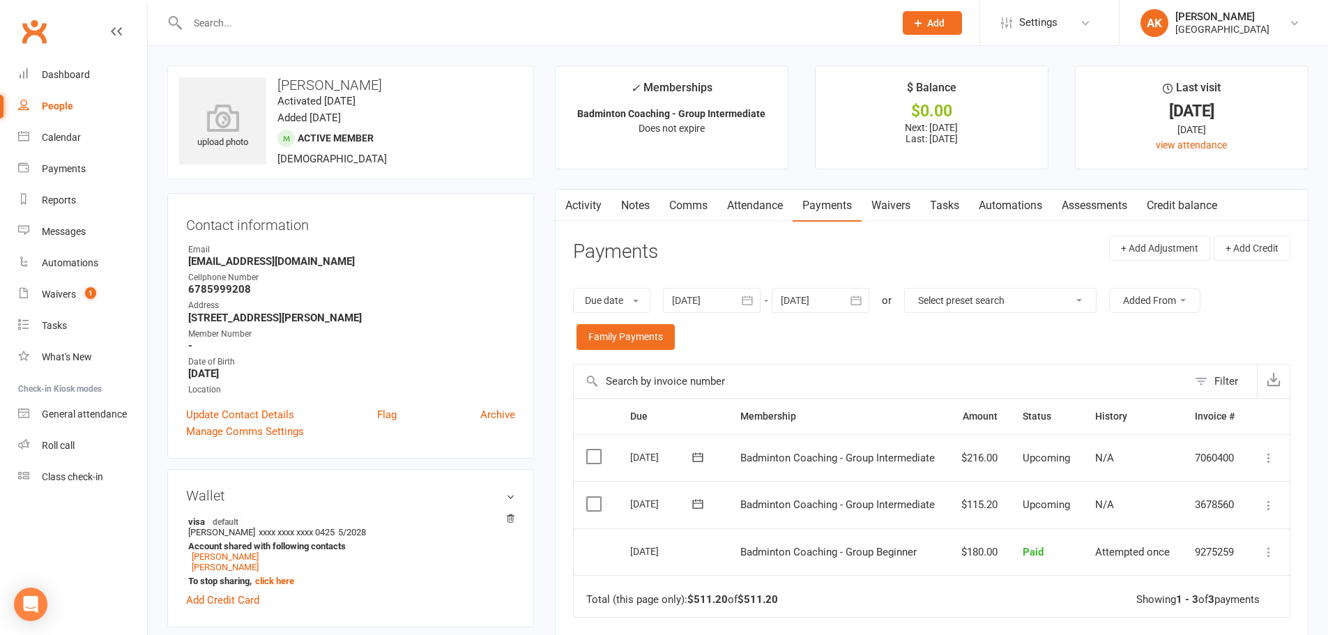
click at [930, 506] on td "Badminton Coaching - Group Intermediate" at bounding box center [838, 504] width 220 height 47
click at [457, 17] on input "text" at bounding box center [533, 23] width 701 height 20
type input "[PERSON_NAME]"
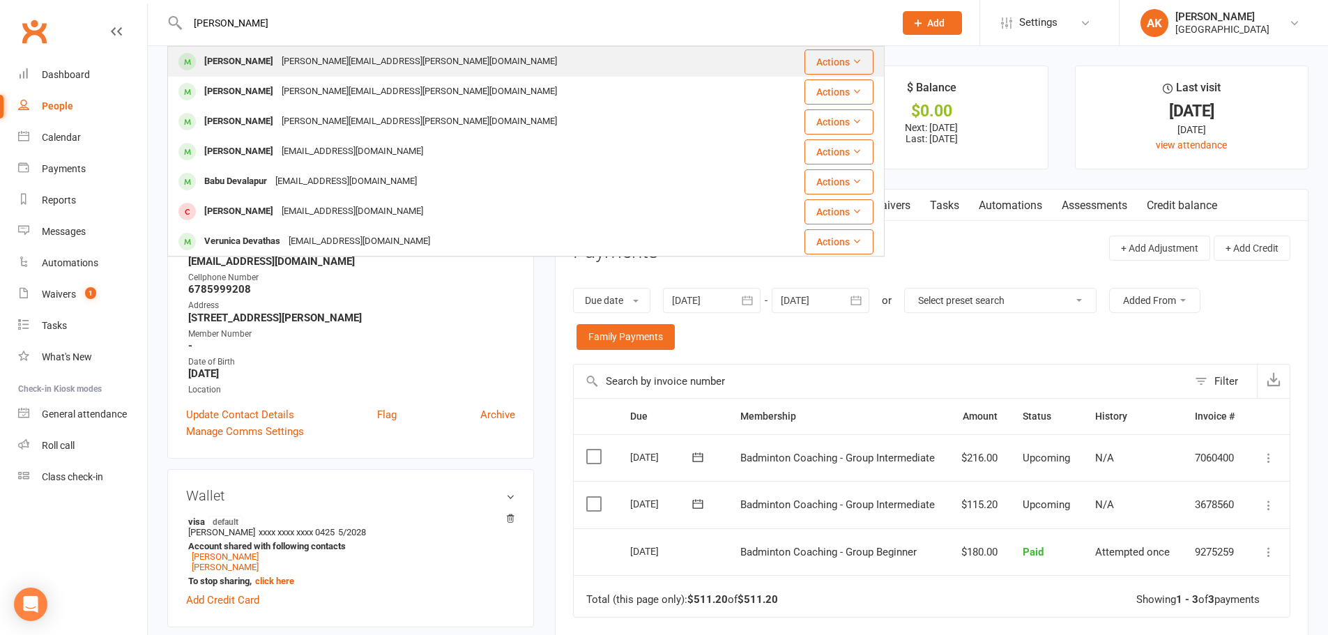
click at [379, 54] on div "[PERSON_NAME][EMAIL_ADDRESS][PERSON_NAME][DOMAIN_NAME]" at bounding box center [420, 62] width 284 height 20
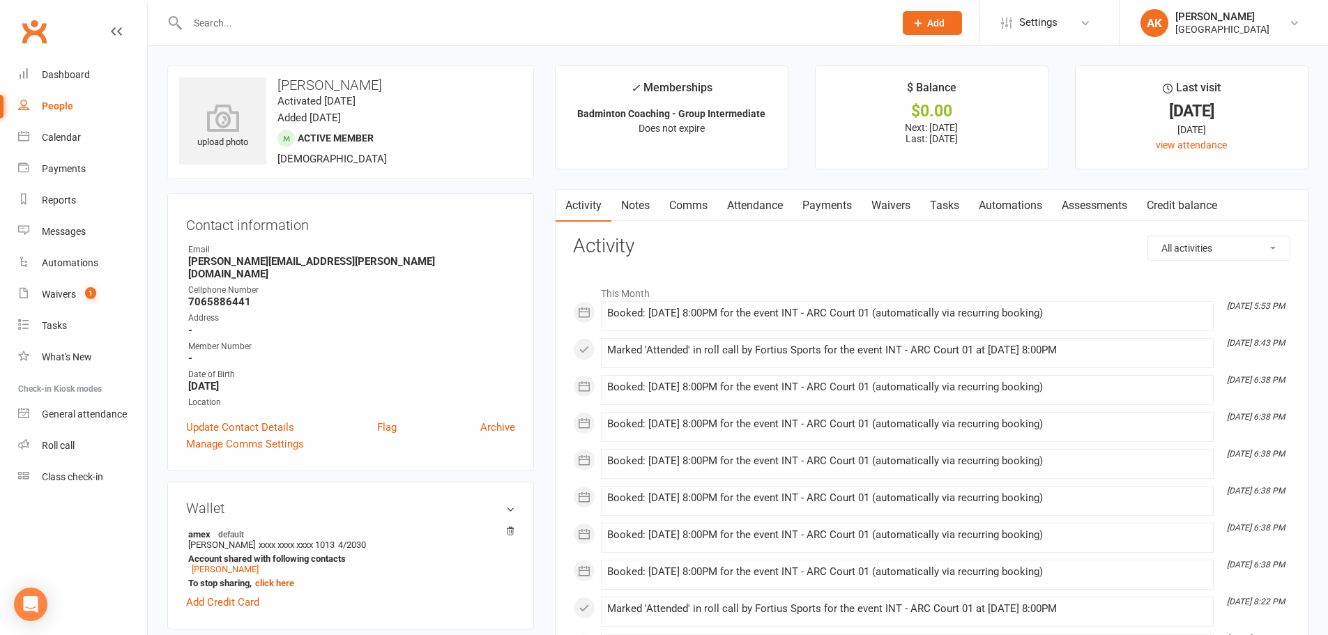
click at [773, 211] on link "Attendance" at bounding box center [755, 206] width 75 height 32
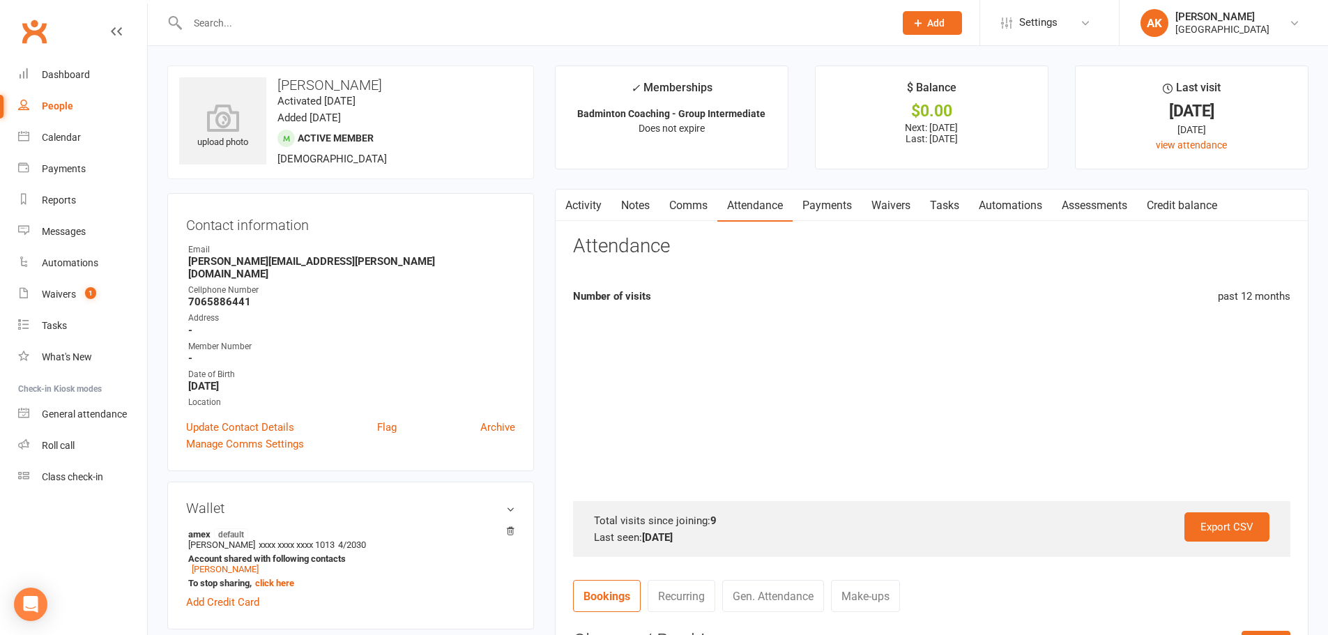
click at [814, 208] on link "Payments" at bounding box center [827, 206] width 69 height 32
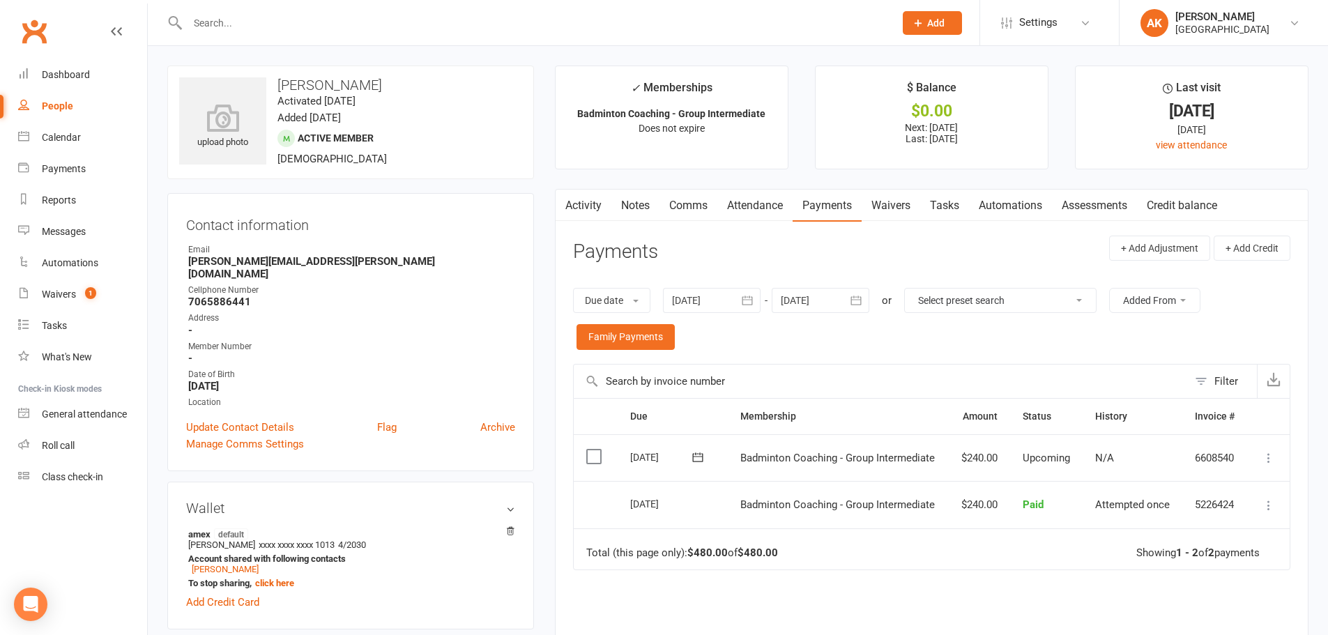
drag, startPoint x: 224, startPoint y: 563, endPoint x: 137, endPoint y: 538, distance: 90.2
click at [137, 538] on nav "Clubworx Dashboard People Calendar Payments Reports Messages Automations Waiver…" at bounding box center [74, 320] width 148 height 635
click at [401, 19] on input "text" at bounding box center [533, 23] width 701 height 20
type input "[PERSON_NAME]"
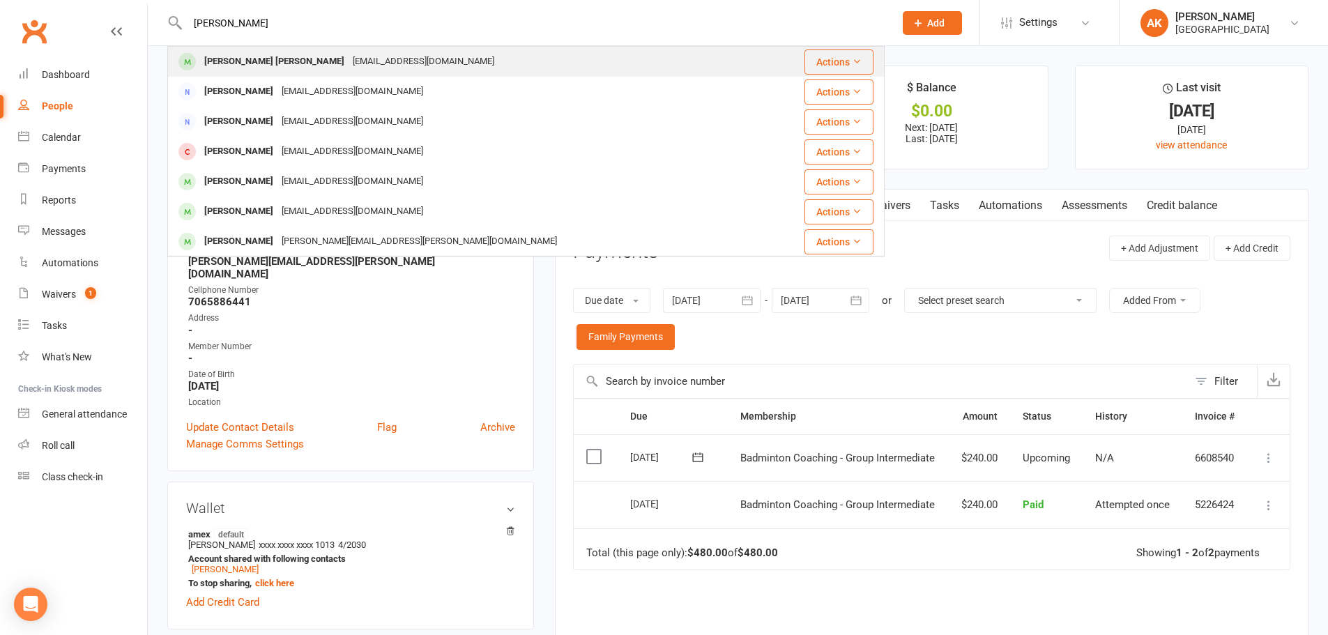
click at [303, 59] on div "[PERSON_NAME] [PERSON_NAME]" at bounding box center [274, 62] width 149 height 20
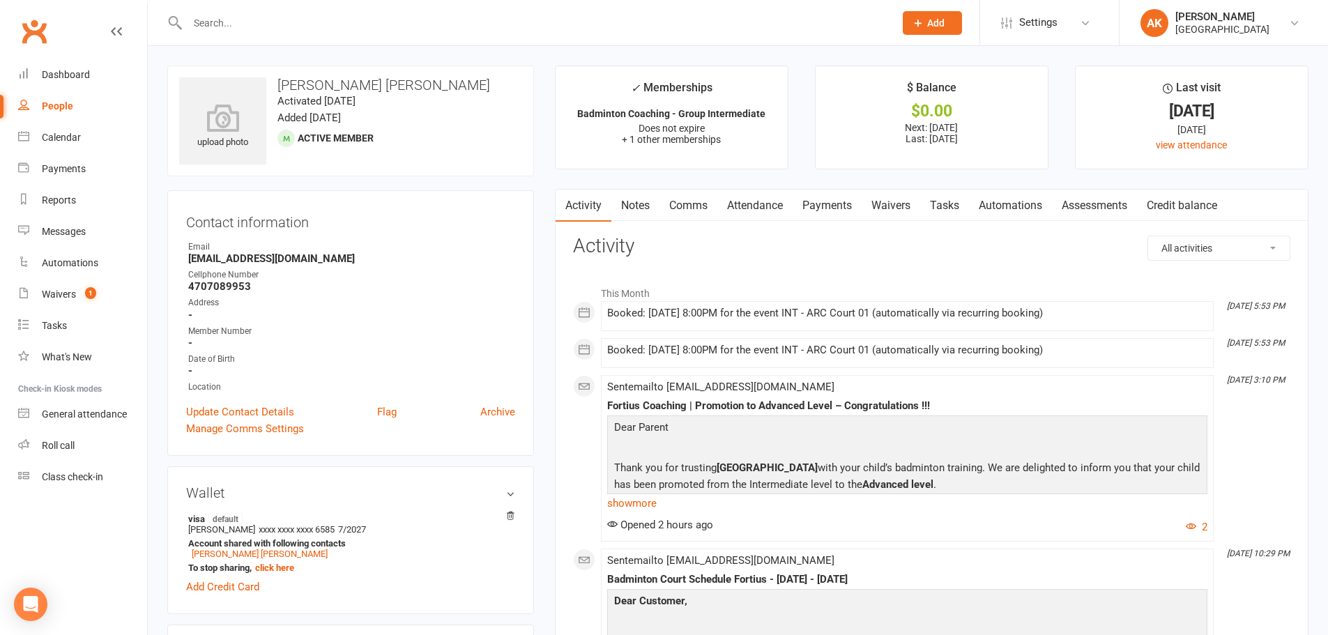
click at [831, 204] on link "Payments" at bounding box center [827, 206] width 69 height 32
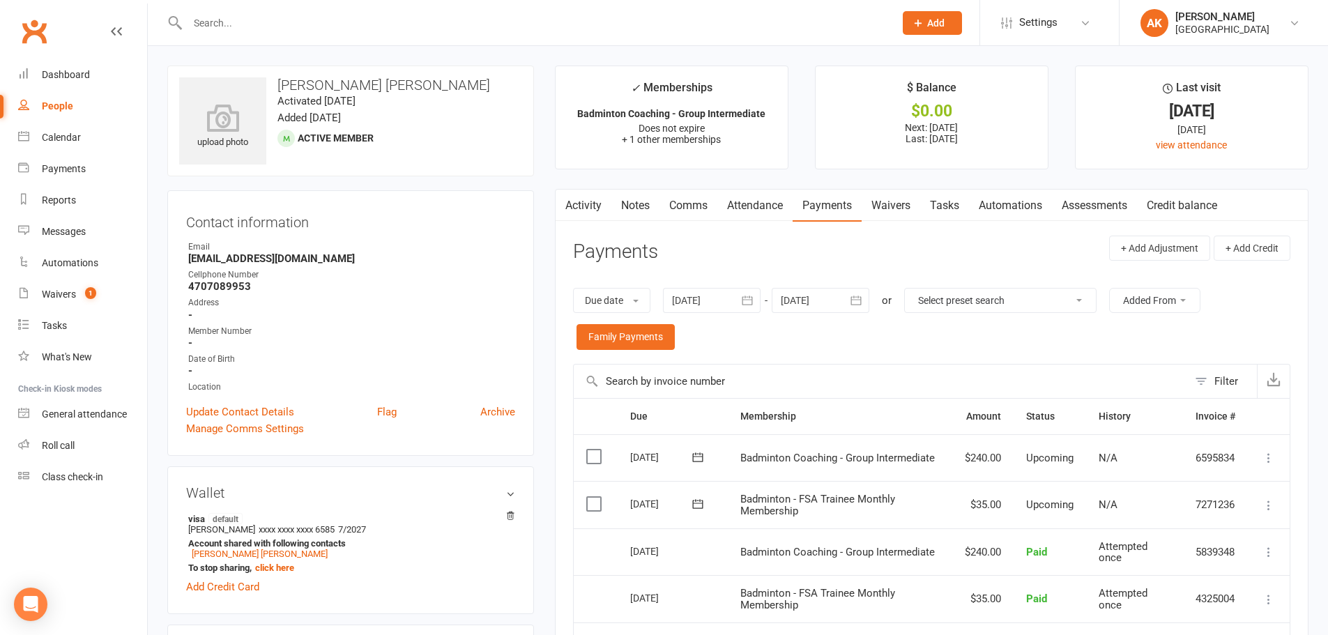
click at [638, 202] on link "Notes" at bounding box center [636, 206] width 48 height 32
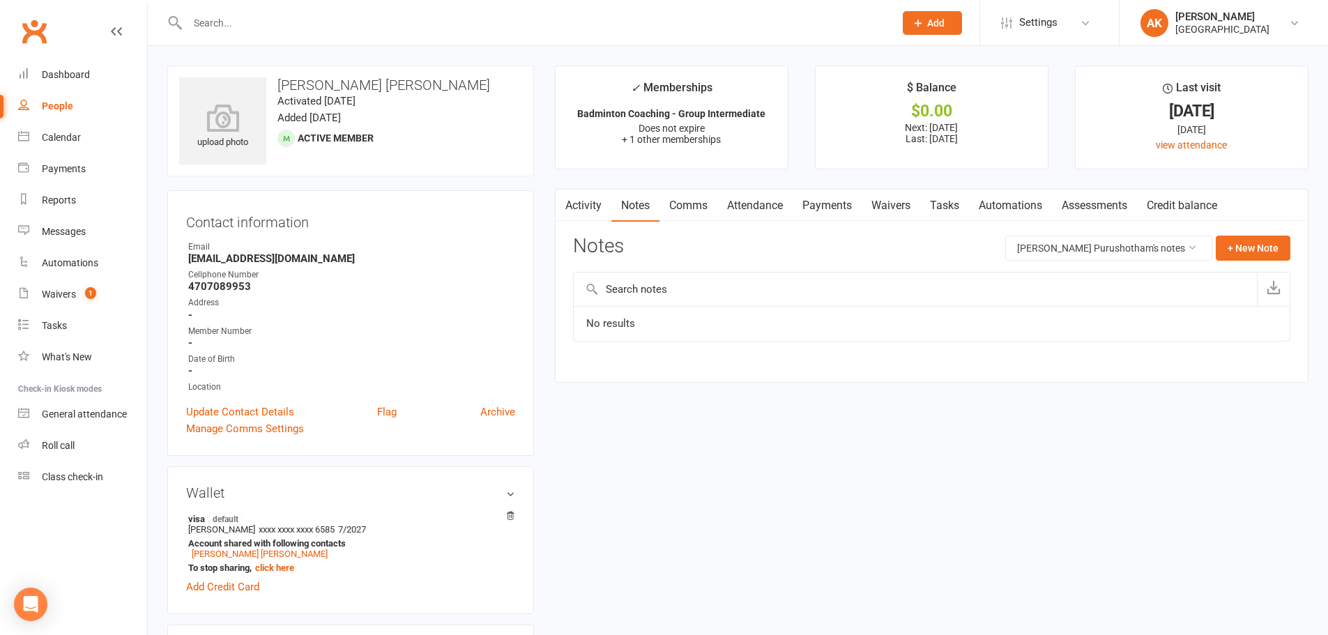
click at [594, 206] on link "Activity" at bounding box center [584, 206] width 56 height 32
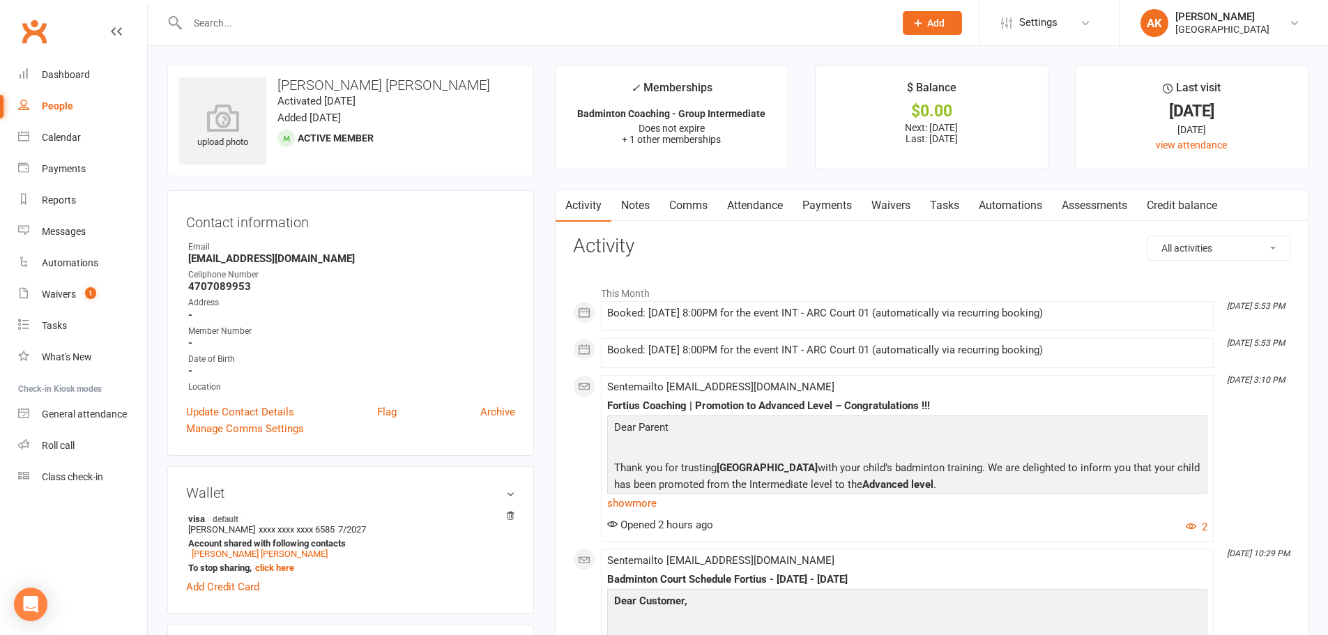
click at [695, 194] on link "Comms" at bounding box center [689, 206] width 58 height 32
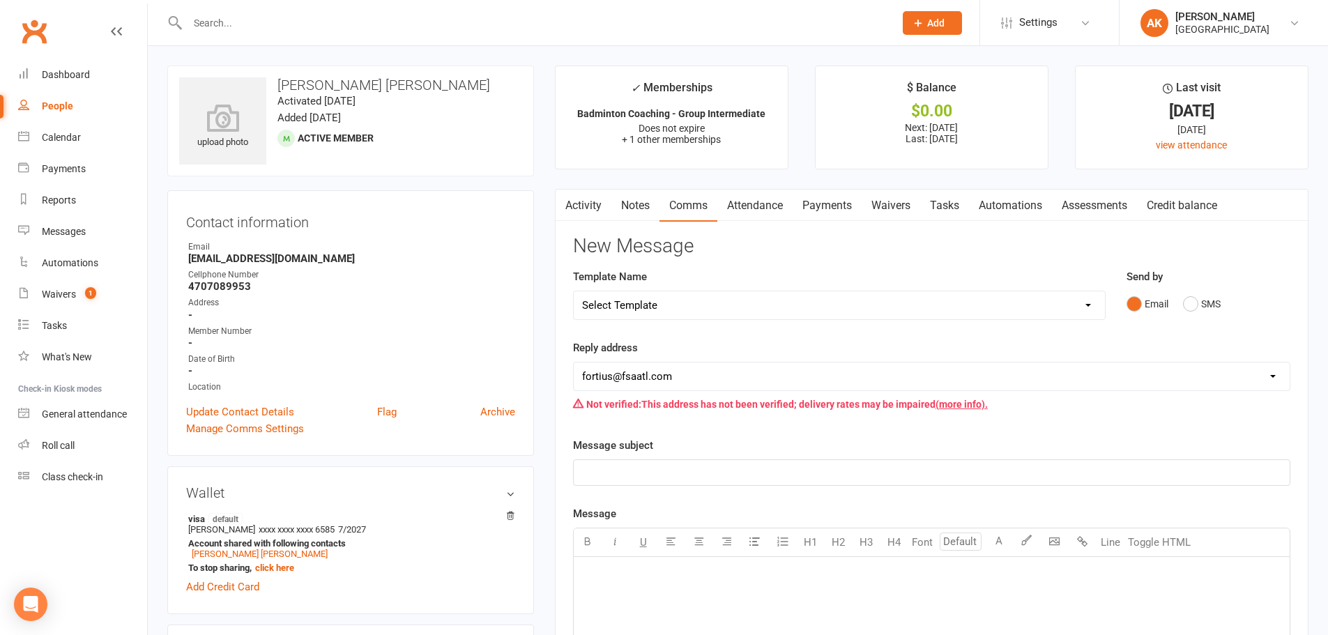
click at [593, 207] on link "Activity" at bounding box center [584, 206] width 56 height 32
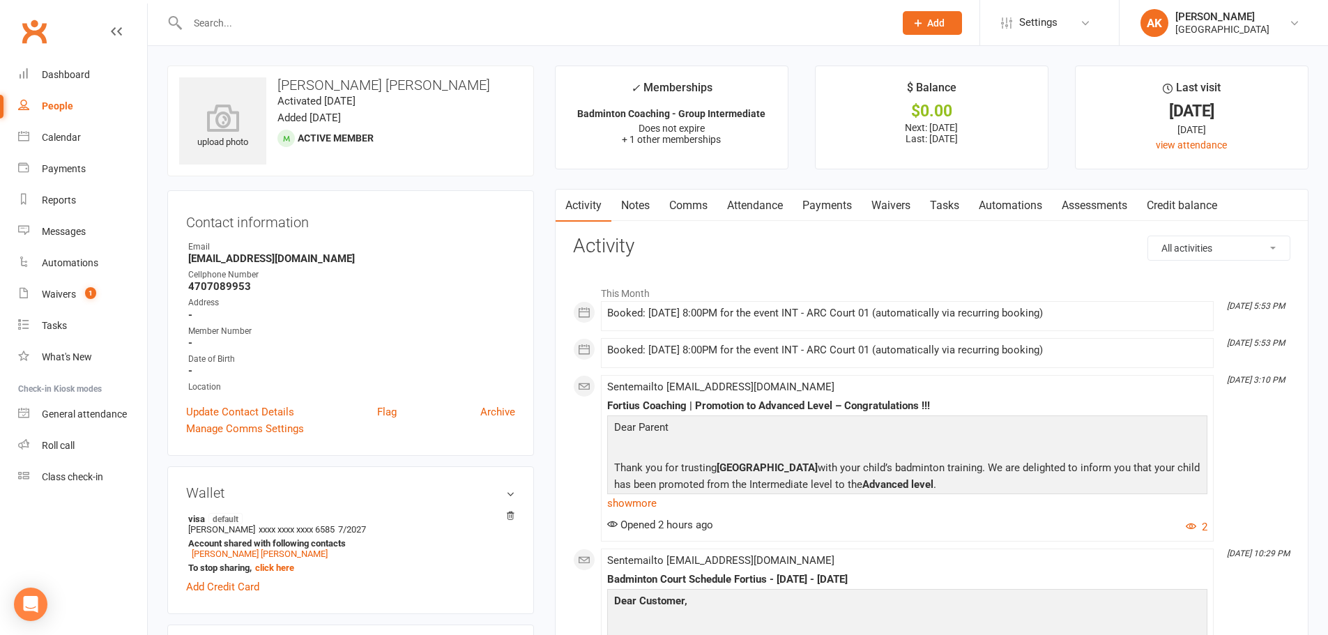
click at [819, 199] on link "Payments" at bounding box center [827, 206] width 69 height 32
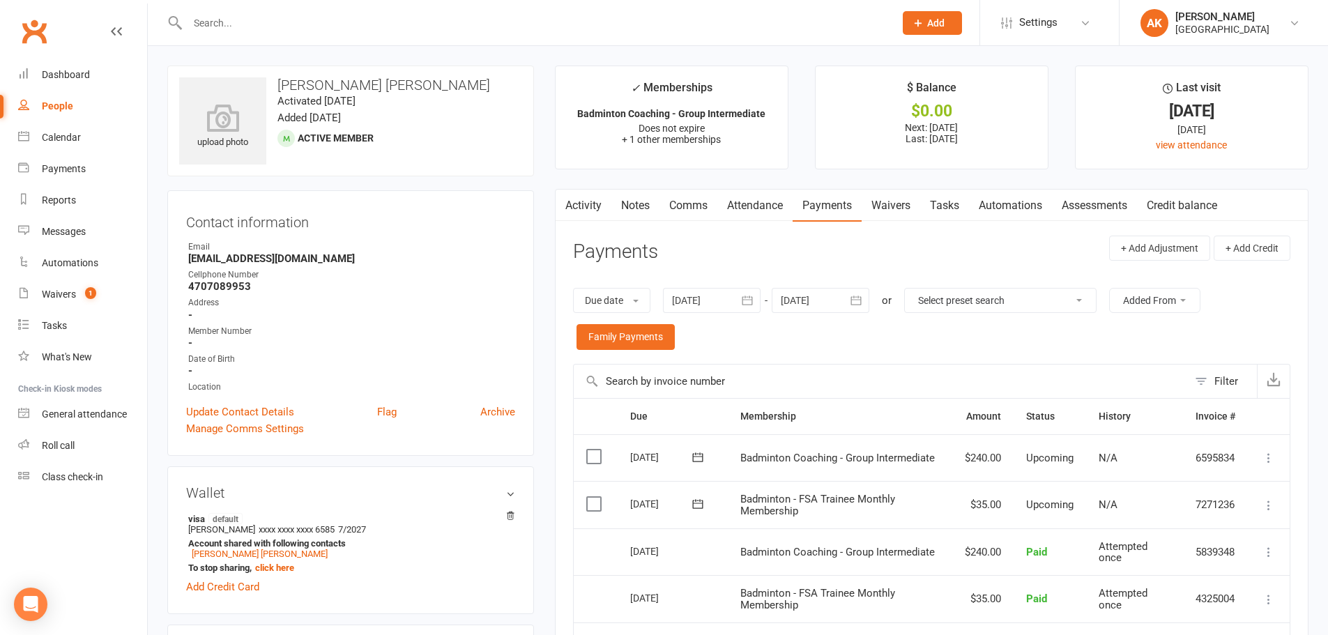
click at [582, 202] on link "Activity" at bounding box center [584, 206] width 56 height 32
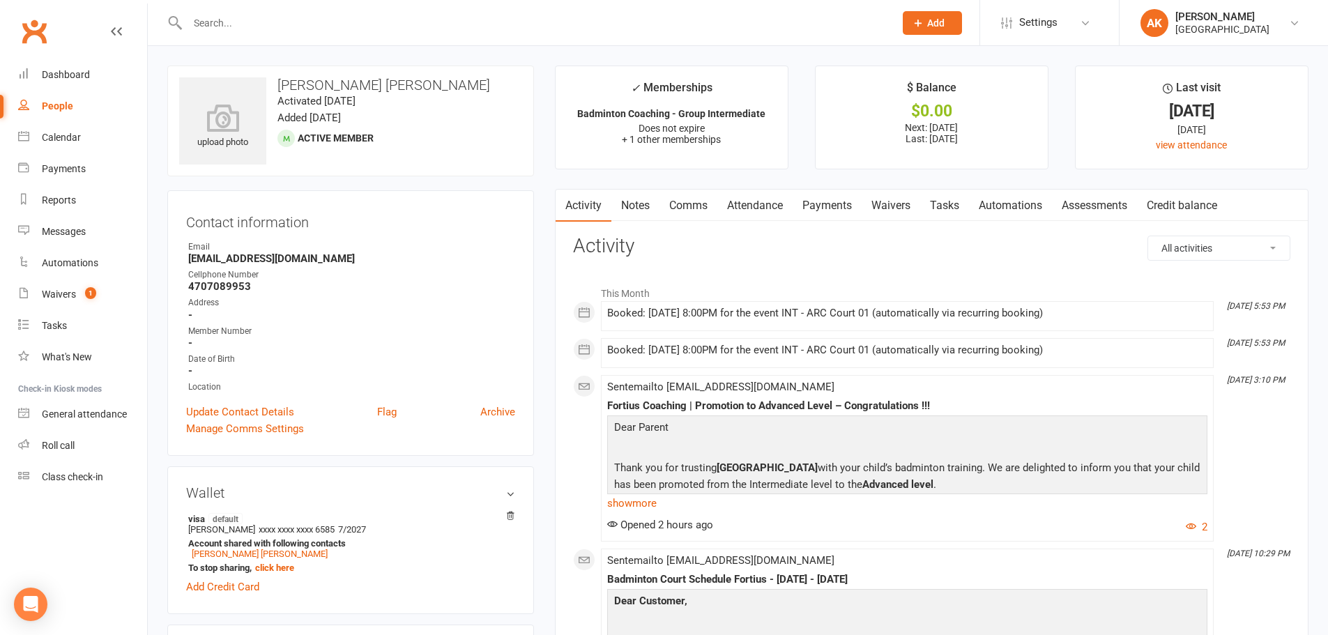
click at [768, 204] on link "Attendance" at bounding box center [755, 206] width 75 height 32
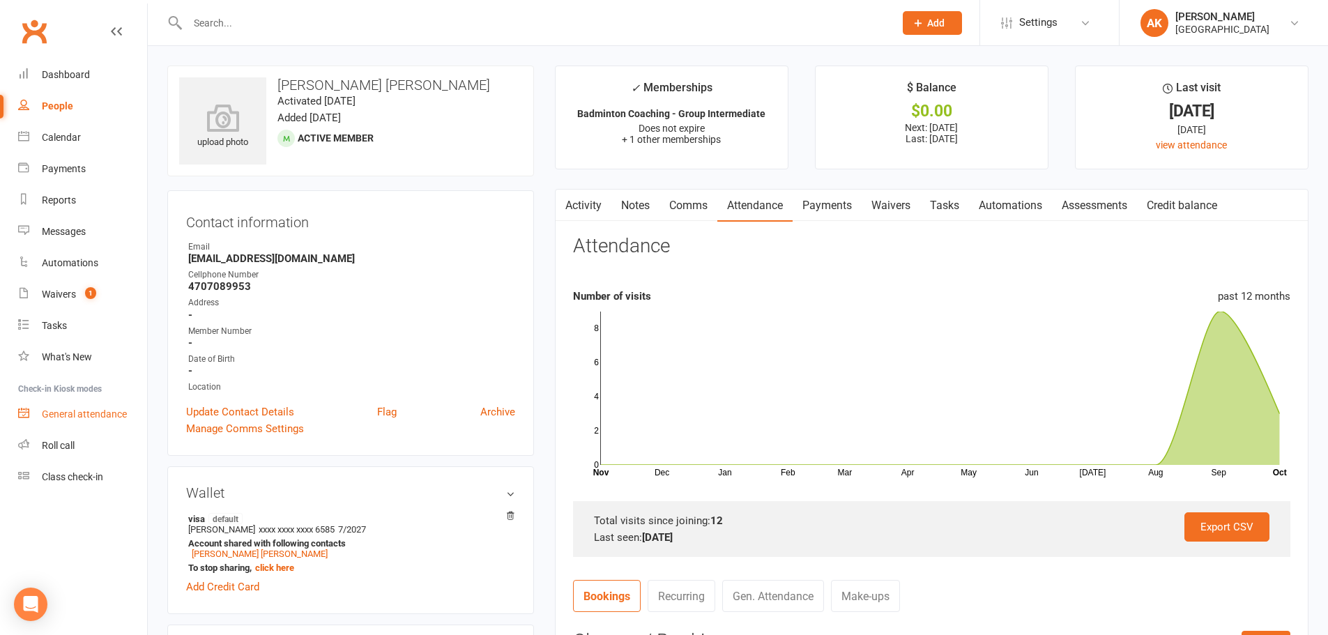
click at [80, 414] on div "General attendance" at bounding box center [84, 414] width 85 height 11
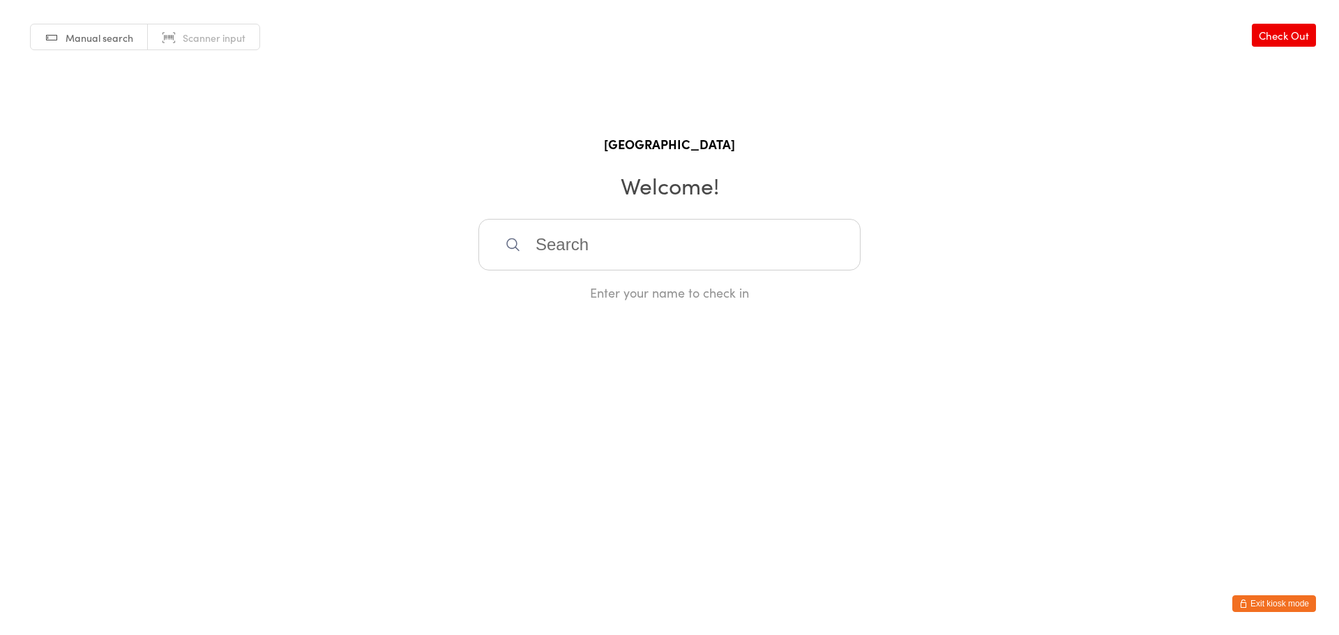
click at [72, 67] on div "Manual search Scanner input Check Out Fortius Sports Academy Welcome! Enter you…" at bounding box center [669, 150] width 1339 height 301
click at [664, 244] on input "search" at bounding box center [669, 245] width 382 height 52
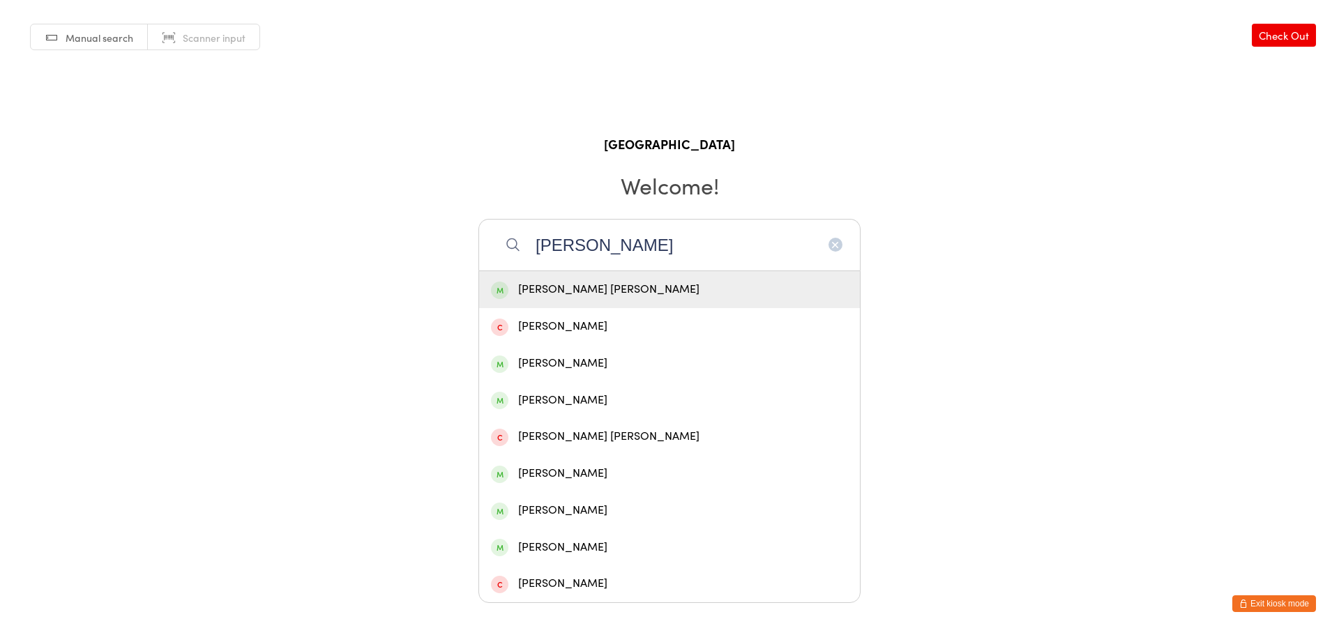
type input "[PERSON_NAME]"
click at [655, 278] on div "[PERSON_NAME] [PERSON_NAME]" at bounding box center [669, 289] width 381 height 37
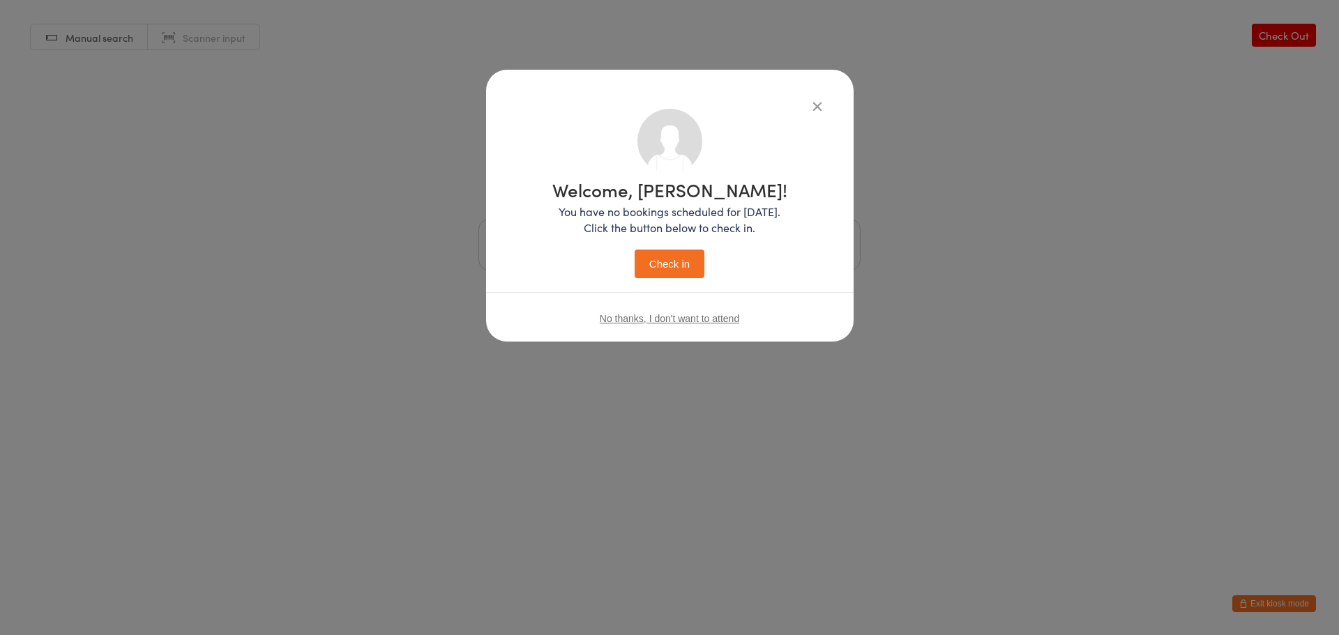
click at [675, 270] on button "Check in" at bounding box center [670, 264] width 70 height 29
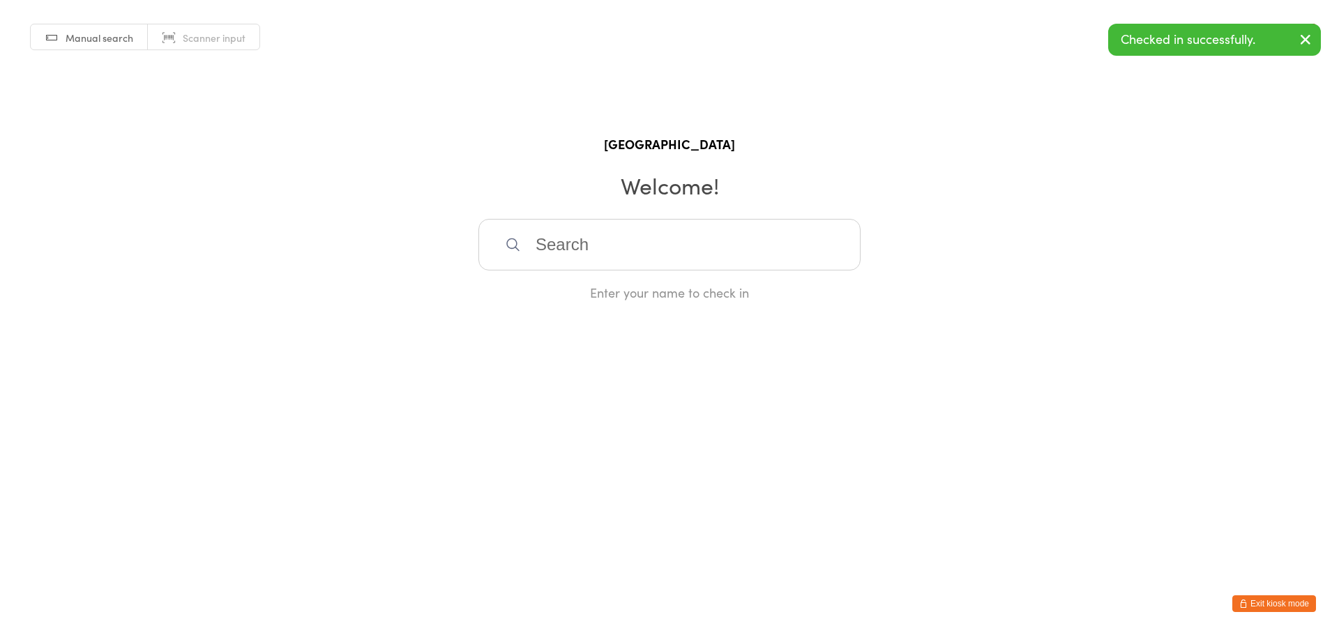
click at [1276, 600] on button "Exit kiosk mode" at bounding box center [1274, 604] width 84 height 17
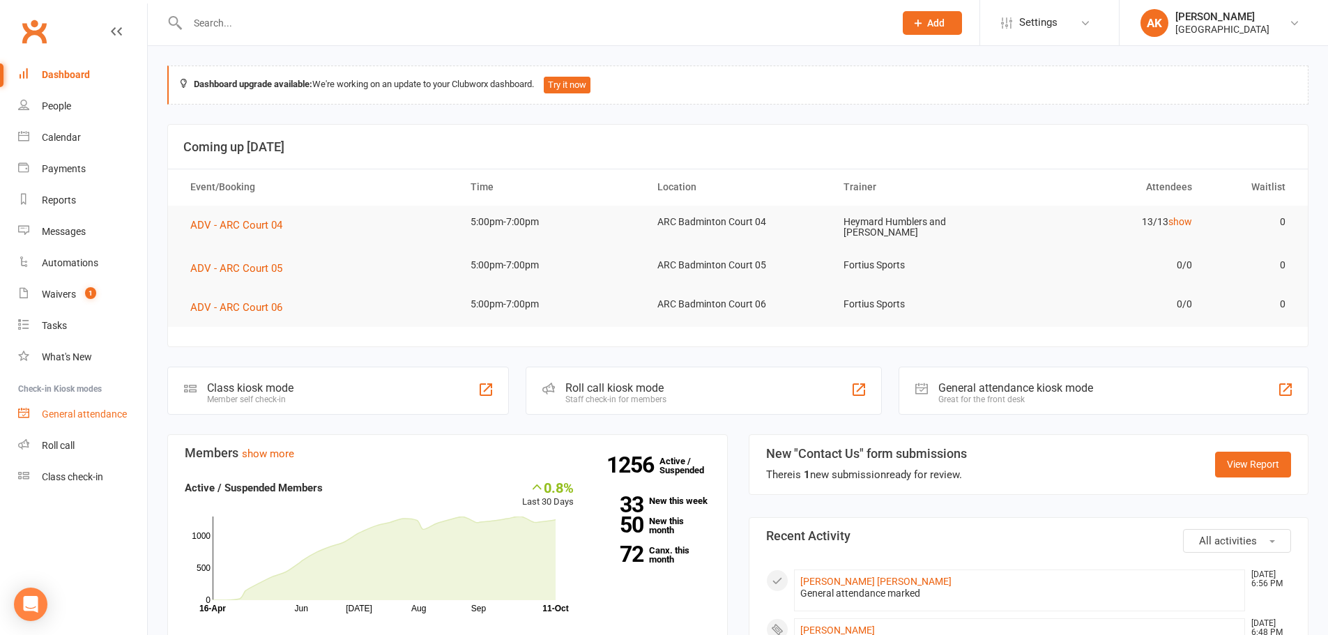
click at [80, 418] on div "General attendance" at bounding box center [84, 414] width 85 height 11
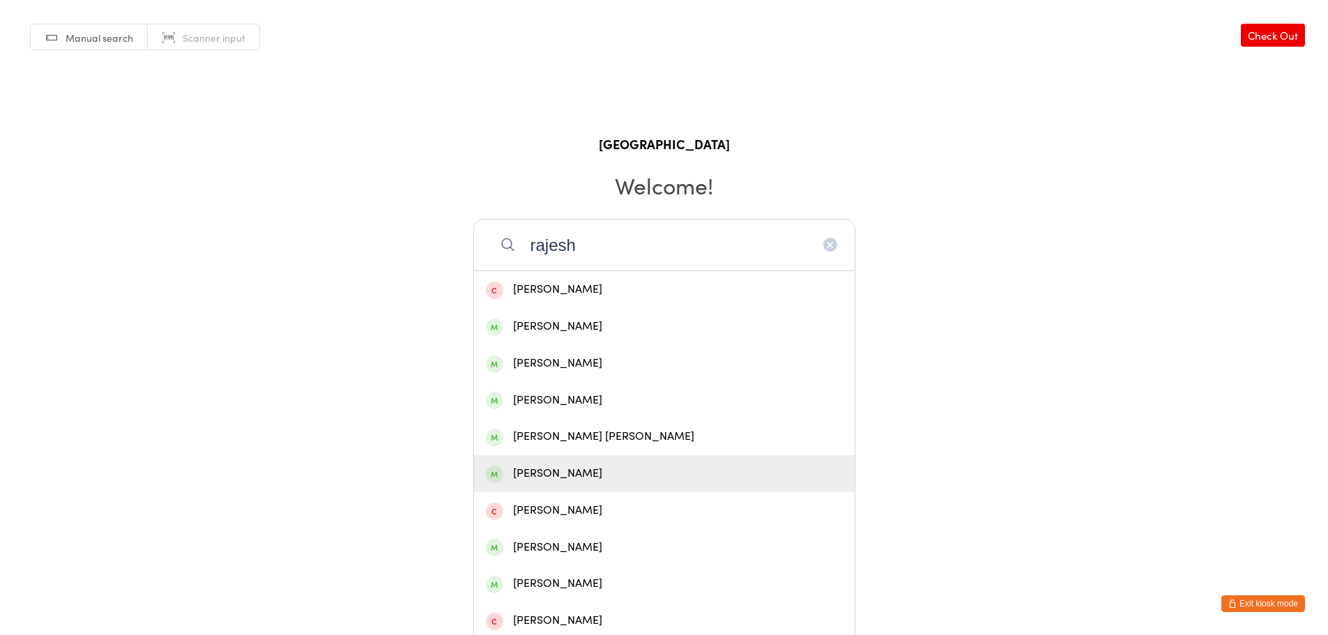
type input "rajesh"
click at [586, 471] on div "[PERSON_NAME]" at bounding box center [664, 473] width 357 height 19
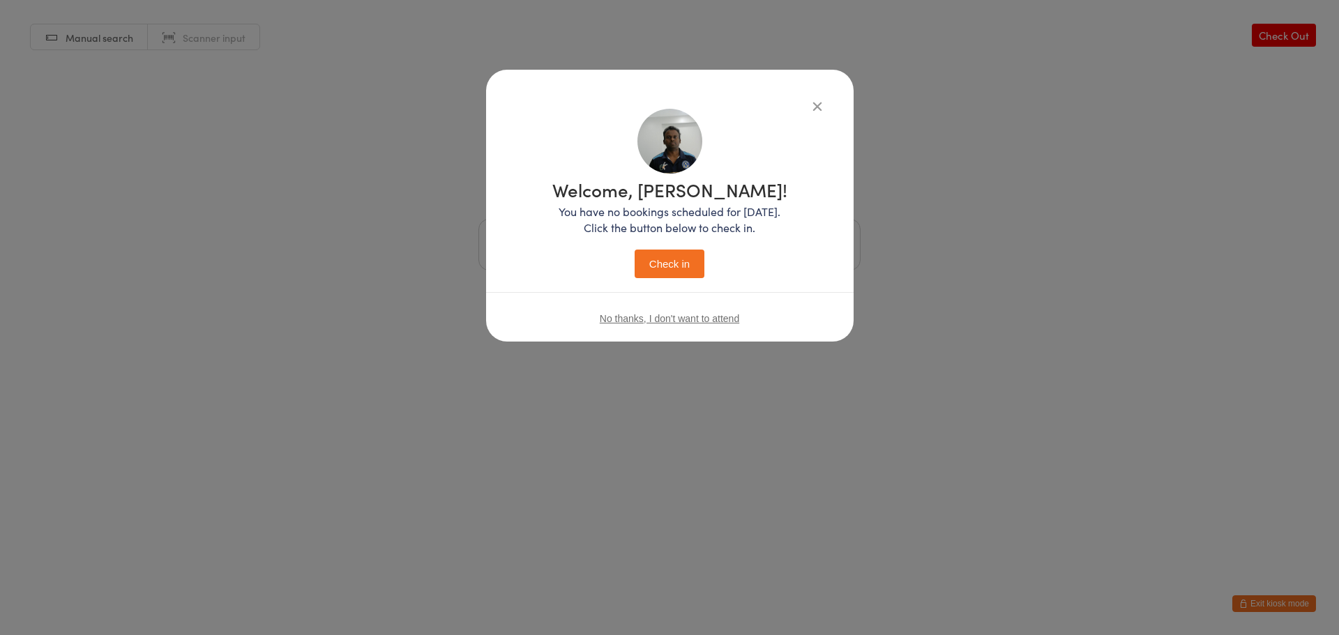
click at [673, 257] on button "Check in" at bounding box center [670, 264] width 70 height 29
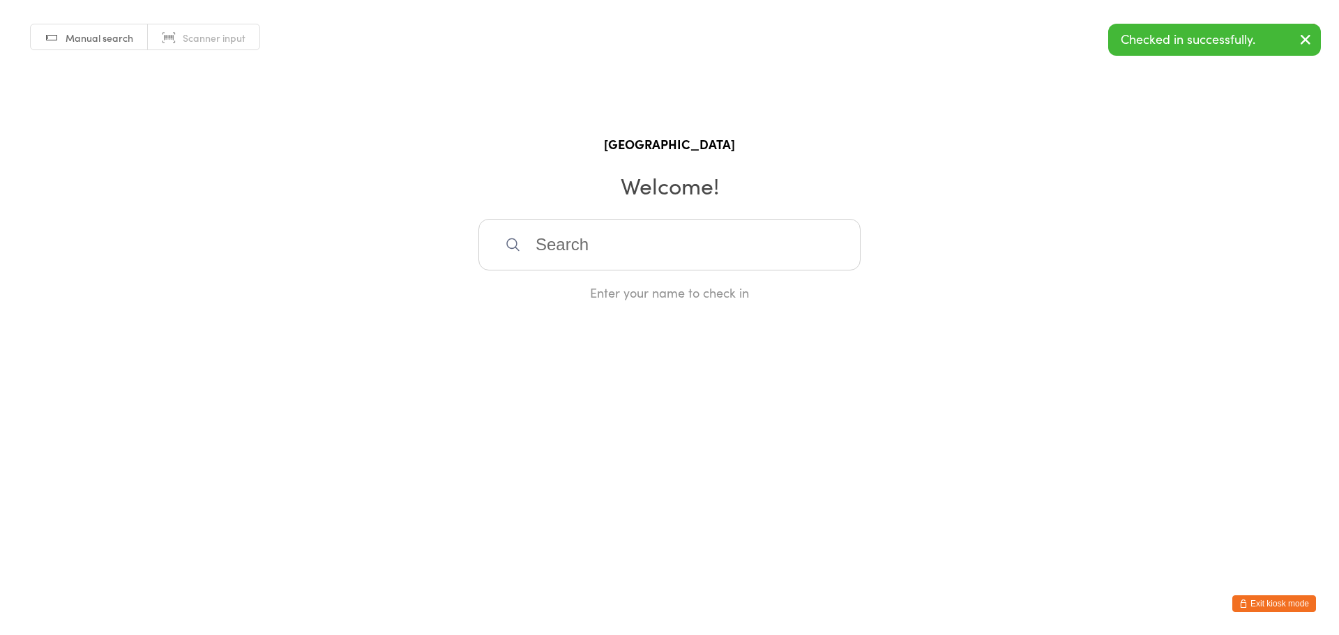
click at [1296, 603] on button "Exit kiosk mode" at bounding box center [1274, 604] width 84 height 17
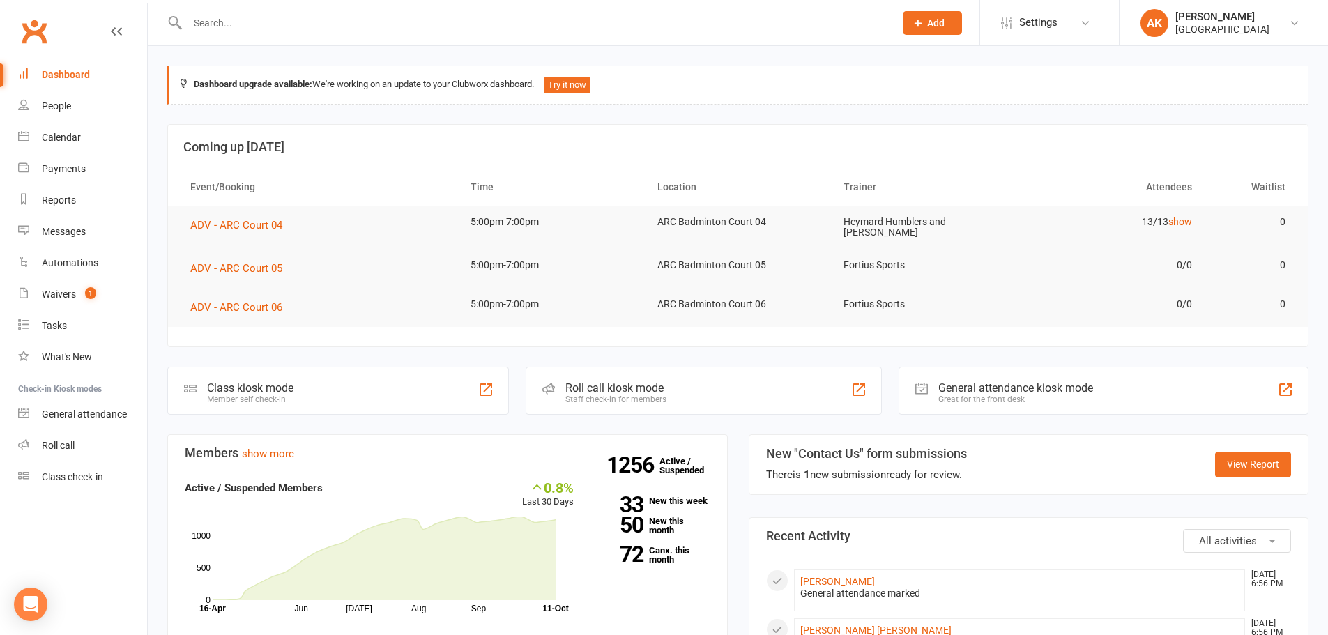
click at [61, 83] on link "Dashboard" at bounding box center [82, 74] width 129 height 31
click at [477, 23] on input "text" at bounding box center [533, 23] width 701 height 20
type input "amrutha"
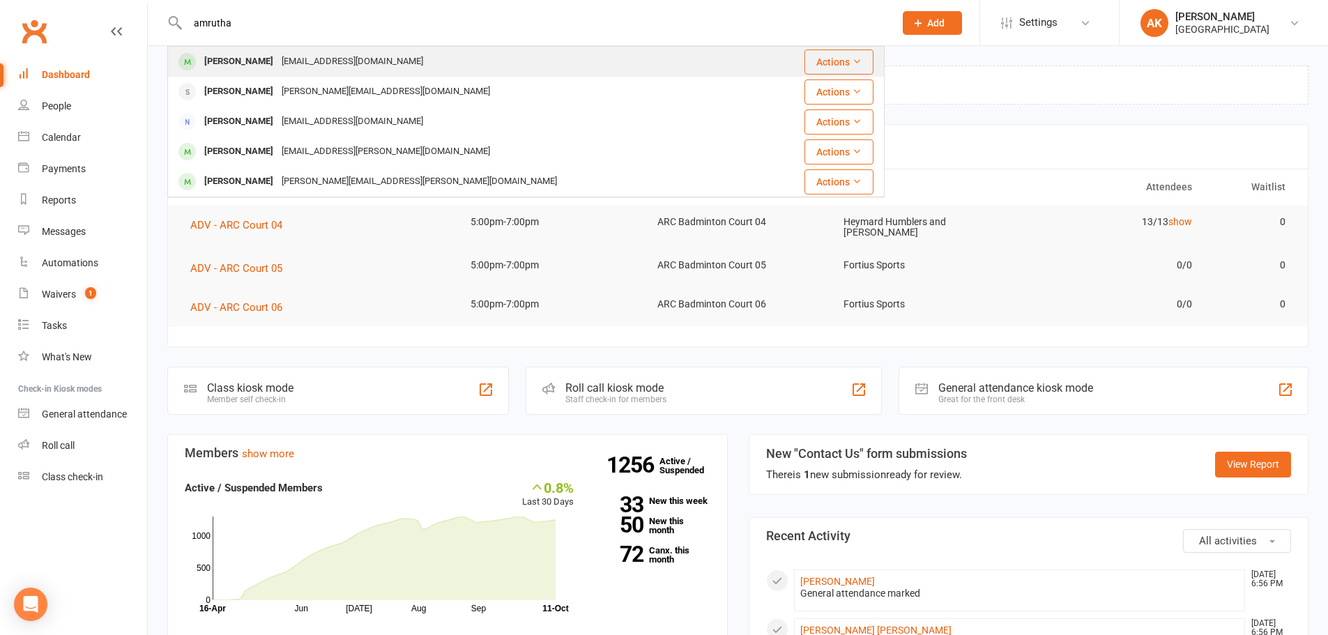
click at [424, 73] on div "[PERSON_NAME] [EMAIL_ADDRESS][DOMAIN_NAME]" at bounding box center [466, 61] width 595 height 29
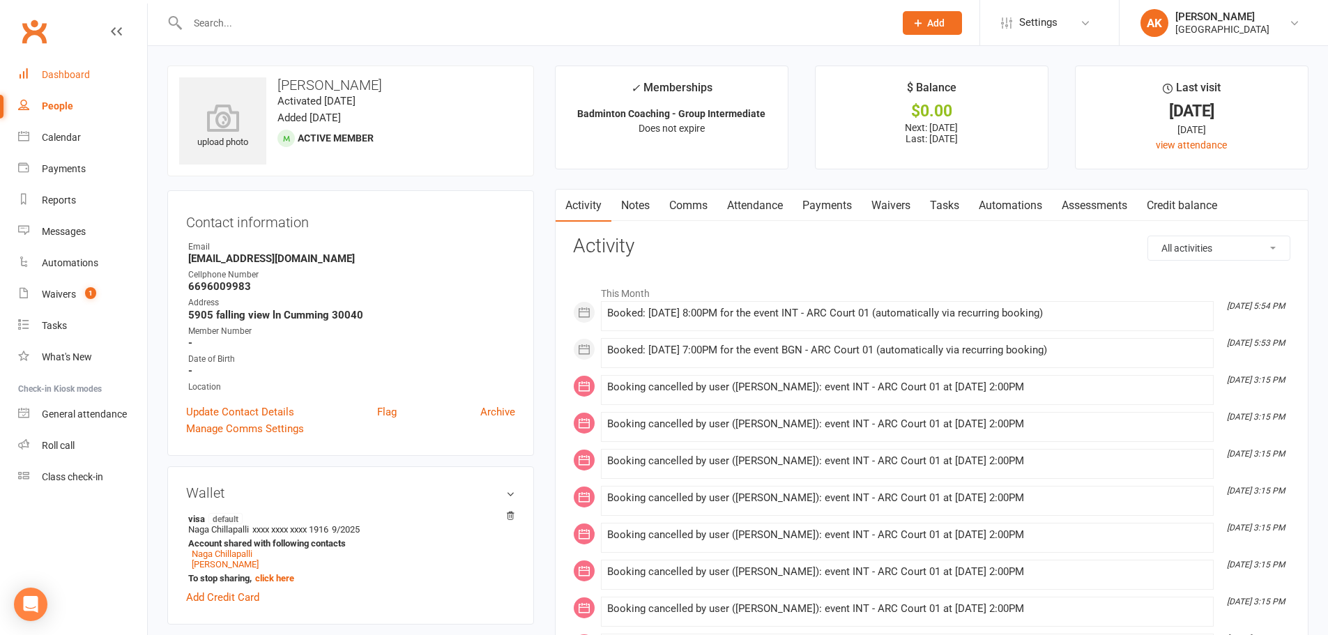
click at [73, 66] on link "Dashboard" at bounding box center [82, 74] width 129 height 31
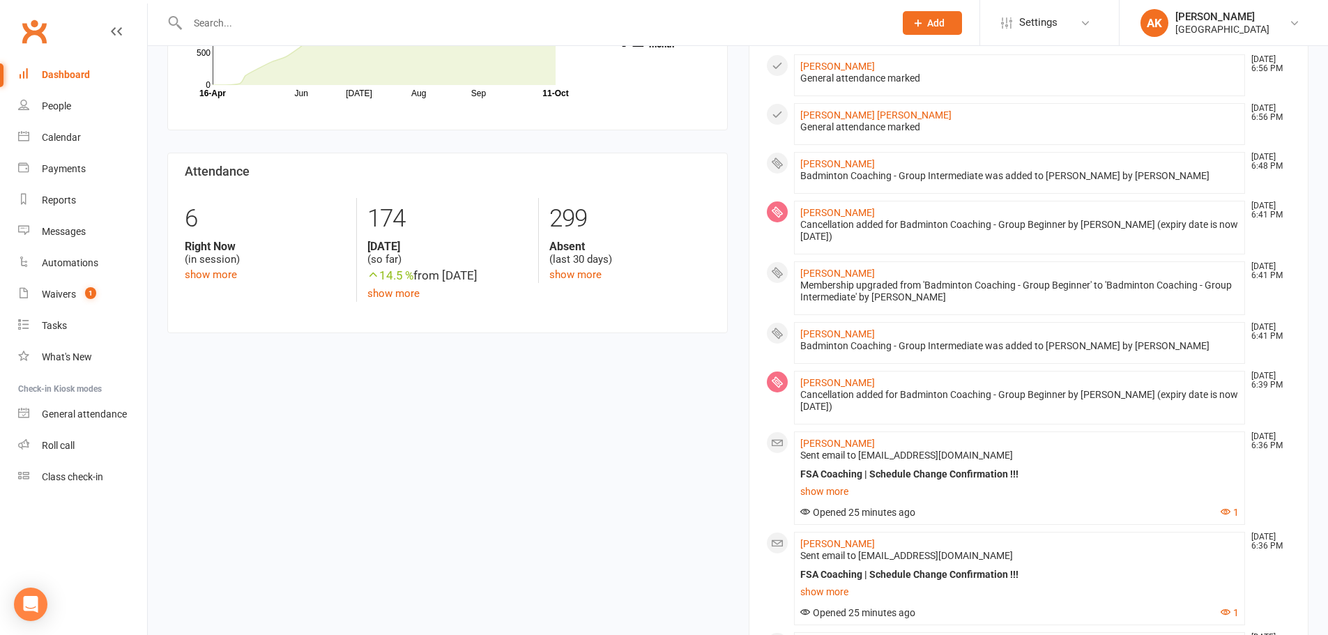
scroll to position [349, 0]
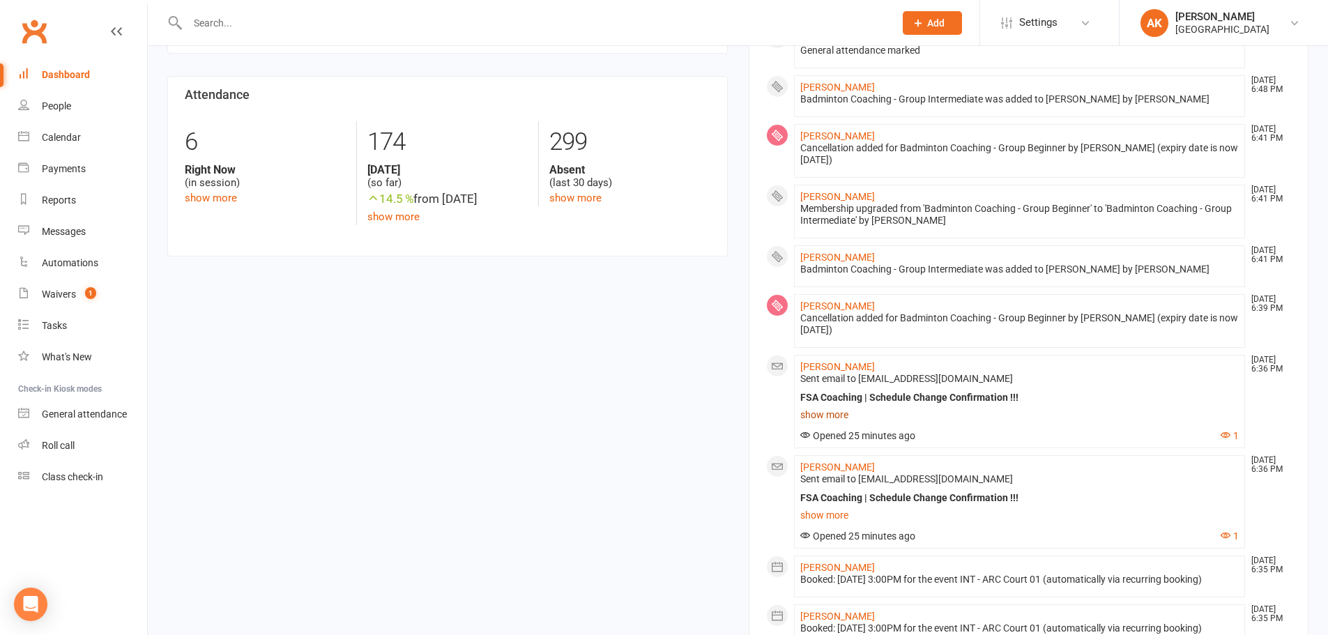
click at [828, 410] on link "show more" at bounding box center [1020, 415] width 439 height 20
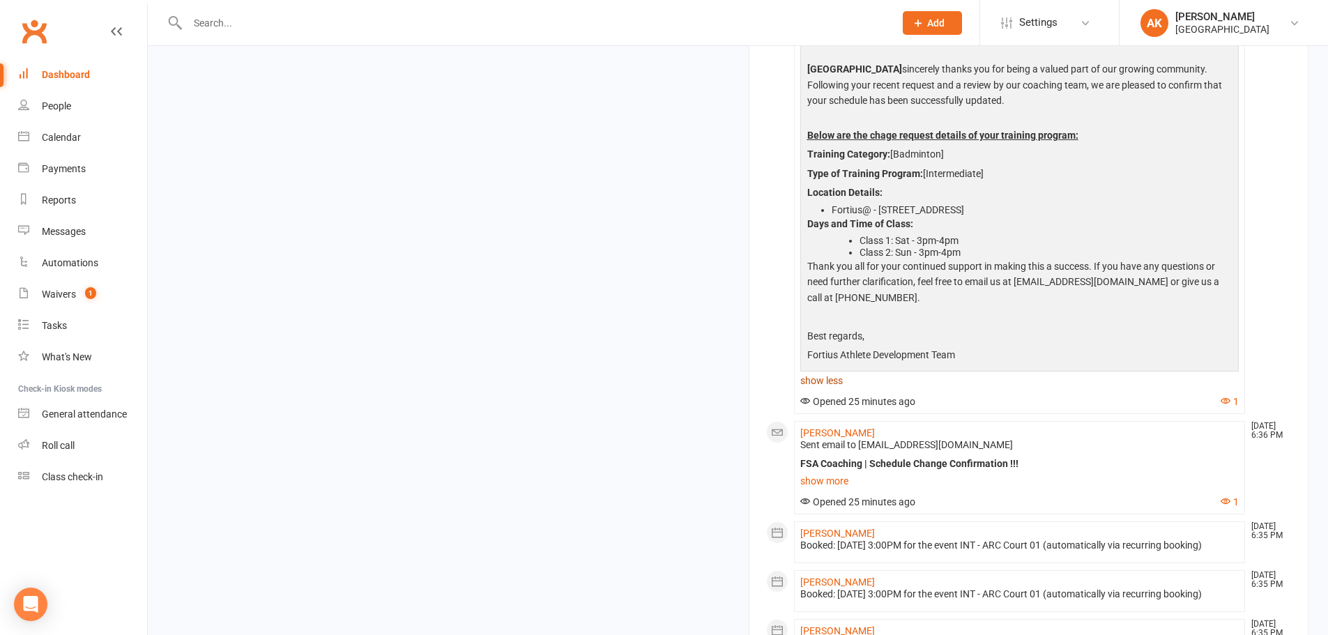
scroll to position [767, 0]
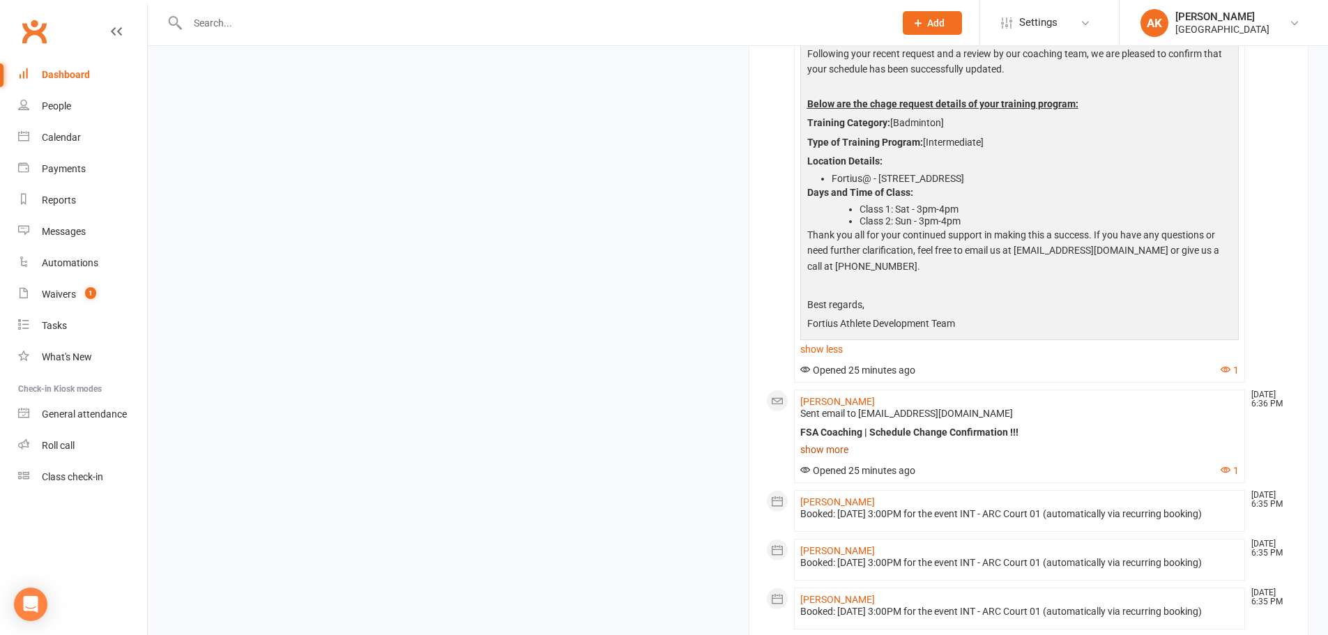
click at [831, 444] on link "show more" at bounding box center [1020, 450] width 439 height 20
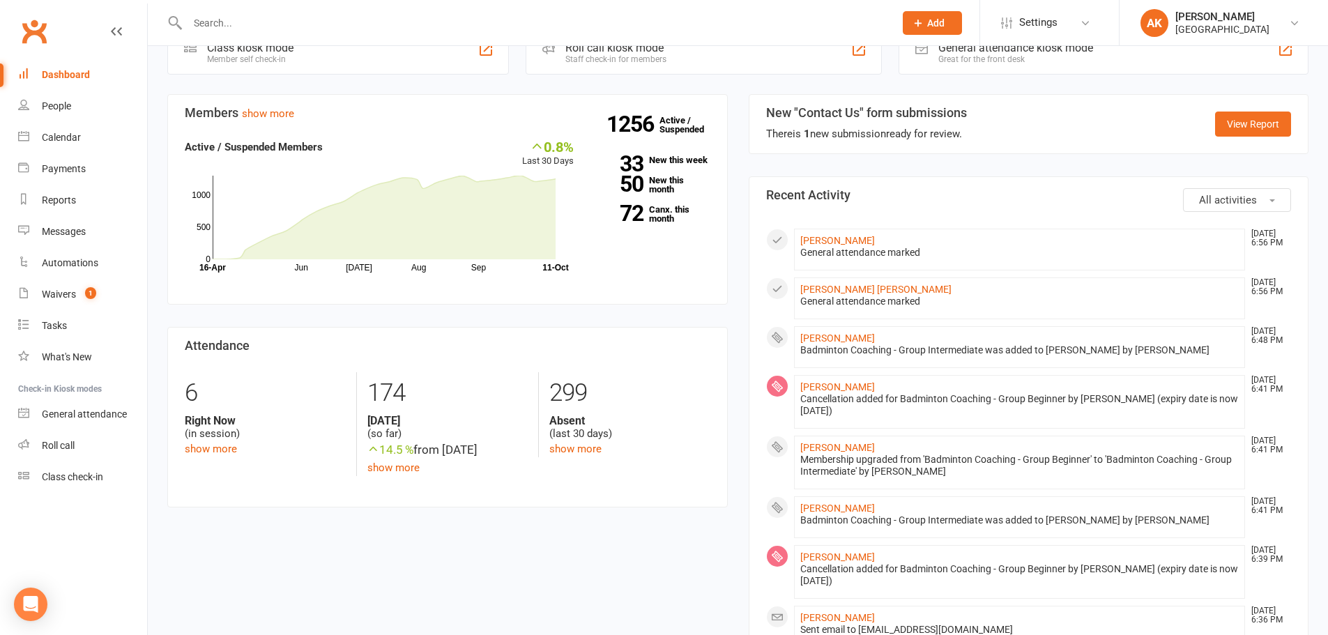
scroll to position [0, 0]
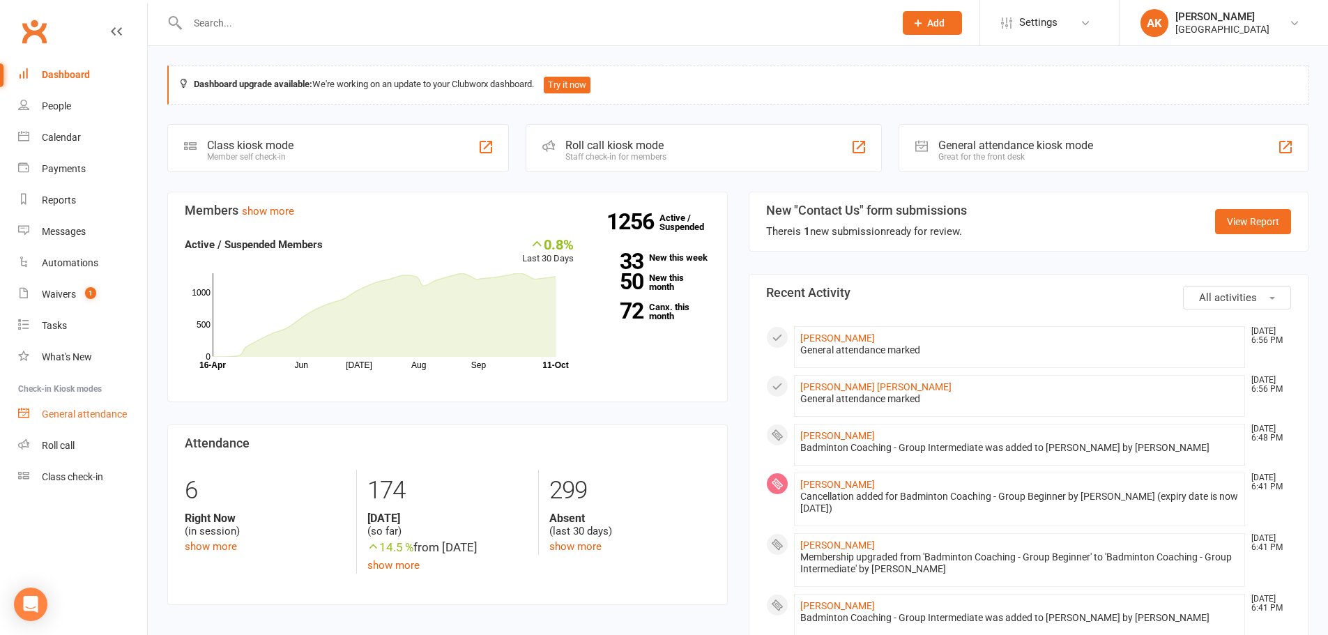
click at [105, 407] on link "General attendance" at bounding box center [82, 414] width 129 height 31
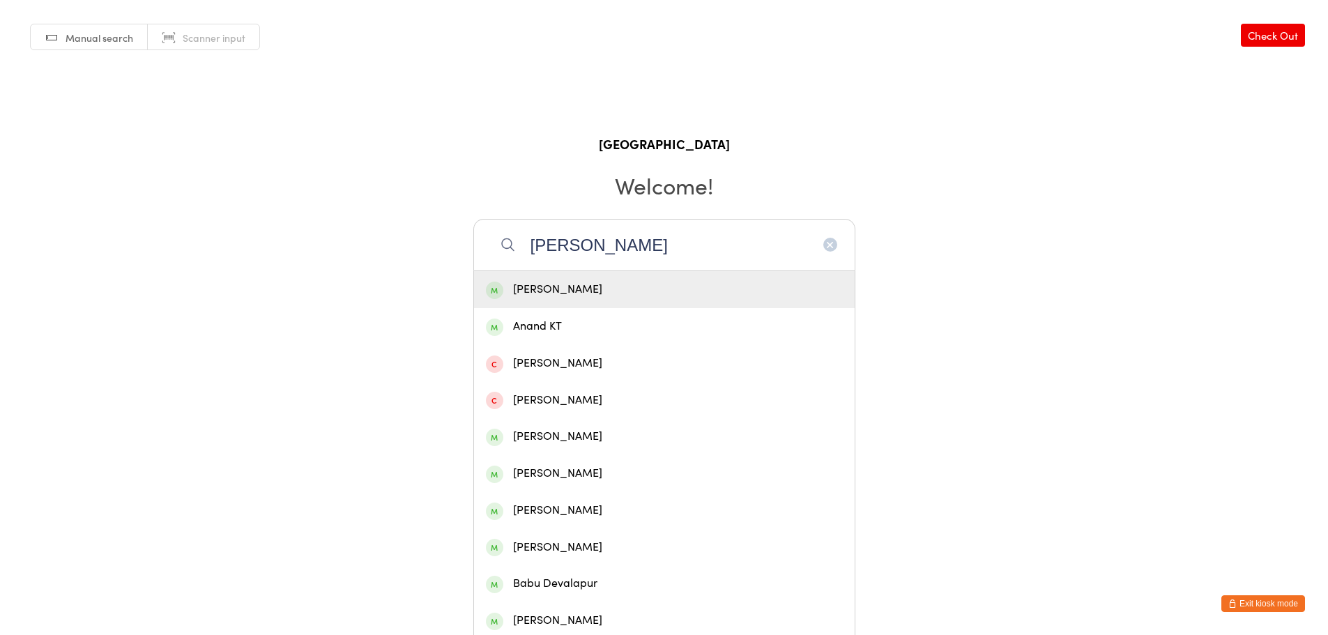
type input "[PERSON_NAME]"
click at [658, 285] on div "[PERSON_NAME]" at bounding box center [664, 289] width 357 height 19
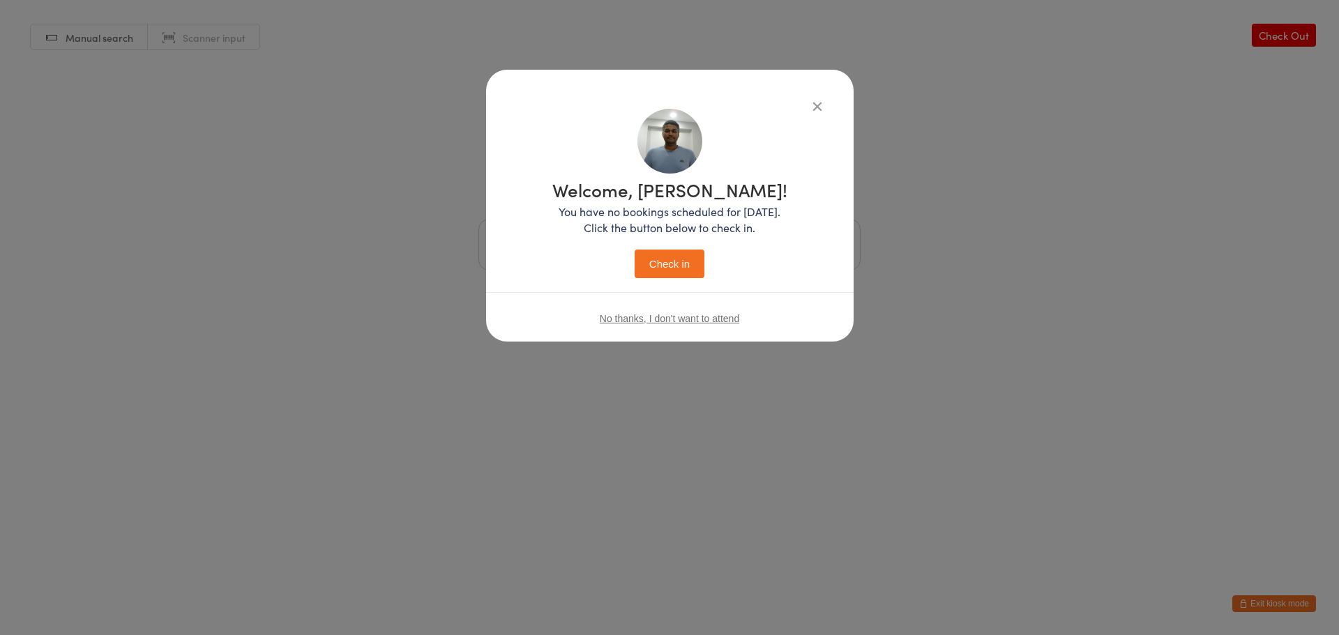
click at [667, 261] on button "Check in" at bounding box center [670, 264] width 70 height 29
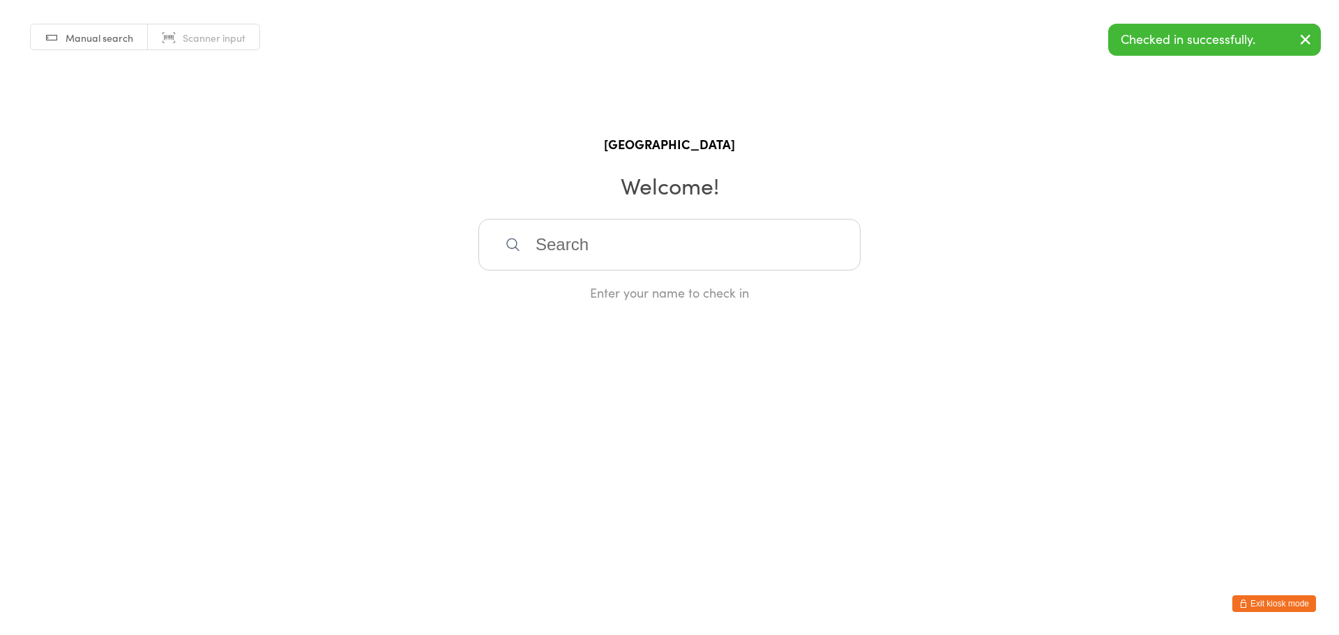
click at [1289, 606] on button "Exit kiosk mode" at bounding box center [1274, 604] width 84 height 17
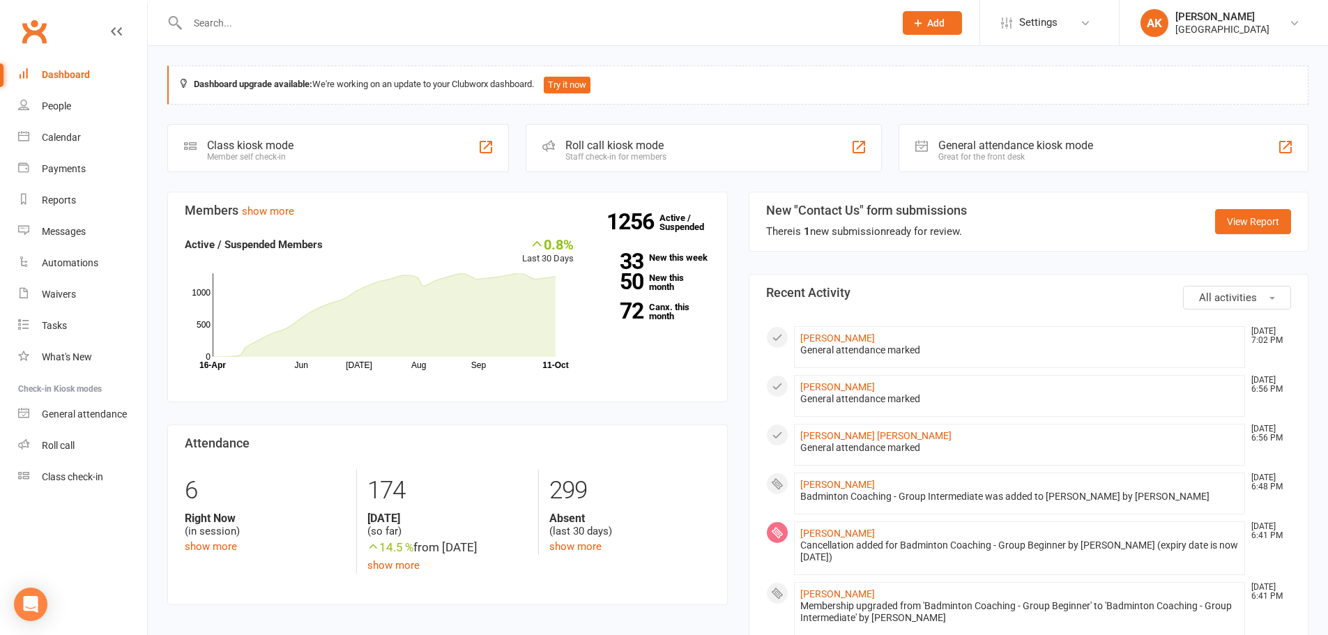
click at [68, 82] on link "Dashboard" at bounding box center [82, 74] width 129 height 31
click at [59, 75] on div "Dashboard" at bounding box center [66, 74] width 48 height 11
click at [79, 418] on div "General attendance" at bounding box center [84, 414] width 85 height 11
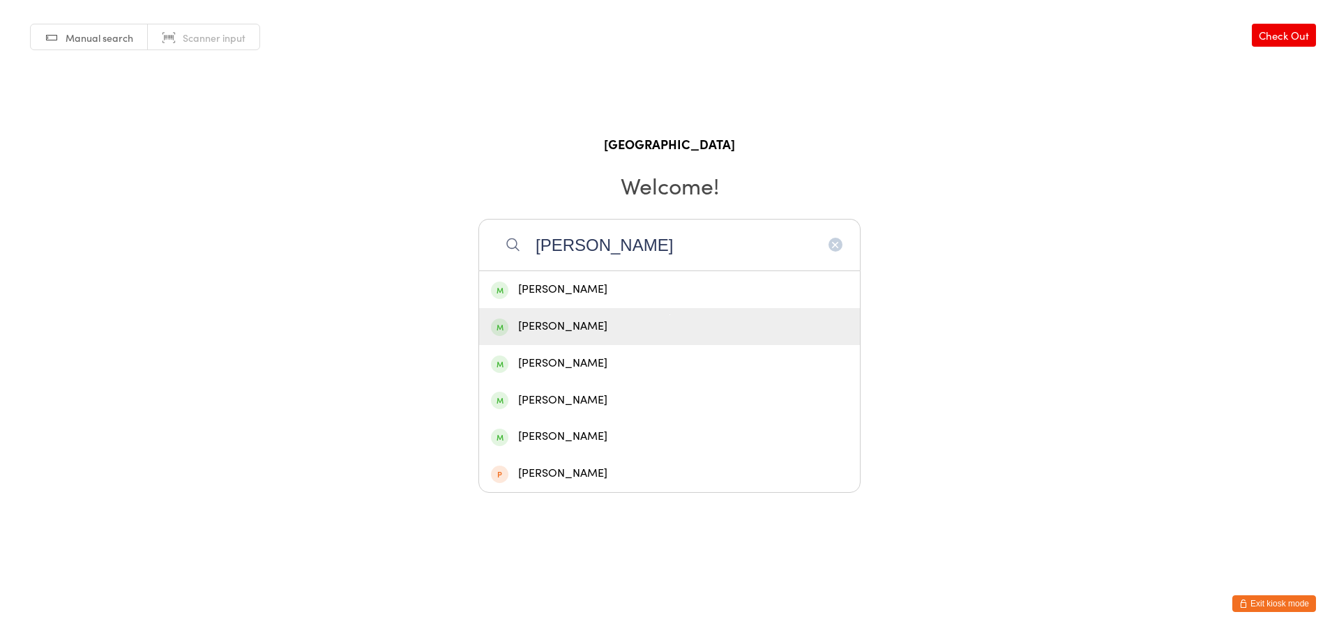
type input "[PERSON_NAME]"
click at [659, 321] on div "[PERSON_NAME]" at bounding box center [669, 326] width 357 height 19
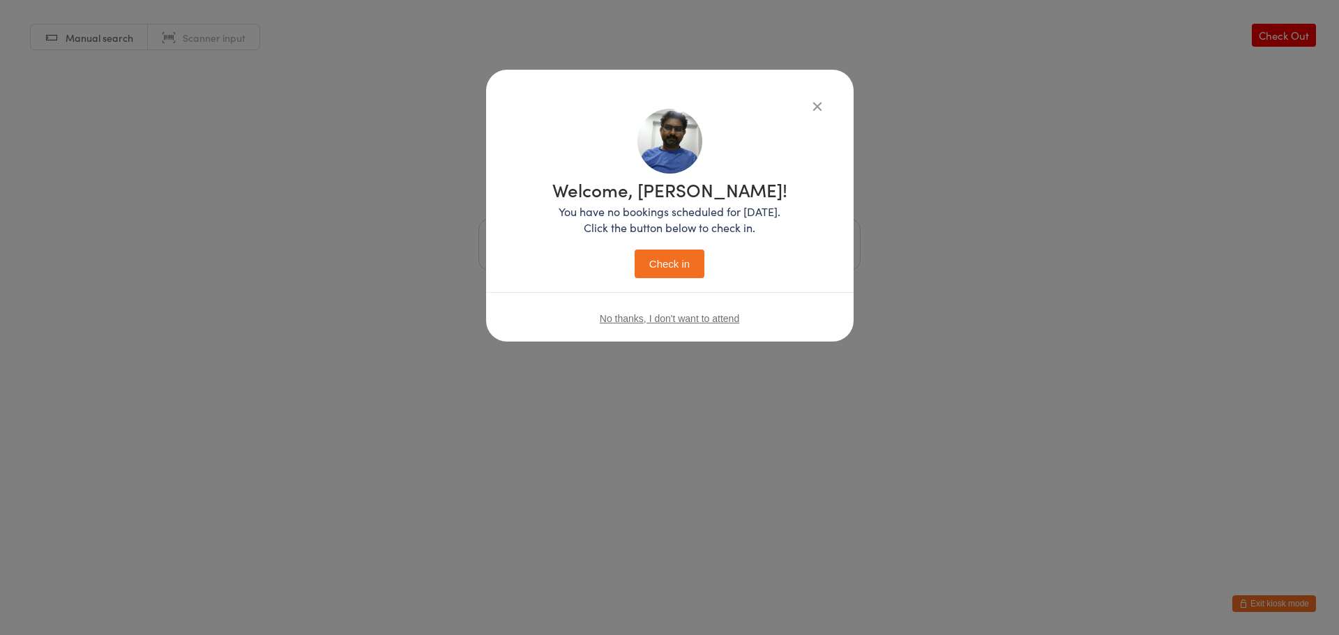
click at [672, 274] on button "Check in" at bounding box center [670, 264] width 70 height 29
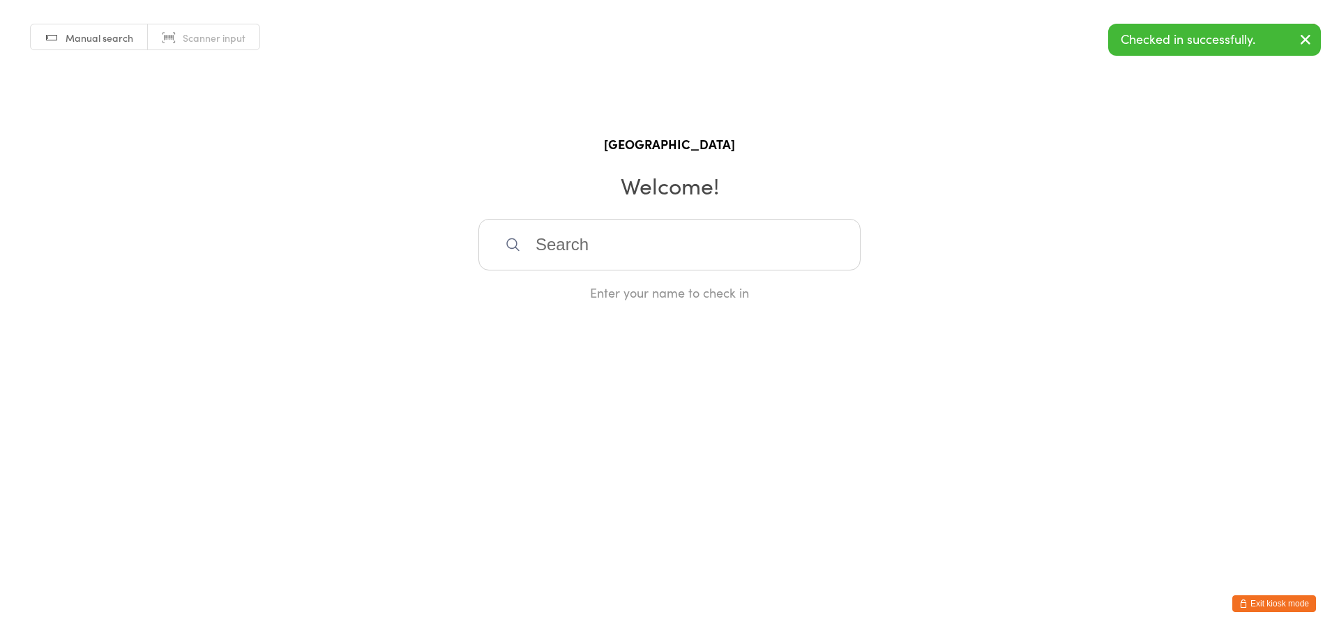
click at [1295, 611] on button "Exit kiosk mode" at bounding box center [1274, 604] width 84 height 17
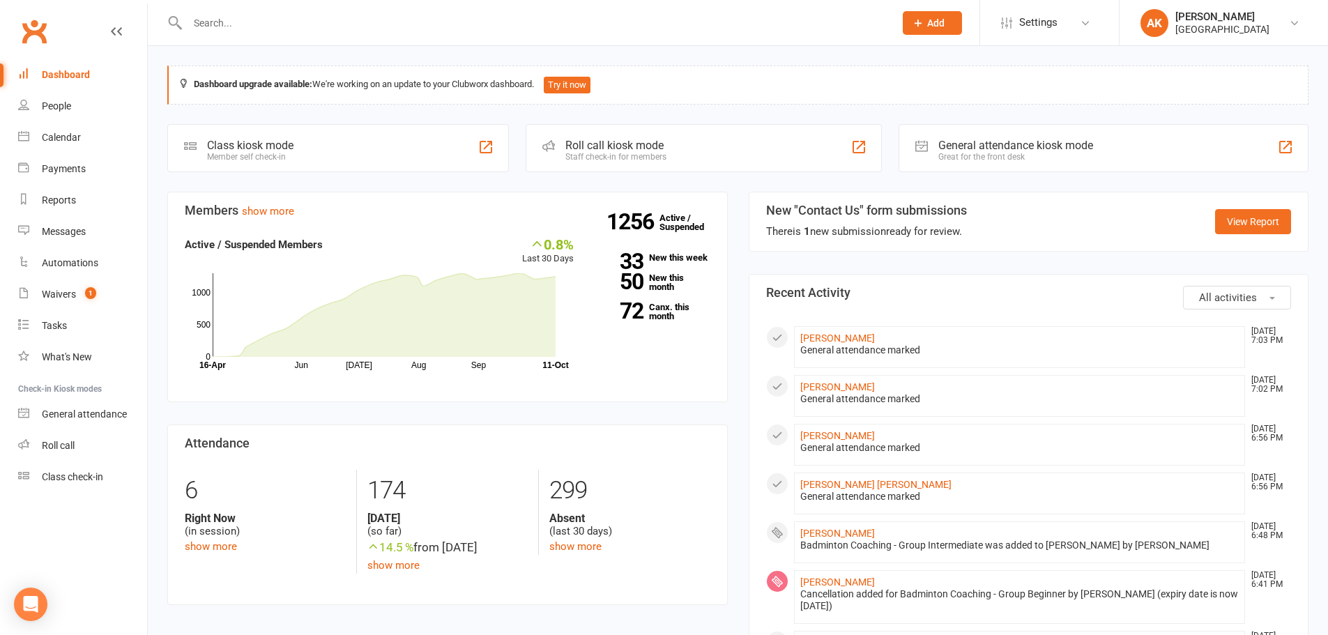
click at [338, 26] on input "text" at bounding box center [533, 23] width 701 height 20
click at [100, 79] on link "Dashboard" at bounding box center [82, 74] width 129 height 31
click at [222, 20] on input "text" at bounding box center [533, 23] width 701 height 20
click at [270, 22] on input "text" at bounding box center [533, 23] width 701 height 20
type input "ragini r"
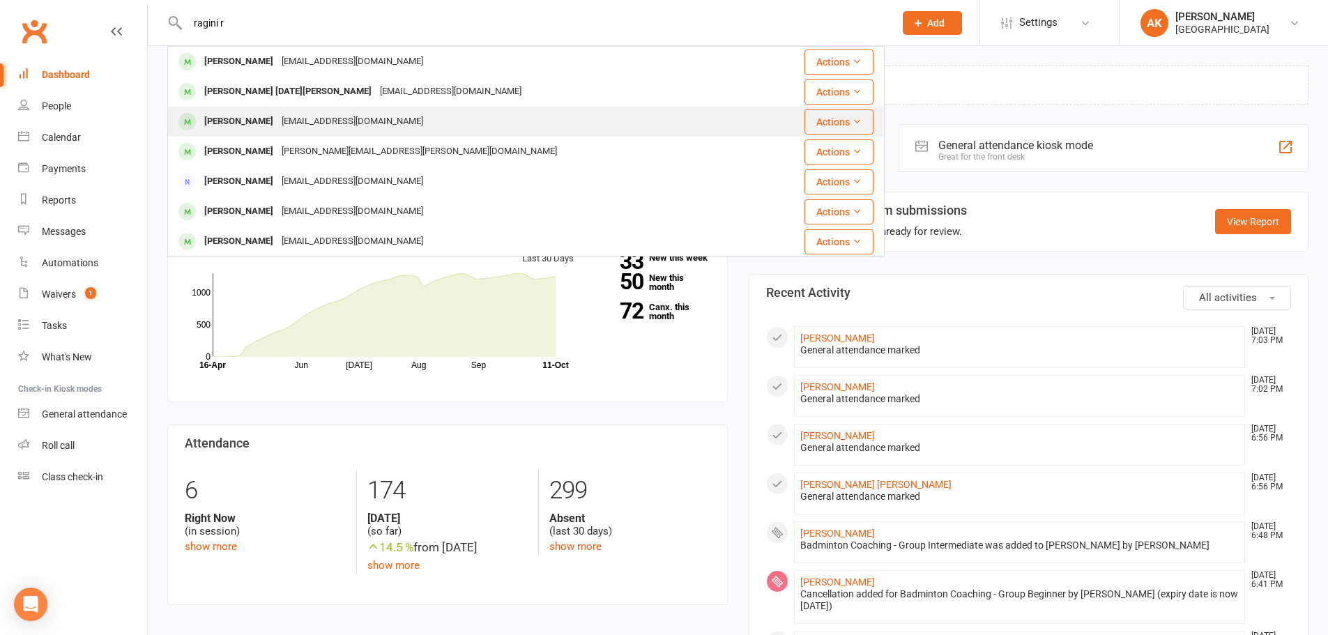
click at [282, 121] on div "[EMAIL_ADDRESS][DOMAIN_NAME]" at bounding box center [353, 122] width 150 height 20
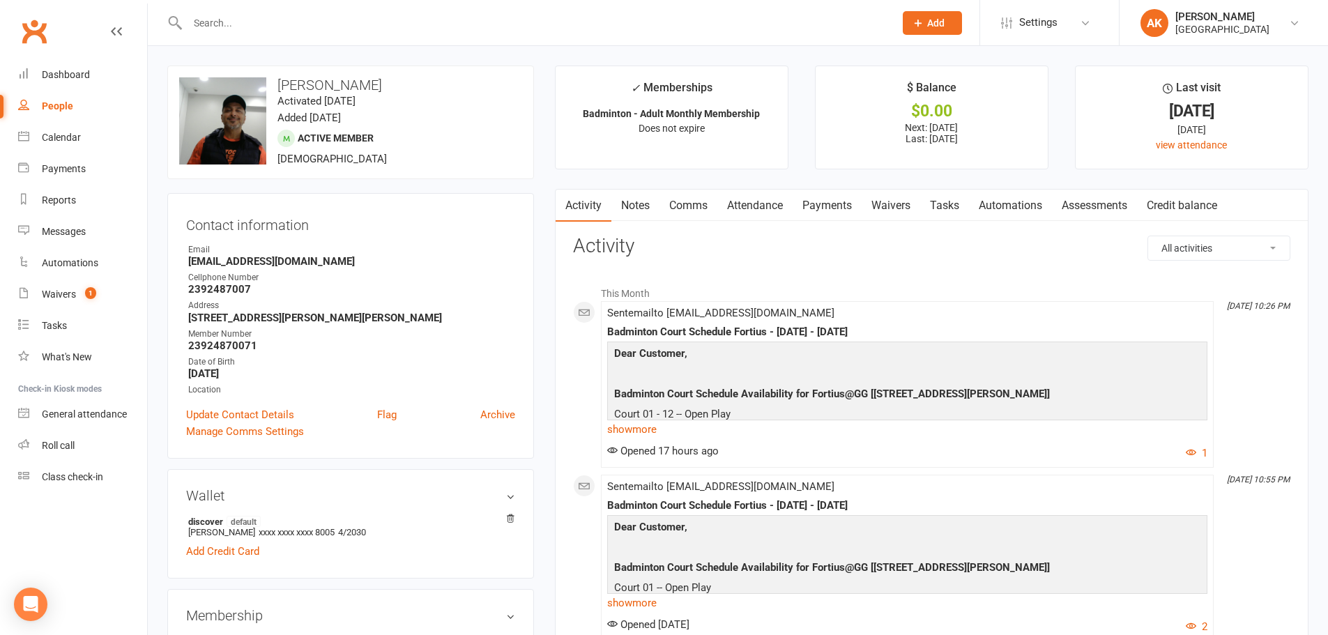
click at [304, 15] on input "text" at bounding box center [533, 23] width 701 height 20
paste input "[PERSON_NAME][EMAIL_ADDRESS][DOMAIN_NAME]"
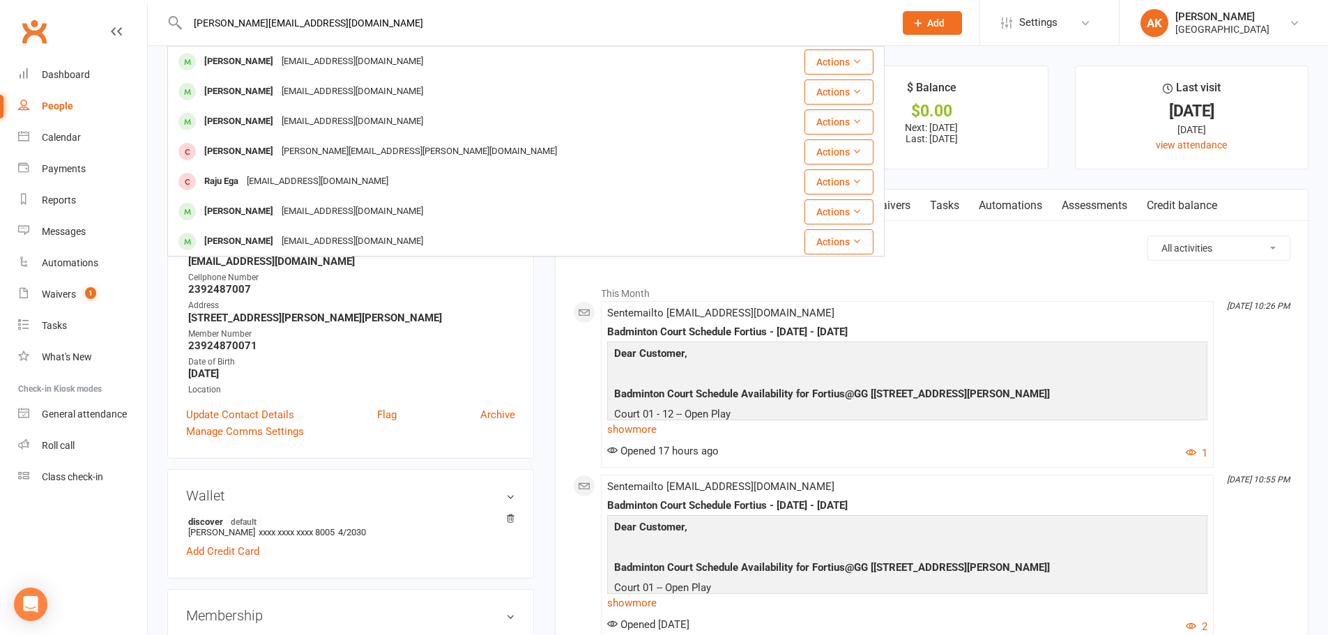
click at [336, 29] on input "[PERSON_NAME][EMAIL_ADDRESS][DOMAIN_NAME]" at bounding box center [533, 23] width 701 height 20
paste input "[PERSON_NAME]"
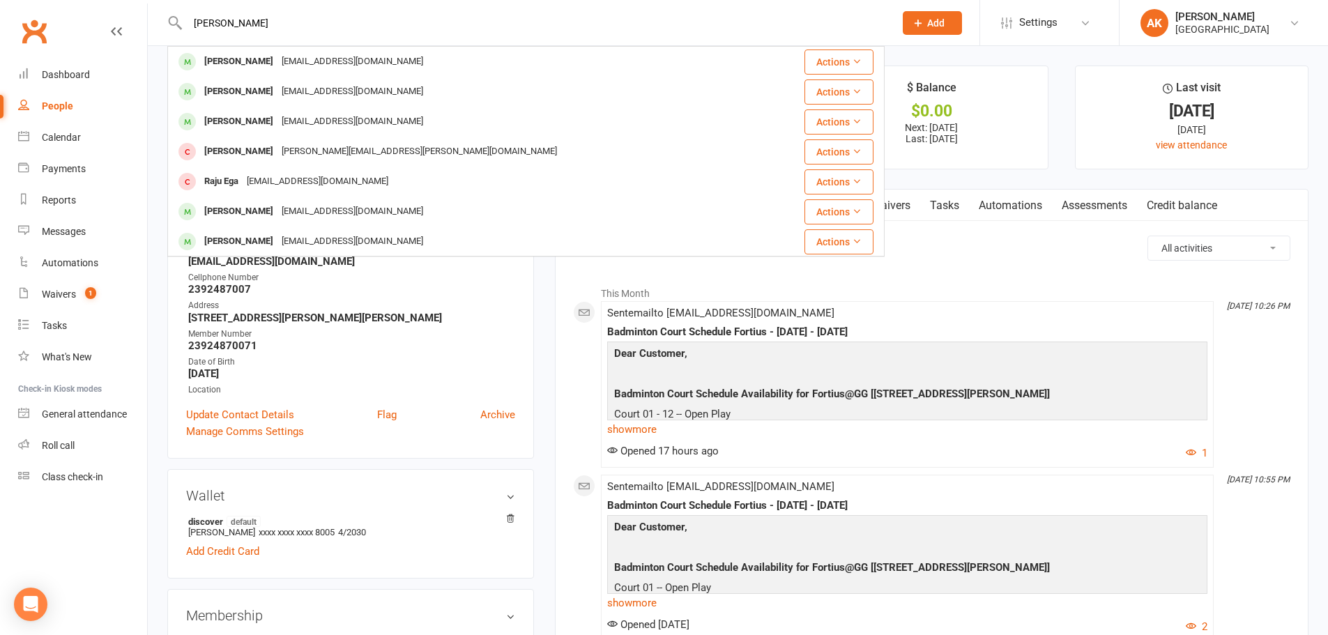
type input "[PERSON_NAME]"
click at [101, 416] on div "General attendance" at bounding box center [84, 414] width 85 height 11
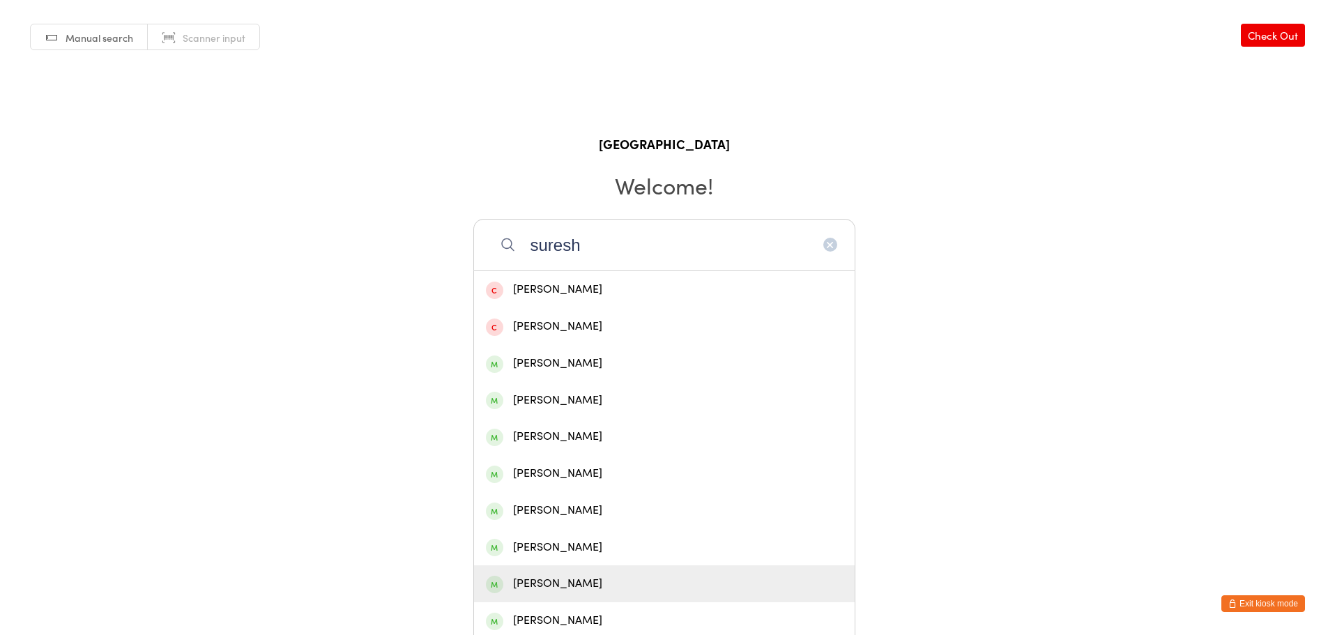
type input "suresh"
click at [589, 575] on div "Suresh Loganathan" at bounding box center [664, 584] width 357 height 19
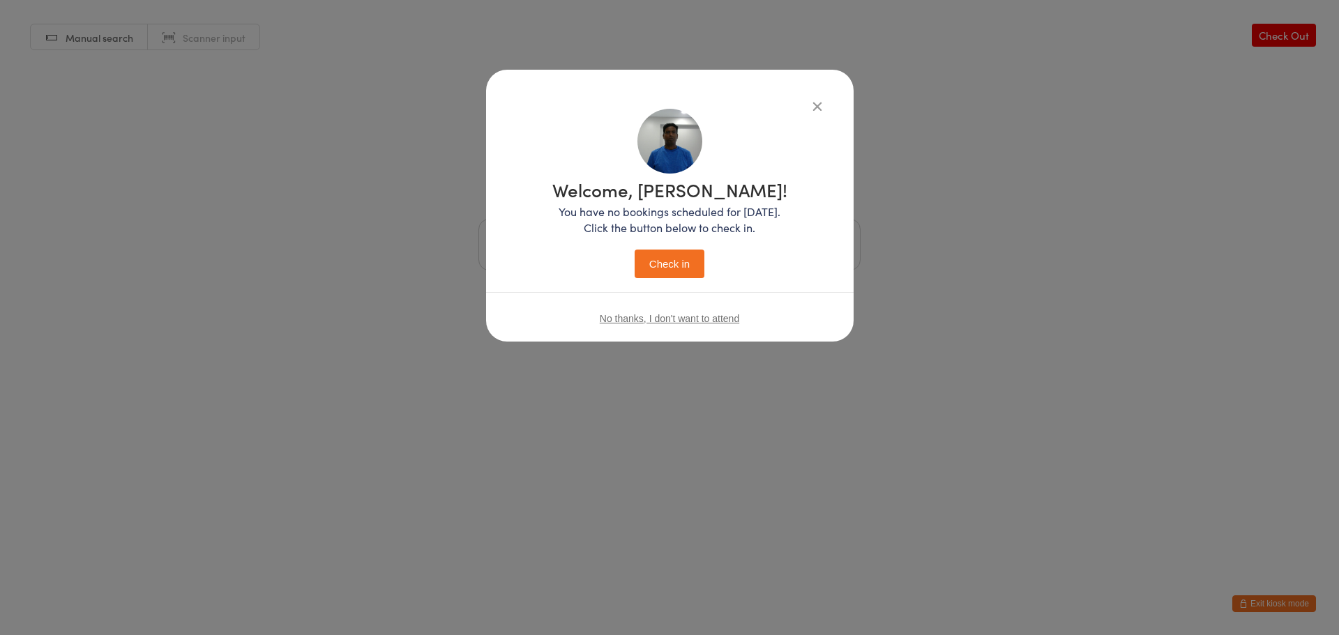
click at [663, 270] on button "Check in" at bounding box center [670, 264] width 70 height 29
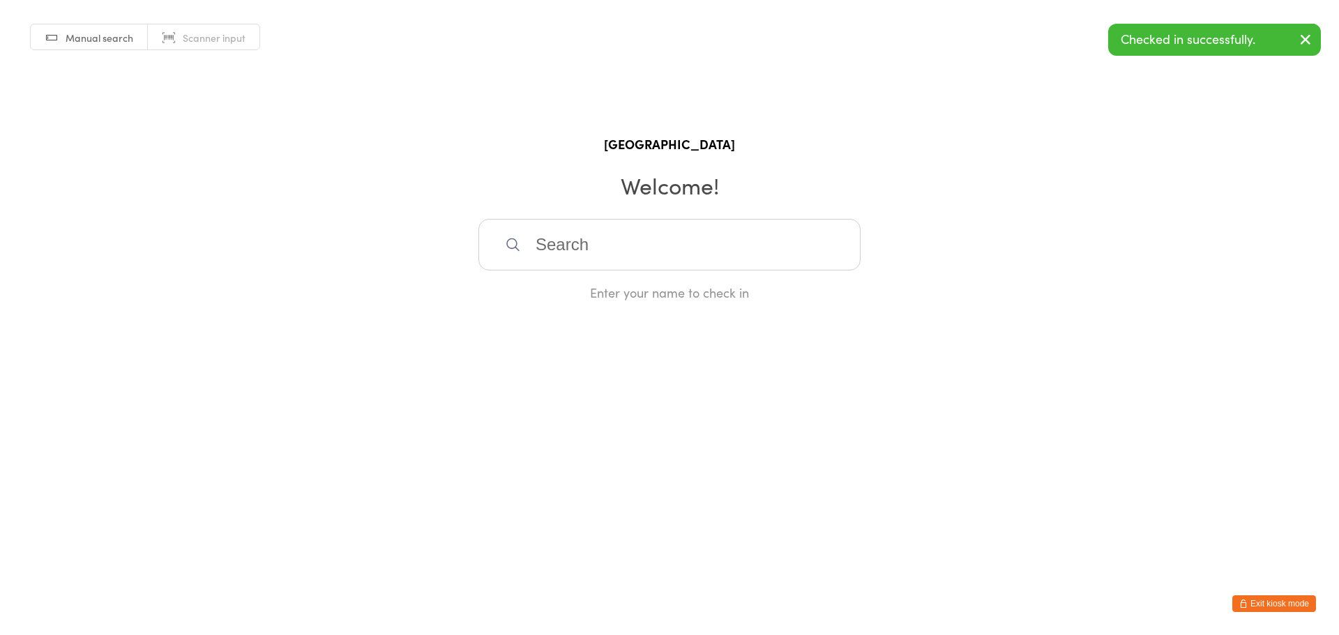
click at [632, 240] on input "search" at bounding box center [669, 245] width 382 height 52
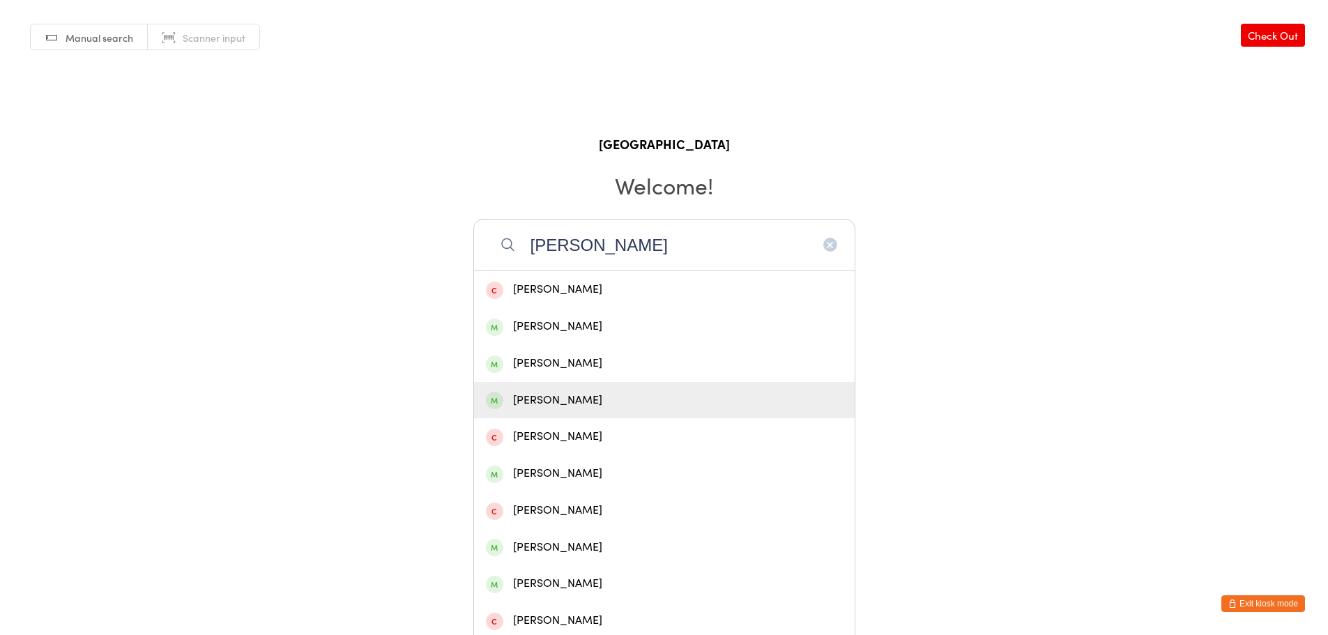
type input "senthil kumar"
click at [579, 382] on div "Senthilkumar Murugesan" at bounding box center [664, 400] width 381 height 37
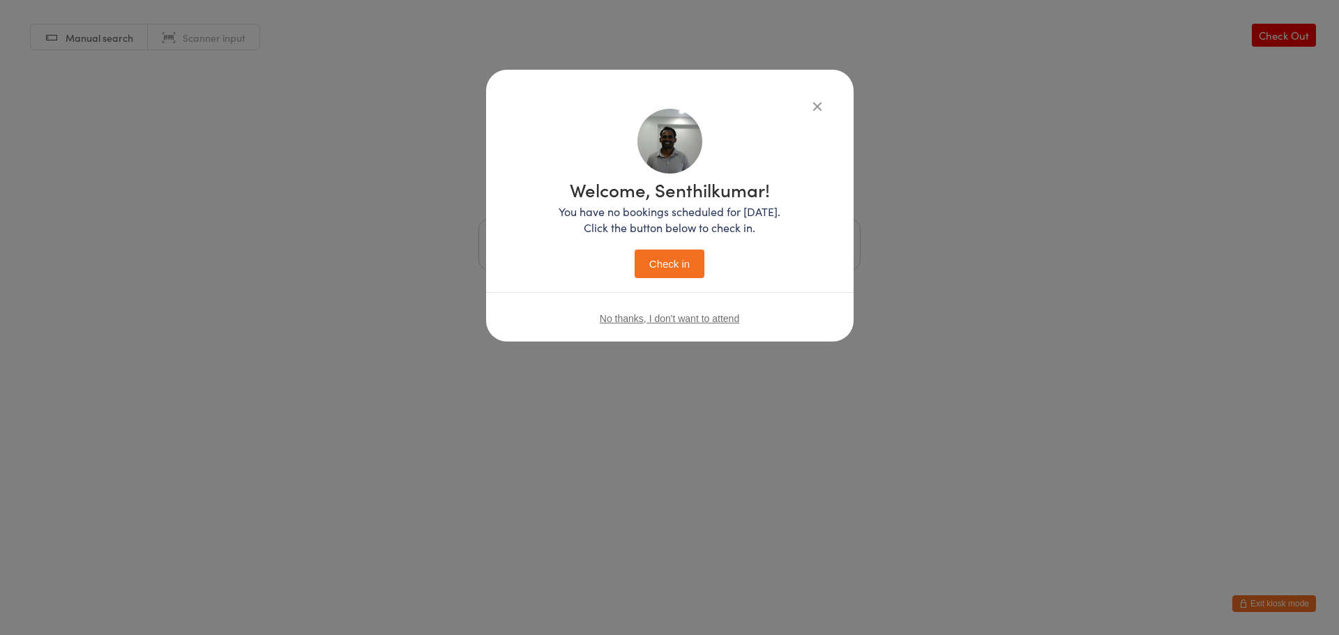
click at [676, 250] on button "Check in" at bounding box center [670, 264] width 70 height 29
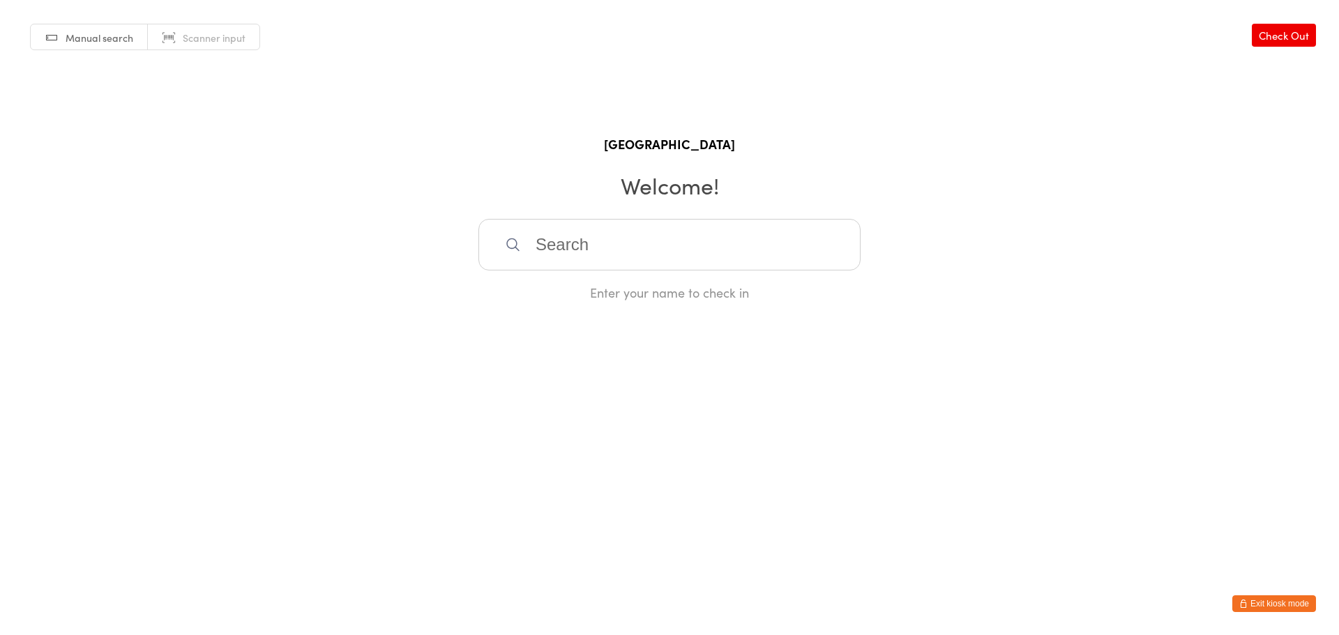
click at [1285, 605] on button "Exit kiosk mode" at bounding box center [1274, 604] width 84 height 17
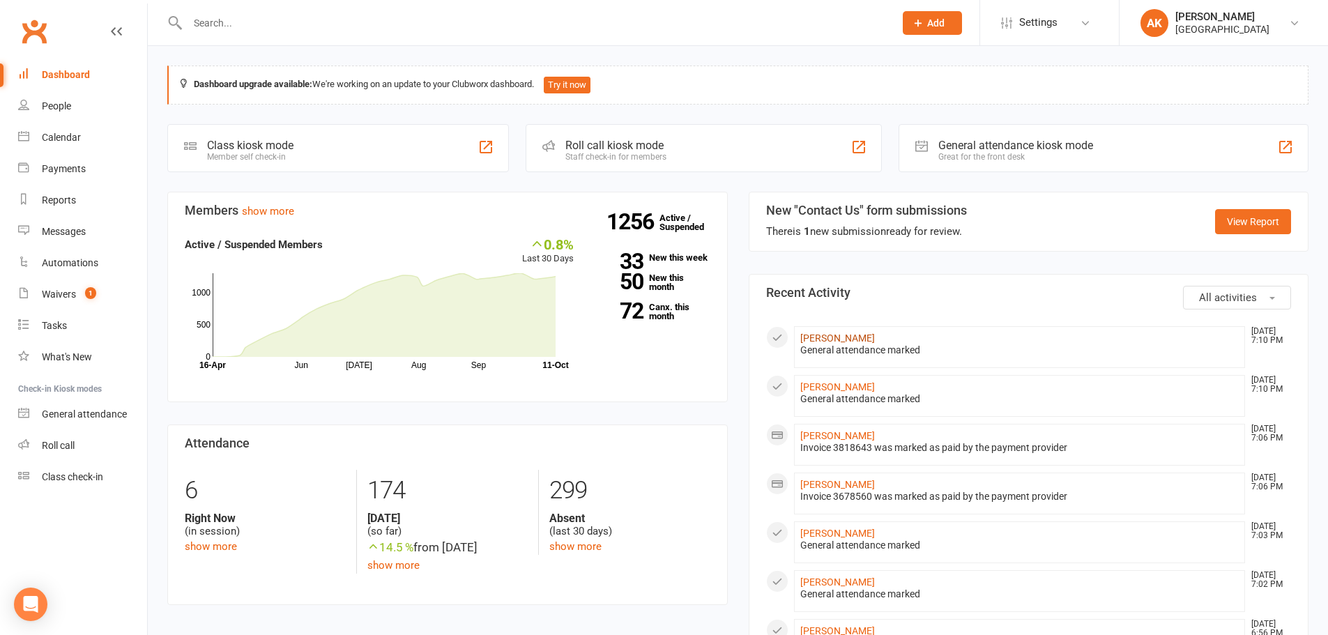
click at [825, 337] on link "[PERSON_NAME]" at bounding box center [838, 338] width 75 height 11
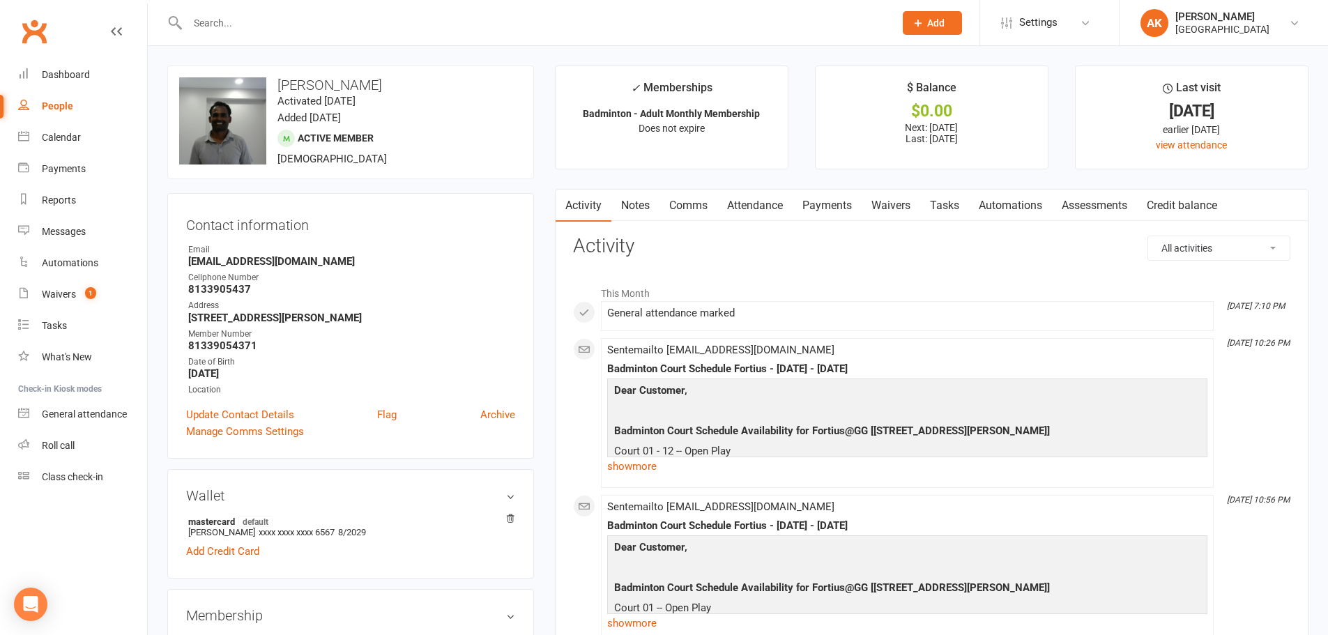
click at [833, 204] on link "Payments" at bounding box center [827, 206] width 69 height 32
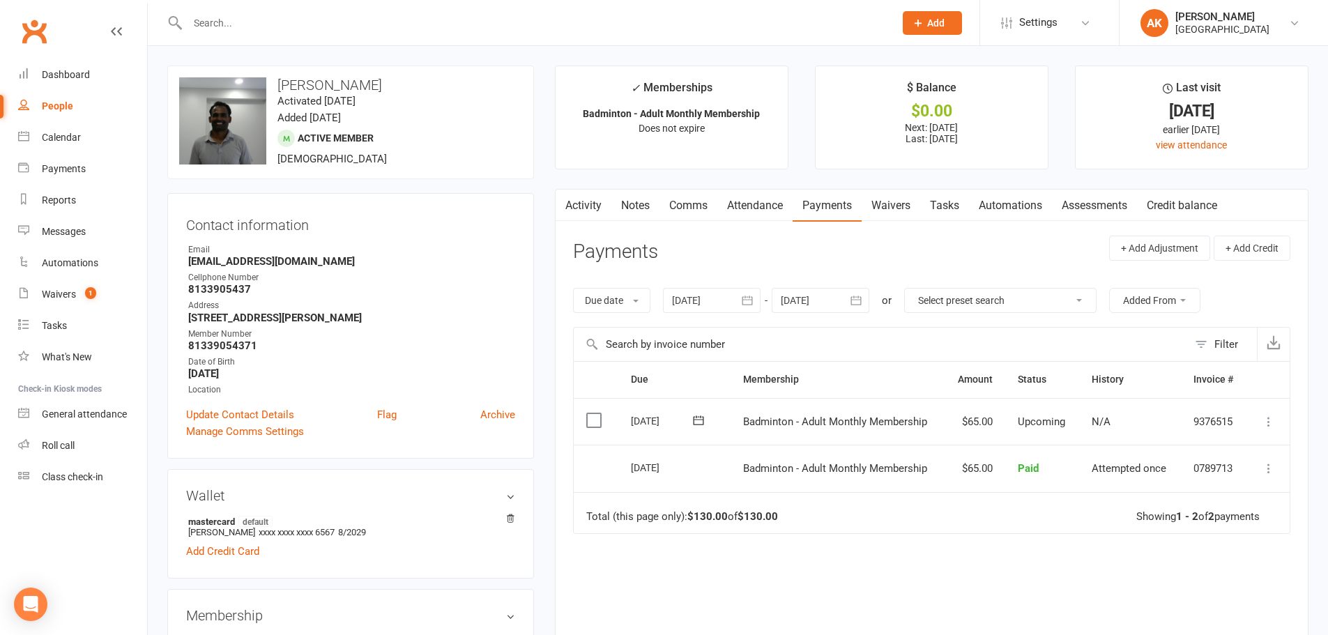
click at [599, 200] on link "Activity" at bounding box center [584, 206] width 56 height 32
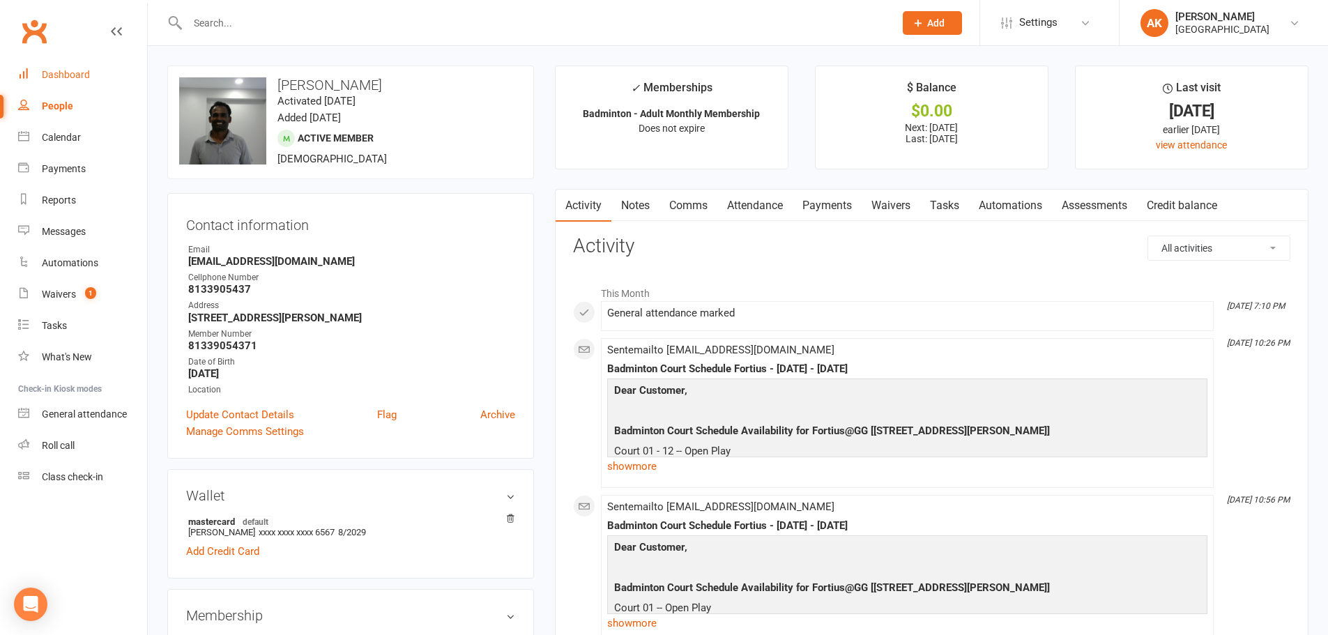
click at [53, 76] on div "Dashboard" at bounding box center [66, 74] width 48 height 11
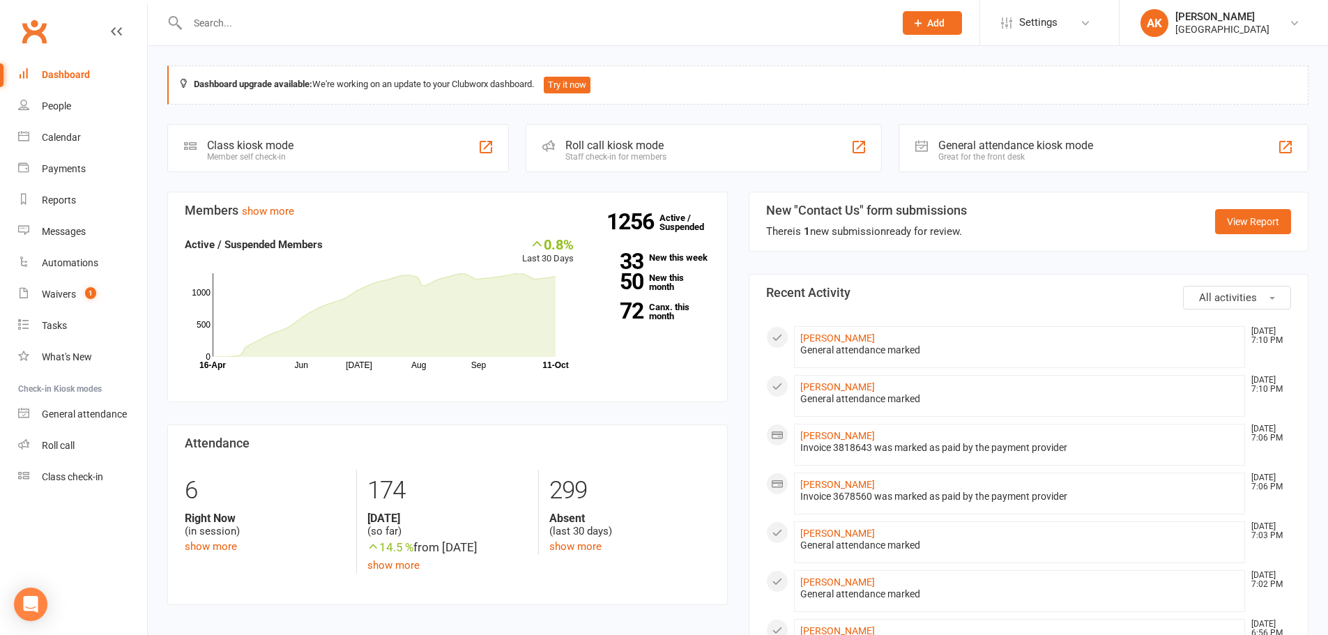
click at [317, 25] on input "text" at bounding box center [533, 23] width 701 height 20
click at [116, 67] on link "Dashboard" at bounding box center [82, 74] width 129 height 31
click at [208, 31] on input "text" at bounding box center [533, 23] width 701 height 20
click at [264, 10] on div at bounding box center [526, 22] width 718 height 45
click at [278, 16] on input "text" at bounding box center [533, 23] width 701 height 20
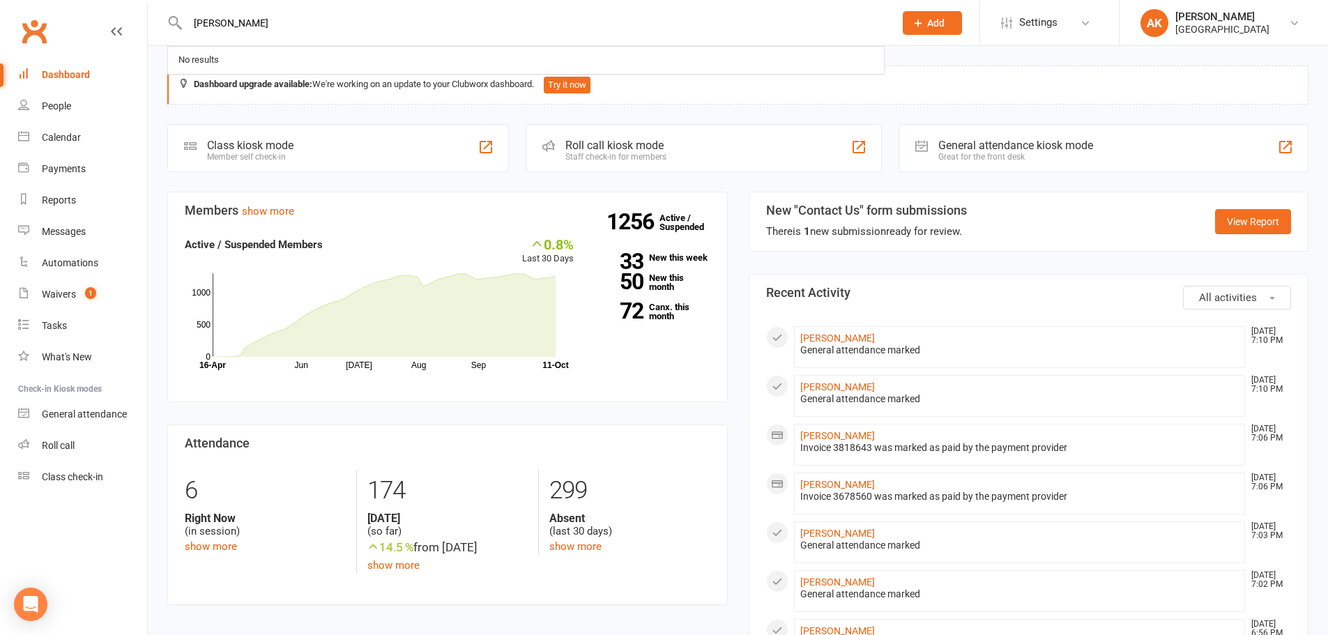
type input "mithun"
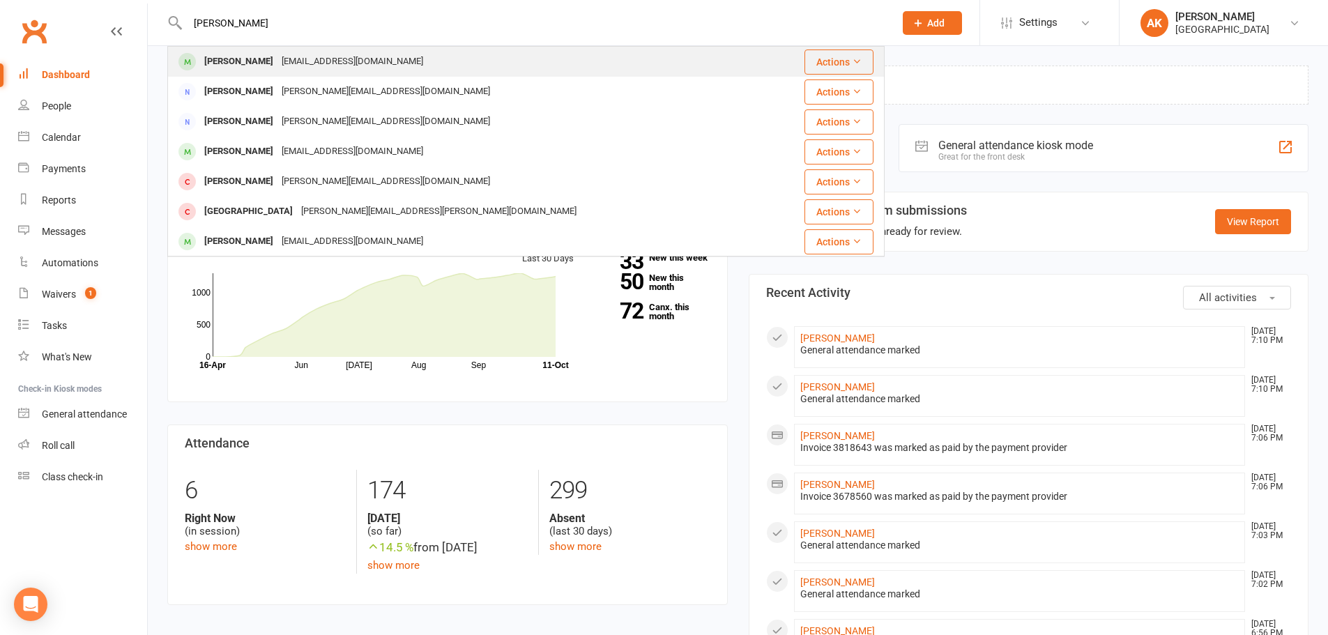
click at [278, 61] on div "gopisakthivel@gmail.com" at bounding box center [353, 62] width 150 height 20
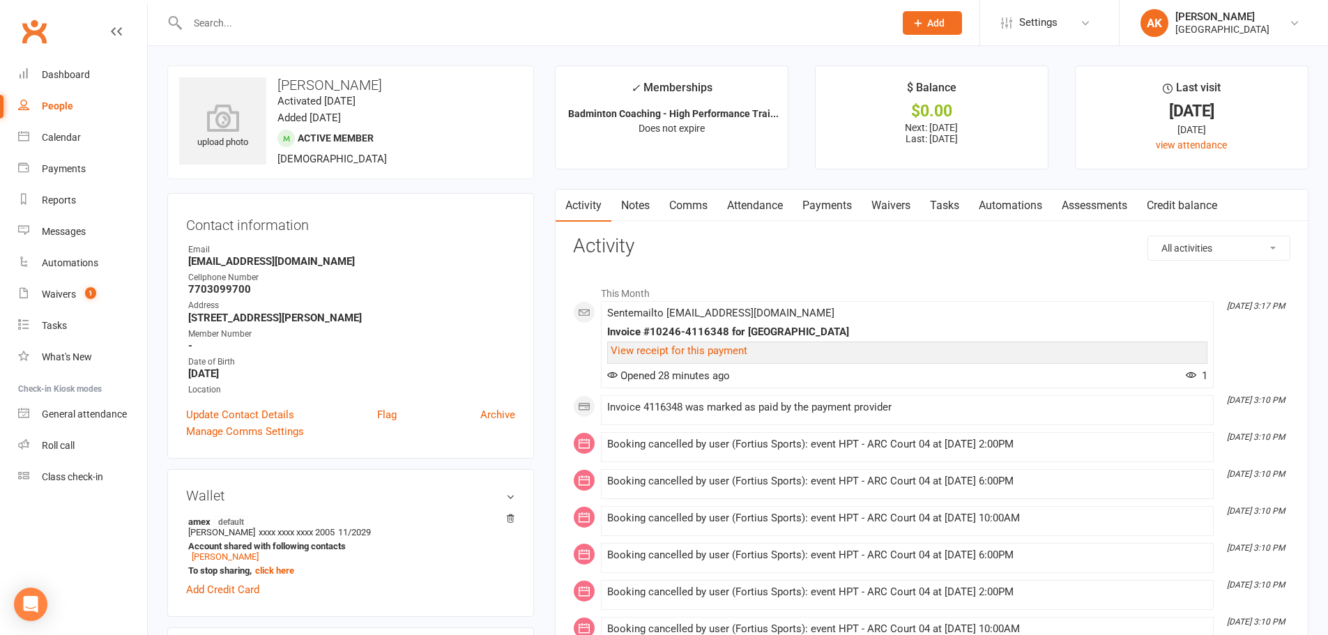
click at [826, 213] on link "Payments" at bounding box center [827, 206] width 69 height 32
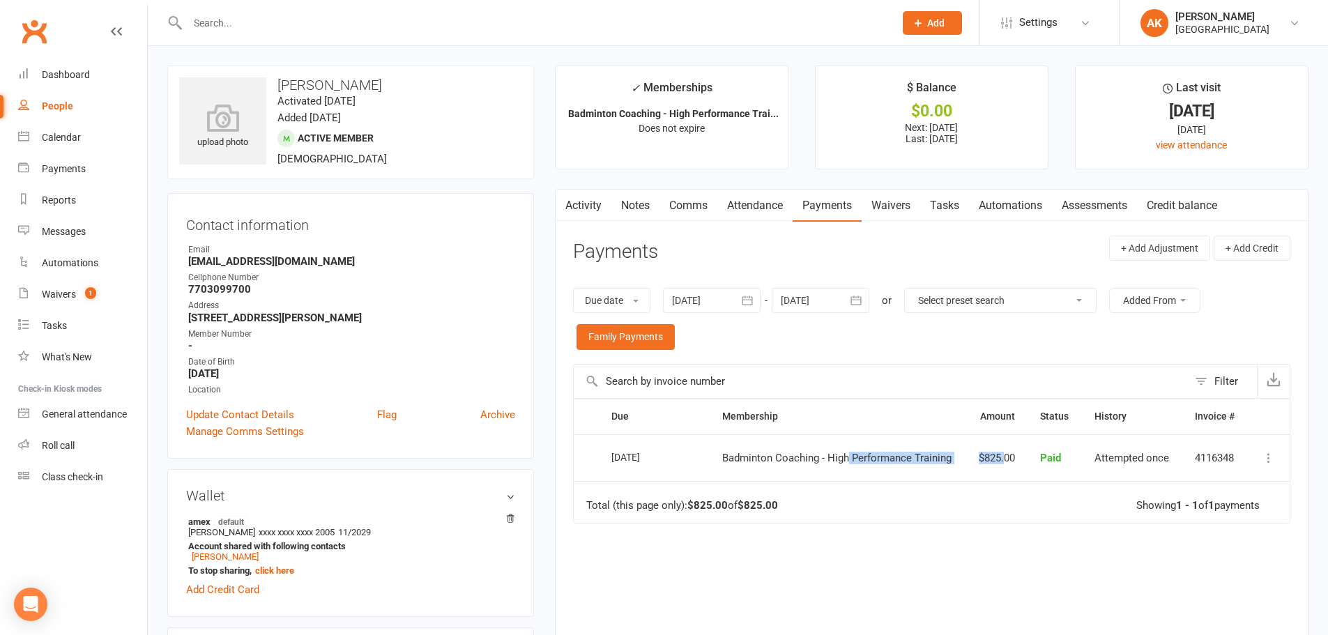
drag, startPoint x: 847, startPoint y: 453, endPoint x: 1004, endPoint y: 453, distance: 157.6
click at [1004, 453] on tr "Select this 11 Oct 2025 Mithun Gopinath Badminton Coaching - High Performance T…" at bounding box center [932, 457] width 716 height 47
click at [921, 460] on span "Badminton Coaching - High Performance Training" at bounding box center [836, 458] width 229 height 13
drag, startPoint x: 921, startPoint y: 460, endPoint x: 1024, endPoint y: 460, distance: 102.5
click at [1024, 460] on tr "Select this 11 Oct 2025 Mithun Gopinath Badminton Coaching - High Performance T…" at bounding box center [932, 457] width 716 height 47
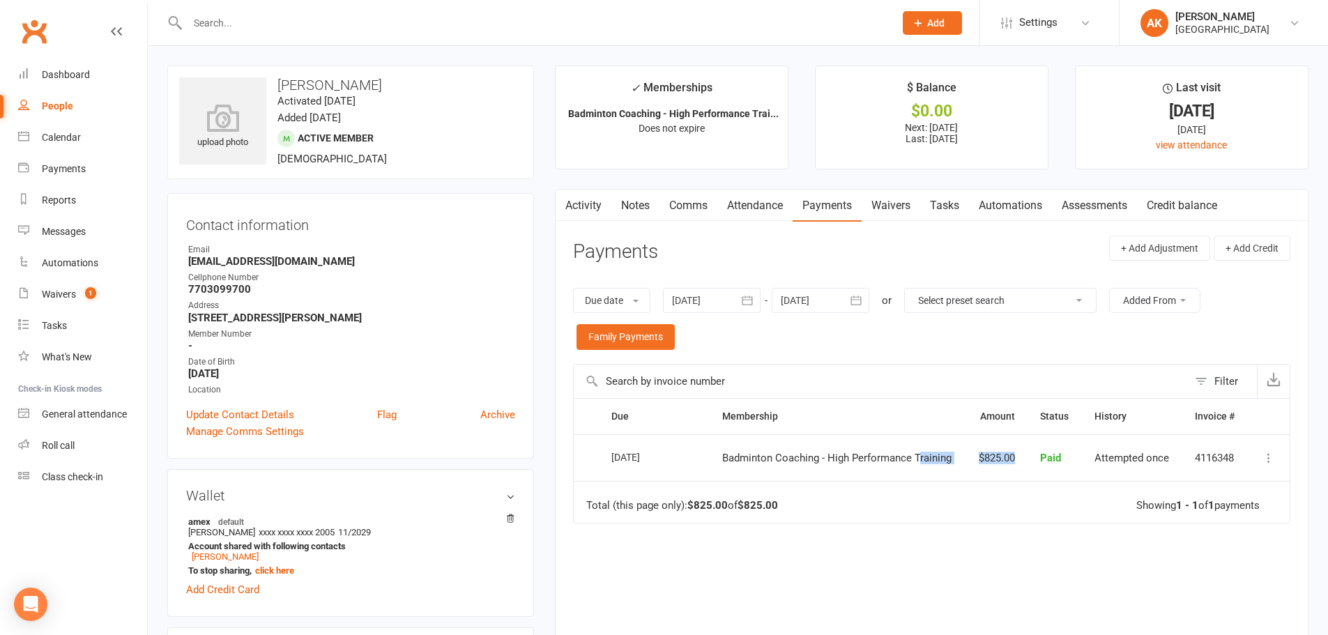
click at [988, 459] on td "$825.00" at bounding box center [997, 457] width 62 height 47
click at [754, 301] on icon "button" at bounding box center [748, 301] width 14 height 14
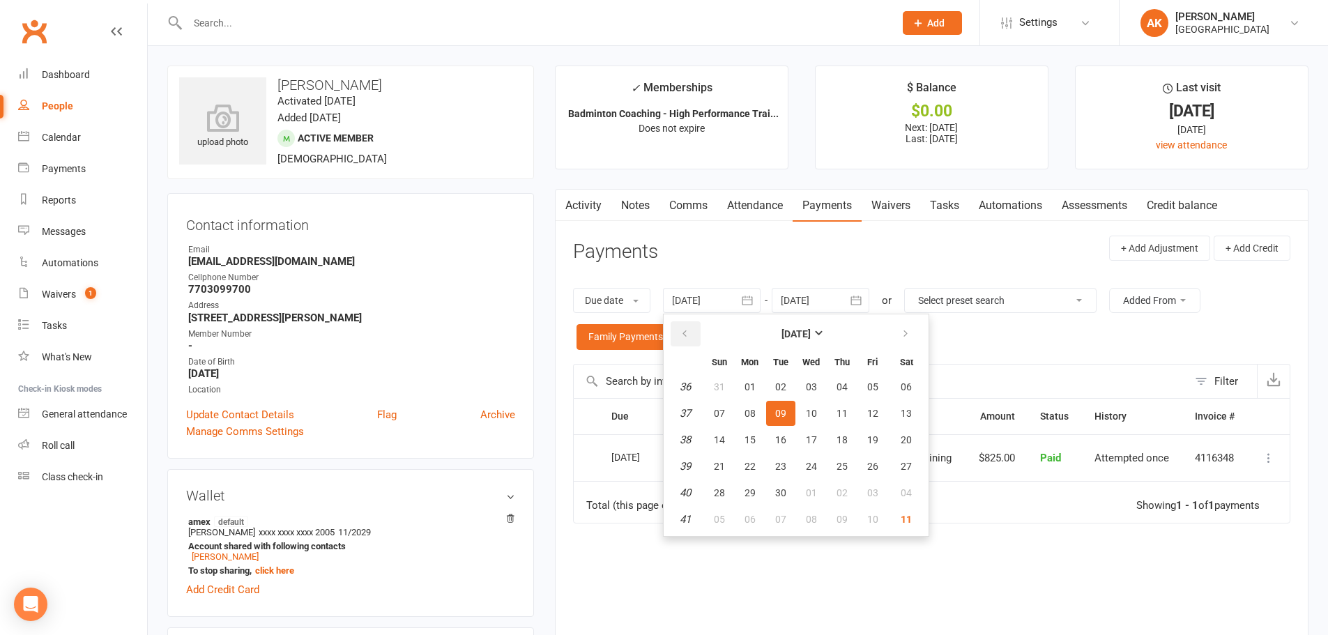
click at [699, 325] on button "button" at bounding box center [686, 333] width 30 height 25
click at [796, 387] on button "01" at bounding box center [780, 386] width 29 height 25
type input "01 Jul 2025"
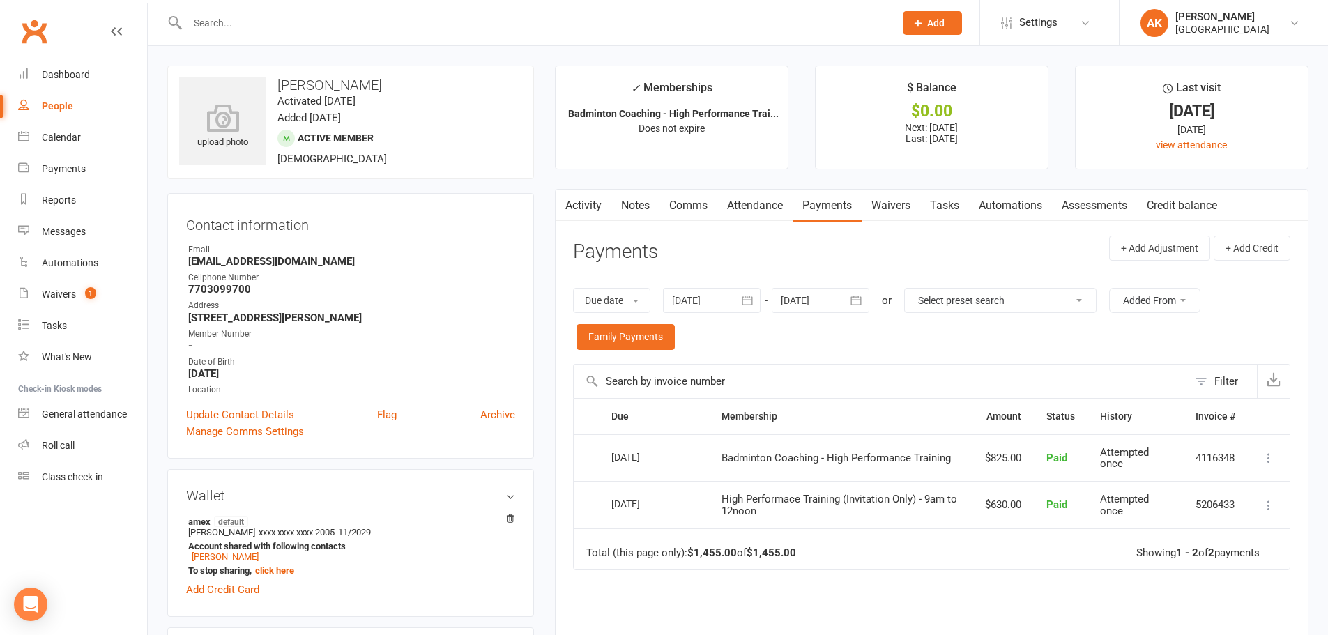
click at [381, 9] on div at bounding box center [526, 22] width 718 height 45
click at [386, 22] on input "text" at bounding box center [533, 23] width 701 height 20
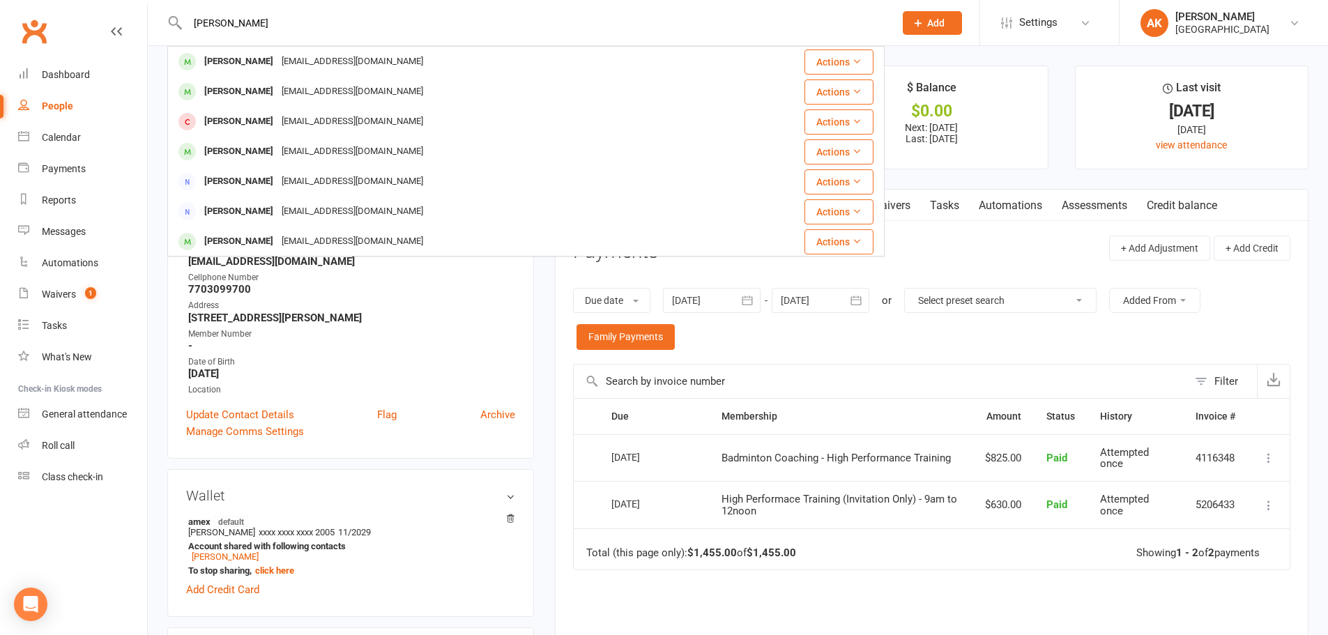
type input "tharun"
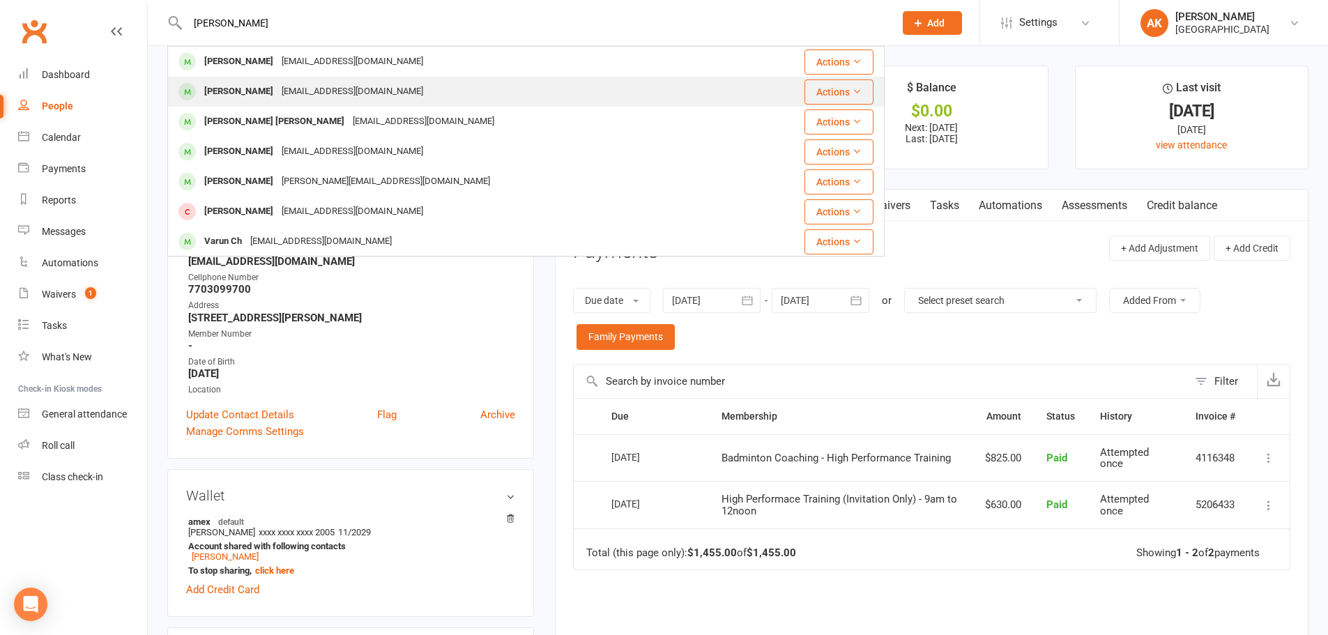
click at [328, 79] on div "Tharun Katharnath katharsaran@gmail.com" at bounding box center [457, 91] width 577 height 29
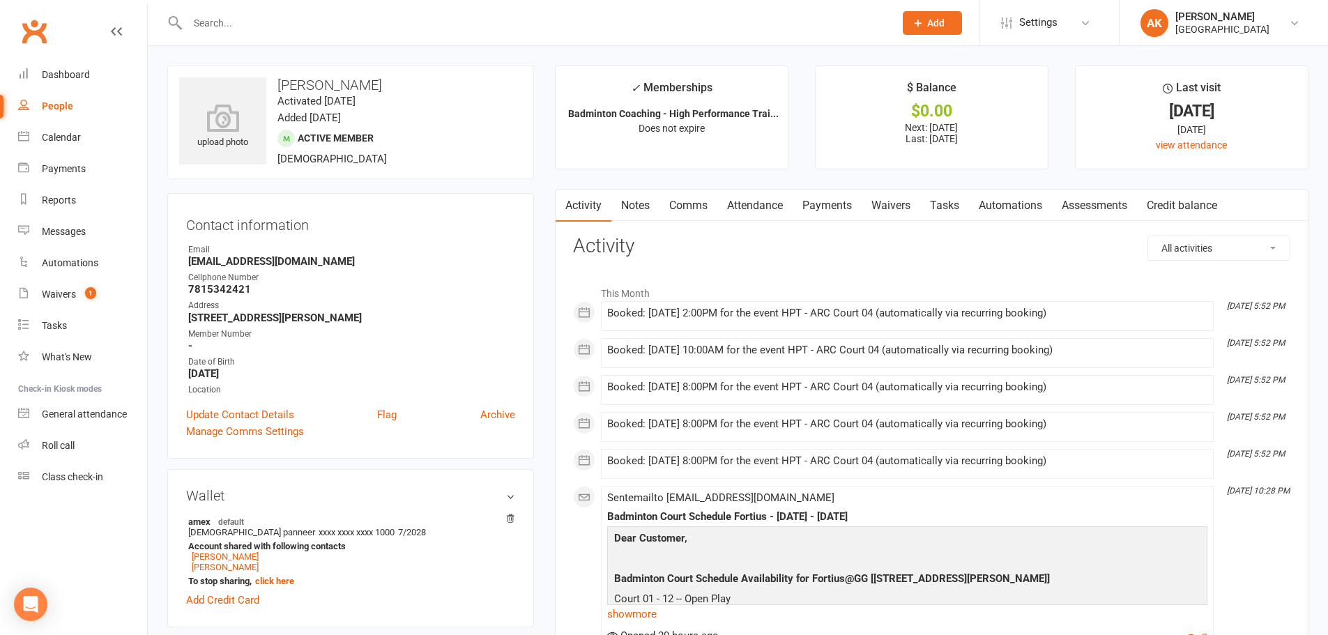
click at [749, 197] on link "Attendance" at bounding box center [755, 206] width 75 height 32
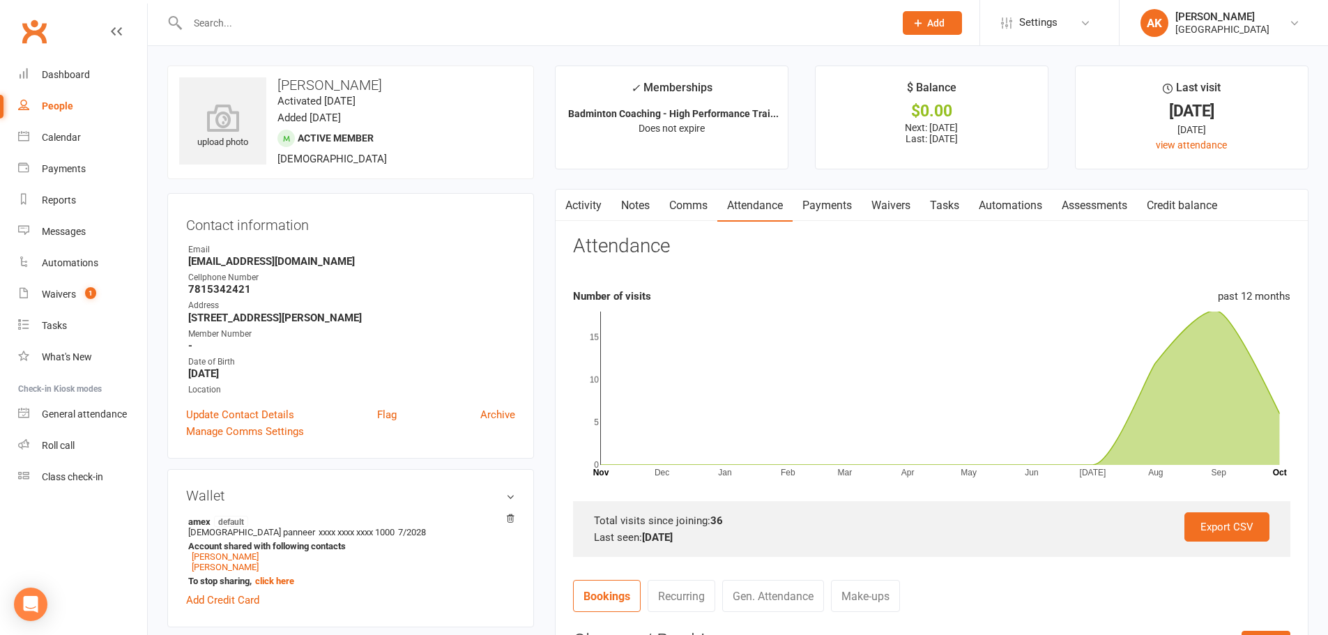
click at [820, 197] on link "Payments" at bounding box center [827, 206] width 69 height 32
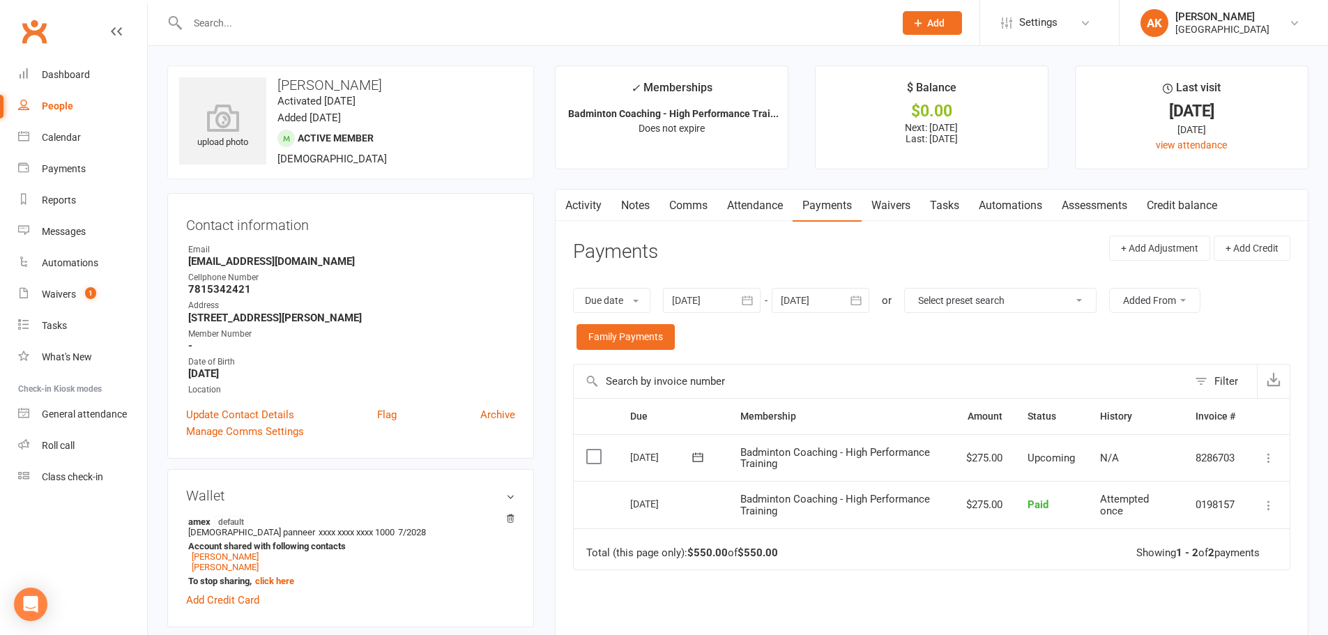
click at [238, 18] on input "text" at bounding box center [533, 23] width 701 height 20
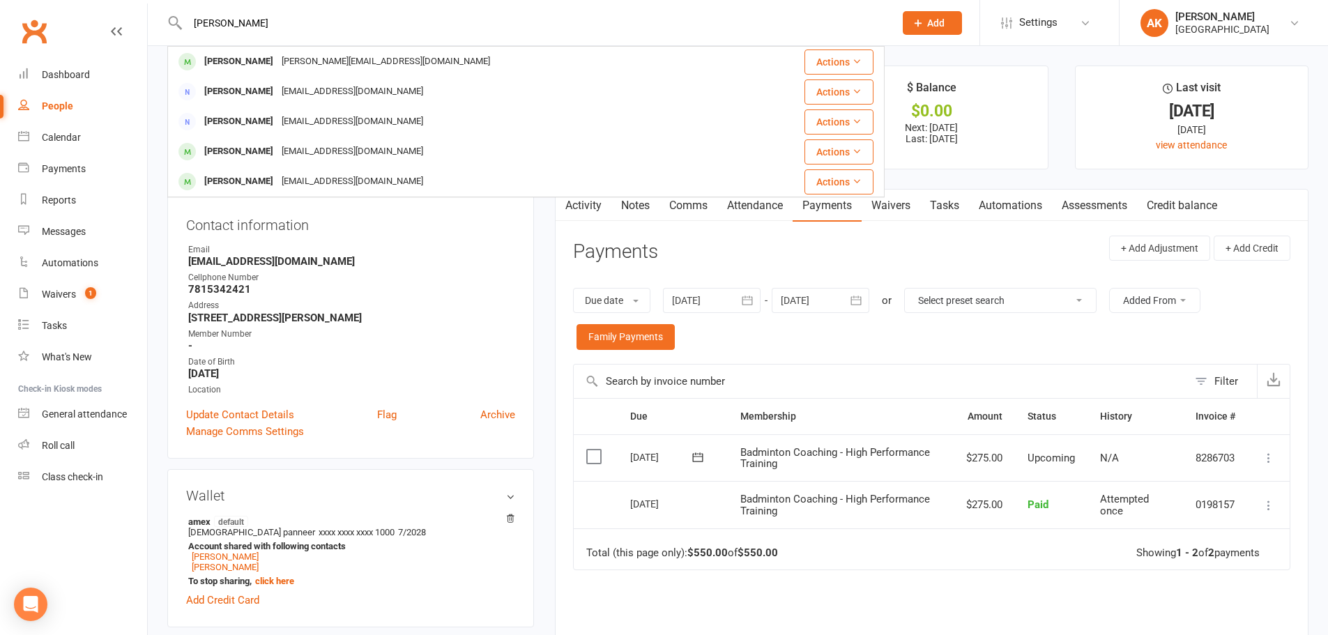
type input "rohith"
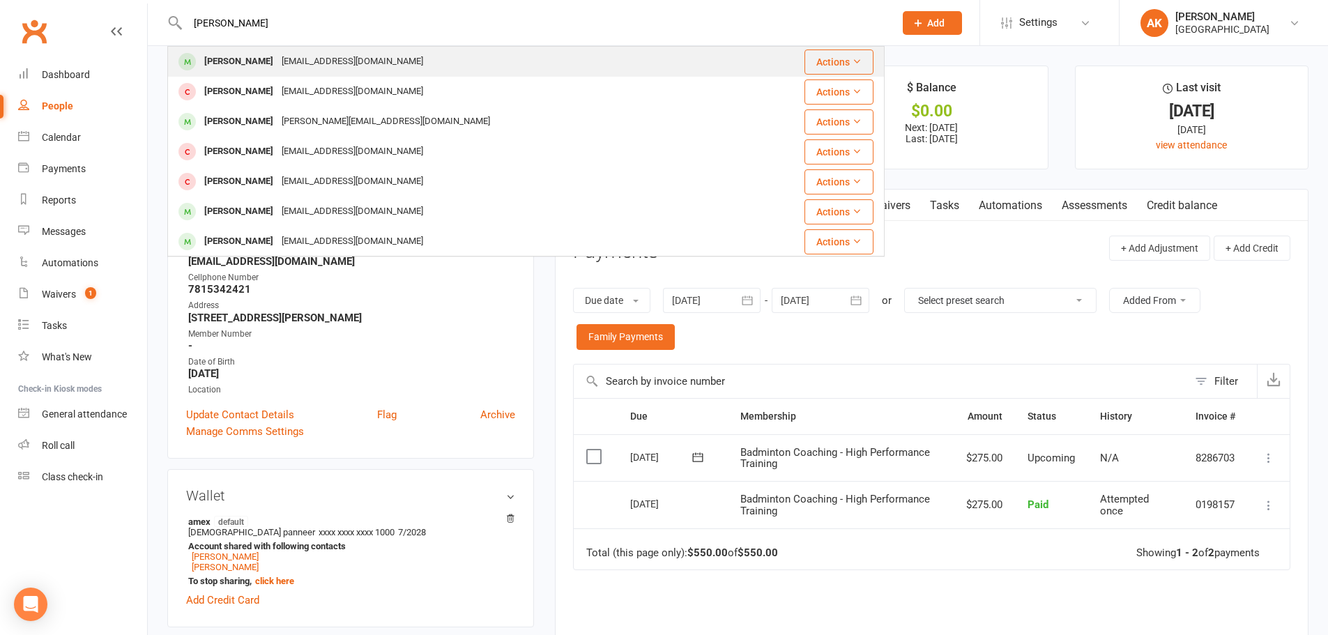
click at [278, 68] on div "Rohith Rengadurai" at bounding box center [238, 62] width 77 height 20
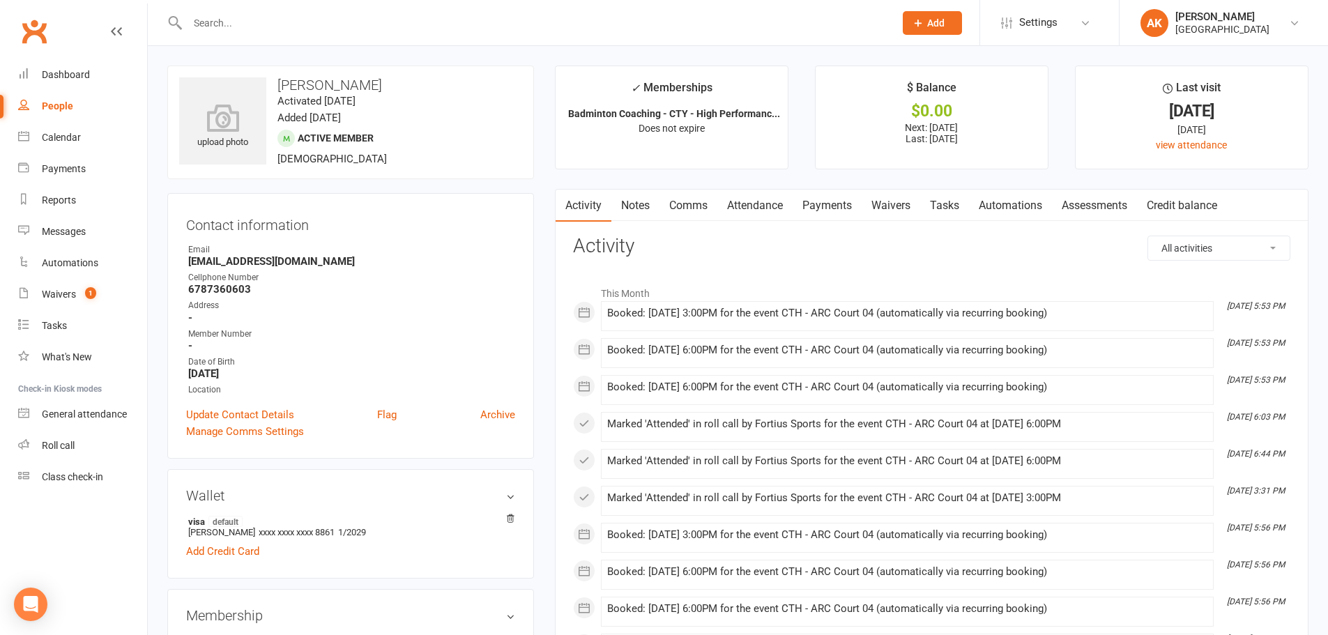
click at [793, 204] on link "Attendance" at bounding box center [755, 206] width 75 height 32
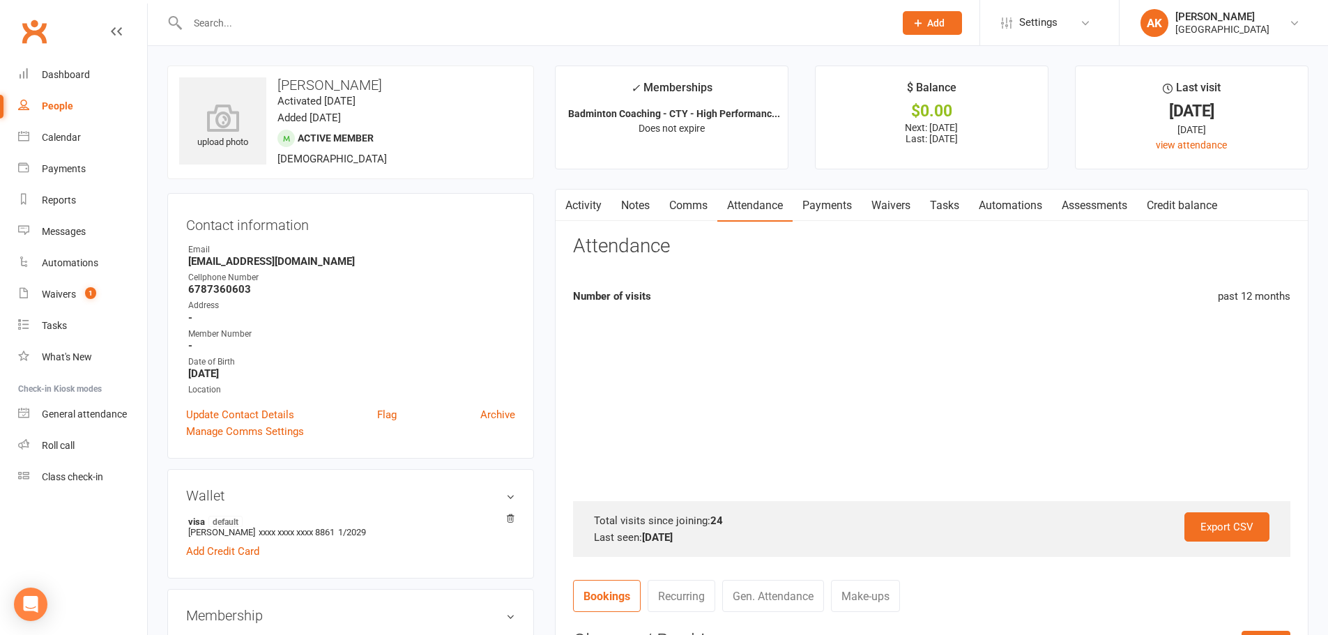
click at [852, 208] on link "Payments" at bounding box center [827, 206] width 69 height 32
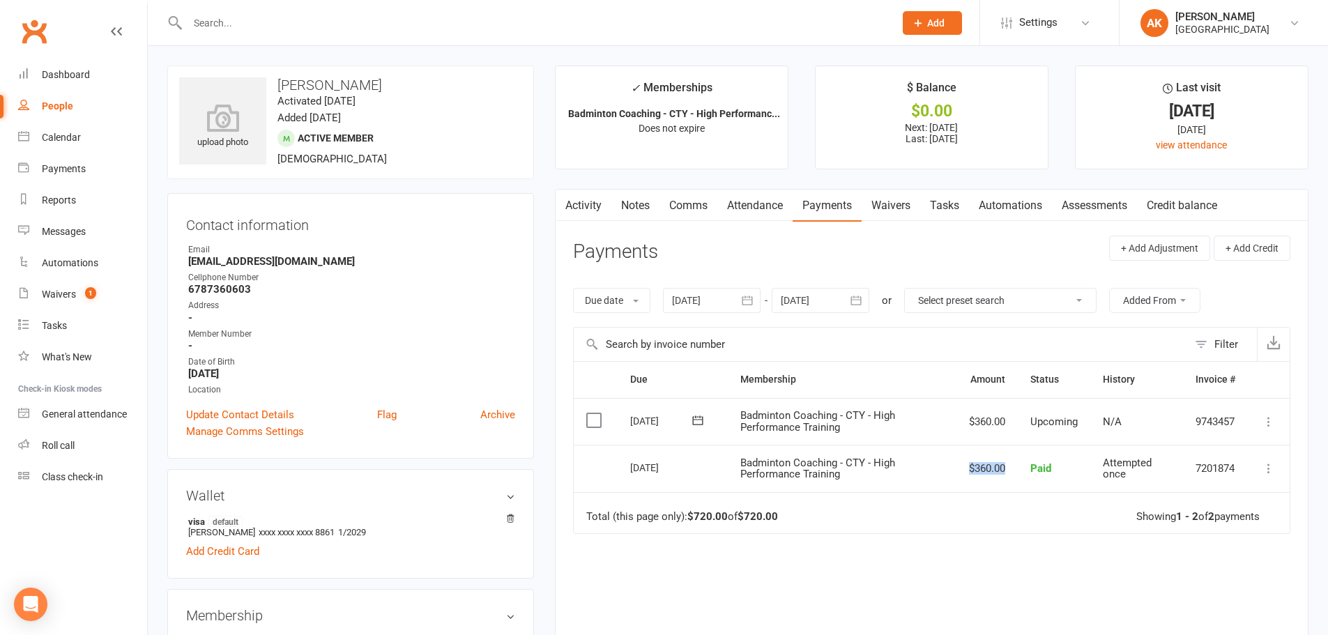
drag, startPoint x: 950, startPoint y: 469, endPoint x: 1018, endPoint y: 475, distance: 68.6
click at [1018, 475] on tr "Select this 01 Oct 2025 Rohith Rengadurai Badminton Coaching - CTY - High Perfo…" at bounding box center [932, 468] width 716 height 47
click at [967, 475] on td "$360.00" at bounding box center [987, 468] width 61 height 47
click at [868, 510] on td "Total (this page only): $720.00 of $720.00 Showing 1 - 2 of 2 payments" at bounding box center [932, 513] width 716 height 42
click at [579, 208] on link "Activity" at bounding box center [584, 206] width 56 height 32
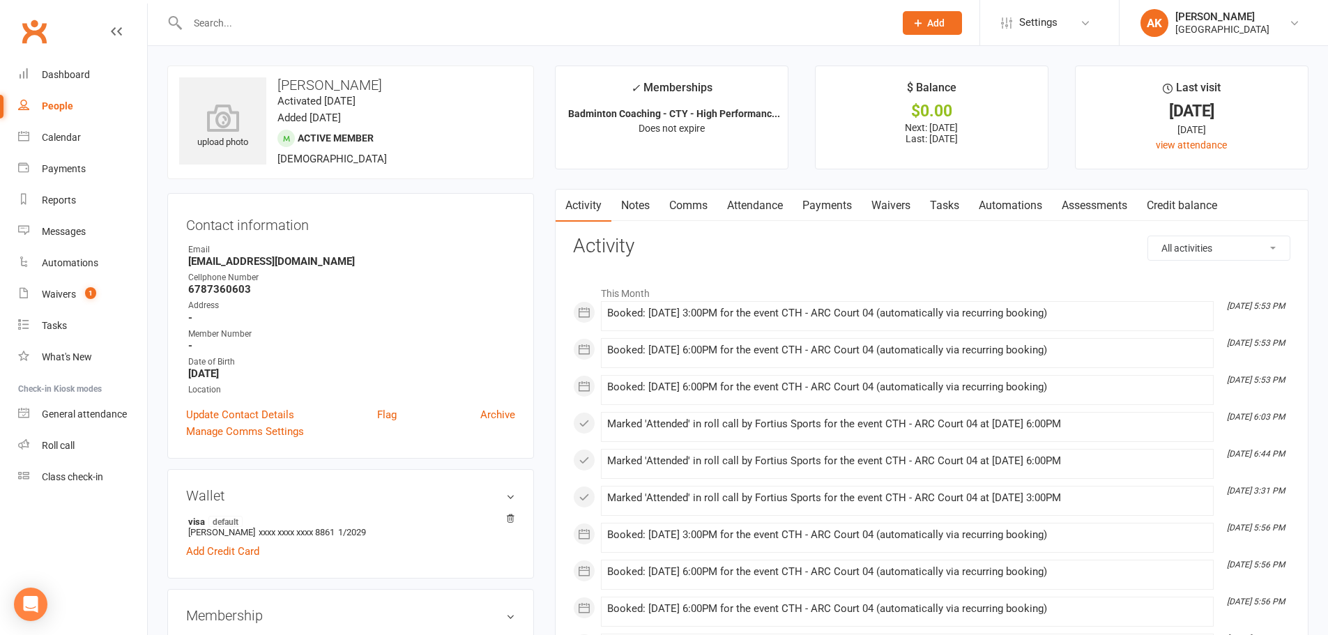
click at [289, 25] on input "text" at bounding box center [533, 23] width 701 height 20
type input "tharun"
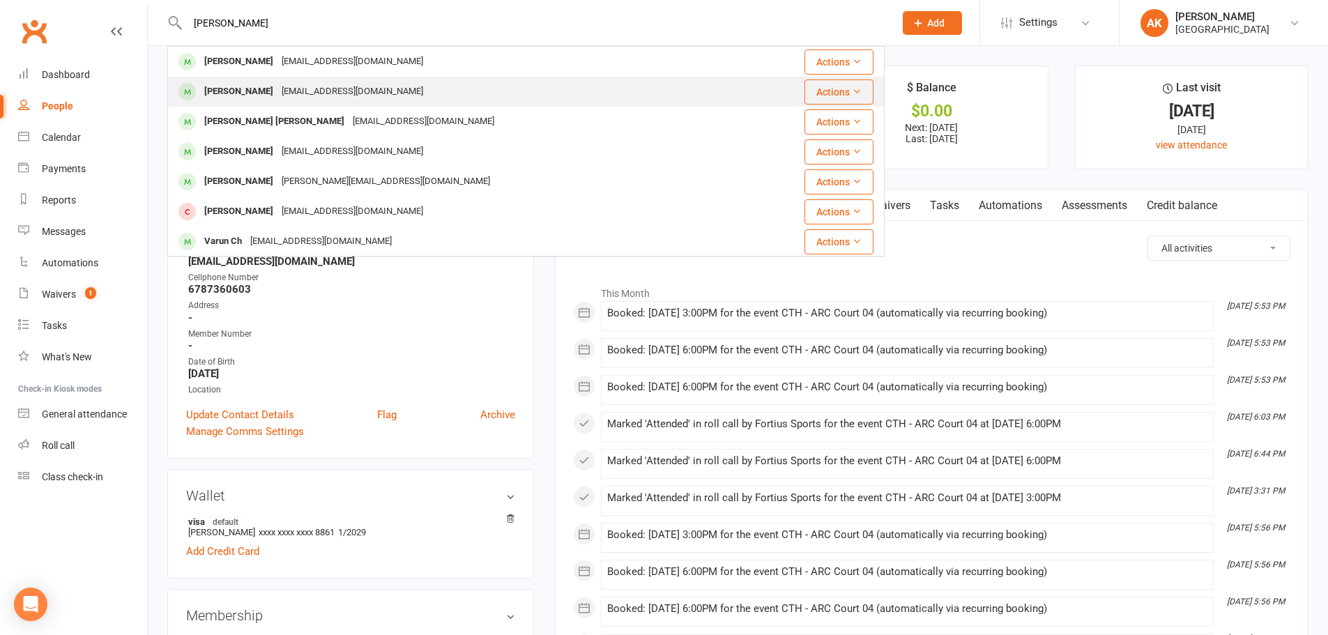
click at [313, 90] on div "katharsaran@gmail.com" at bounding box center [353, 92] width 150 height 20
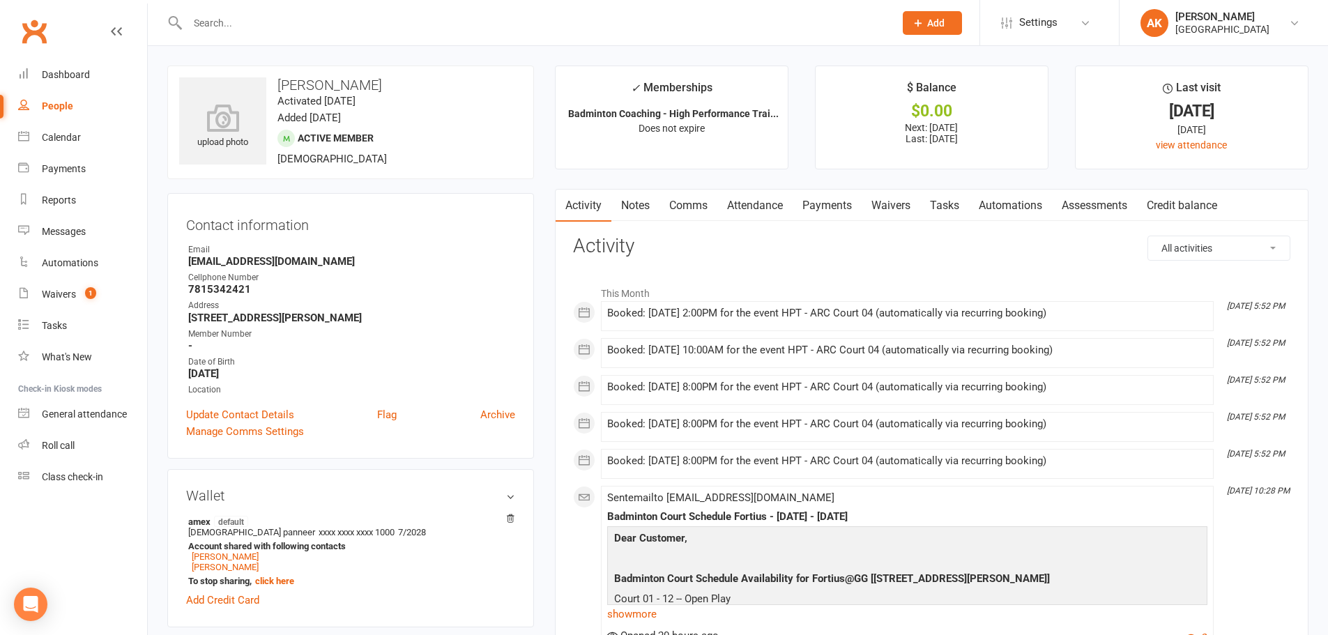
click at [823, 213] on link "Payments" at bounding box center [827, 206] width 69 height 32
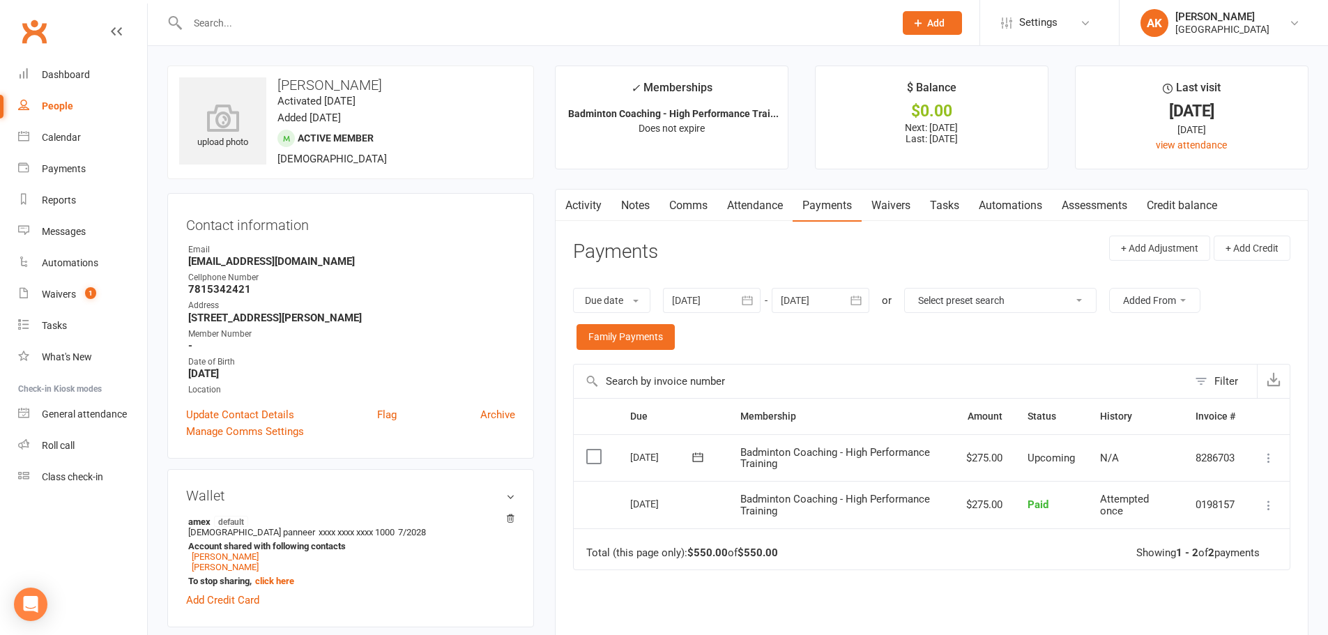
click at [745, 301] on icon "button" at bounding box center [748, 301] width 14 height 14
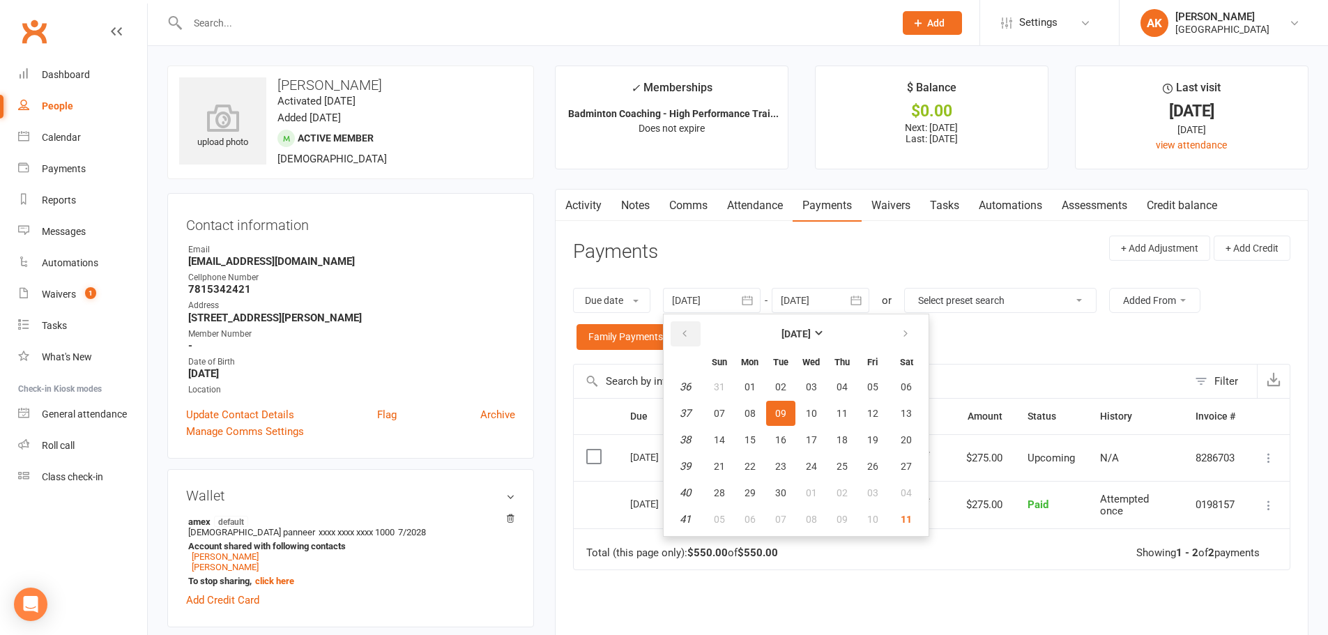
click at [693, 332] on button "button" at bounding box center [686, 333] width 30 height 25
click at [795, 392] on button "01" at bounding box center [780, 386] width 29 height 25
type input "01 Jul 2025"
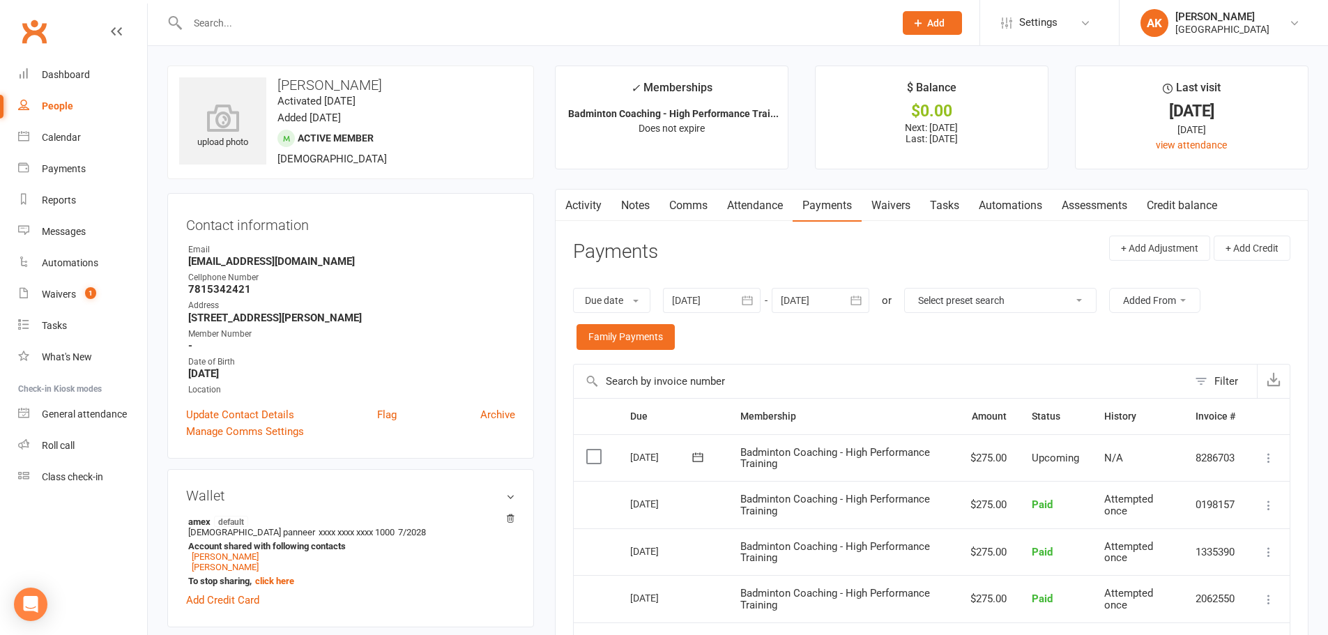
click at [412, 25] on input "text" at bounding box center [533, 23] width 701 height 20
type input "shriya rajesh"
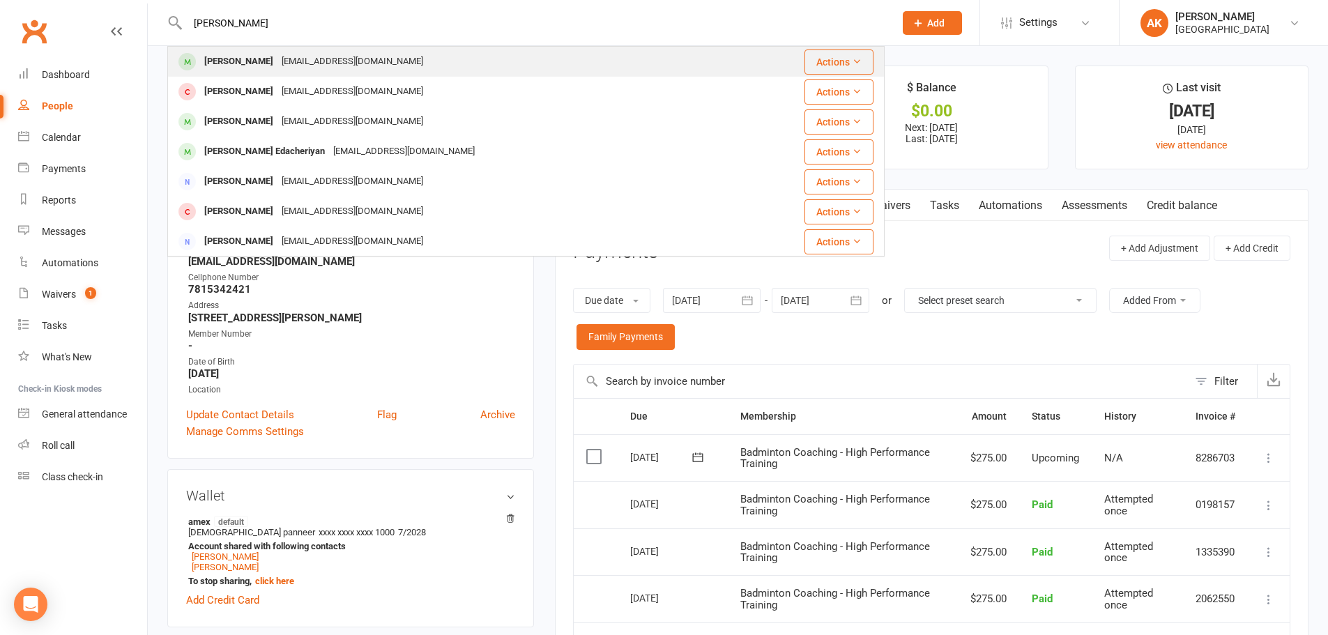
click at [278, 55] on div "vrrajesh@gmail.com" at bounding box center [353, 62] width 150 height 20
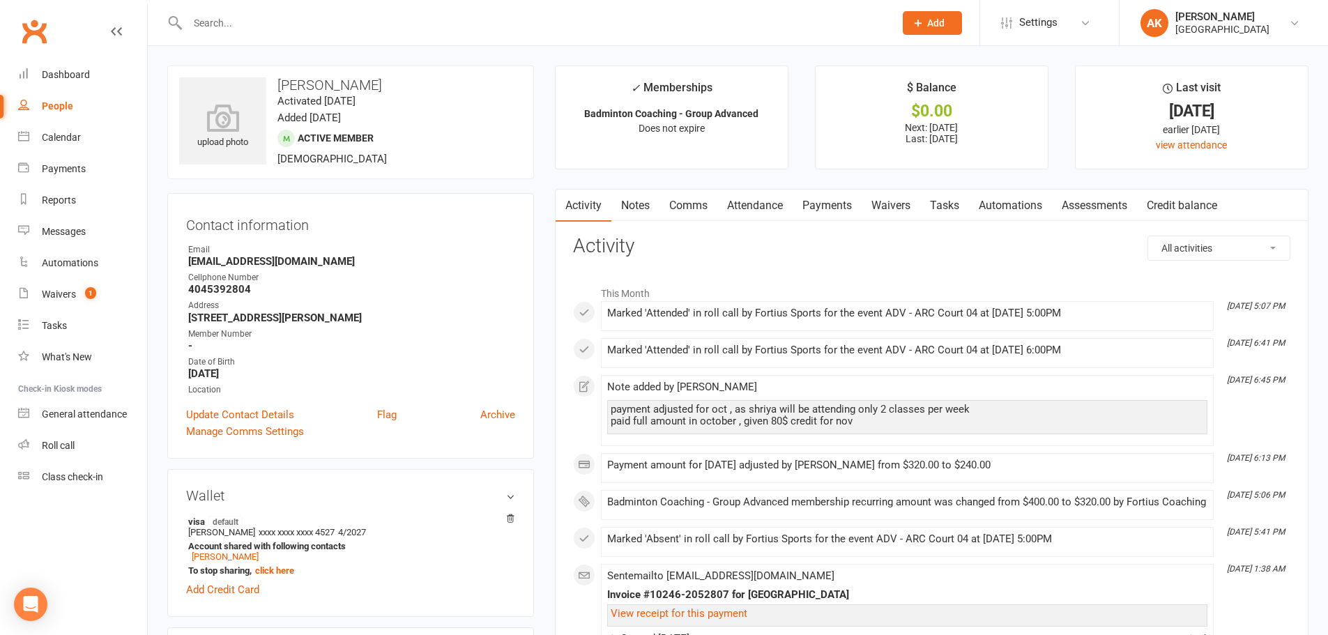
click at [383, 317] on strong "3985 Haygood Meadow Dr SW Marietta GA 30062" at bounding box center [351, 318] width 327 height 13
copy render-form-field "3985 Haygood Meadow Dr SW Marietta GA 30062"
click at [290, 17] on input "text" at bounding box center [533, 23] width 701 height 20
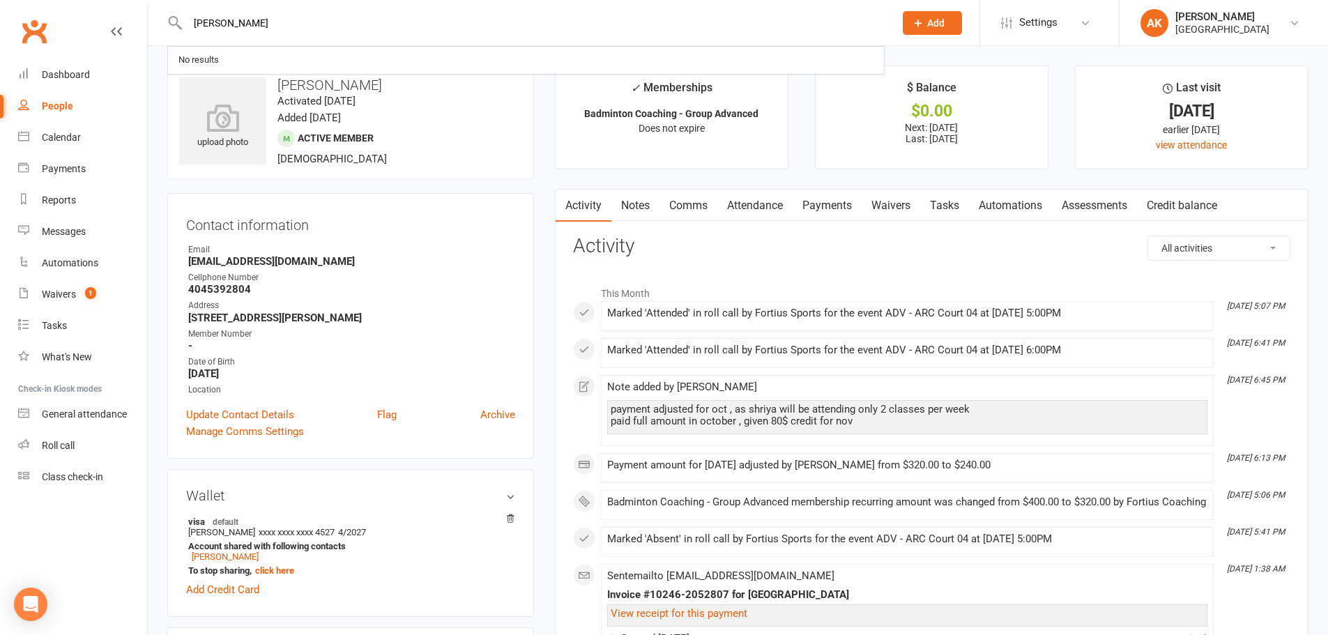
type input "tharun"
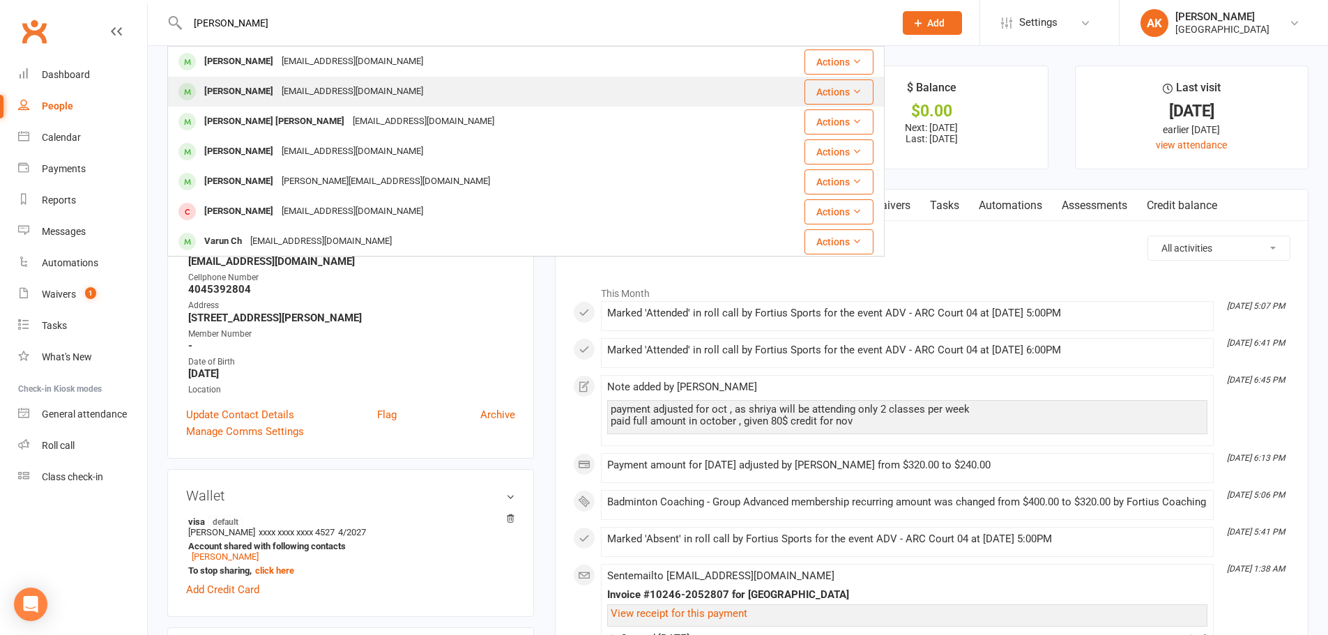
click at [278, 91] on div "Tharun Katharnath" at bounding box center [238, 92] width 77 height 20
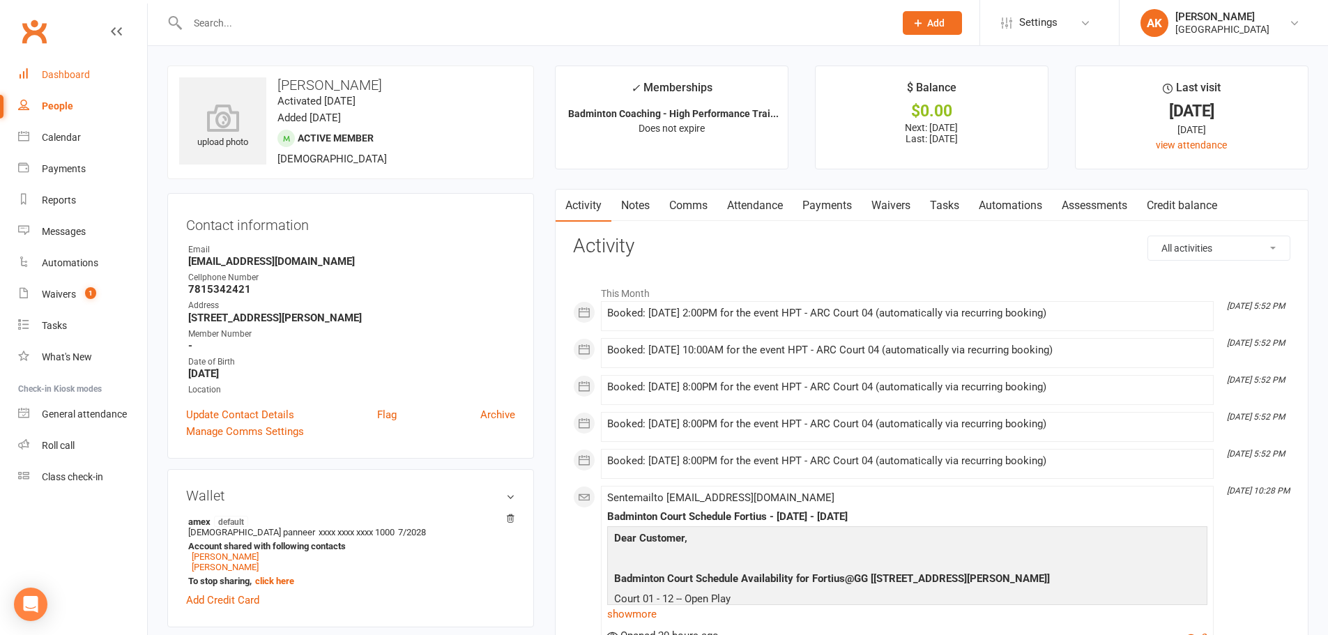
click at [89, 81] on link "Dashboard" at bounding box center [82, 74] width 129 height 31
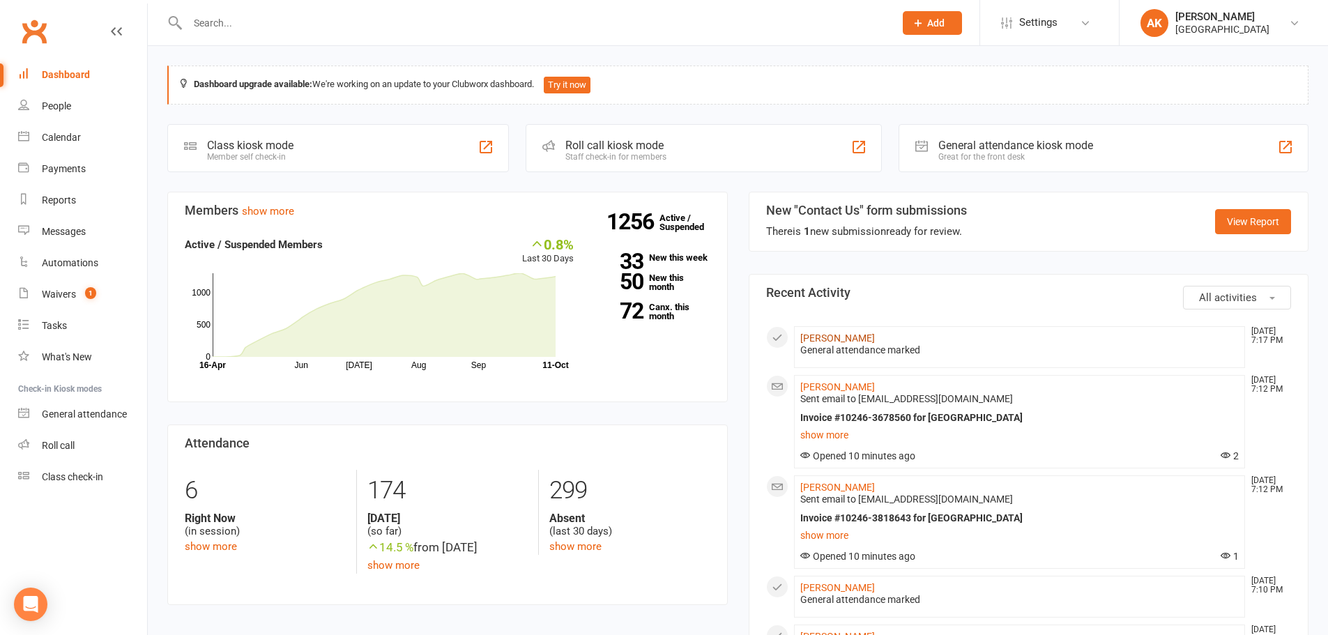
click at [829, 333] on link "Suman Bompada" at bounding box center [838, 338] width 75 height 11
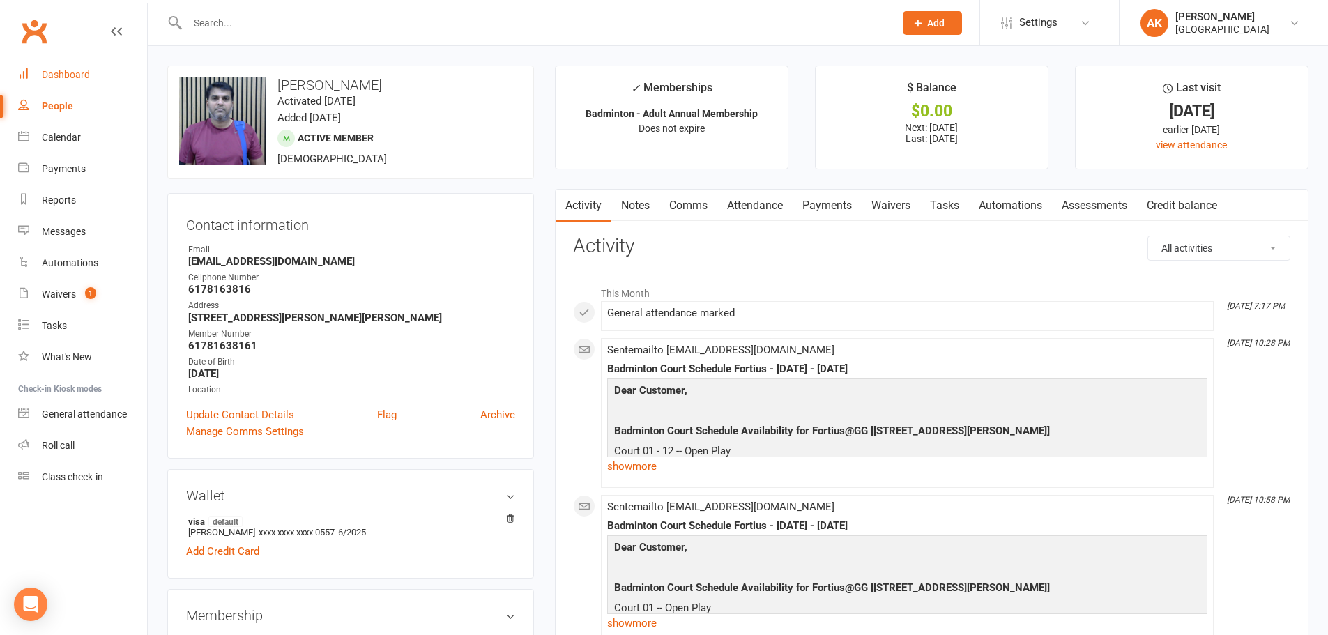
click at [37, 70] on link "Dashboard" at bounding box center [82, 74] width 129 height 31
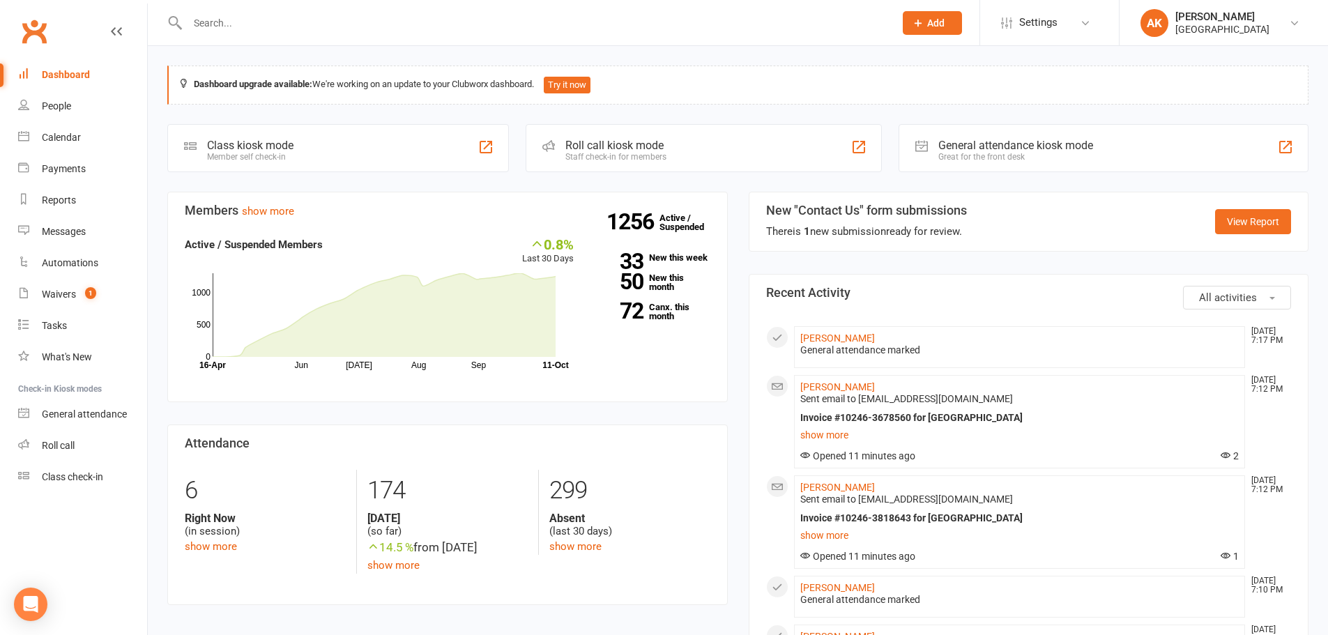
click at [307, 25] on input "text" at bounding box center [533, 23] width 701 height 20
type input "anany mishra"
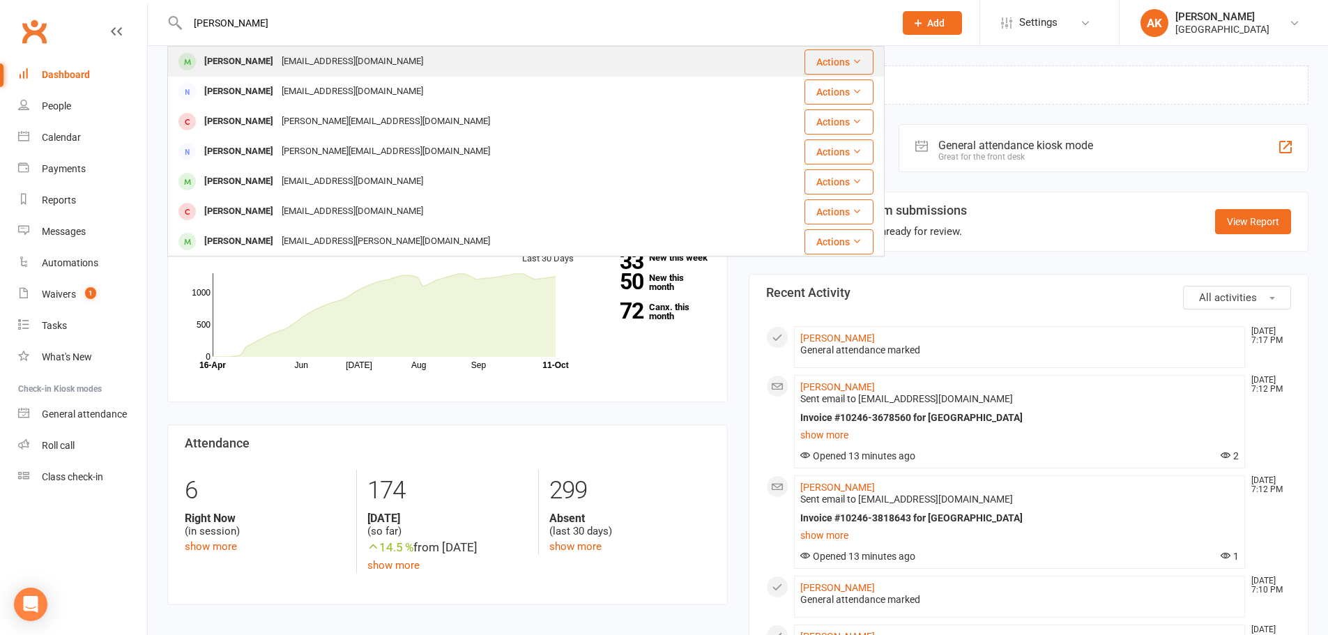
click at [302, 68] on div "anshumanmish@gmail.com" at bounding box center [353, 62] width 150 height 20
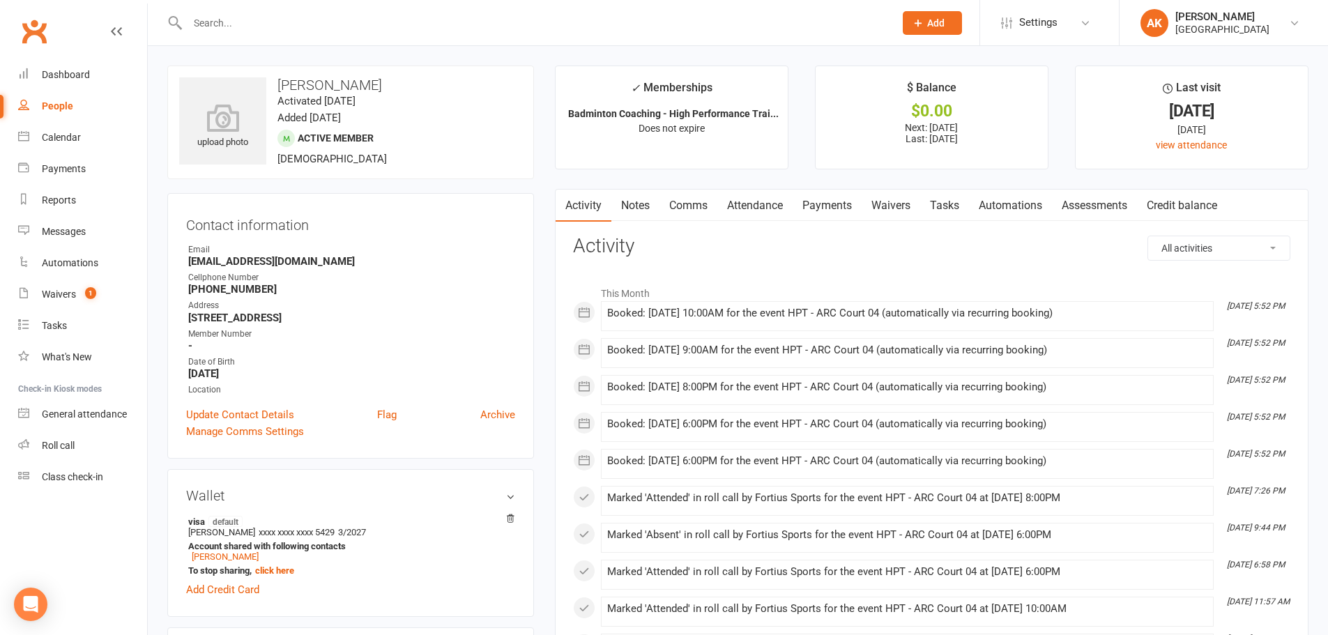
click at [765, 193] on link "Attendance" at bounding box center [755, 206] width 75 height 32
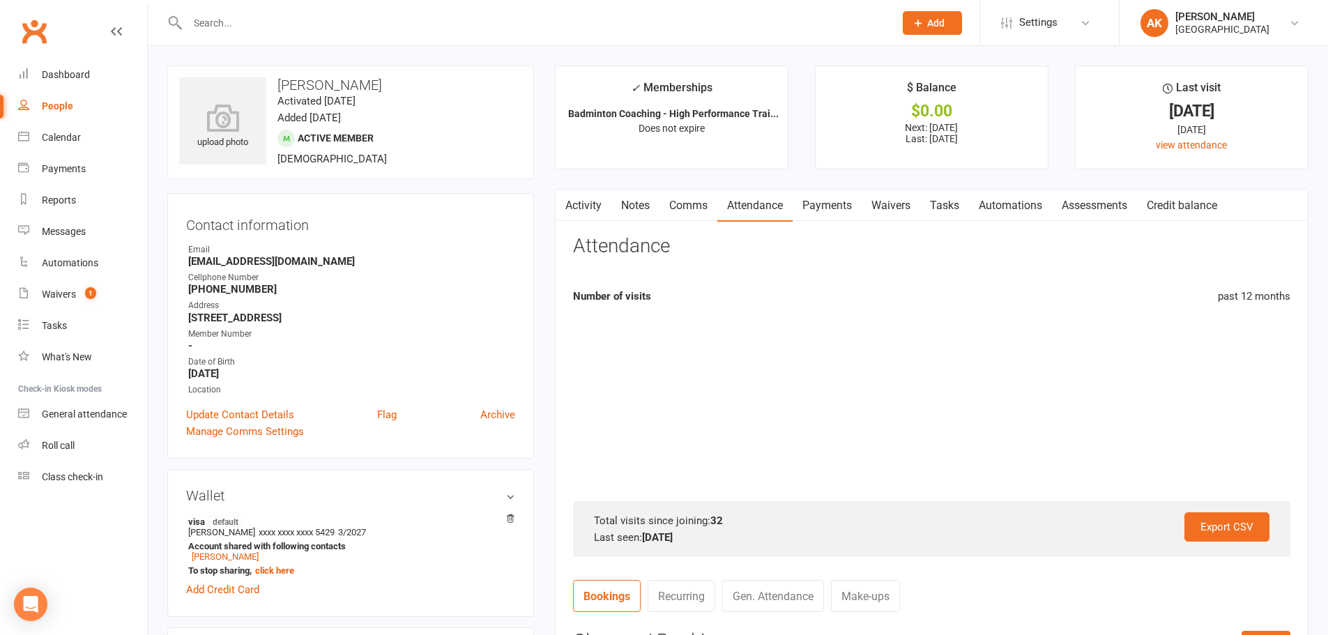
click at [828, 199] on link "Payments" at bounding box center [827, 206] width 69 height 32
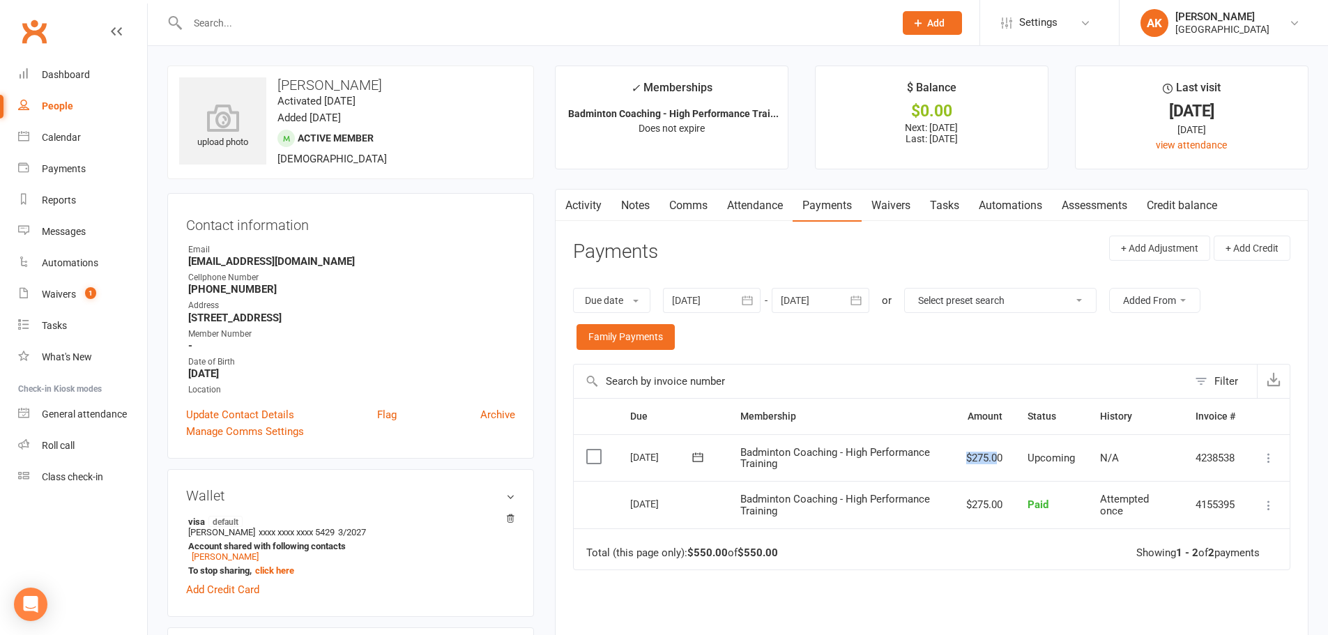
drag, startPoint x: 942, startPoint y: 466, endPoint x: 995, endPoint y: 457, distance: 53.8
click at [995, 457] on tr "Select this 01 Nov 2025 Ananya Mishra Badminton Coaching - High Performance Tra…" at bounding box center [932, 457] width 716 height 47
click at [782, 278] on div "Due date Due date Date paid Date failed 10 Sep 2025 September 2025 Sun Mon Tue …" at bounding box center [932, 319] width 718 height 90
click at [752, 301] on icon "button" at bounding box center [748, 301] width 14 height 14
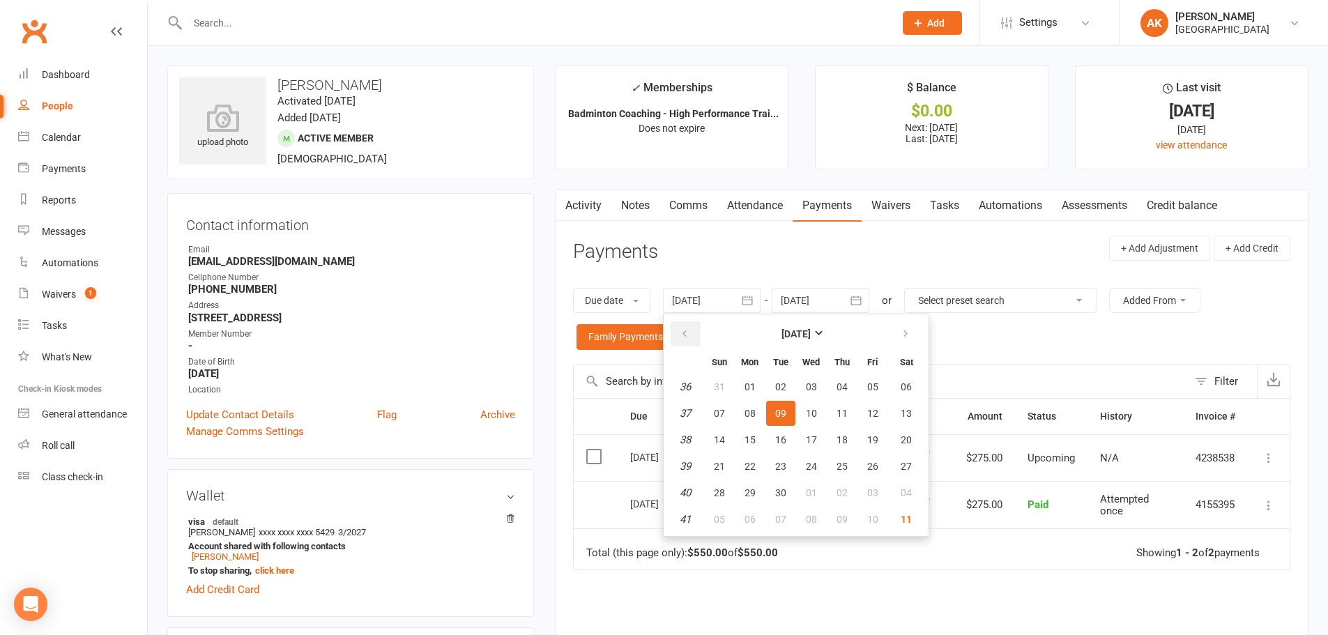
click at [692, 339] on button "button" at bounding box center [686, 333] width 30 height 25
click at [784, 384] on span "01" at bounding box center [780, 386] width 11 height 11
type input "01 Jul 2025"
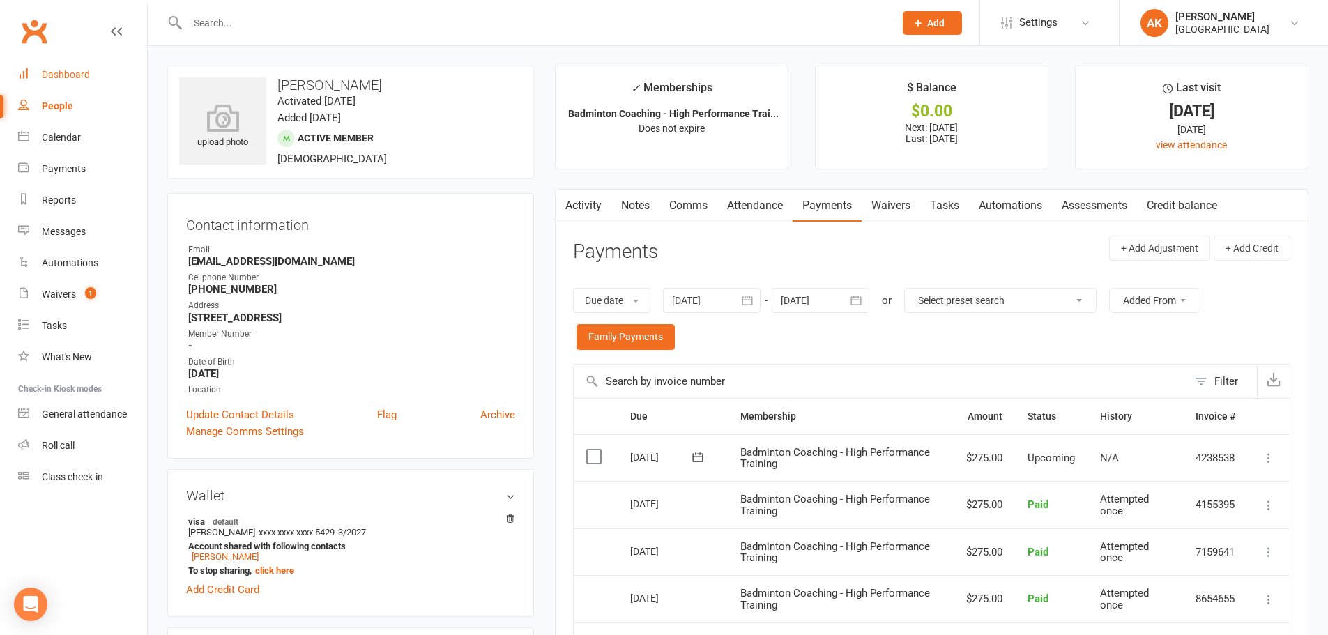
click at [65, 65] on link "Dashboard" at bounding box center [82, 74] width 129 height 31
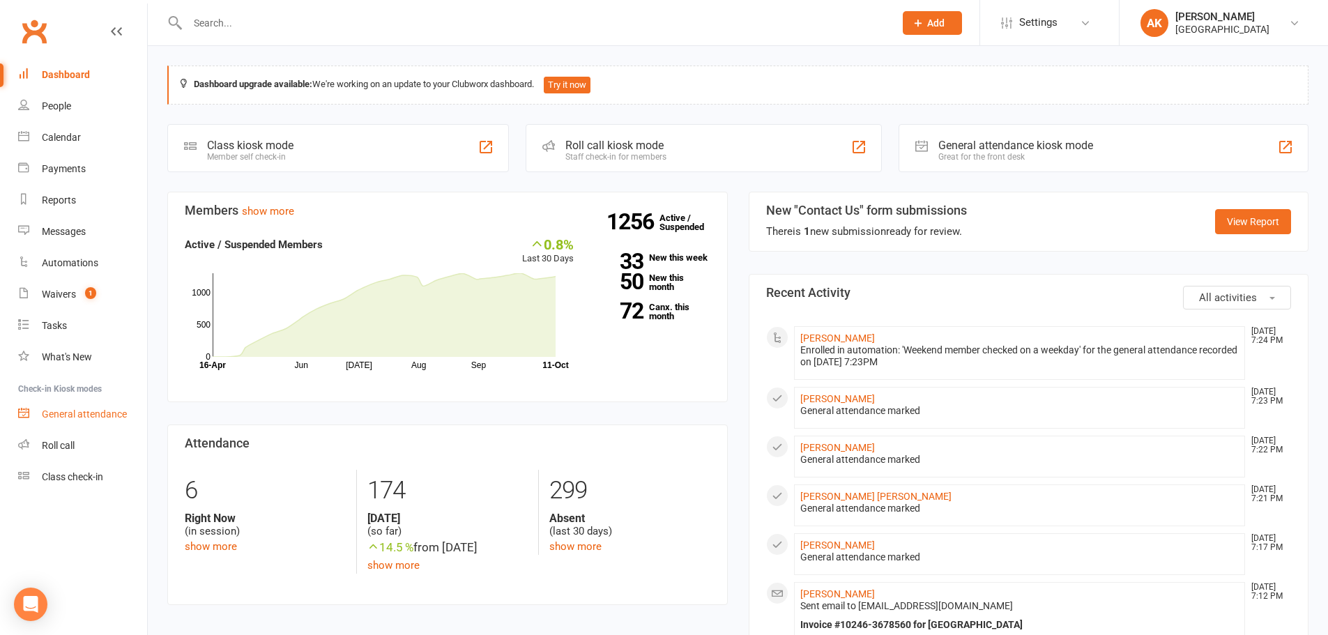
click at [89, 417] on div "General attendance" at bounding box center [84, 414] width 85 height 11
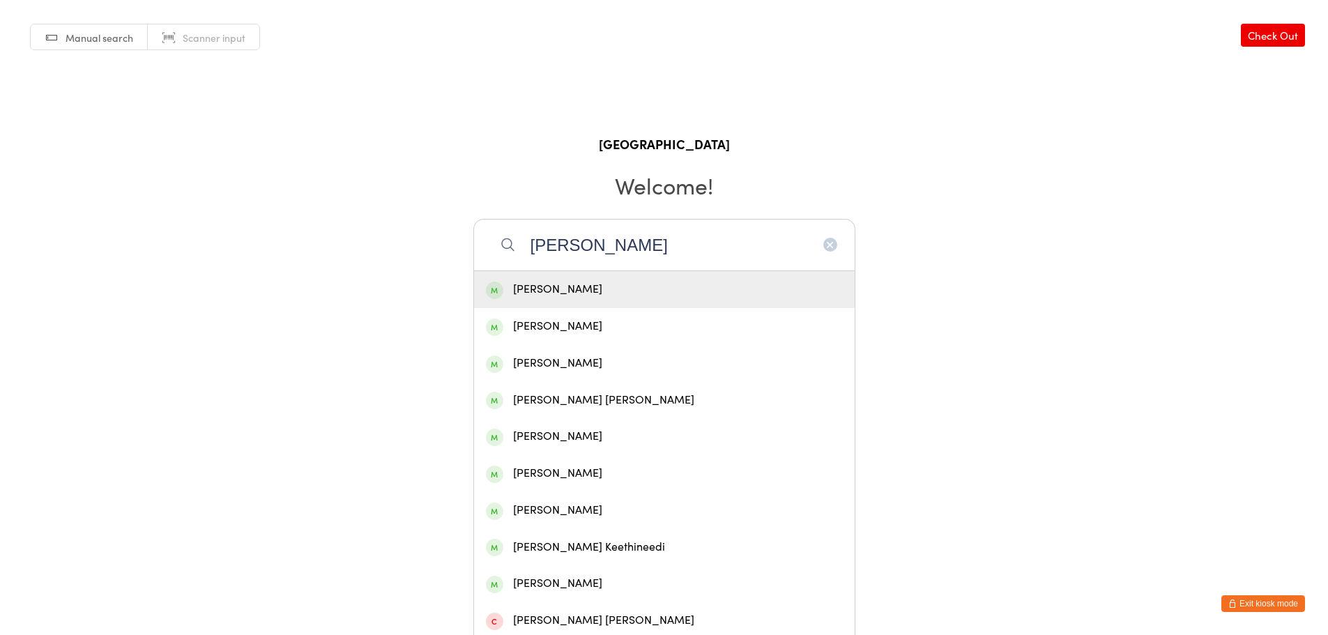
type input "[PERSON_NAME]"
click at [656, 288] on div "[PERSON_NAME]" at bounding box center [664, 289] width 357 height 19
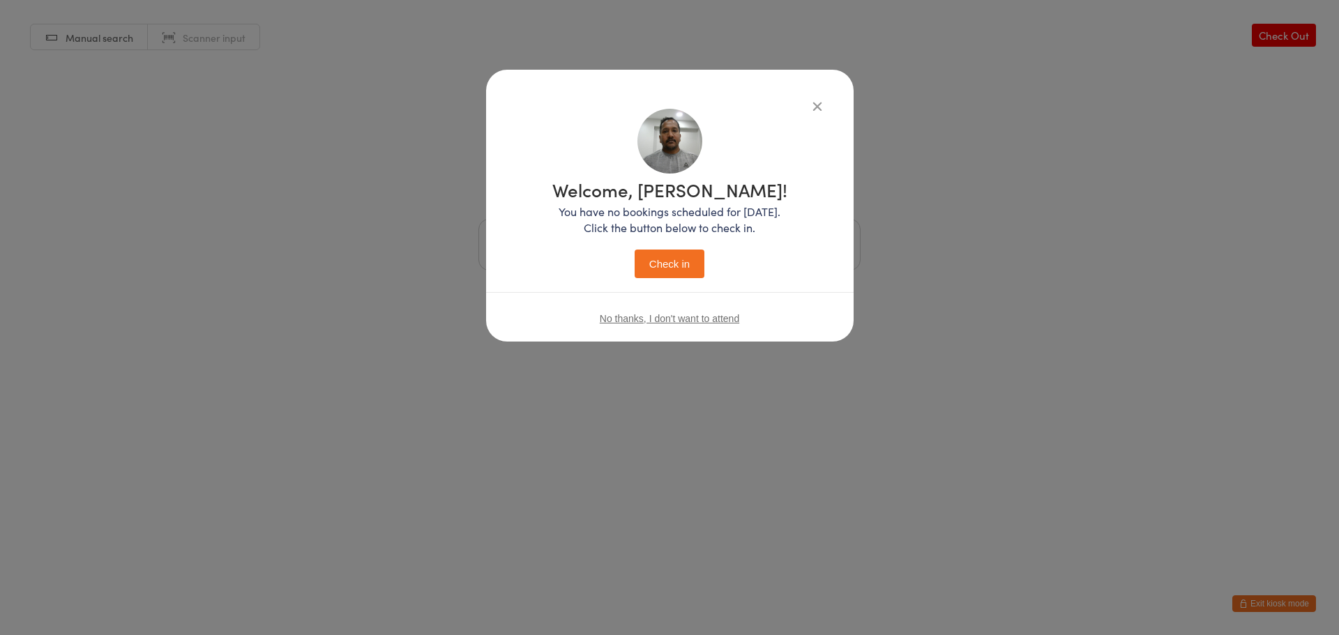
click at [692, 264] on button "Check in" at bounding box center [670, 264] width 70 height 29
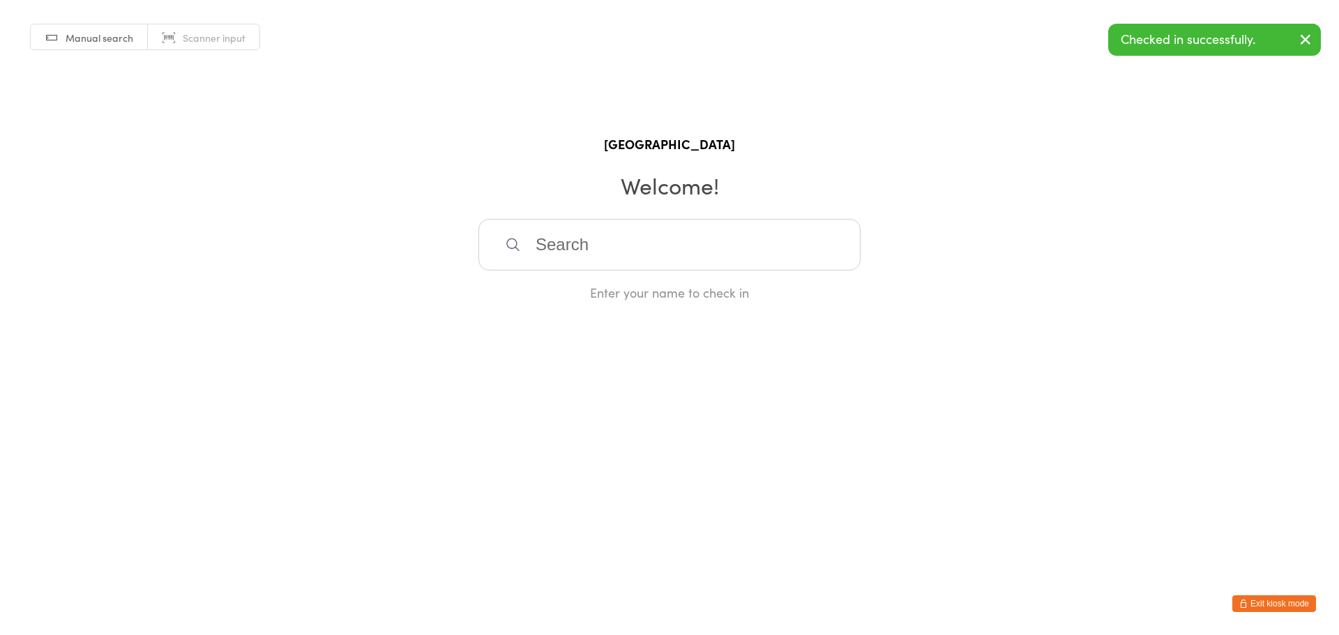
click at [1289, 607] on button "Exit kiosk mode" at bounding box center [1274, 604] width 84 height 17
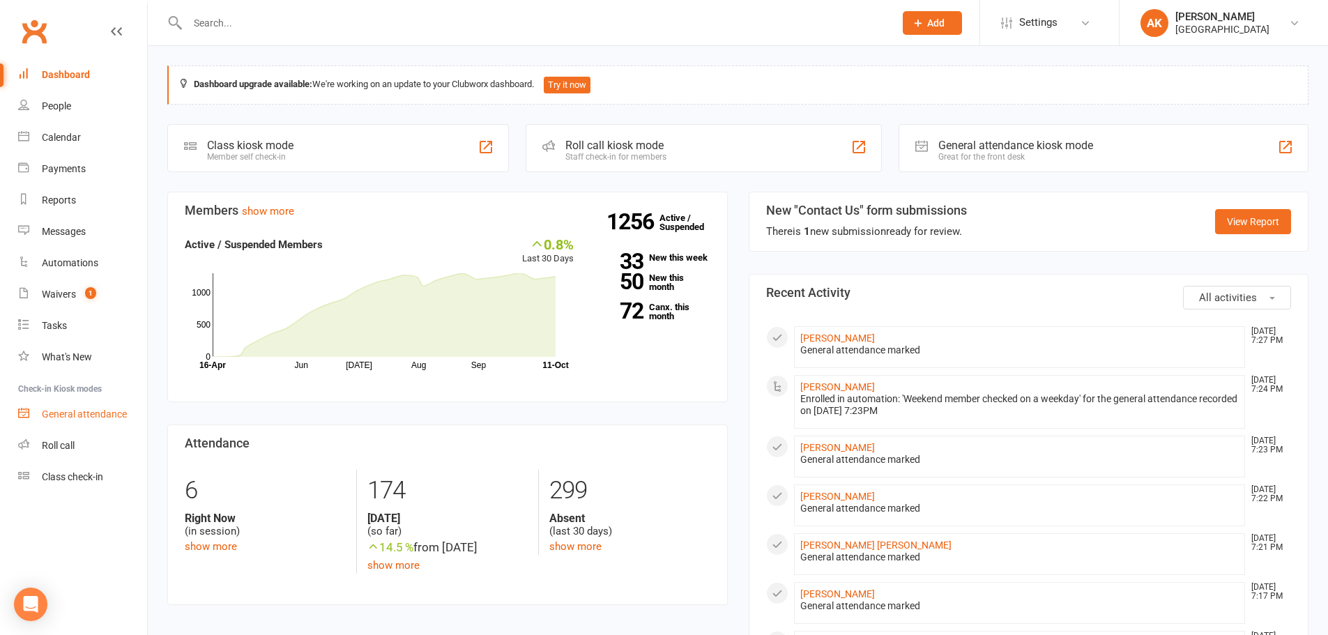
click at [120, 420] on link "General attendance" at bounding box center [82, 414] width 129 height 31
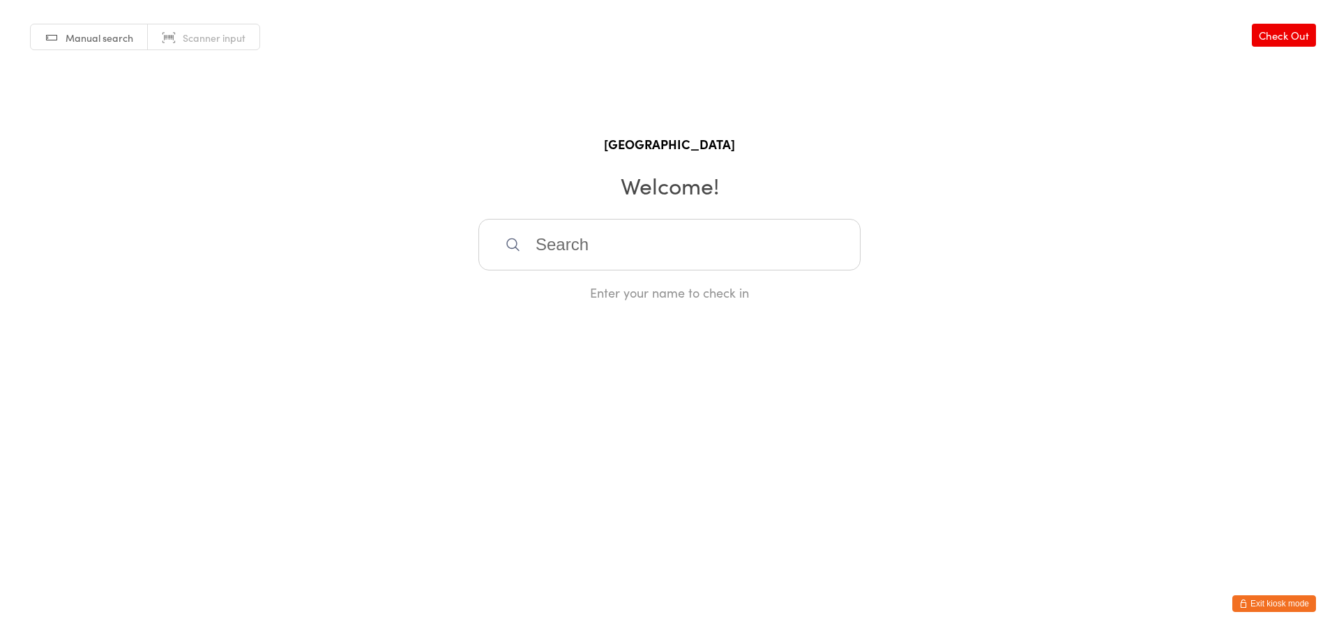
click at [705, 259] on input "search" at bounding box center [669, 245] width 382 height 52
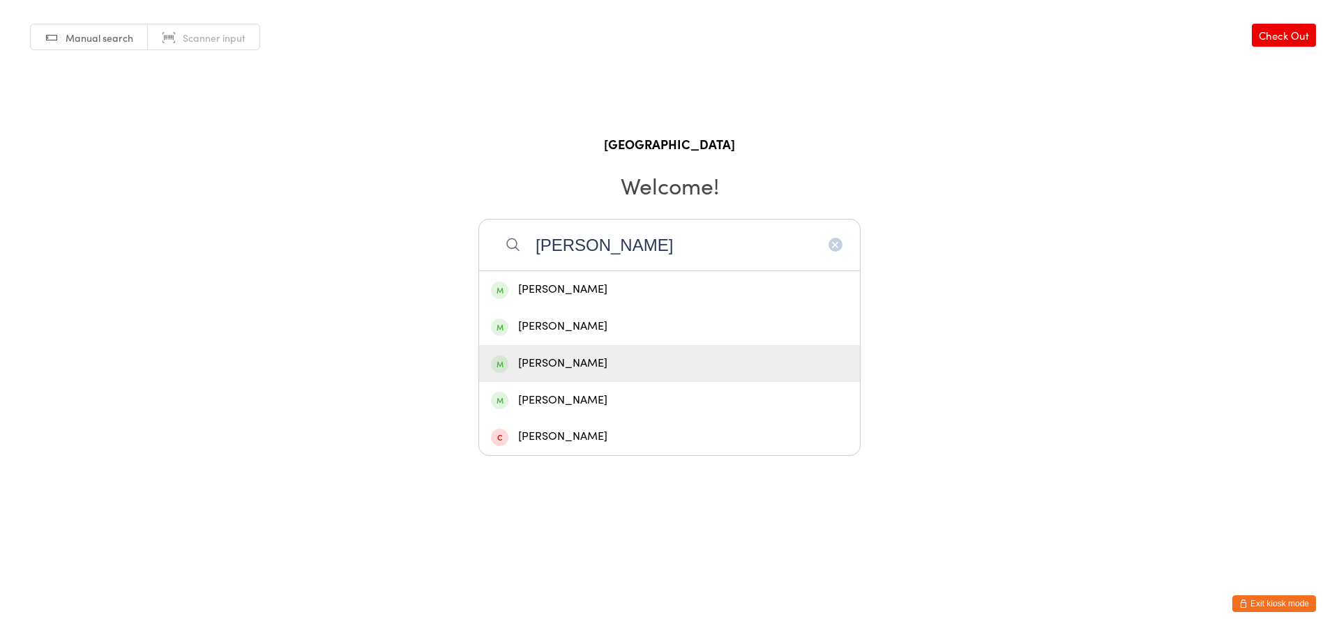
type input "[PERSON_NAME]"
click at [579, 357] on div "[PERSON_NAME]" at bounding box center [669, 363] width 357 height 19
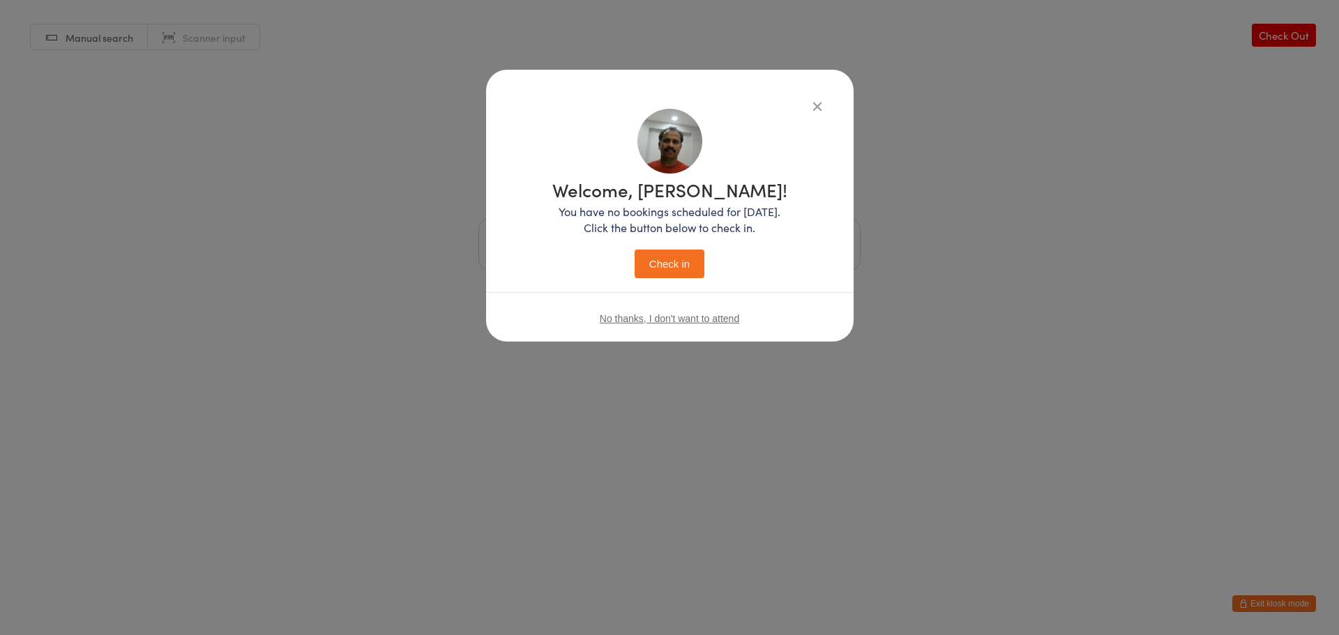
click at [662, 268] on button "Check in" at bounding box center [670, 264] width 70 height 29
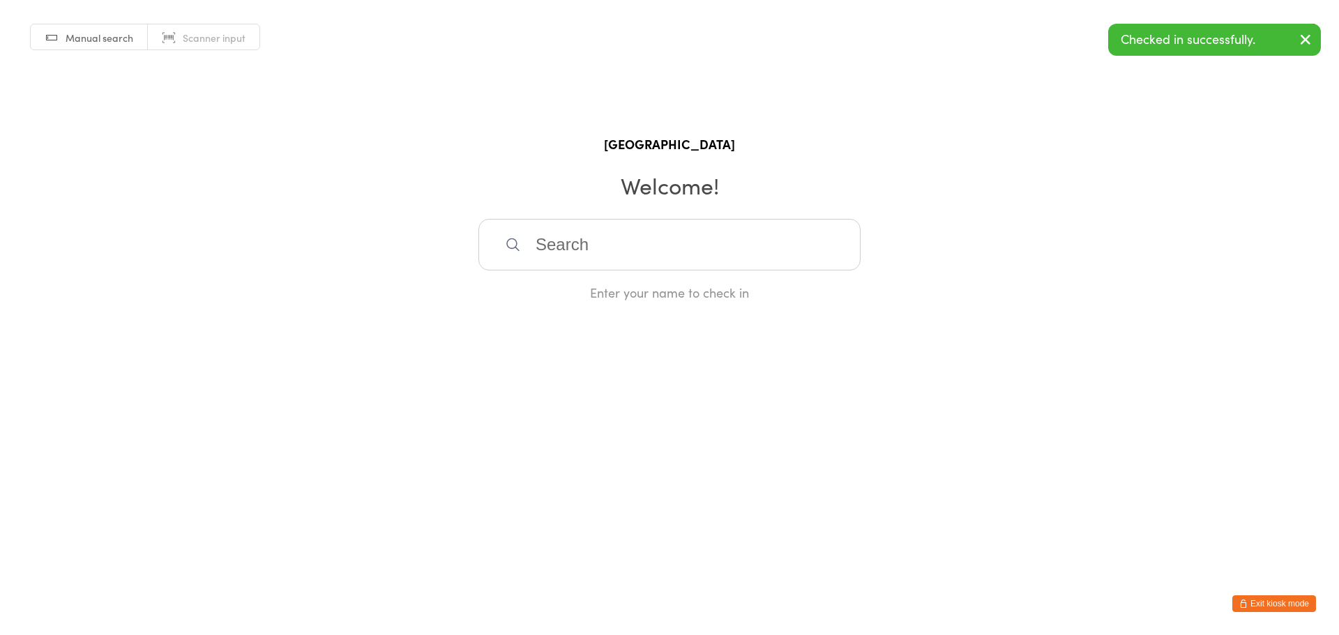
click at [1289, 598] on html "You have now entered Kiosk Mode. Members will be able to check themselves in us…" at bounding box center [669, 317] width 1339 height 635
click at [1290, 603] on button "Exit kiosk mode" at bounding box center [1274, 604] width 84 height 17
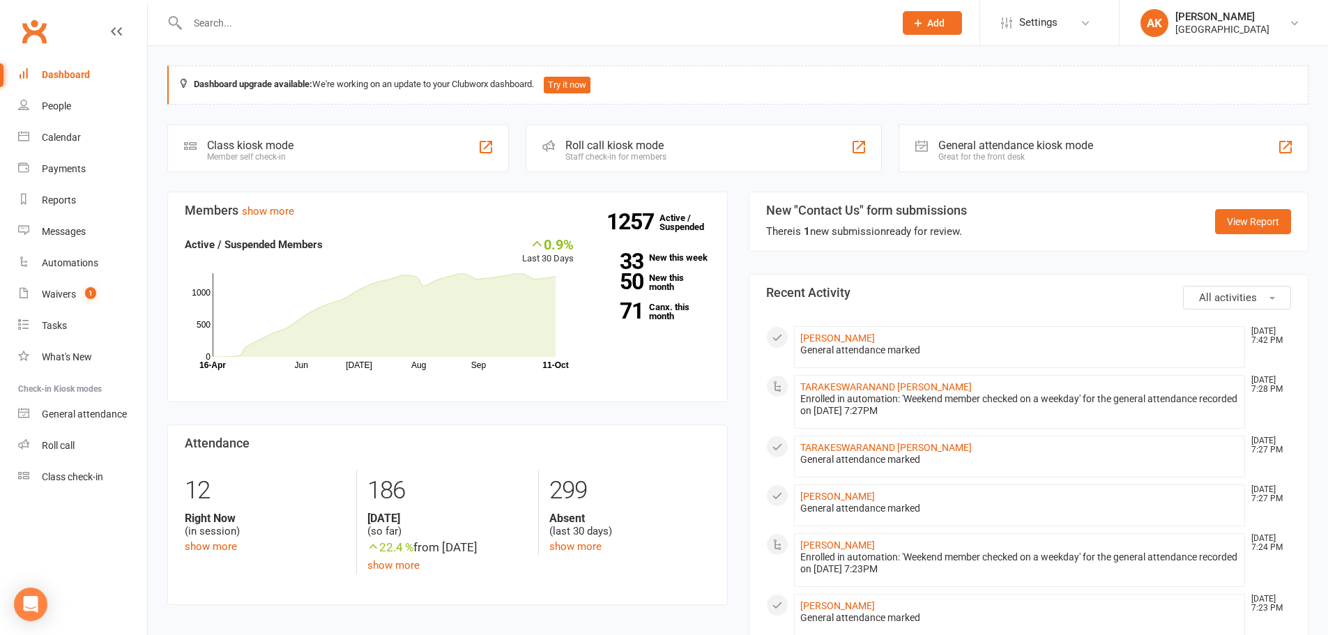
click at [54, 73] on div "Dashboard" at bounding box center [66, 74] width 48 height 11
click at [870, 448] on link "TARAKESWARANAND [PERSON_NAME]" at bounding box center [887, 447] width 172 height 11
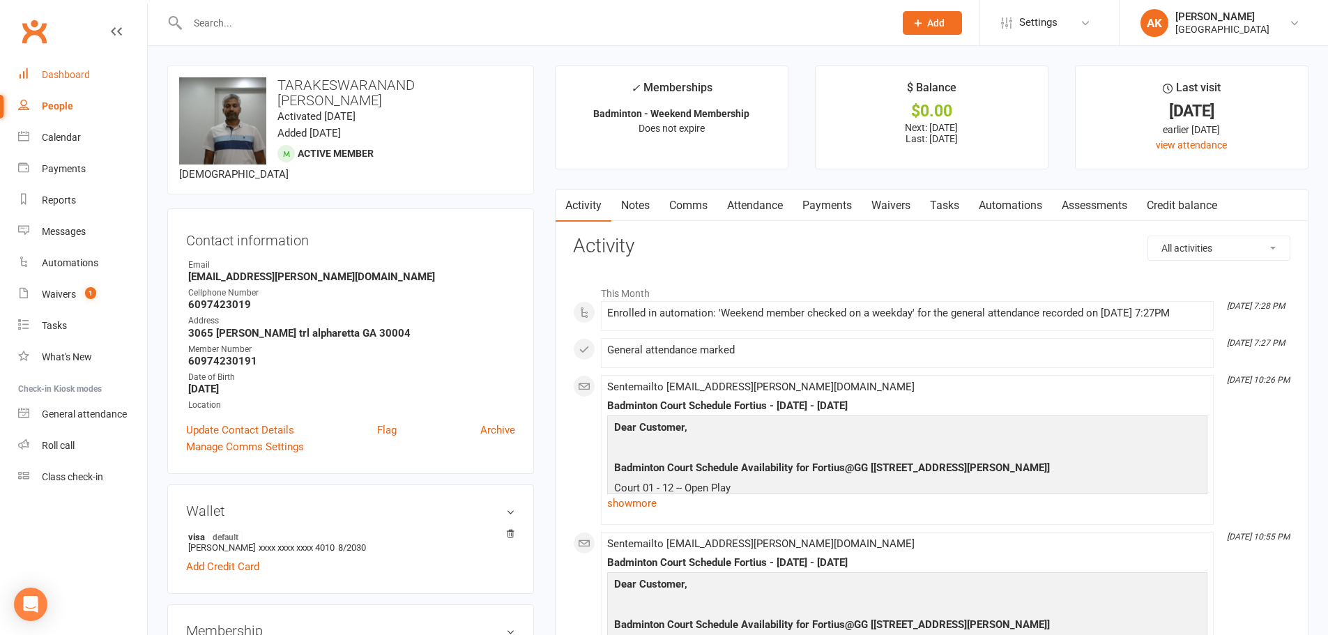
click at [96, 73] on link "Dashboard" at bounding box center [82, 74] width 129 height 31
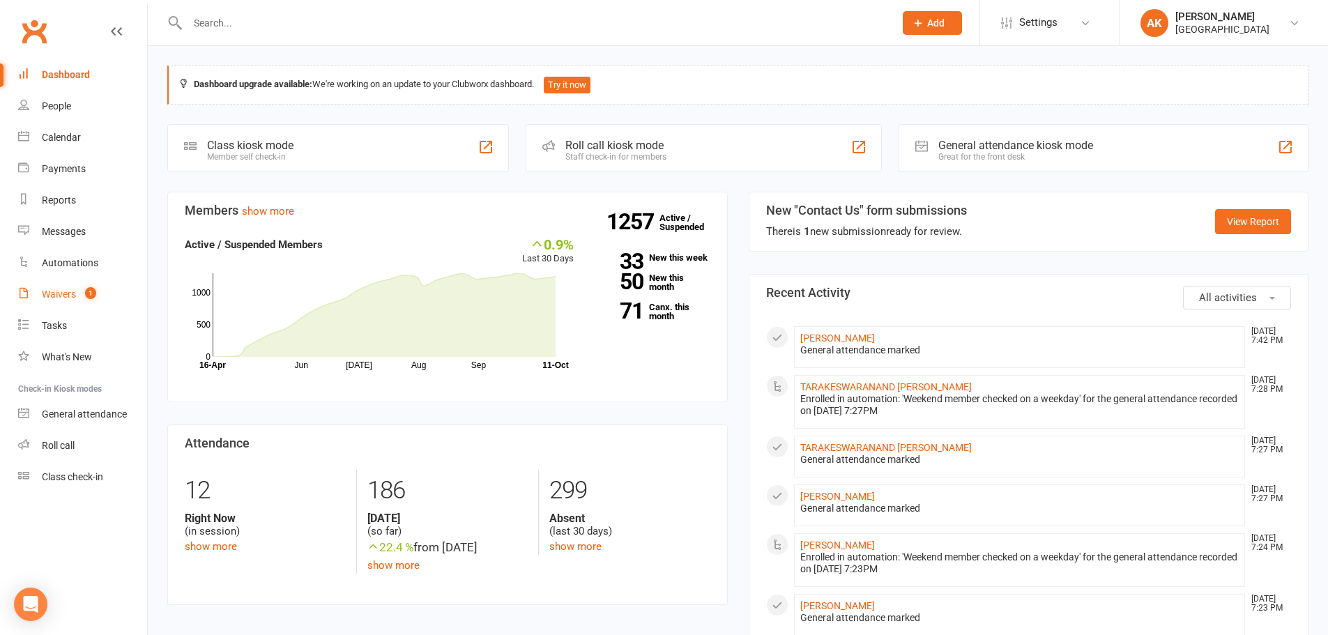
click at [79, 296] on count-badge "1" at bounding box center [87, 294] width 18 height 11
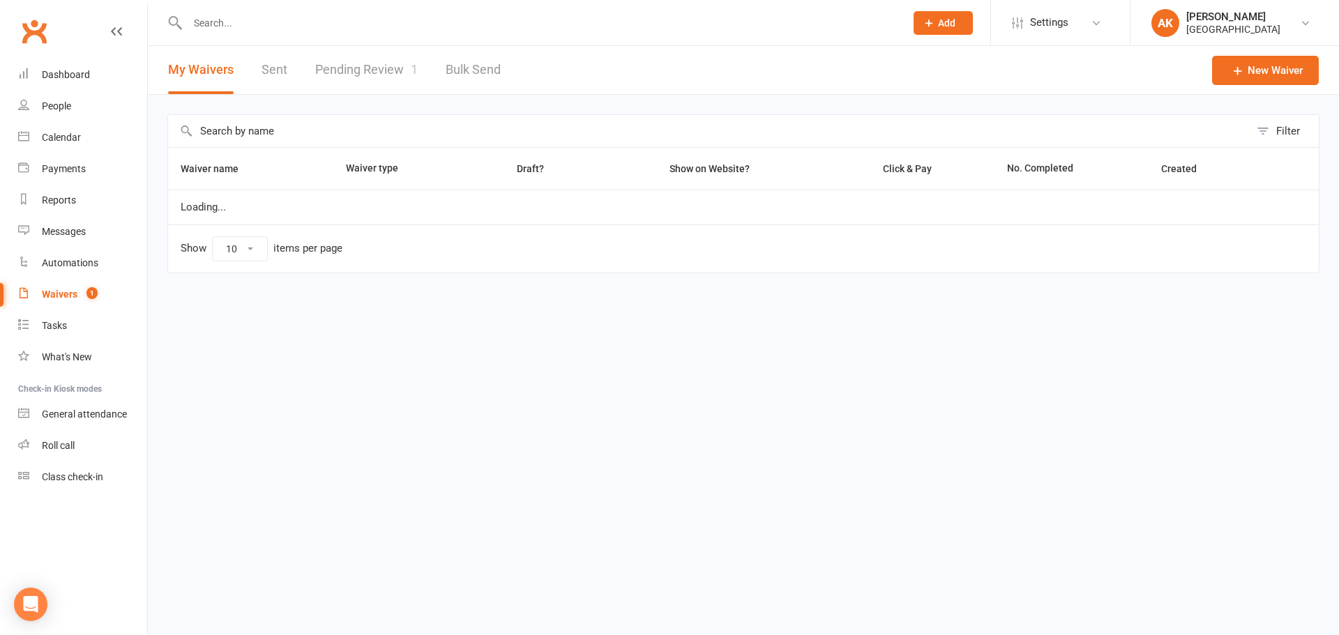
click at [385, 61] on link "Pending Review 1" at bounding box center [366, 70] width 103 height 48
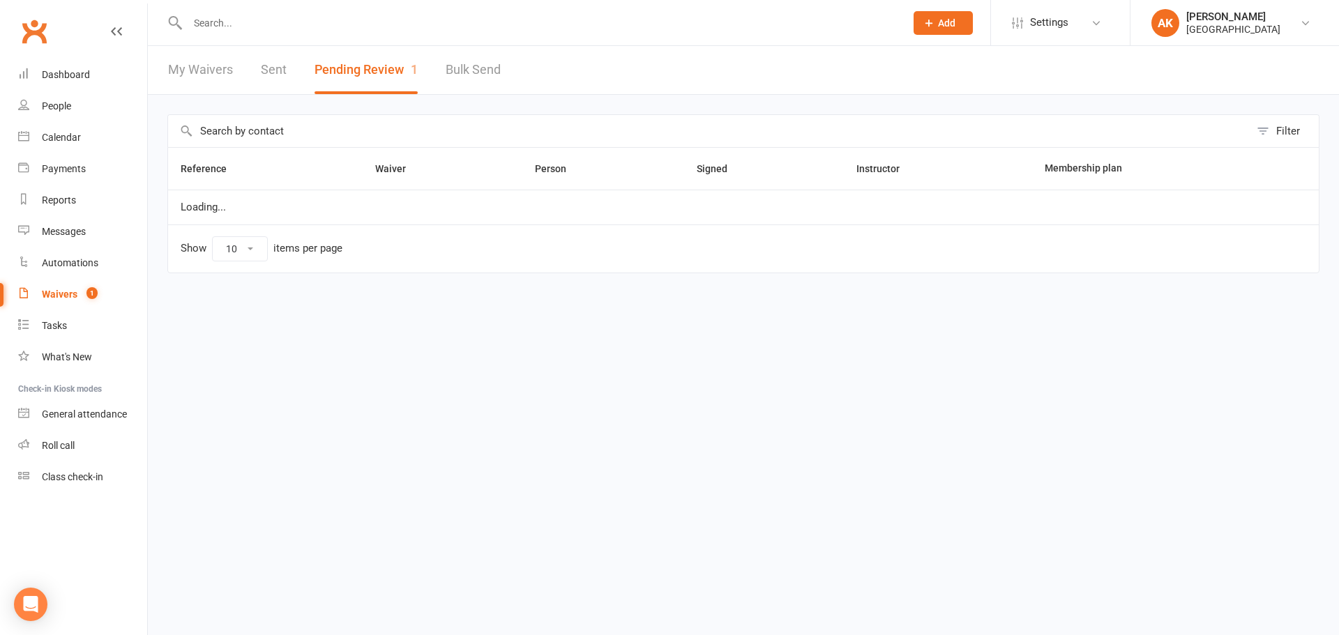
click at [204, 75] on link "My Waivers" at bounding box center [200, 70] width 65 height 48
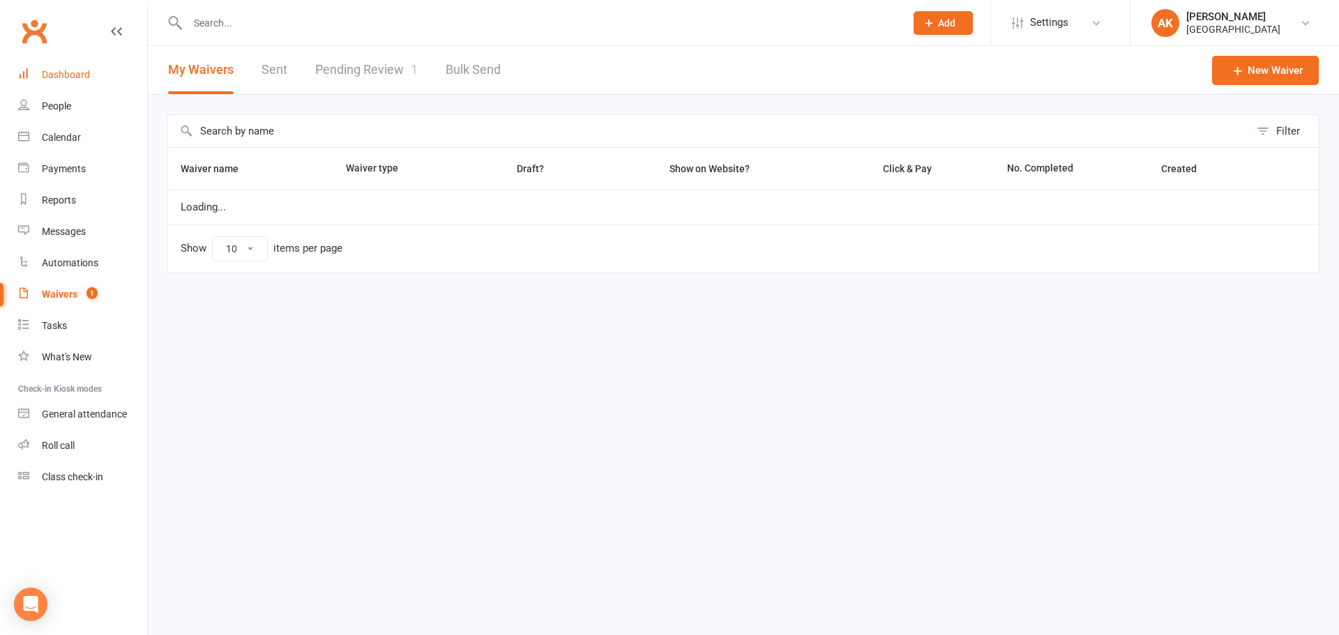
click at [47, 79] on div "Dashboard" at bounding box center [66, 74] width 48 height 11
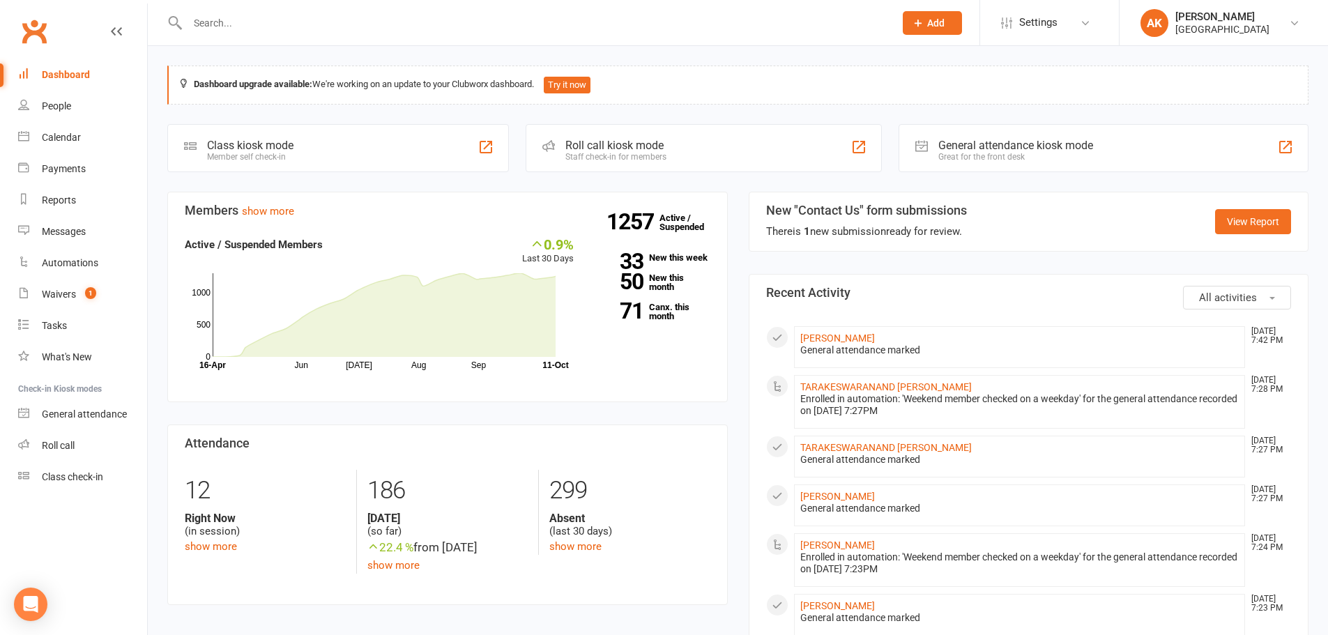
click at [74, 72] on div "Dashboard" at bounding box center [66, 74] width 48 height 11
click at [312, 20] on input "text" at bounding box center [533, 23] width 701 height 20
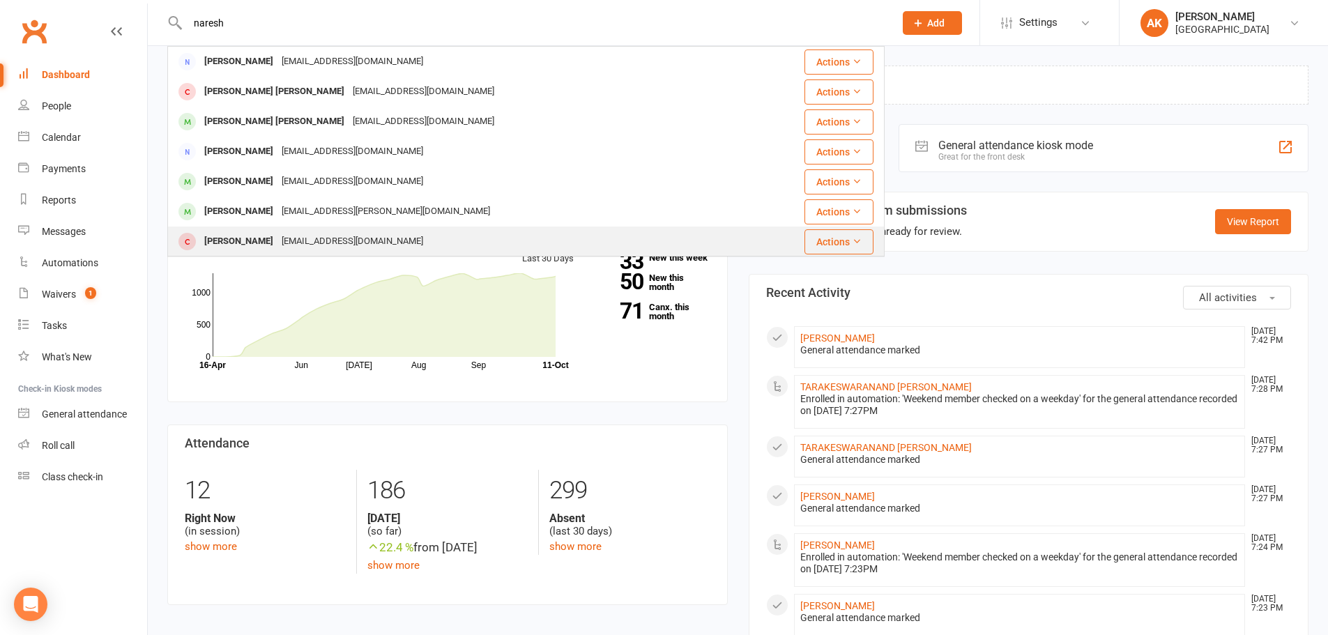
type input "naresh"
click at [275, 227] on div "Rithikha Naresh rsmonica90@yahoo.com" at bounding box center [457, 241] width 577 height 29
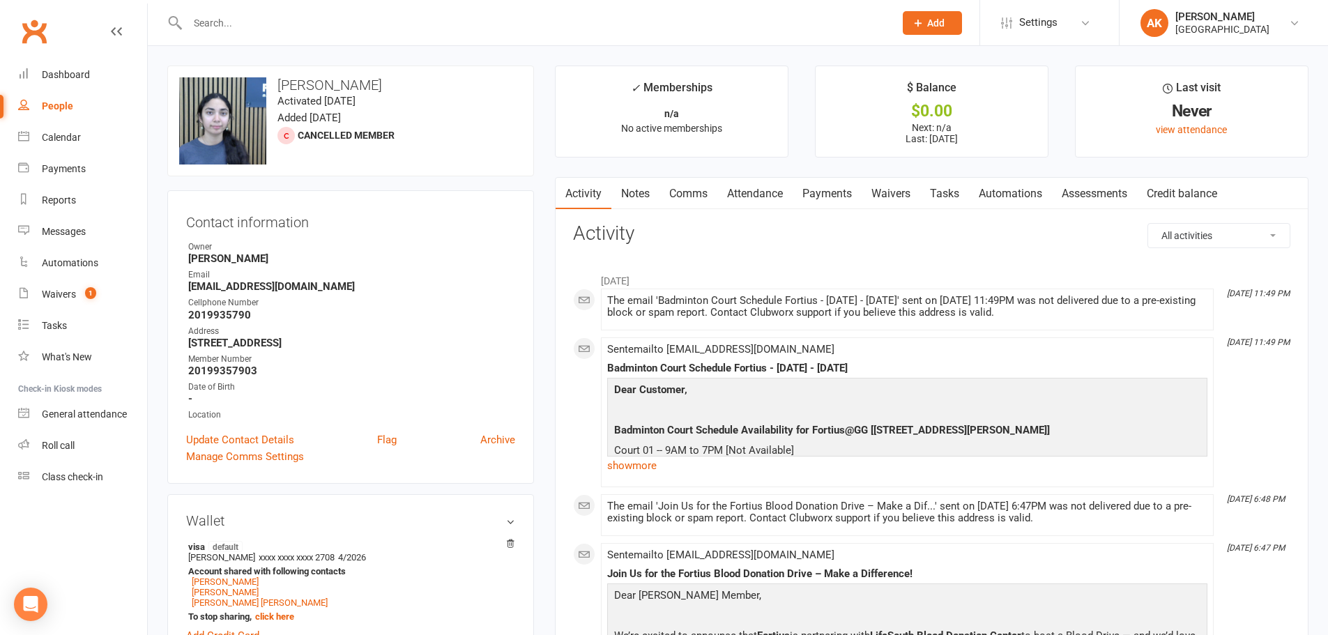
click at [302, 24] on input "text" at bounding box center [533, 23] width 701 height 20
type input "[PERSON_NAME]"
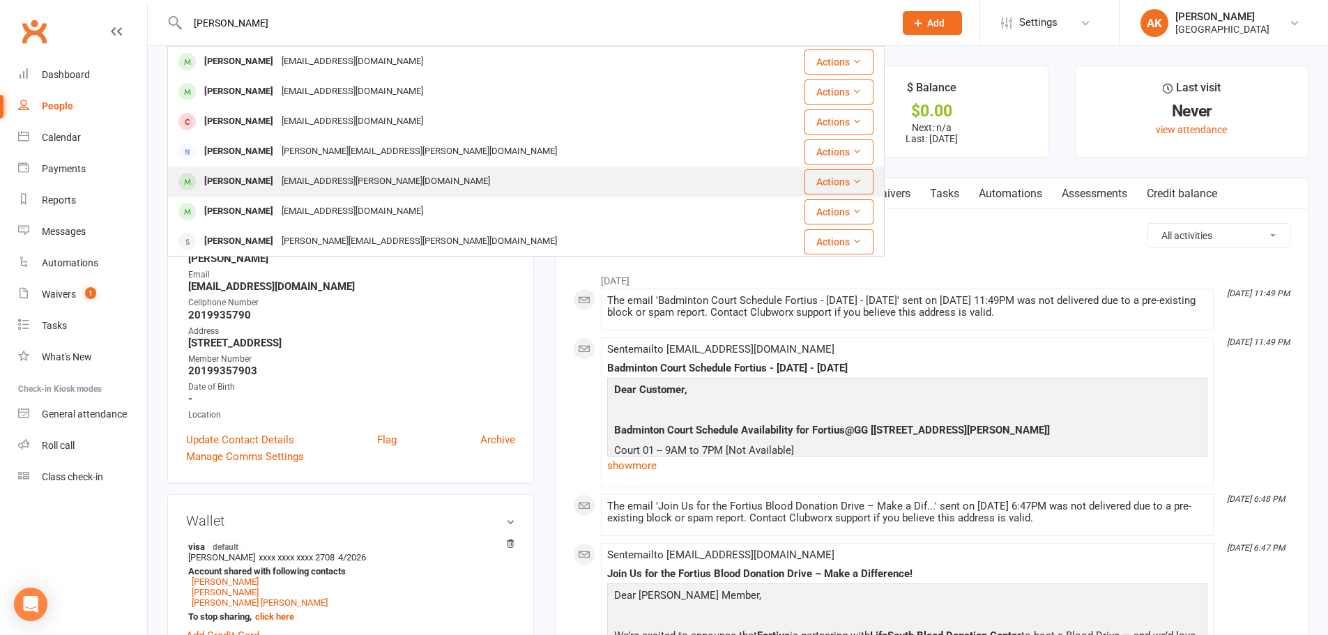
click at [278, 169] on div "SujayKumar Thota nareshnaidu.thota@gmail.com" at bounding box center [466, 181] width 595 height 29
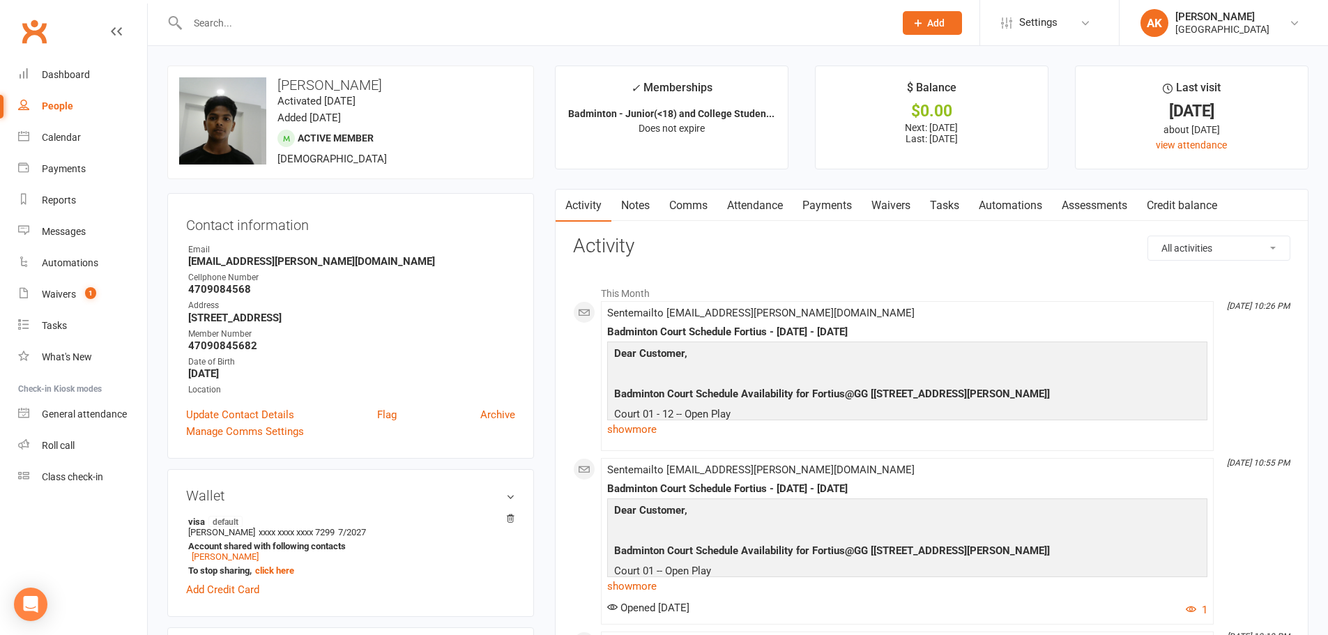
click at [824, 199] on link "Payments" at bounding box center [827, 206] width 69 height 32
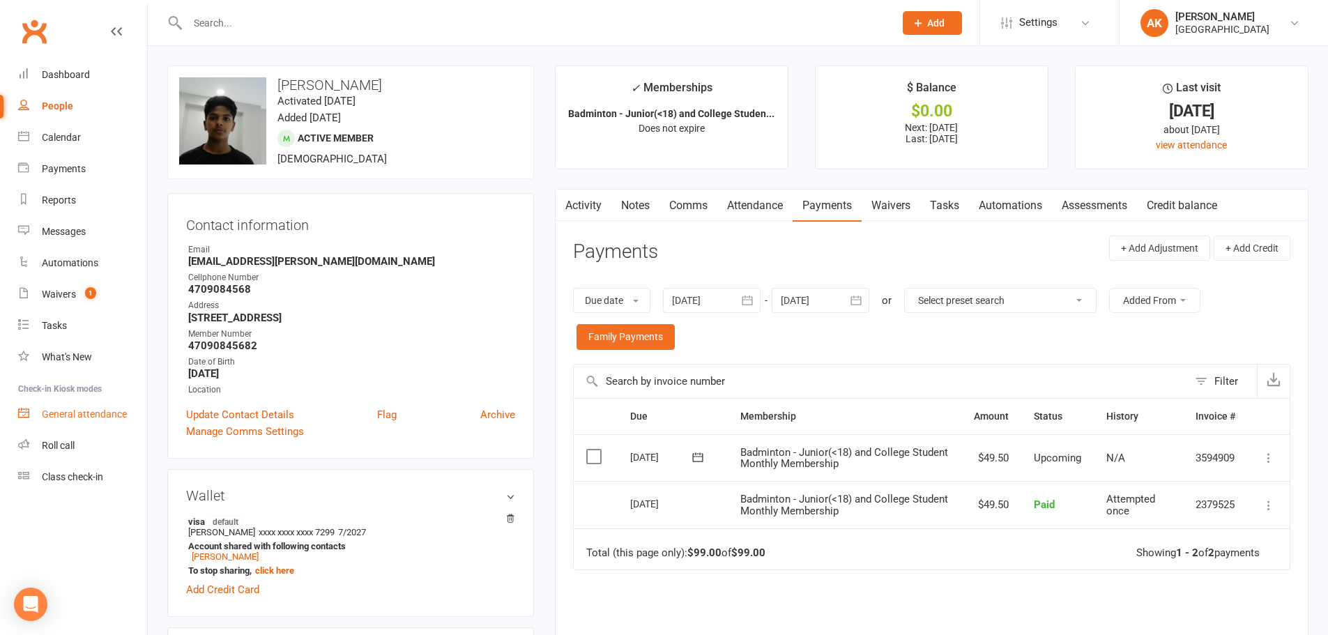
click at [105, 411] on div "General attendance" at bounding box center [84, 414] width 85 height 11
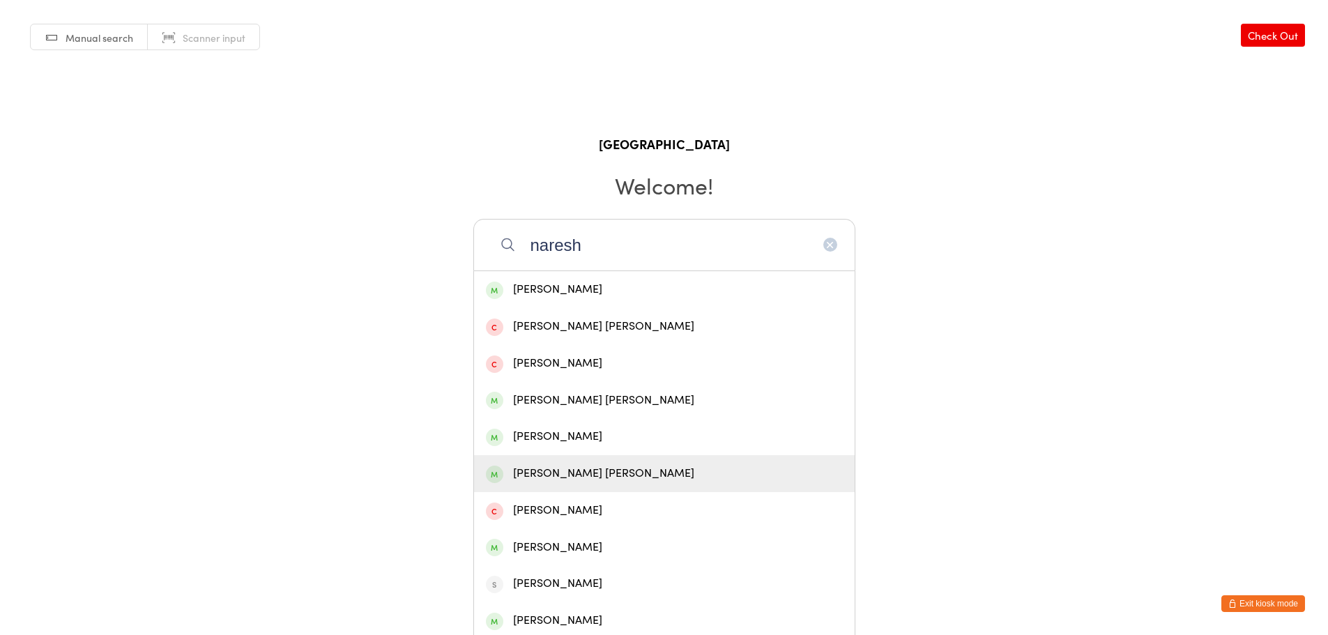
type input "naresh"
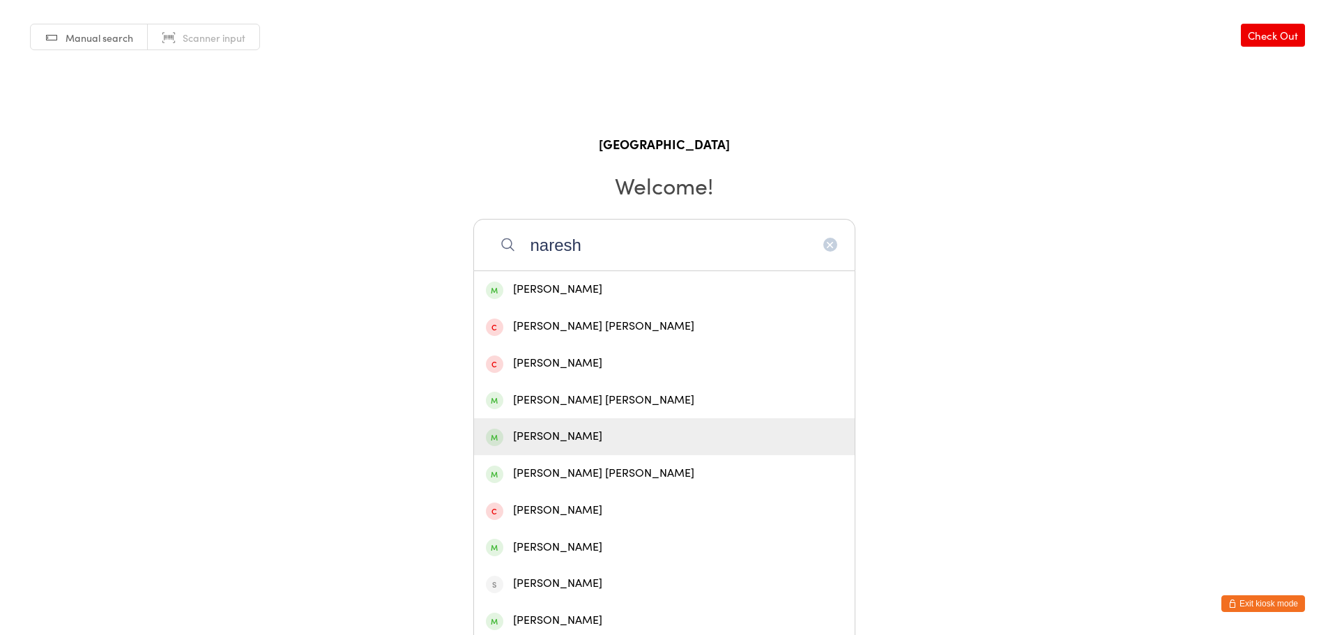
click at [578, 437] on div "[PERSON_NAME]" at bounding box center [664, 436] width 357 height 19
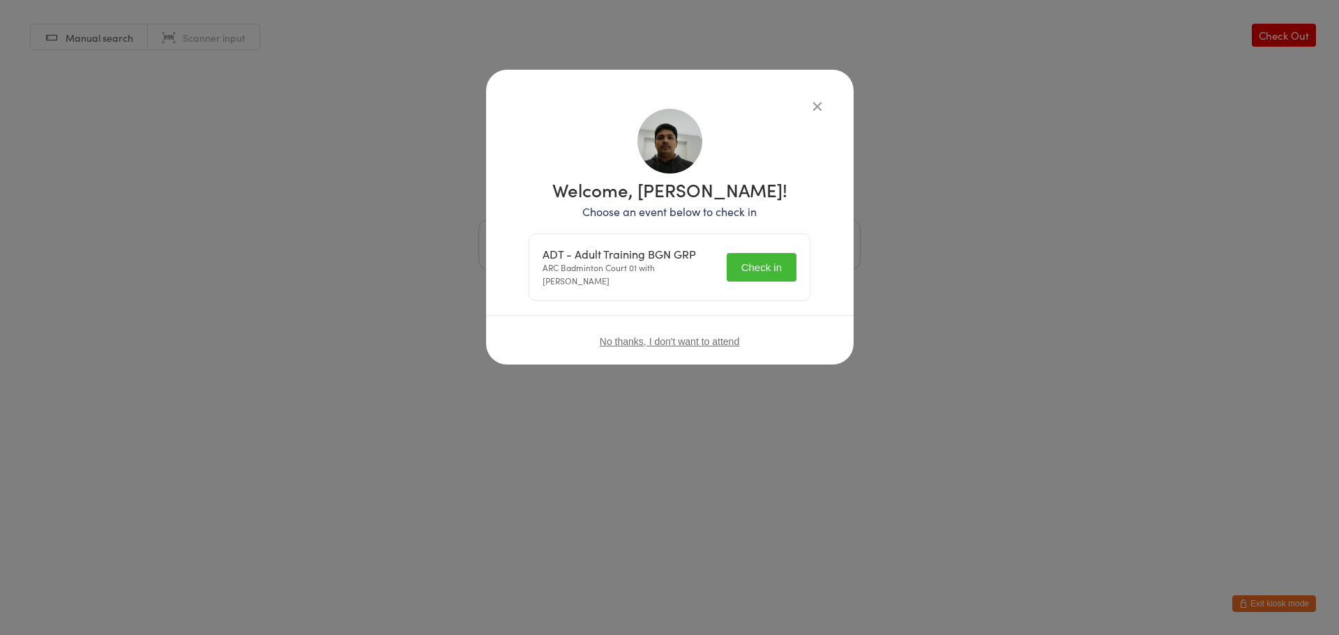
click at [692, 344] on span "No thanks, I don't want to attend" at bounding box center [669, 341] width 139 height 11
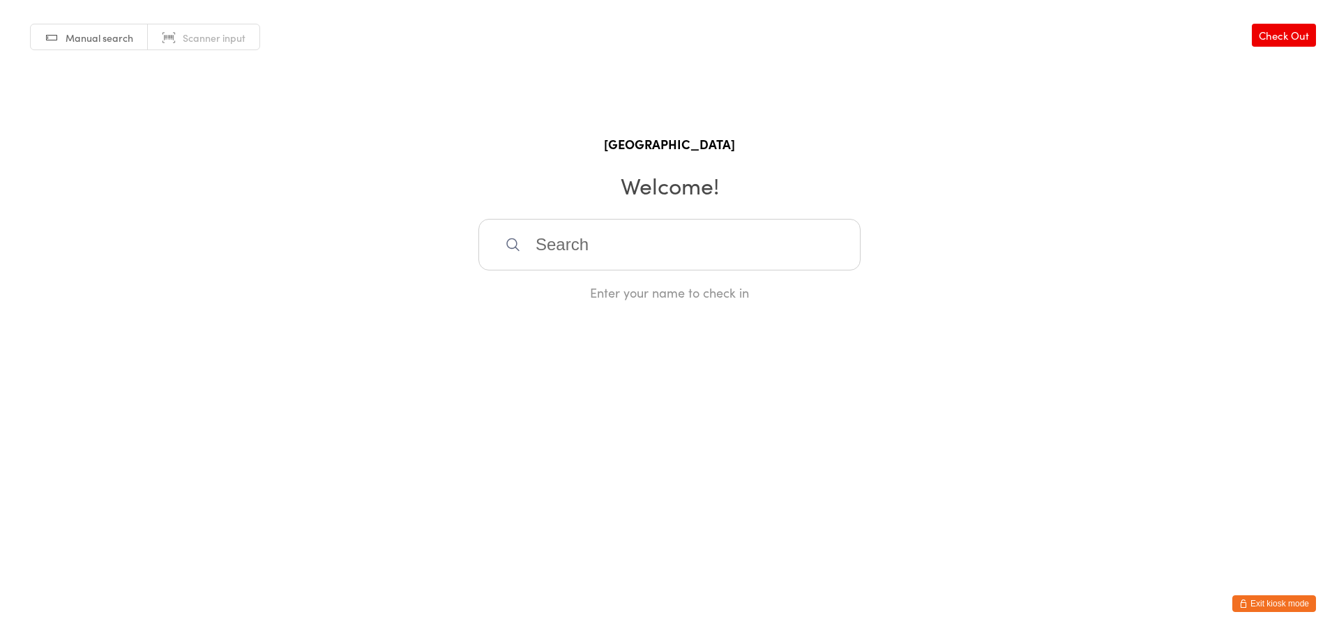
click at [691, 250] on input "search" at bounding box center [669, 245] width 382 height 52
click at [770, 442] on html "You have now entered Kiosk Mode. Members will be able to check themselves in us…" at bounding box center [669, 317] width 1339 height 635
click at [674, 245] on input "search" at bounding box center [669, 245] width 382 height 52
type input "adult"
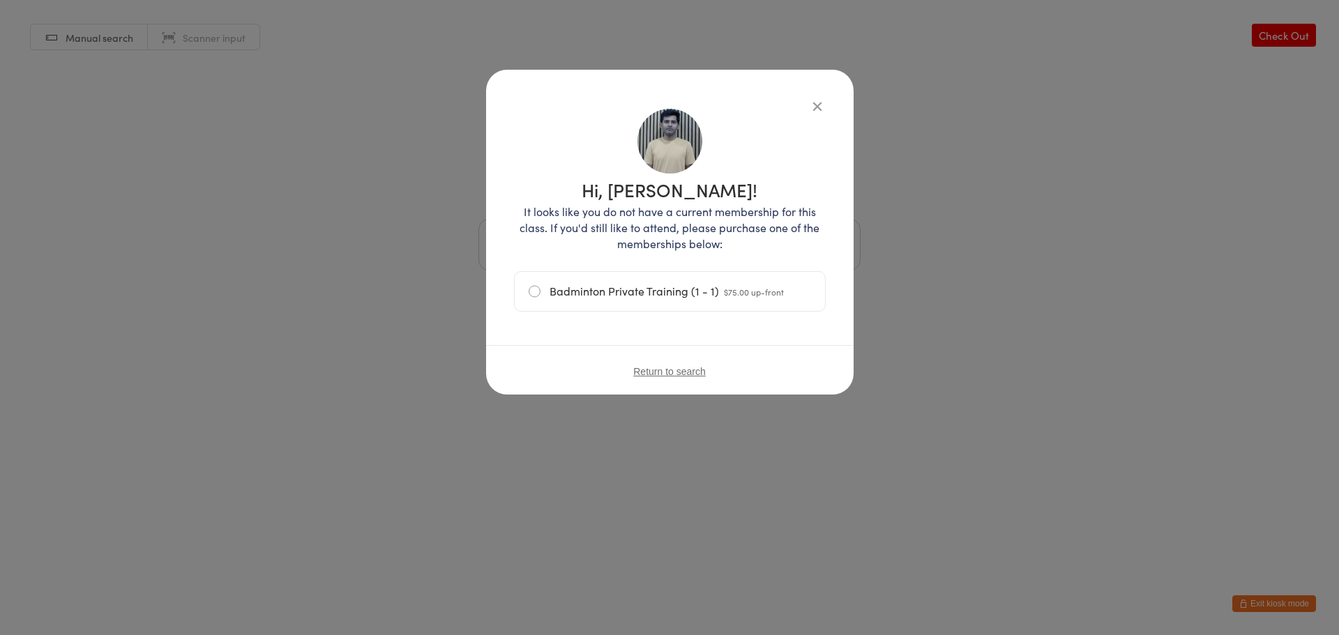
click at [819, 107] on icon "button" at bounding box center [817, 105] width 15 height 15
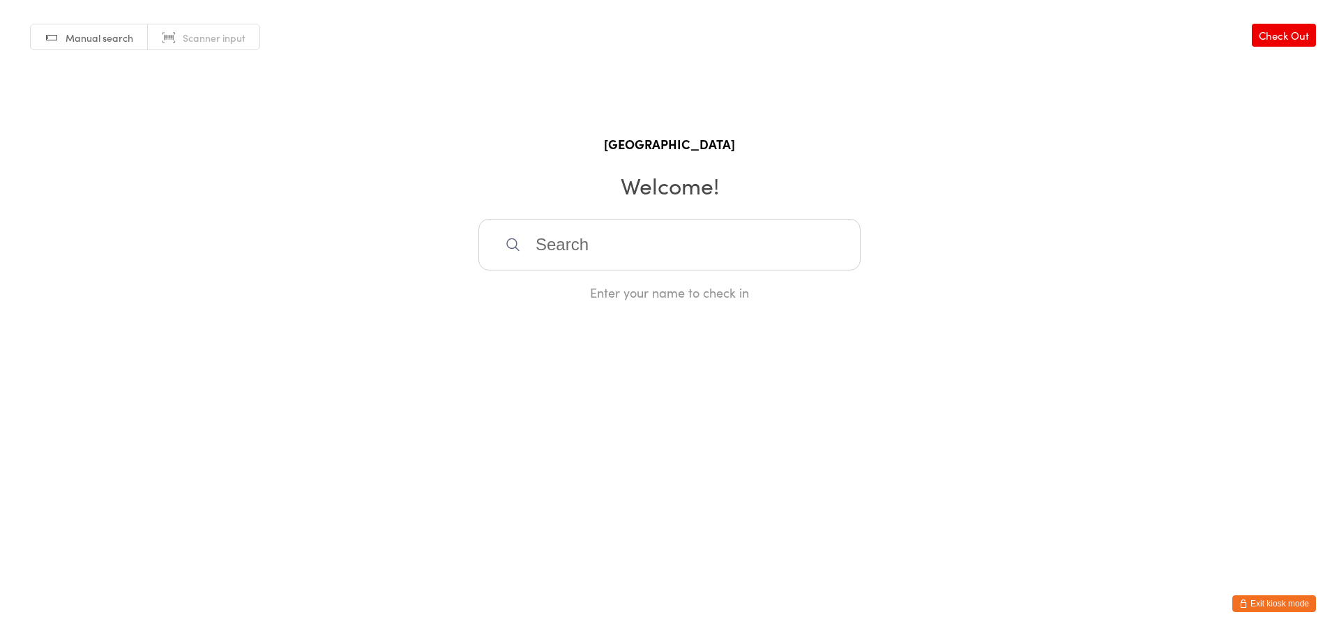
click at [589, 251] on input "search" at bounding box center [669, 245] width 382 height 52
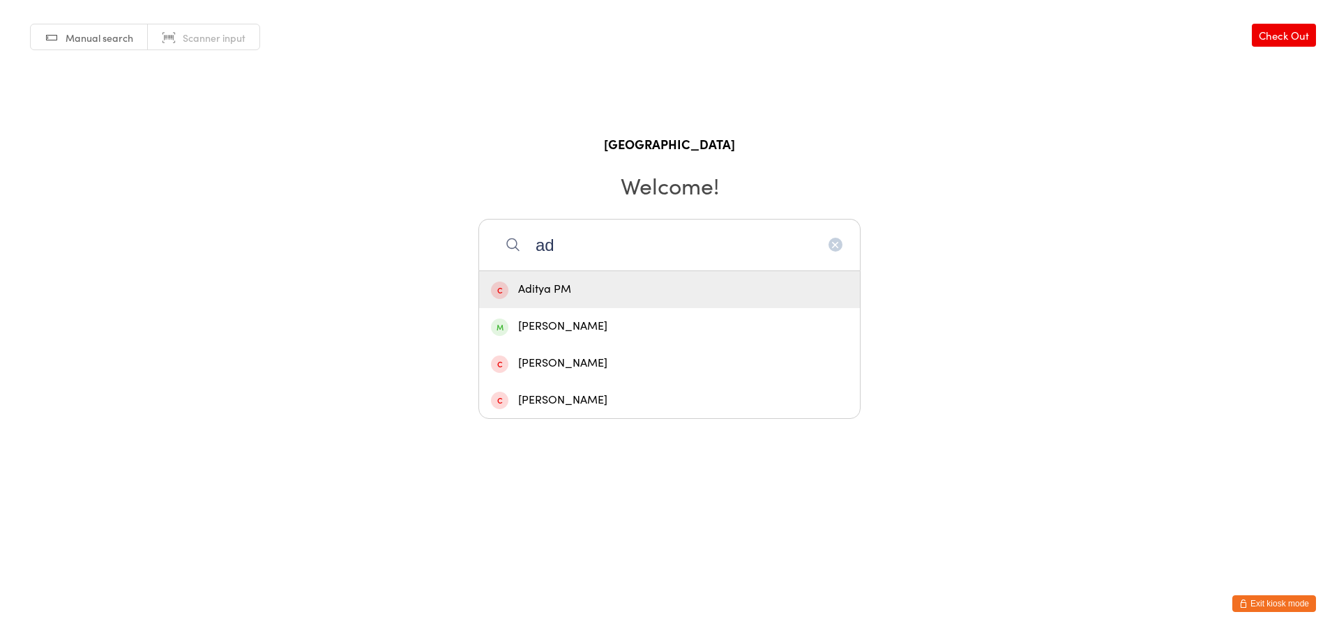
type input "a"
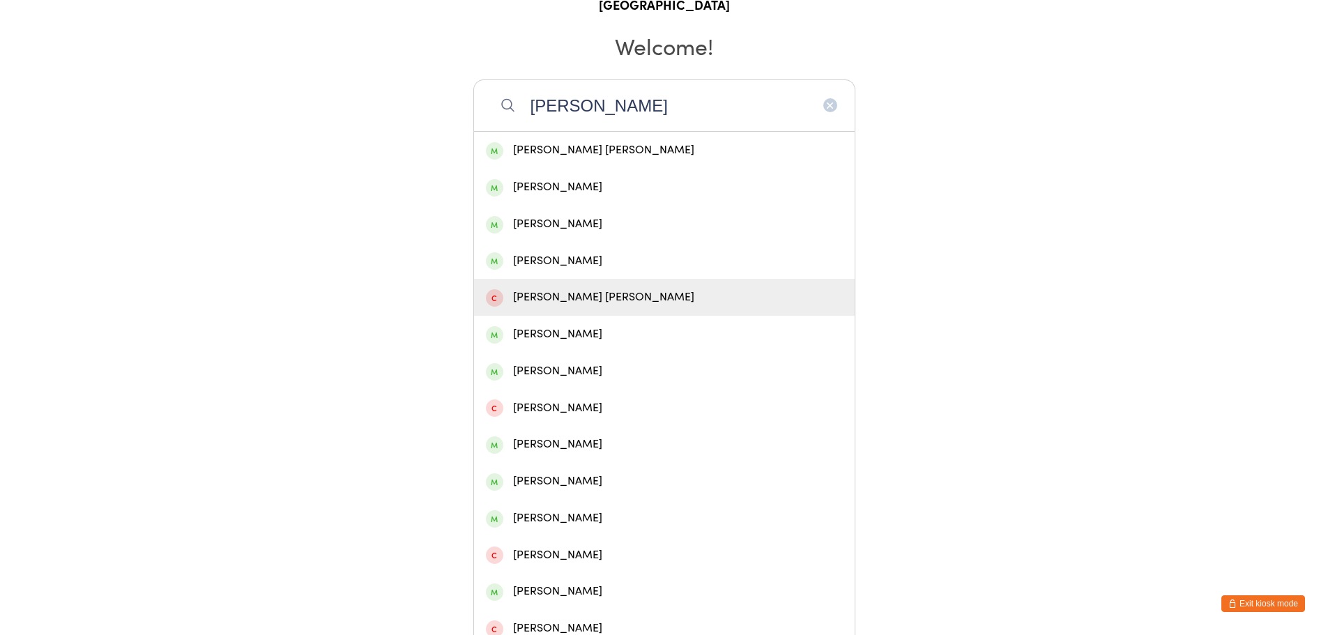
scroll to position [178, 0]
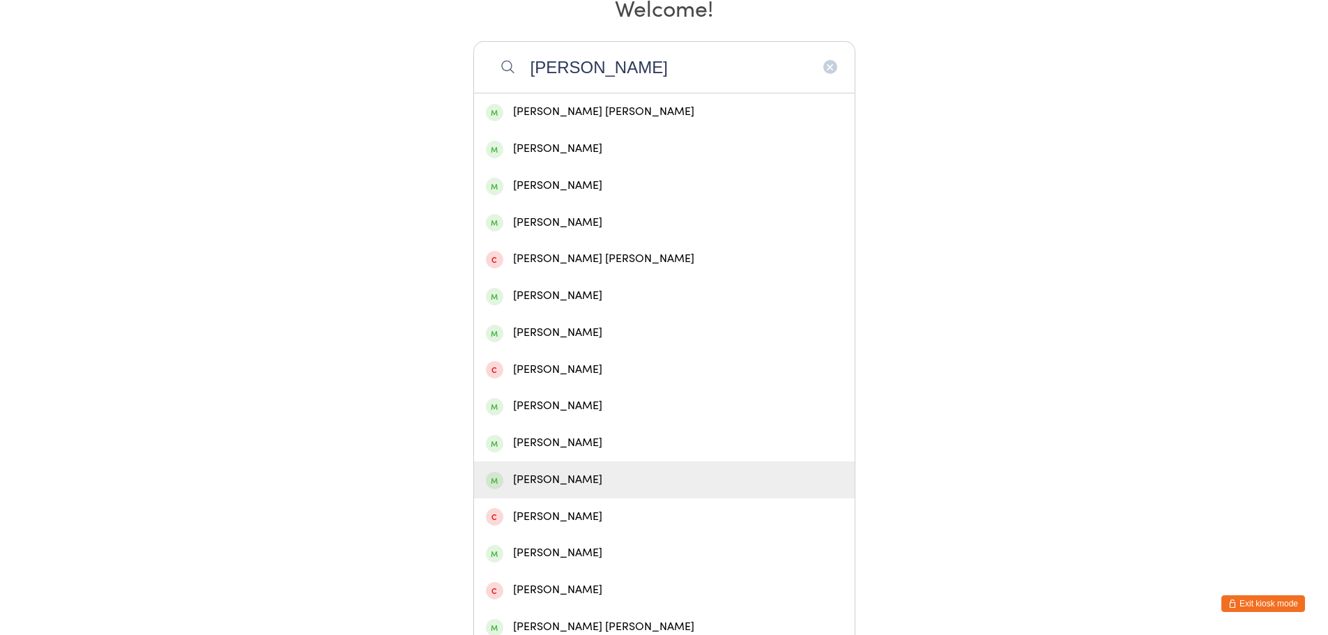
type input "nareshkumar"
click at [575, 471] on div "NareshNaidu Thota" at bounding box center [664, 480] width 357 height 19
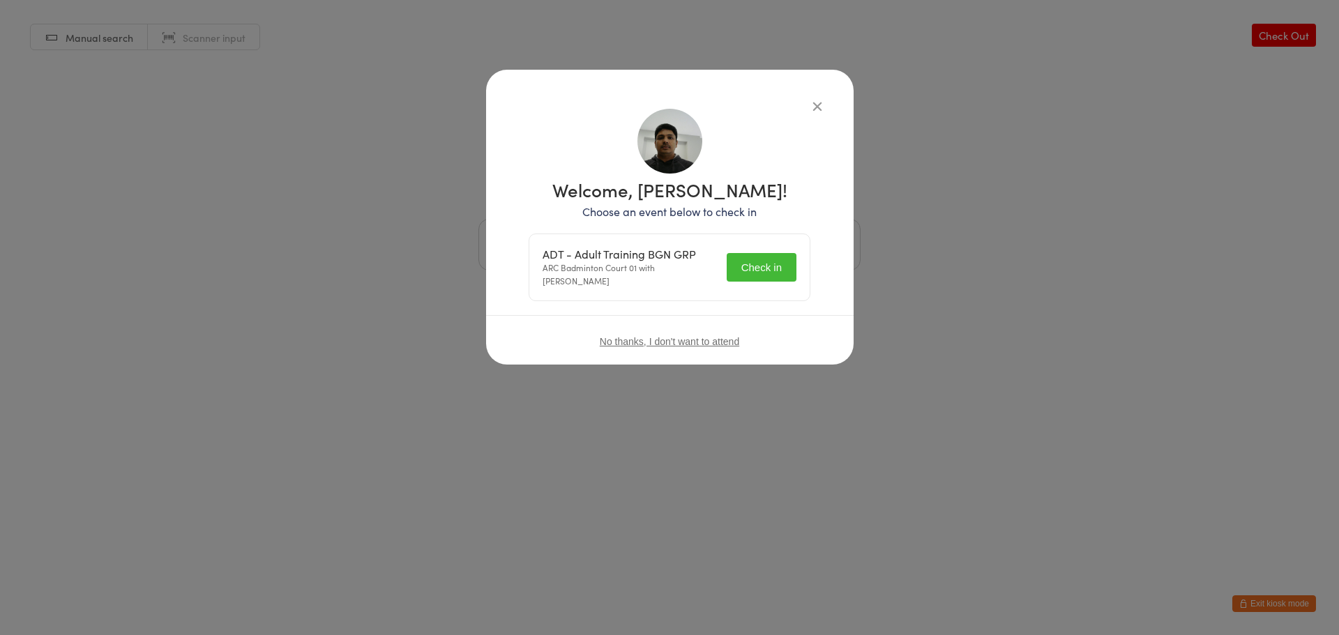
click at [823, 109] on icon "button" at bounding box center [817, 105] width 15 height 15
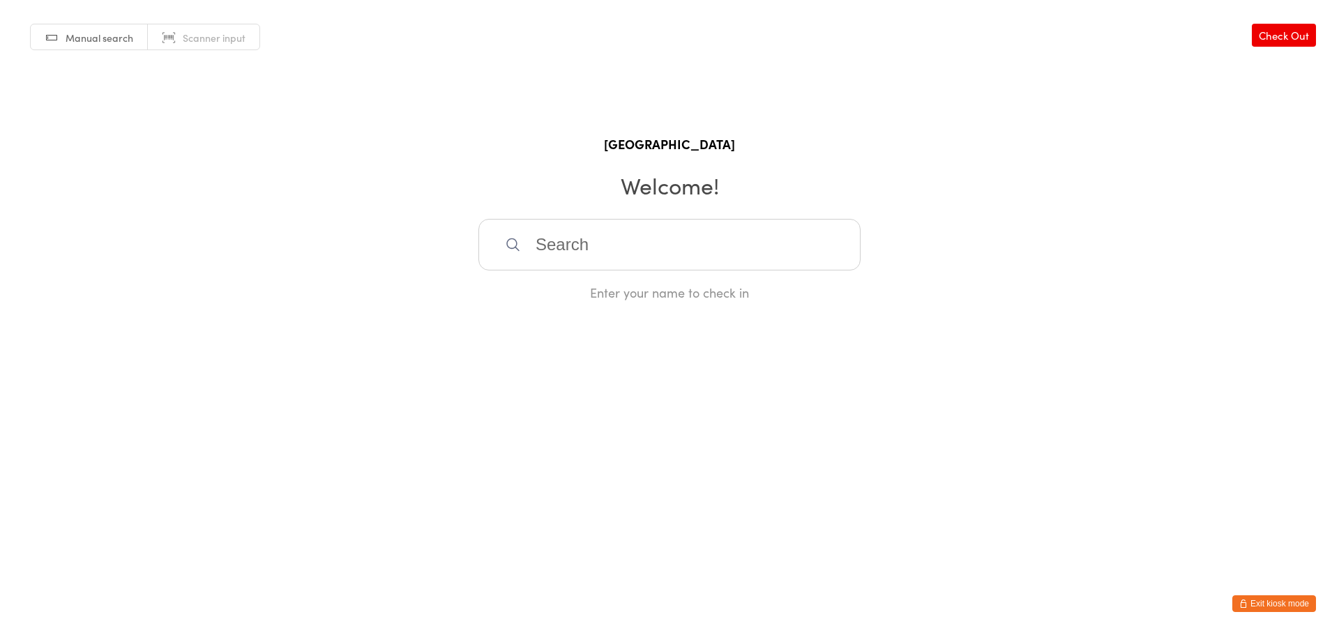
click at [707, 245] on input "search" at bounding box center [669, 245] width 382 height 52
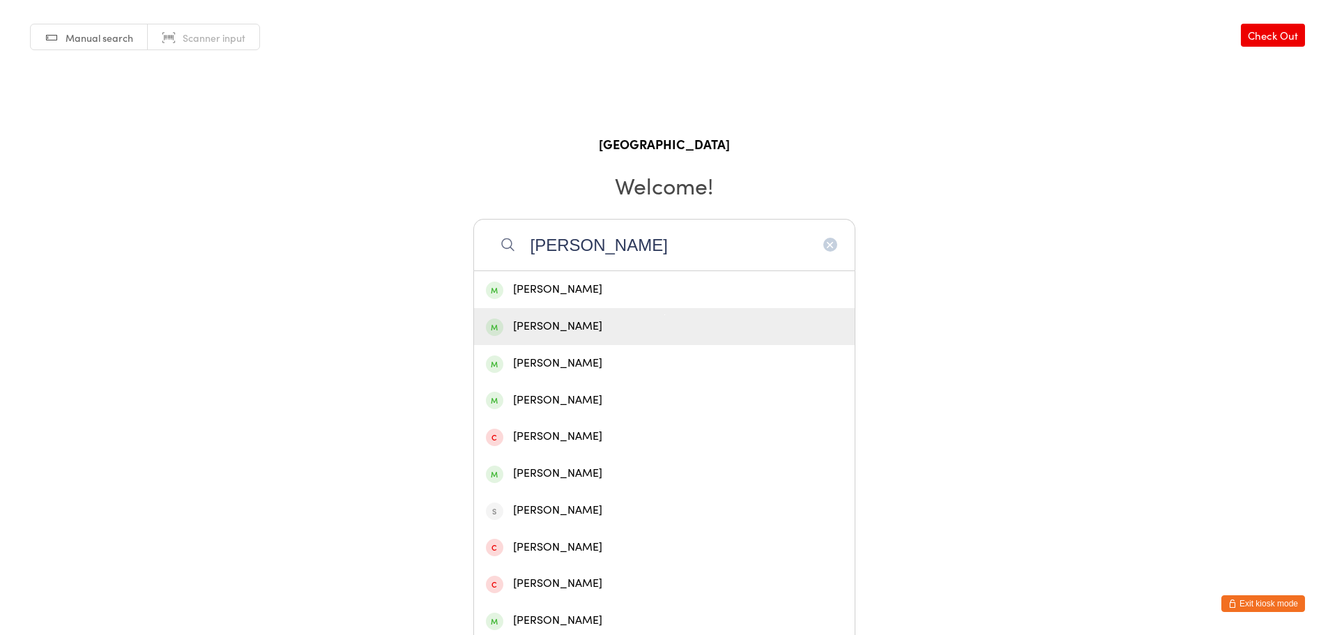
type input "sujay"
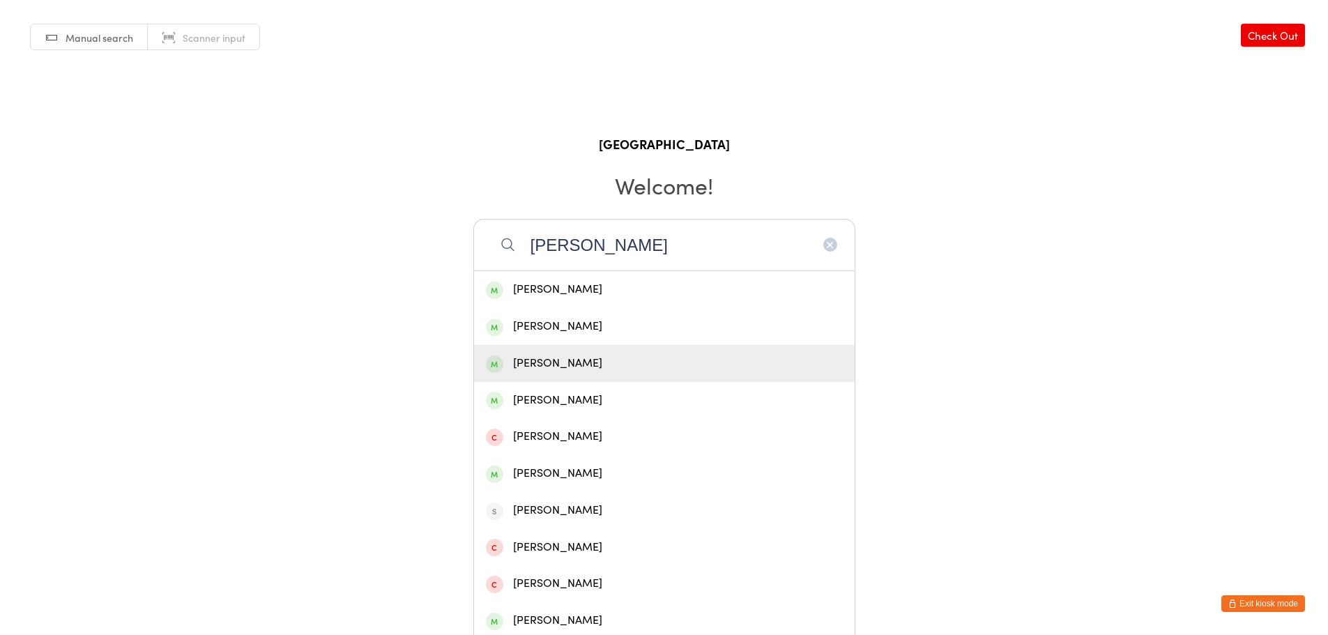
click at [596, 355] on div "SujayKumar Thota" at bounding box center [664, 363] width 357 height 19
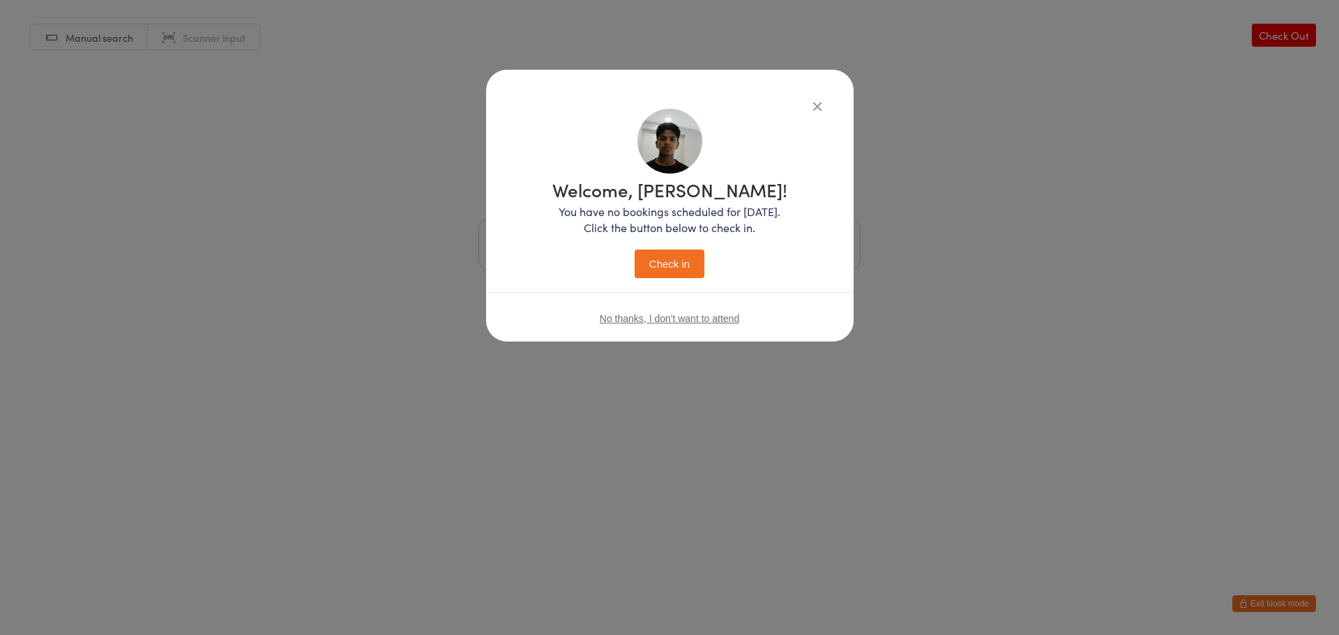
click at [665, 273] on button "Check in" at bounding box center [670, 264] width 70 height 29
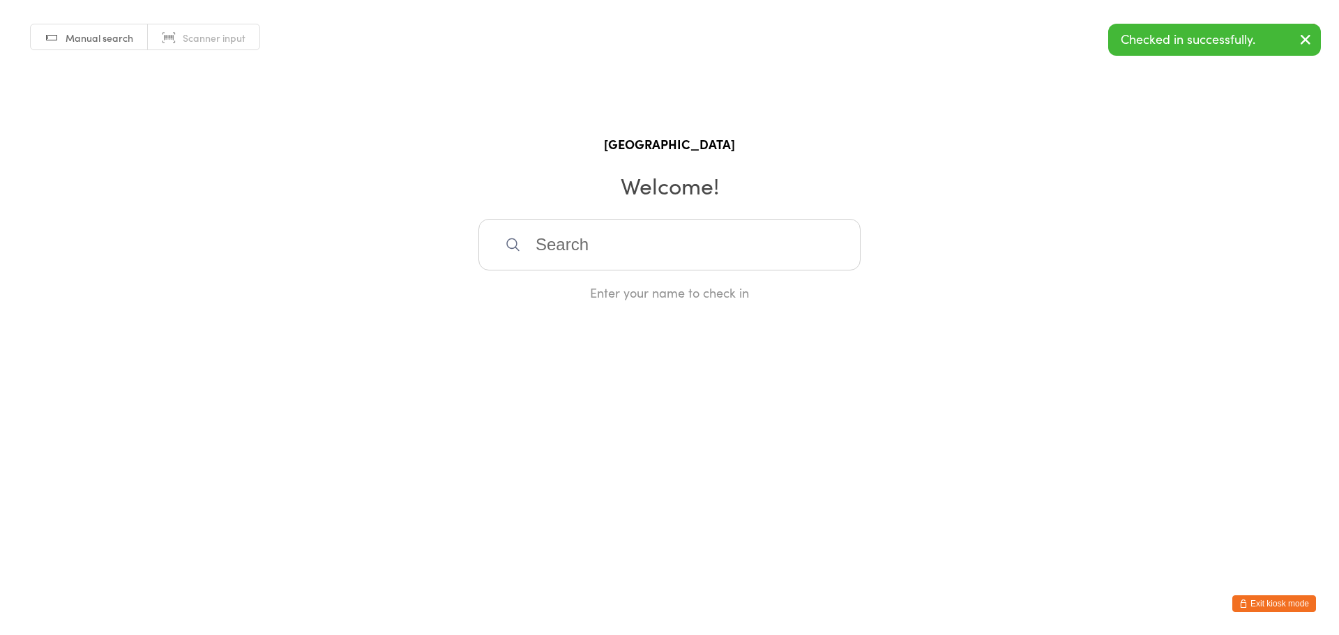
click at [1268, 606] on button "Exit kiosk mode" at bounding box center [1274, 604] width 84 height 17
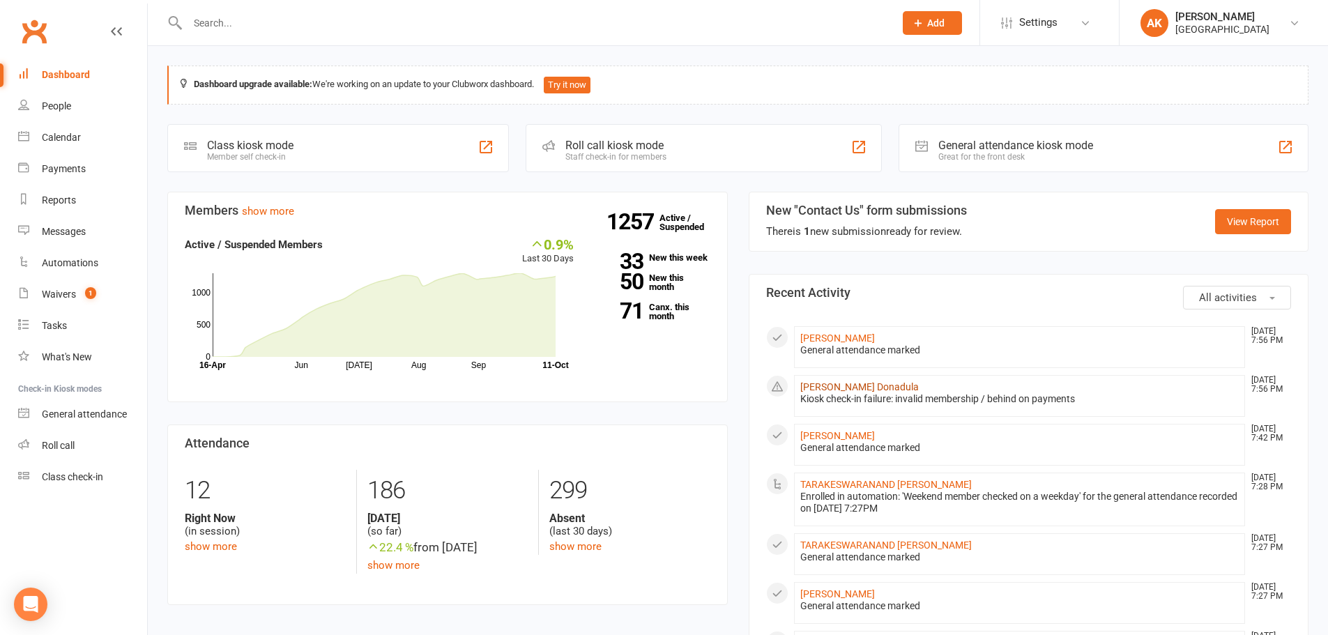
click at [817, 382] on link "[PERSON_NAME] Donadula" at bounding box center [860, 386] width 119 height 11
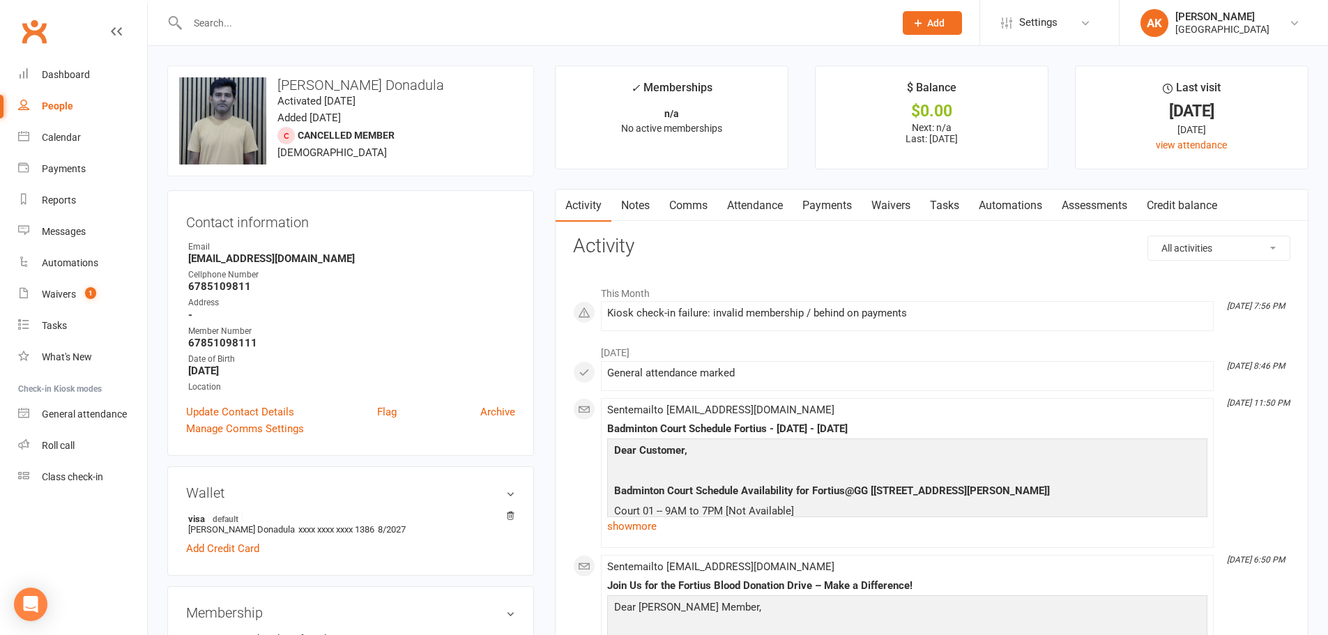
click at [731, 206] on link "Attendance" at bounding box center [755, 206] width 75 height 32
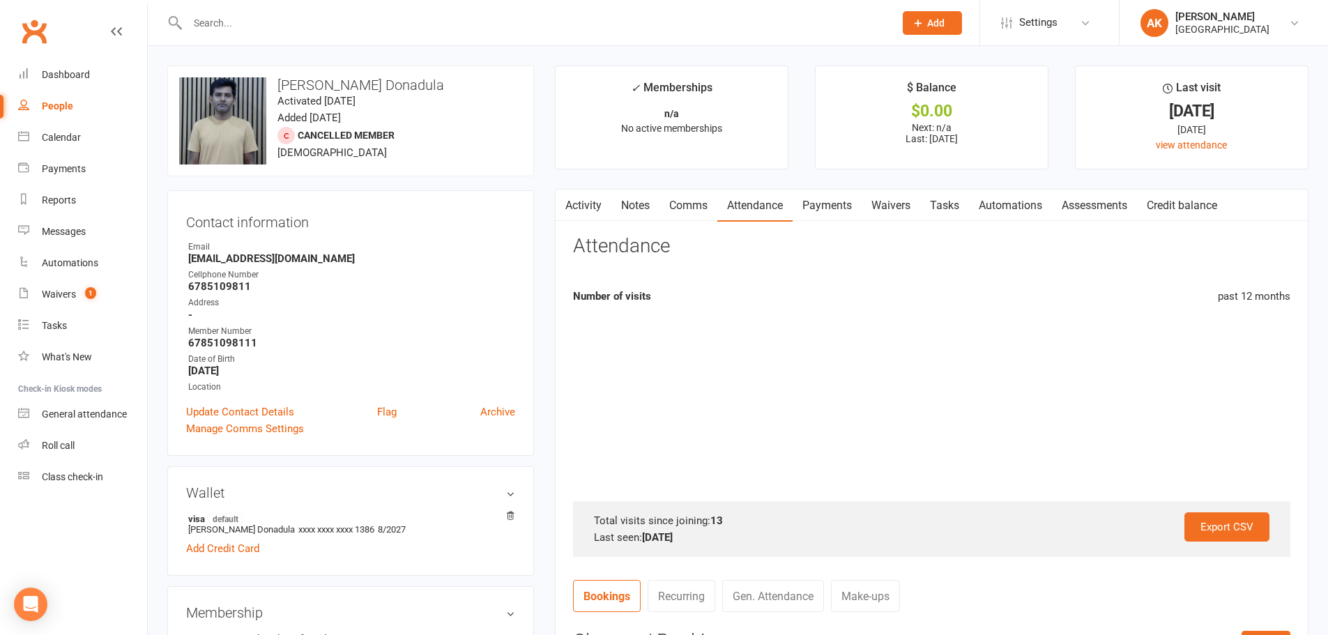
click at [827, 207] on link "Payments" at bounding box center [827, 206] width 69 height 32
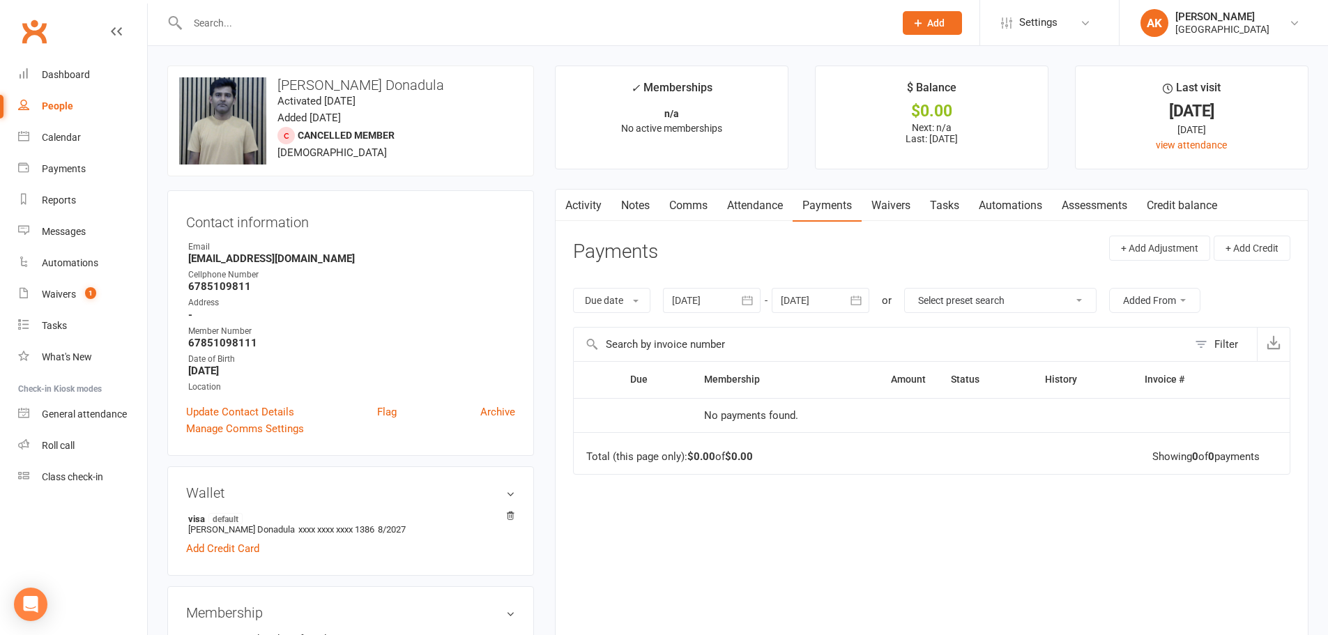
click at [598, 211] on link "Activity" at bounding box center [584, 206] width 56 height 32
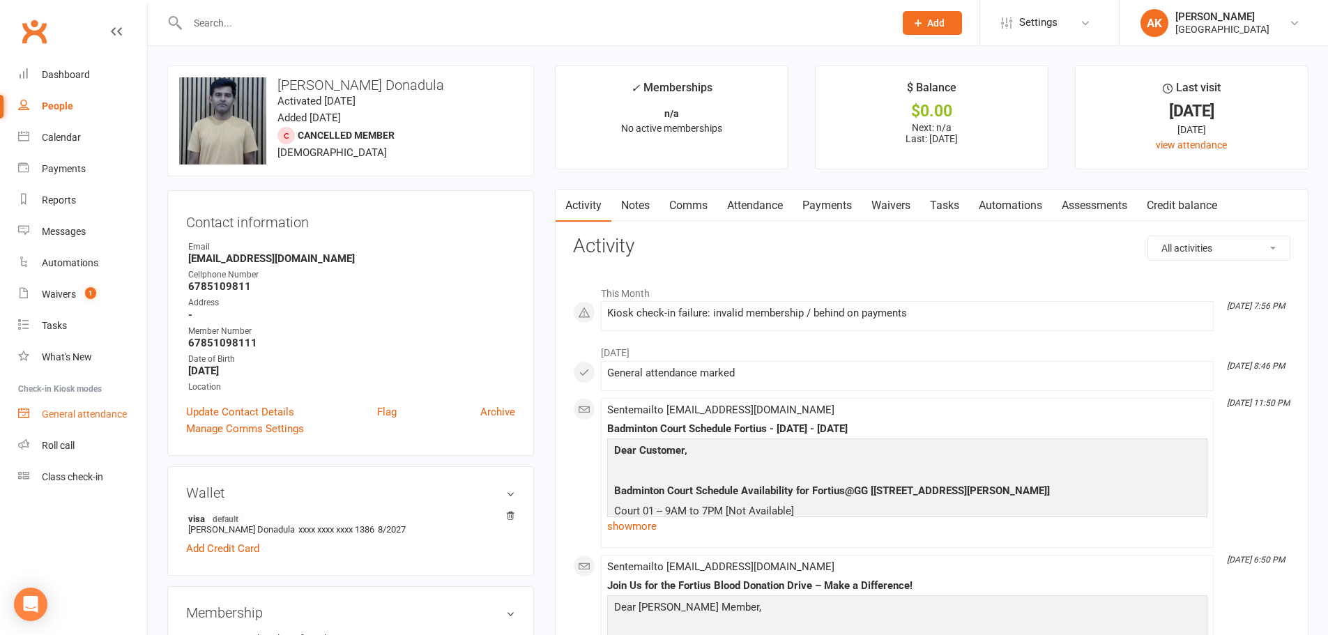
click at [71, 415] on div "General attendance" at bounding box center [84, 414] width 85 height 11
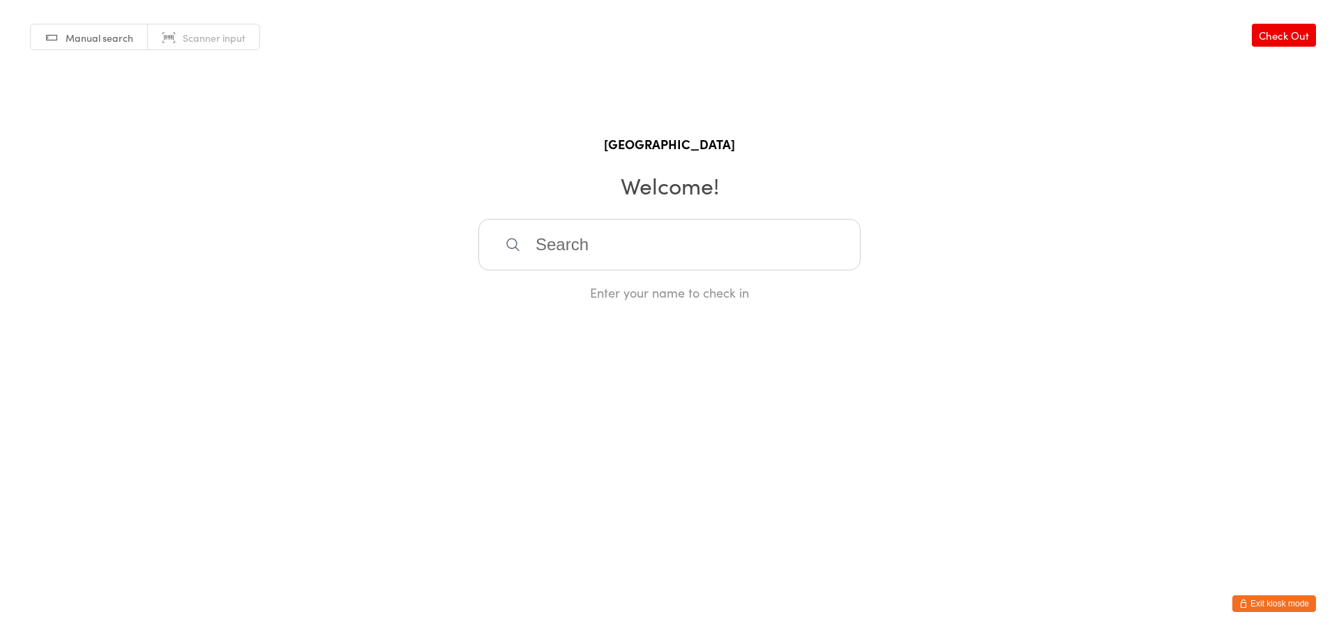
click at [642, 241] on input "search" at bounding box center [669, 245] width 382 height 52
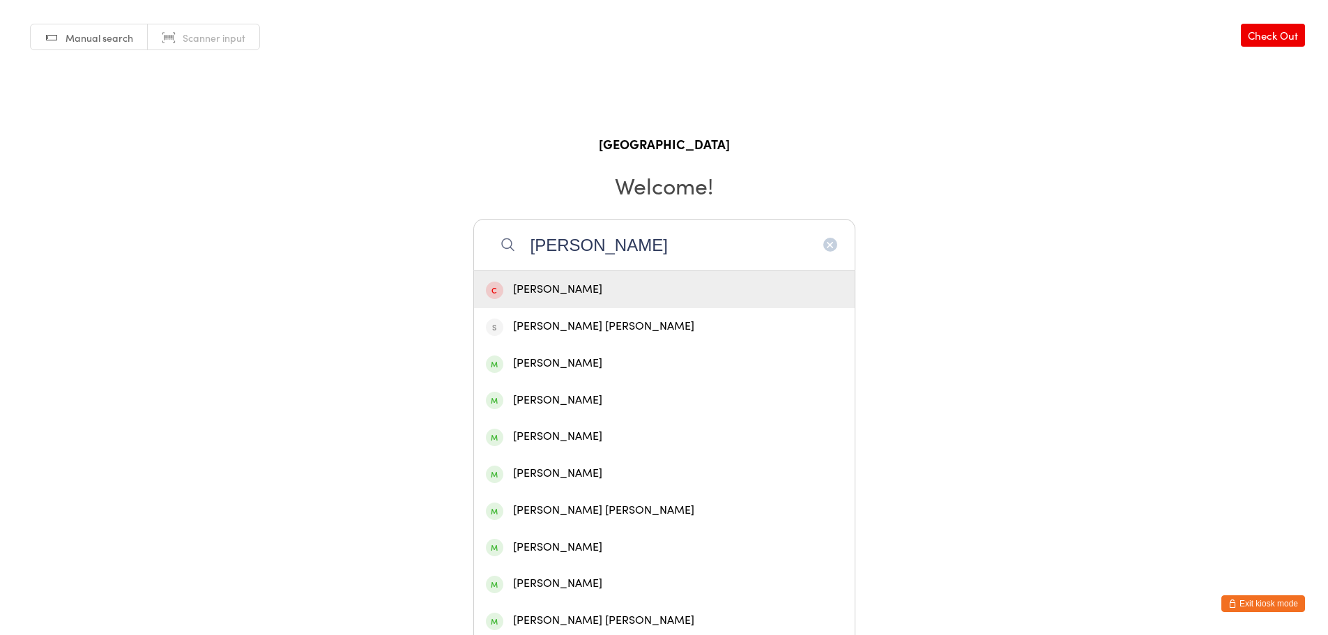
type input "[PERSON_NAME]"
click at [643, 289] on div "[PERSON_NAME]" at bounding box center [664, 289] width 357 height 19
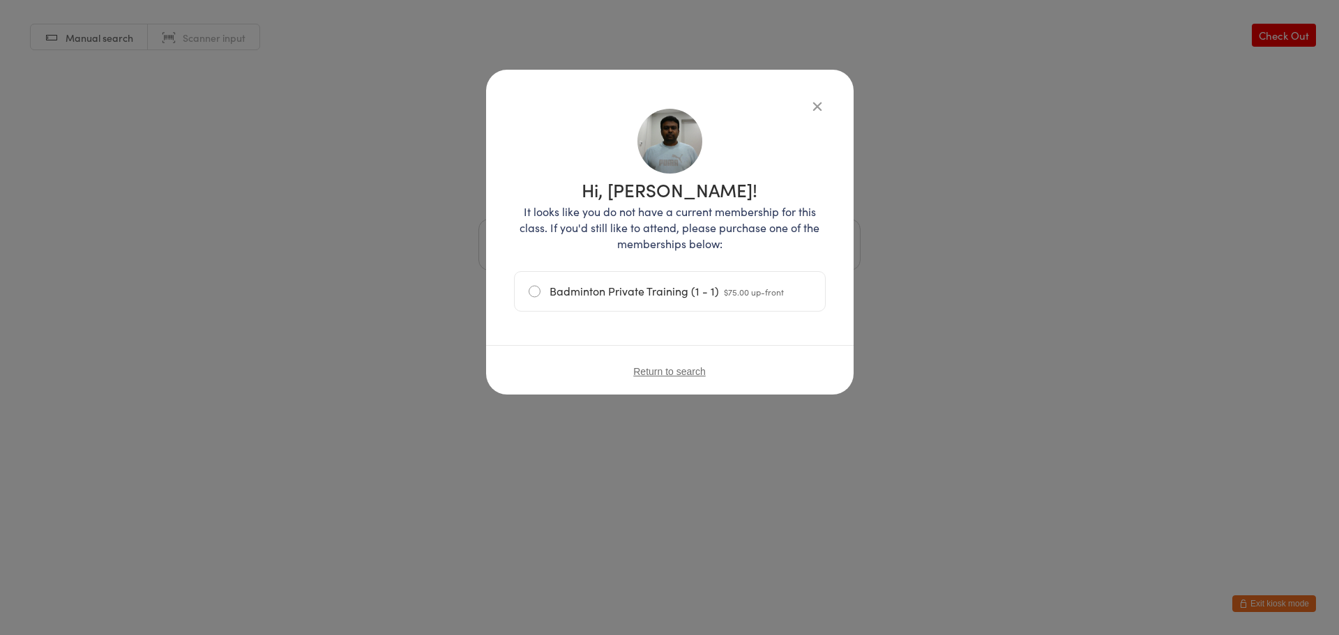
click at [821, 97] on div "Hi, [PERSON_NAME]! It looks like you do not have a current membership for this …" at bounding box center [669, 232] width 367 height 325
click at [813, 108] on icon "button" at bounding box center [817, 105] width 15 height 15
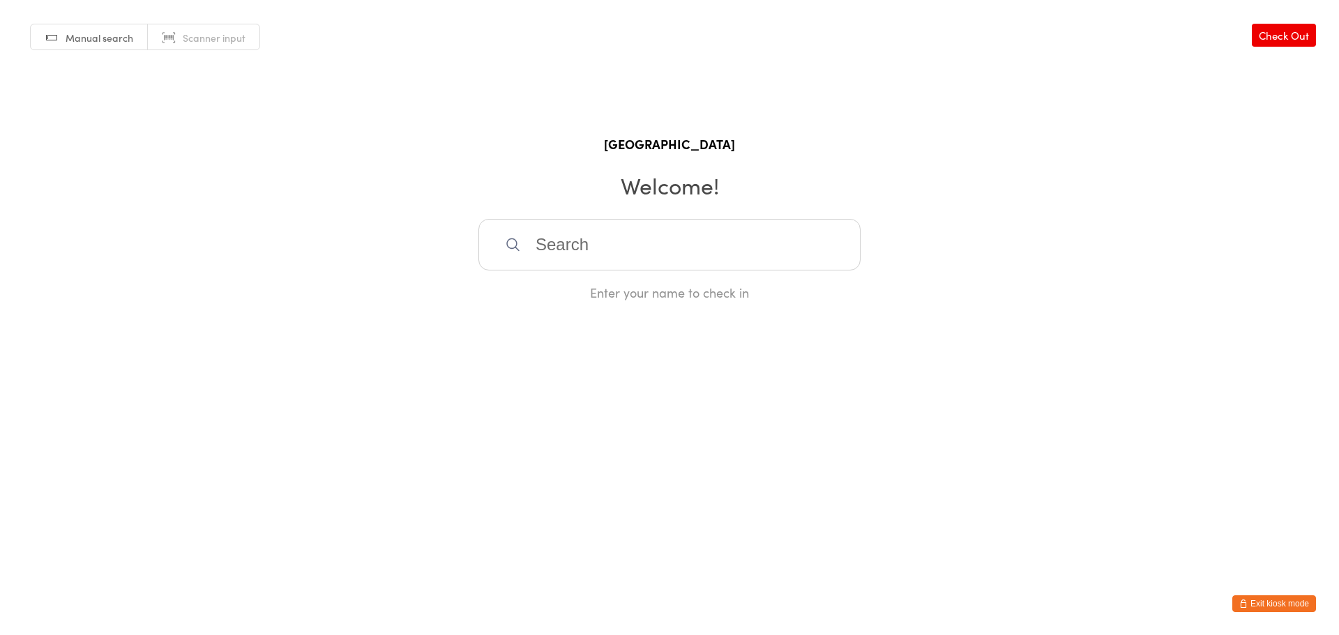
click at [1271, 610] on button "Exit kiosk mode" at bounding box center [1274, 604] width 84 height 17
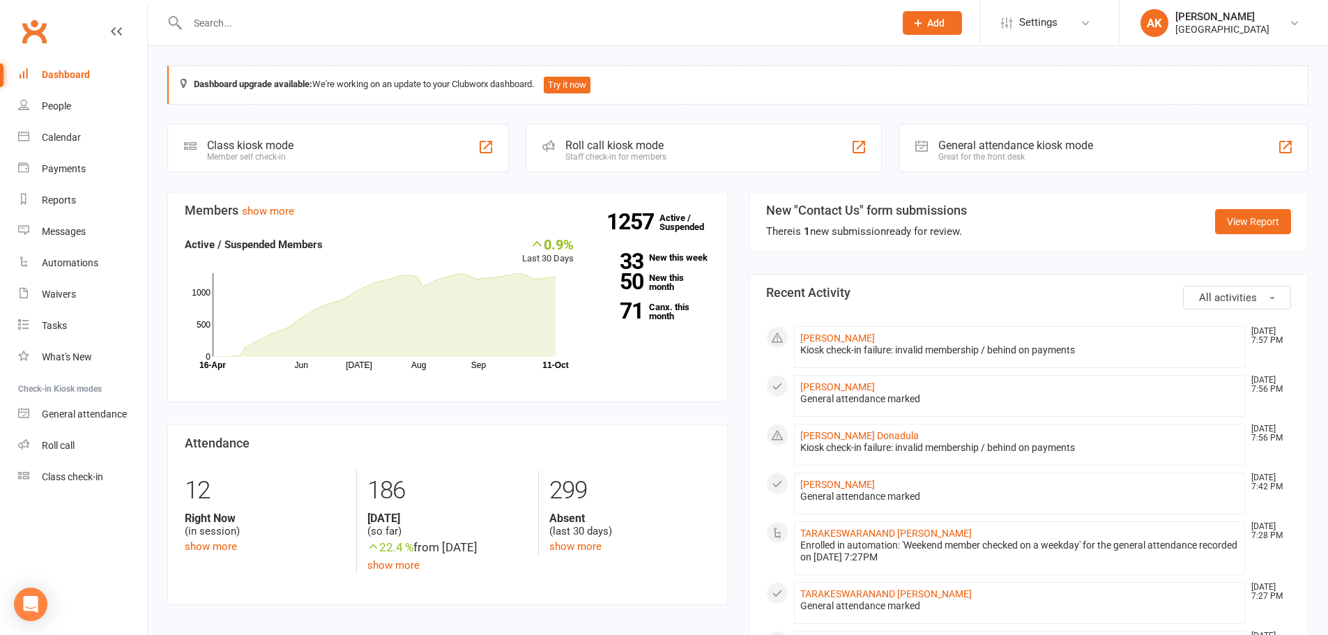
click at [291, 14] on input "text" at bounding box center [533, 23] width 701 height 20
type input "[PERSON_NAME]"
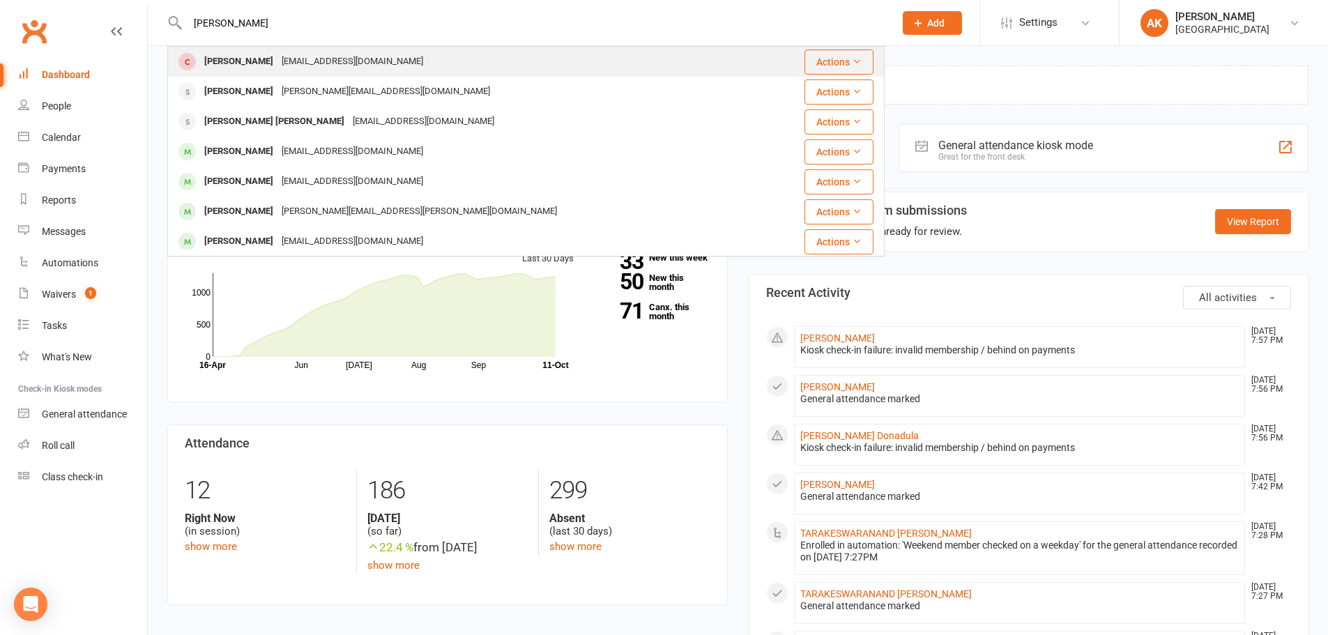
click at [278, 65] on div "[PERSON_NAME]" at bounding box center [238, 62] width 77 height 20
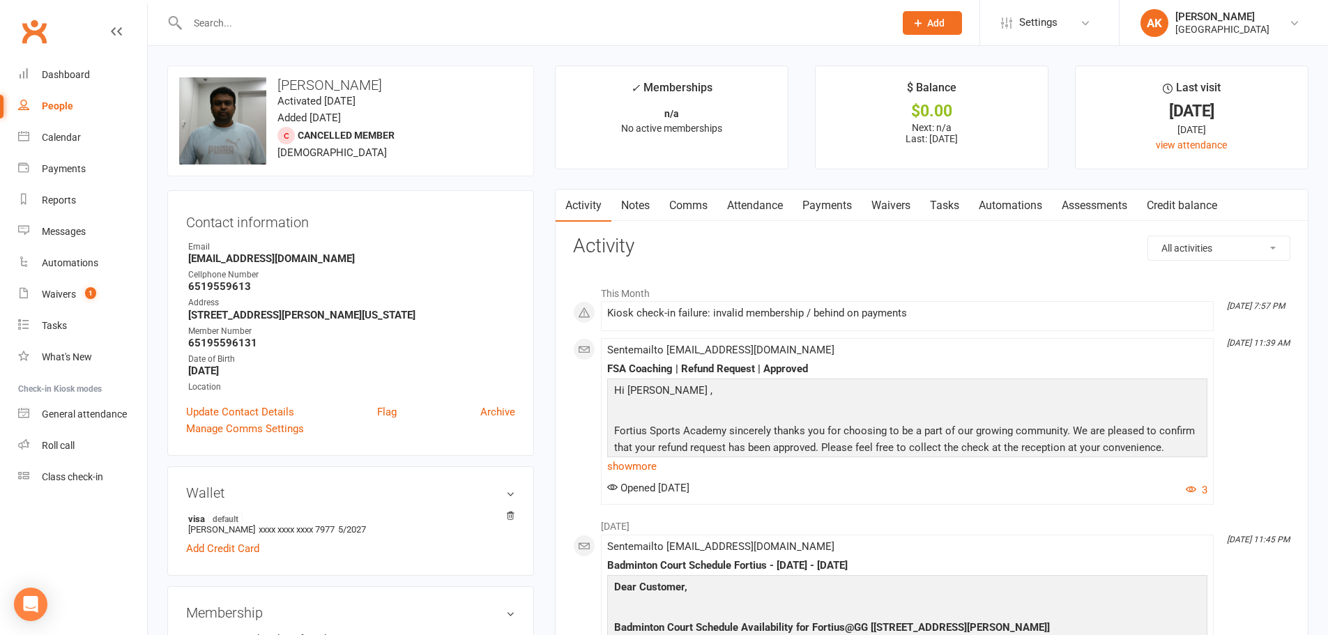
click at [677, 213] on link "Comms" at bounding box center [689, 206] width 58 height 32
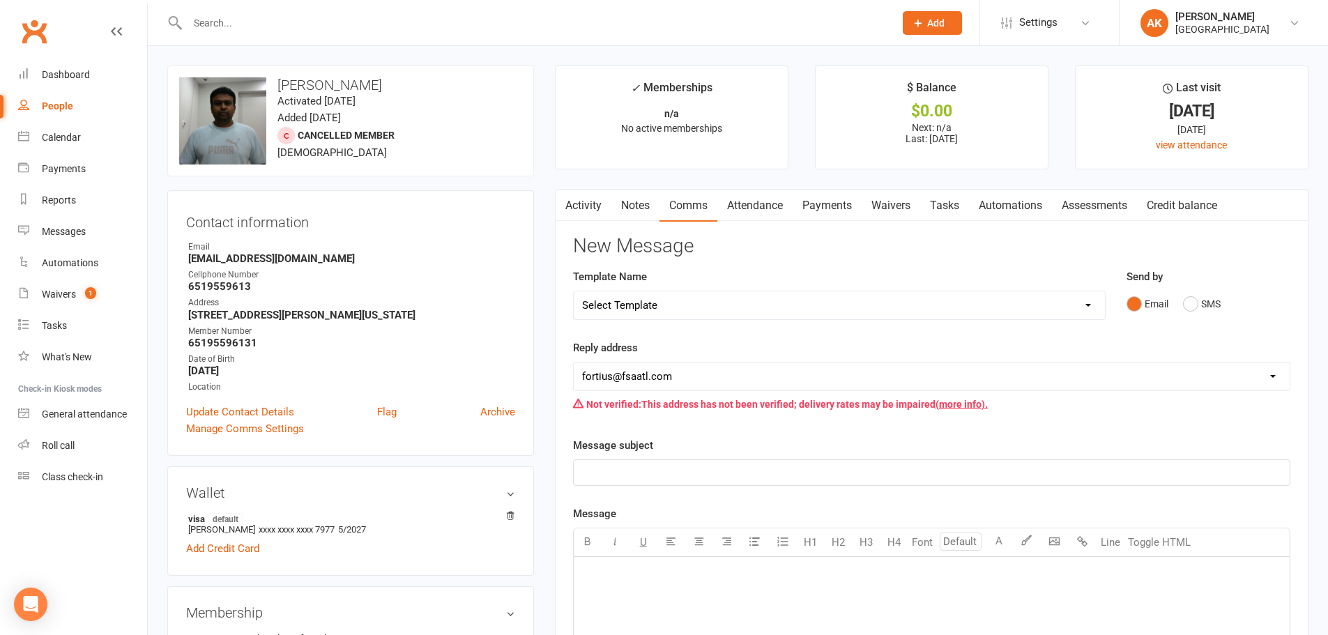
click at [734, 211] on link "Attendance" at bounding box center [755, 206] width 75 height 32
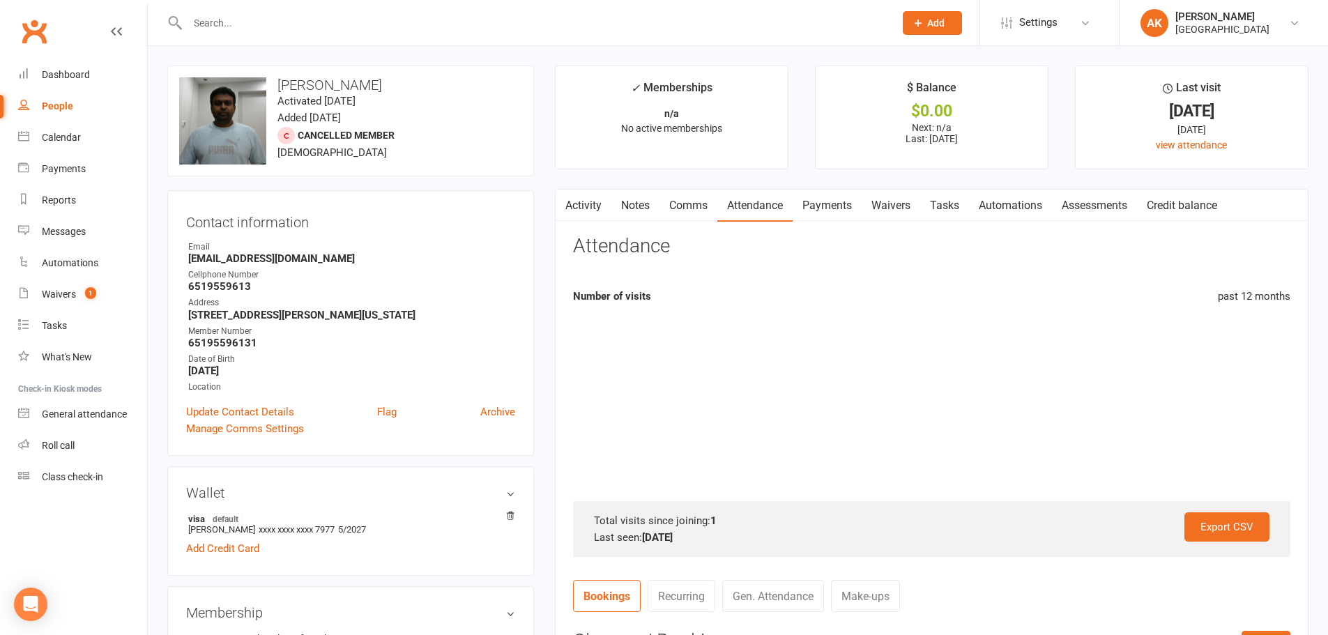
click at [845, 215] on link "Payments" at bounding box center [827, 206] width 69 height 32
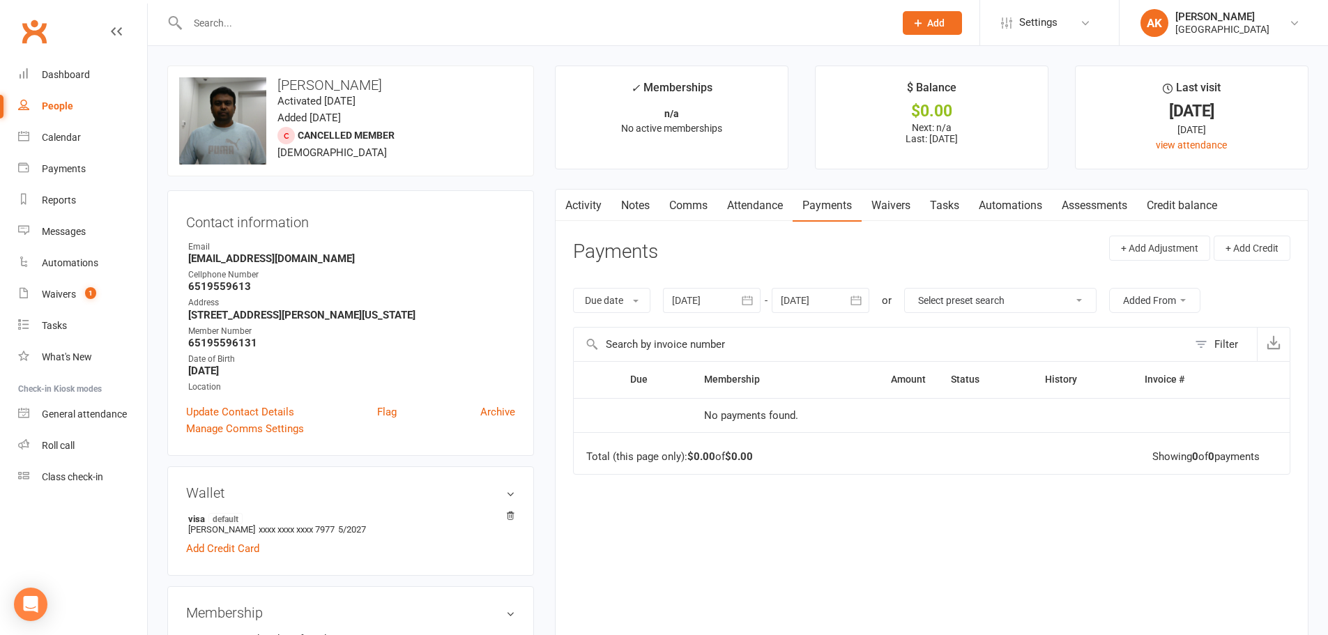
click at [563, 202] on icon "button" at bounding box center [564, 202] width 8 height 13
click at [597, 211] on link "Activity" at bounding box center [584, 206] width 56 height 32
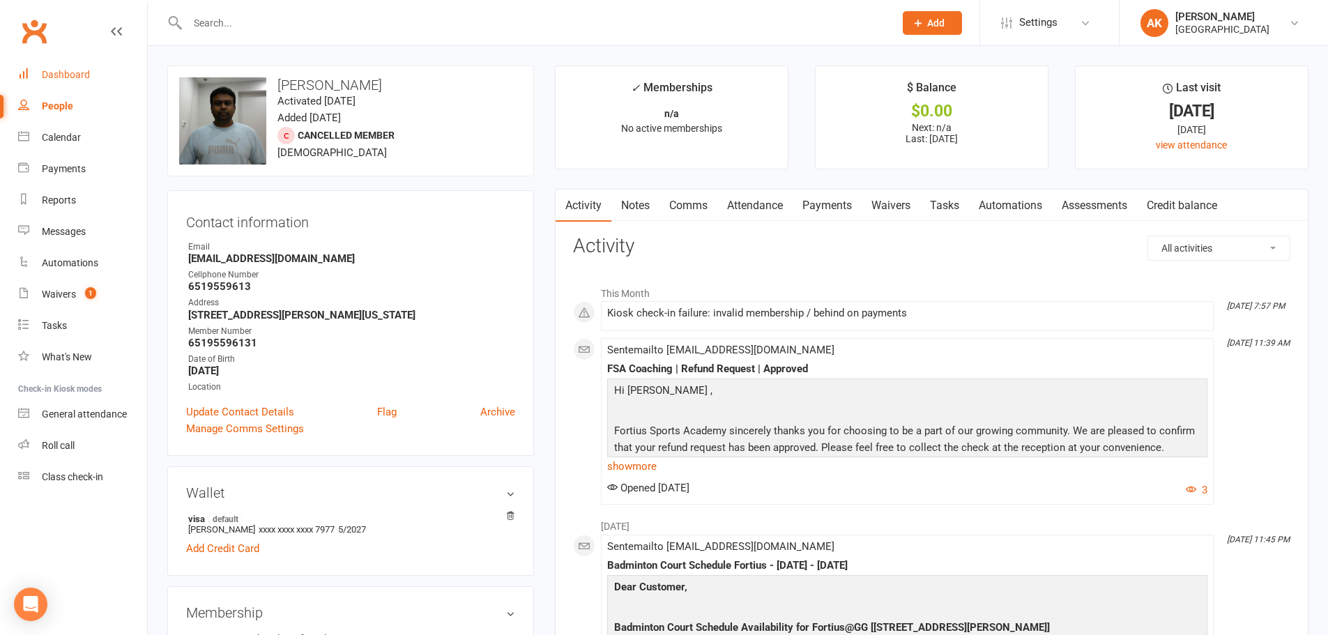
click at [62, 81] on link "Dashboard" at bounding box center [82, 74] width 129 height 31
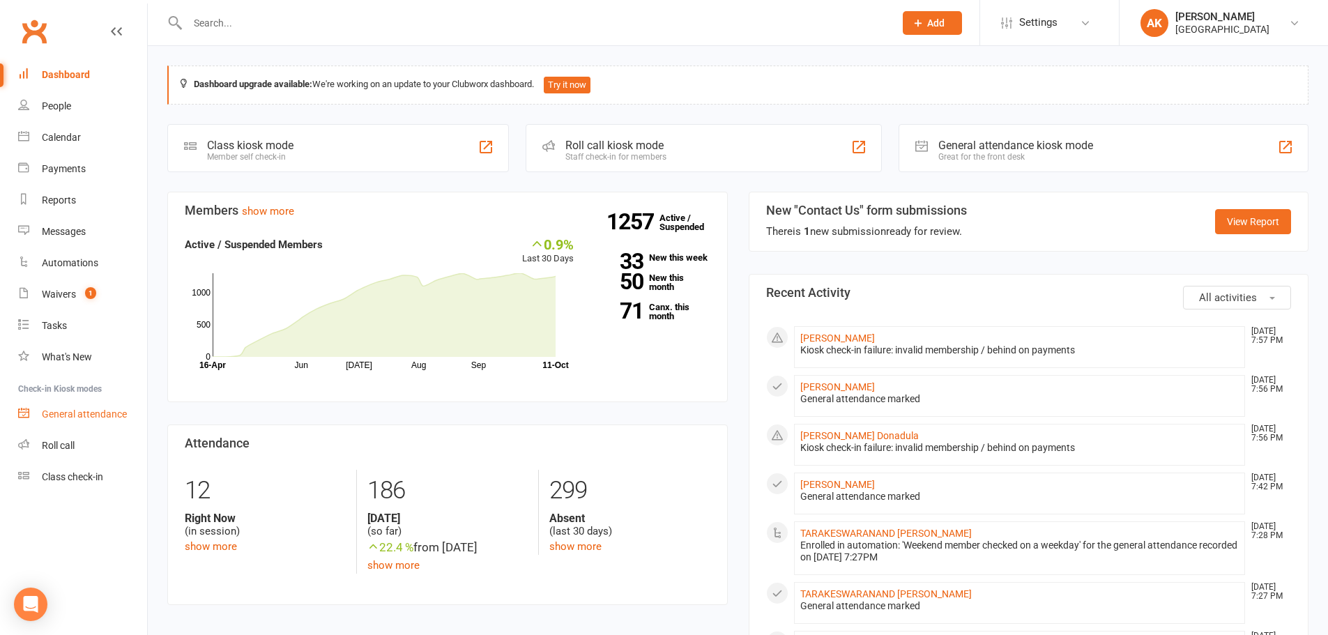
click at [56, 418] on div "General attendance" at bounding box center [84, 414] width 85 height 11
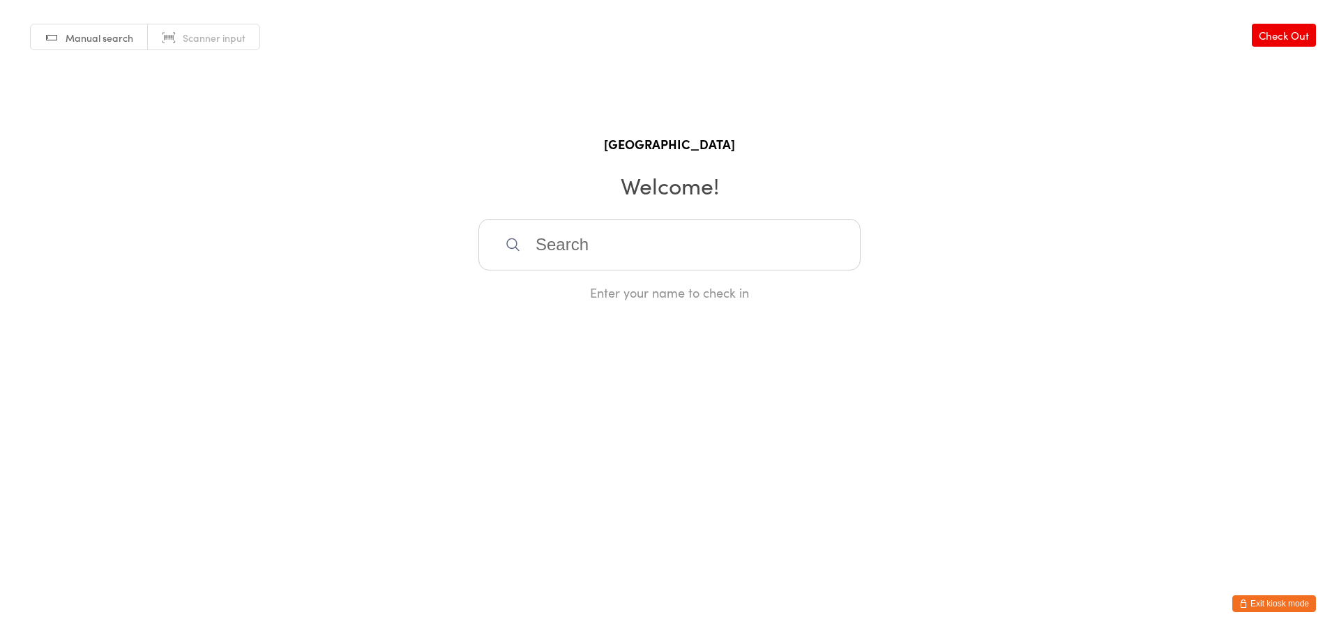
click at [617, 239] on input "search" at bounding box center [669, 245] width 382 height 52
click at [1259, 607] on button "Exit kiosk mode" at bounding box center [1274, 604] width 84 height 17
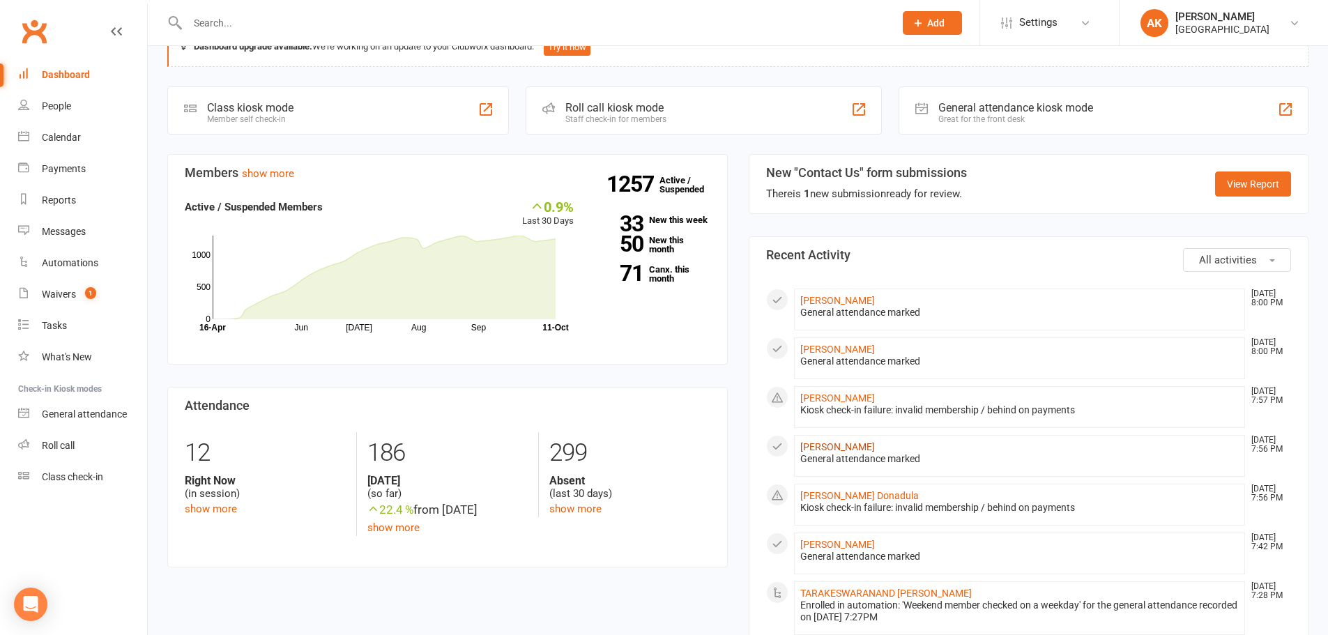
scroll to position [70, 0]
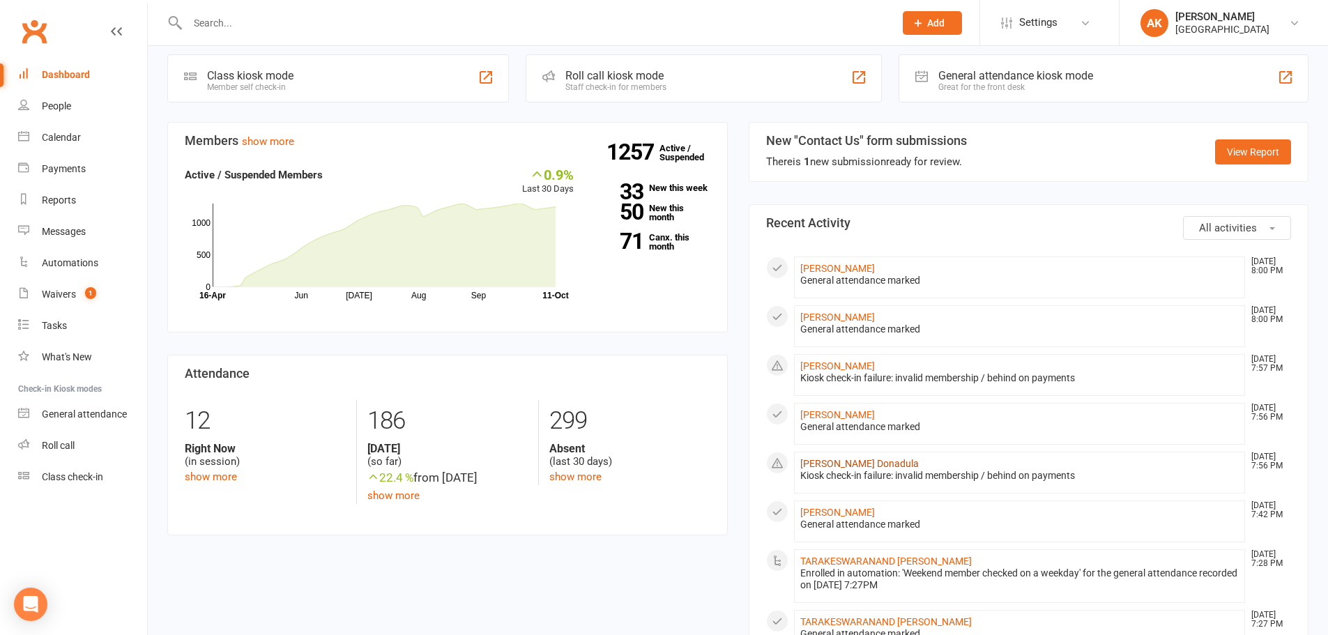
click at [842, 464] on link "Abhinay Donadula" at bounding box center [860, 463] width 119 height 11
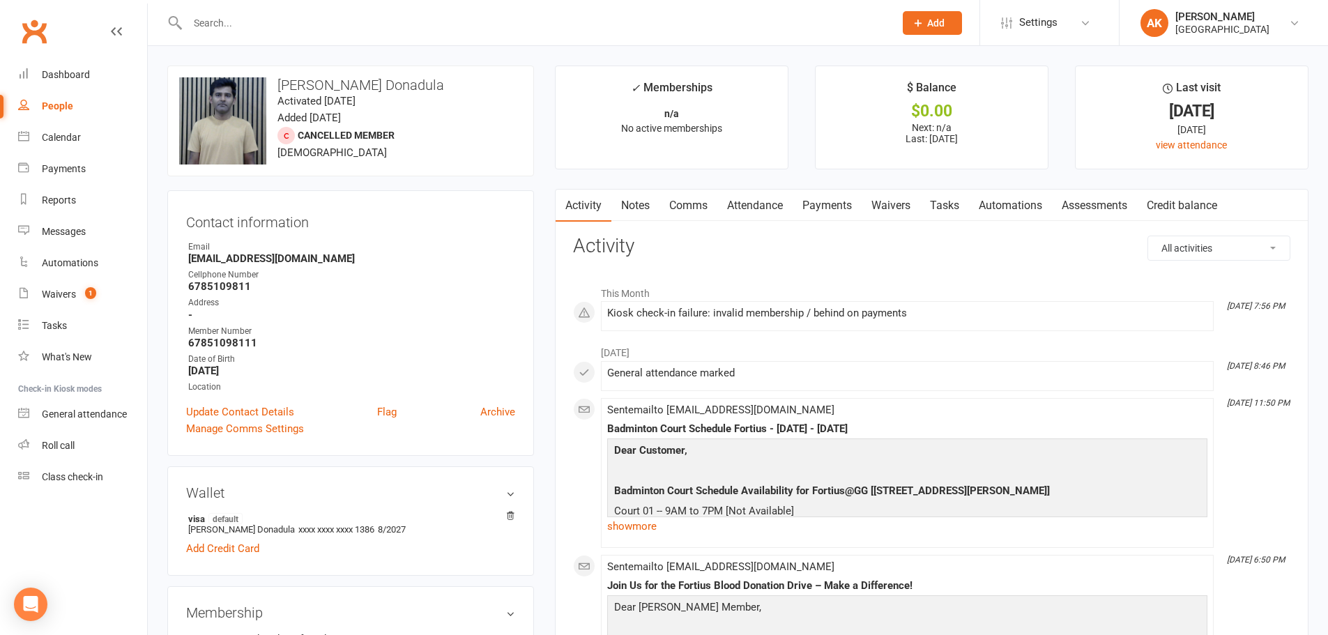
drag, startPoint x: 1224, startPoint y: 303, endPoint x: 1287, endPoint y: 303, distance: 62.8
click at [1287, 303] on time "[DATE] 7:56 PM" at bounding box center [1255, 306] width 70 height 9
click at [1273, 306] on icon "Oct 11, 7:56 PM" at bounding box center [1256, 306] width 58 height 10
click at [58, 75] on div "Dashboard" at bounding box center [66, 74] width 48 height 11
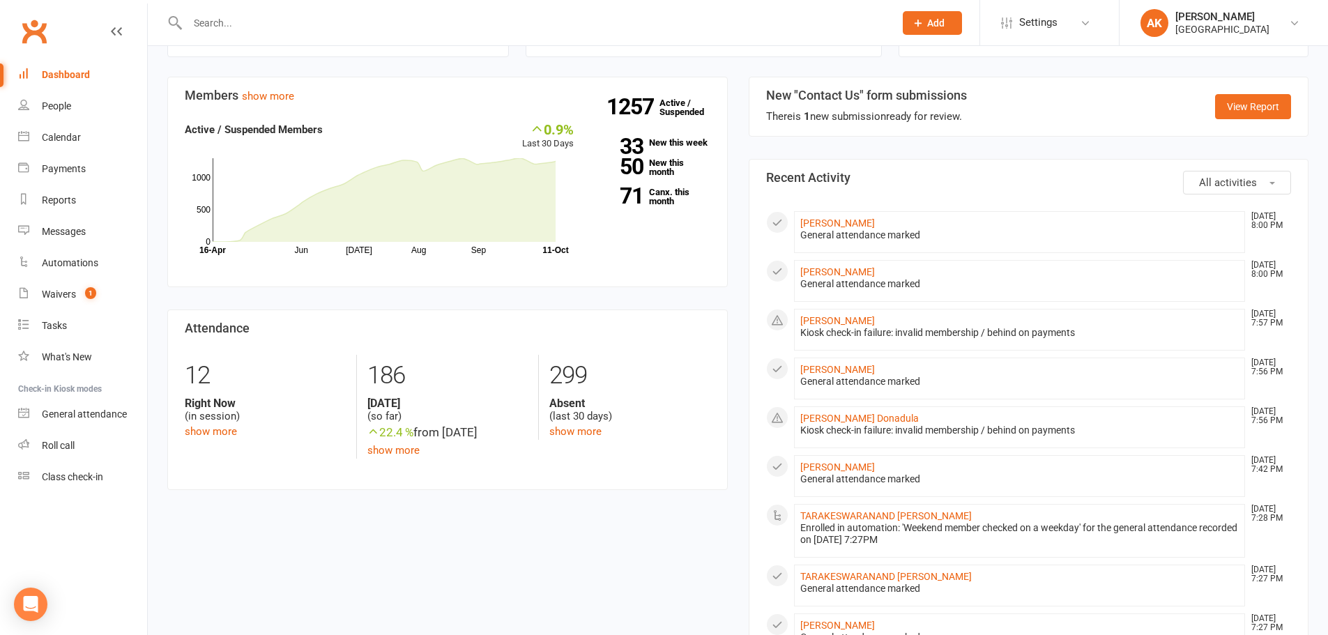
scroll to position [139, 0]
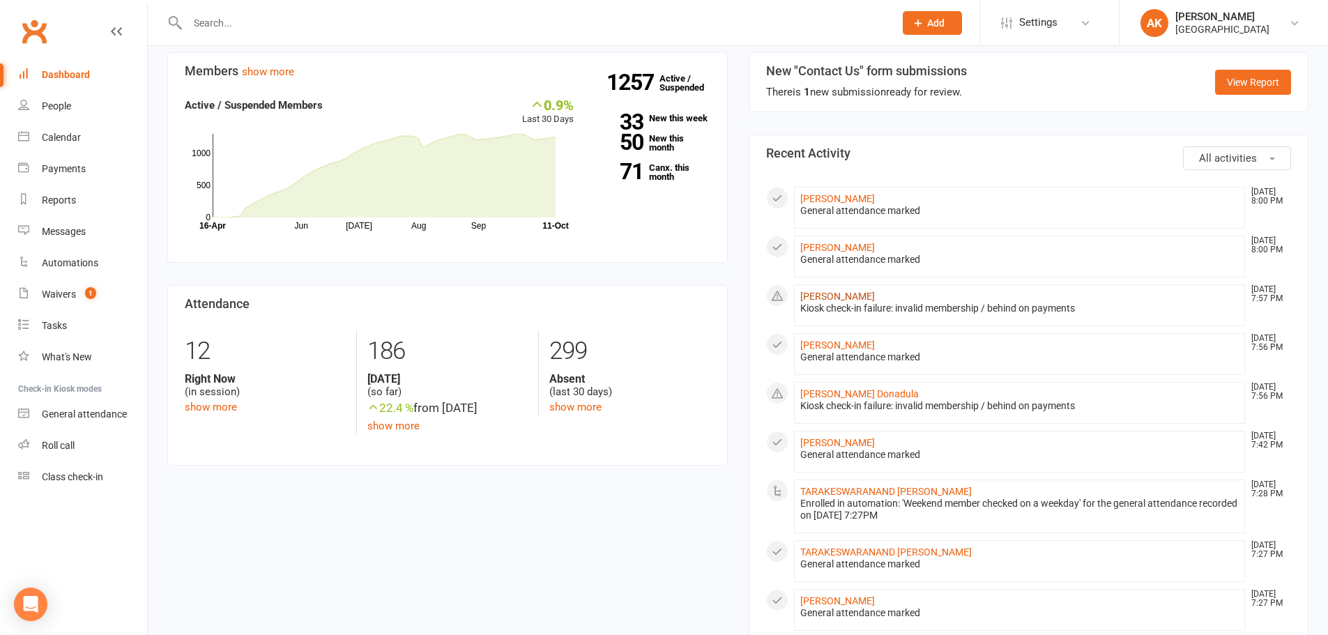
click at [831, 301] on link "GOWRISANKAR KRISHNAN" at bounding box center [838, 296] width 75 height 11
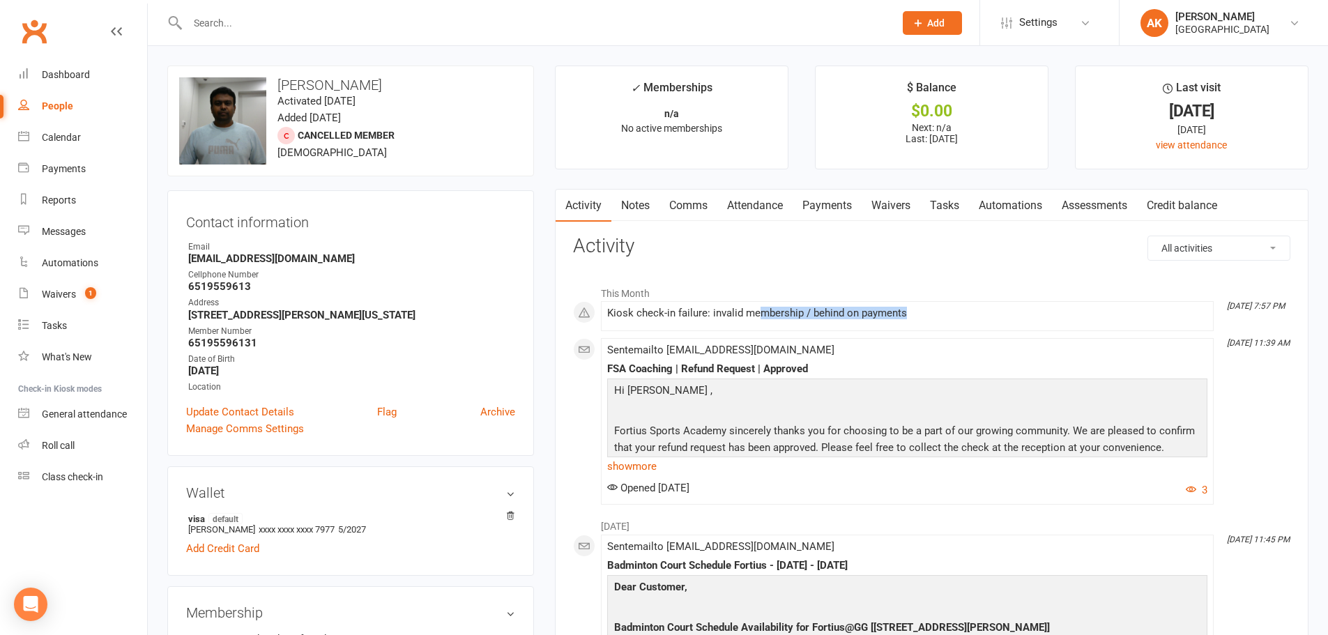
drag, startPoint x: 911, startPoint y: 309, endPoint x: 752, endPoint y: 317, distance: 159.2
click at [754, 317] on div "Kiosk check-in failure: invalid membership / behind on payments" at bounding box center [907, 314] width 600 height 12
click at [752, 317] on div "Kiosk check-in failure: invalid membership / behind on payments" at bounding box center [907, 314] width 600 height 12
click at [55, 82] on link "Dashboard" at bounding box center [82, 74] width 129 height 31
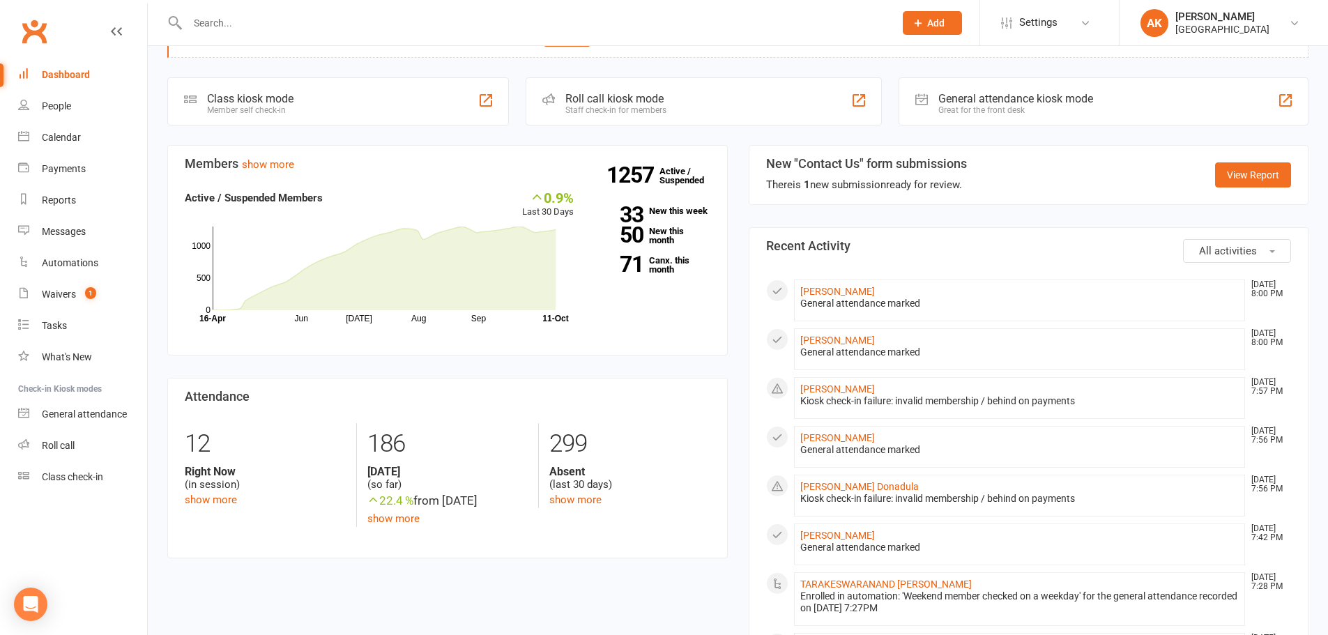
scroll to position [139, 0]
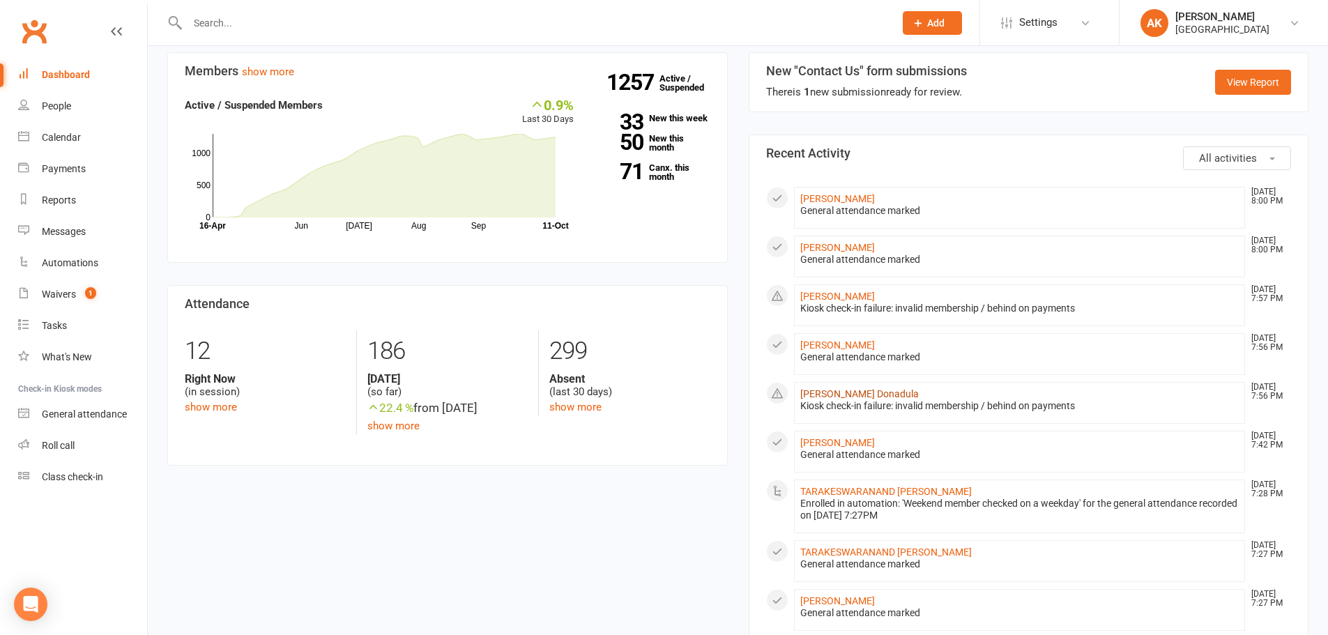
click at [847, 397] on link "[PERSON_NAME] Donadula" at bounding box center [860, 393] width 119 height 11
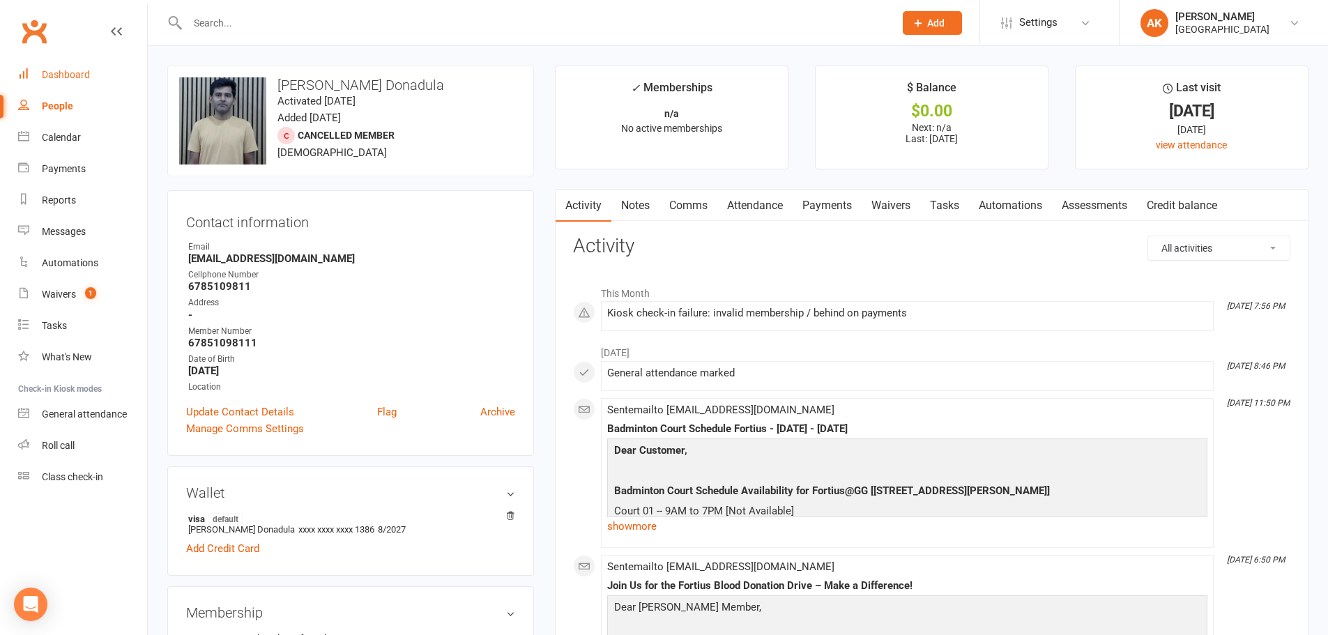
click at [86, 86] on link "Dashboard" at bounding box center [82, 74] width 129 height 31
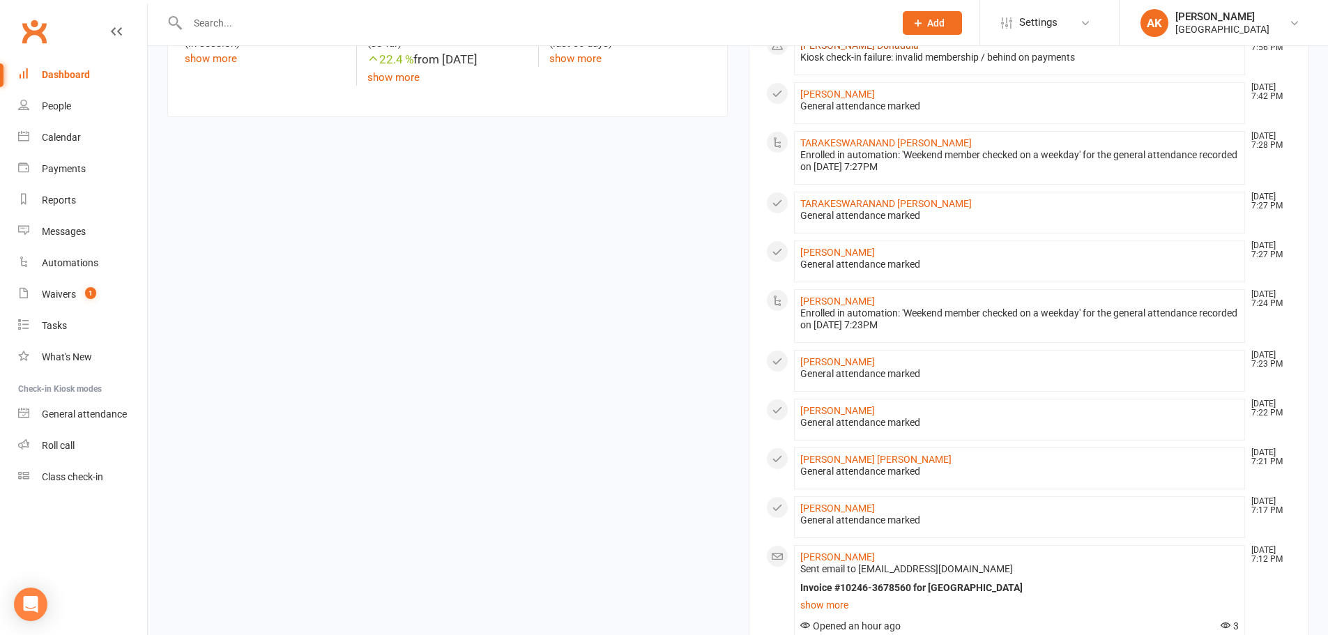
scroll to position [139, 0]
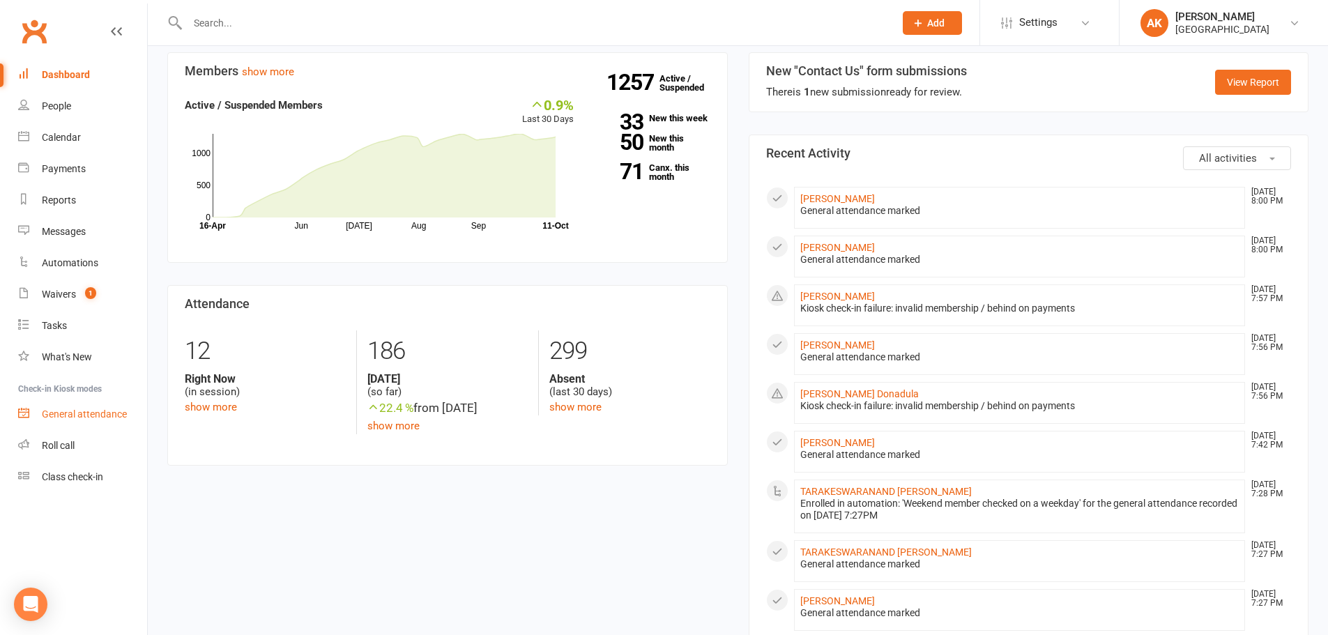
click at [73, 418] on div "General attendance" at bounding box center [84, 414] width 85 height 11
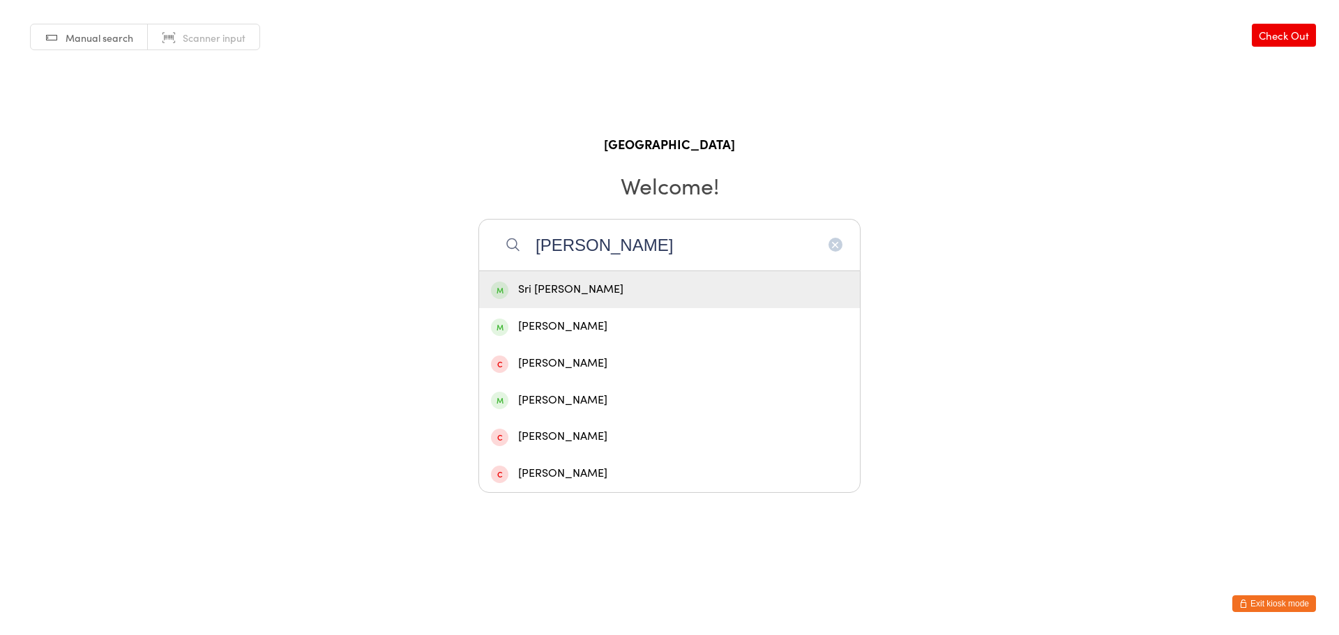
type input "[PERSON_NAME]"
click at [558, 298] on div "Sri [PERSON_NAME]" at bounding box center [669, 289] width 381 height 37
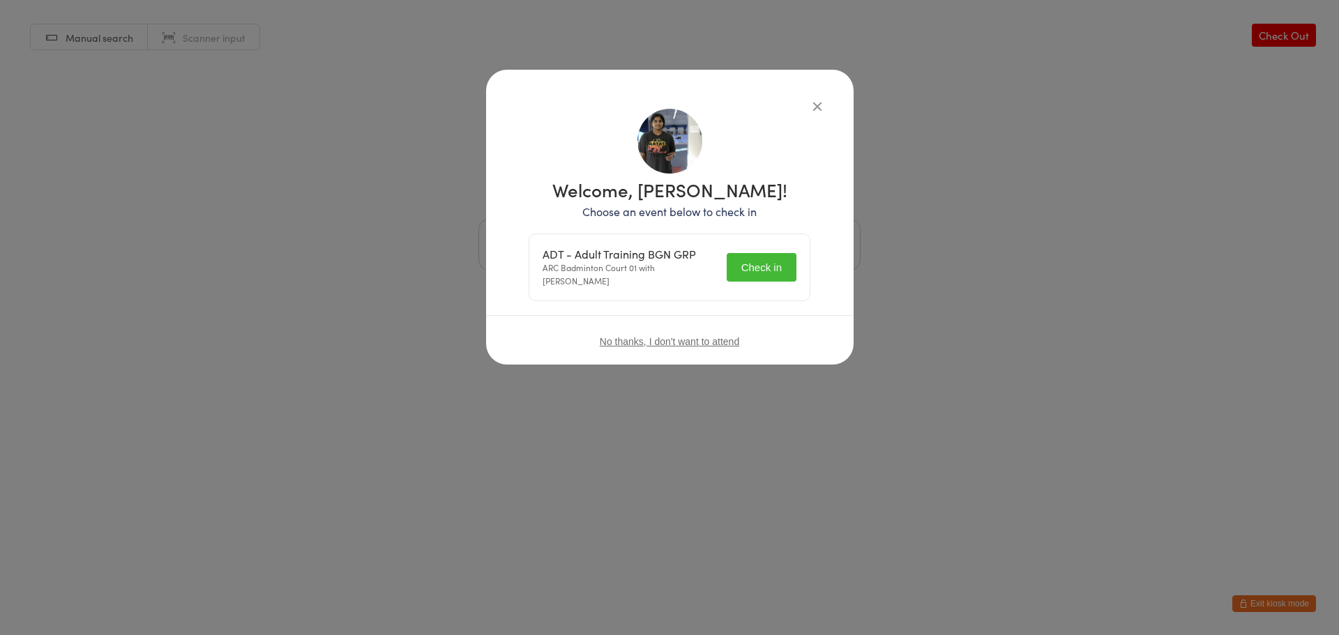
drag, startPoint x: 667, startPoint y: 190, endPoint x: 796, endPoint y: 189, distance: 128.3
click at [796, 189] on h1 "Welcome, [PERSON_NAME]!" at bounding box center [670, 190] width 282 height 18
drag, startPoint x: 591, startPoint y: 261, endPoint x: 682, endPoint y: 259, distance: 91.4
click at [682, 259] on div "ADT - Adult Training BGN GRP ARC Badminton Court 01 with [PERSON_NAME]" at bounding box center [631, 268] width 176 height 40
click at [618, 268] on div "ADT - Adult Training BGN GRP ARC Badminton Court 01 with [PERSON_NAME]" at bounding box center [631, 268] width 176 height 40
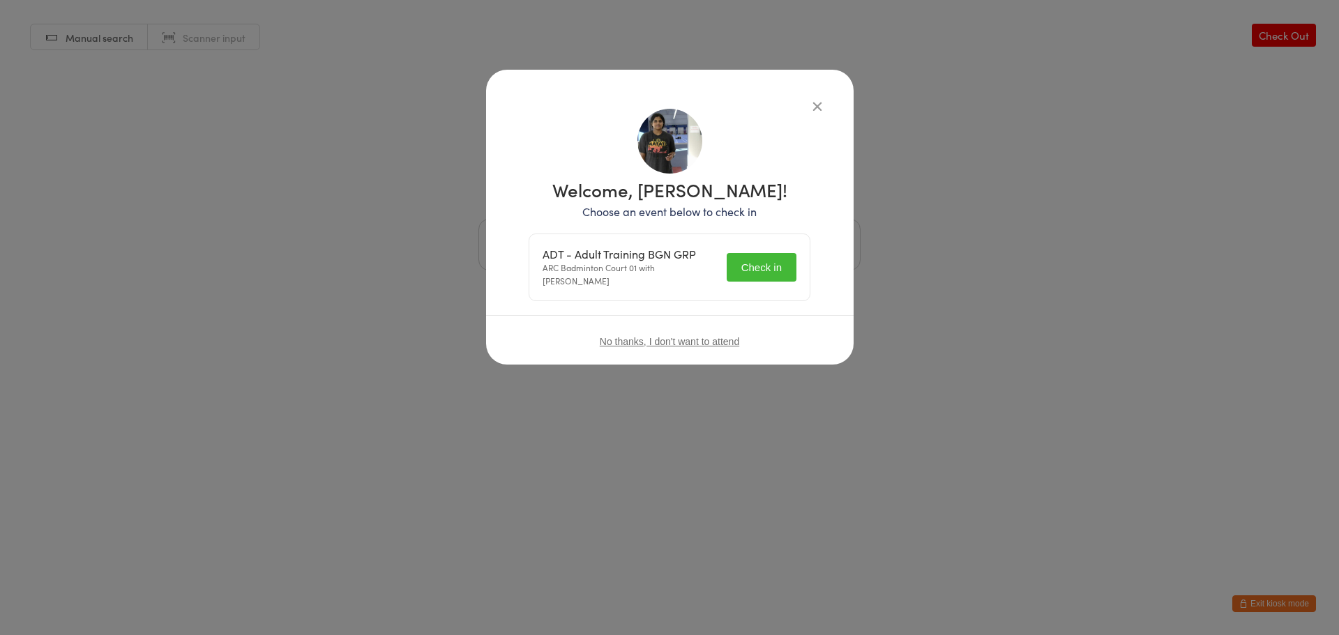
click at [667, 342] on span "No thanks, I don't want to attend" at bounding box center [669, 341] width 139 height 11
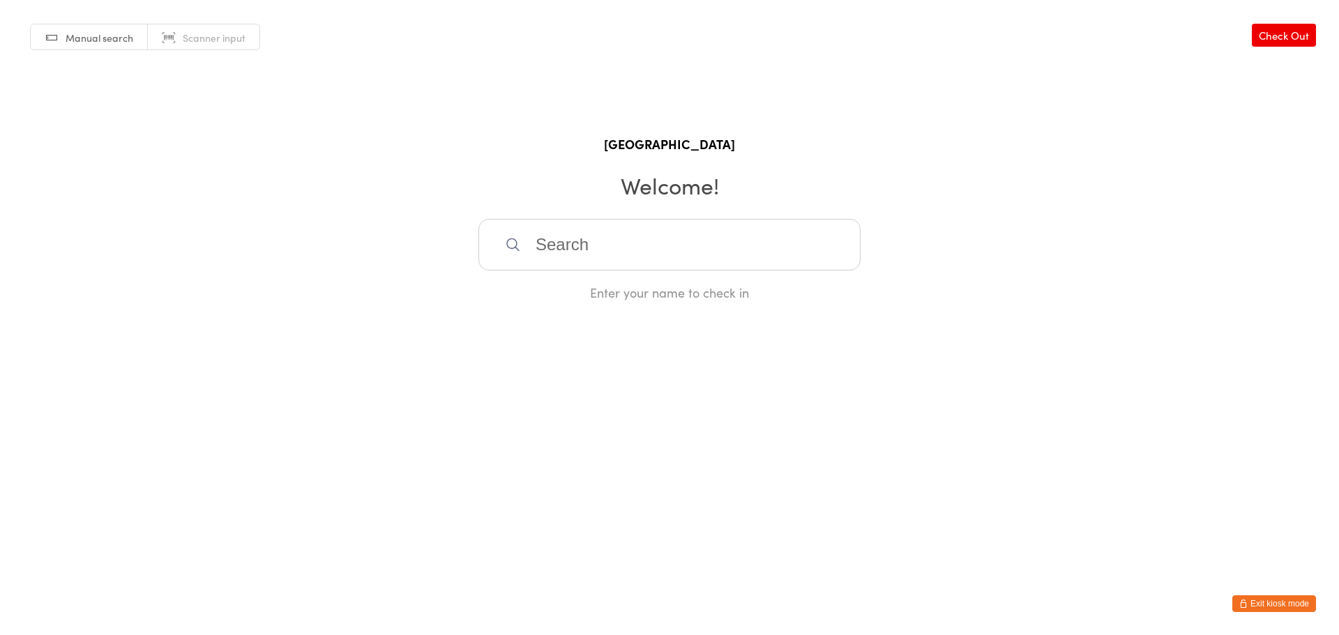
click at [638, 222] on input "search" at bounding box center [669, 245] width 382 height 52
click at [1076, 317] on html "You have now entered Kiosk Mode. Members will be able to check themselves in us…" at bounding box center [669, 317] width 1339 height 635
click at [1278, 605] on button "Exit kiosk mode" at bounding box center [1274, 604] width 84 height 17
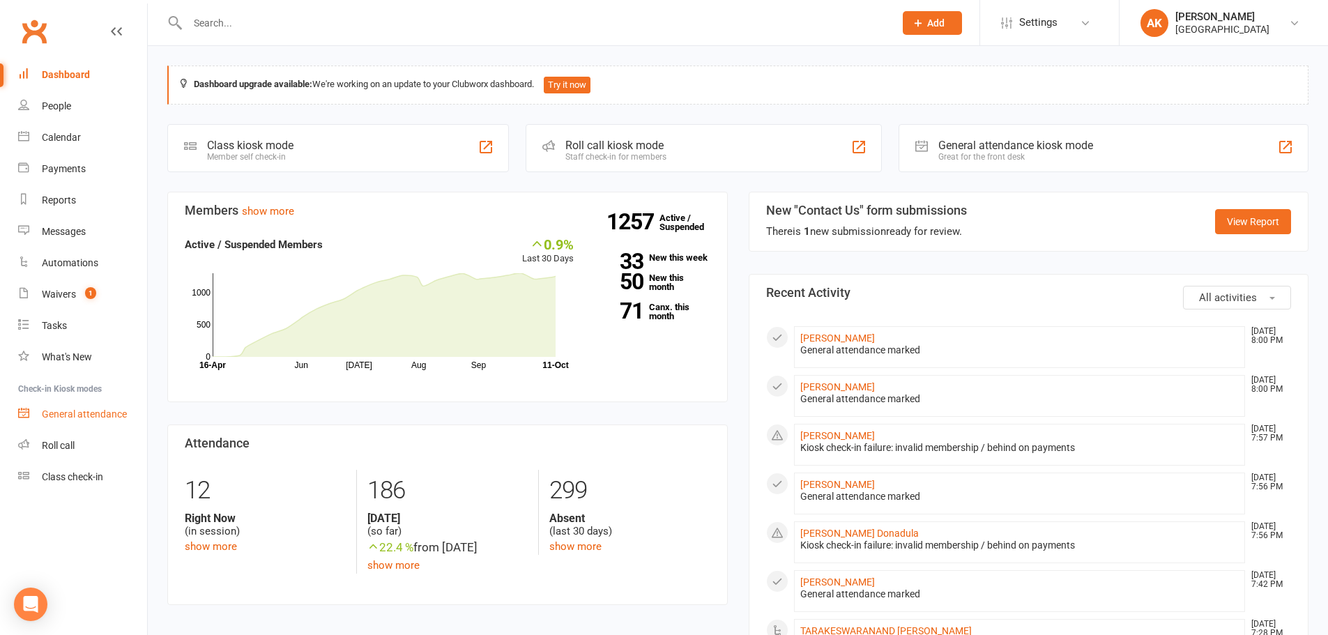
click at [79, 409] on div "General attendance" at bounding box center [84, 414] width 85 height 11
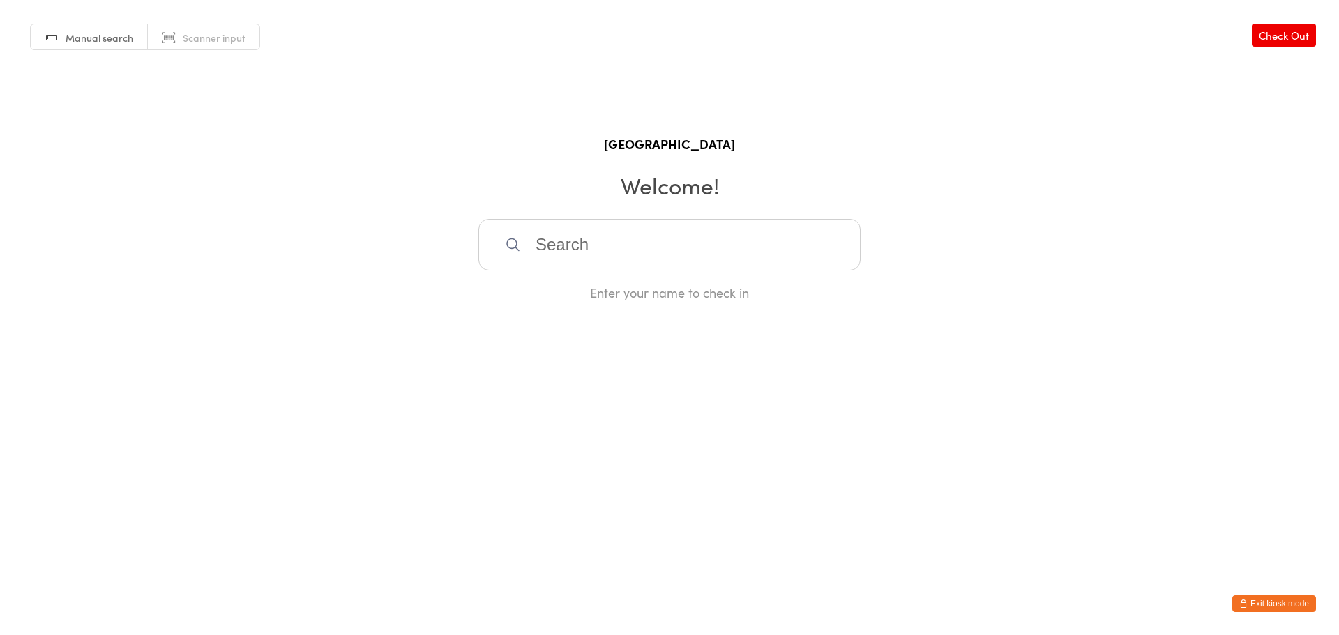
click at [637, 252] on input "search" at bounding box center [669, 245] width 382 height 52
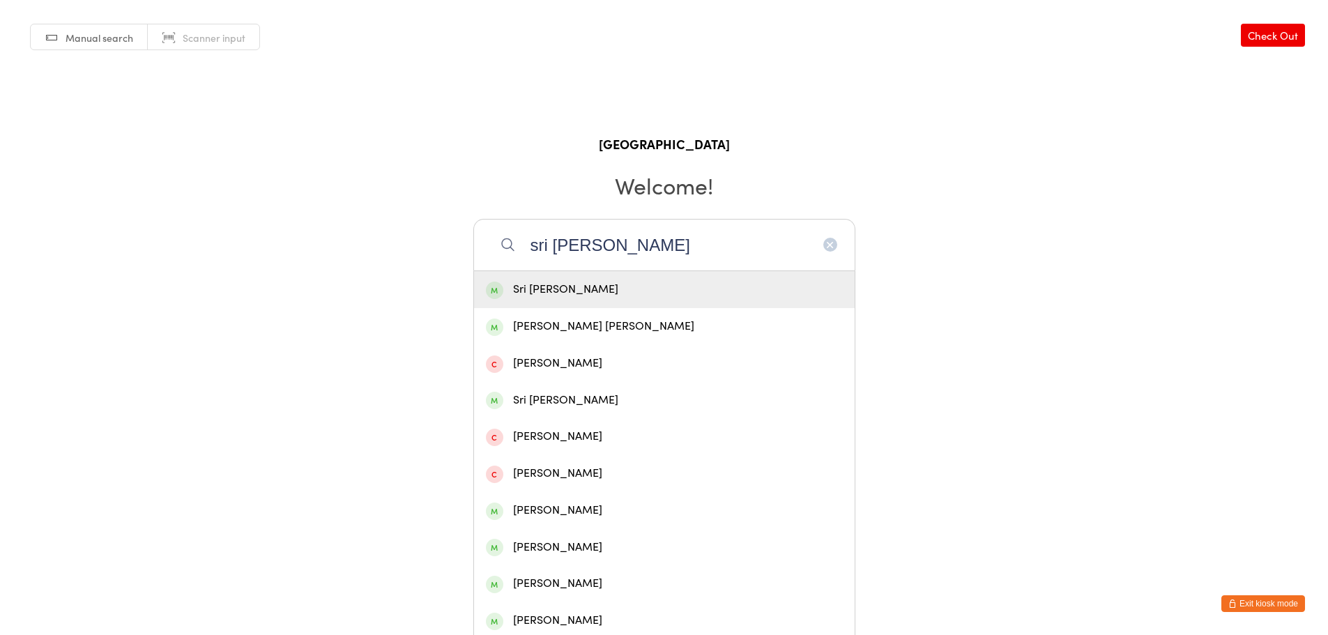
type input "sri [PERSON_NAME]"
click at [630, 286] on div "Sri [PERSON_NAME]" at bounding box center [664, 289] width 357 height 19
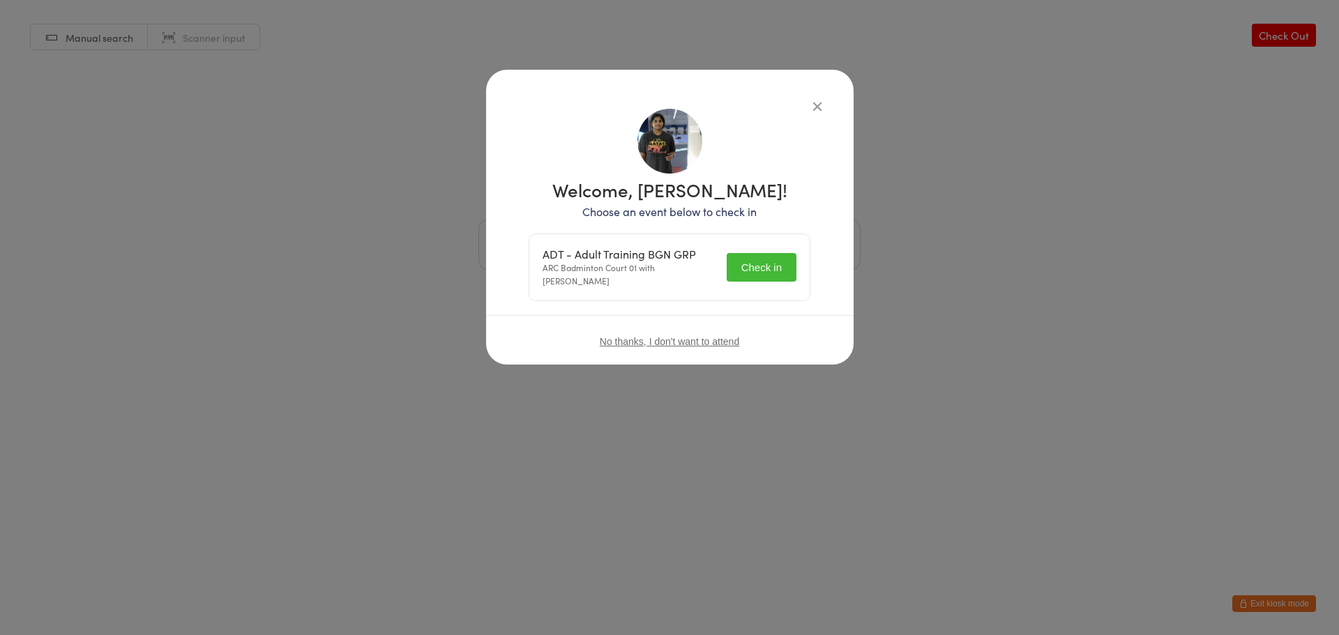
click at [659, 341] on span "No thanks, I don't want to attend" at bounding box center [669, 341] width 139 height 11
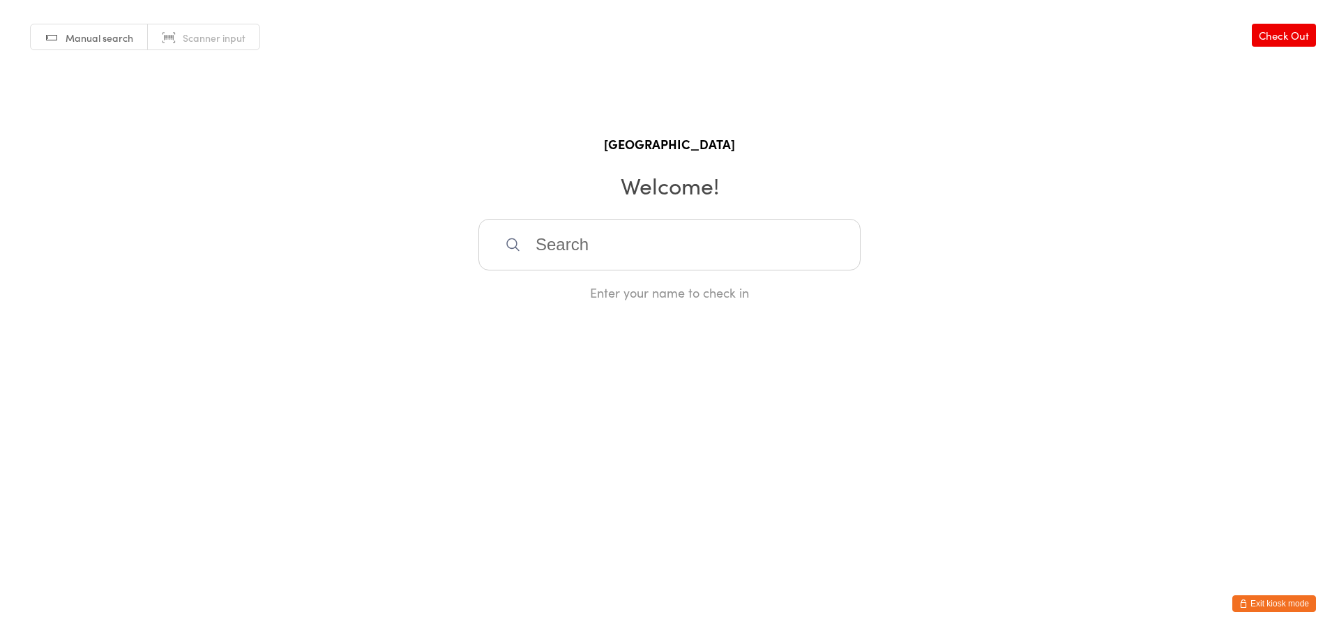
click at [658, 245] on input "search" at bounding box center [669, 245] width 382 height 52
click at [1294, 607] on button "Exit kiosk mode" at bounding box center [1274, 604] width 84 height 17
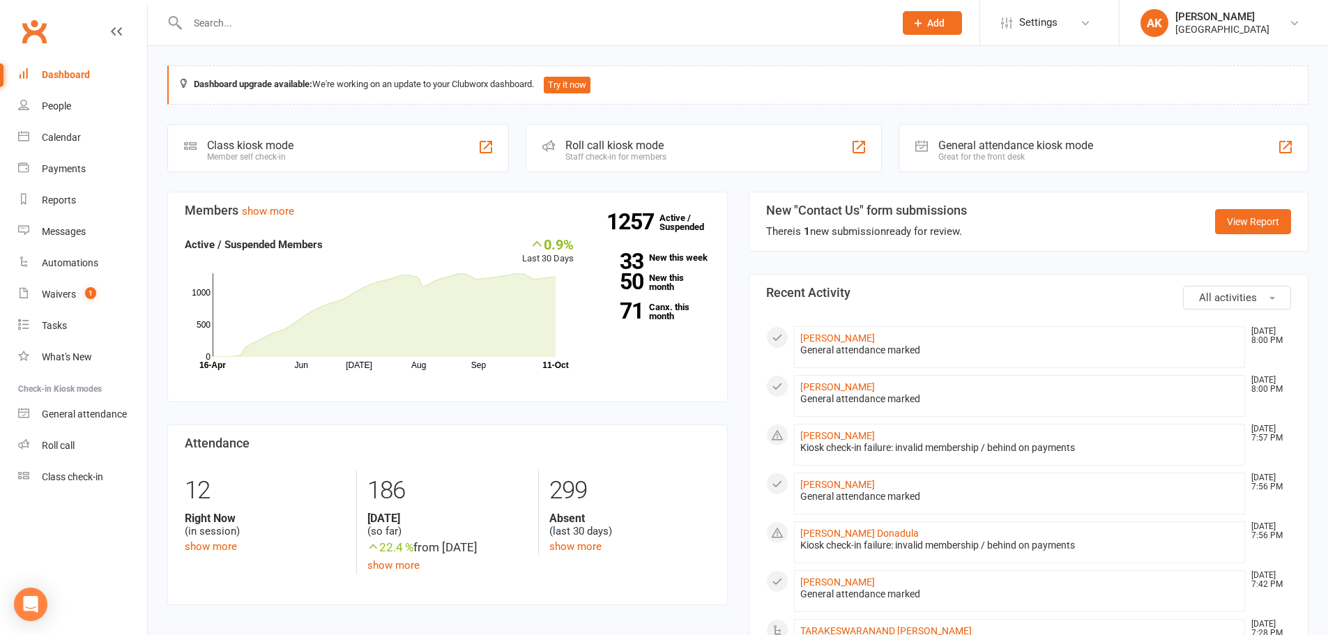
click at [383, 26] on input "text" at bounding box center [533, 23] width 701 height 20
type input "[PERSON_NAME]"
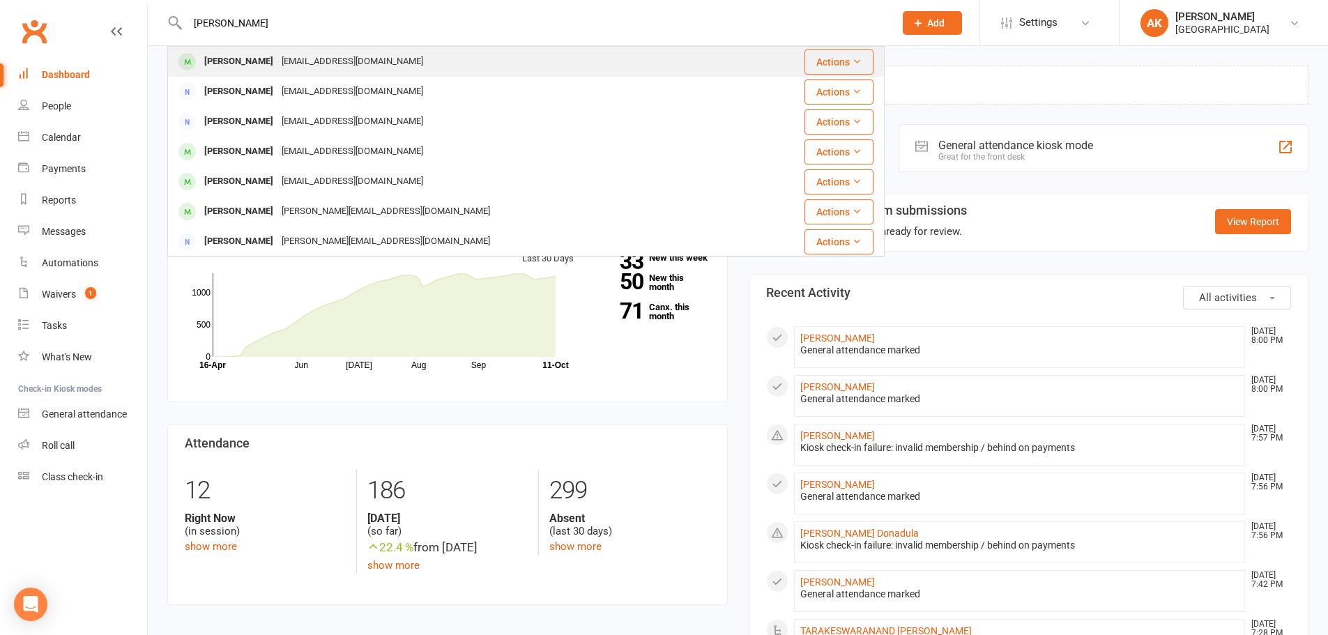
click at [384, 50] on div "[PERSON_NAME] [PERSON_NAME][EMAIL_ADDRESS][DOMAIN_NAME]" at bounding box center [466, 61] width 595 height 29
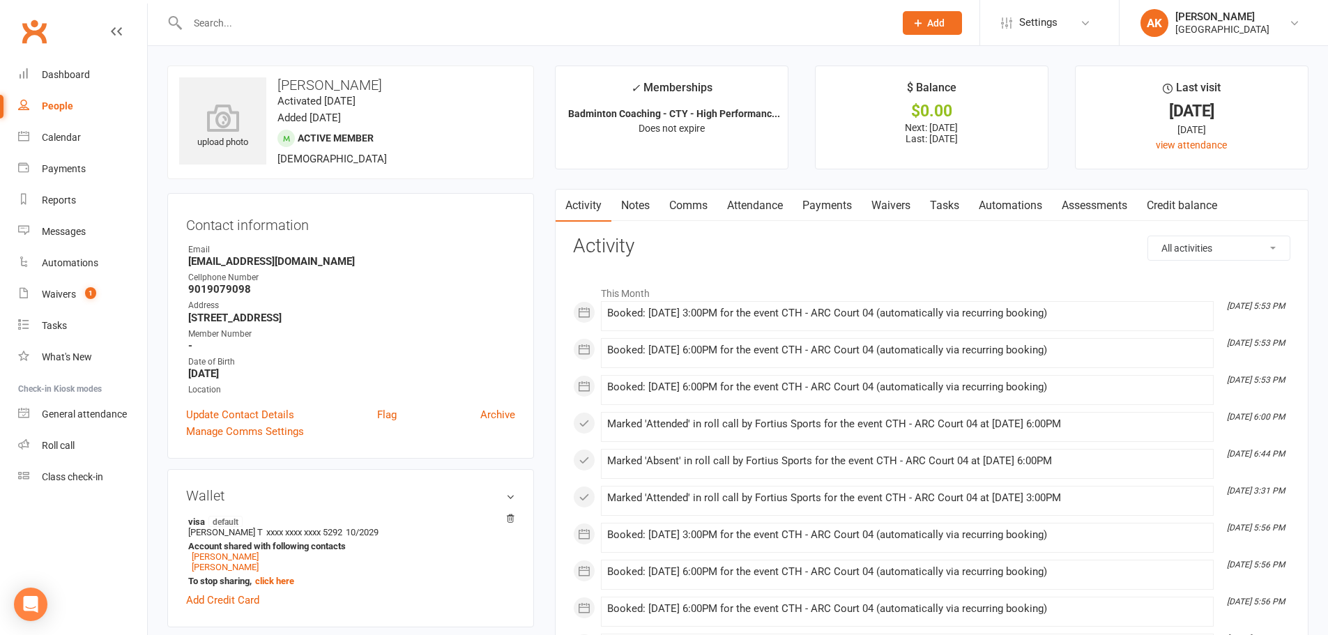
scroll to position [70, 0]
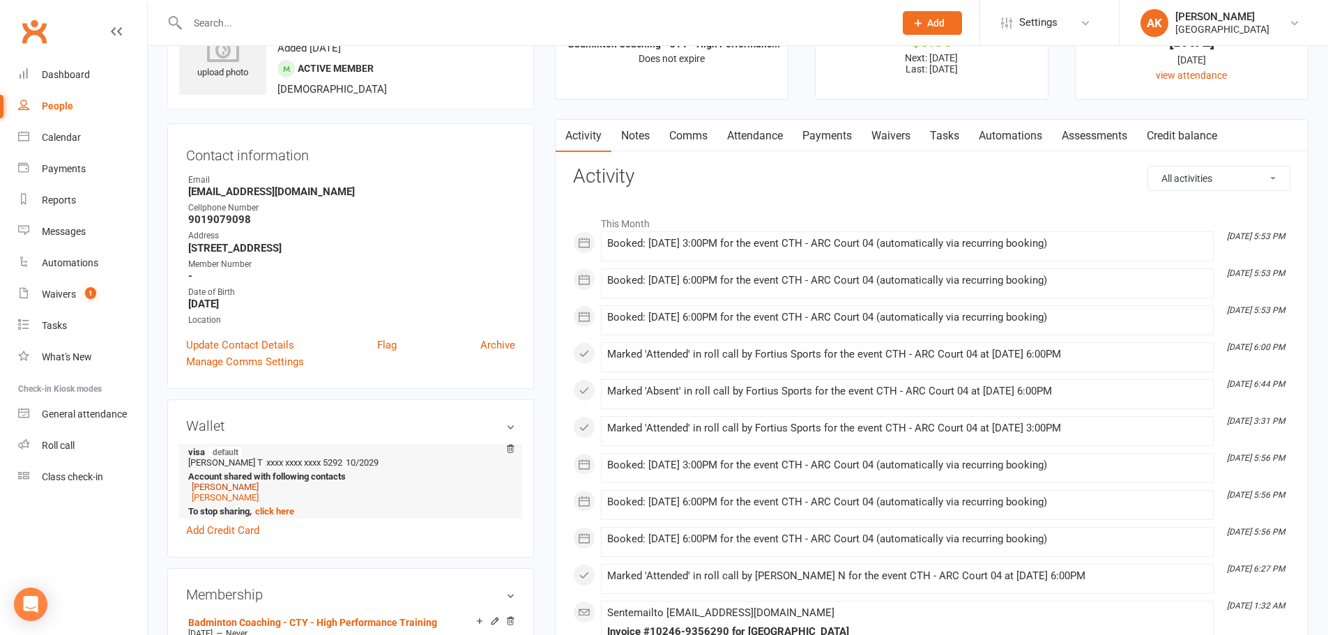
click at [224, 485] on link "[PERSON_NAME]" at bounding box center [225, 487] width 67 height 10
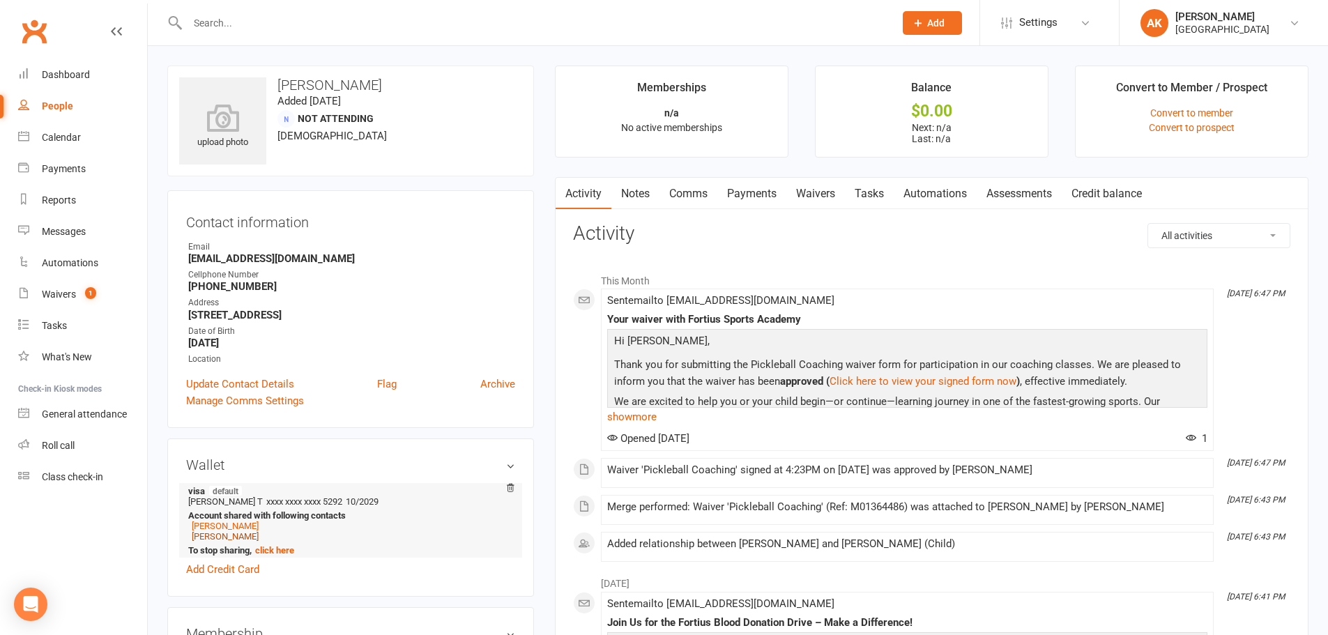
click at [207, 533] on link "[PERSON_NAME]" at bounding box center [225, 536] width 67 height 10
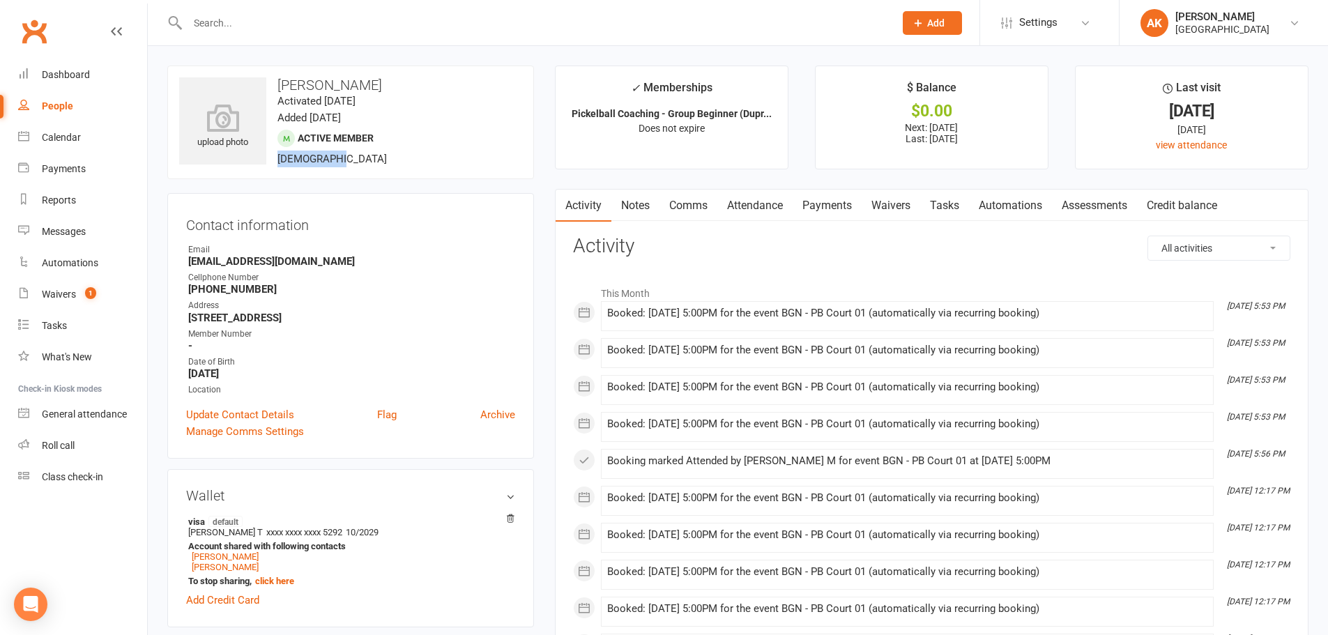
drag, startPoint x: 279, startPoint y: 157, endPoint x: 333, endPoint y: 156, distance: 54.4
click at [333, 156] on div "upload photo Kiyansh Pawar Activated 7 October, 2025 Added 6 October, 2025 Acti…" at bounding box center [350, 123] width 367 height 114
click at [297, 165] on div "upload photo Kiyansh Pawar Activated 7 October, 2025 Added 6 October, 2025 Acti…" at bounding box center [350, 123] width 367 height 114
click at [78, 76] on div "Dashboard" at bounding box center [66, 74] width 48 height 11
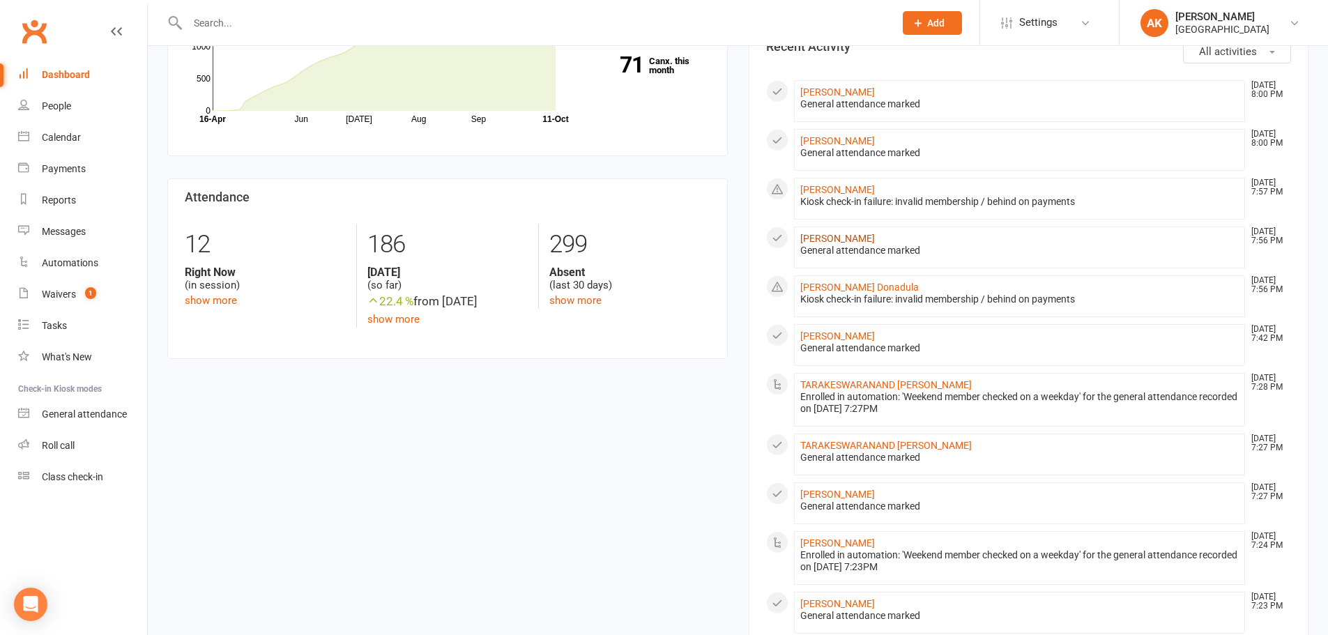
scroll to position [279, 0]
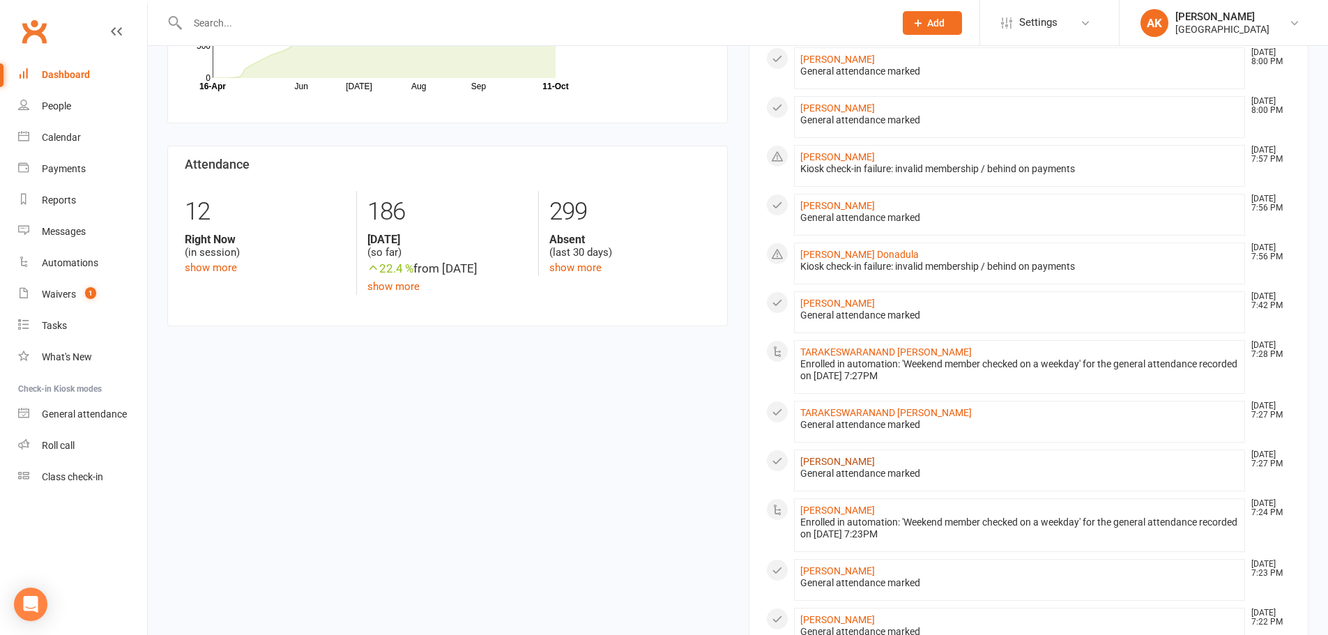
click at [862, 461] on link "santhoshkumar arunachalam" at bounding box center [838, 461] width 75 height 11
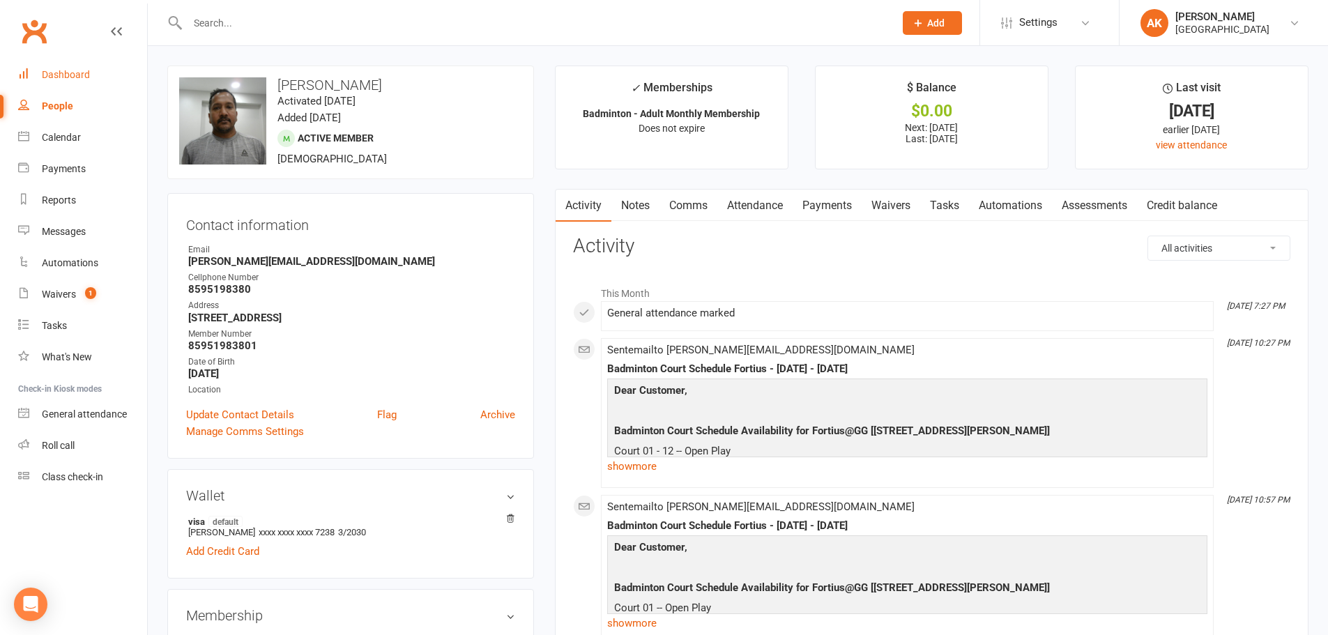
click at [81, 68] on link "Dashboard" at bounding box center [82, 74] width 129 height 31
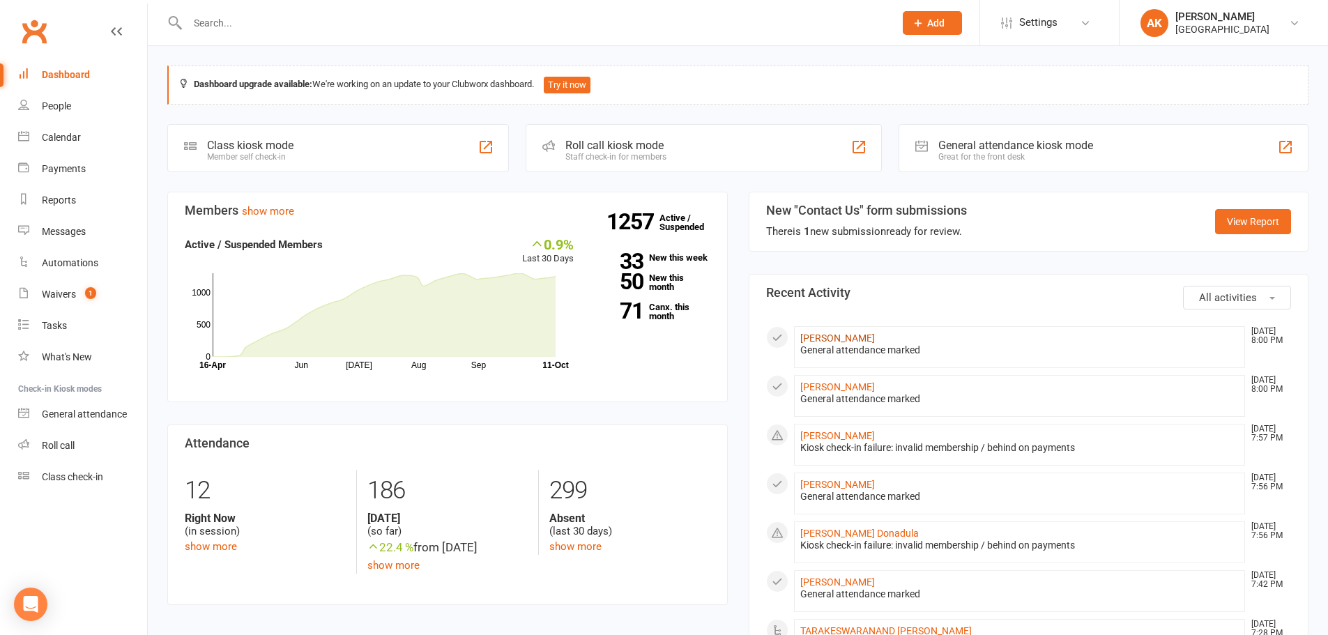
click at [872, 334] on link "manaswini Manchalla" at bounding box center [838, 338] width 75 height 11
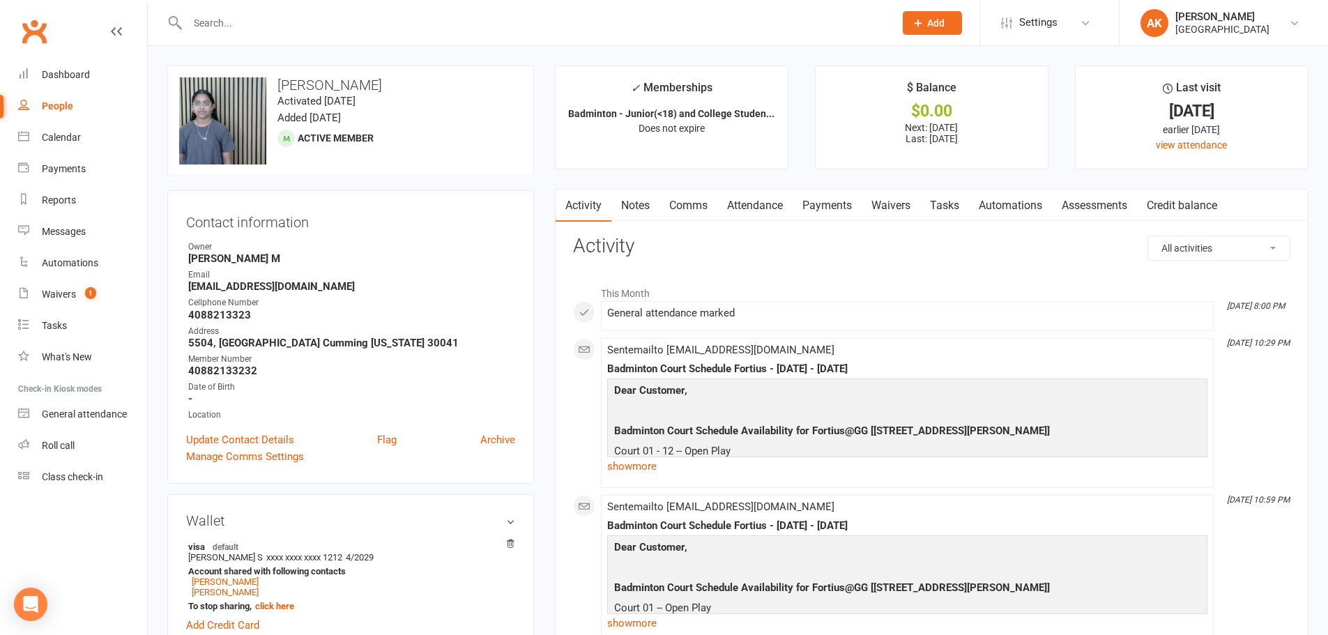
click at [705, 218] on link "Comms" at bounding box center [689, 206] width 58 height 32
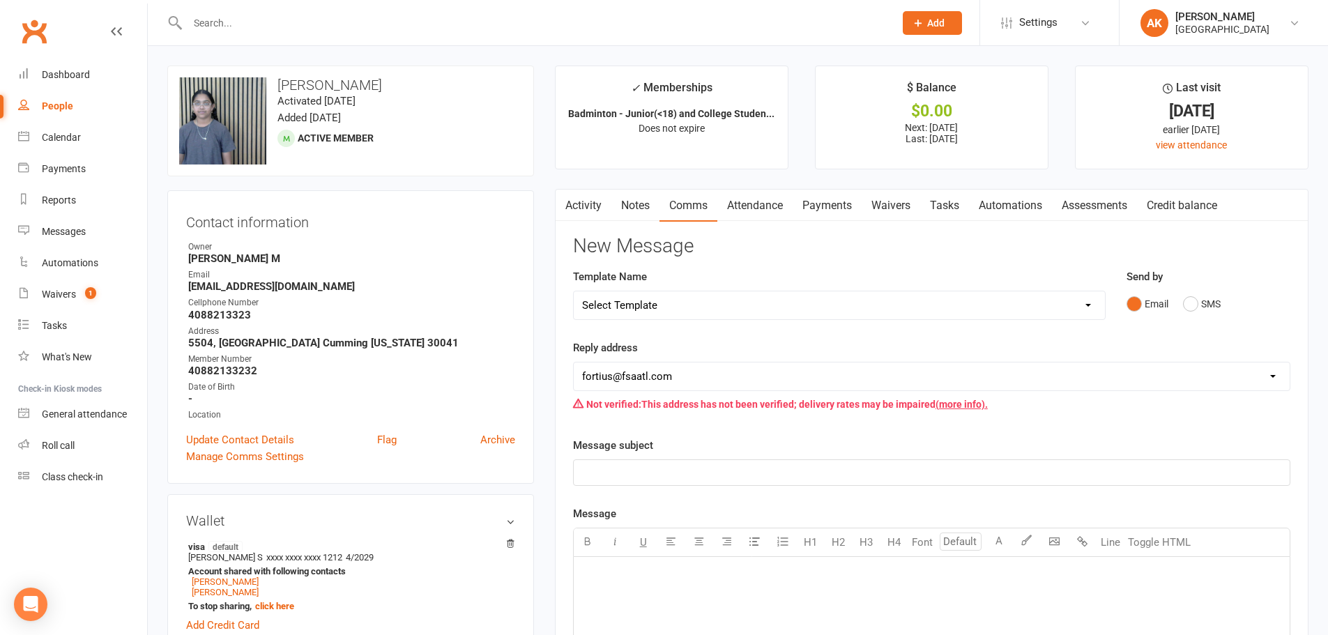
click at [734, 211] on link "Attendance" at bounding box center [755, 206] width 75 height 32
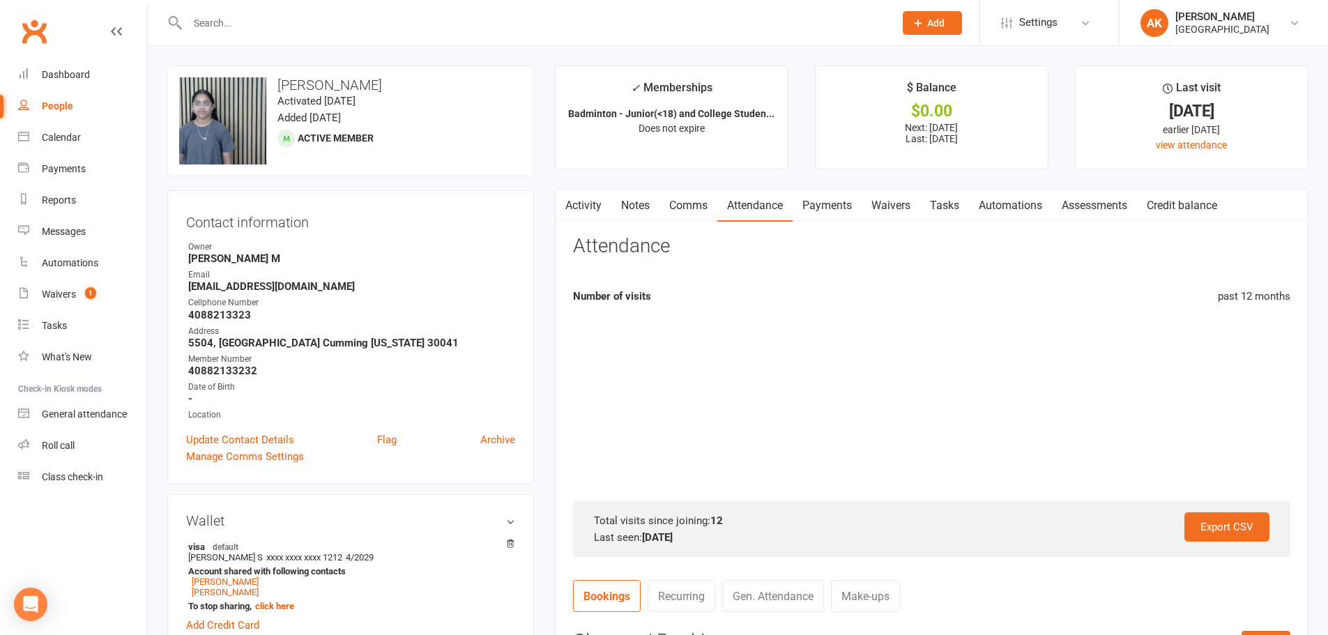
click at [793, 201] on link "Attendance" at bounding box center [755, 206] width 75 height 32
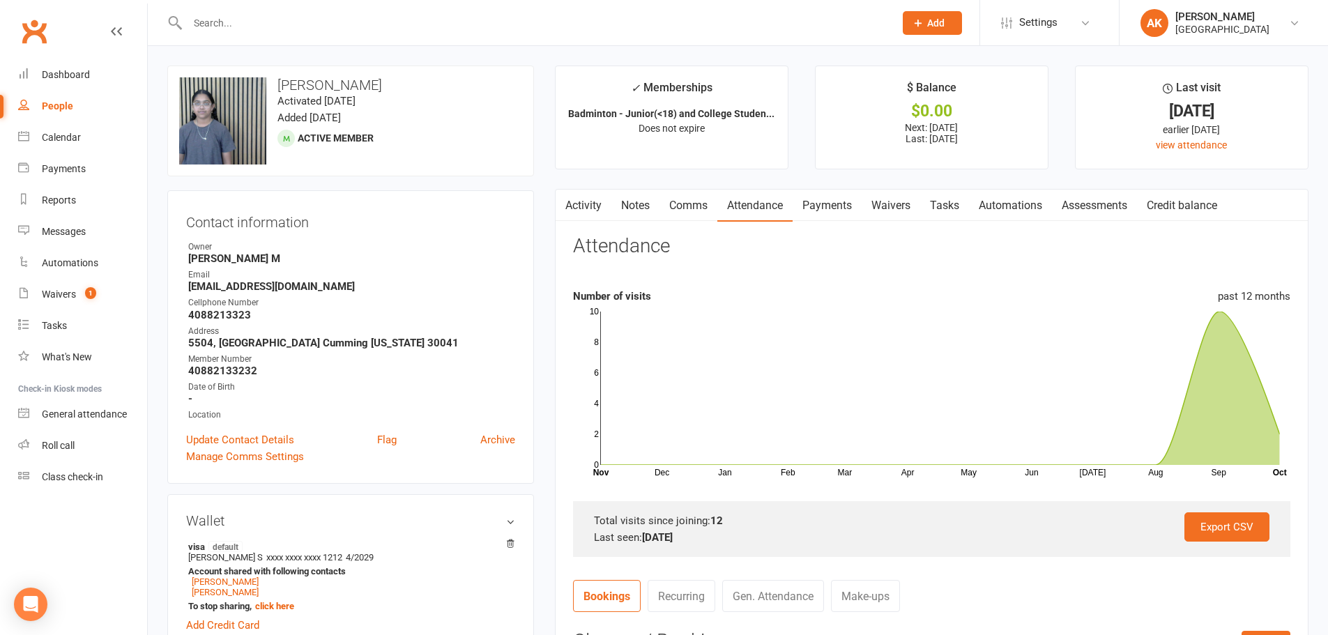
click at [618, 206] on link "Notes" at bounding box center [636, 206] width 48 height 32
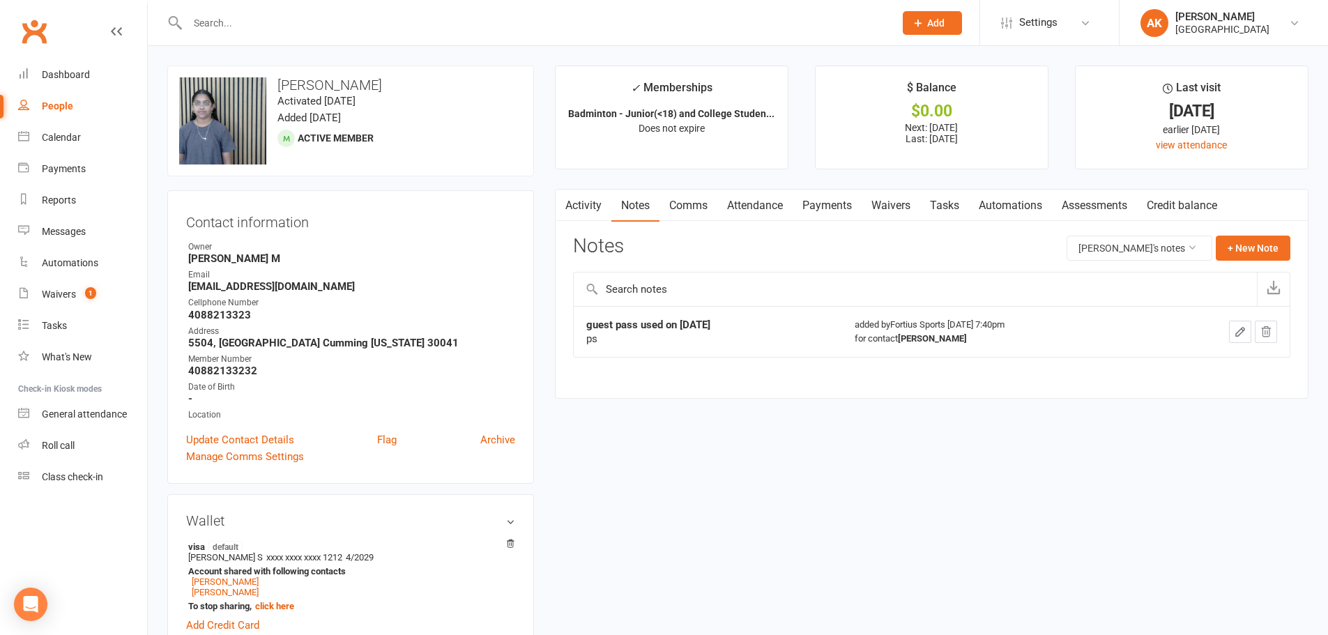
click at [602, 206] on link "Activity" at bounding box center [584, 206] width 56 height 32
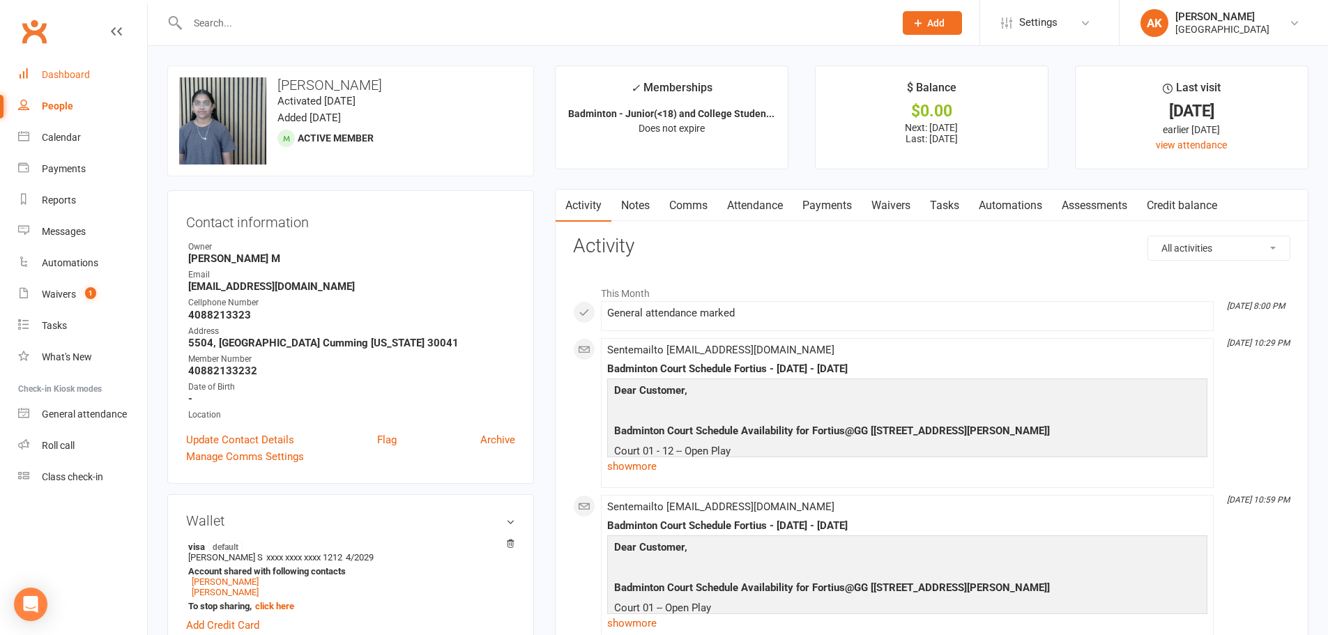
click at [77, 66] on link "Dashboard" at bounding box center [82, 74] width 129 height 31
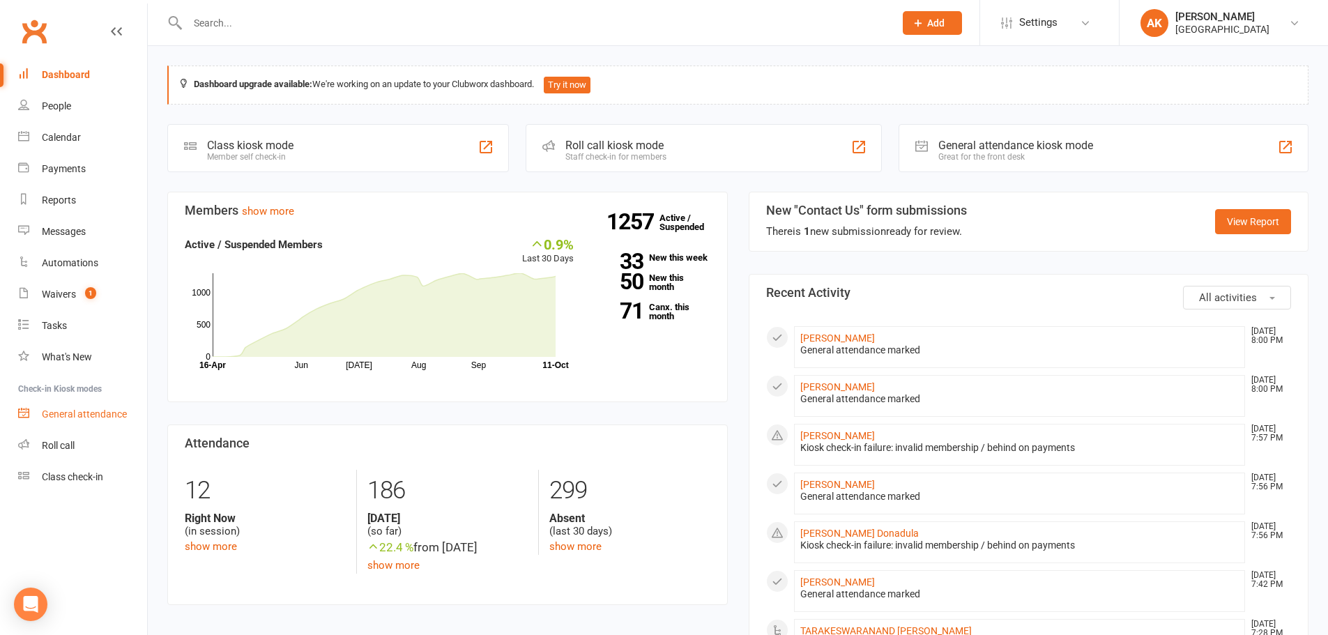
click at [116, 411] on div "General attendance" at bounding box center [84, 414] width 85 height 11
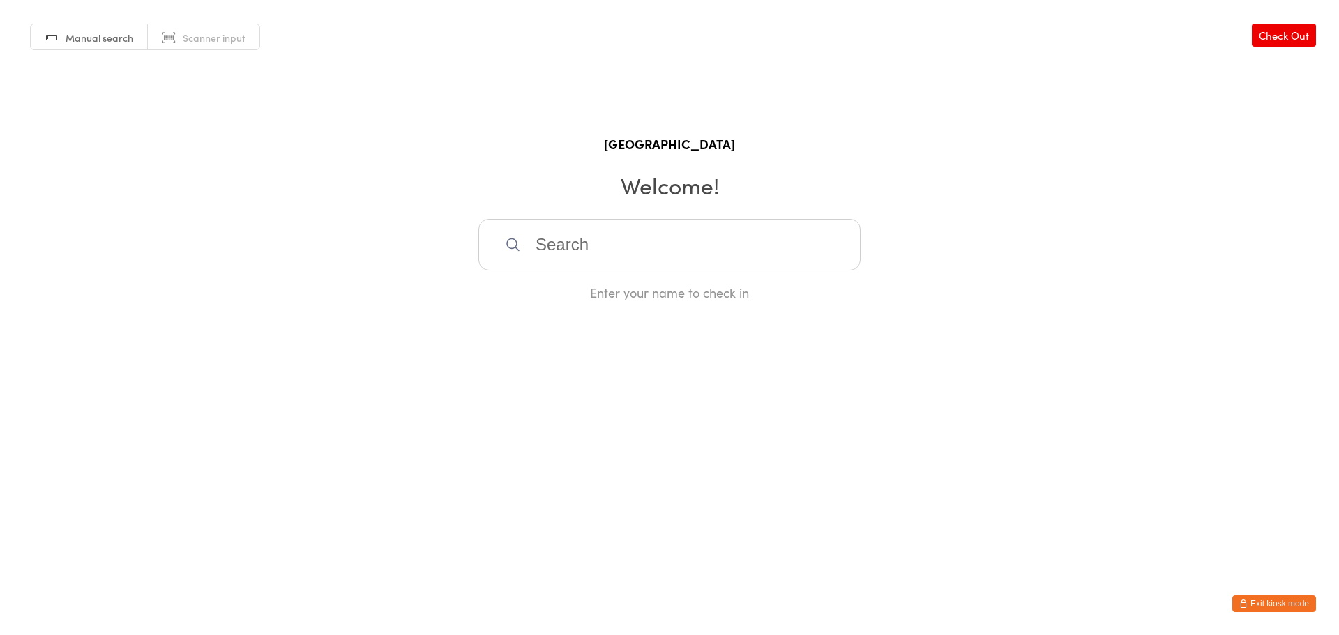
type input "m"
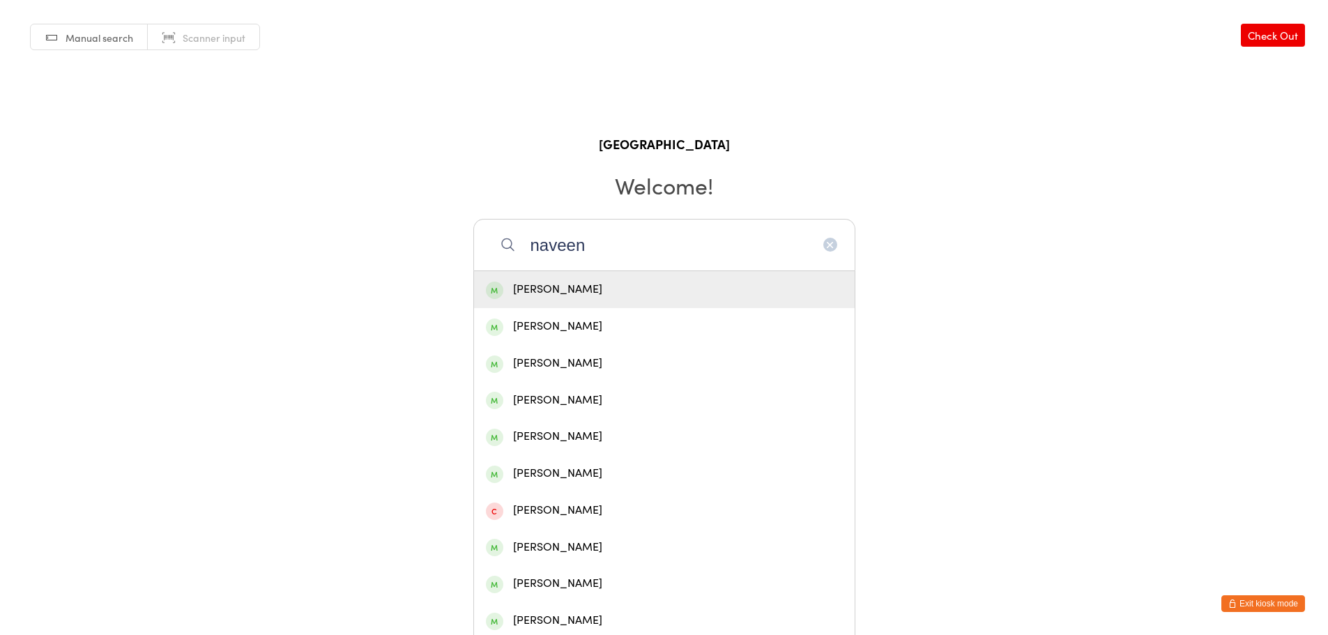
type input "naveen"
click at [668, 288] on div "[PERSON_NAME]" at bounding box center [664, 289] width 357 height 19
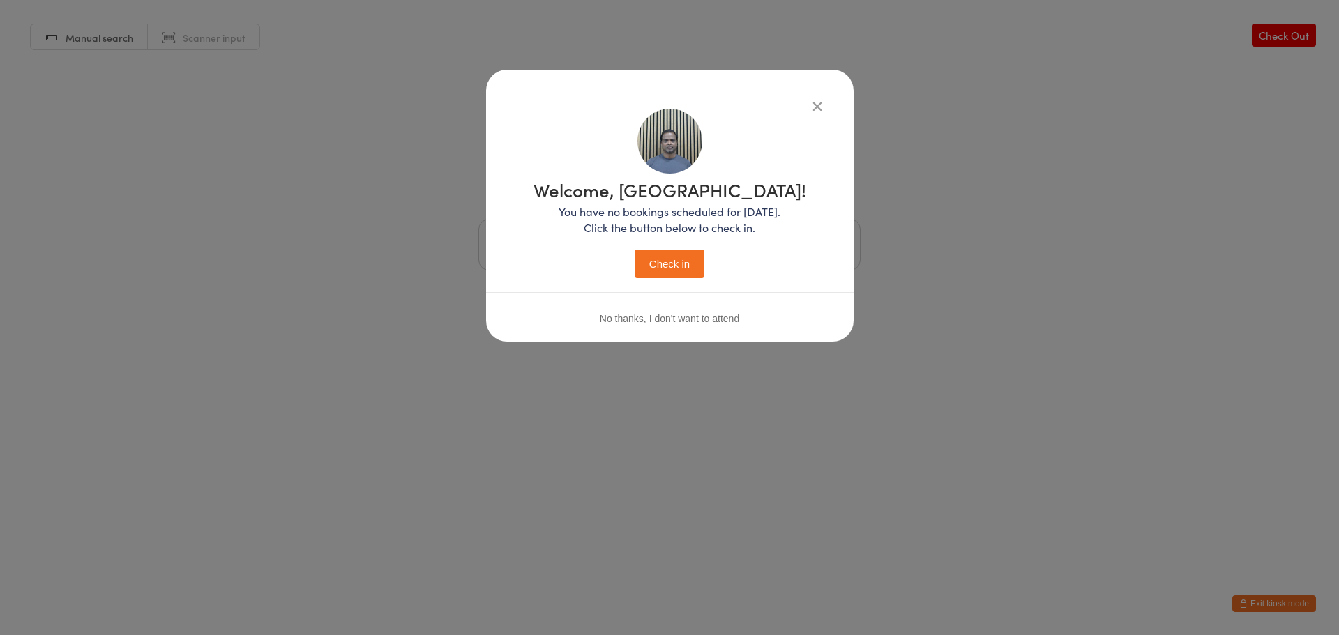
click at [669, 268] on button "Check in" at bounding box center [670, 264] width 70 height 29
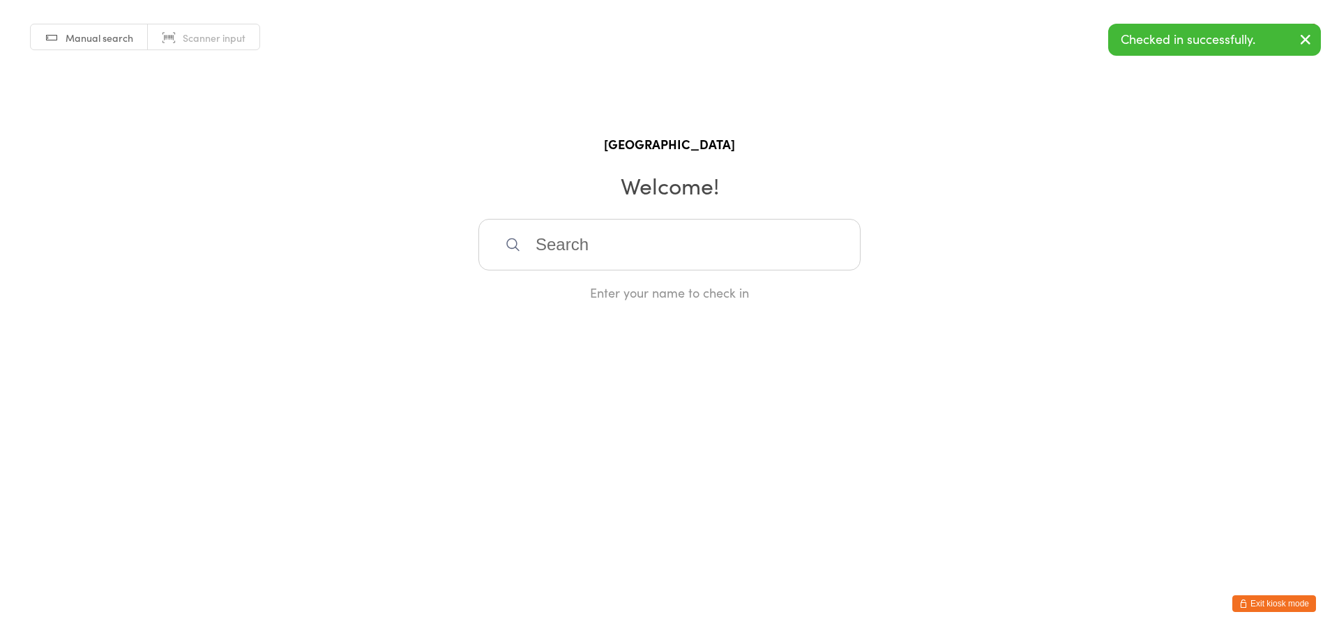
click at [1284, 601] on button "Exit kiosk mode" at bounding box center [1274, 604] width 84 height 17
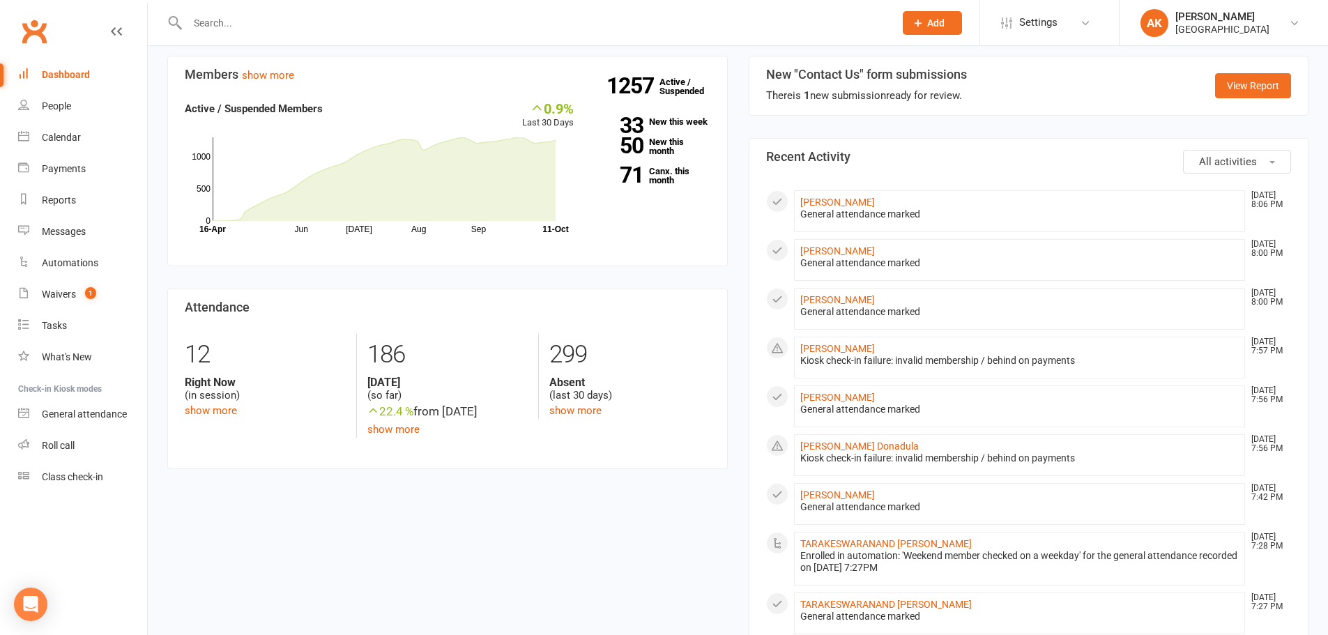
scroll to position [139, 0]
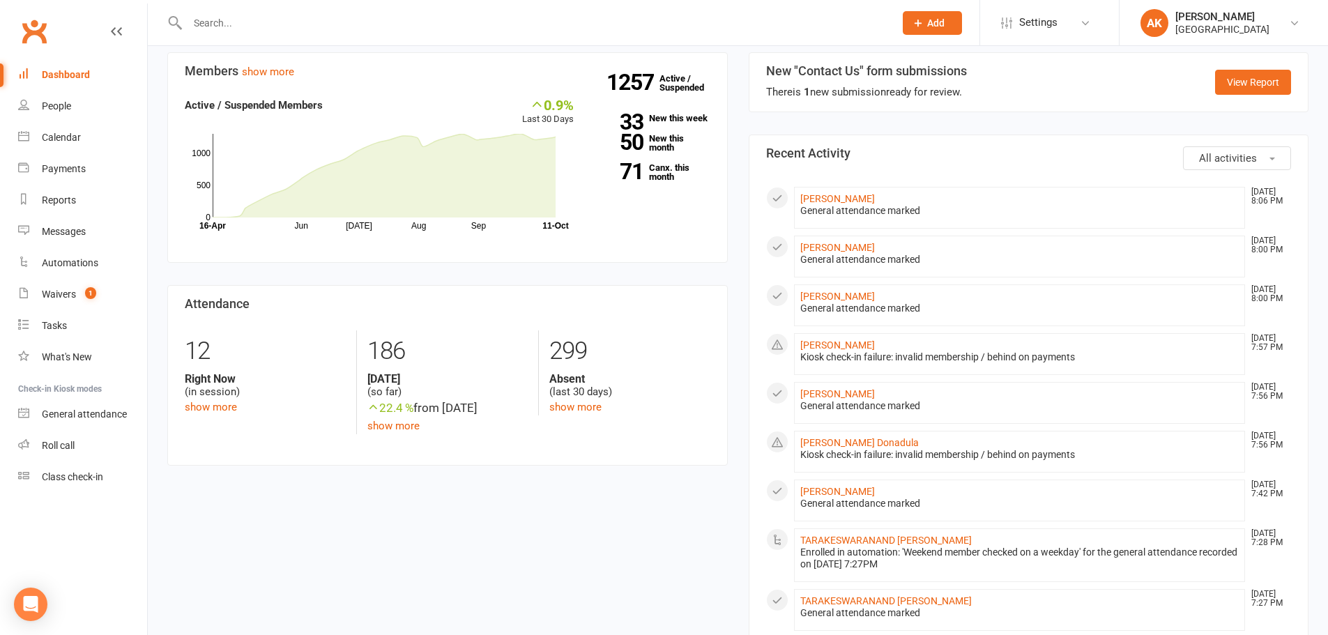
drag, startPoint x: 55, startPoint y: 83, endPoint x: 89, endPoint y: 80, distance: 33.6
click at [55, 83] on link "Dashboard" at bounding box center [82, 74] width 129 height 31
click at [271, 24] on input "text" at bounding box center [533, 23] width 701 height 20
type input "satish"
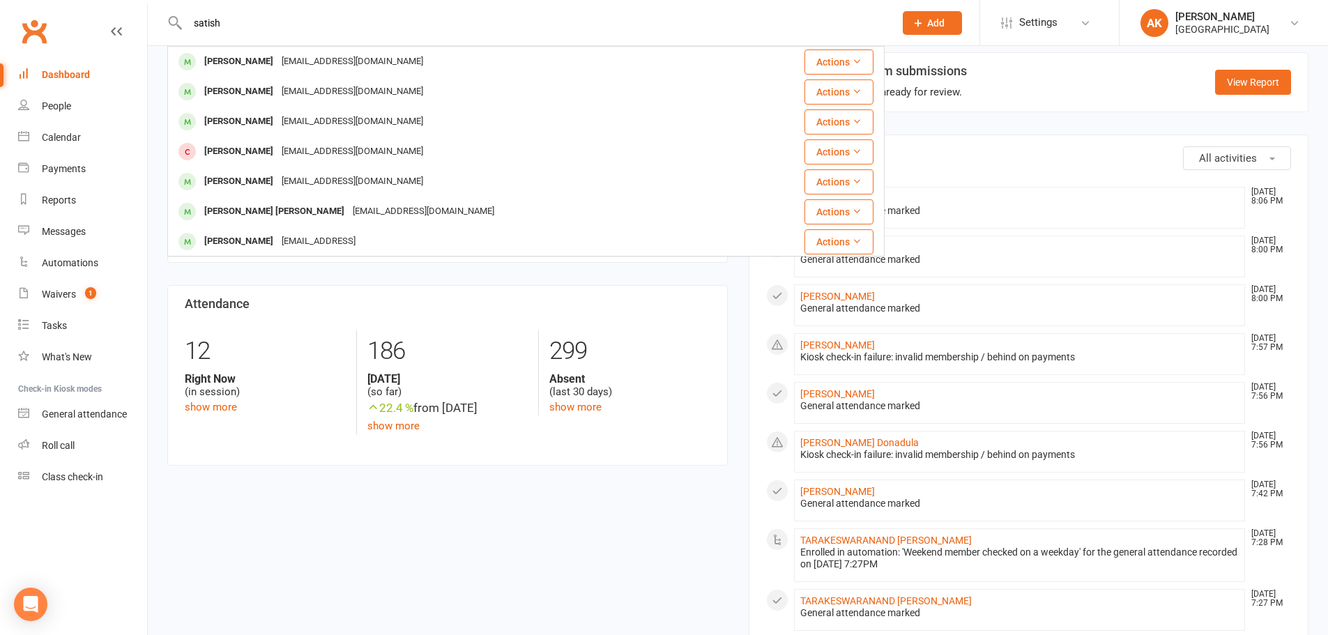
click at [80, 75] on div "Dashboard" at bounding box center [66, 74] width 48 height 11
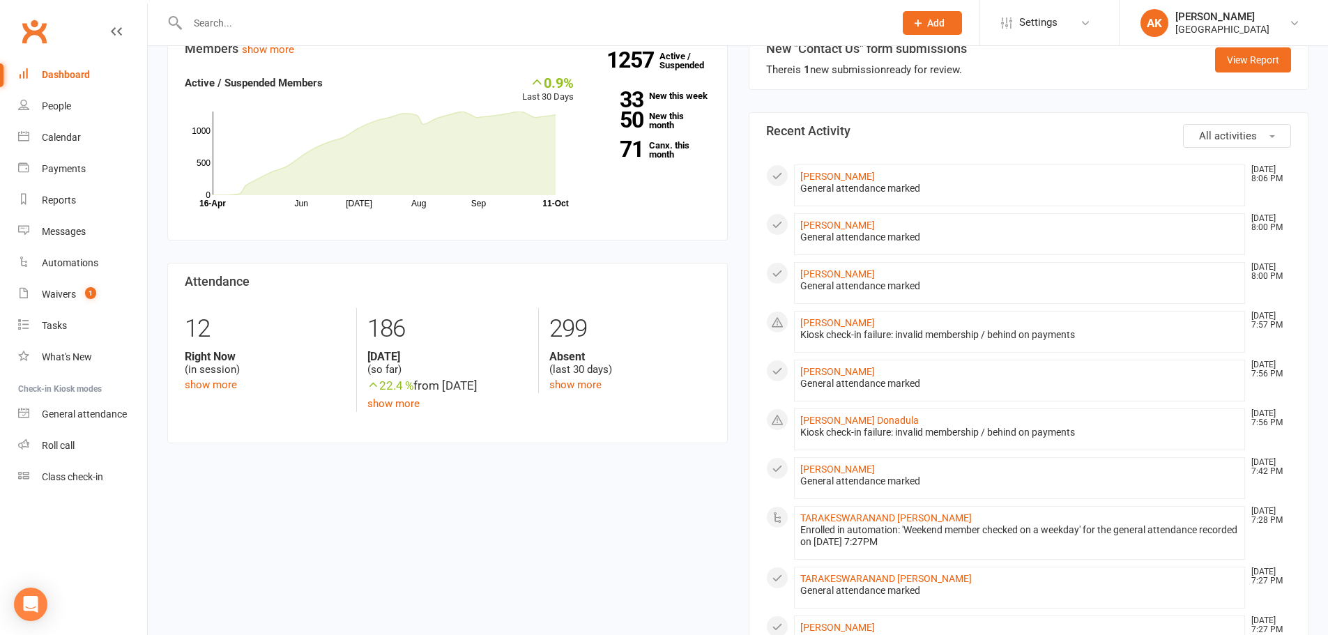
scroll to position [0, 0]
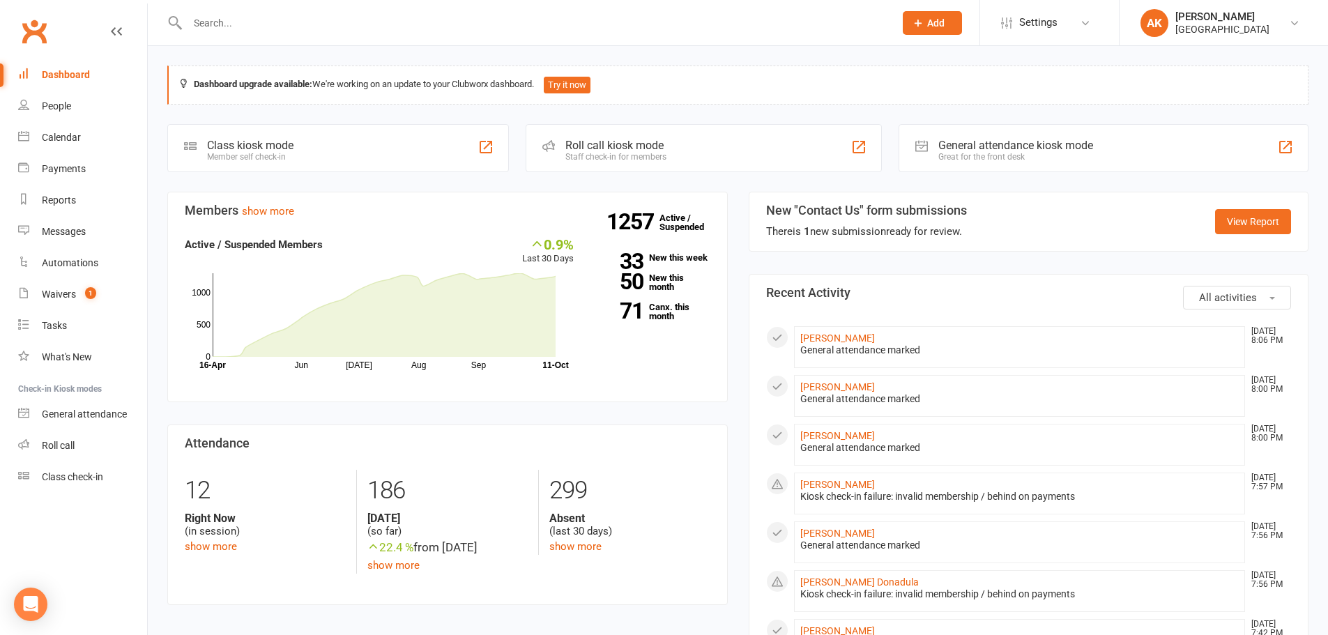
click at [50, 82] on link "Dashboard" at bounding box center [82, 74] width 129 height 31
drag, startPoint x: 60, startPoint y: 74, endPoint x: 124, endPoint y: 58, distance: 66.1
click at [60, 74] on div "Dashboard" at bounding box center [66, 74] width 48 height 11
click at [273, 40] on div at bounding box center [526, 22] width 718 height 45
click at [278, 31] on input "text" at bounding box center [533, 23] width 701 height 20
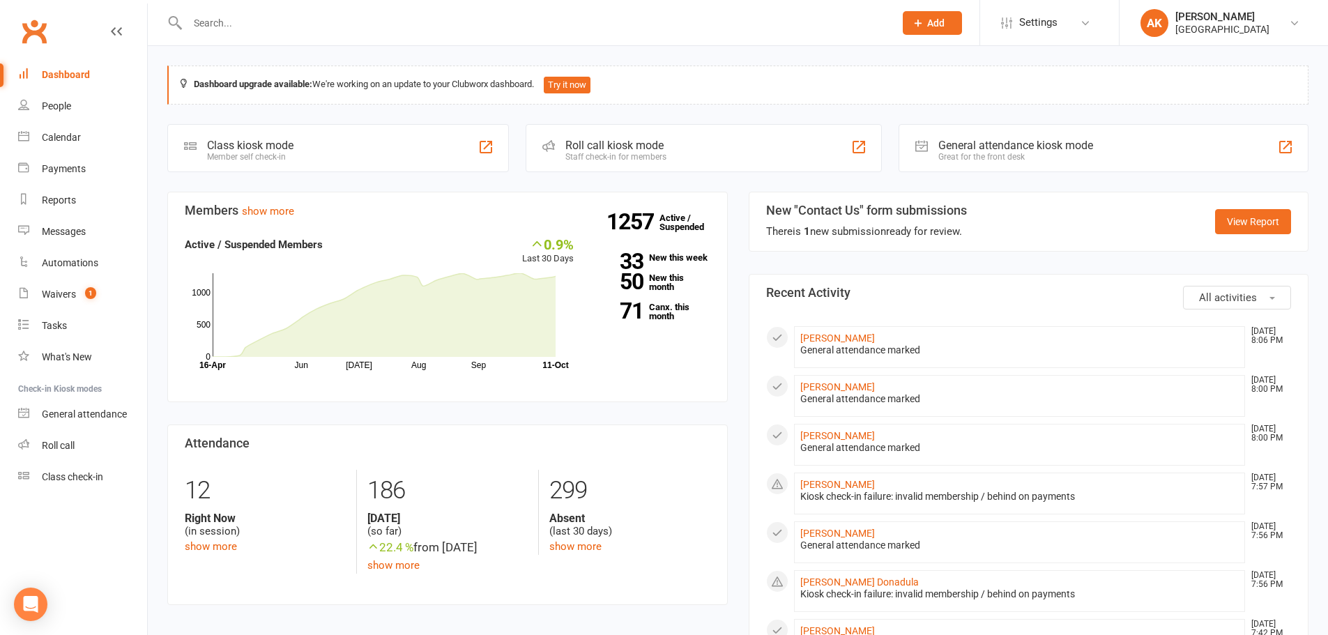
click at [317, 29] on input "text" at bounding box center [533, 23] width 701 height 20
click at [82, 421] on link "General attendance" at bounding box center [82, 414] width 129 height 31
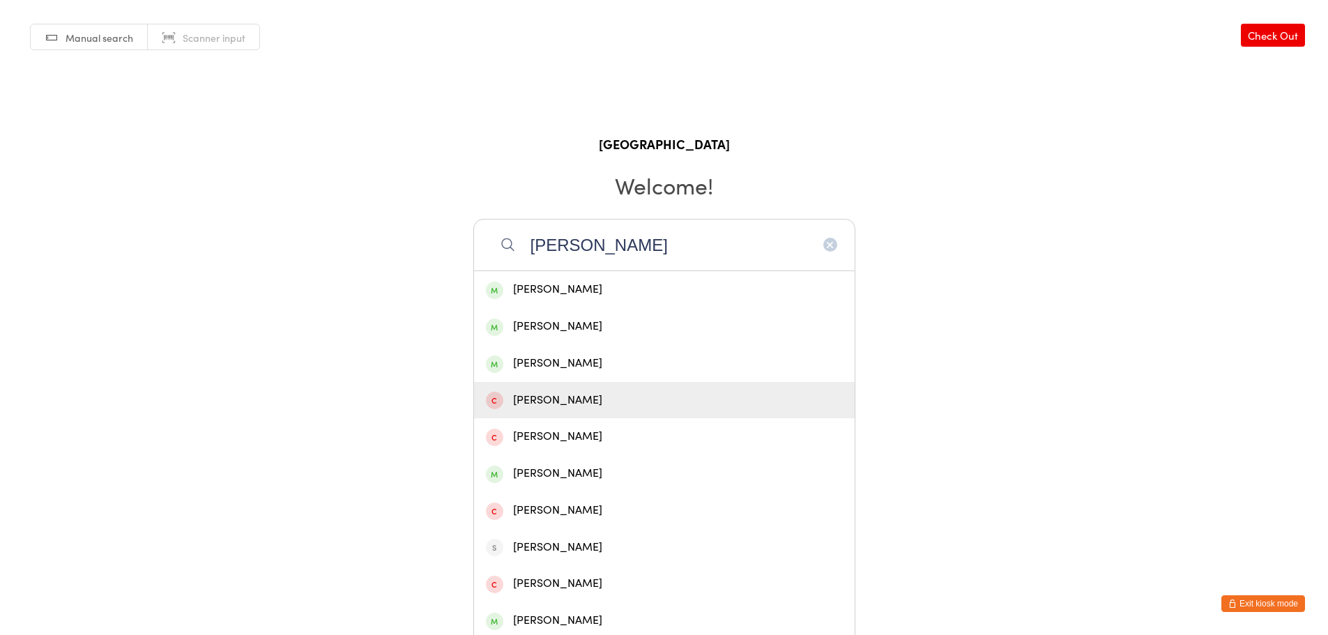
type input "[PERSON_NAME]"
click at [600, 360] on div "[PERSON_NAME]" at bounding box center [664, 363] width 357 height 19
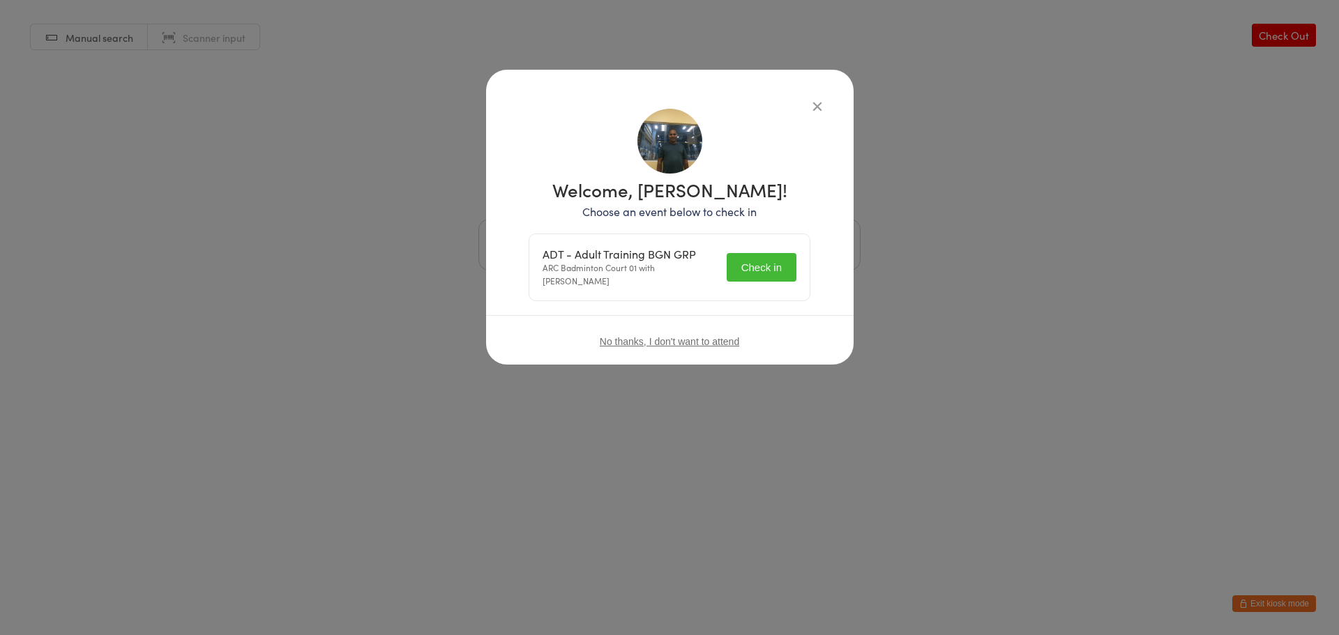
click at [697, 338] on span "No thanks, I don't want to attend" at bounding box center [669, 341] width 139 height 11
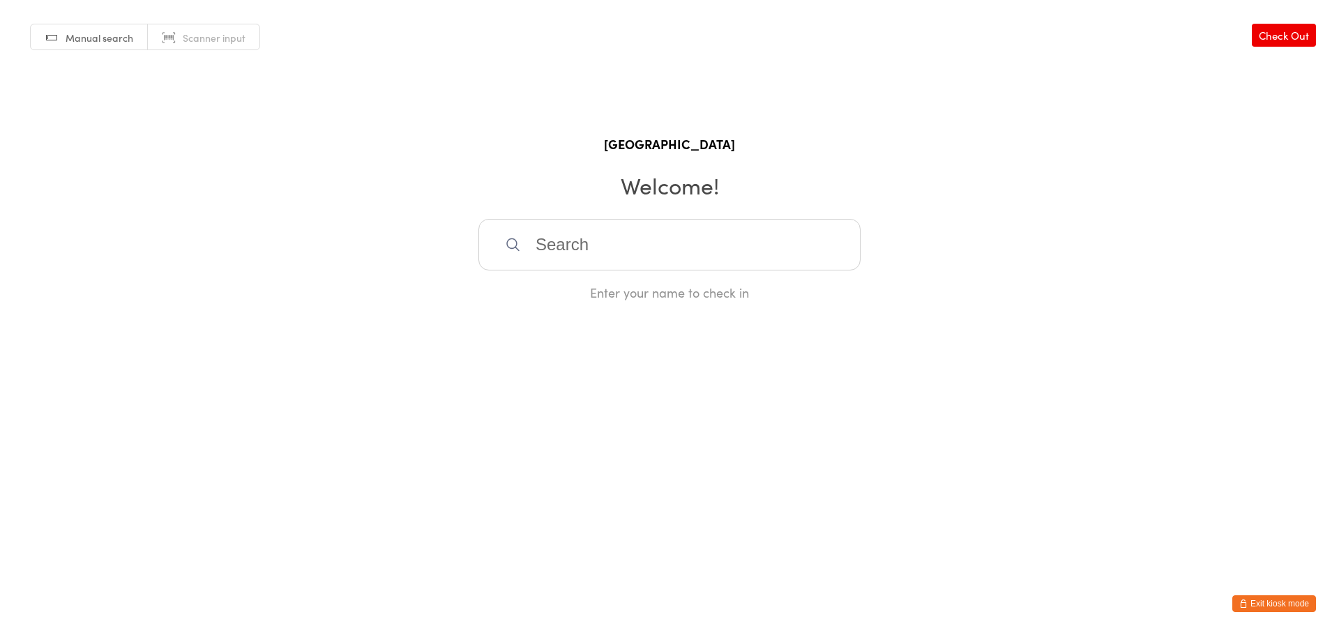
click at [1280, 600] on button "Exit kiosk mode" at bounding box center [1274, 604] width 84 height 17
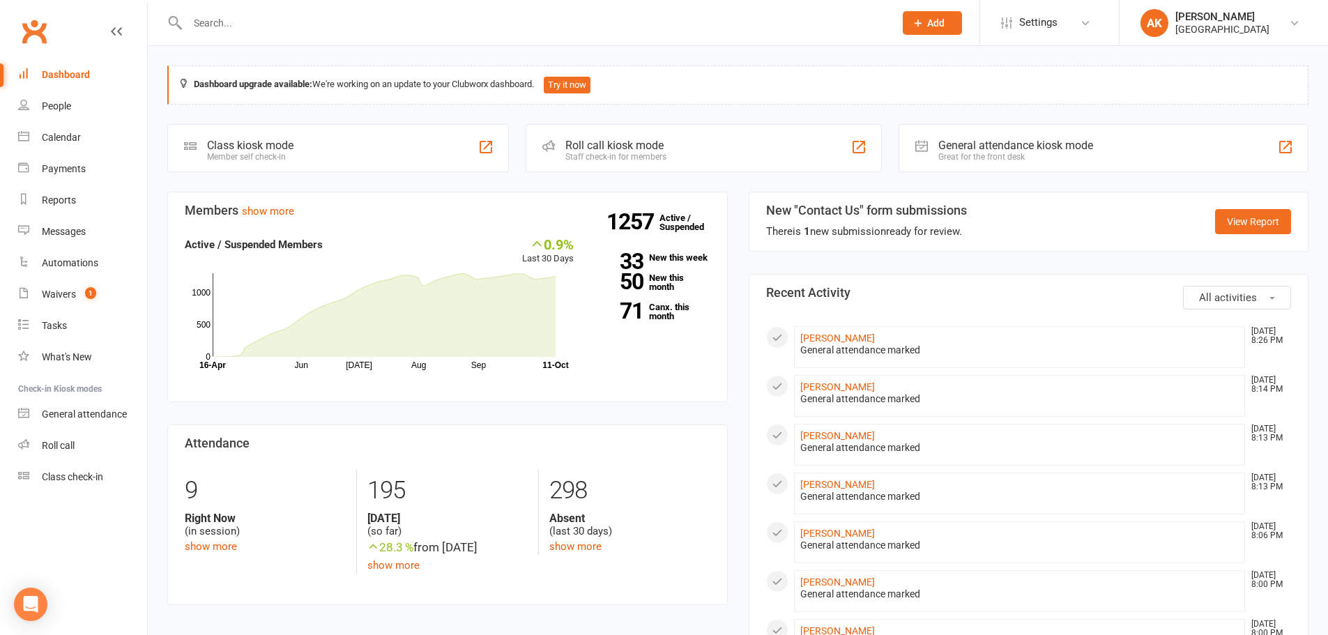
click at [294, 20] on input "text" at bounding box center [533, 23] width 701 height 20
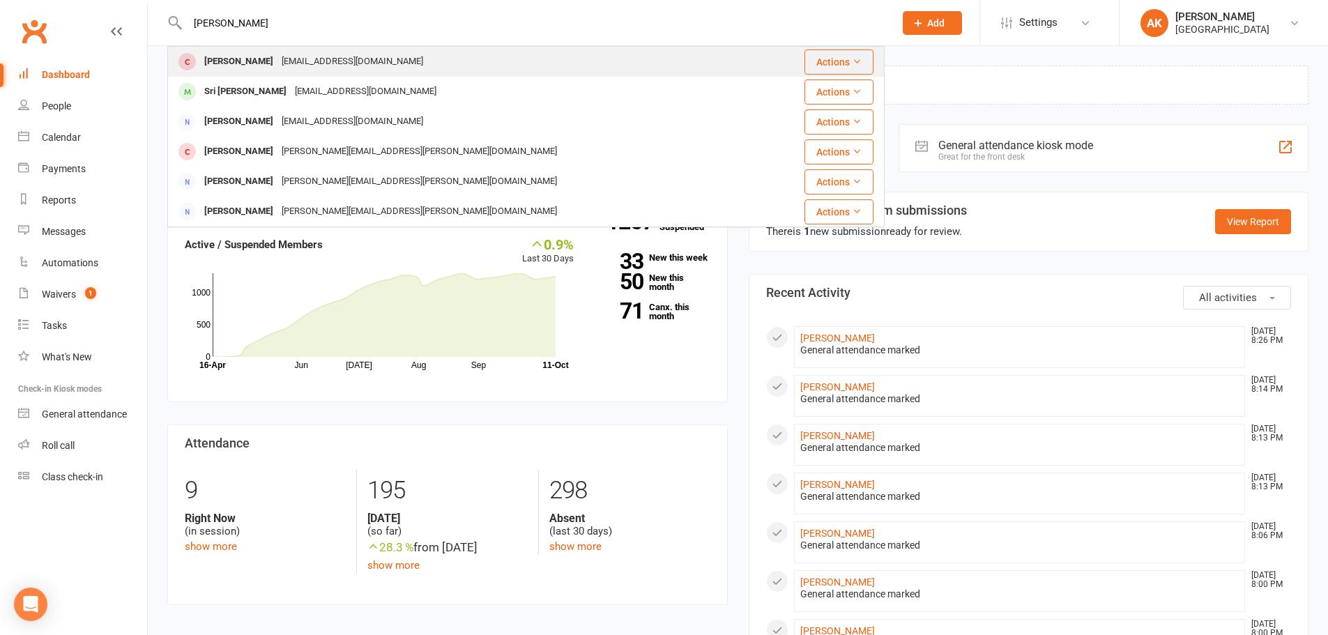
type input "[PERSON_NAME]"
click at [292, 73] on div "[PERSON_NAME] [EMAIL_ADDRESS][DOMAIN_NAME]" at bounding box center [466, 61] width 595 height 29
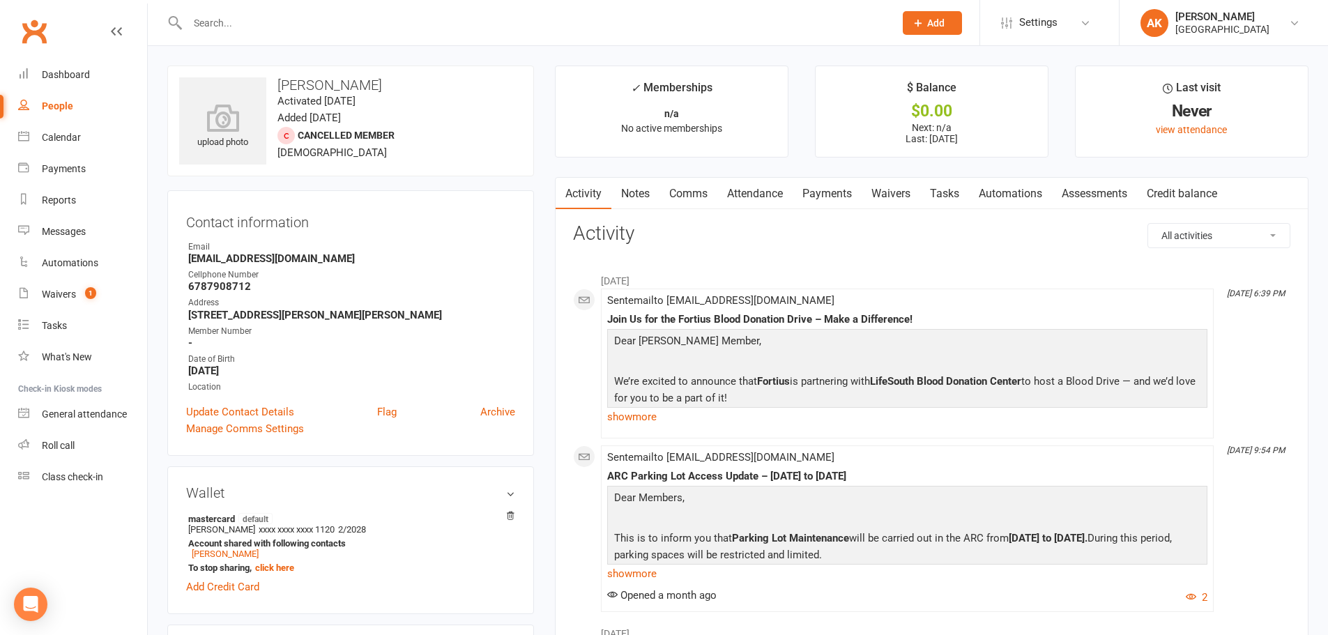
click at [340, 27] on input "text" at bounding box center [533, 23] width 701 height 20
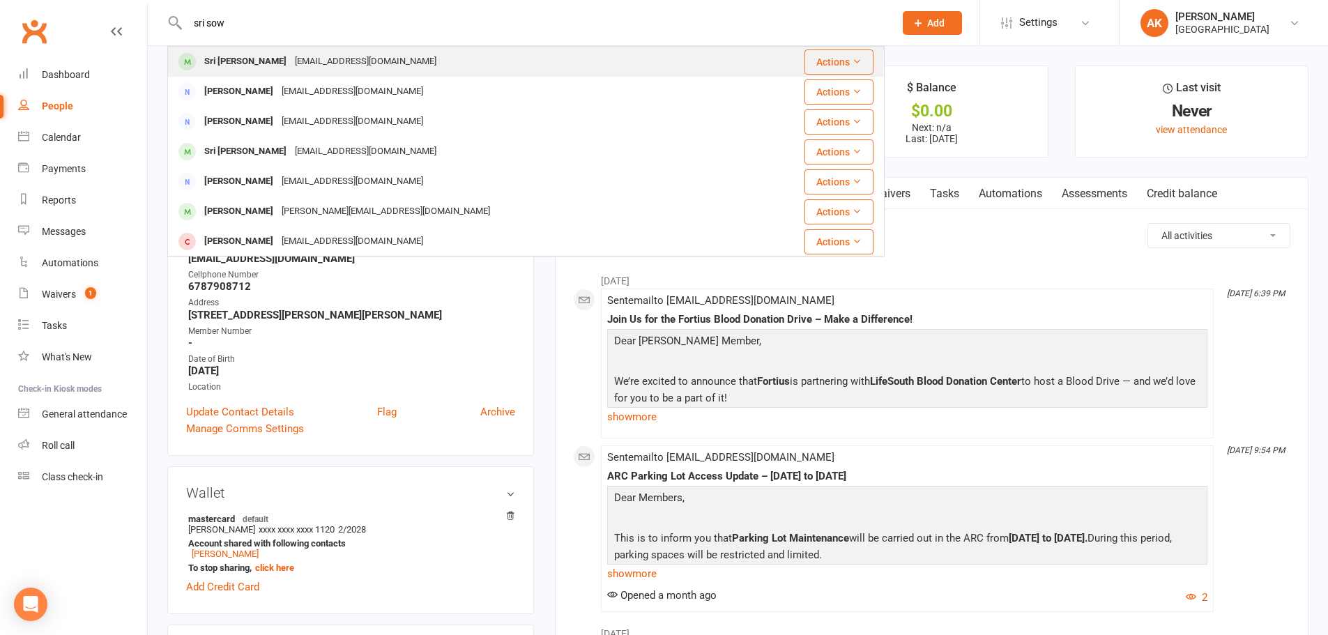
type input "sri sow"
click at [339, 61] on div "[EMAIL_ADDRESS][DOMAIN_NAME]" at bounding box center [366, 62] width 150 height 20
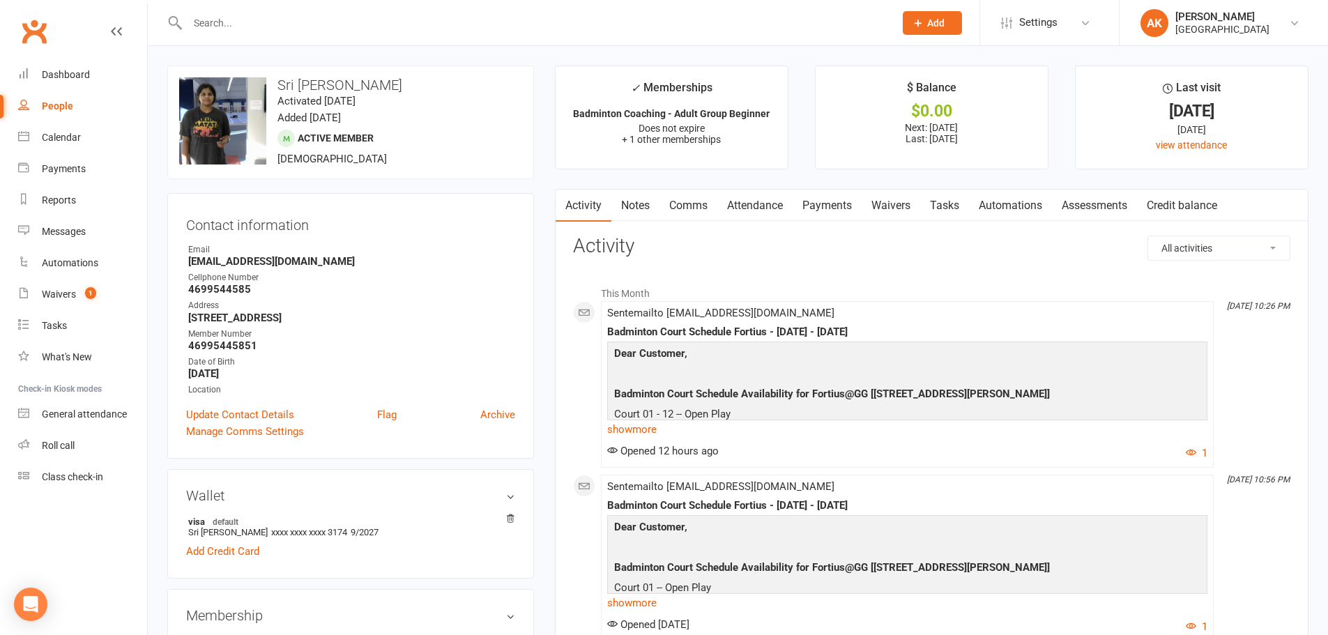
click at [294, 321] on strong "[STREET_ADDRESS]" at bounding box center [351, 318] width 327 height 13
copy render-form-field "[STREET_ADDRESS]"
click at [369, 362] on div "Date of Birth" at bounding box center [351, 362] width 327 height 13
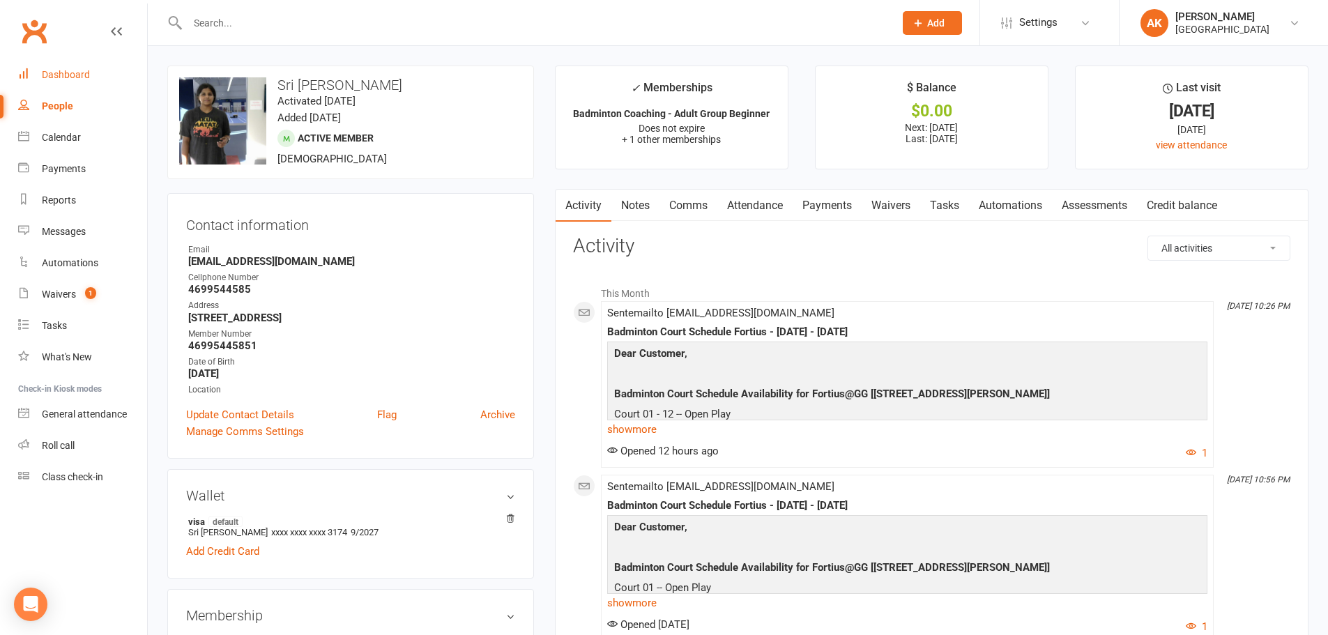
click at [81, 82] on link "Dashboard" at bounding box center [82, 74] width 129 height 31
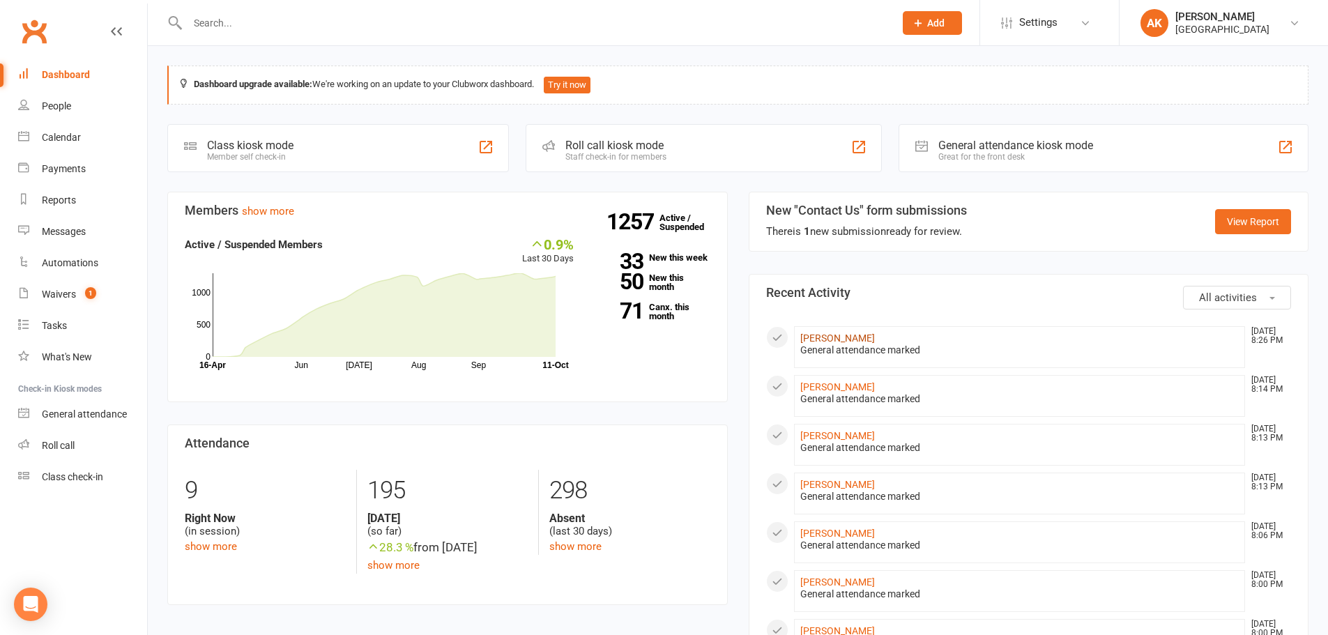
click at [875, 338] on link "[PERSON_NAME]" at bounding box center [838, 338] width 75 height 11
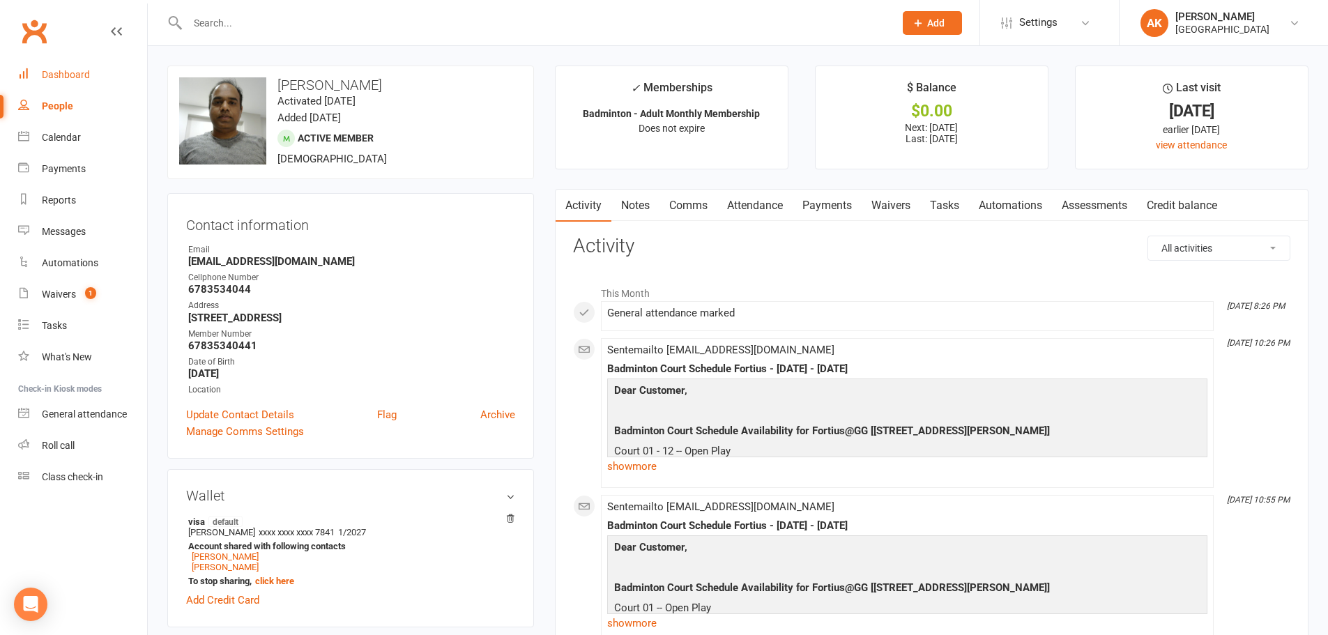
click at [82, 73] on div "Dashboard" at bounding box center [66, 74] width 48 height 11
